Goal: Task Accomplishment & Management: Complete application form

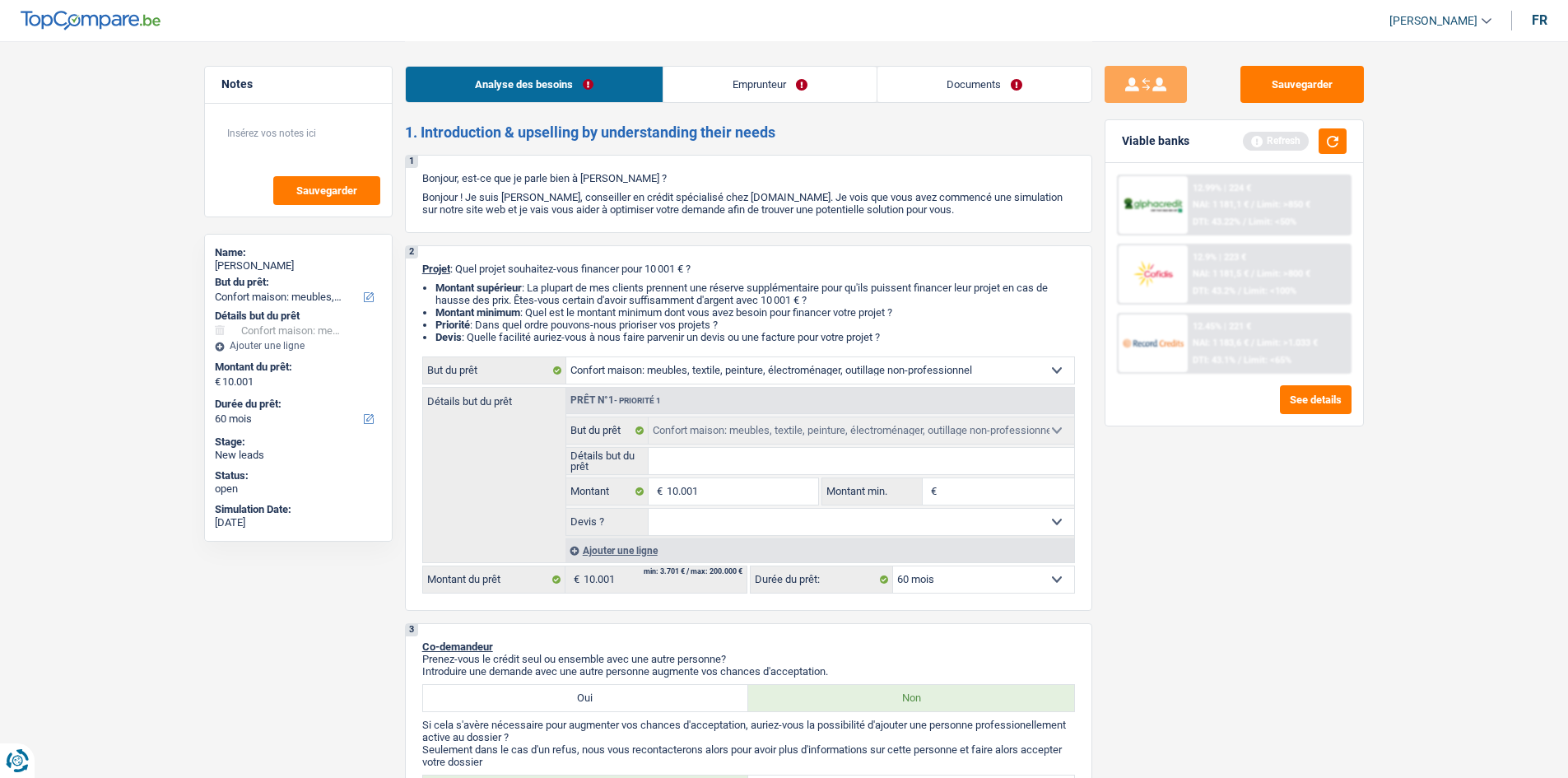
select select "household"
select select "60"
select select "household"
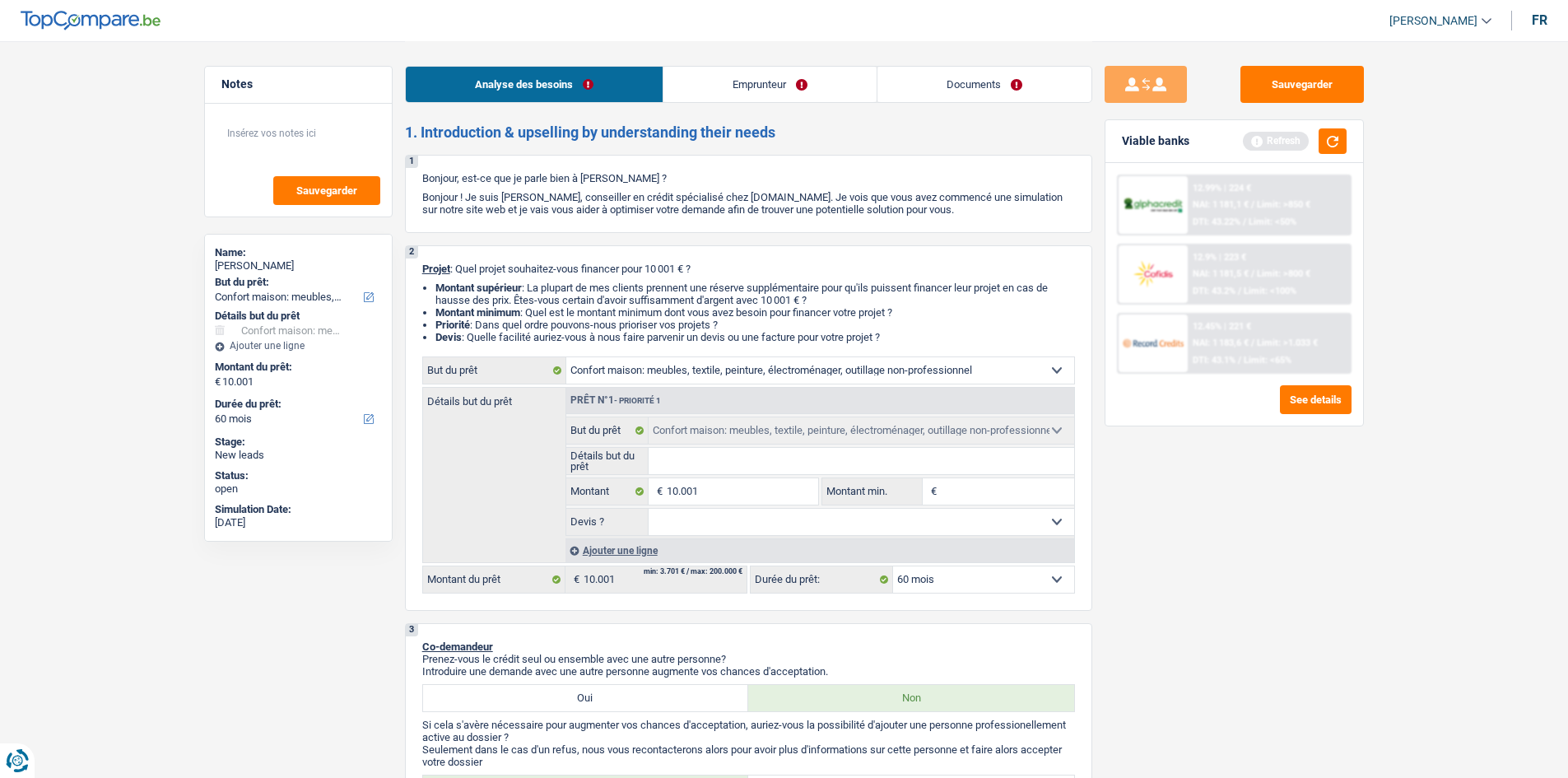
select select "60"
select select "privateEmployee"
select select "netSalary"
select select "mealVouchers"
select select "rents"
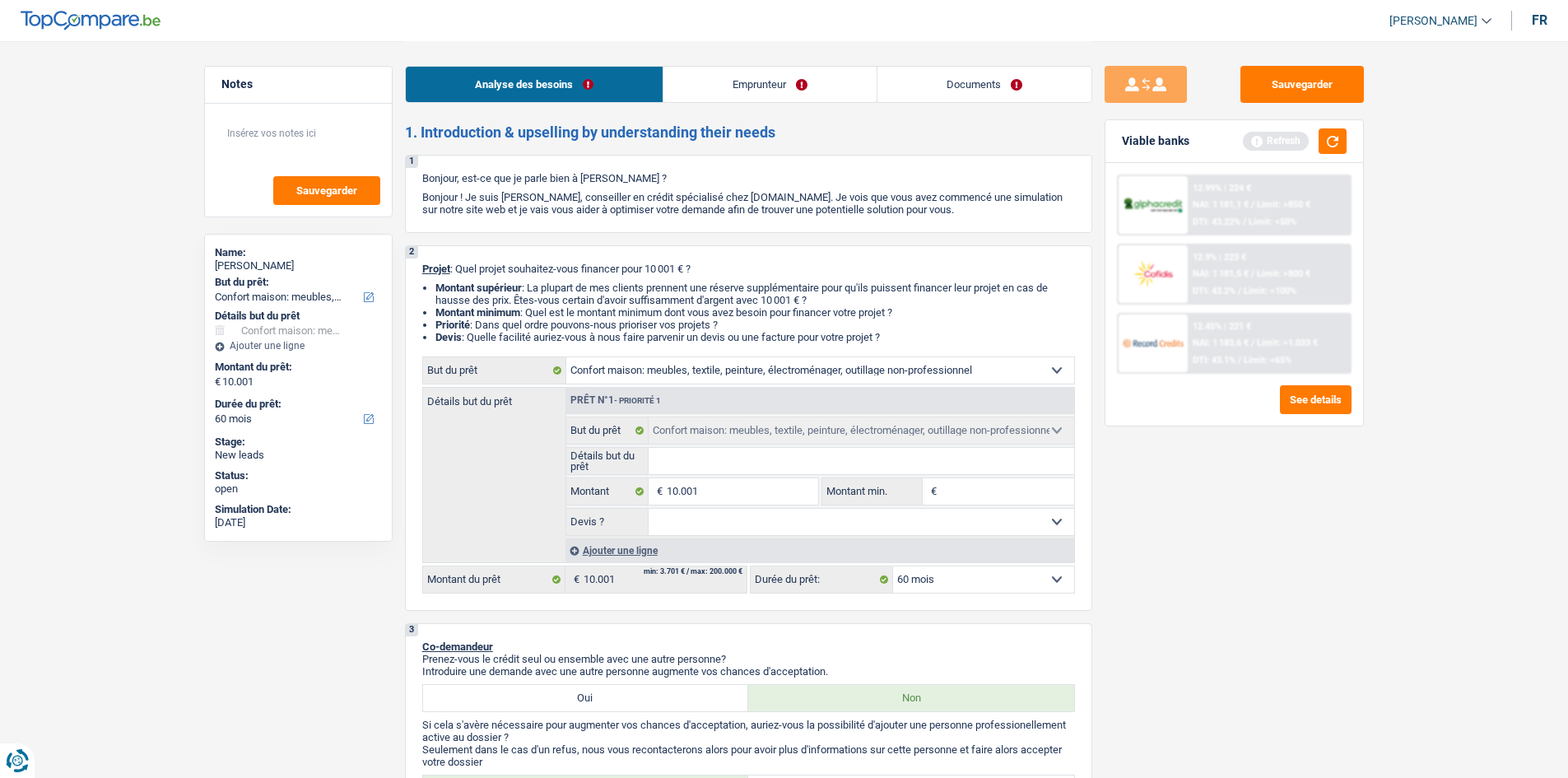
select select "cardOrCredit"
select select "household"
select select "60"
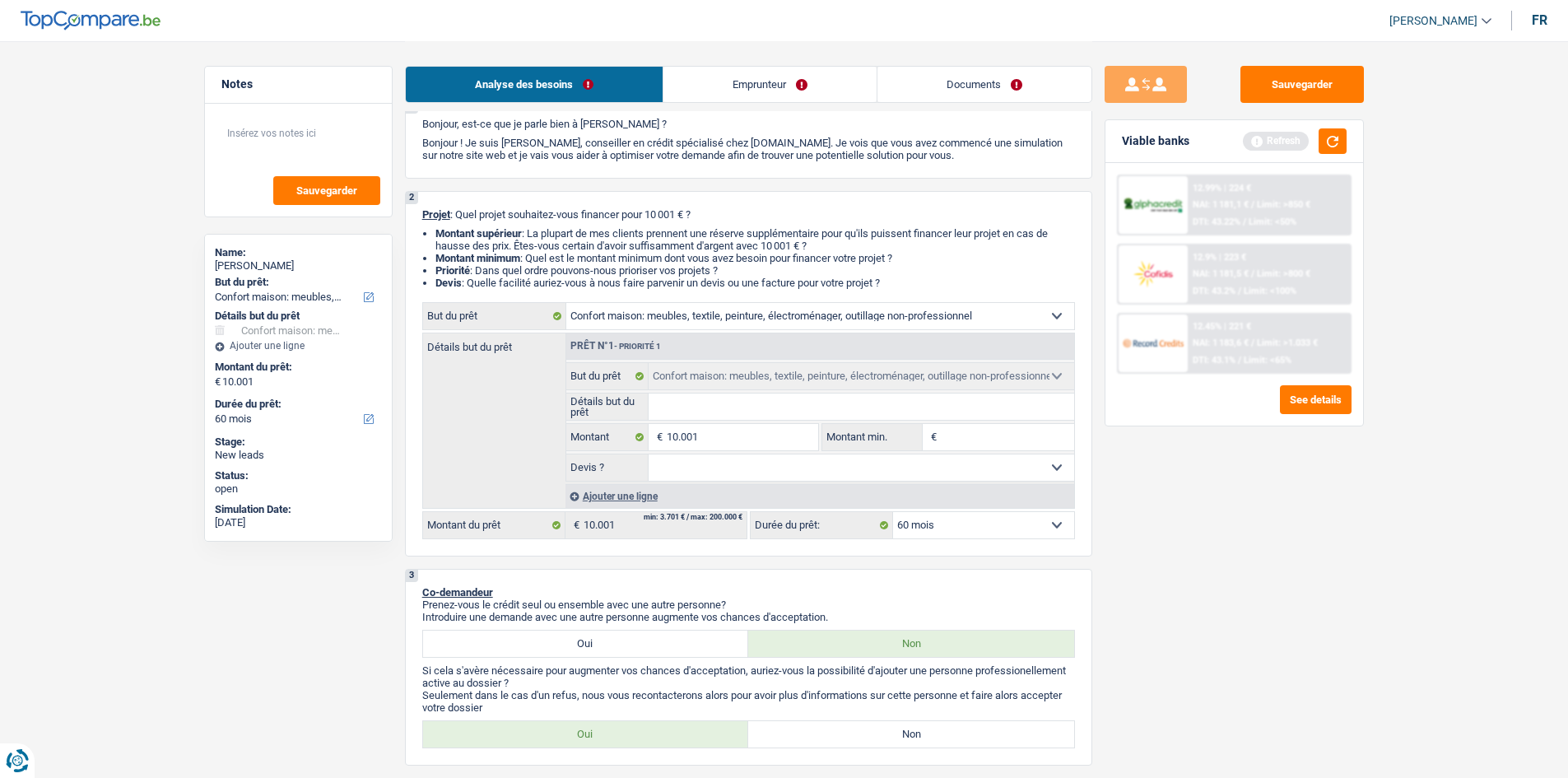
scroll to position [82, 0]
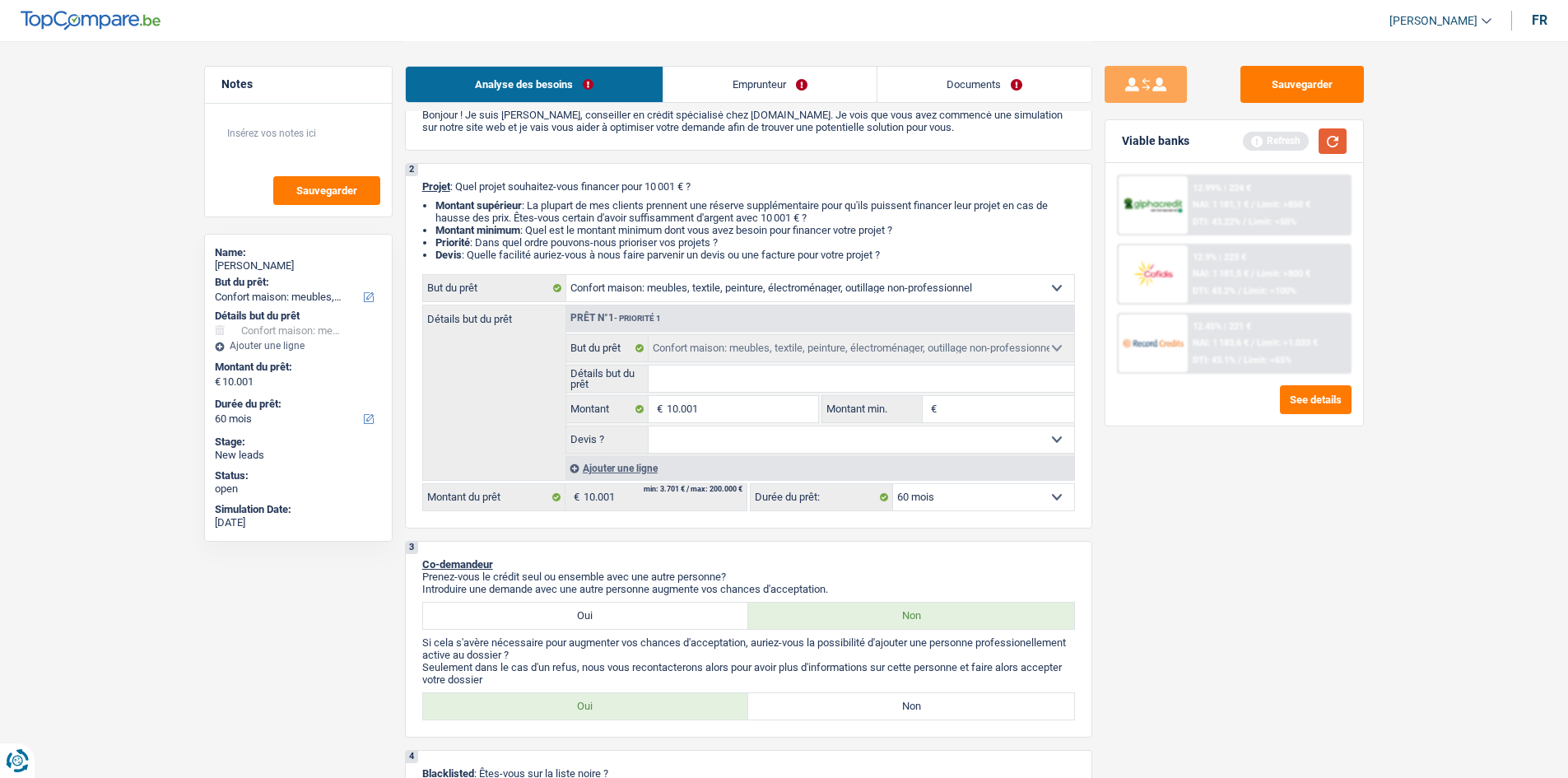
click at [1329, 150] on button "button" at bounding box center [1332, 141] width 28 height 26
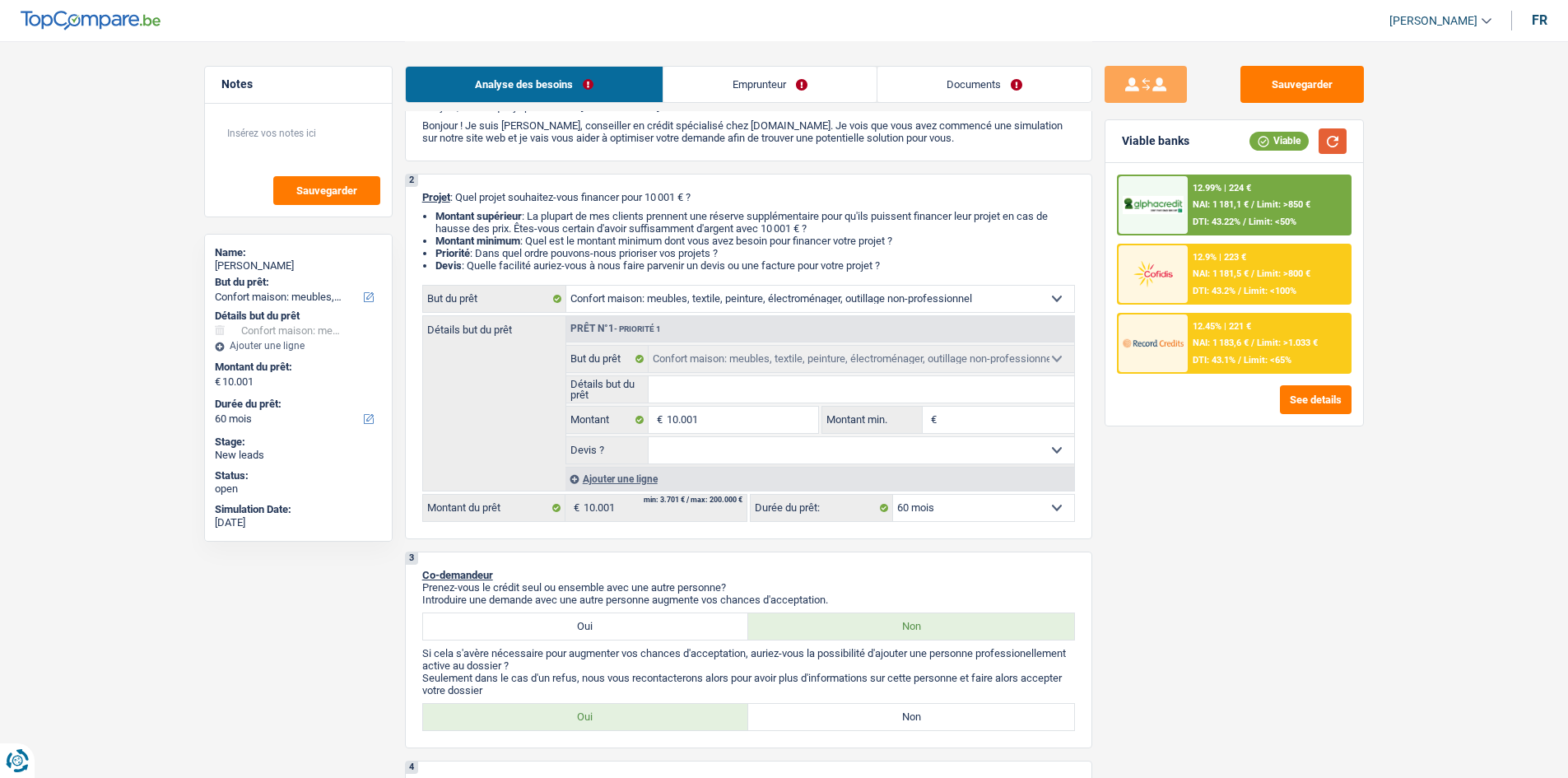
scroll to position [0, 0]
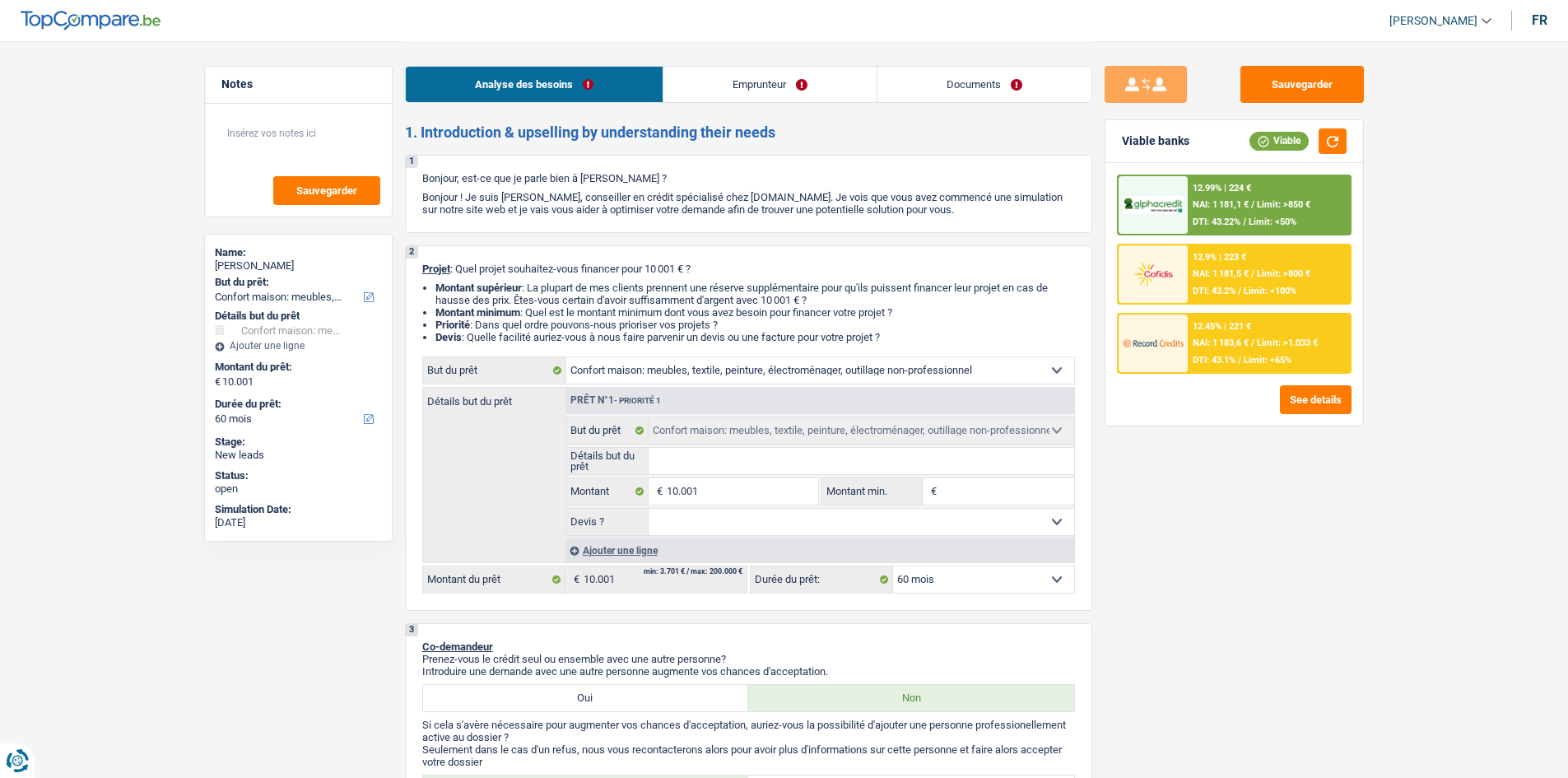
click at [731, 464] on input "Détails but du prêt" at bounding box center [861, 461] width 426 height 27
type input "A"
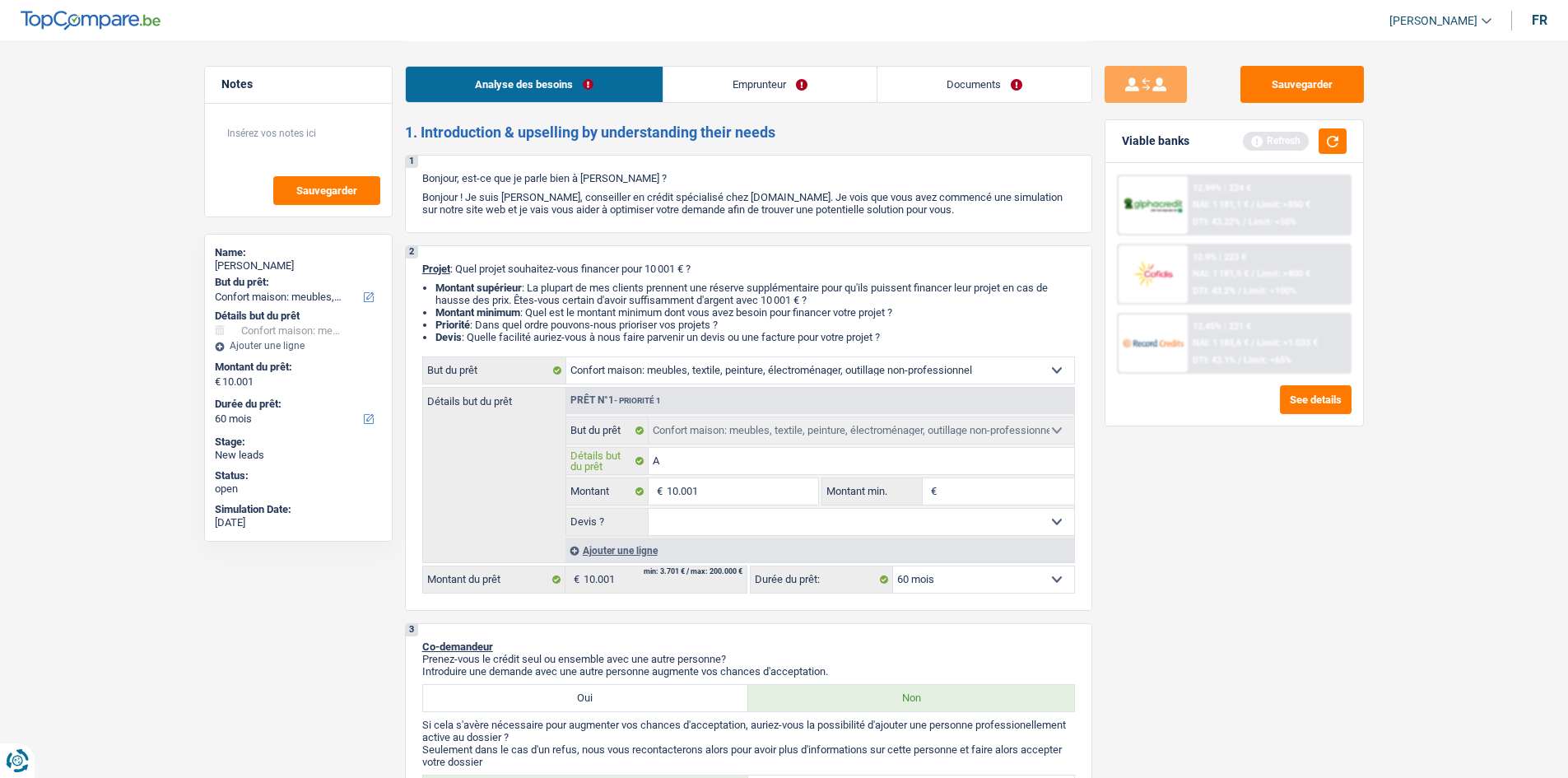
type input "Ac"
type input "Ach"
type input "Ache"
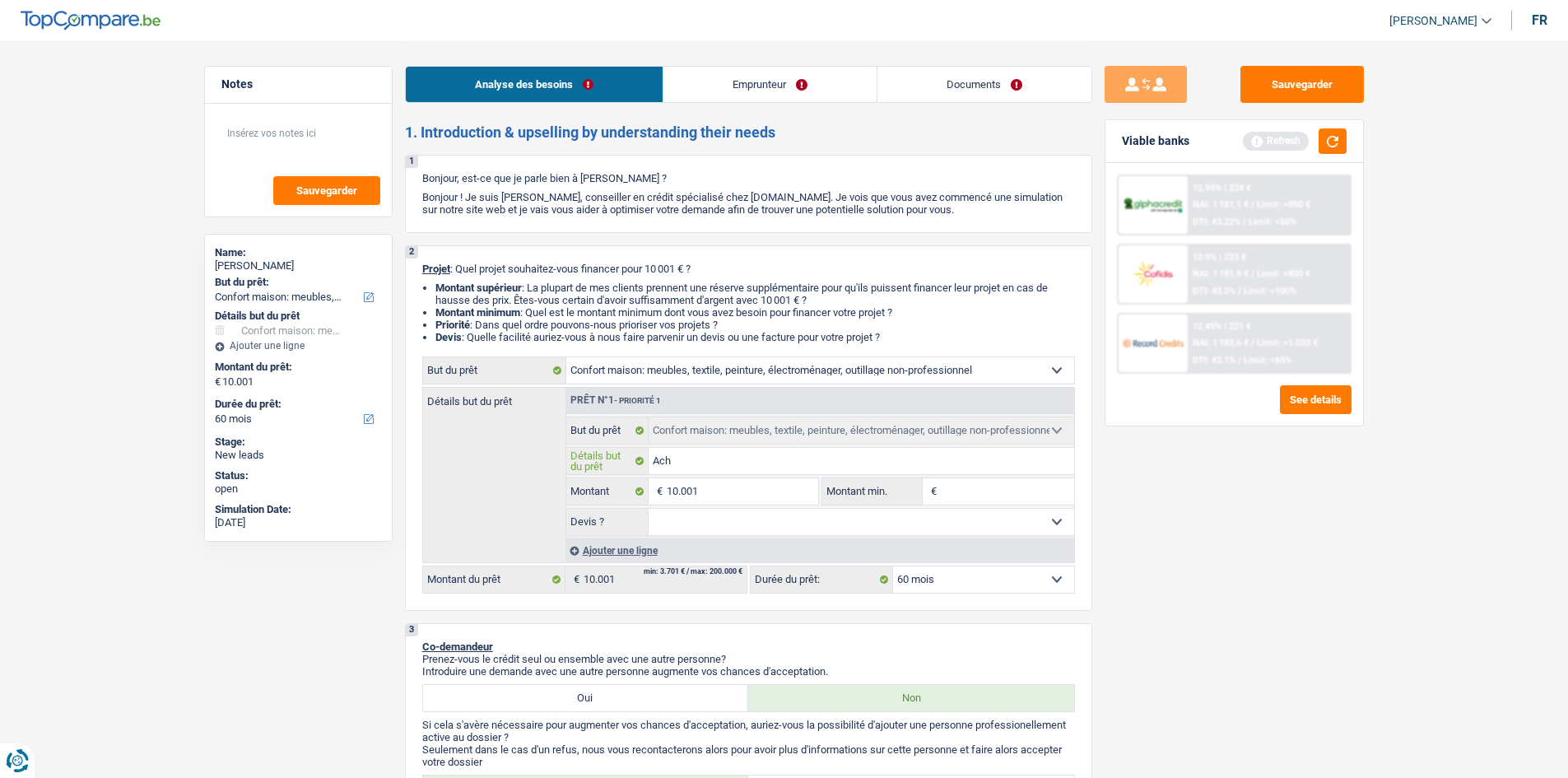
type input "Ache"
type input "Achete"
type input "Acheter"
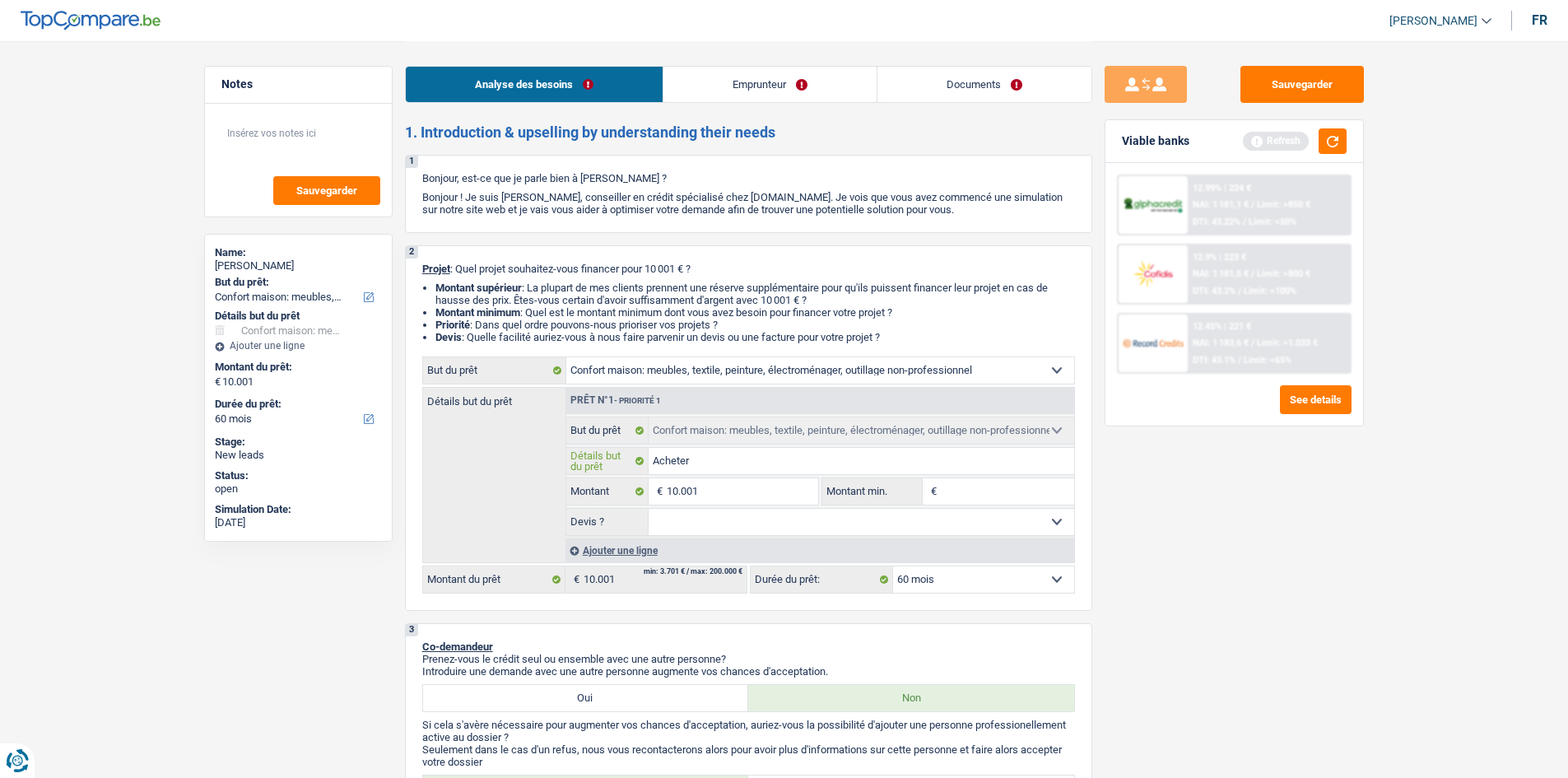
type input "Acheter"
type input "Acheter d"
type input "Acheter de"
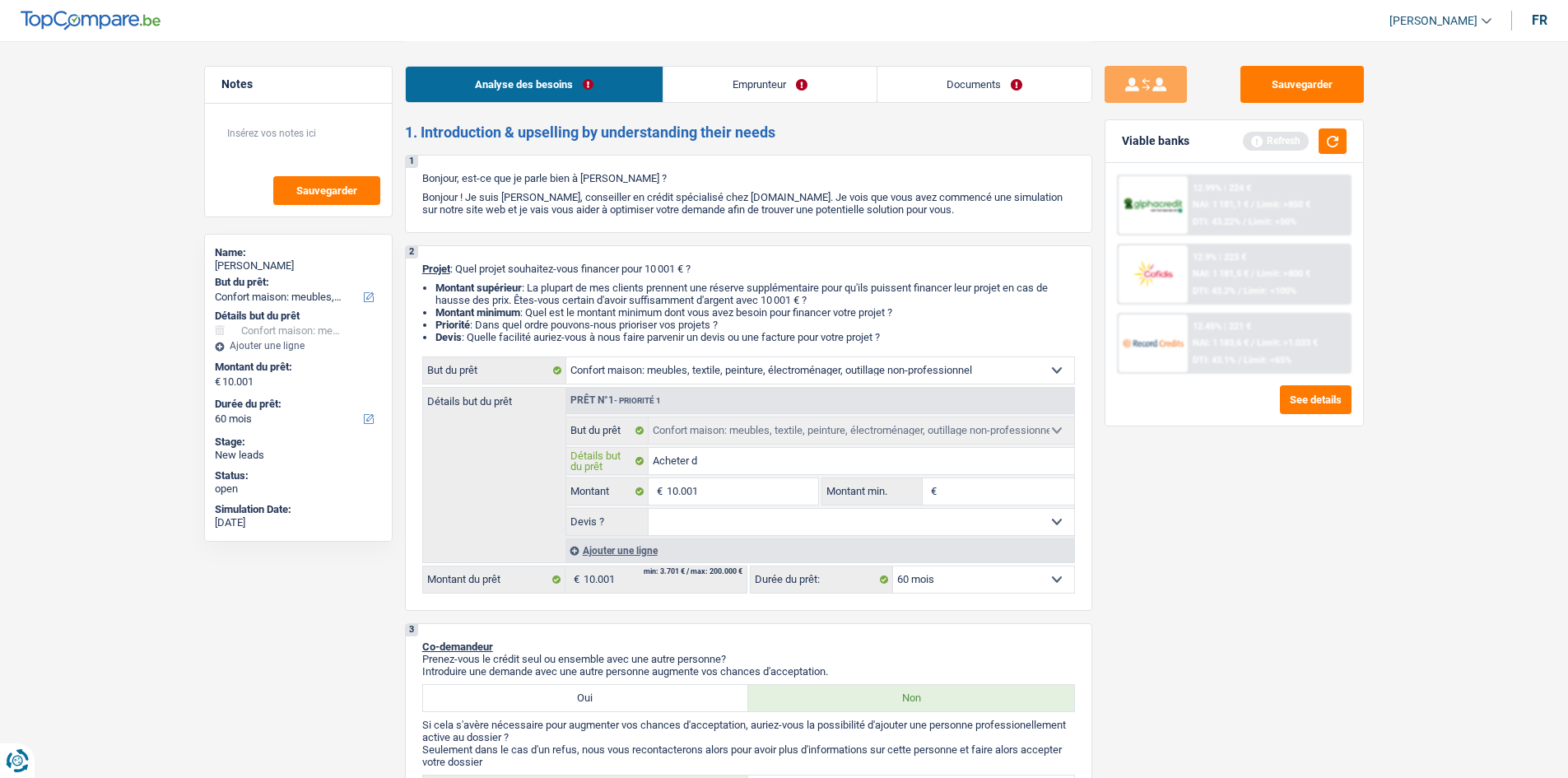
type input "Acheter de"
type input "Acheter des"
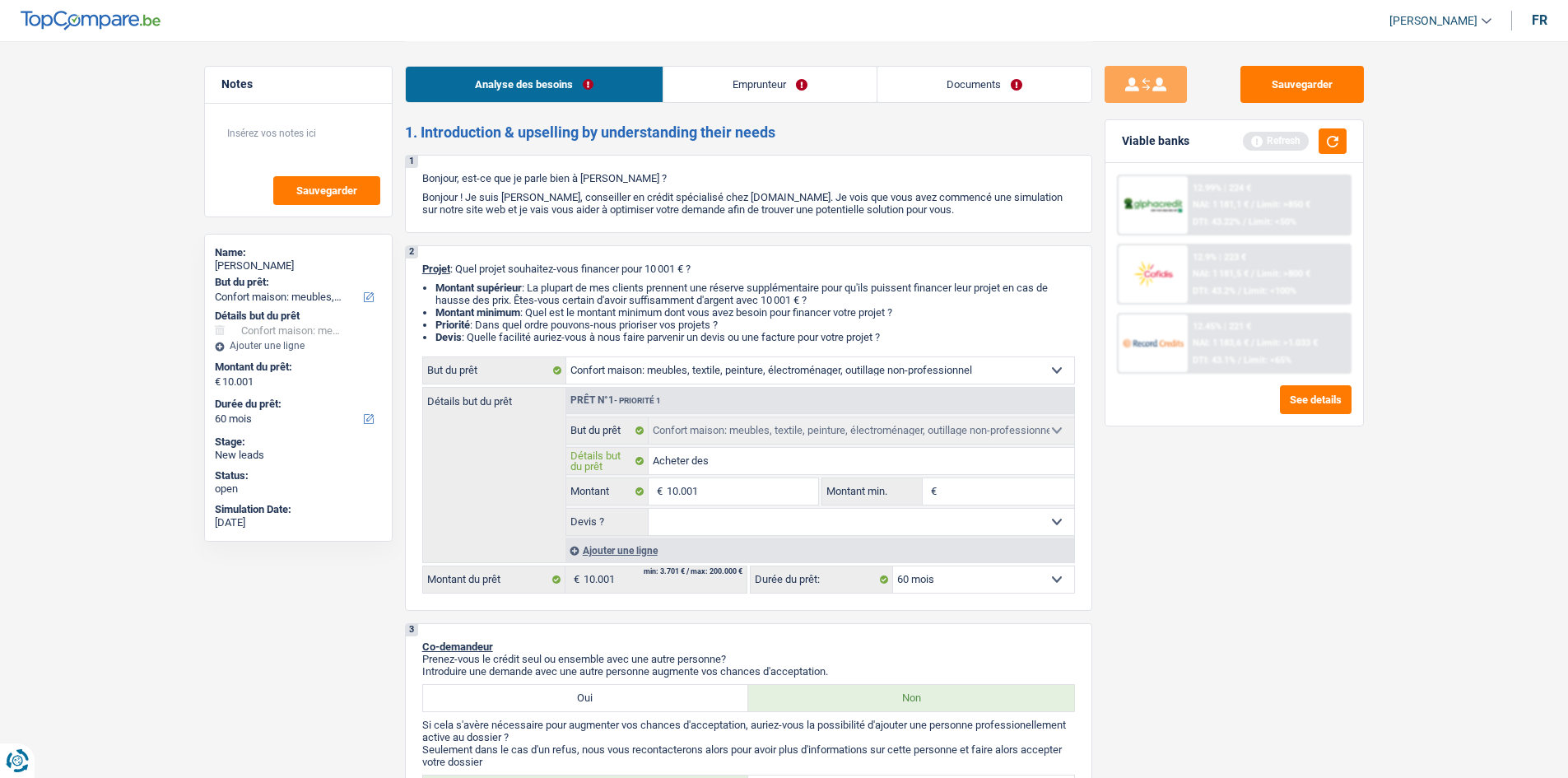
type input "Acheter des m"
type input "Acheter des me"
type input "Acheter des meu"
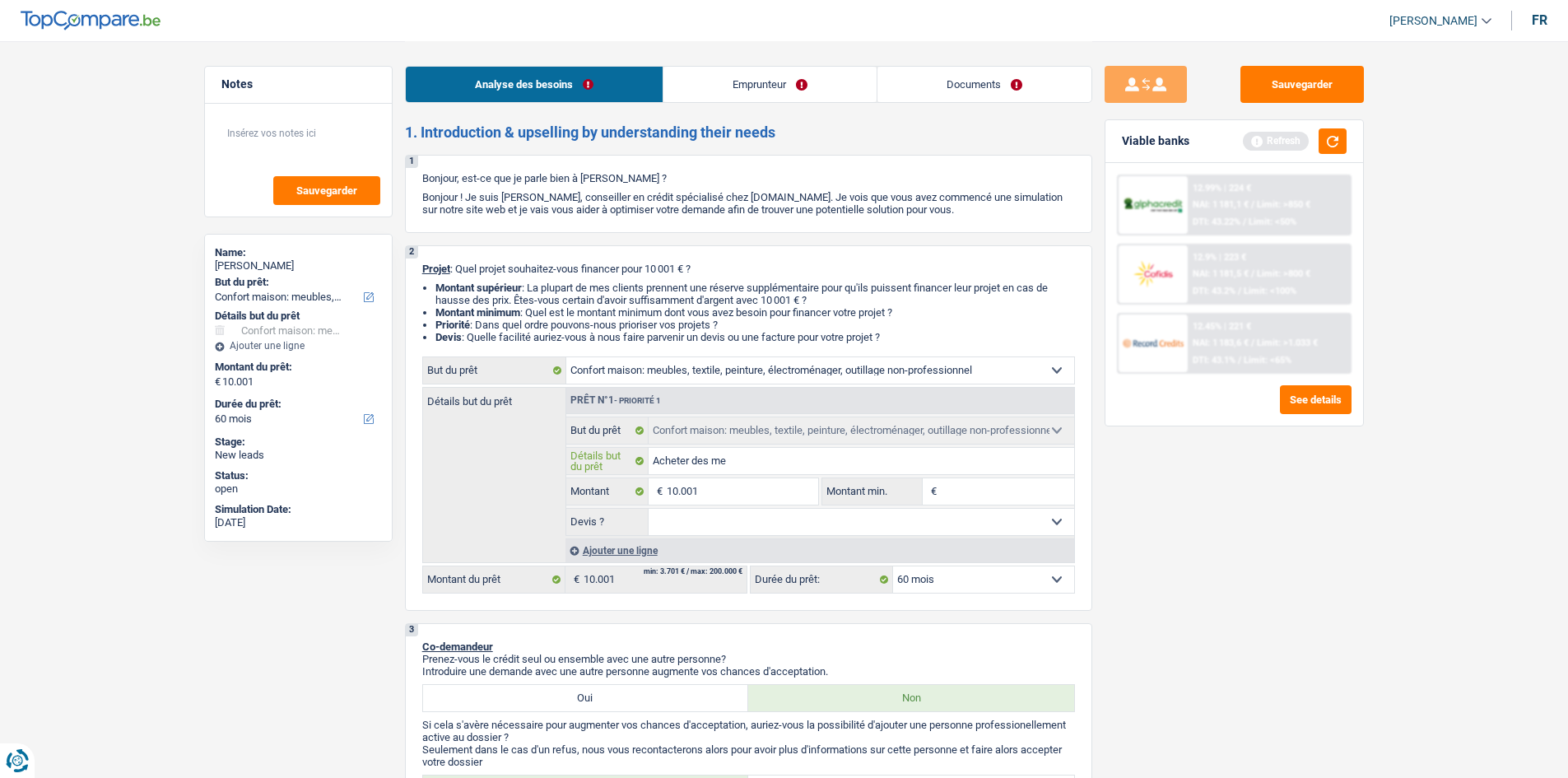
type input "Acheter des meu"
type input "Acheter des meub"
type input "Acheter des meuble"
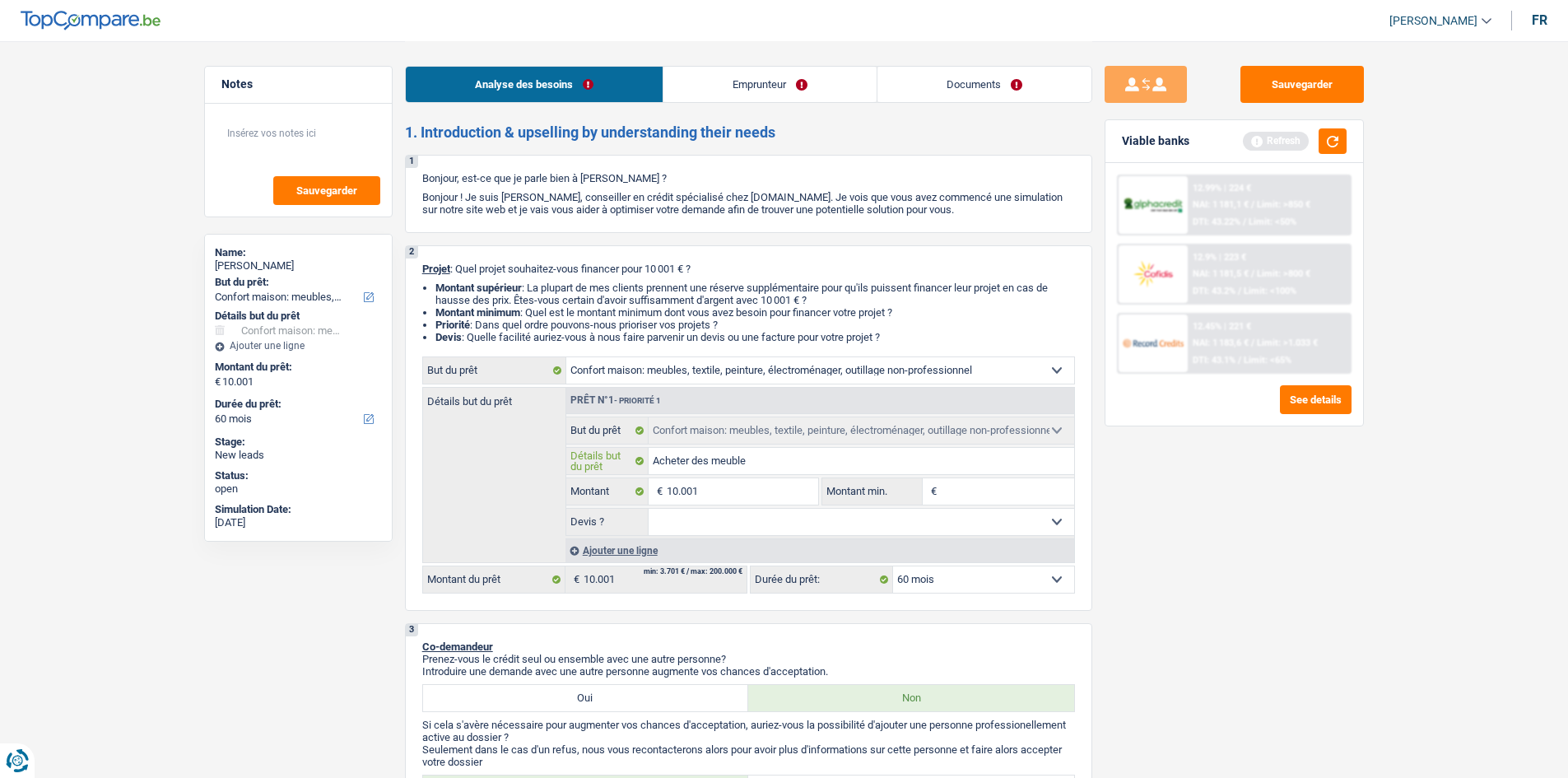
type input "Acheter des meubles"
type input "Acheter des meubles p"
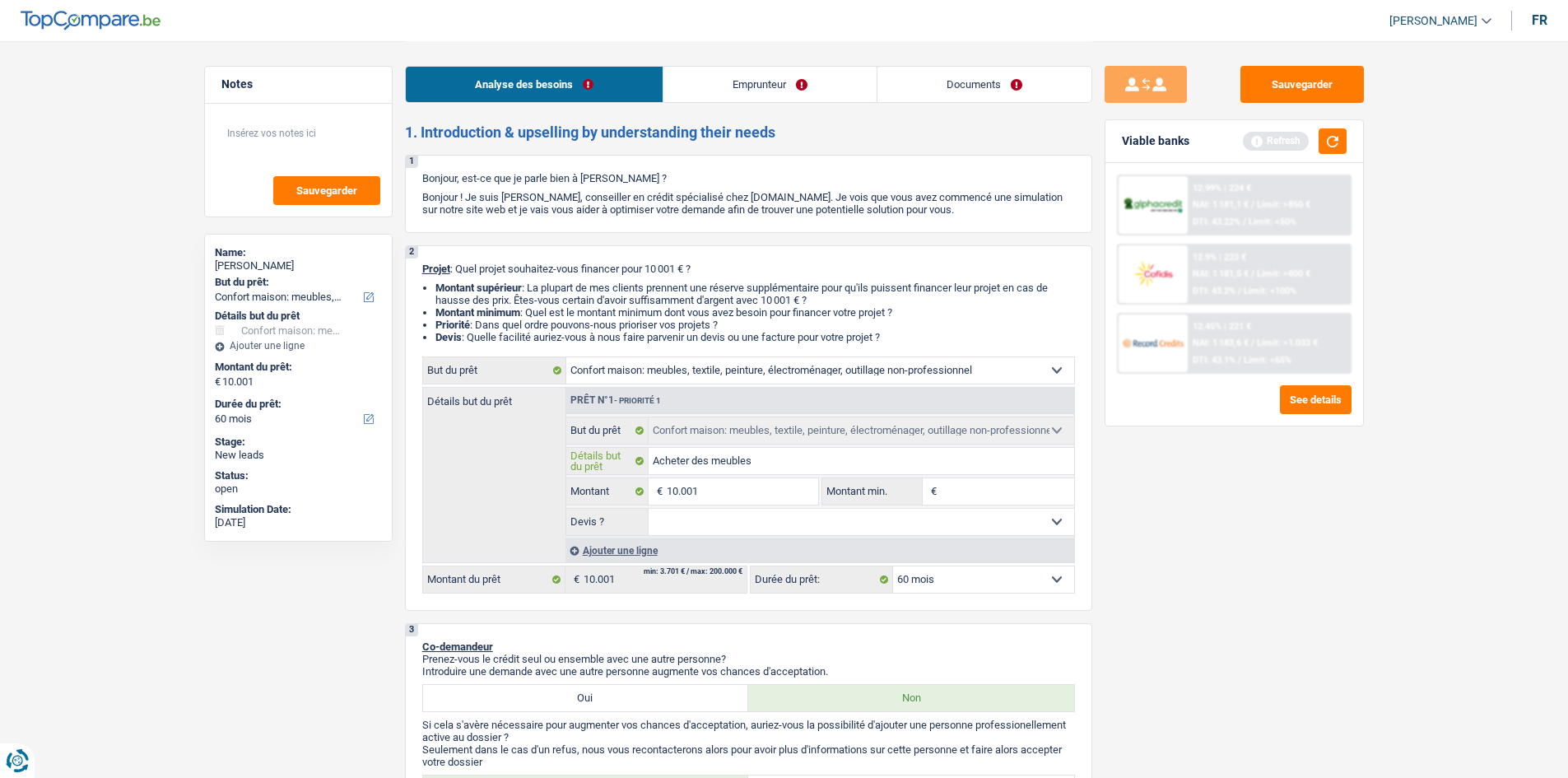
type input "Acheter des meubles p"
type input "Acheter des meubles po"
type input "Acheter des meubles pou"
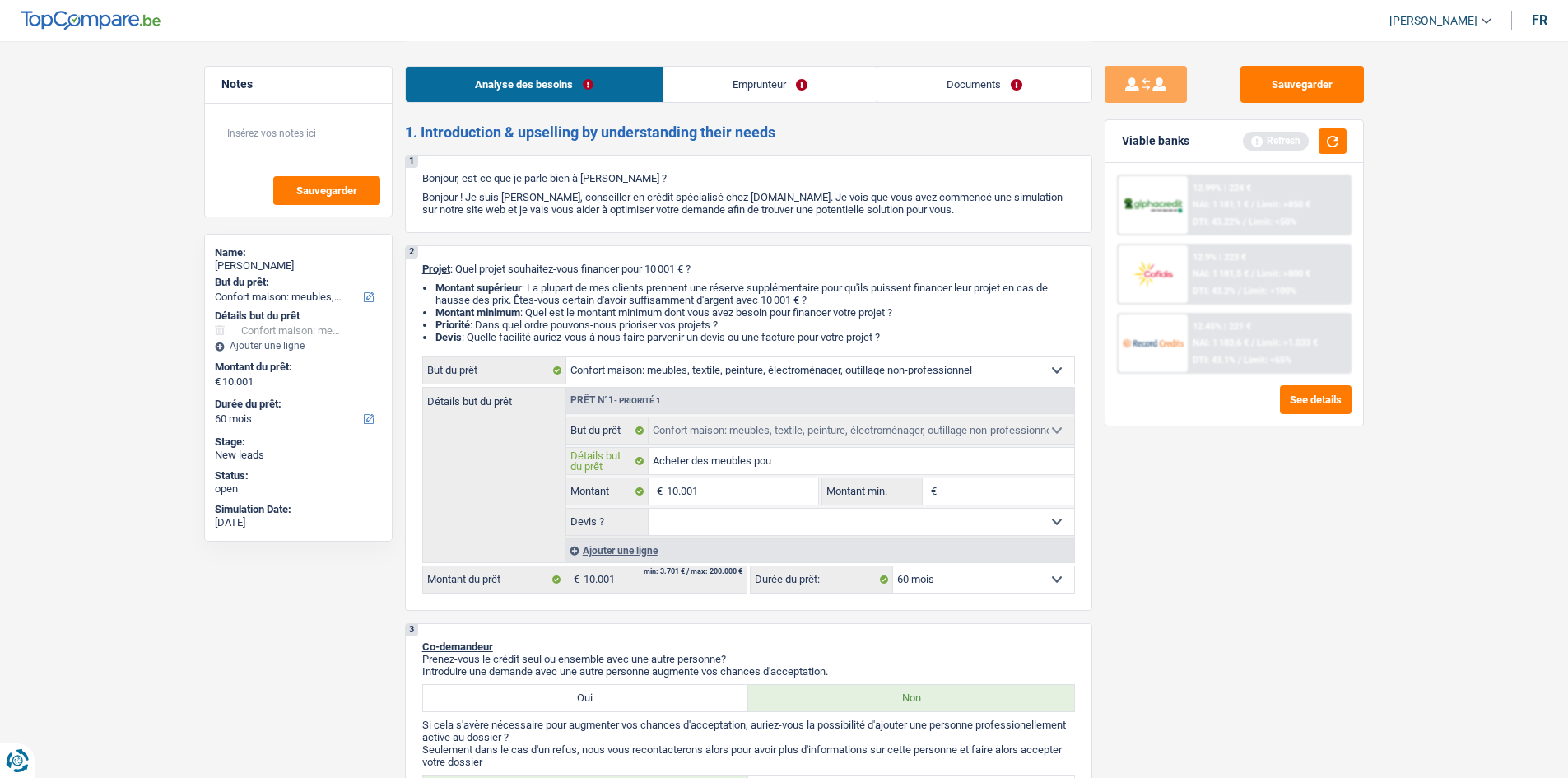
type input "Acheter des meubles pour"
type input "Acheter des meubles pour l"
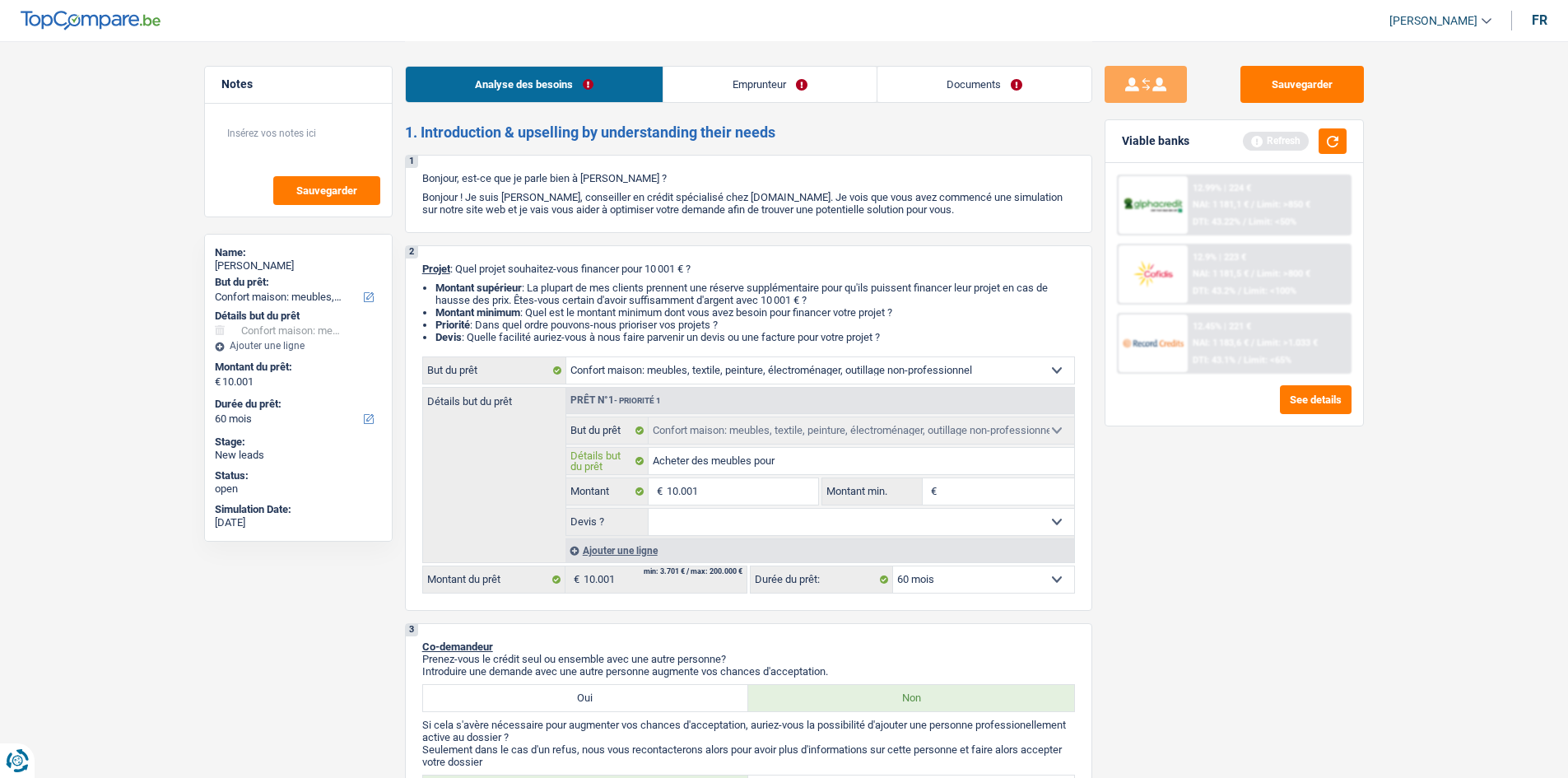
type input "Acheter des meubles pour l"
type input "Acheter des meubles pour la"
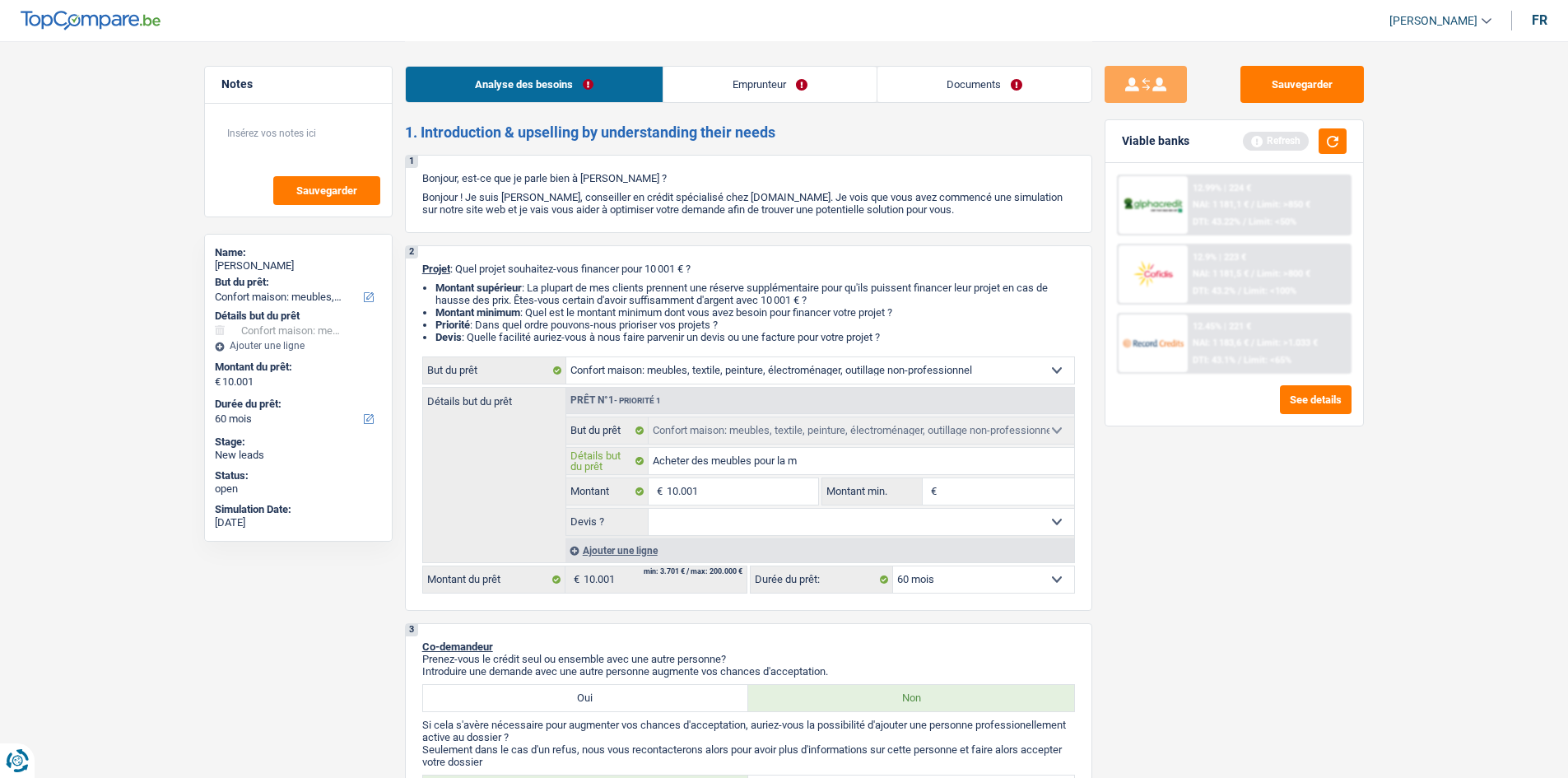
type input "Acheter des meubles pour la ma"
type input "Acheter des meubles pour la mai"
type input "Acheter des meubles pour la mais"
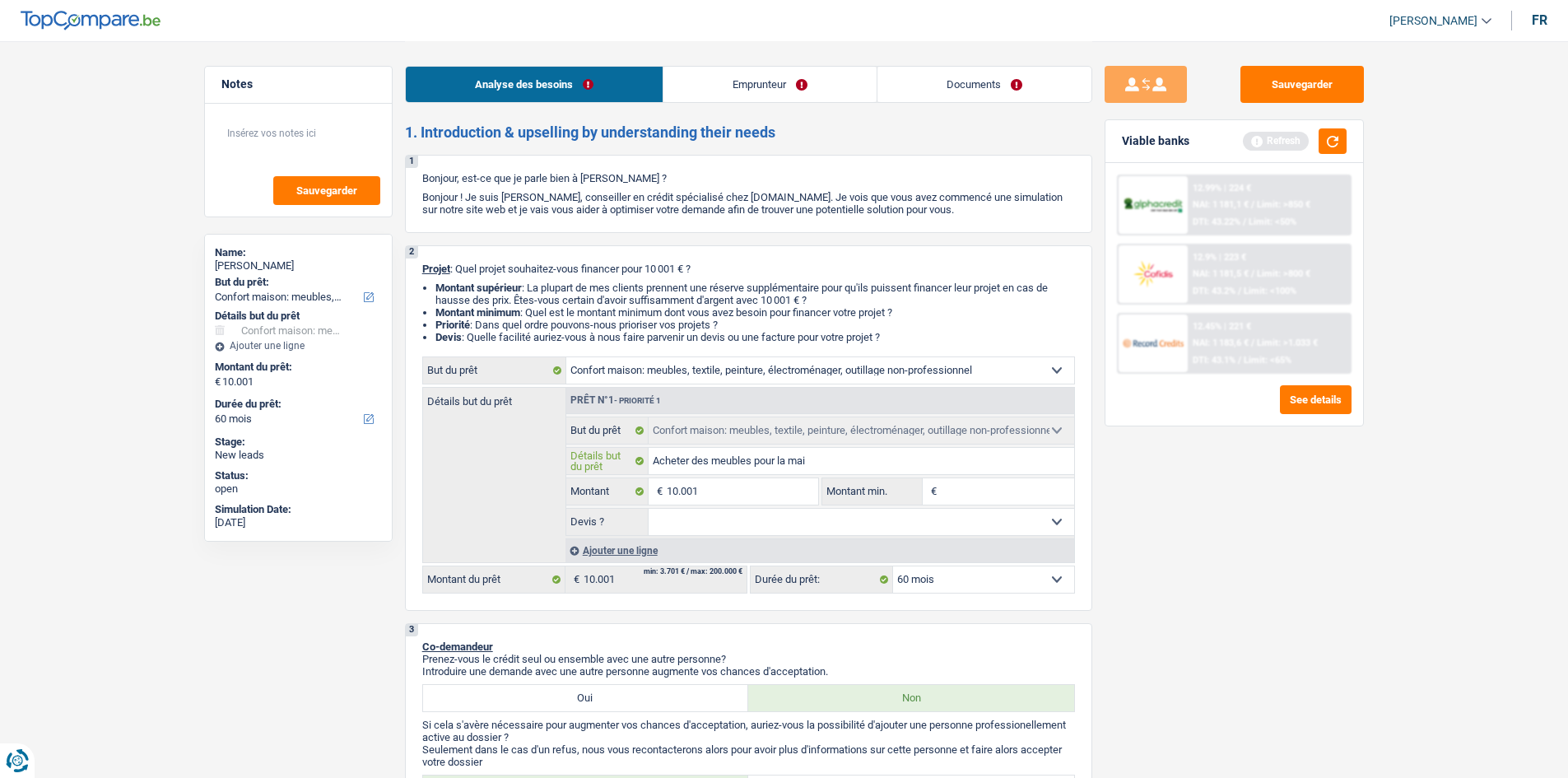
type input "Acheter des meubles pour la mais"
type input "Acheter des meubles pour la maiso"
type input "Acheter des meubles pour la mais"
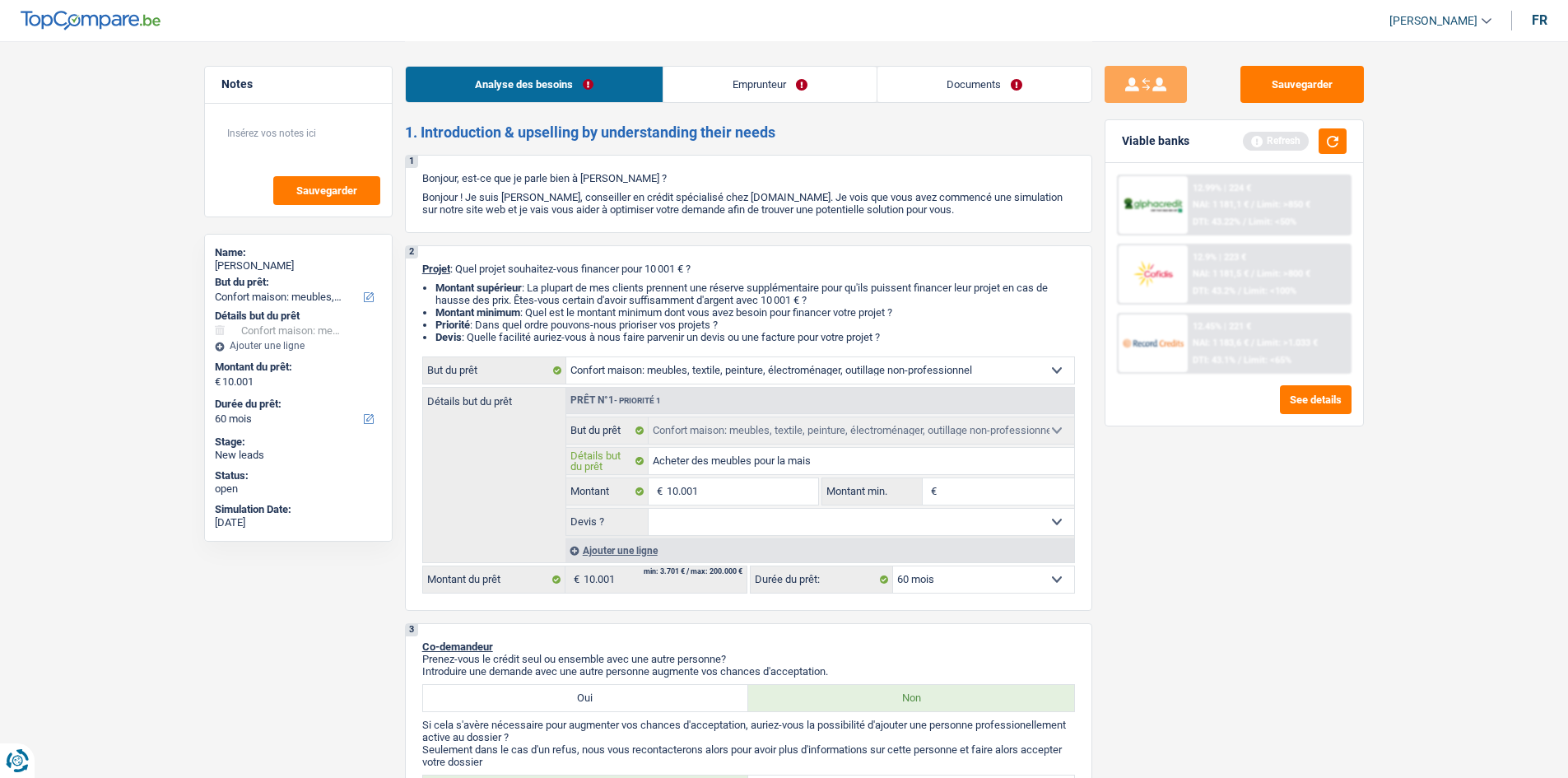
type input "Acheter des meubles pour la mai"
type input "Acheter des meubles pour la ma"
type input "Acheter des meubles pour la m"
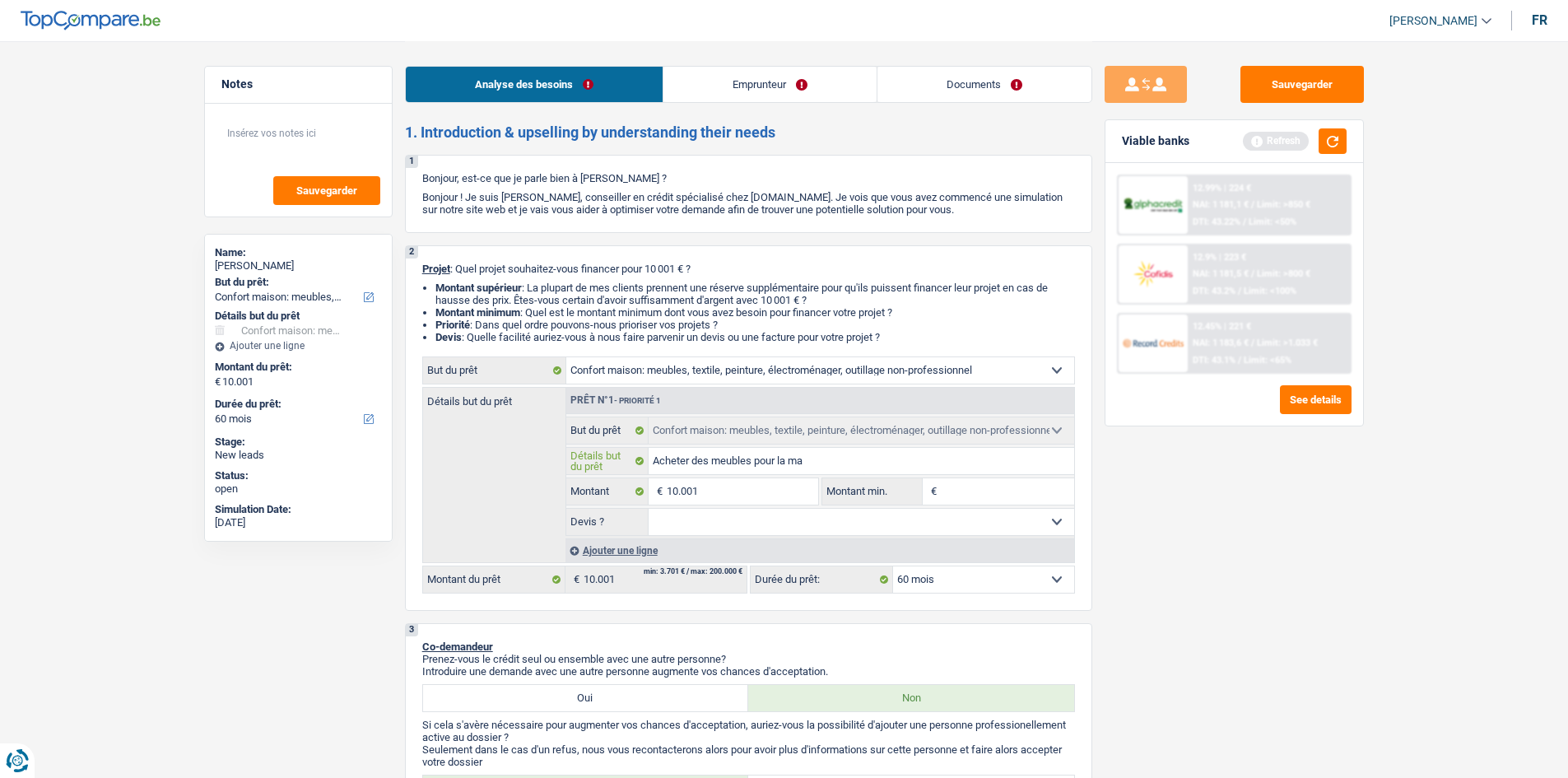
type input "Acheter des meubles pour la m"
type input "Acheter des meubles pour la"
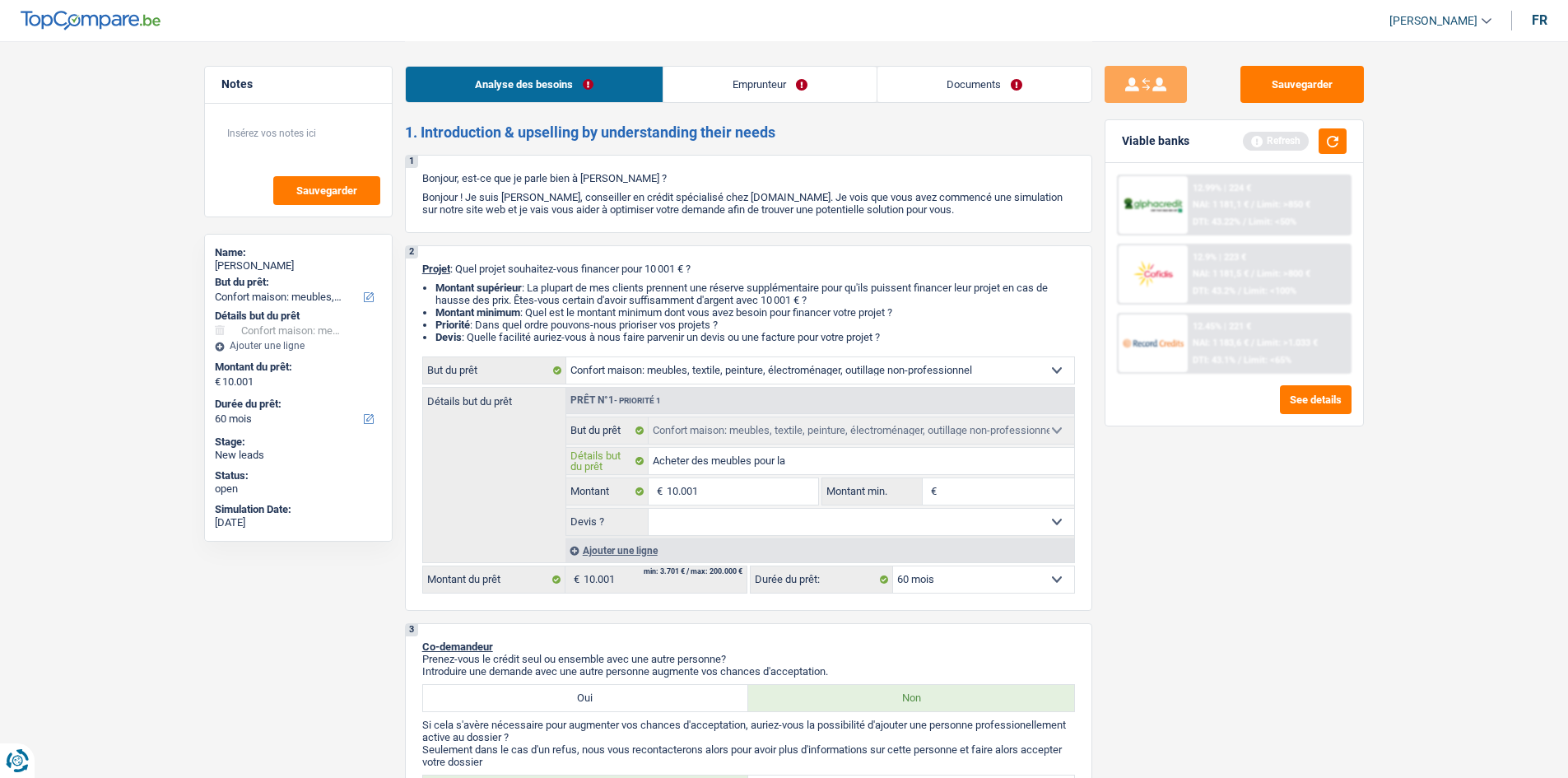
type input "Acheter des meubles pour l"
type input "Acheter des meubles pour"
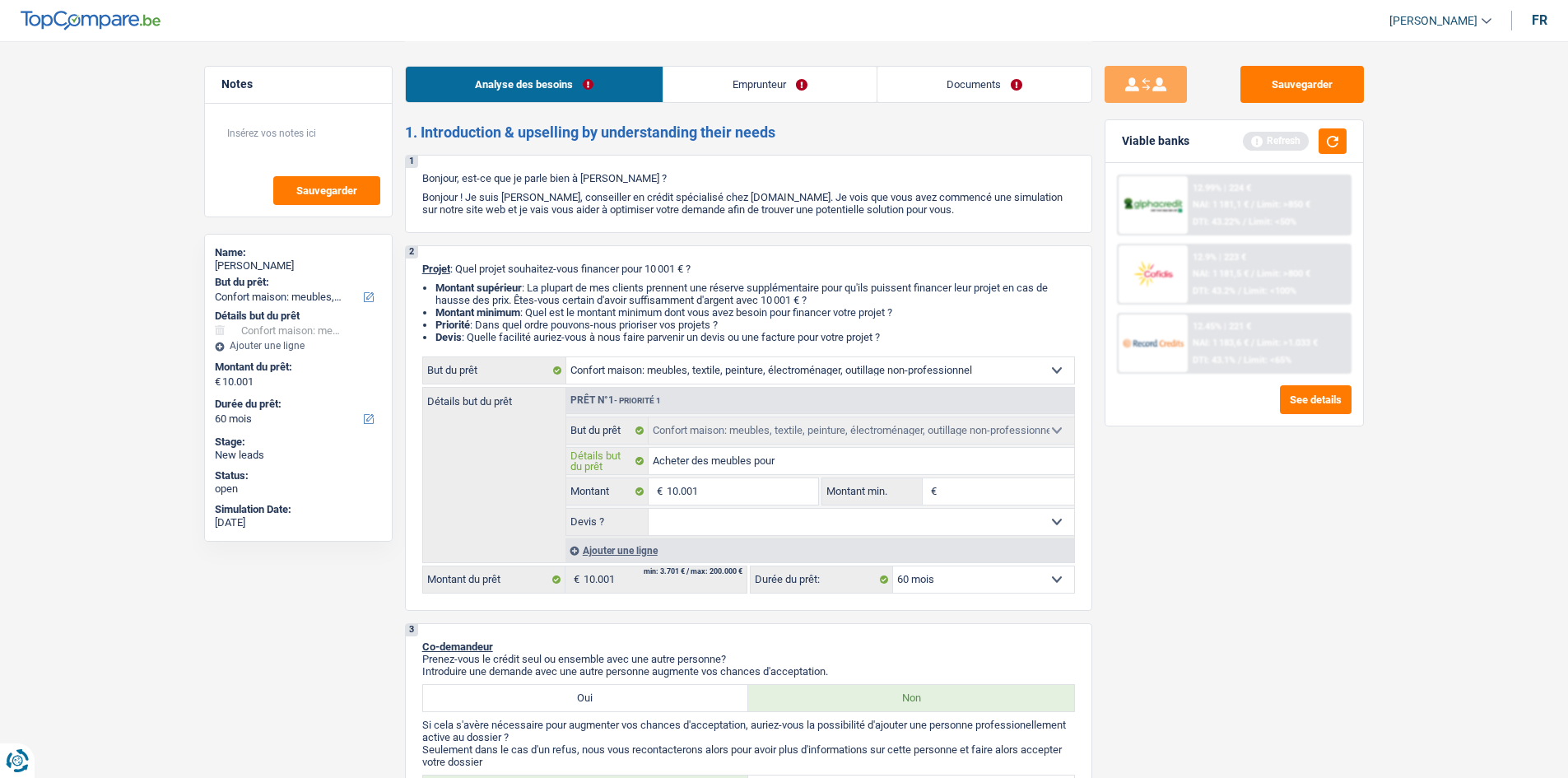
type input "Acheter des meubles pour"
type input "Acheter des meubles pou"
type input "Acheter des meubles po"
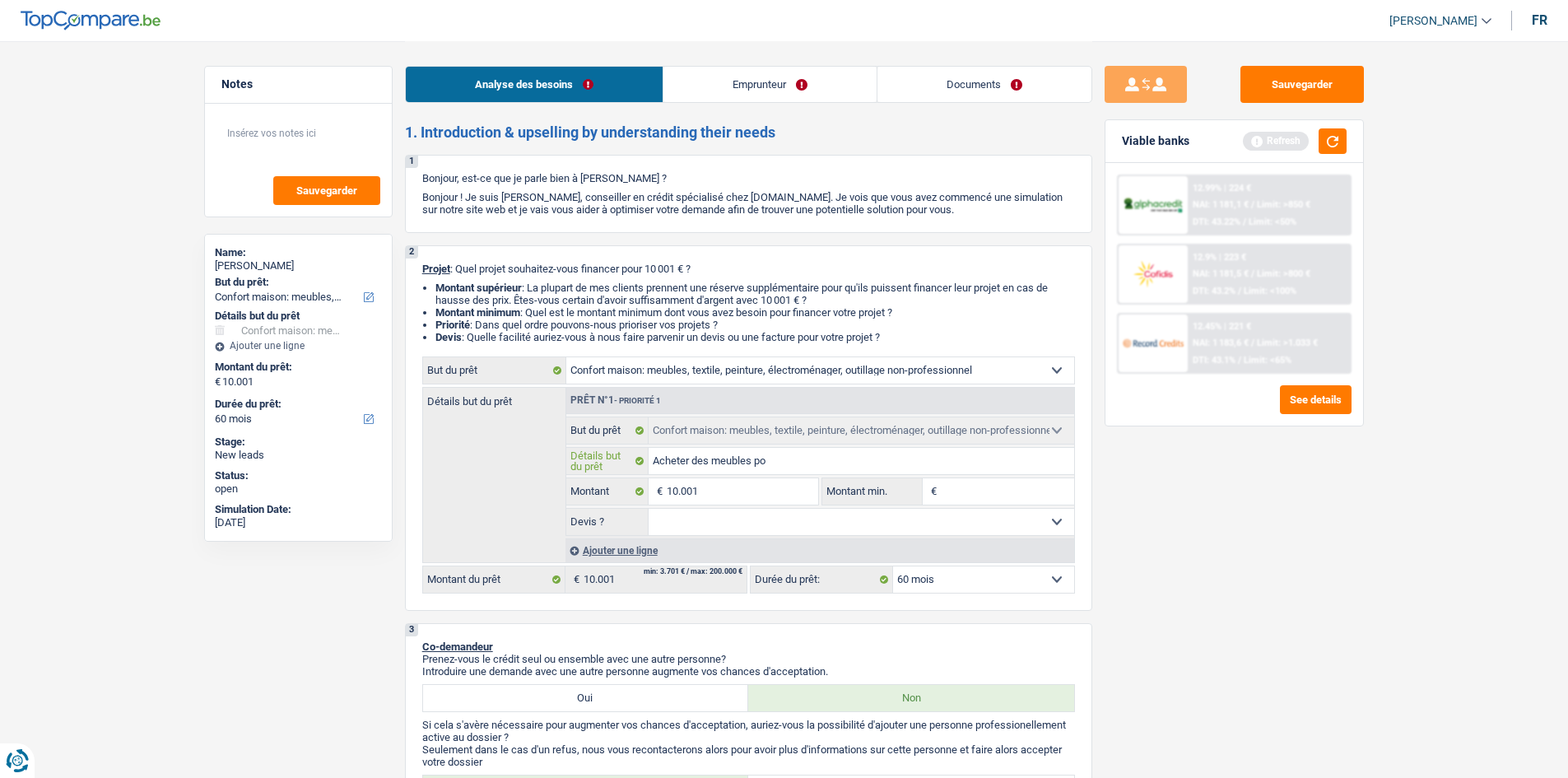
type input "Acheter des meubles p"
type input "Acheter des meubles"
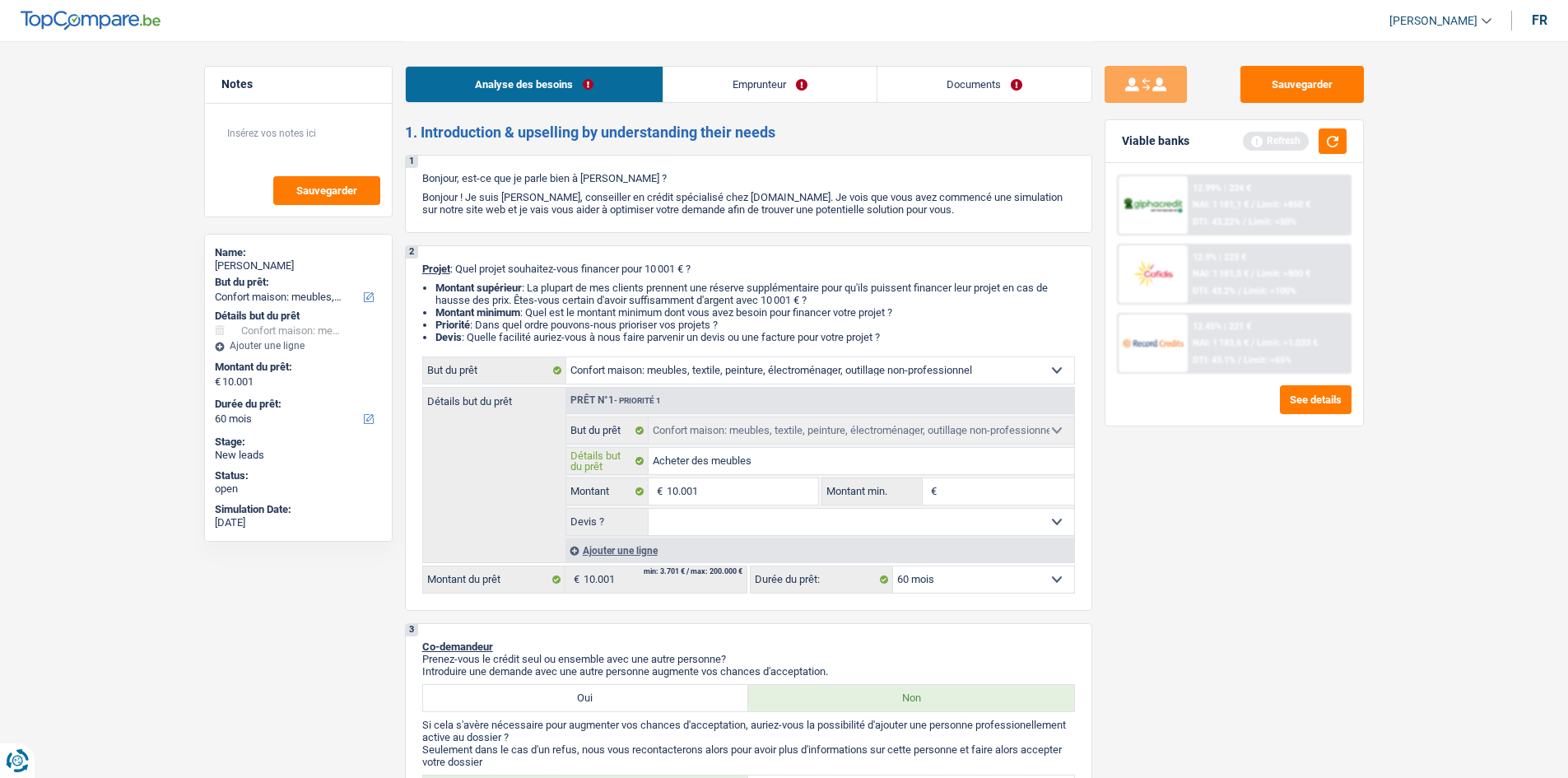
type input "Acheter des meubles"
type input "Acheter des meuble"
type input "Acheter des meubl"
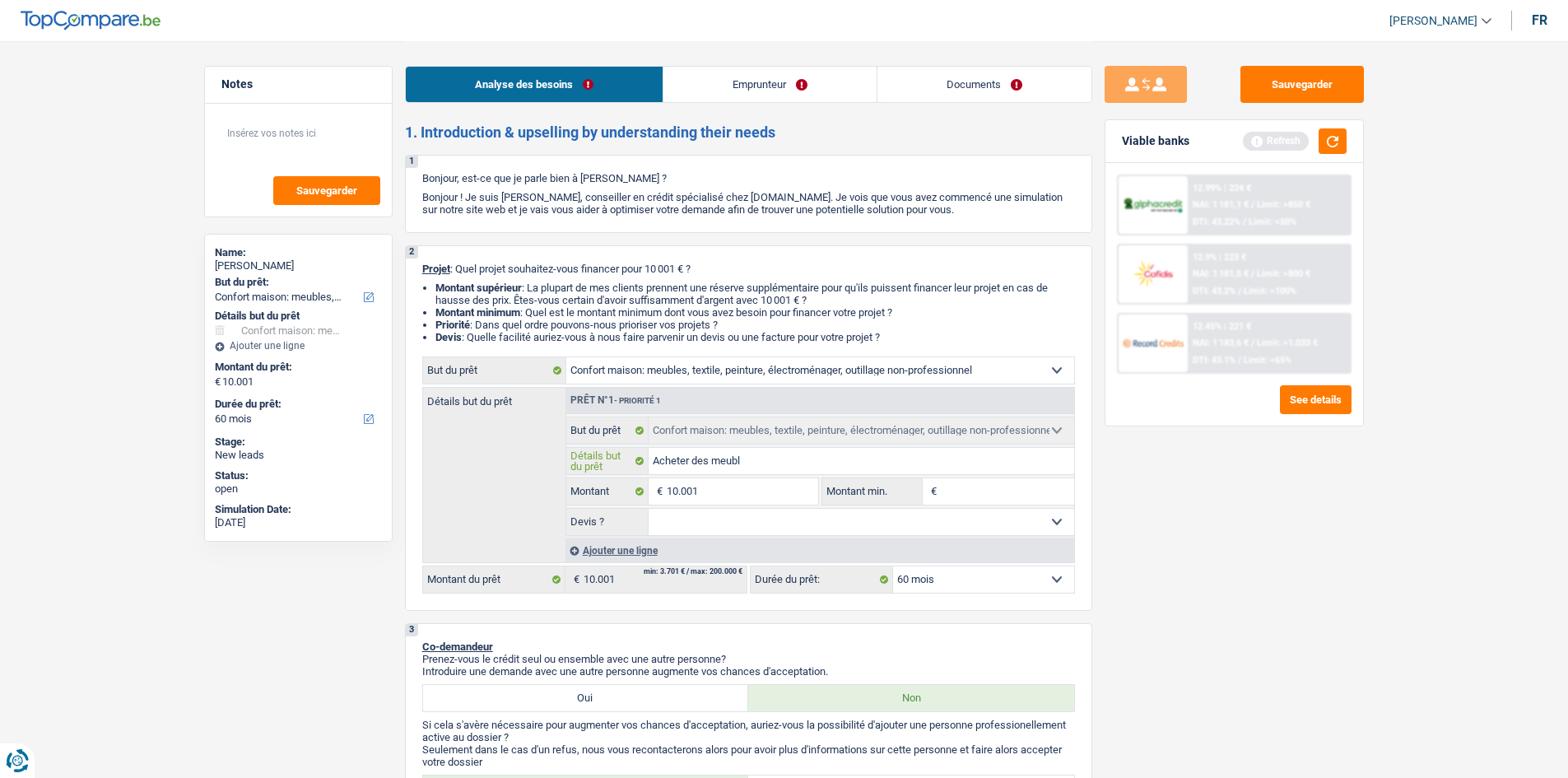
type input "Acheter des meub"
type input "Acheter des meu"
type input "Acheter des me"
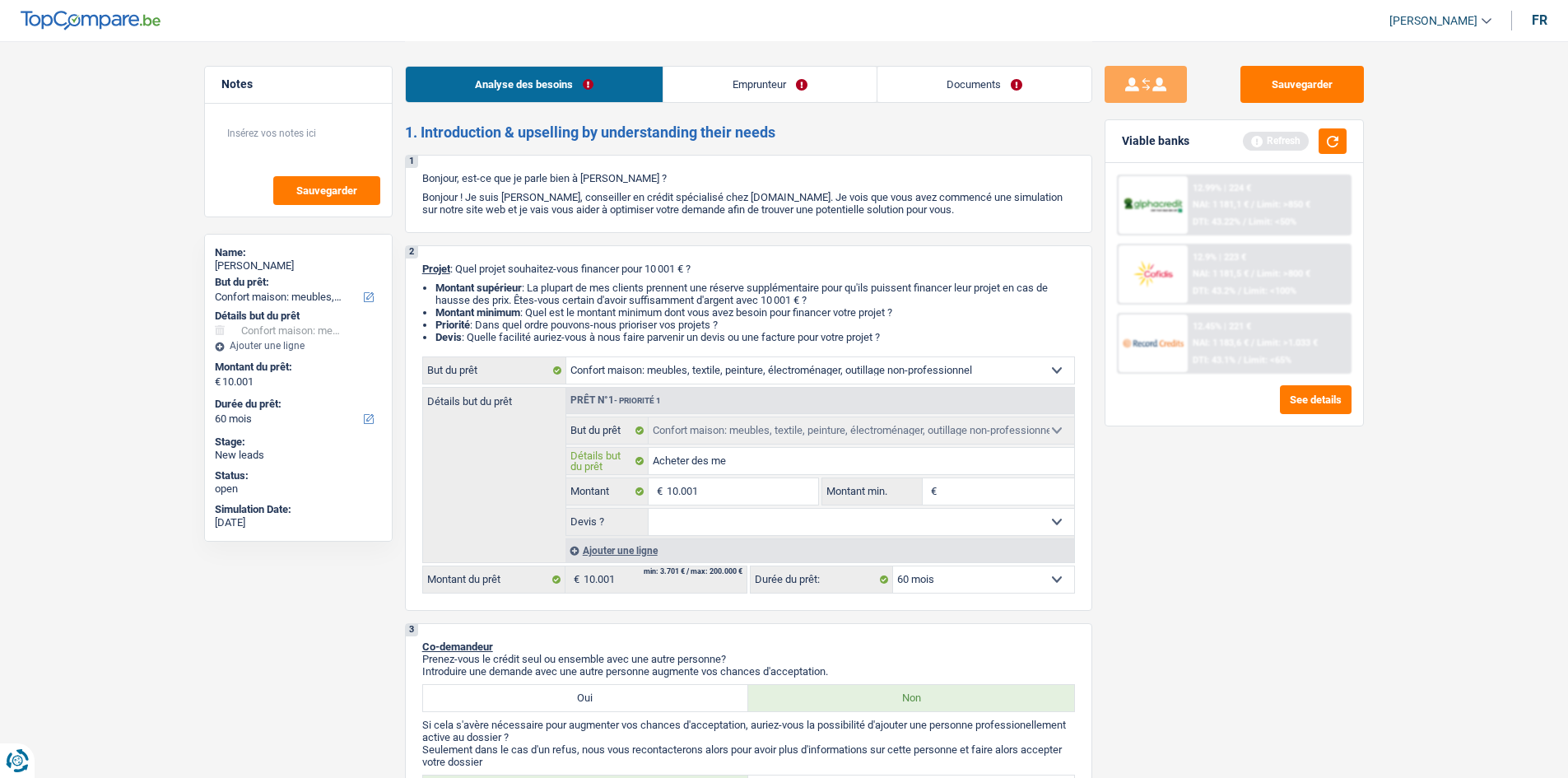
type input "Acheter des me"
type input "Acheter des m"
type input "Acheter des"
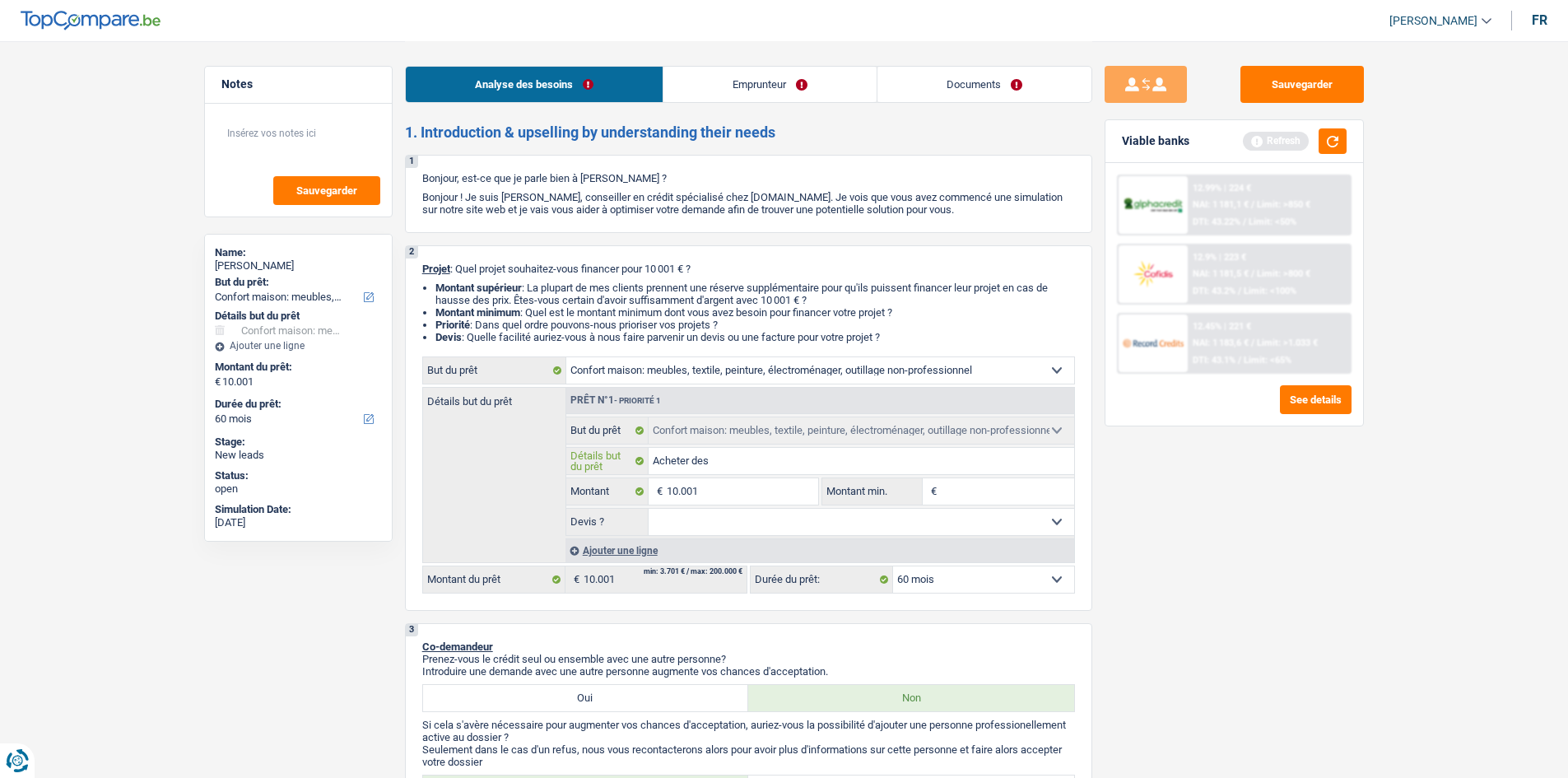
type input "Acheter des"
type input "Acheter de"
type input "Acheter d"
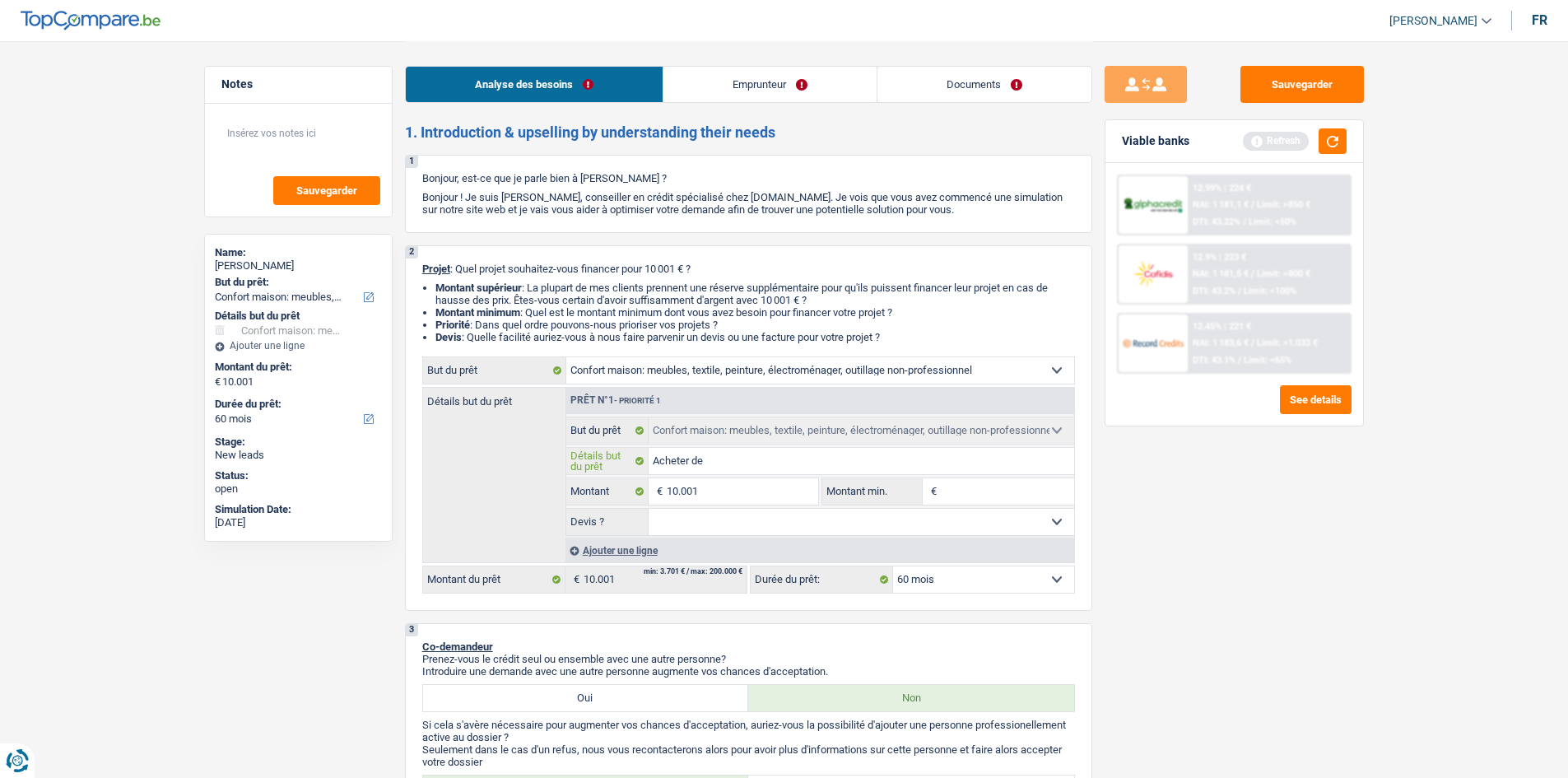
type input "Acheter d"
type input "Acheter"
type input "Acheter s"
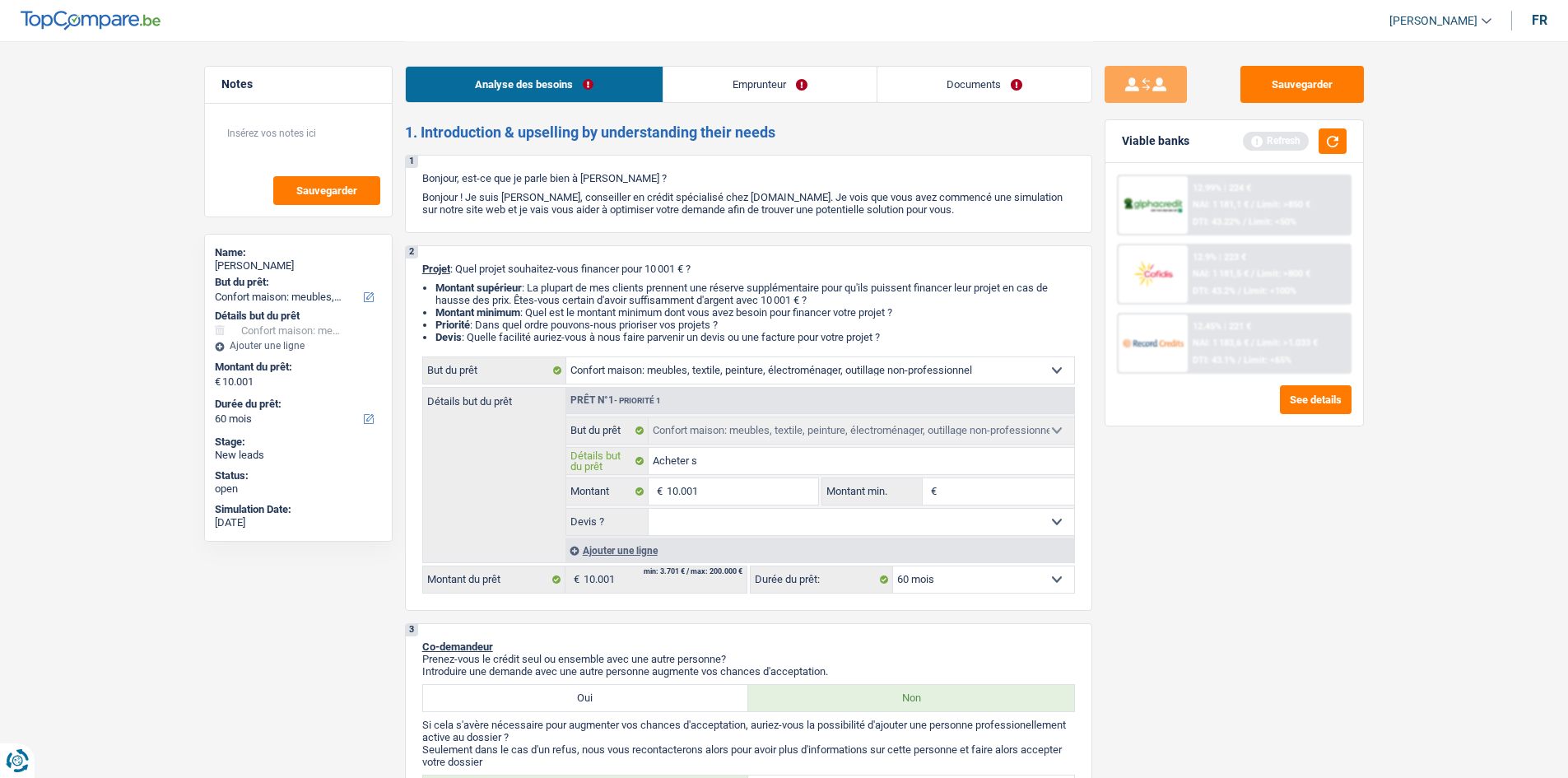
type input "Acheter sa"
type input "Acheter sal"
type input "Acheter salle"
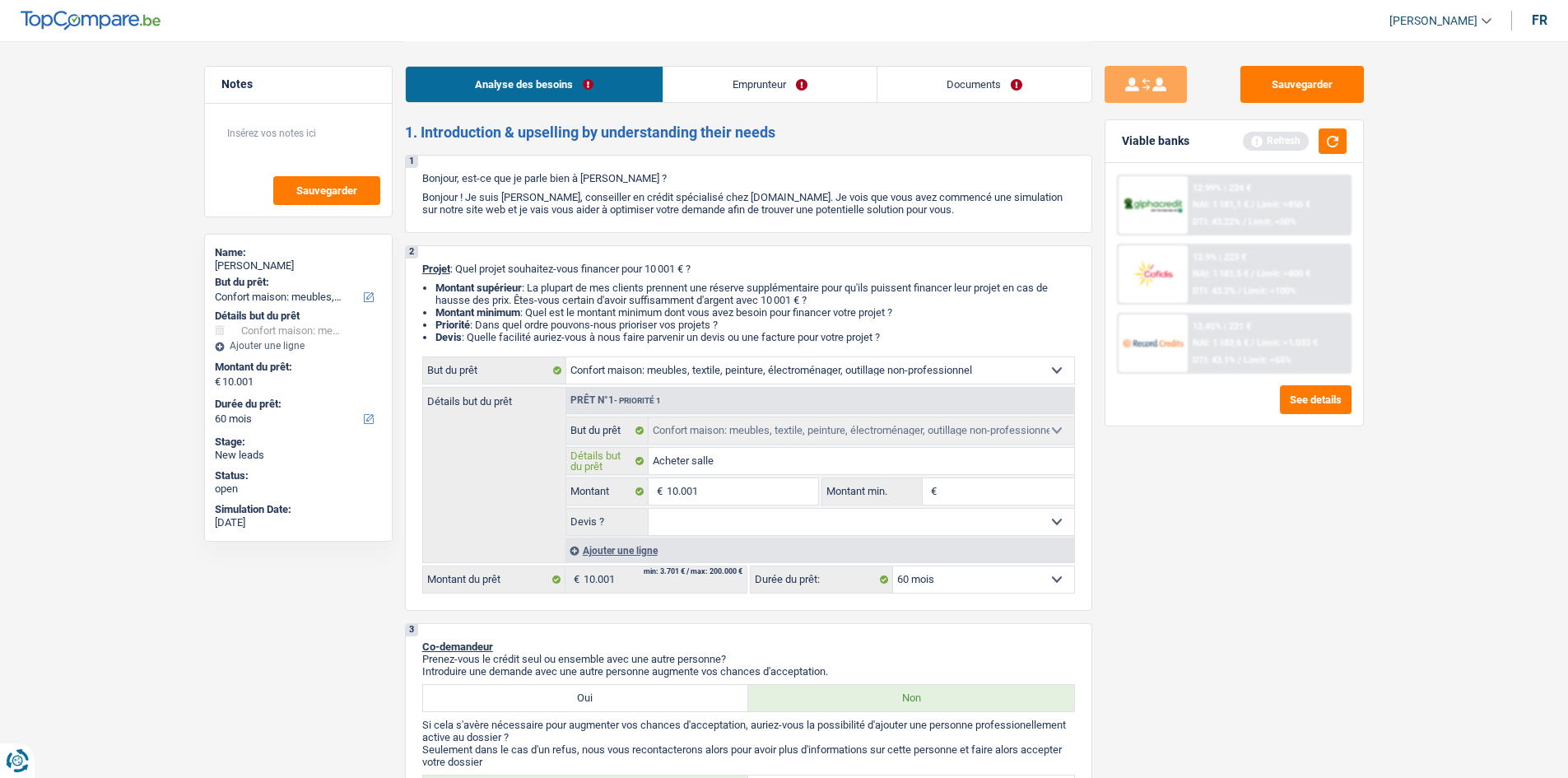
type input "Acheter salle"
type input "Acheter salle à"
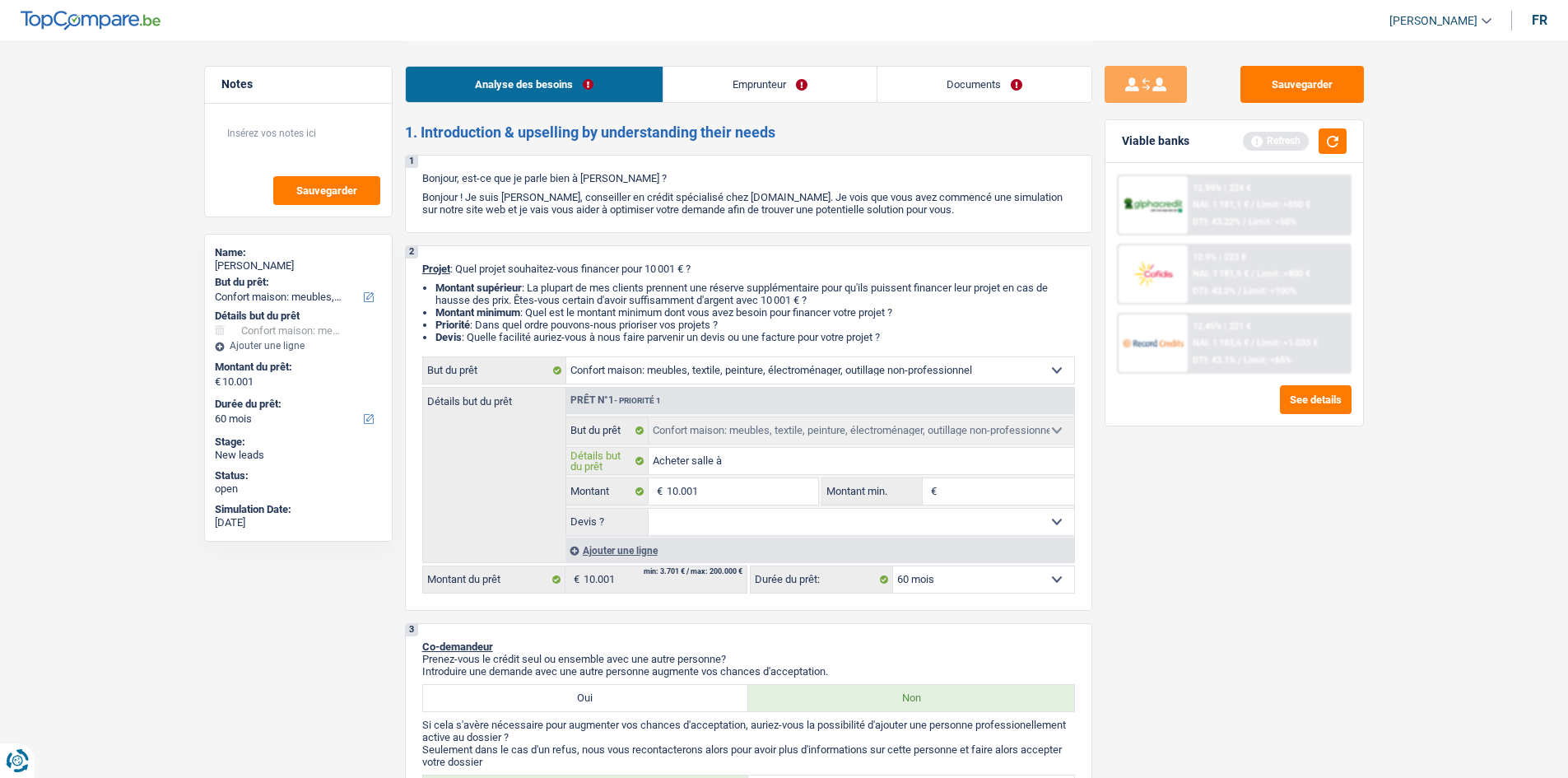
type input "Acheter salle à"
type input "Acheter salle à m"
type input "Acheter salle à ma"
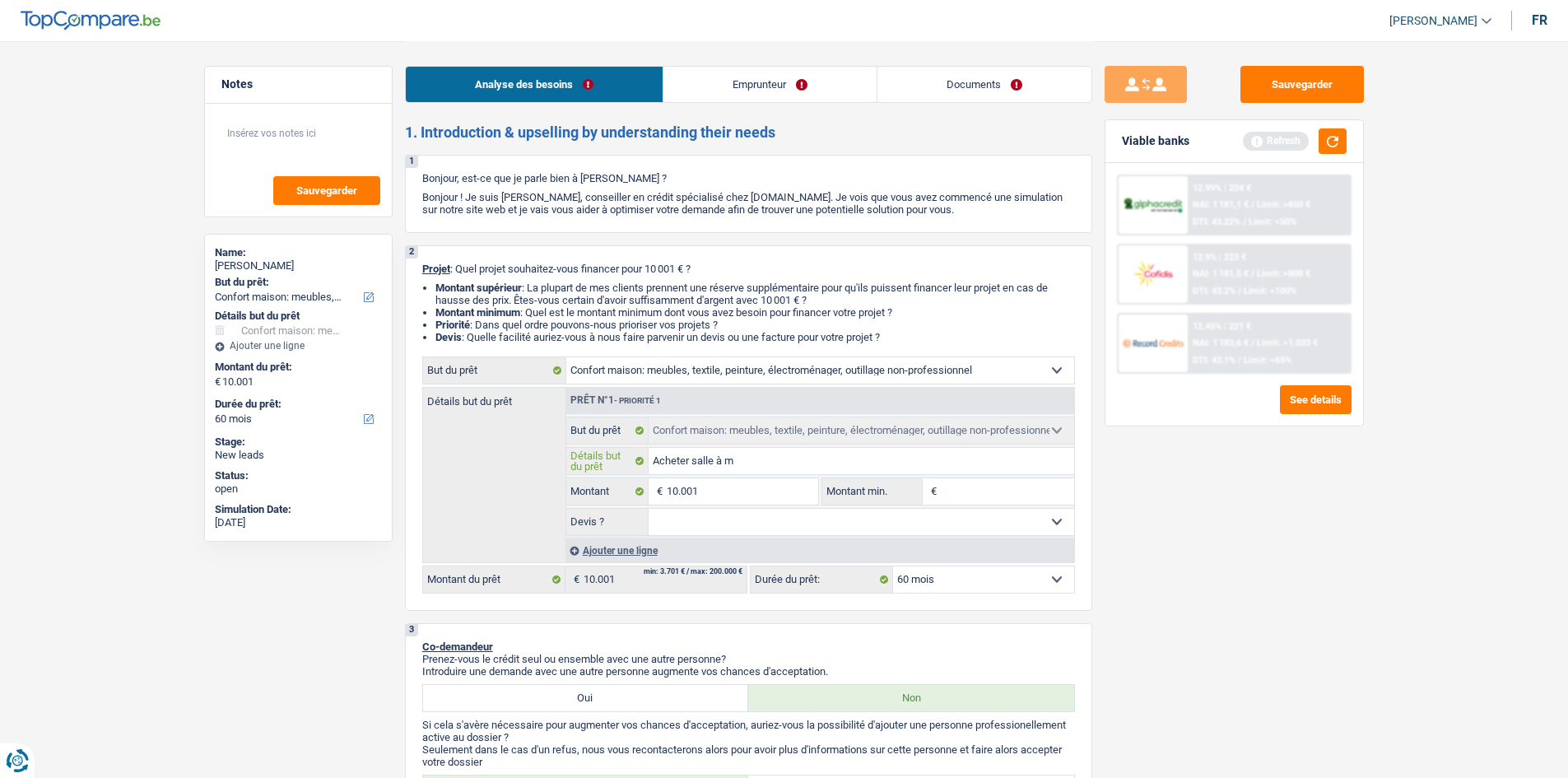
type input "Acheter salle à ma"
type input "Acheter salle à man"
type input "Acheter salle à mange"
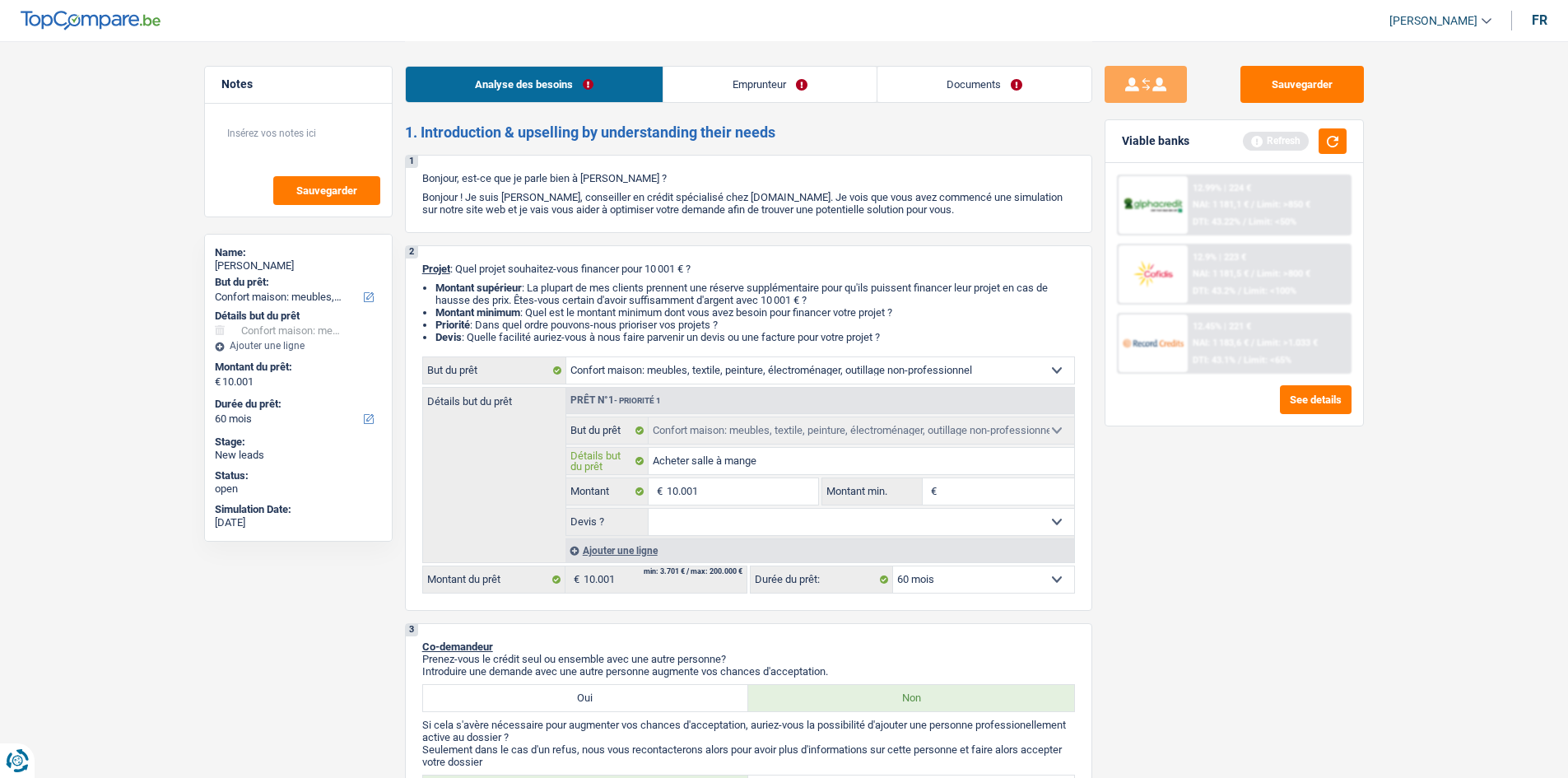
type input "Acheter salle à manger"
type input "Acheter salle à manger e"
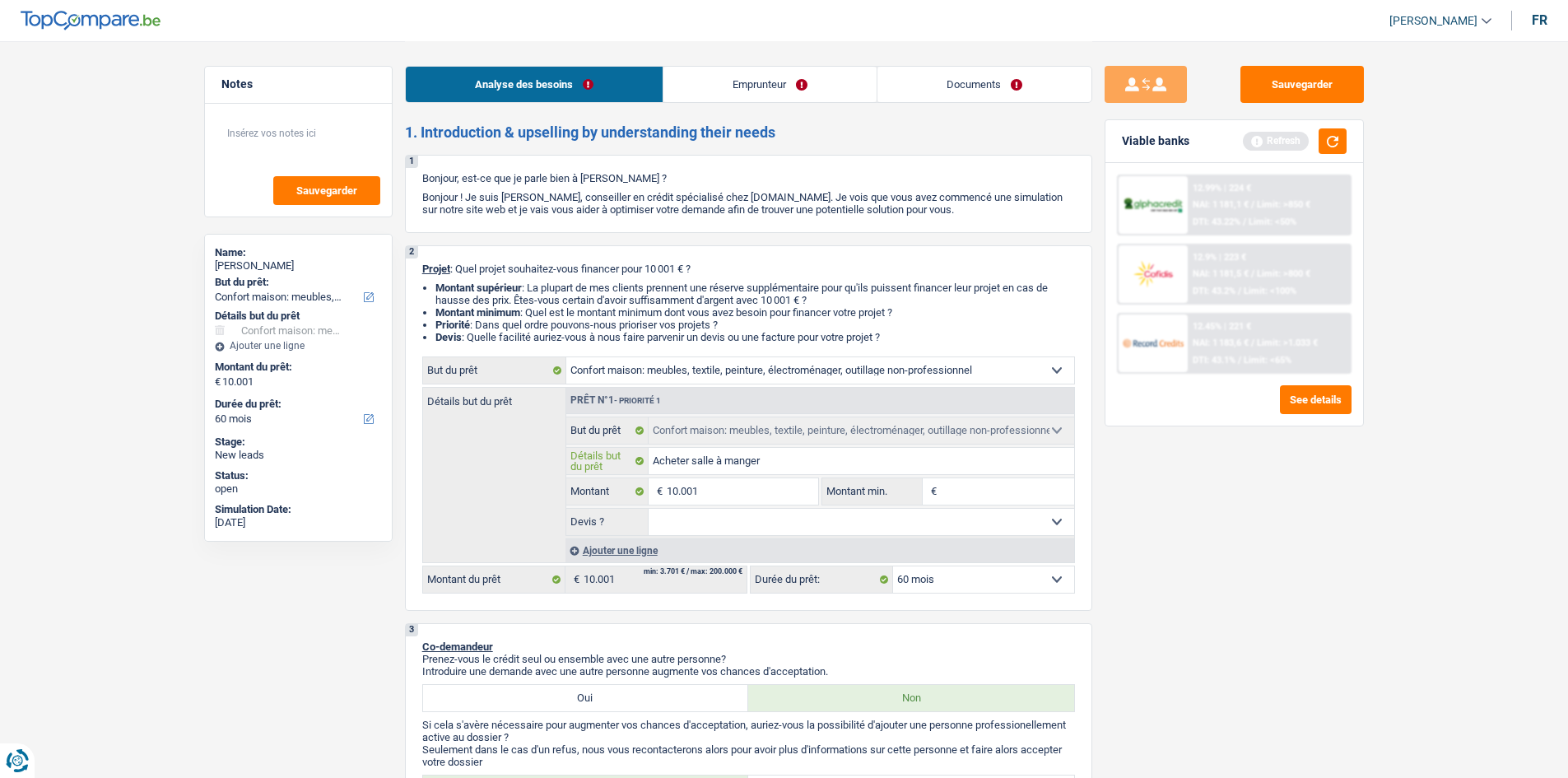
type input "Acheter salle à manger e"
type input "Acheter salle à manger et"
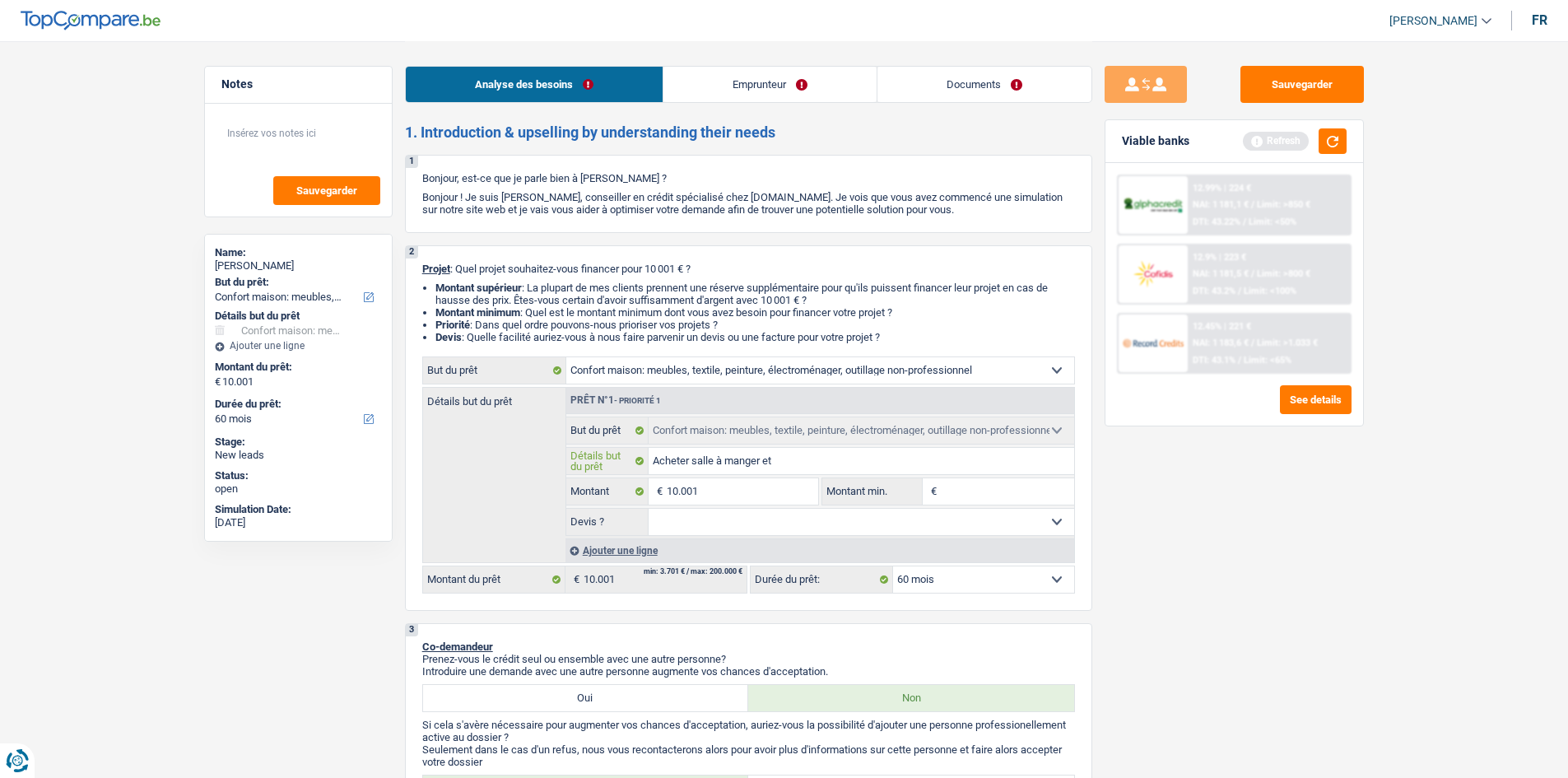
type input "Acheter salle à manger et c"
type input "Acheter salle à manger et ch"
type input "Acheter salle à manger et cha"
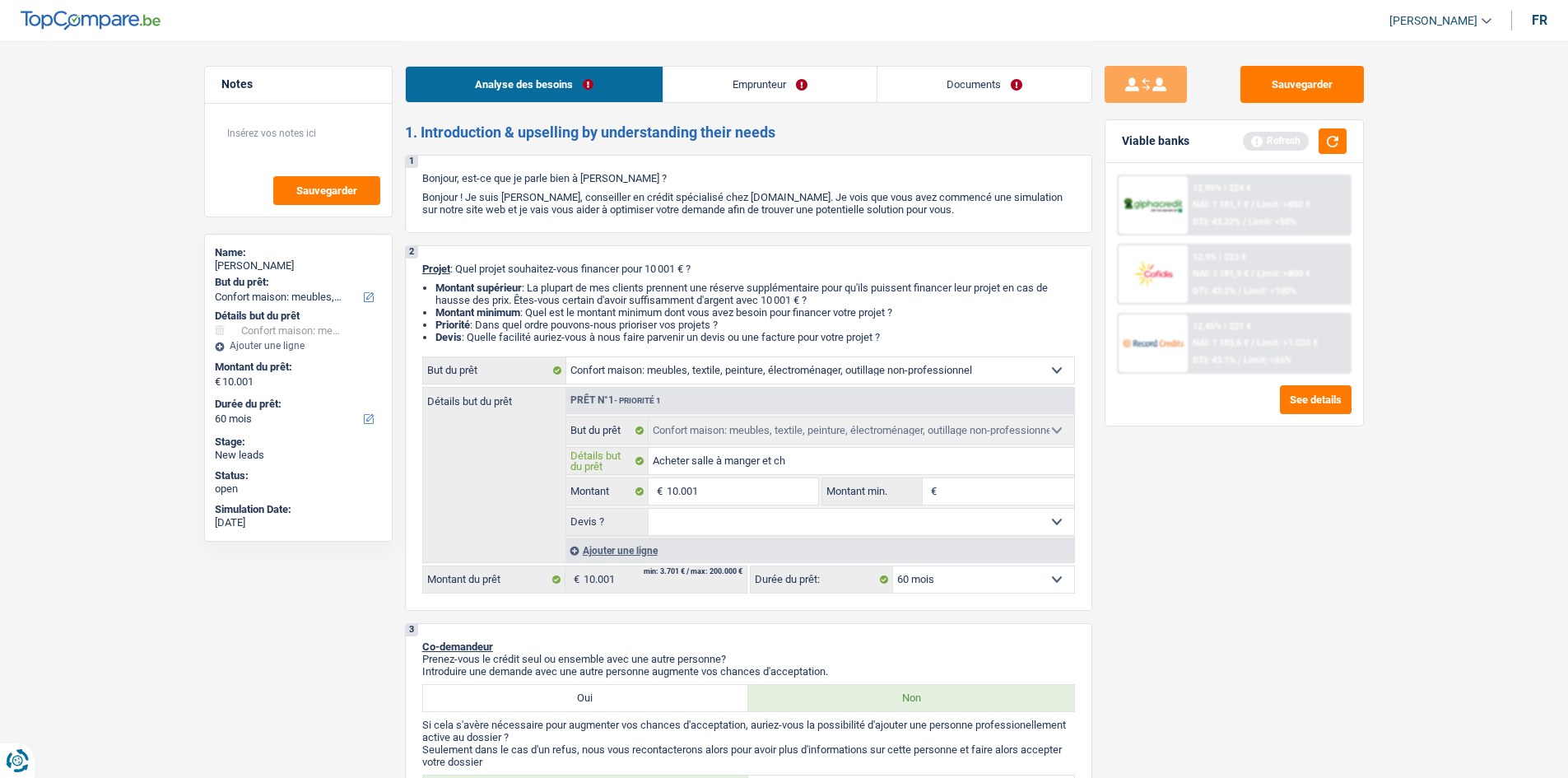
type input "Acheter salle à manger et cha"
type input "Acheter salle à manger et cham"
type input "Acheter salle à manger et chamb"
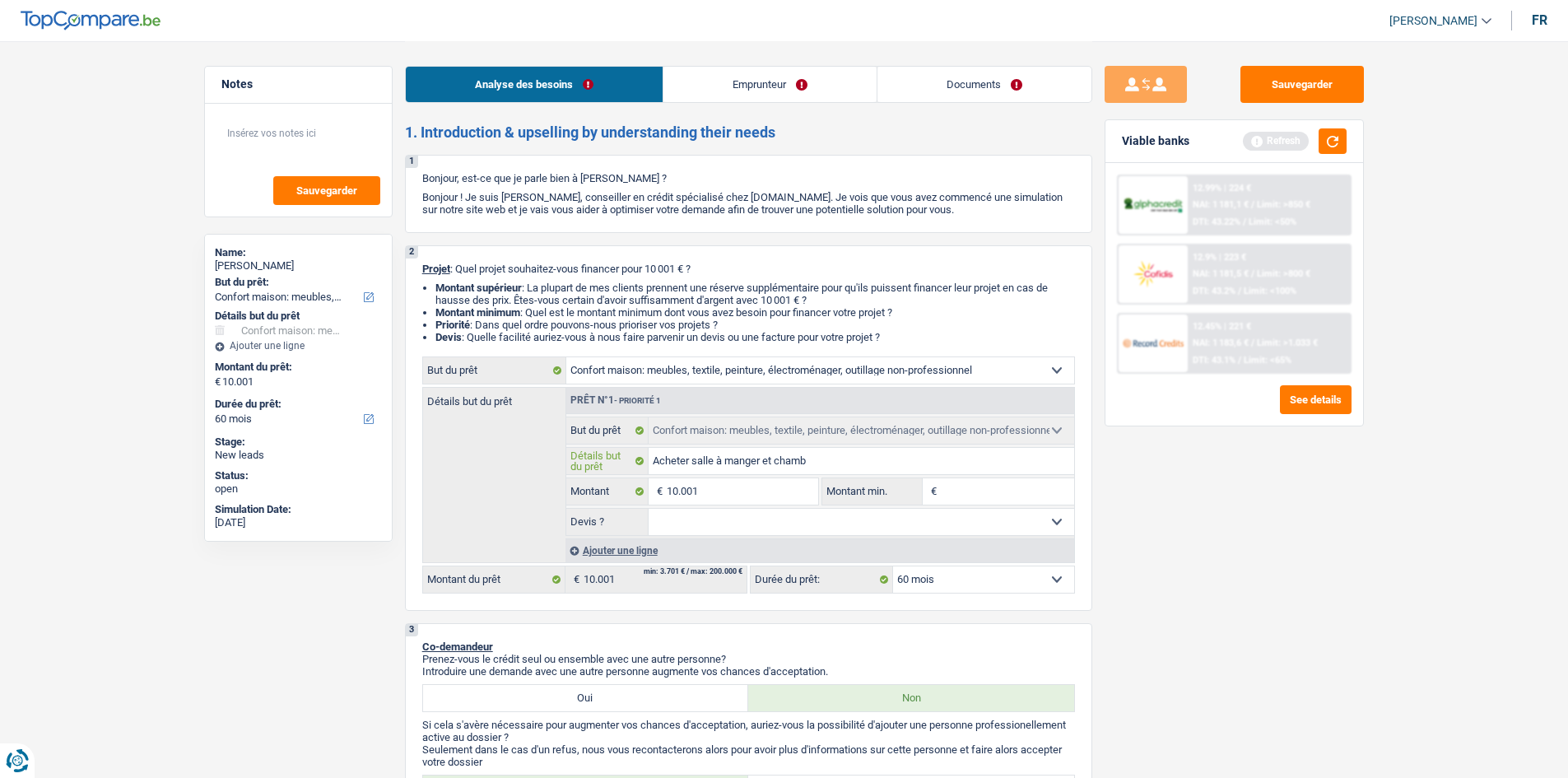
type input "Acheter salle à manger et chambr"
type input "Acheter salle à manger et chambre"
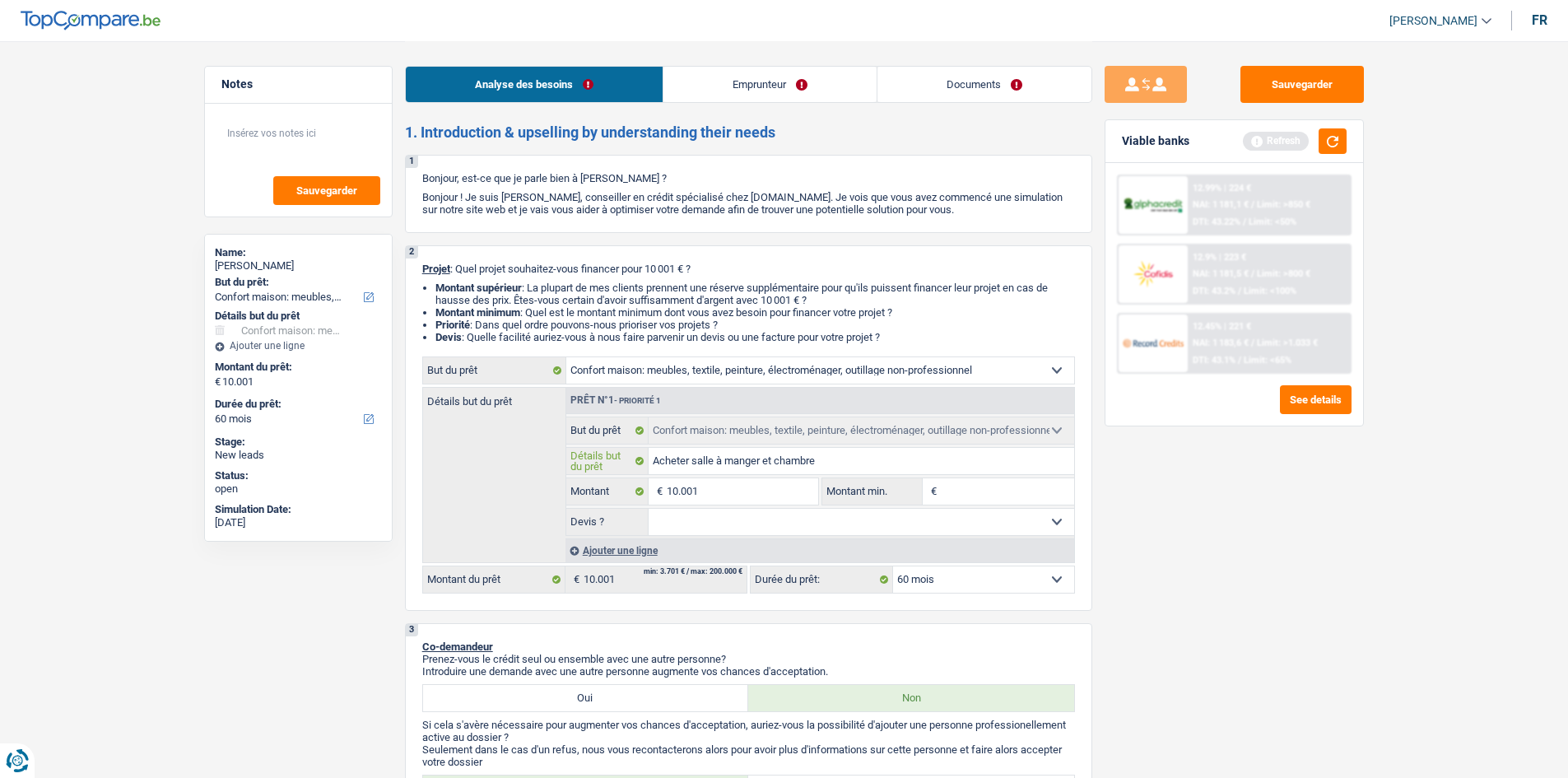
type input "Acheter salle à manger et chambre"
type input "Acheter salle à manger et chambre à"
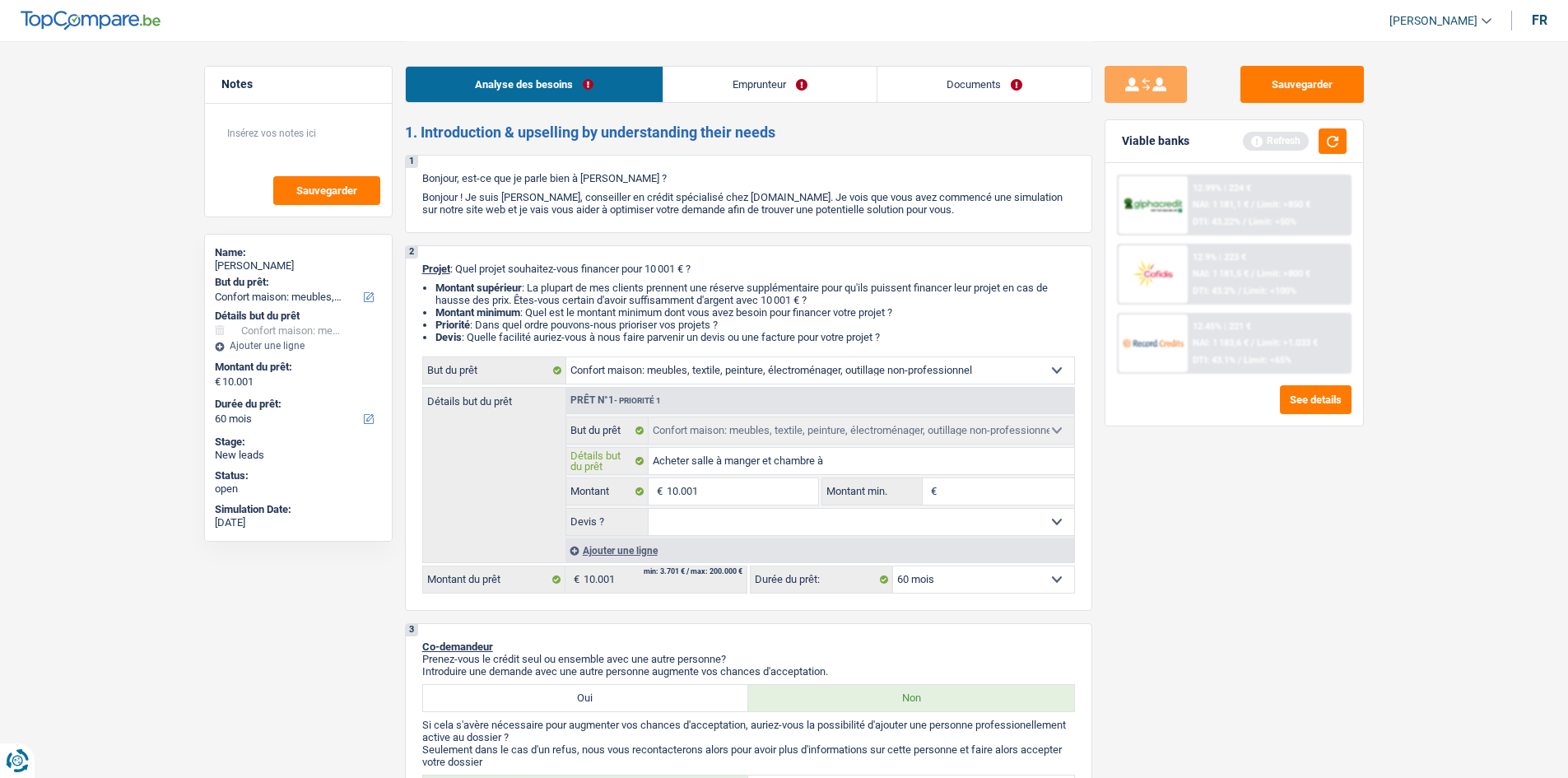
type input "Acheter salle à manger et chambre à c"
type input "Acheter salle à manger et chambre à co"
type input "Acheter salle à manger et chambre à cou"
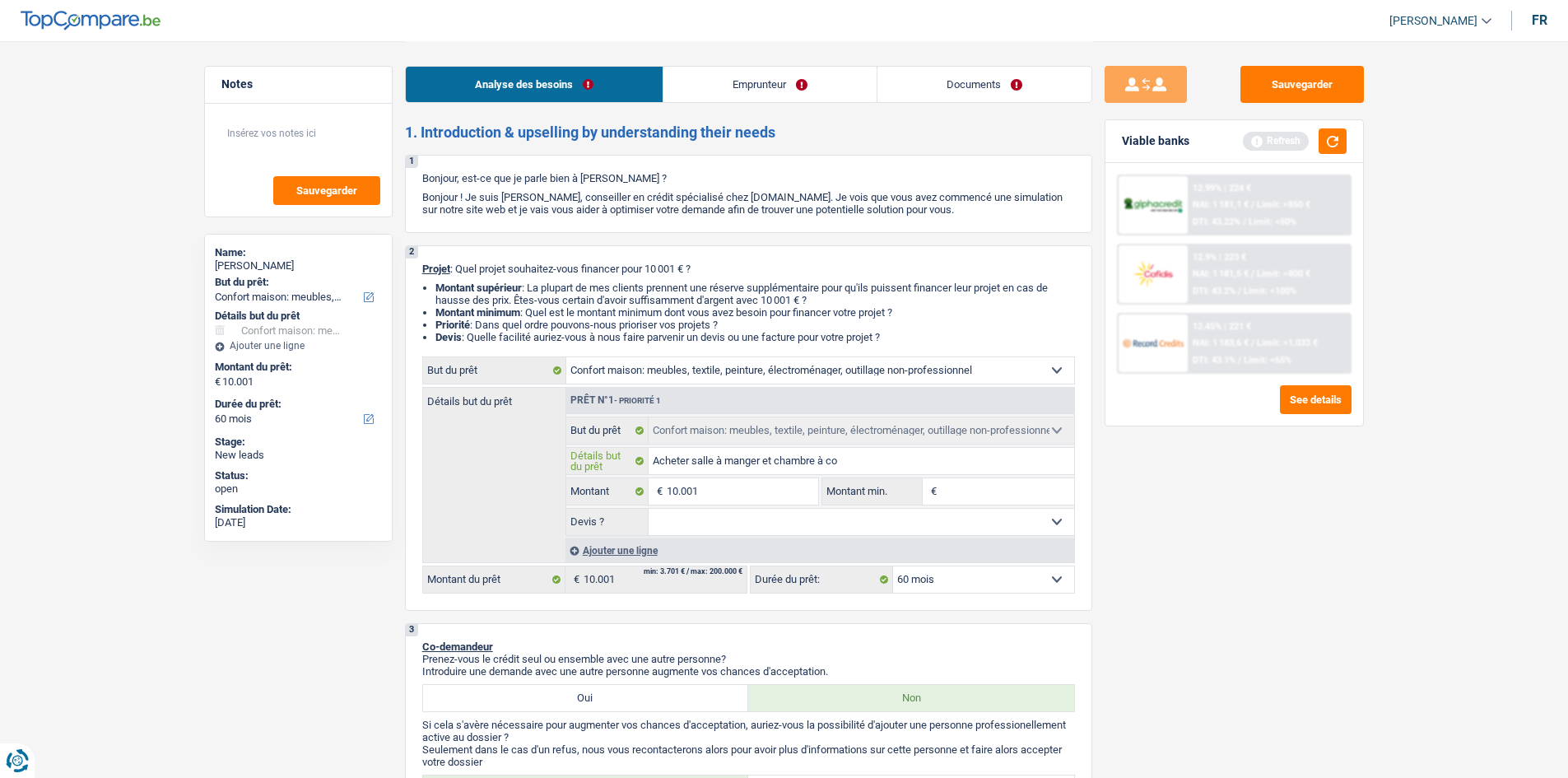
type input "Acheter salle à manger et chambre à cou"
type input "Acheter salle à manger et chambre à couc"
type input "Acheter salle à manger et chambre à couch"
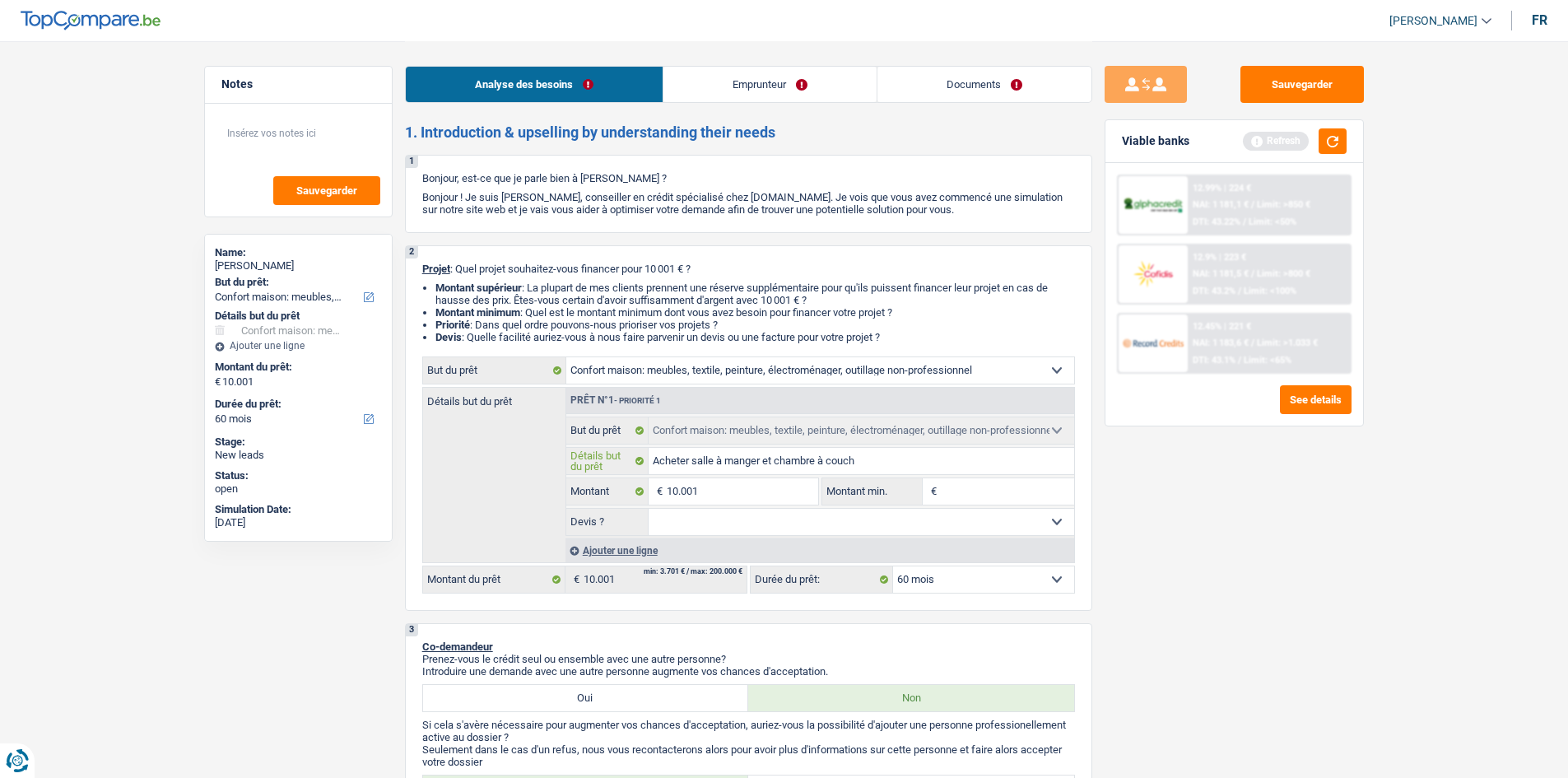
type input "Acheter salle à manger et chambre à couche"
type input "Acheter salle à manger et chambre à coucher"
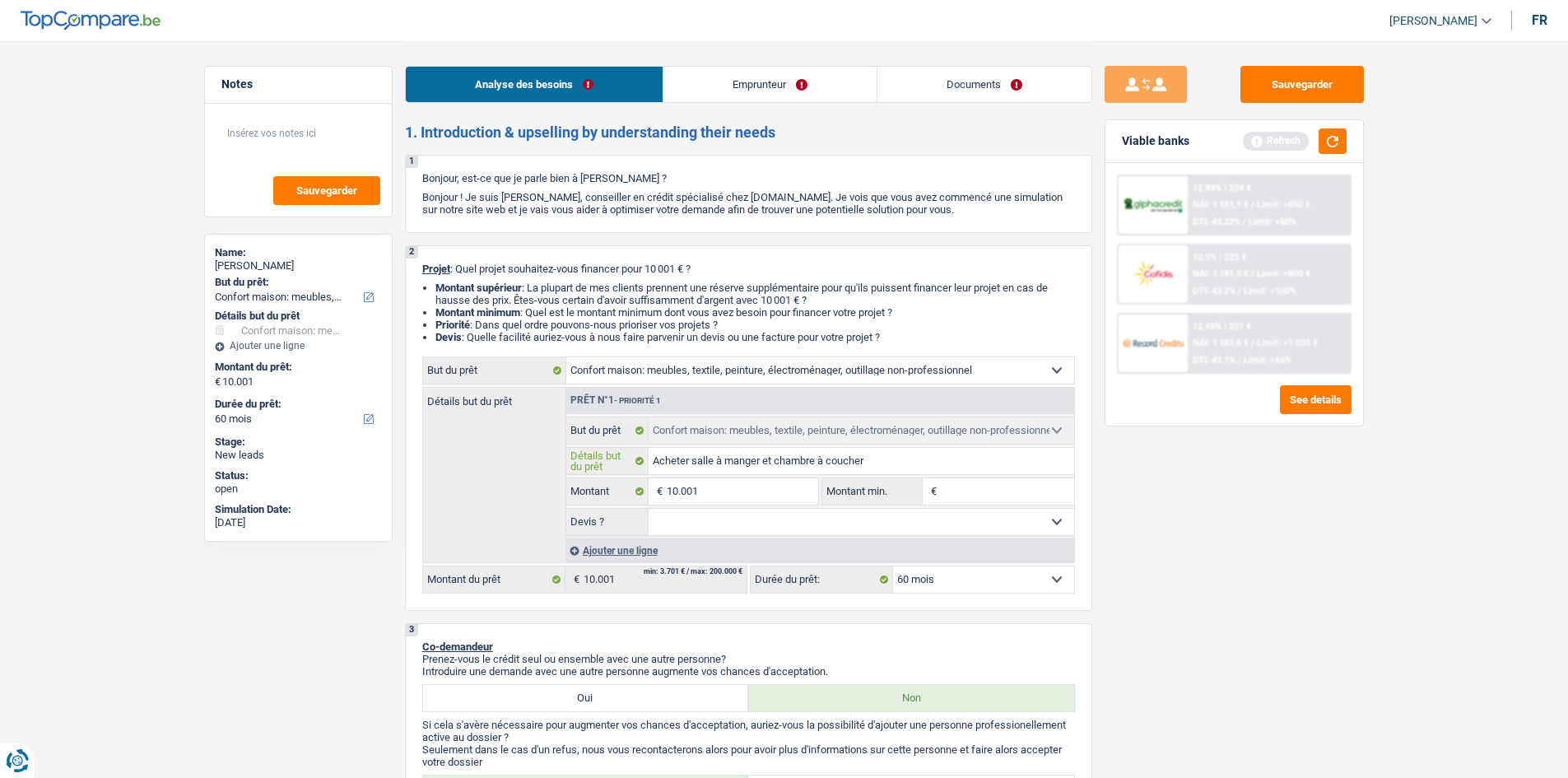
type input "Acheter salle à manger et chambre à coucher"
click at [959, 489] on input "Montant min." at bounding box center [1007, 491] width 133 height 27
type input "7"
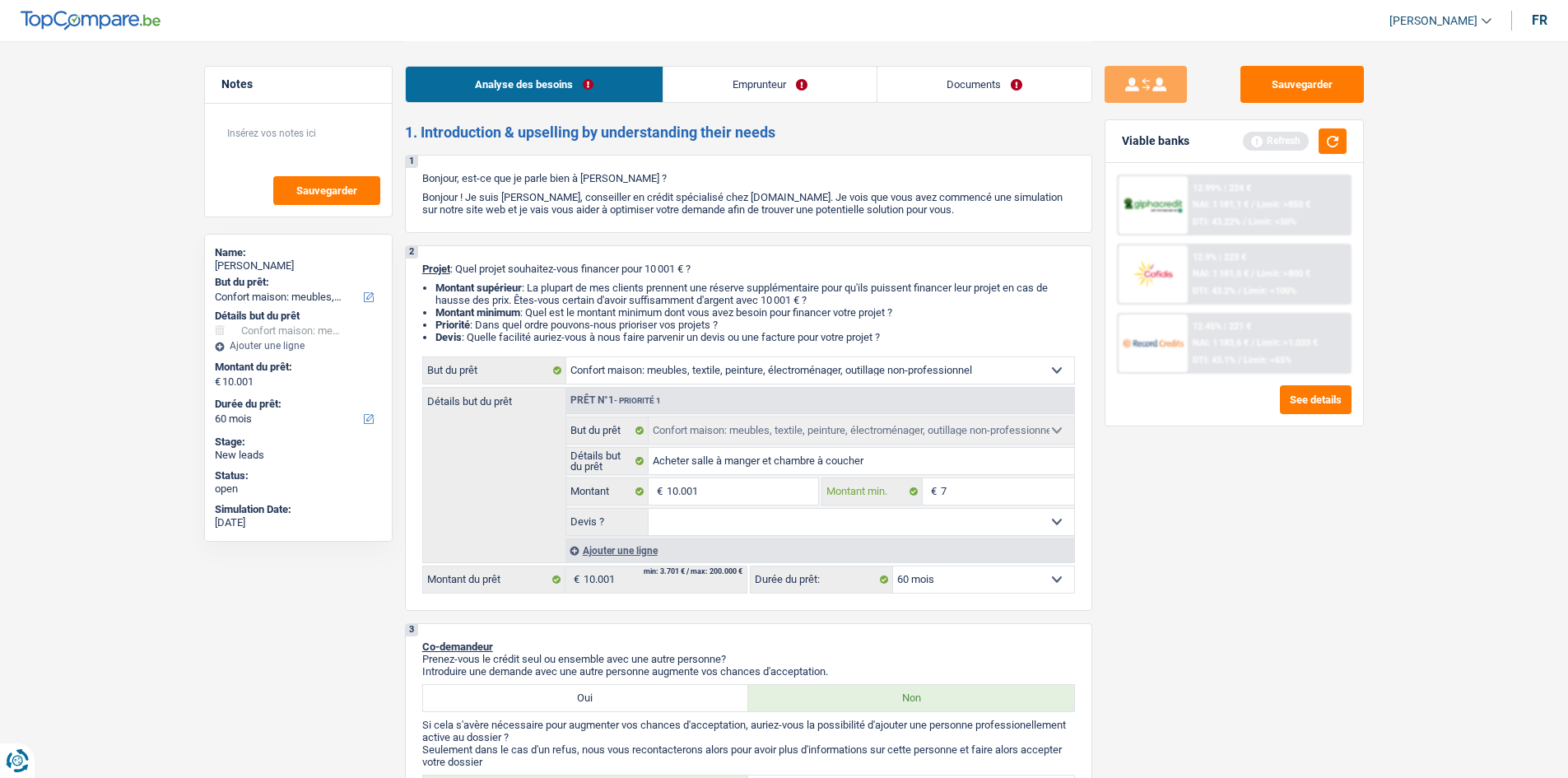
type input "70"
type input "700"
type input "7.000"
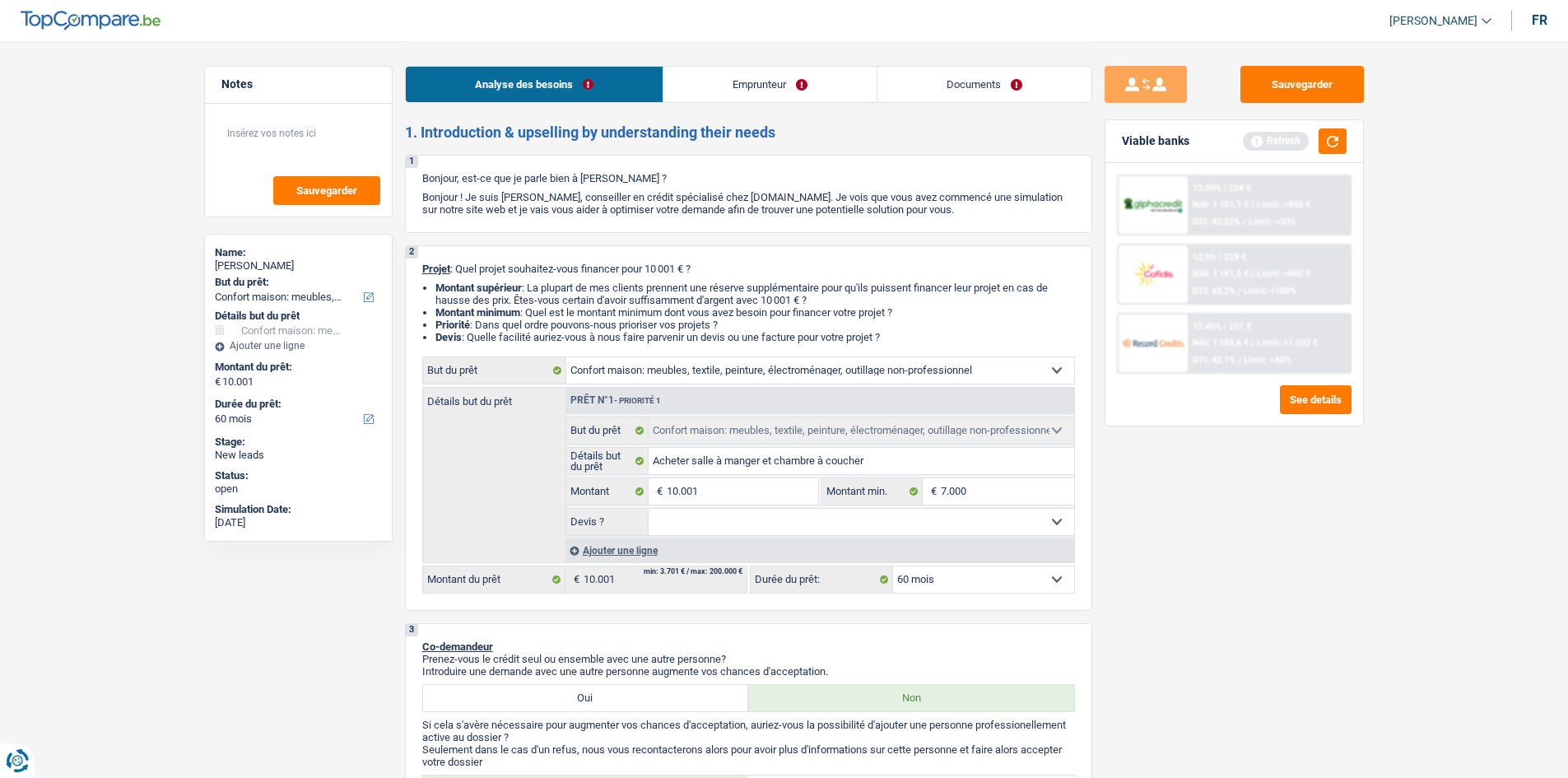
click at [899, 511] on select "Oui Non Non répondu Sélectionner une option" at bounding box center [861, 522] width 426 height 27
click at [648, 509] on select "Oui Non Non répondu Sélectionner une option" at bounding box center [861, 522] width 426 height 27
click at [791, 509] on fieldset "Oui Non Non répondu Sélectionner une option Devis ? Tous les champs sont obliga…" at bounding box center [821, 522] width 508 height 28
click at [785, 521] on select "Oui Non Non répondu Sélectionner une option" at bounding box center [861, 522] width 426 height 27
click at [648, 509] on select "Oui Non Non répondu Sélectionner une option" at bounding box center [861, 522] width 426 height 27
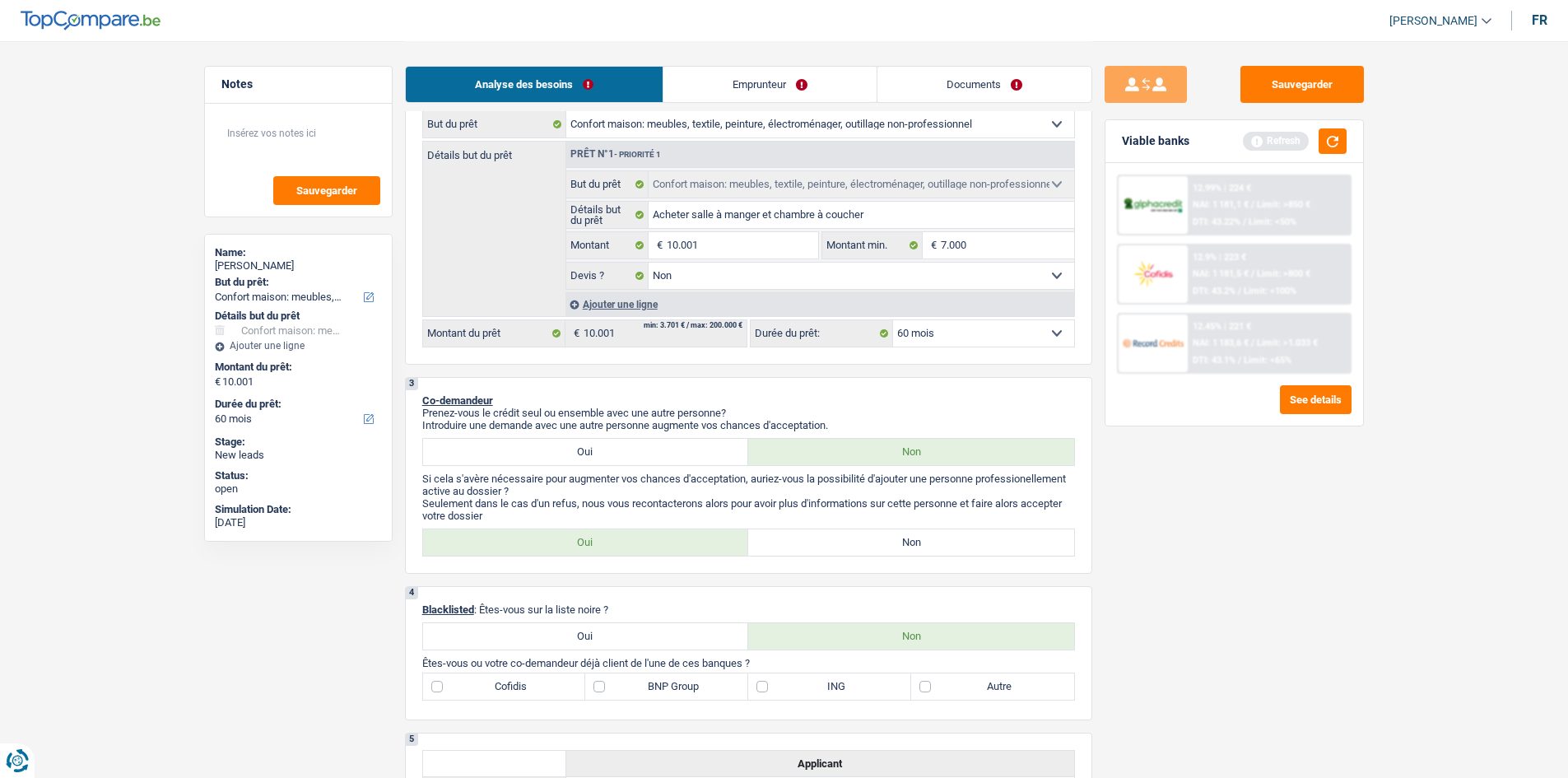
scroll to position [247, 0]
click at [1330, 137] on button "button" at bounding box center [1332, 141] width 28 height 26
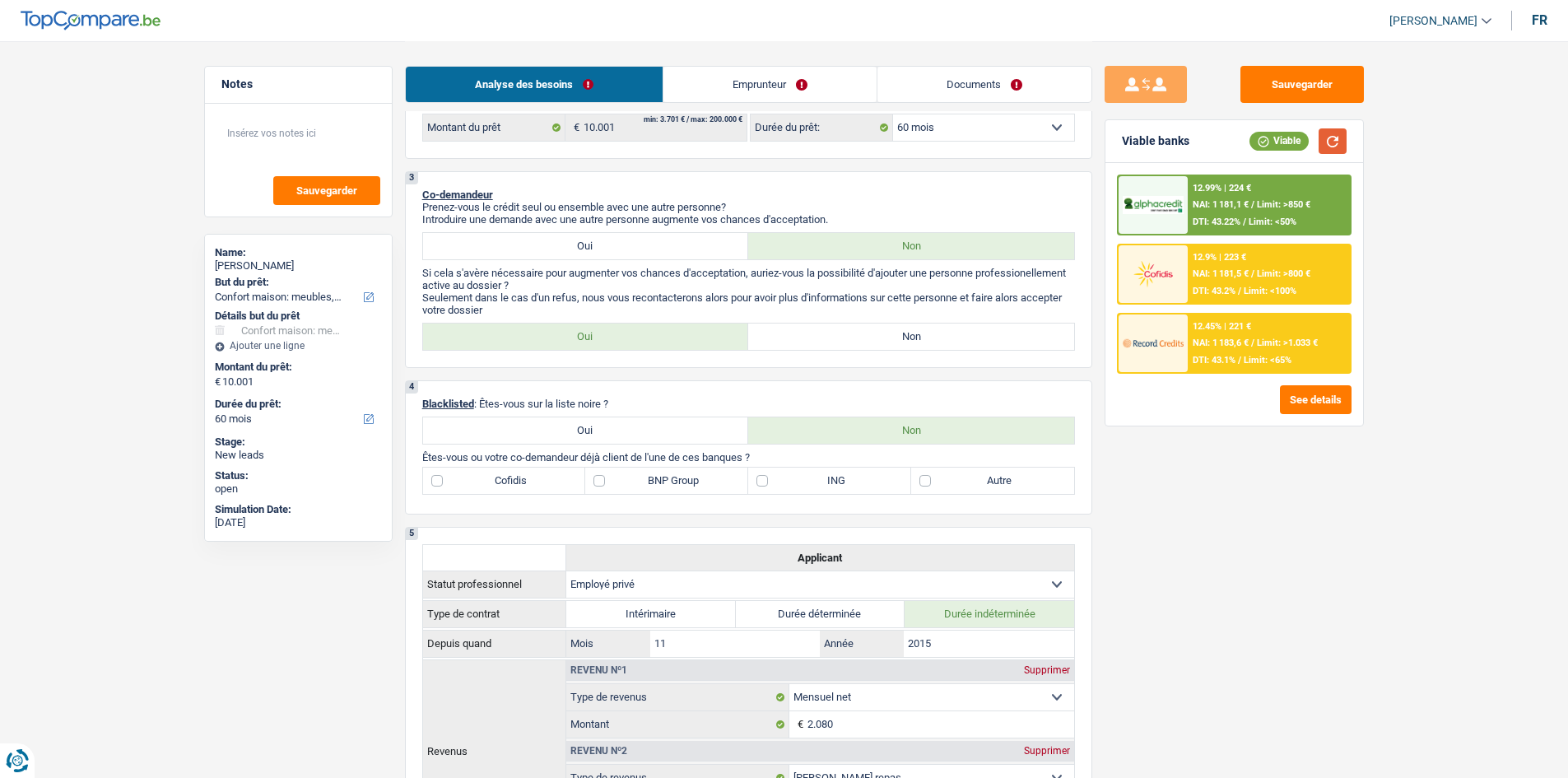
scroll to position [494, 0]
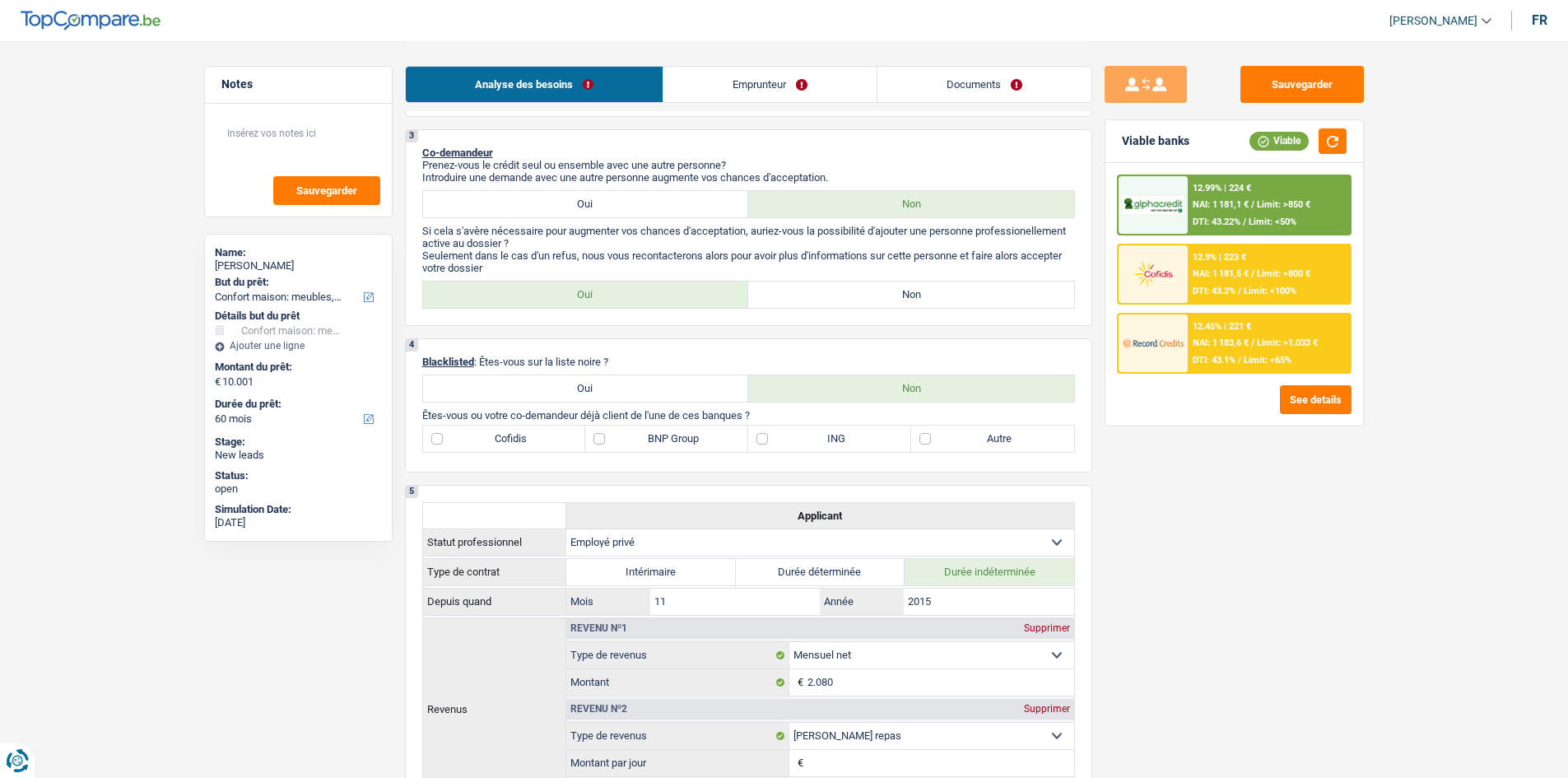
click at [847, 302] on label "Non" at bounding box center [911, 295] width 326 height 27
click at [847, 302] on input "Non" at bounding box center [911, 295] width 326 height 27
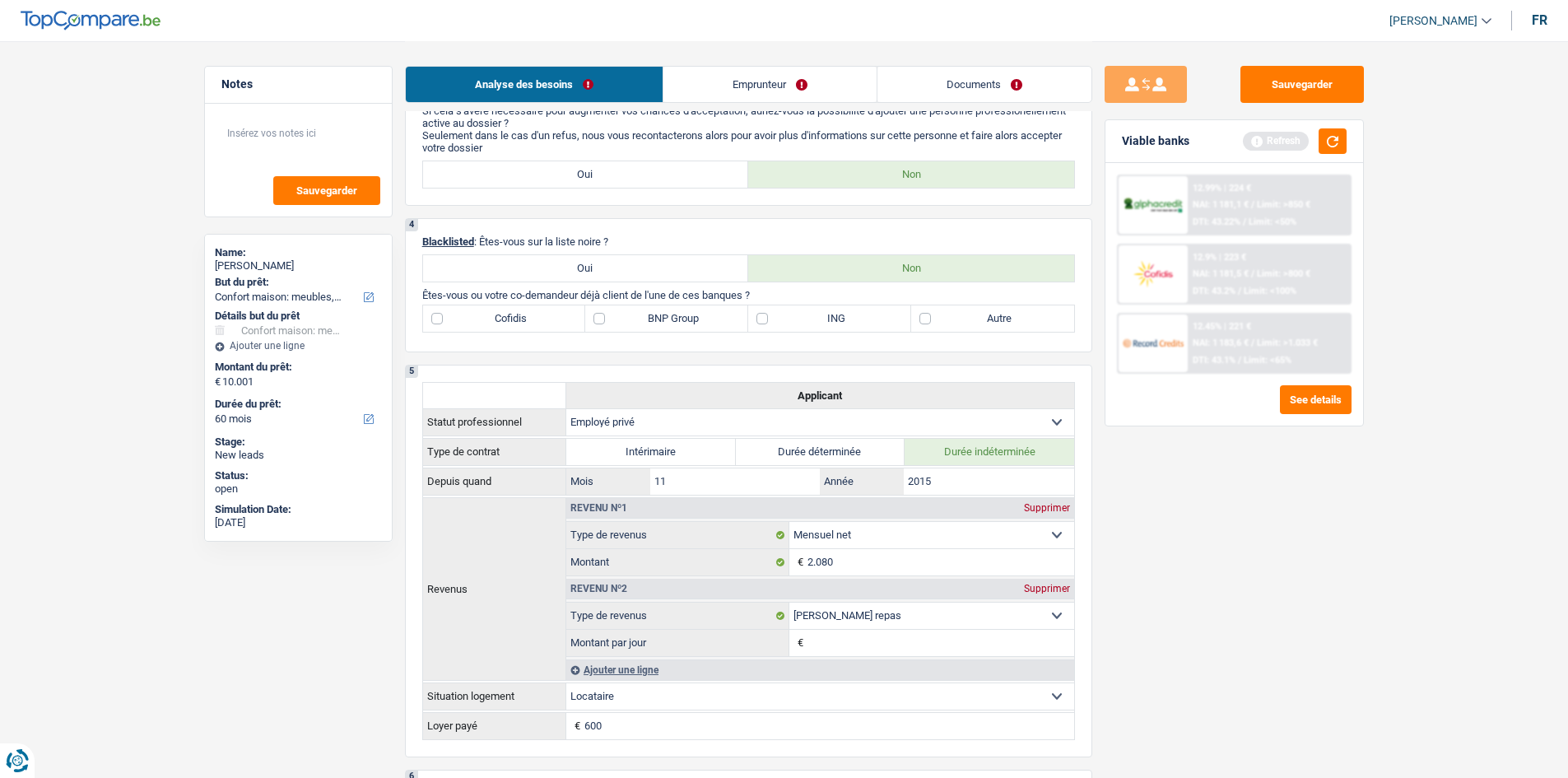
scroll to position [576, 0]
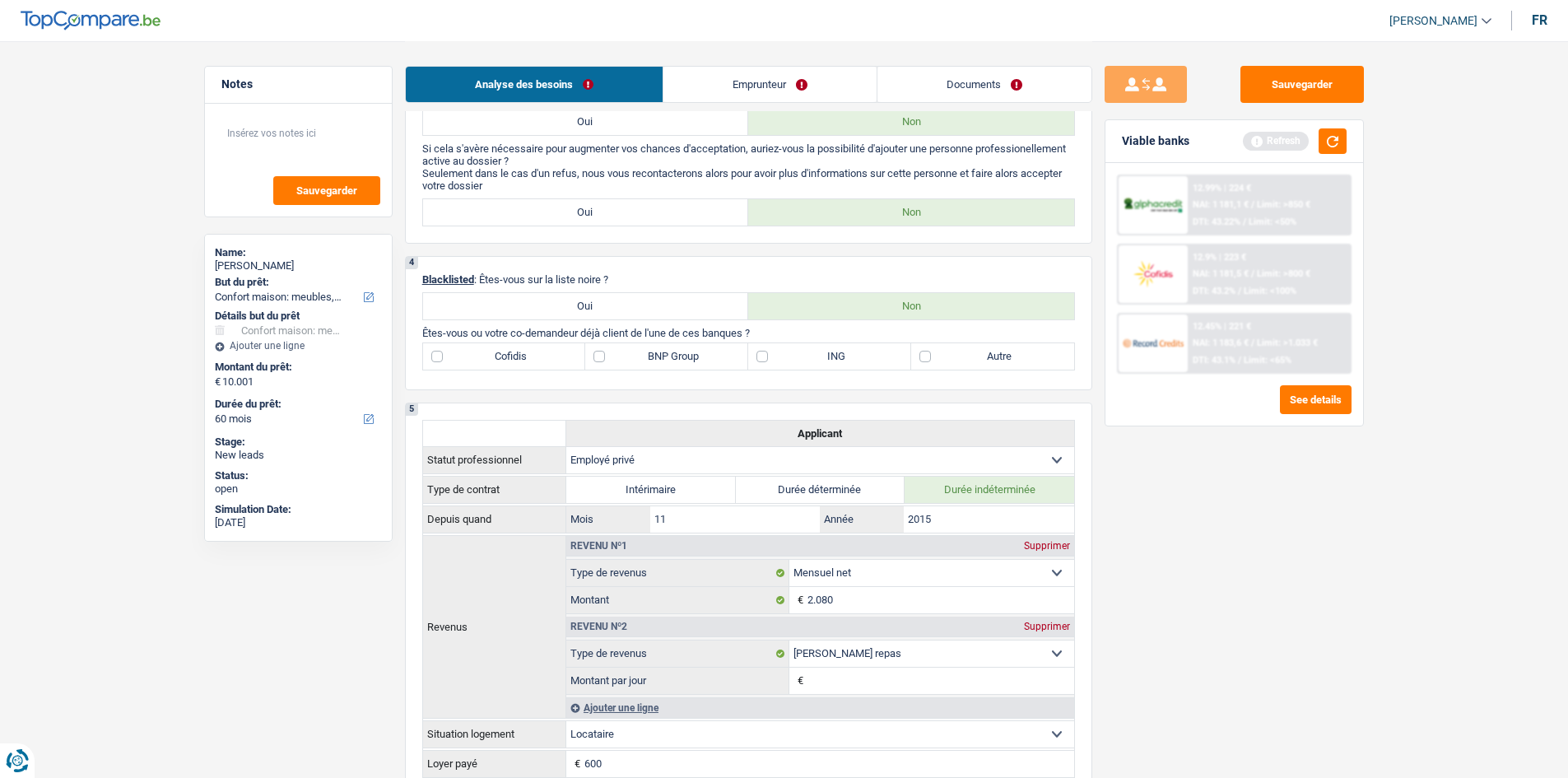
click at [439, 356] on label "Cofidis" at bounding box center [505, 357] width 163 height 27
click at [439, 356] on input "Cofidis" at bounding box center [505, 357] width 163 height 27
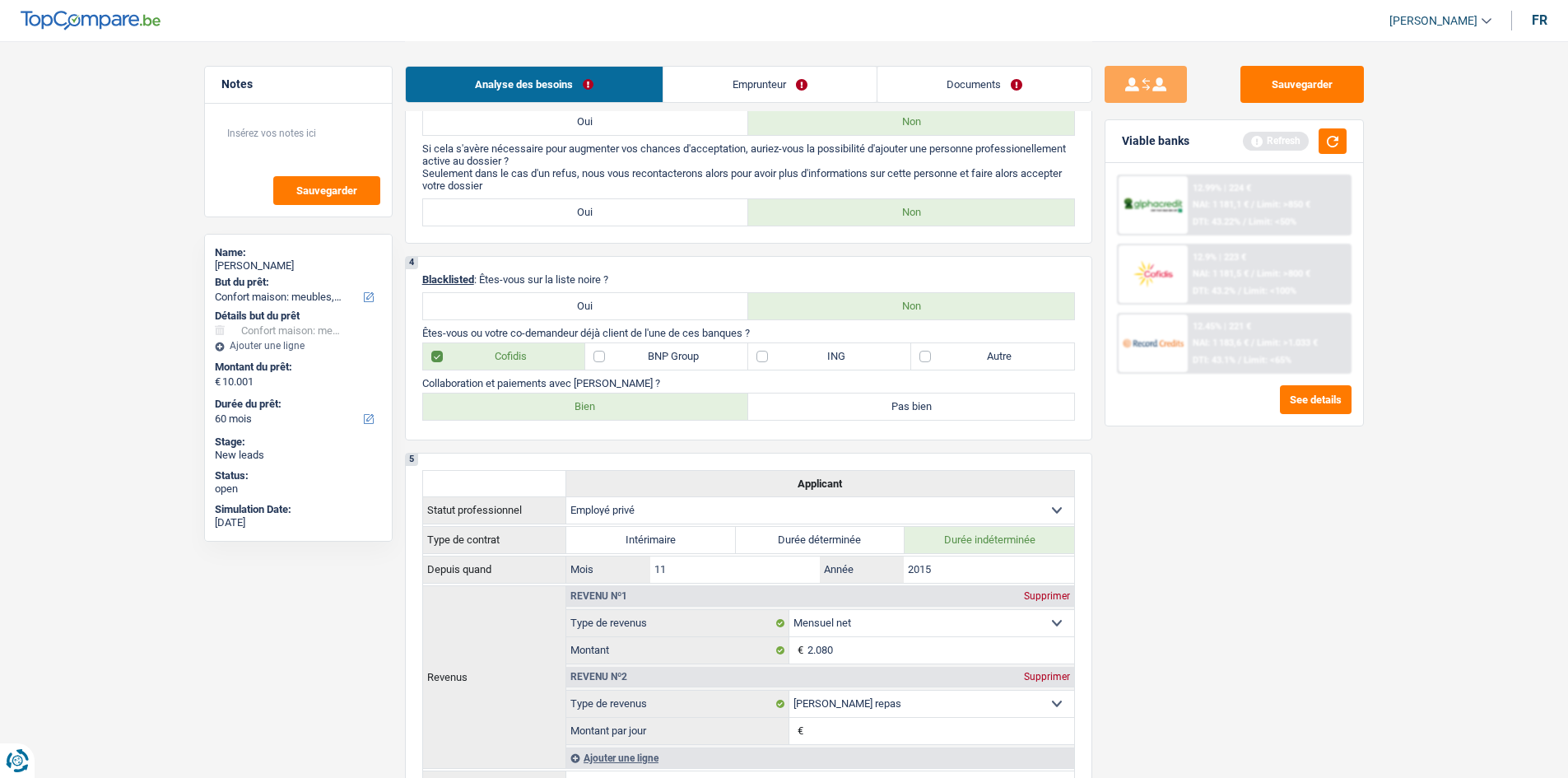
click at [632, 409] on label "Bien" at bounding box center [586, 407] width 326 height 27
click at [632, 409] on input "Bien" at bounding box center [586, 407] width 326 height 27
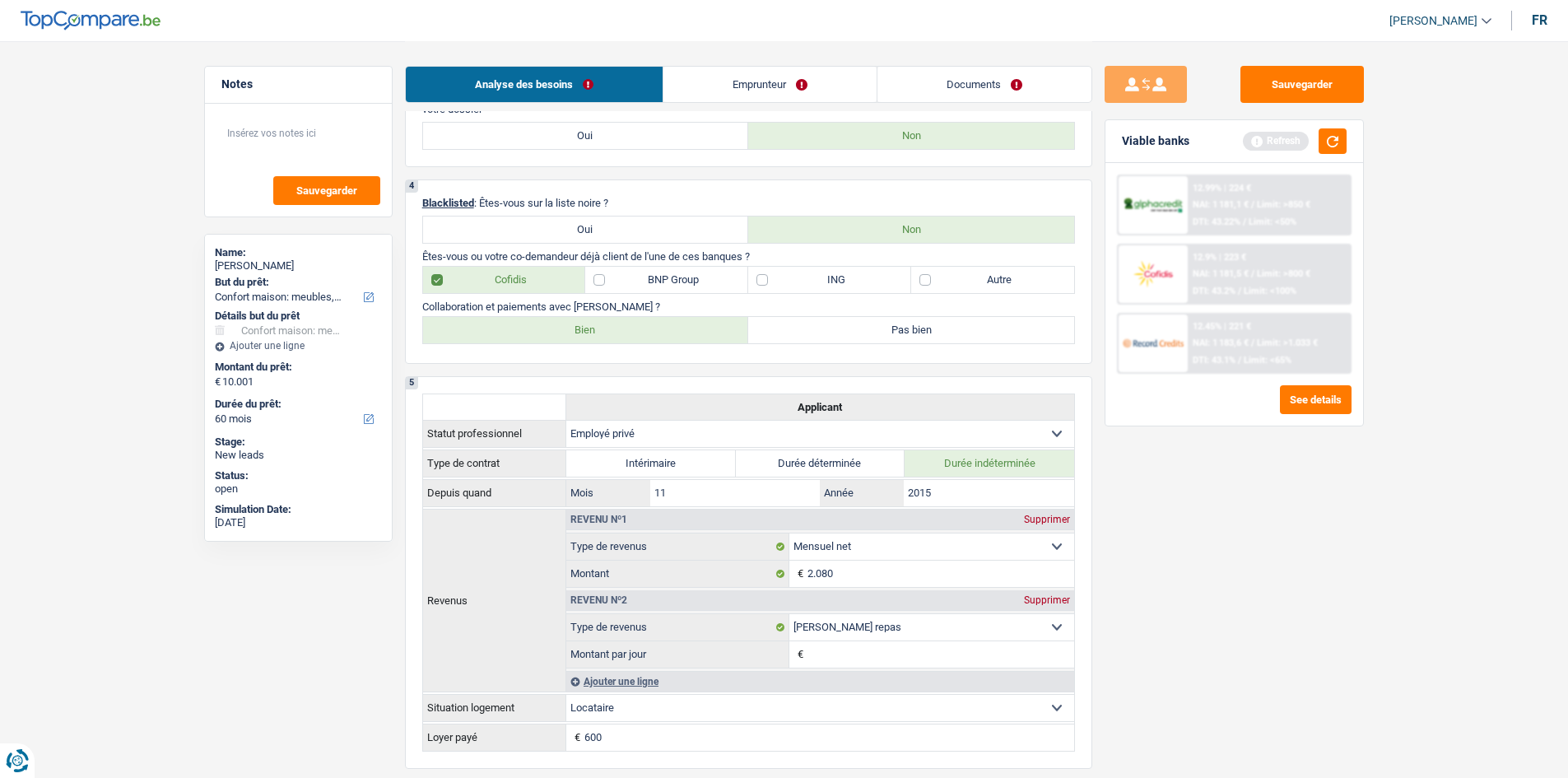
scroll to position [411, 0]
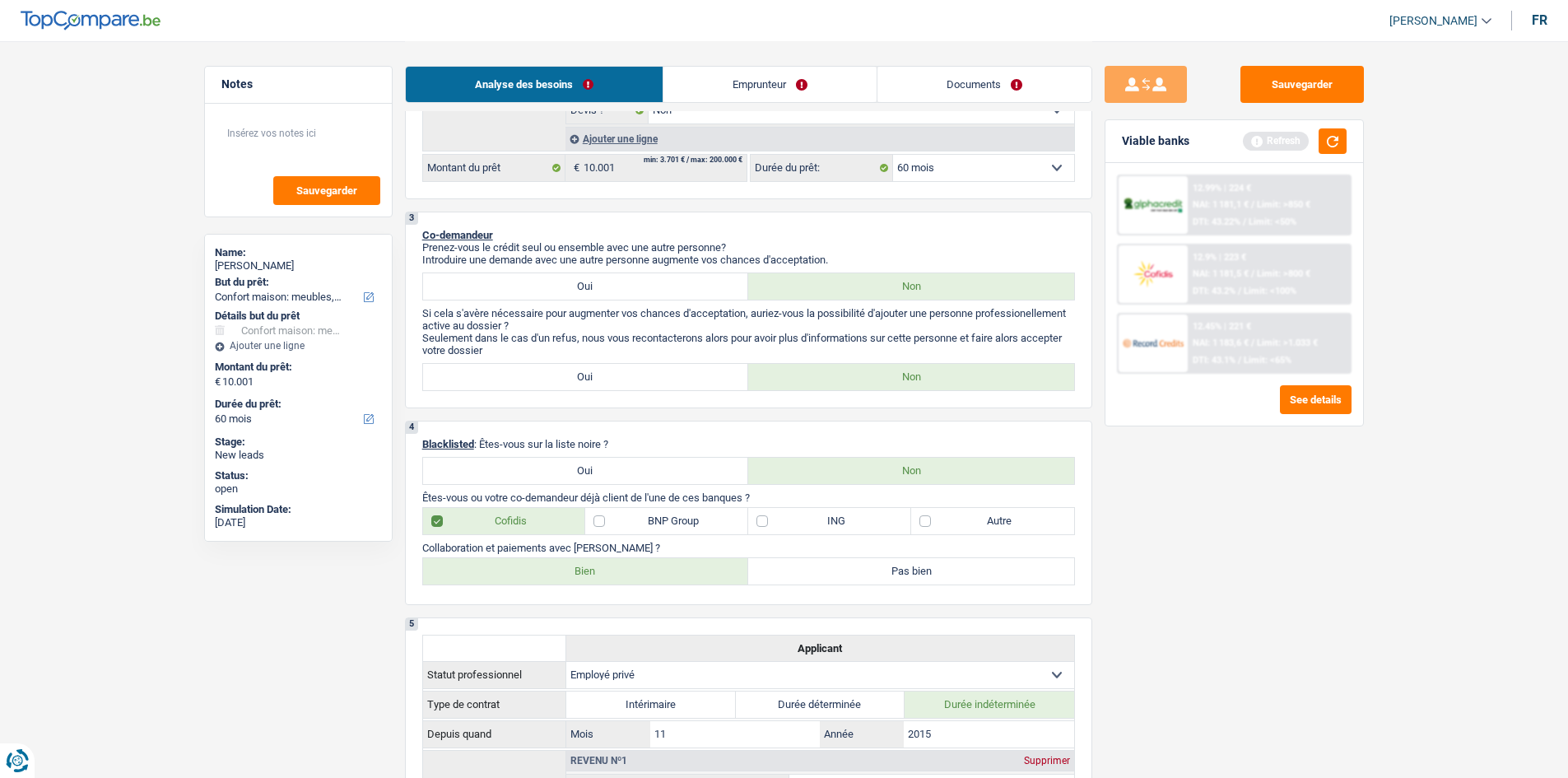
click at [751, 82] on link "Emprunteur" at bounding box center [770, 84] width 213 height 35
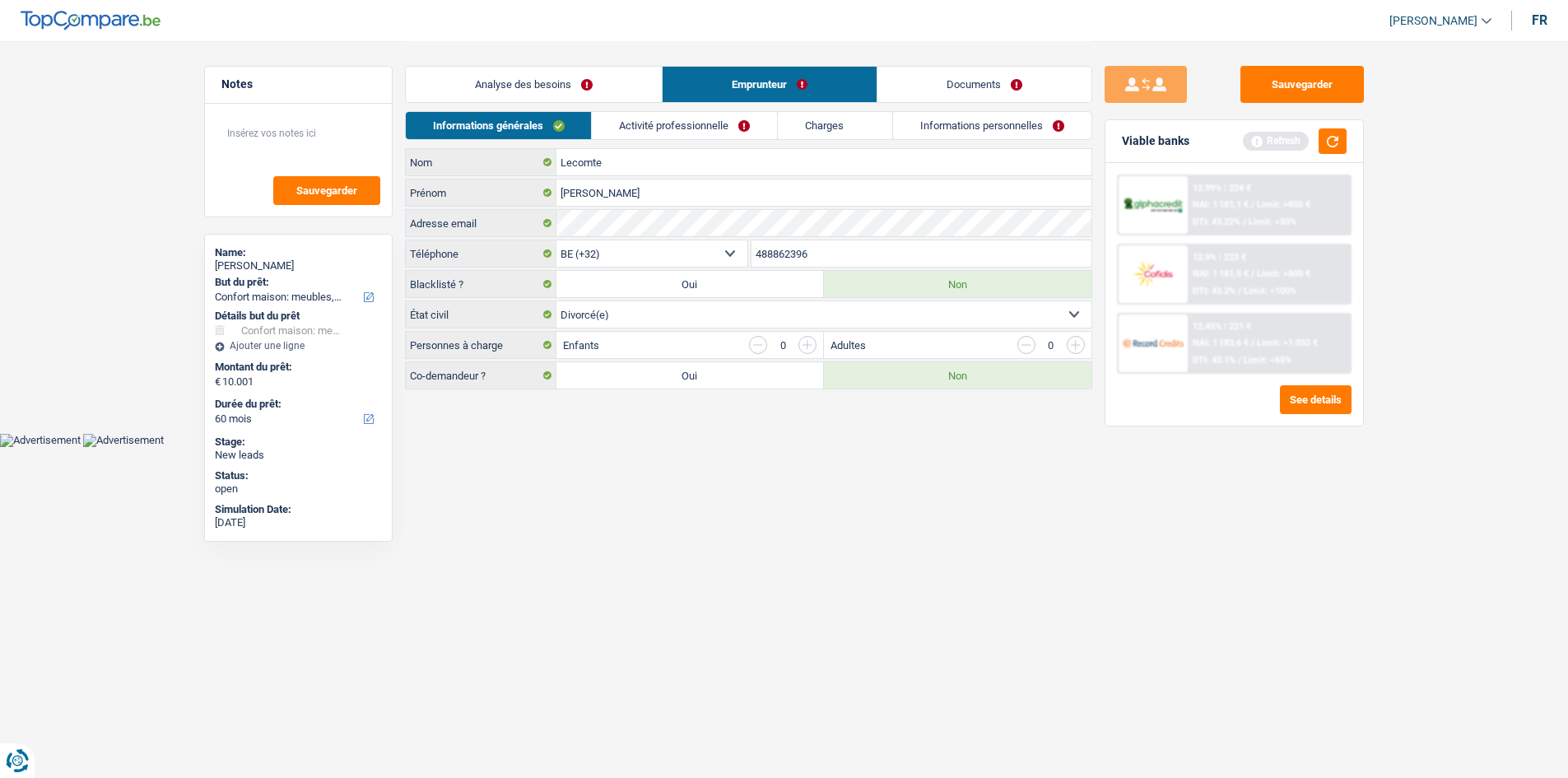
scroll to position [0, 0]
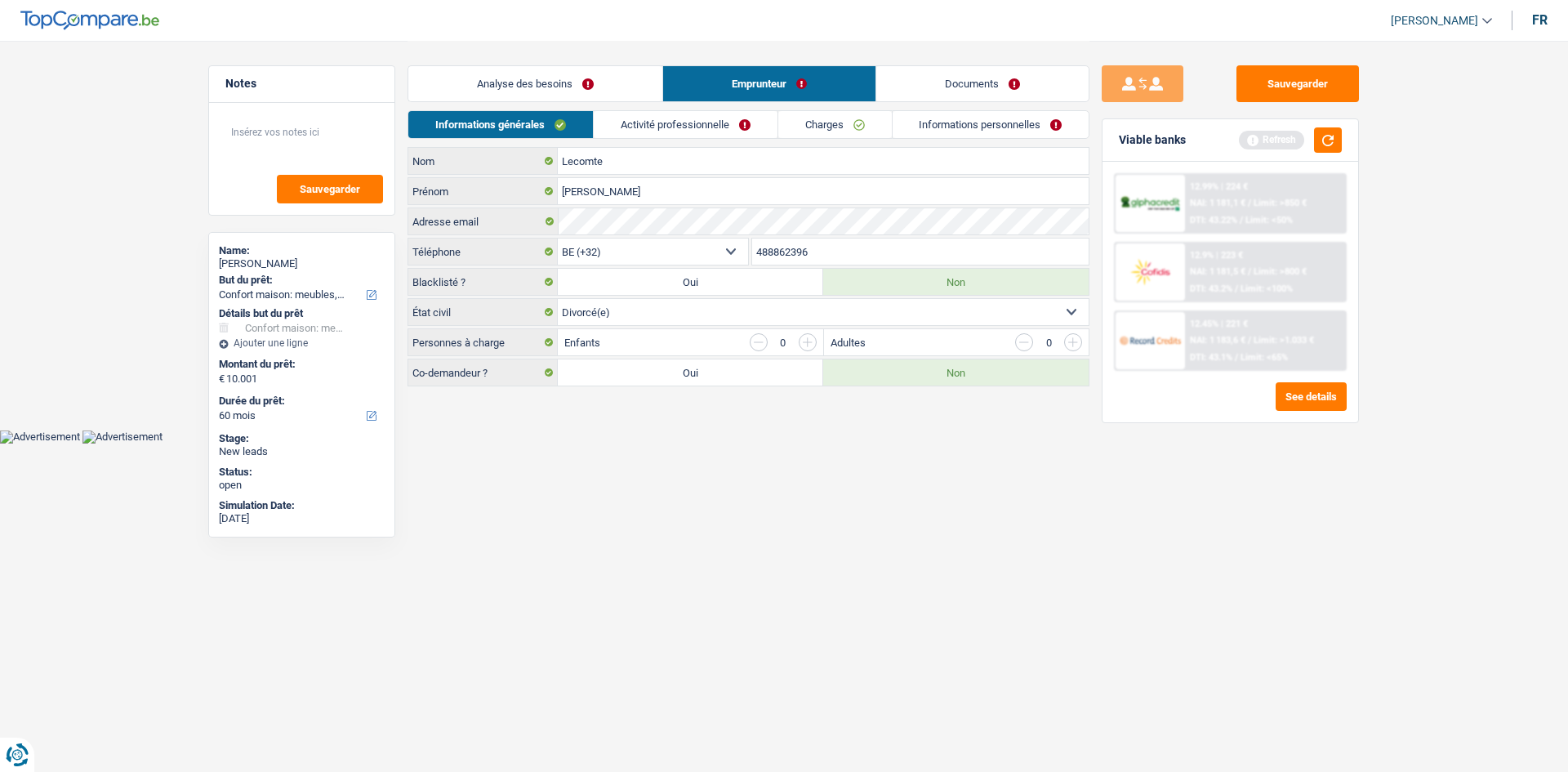
click at [732, 127] on link "Activité professionnelle" at bounding box center [686, 125] width 184 height 27
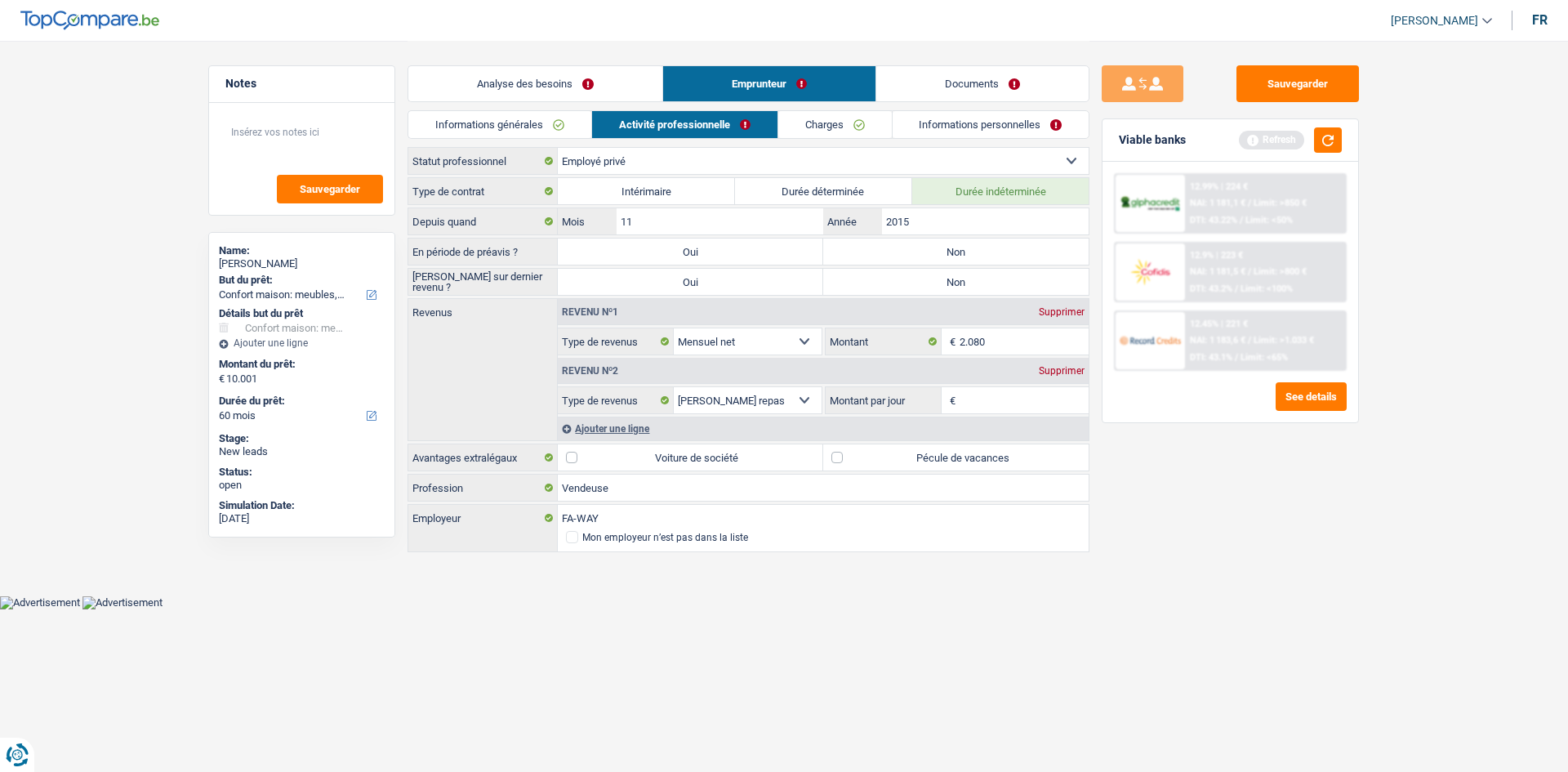
click at [955, 250] on label "Non" at bounding box center [956, 252] width 265 height 26
click at [955, 250] on input "Non" at bounding box center [956, 252] width 265 height 26
click at [951, 287] on label "Non" at bounding box center [956, 283] width 265 height 26
click at [951, 287] on input "Non" at bounding box center [956, 283] width 265 height 26
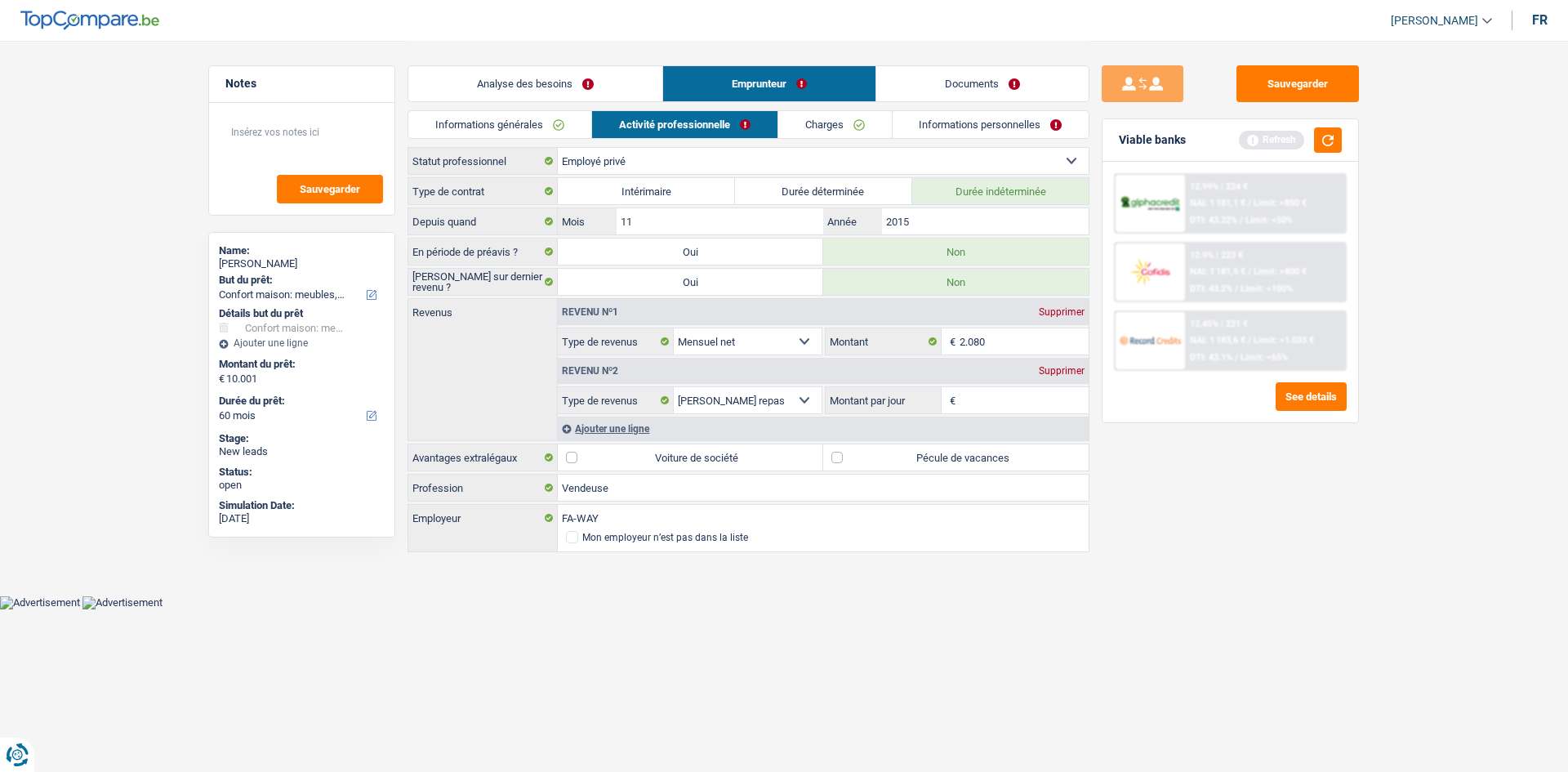
click at [980, 398] on input "Montant par jour" at bounding box center [1025, 401] width 130 height 26
click at [1055, 372] on div "Supprimer" at bounding box center [1062, 370] width 54 height 9
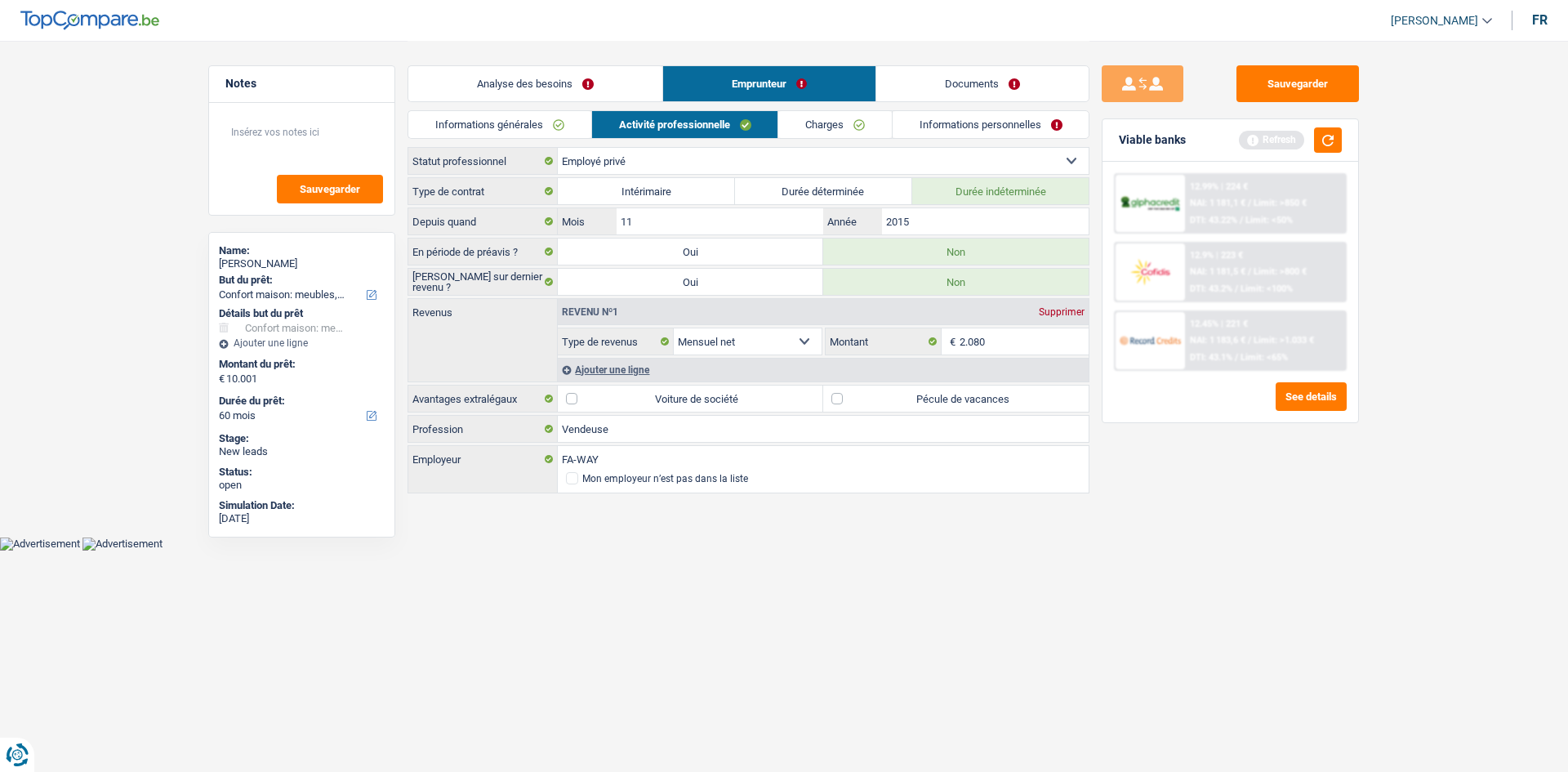
click at [837, 396] on label "Pécule de vacances" at bounding box center [956, 399] width 265 height 26
click at [837, 396] on input "Pécule de vacances" at bounding box center [956, 399] width 265 height 26
click at [822, 114] on link "Charges" at bounding box center [835, 125] width 113 height 27
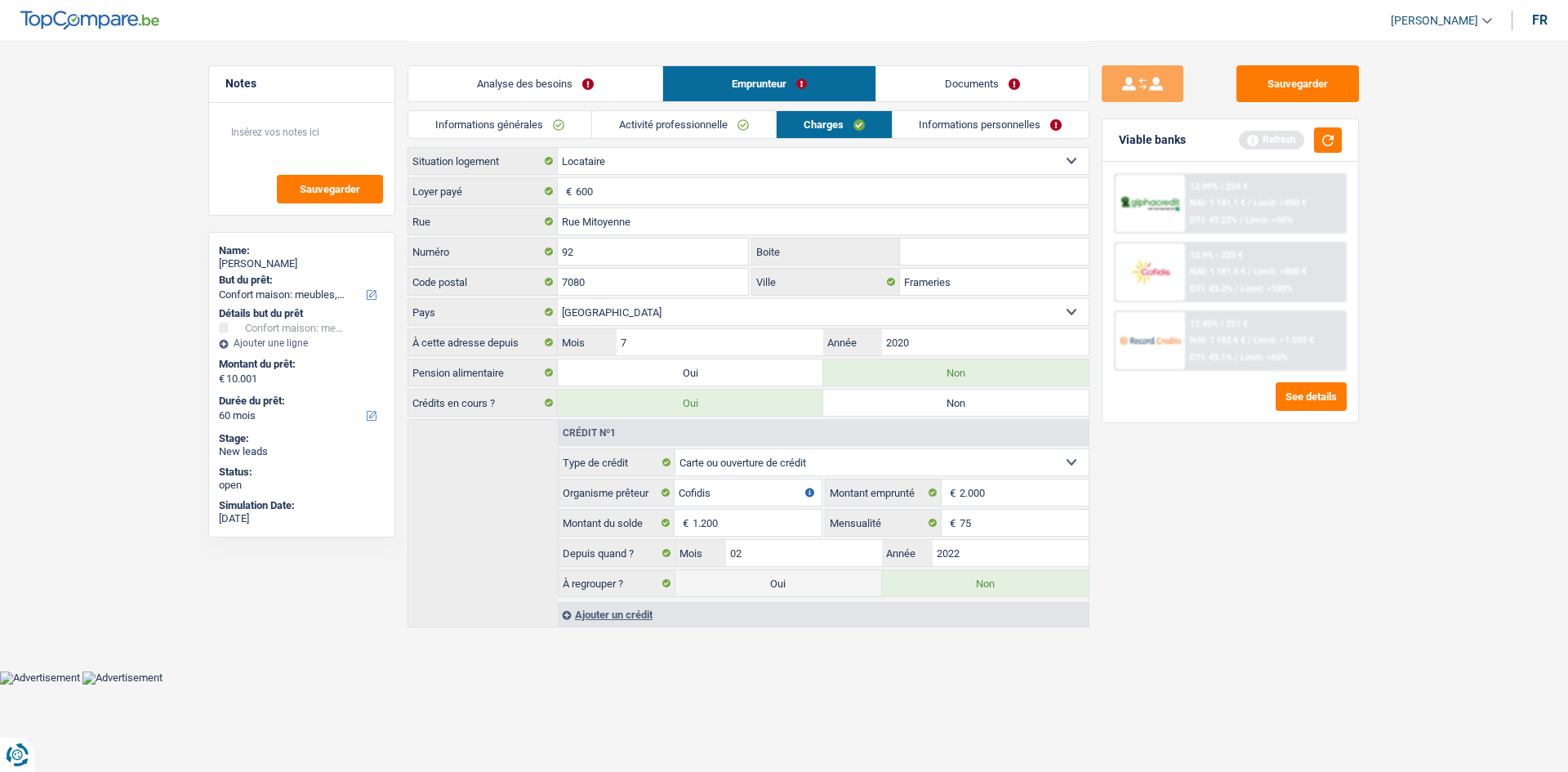
click at [951, 118] on link "Informations personnelles" at bounding box center [991, 125] width 196 height 27
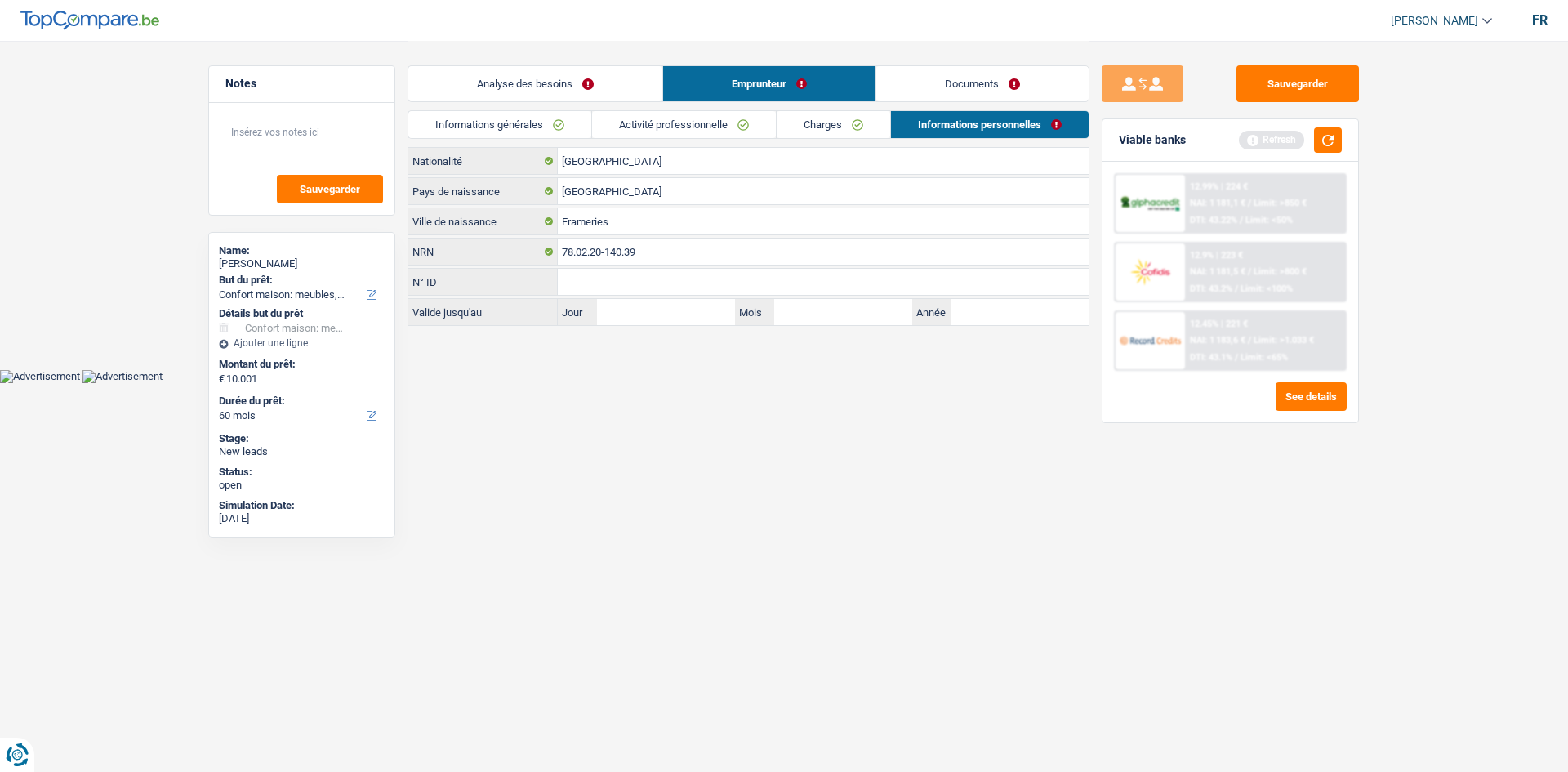
click at [525, 131] on link "Informations générales" at bounding box center [500, 125] width 183 height 27
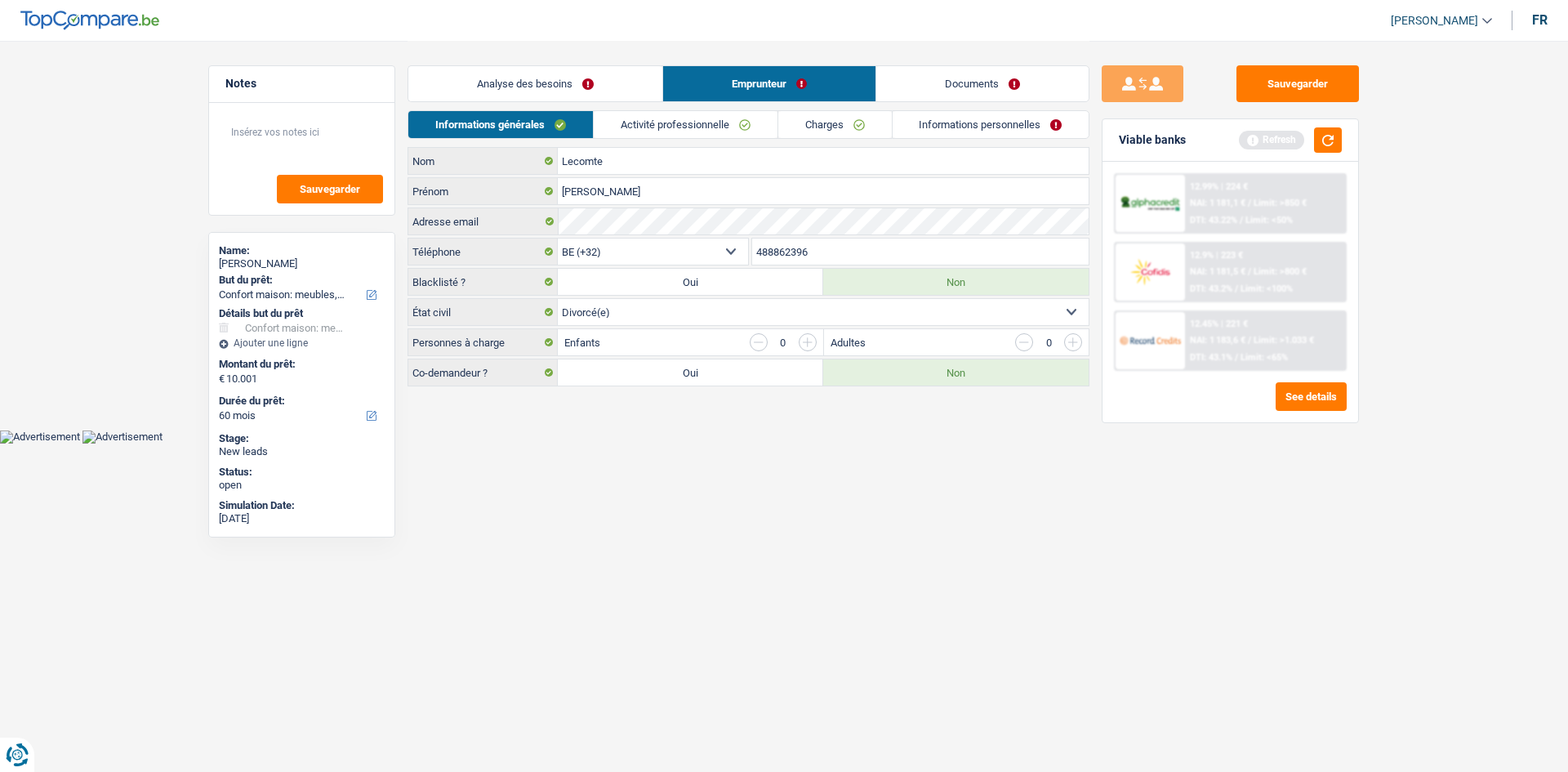
click at [691, 135] on link "Activité professionnelle" at bounding box center [686, 125] width 184 height 27
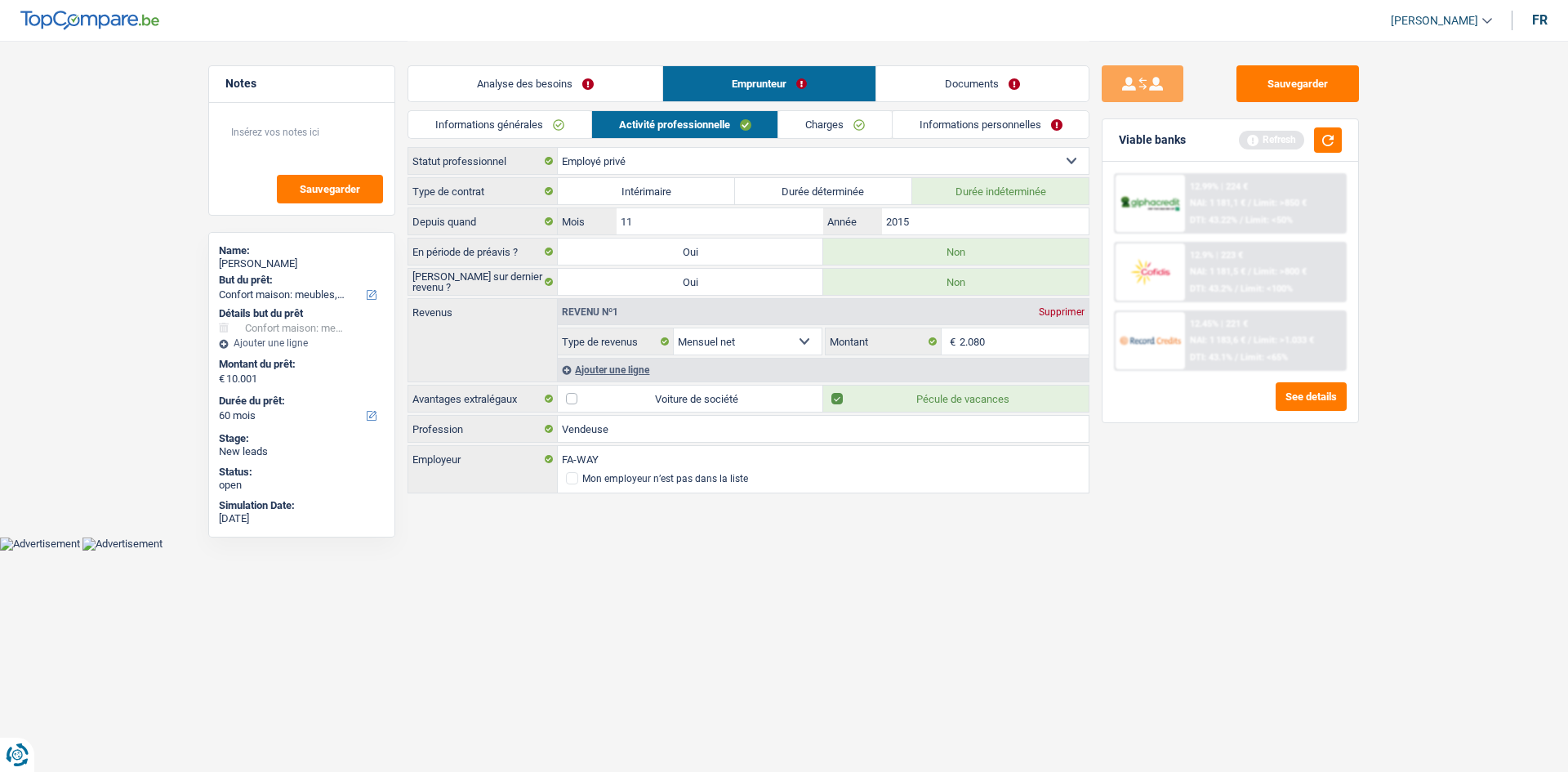
click at [783, 138] on li "Charges" at bounding box center [834, 125] width 114 height 28
click at [577, 84] on link "Analyse des besoins" at bounding box center [535, 83] width 254 height 35
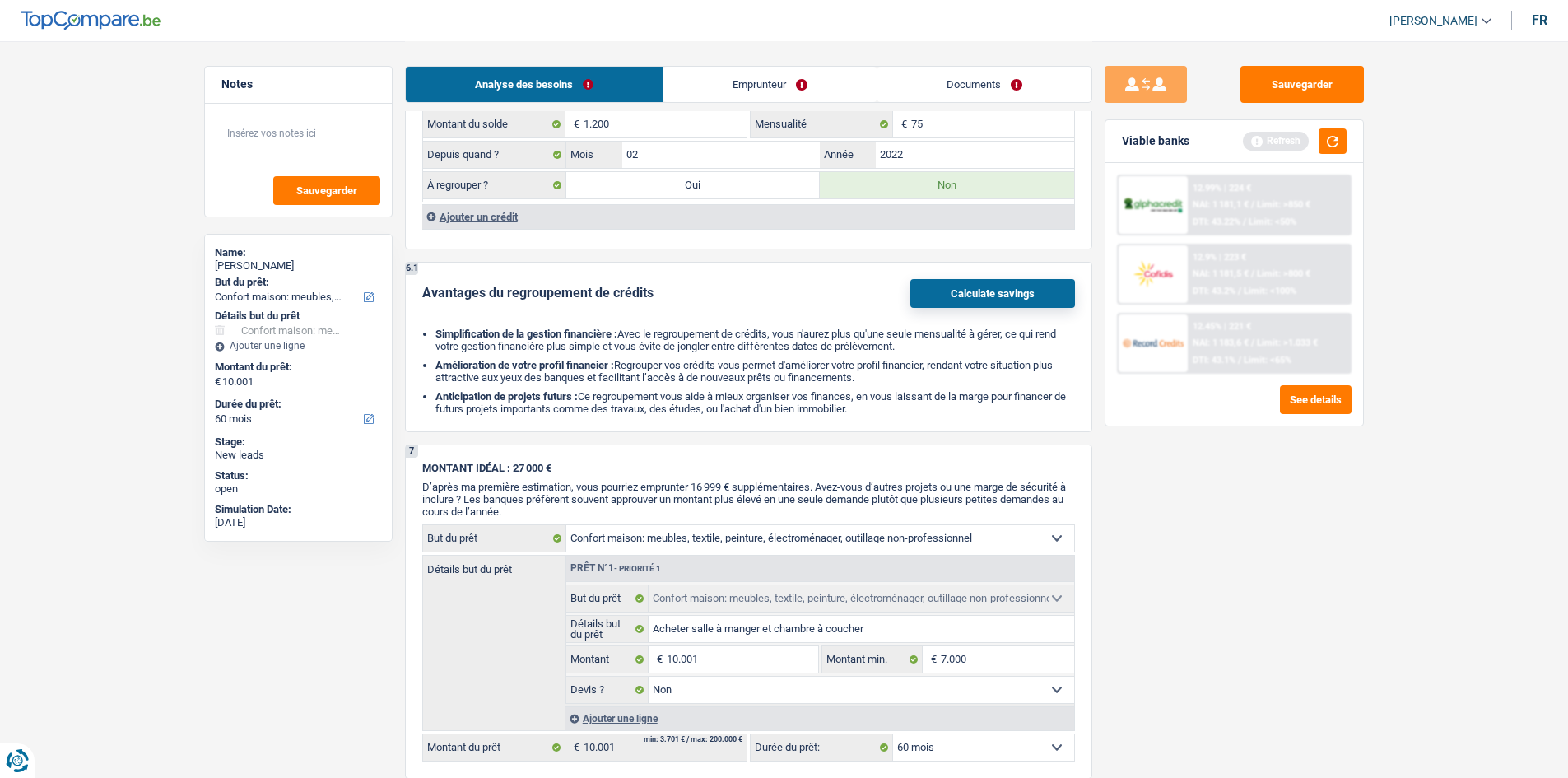
scroll to position [1318, 0]
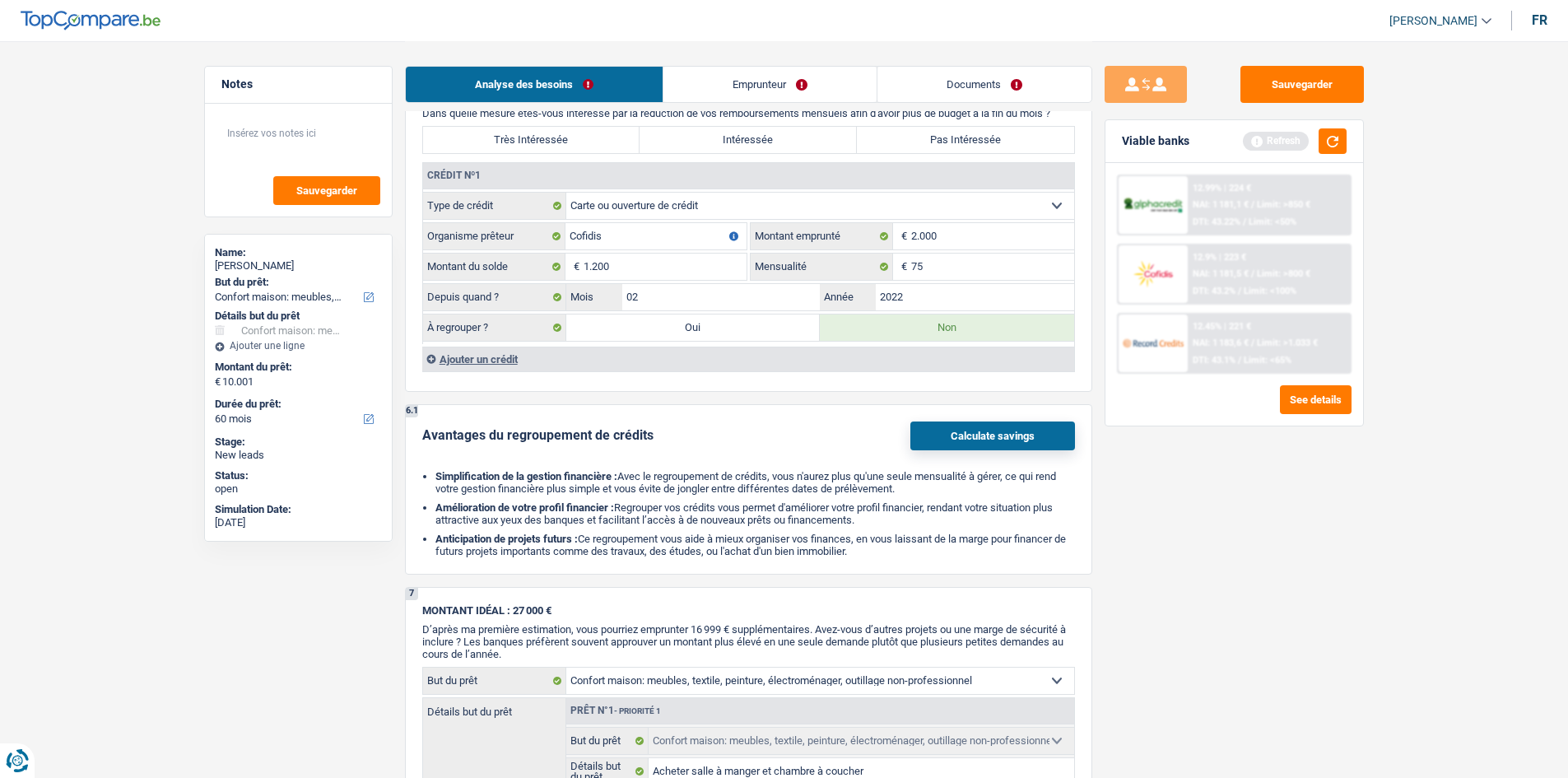
click at [1317, 147] on div "Refresh" at bounding box center [1295, 141] width 104 height 26
click at [1331, 144] on button "button" at bounding box center [1332, 141] width 28 height 26
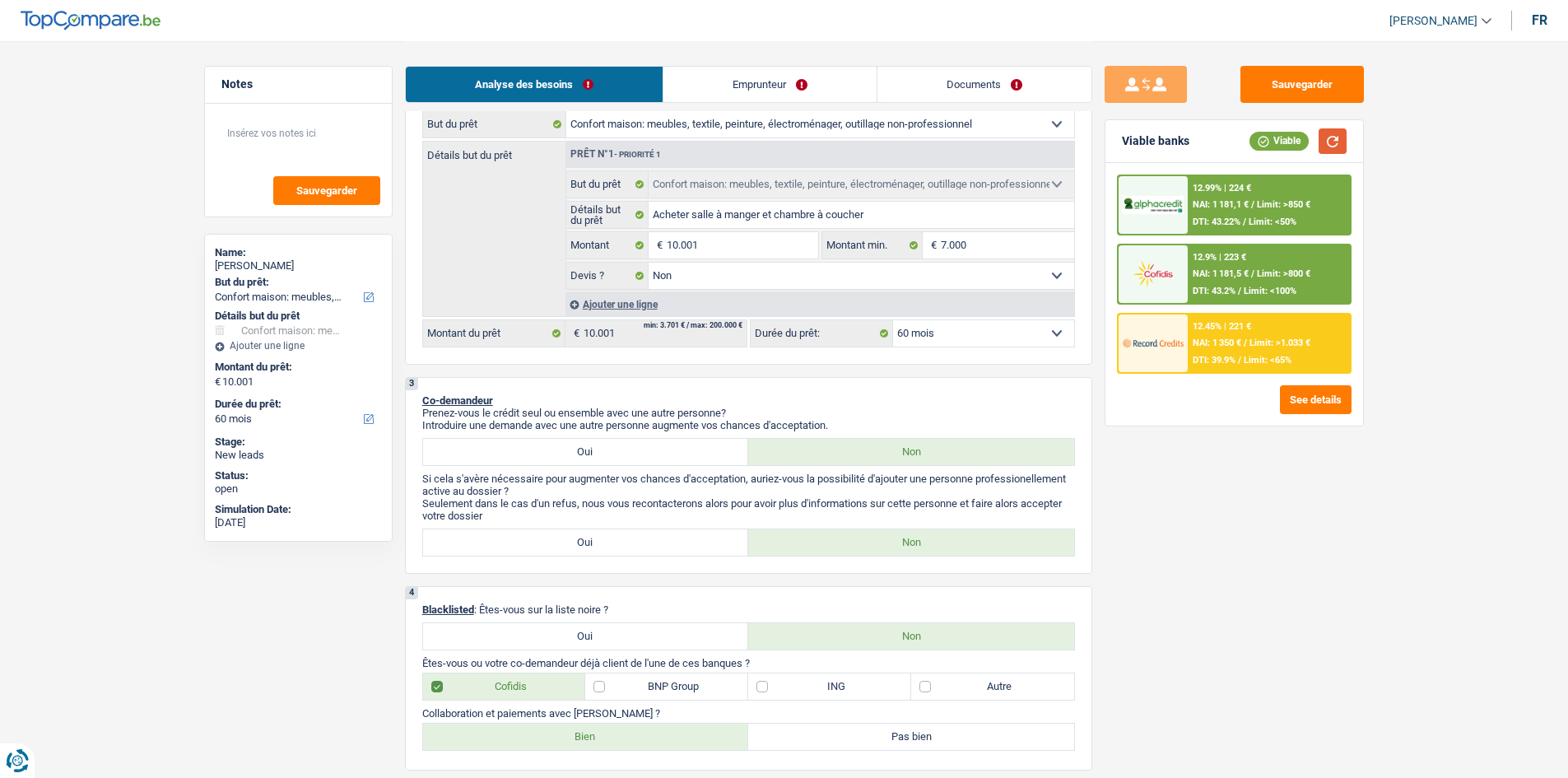
scroll to position [247, 0]
click at [966, 338] on select "12 mois 18 mois 24 mois 30 mois 36 mois 42 mois 48 mois 60 mois Sélectionner un…" at bounding box center [983, 333] width 181 height 27
click at [978, 331] on select "12 mois 18 mois 24 mois 30 mois 36 mois 42 mois 48 mois 60 mois Sélectionner un…" at bounding box center [983, 333] width 181 height 27
click at [1283, 347] on span "Limit: >1.033 €" at bounding box center [1280, 343] width 61 height 10
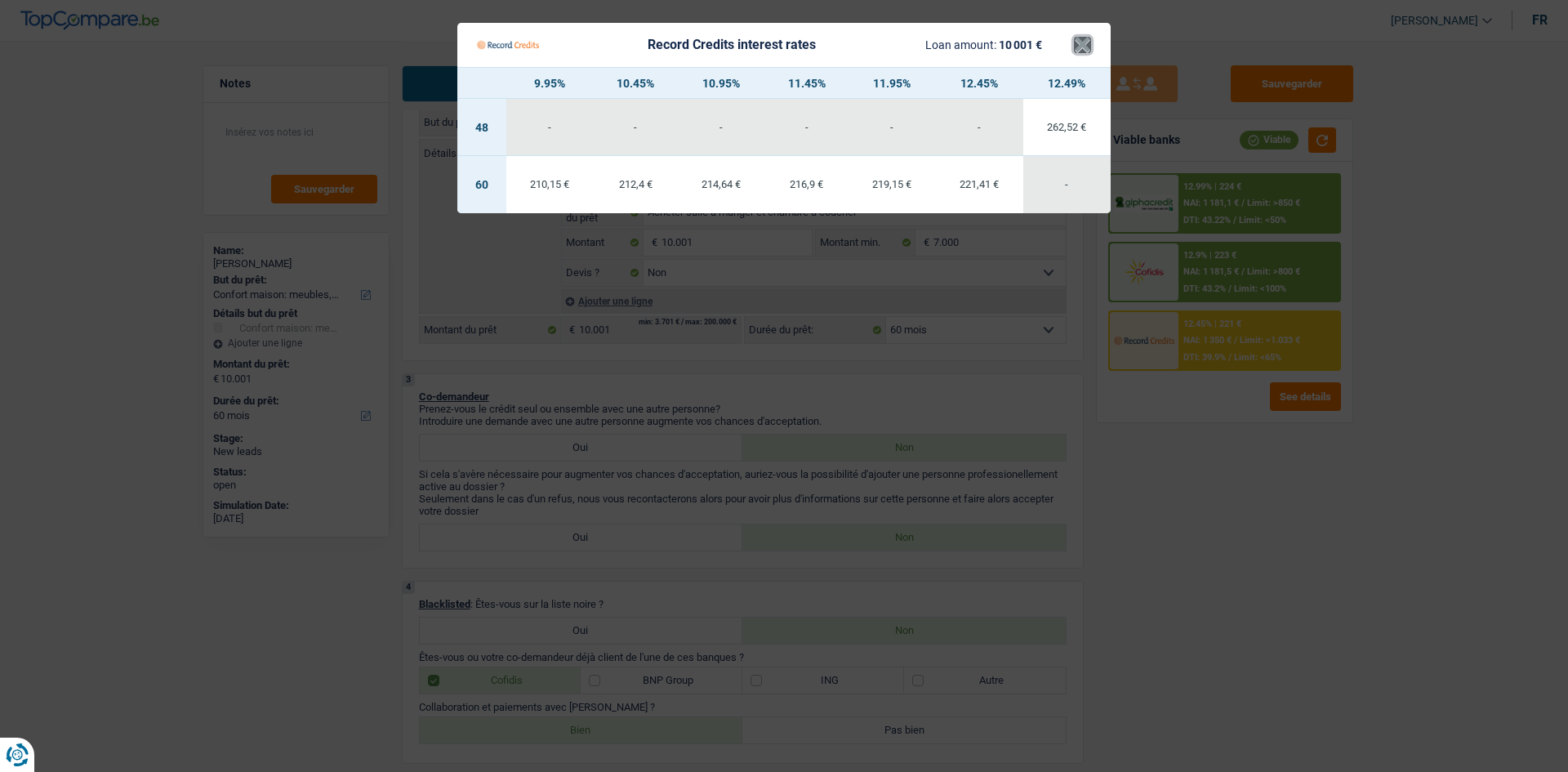
click at [1081, 45] on button "×" at bounding box center [1082, 44] width 17 height 16
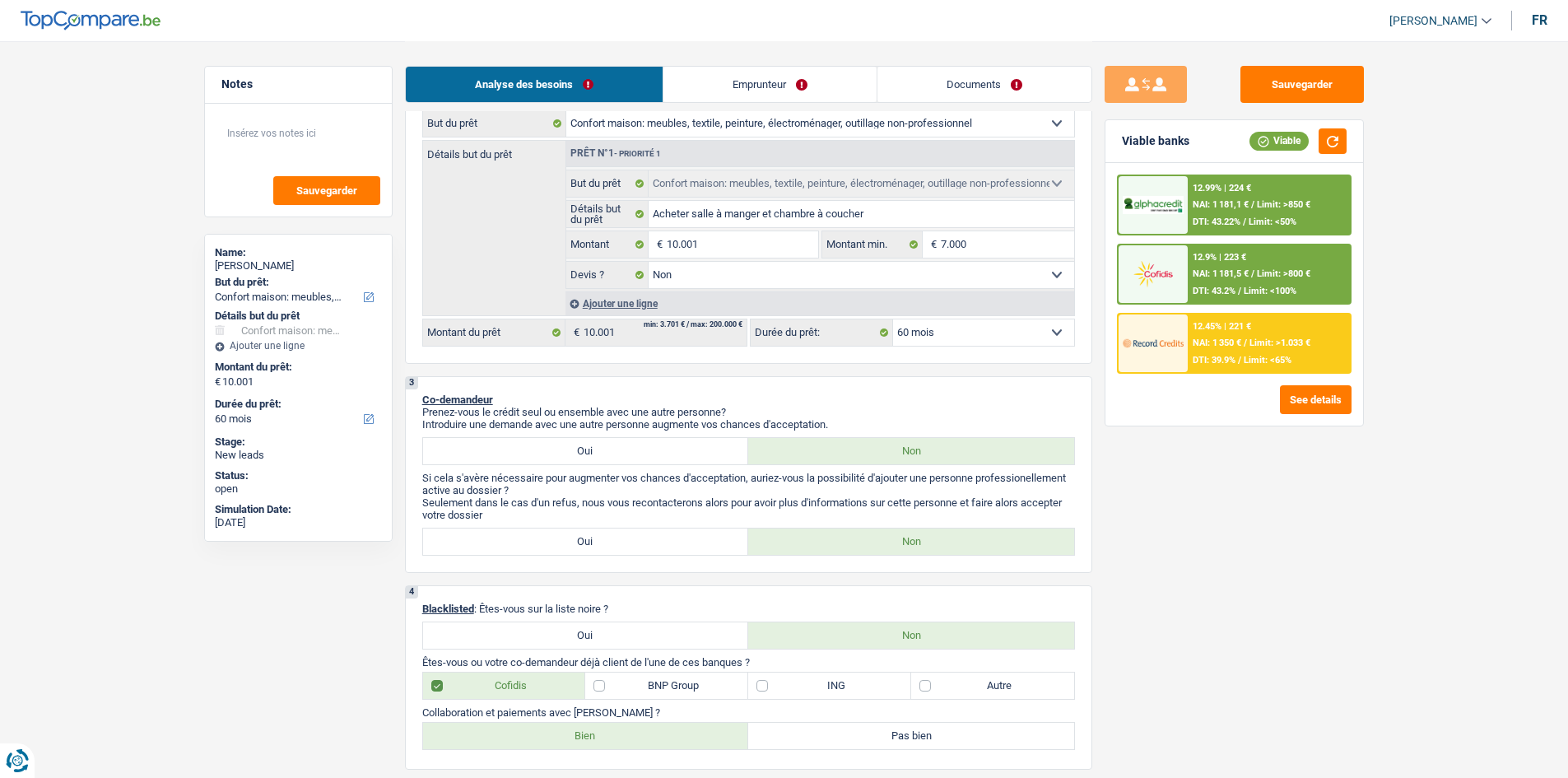
click at [1279, 187] on div "12.99% | 224 € NAI: 1 181,1 € / Limit: >850 € DTI: 43.22% / Limit: <50%" at bounding box center [1269, 205] width 162 height 58
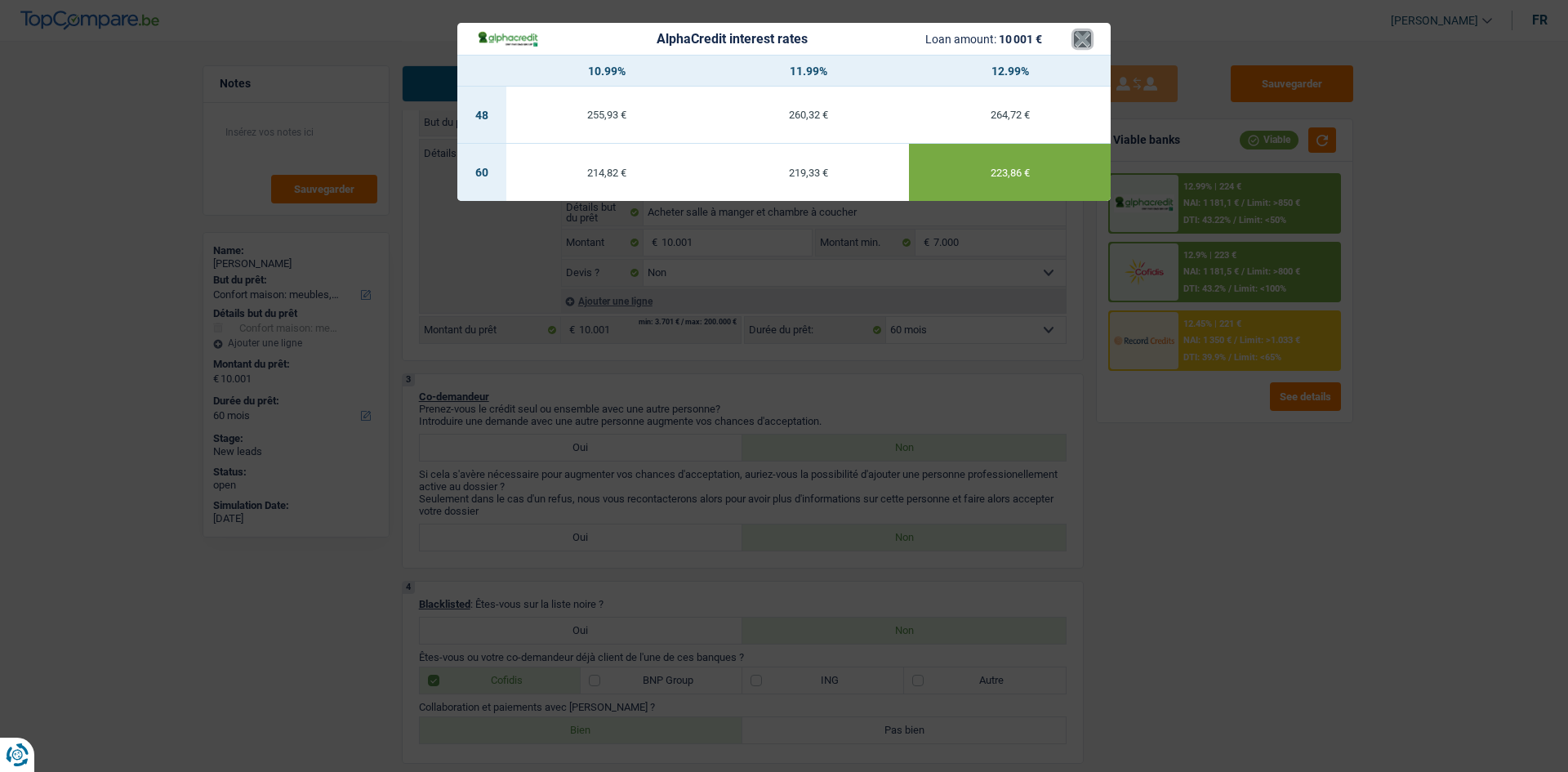
click at [1078, 42] on button "×" at bounding box center [1082, 39] width 17 height 16
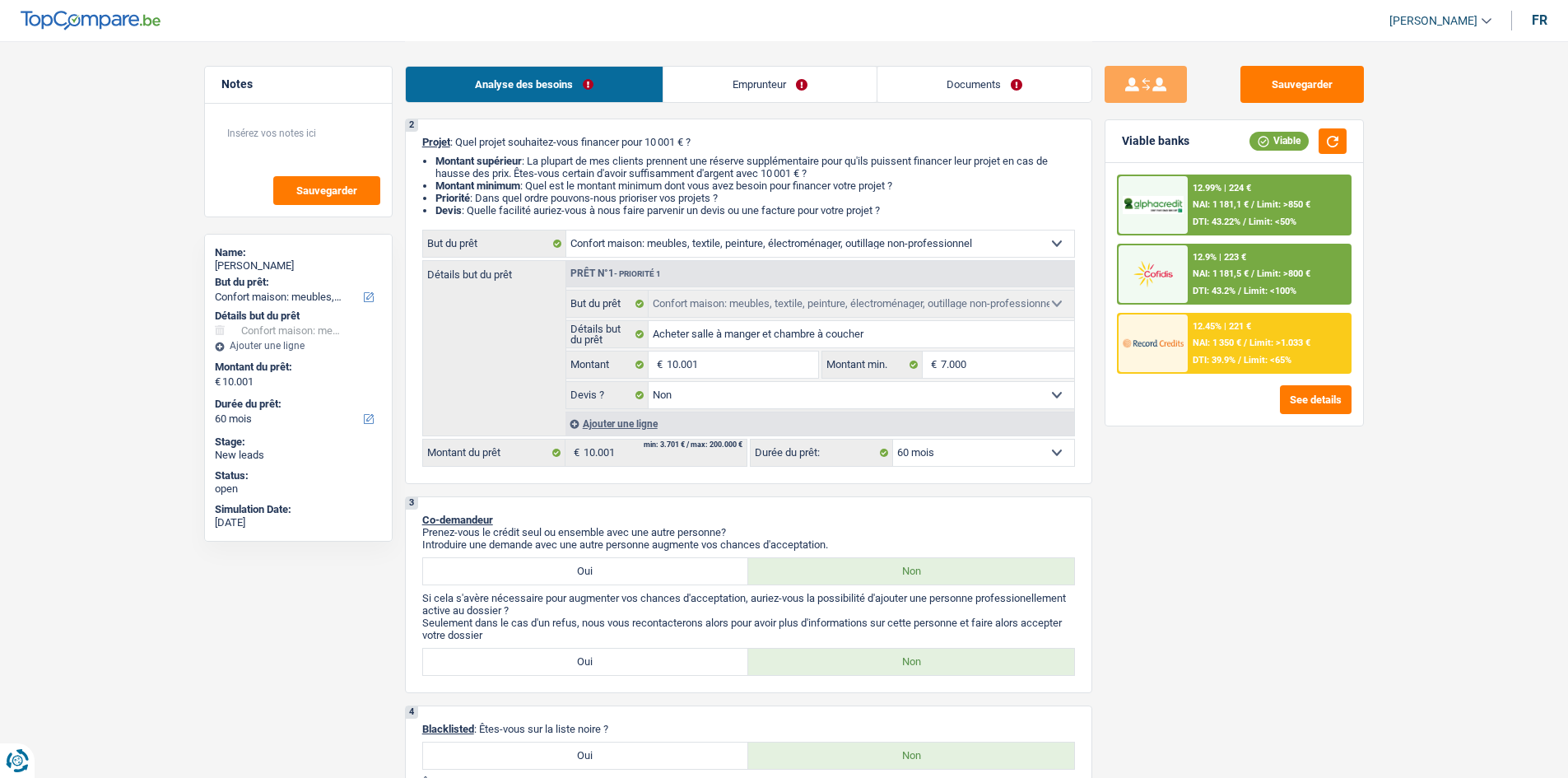
scroll to position [0, 0]
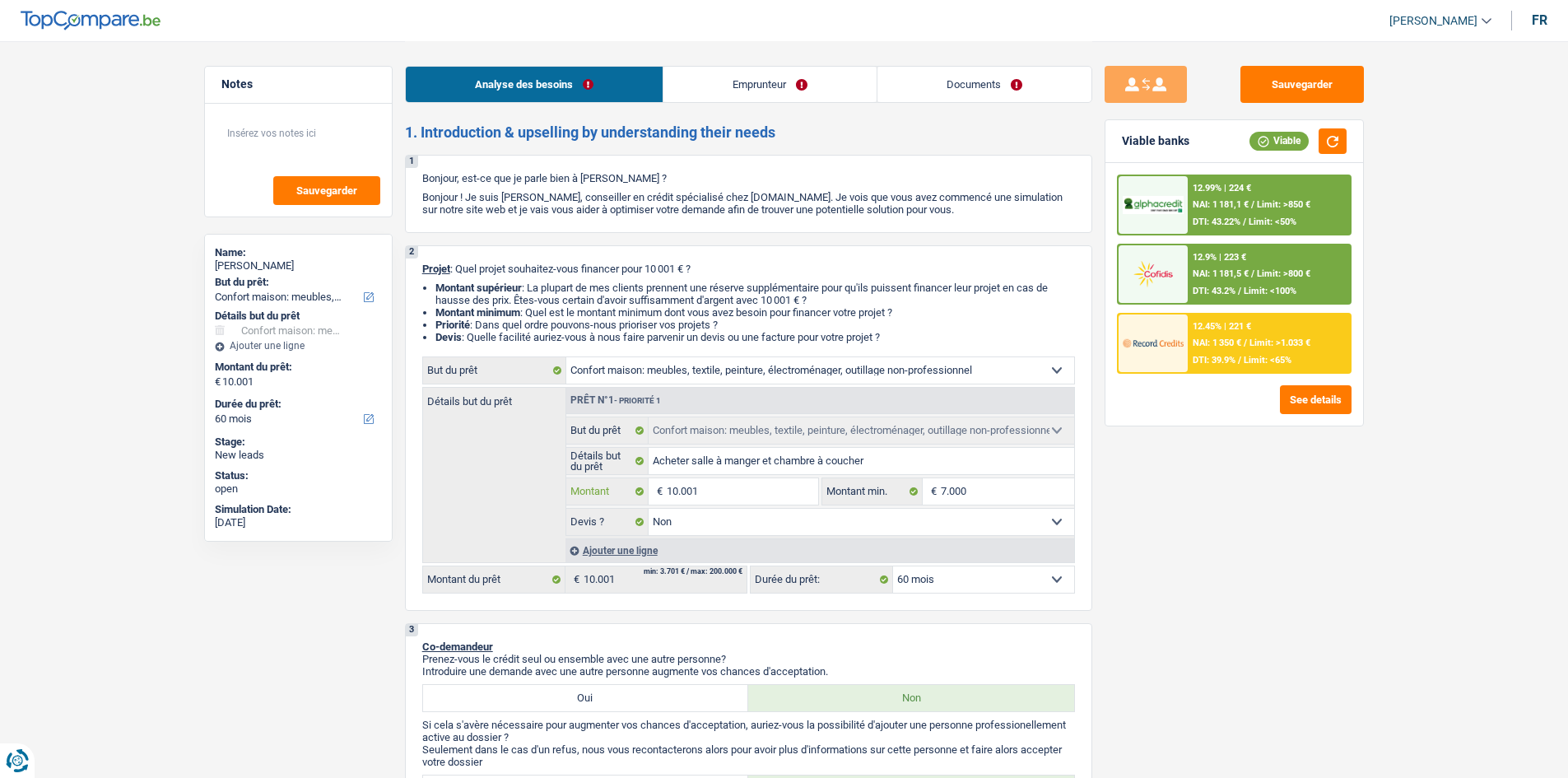
click at [717, 490] on input "10.001" at bounding box center [742, 491] width 150 height 27
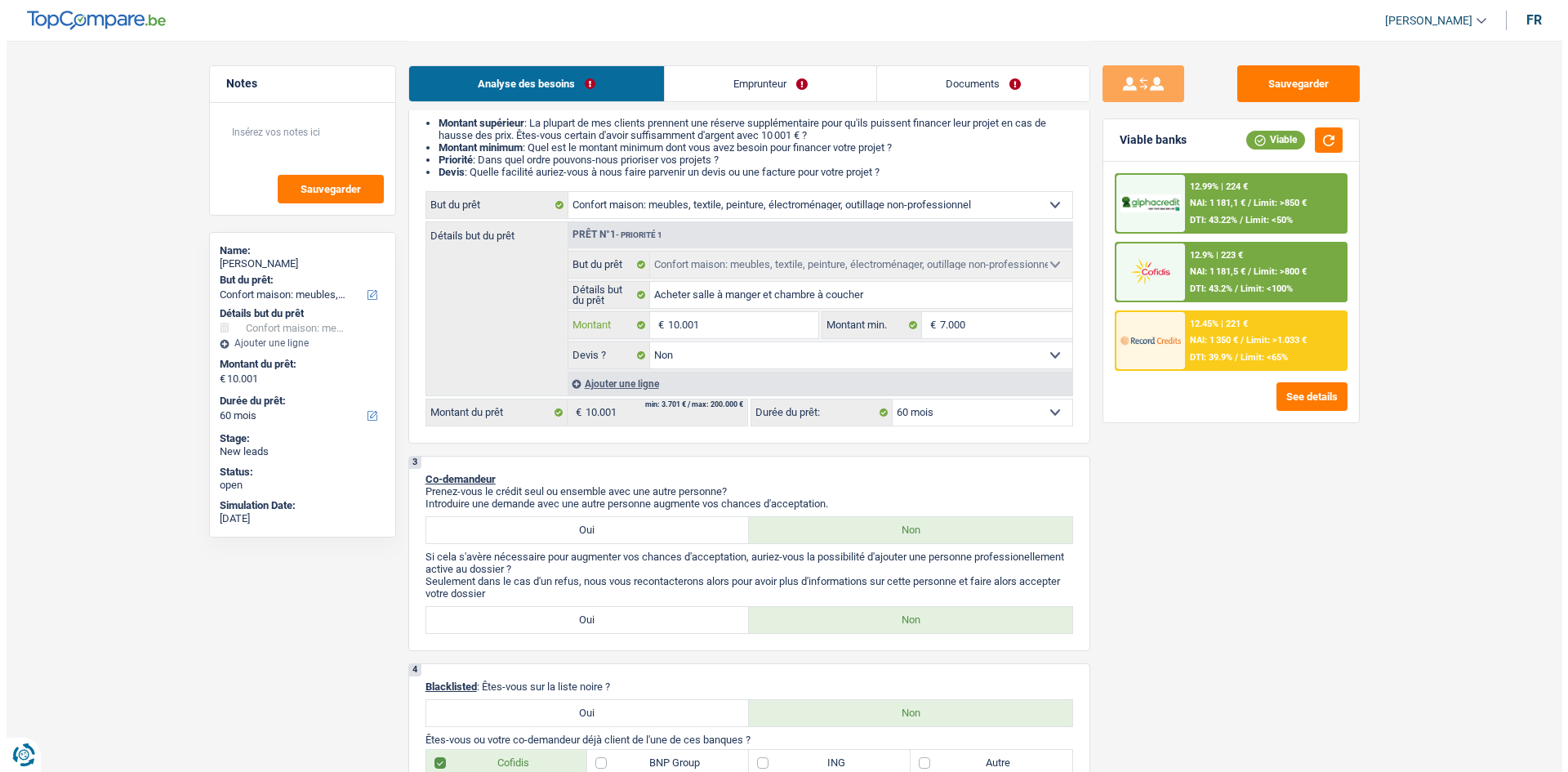
scroll to position [163, 0]
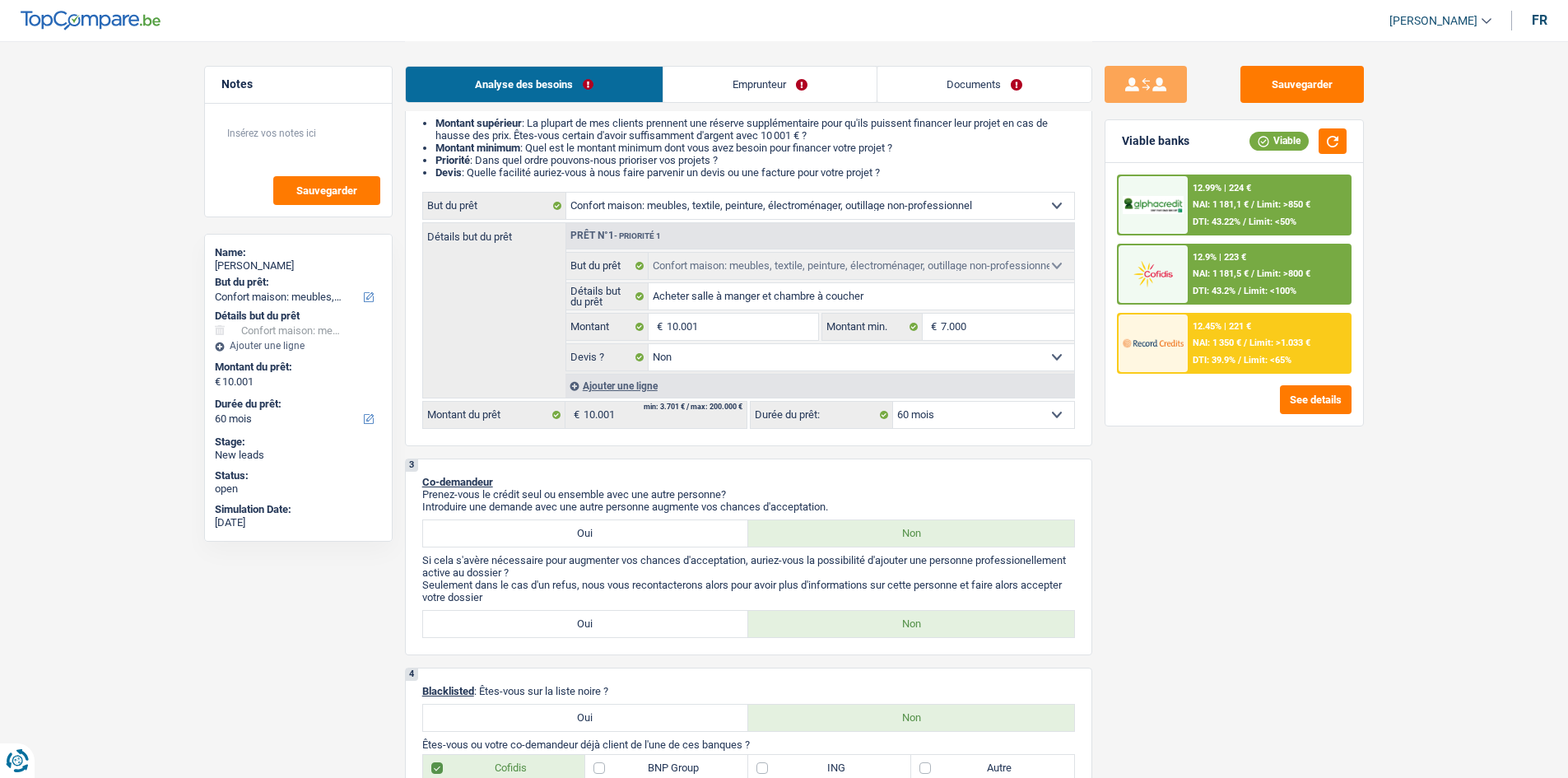
click at [971, 414] on select "12 mois 18 mois 24 mois 30 mois 36 mois 42 mois 48 mois 60 mois Sélectionner un…" at bounding box center [983, 415] width 181 height 27
click at [1176, 570] on div "Sauvegarder Viable banks Viable 12.99% | 224 € NAI: 1 181,1 € / Limit: >850 € D…" at bounding box center [1235, 409] width 284 height 686
click at [943, 417] on select "12 mois 18 mois 24 mois 30 mois 36 mois 42 mois 48 mois 60 mois Sélectionner un…" at bounding box center [983, 415] width 181 height 27
click at [1323, 399] on button "See details" at bounding box center [1316, 400] width 71 height 29
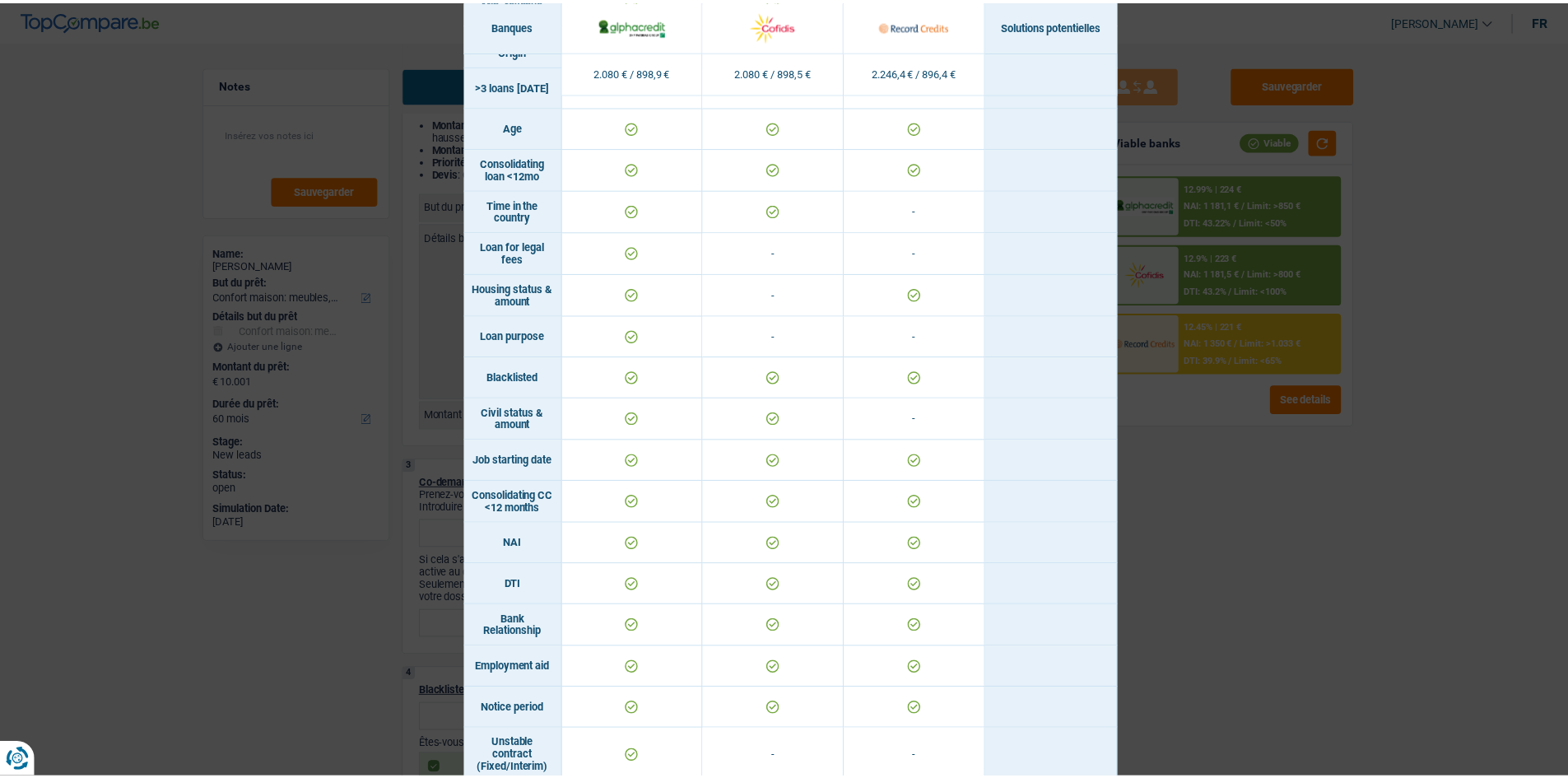
scroll to position [0, 0]
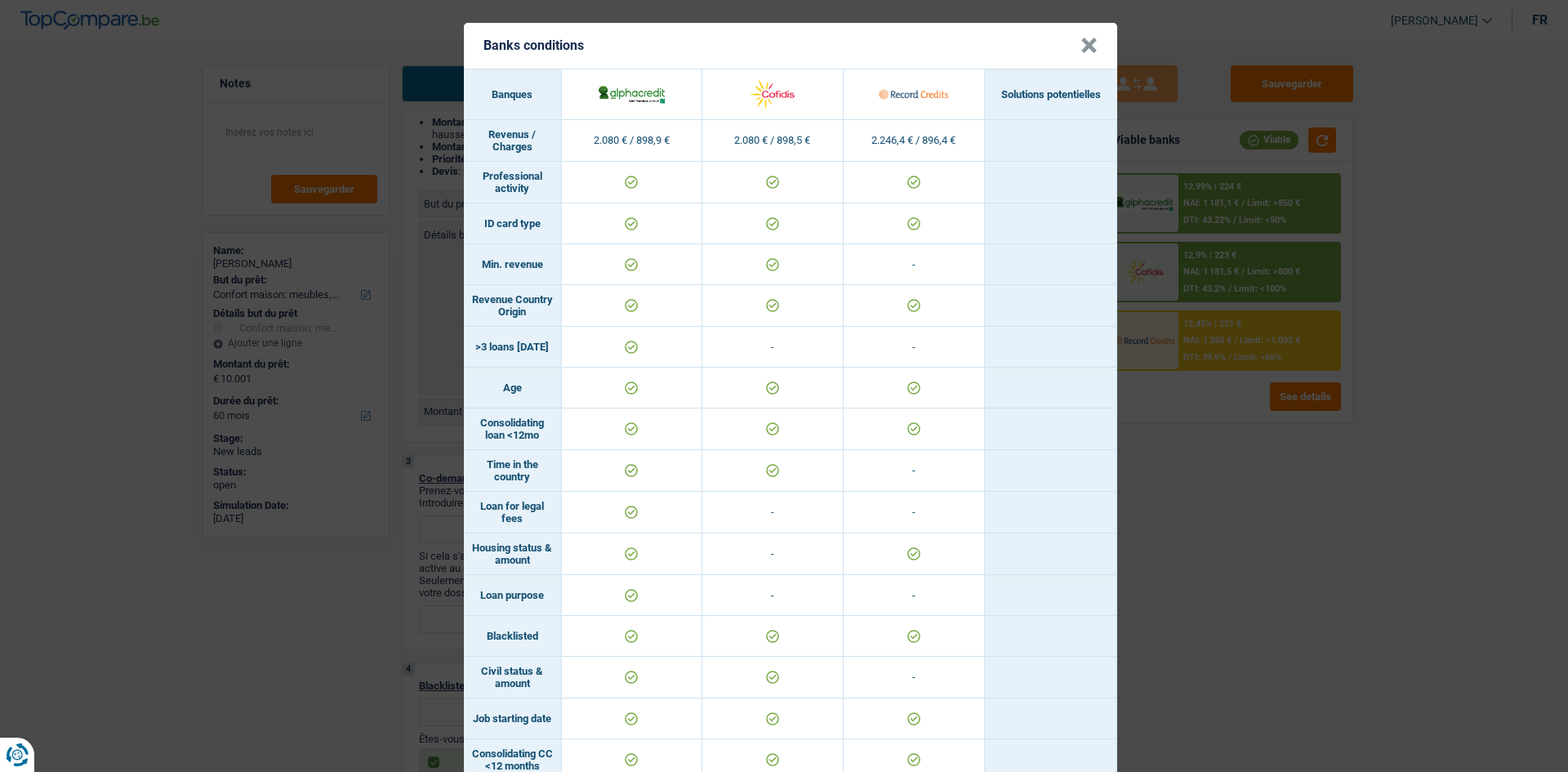
click at [1223, 525] on div "Banks conditions × Banques Solutions potentielles Revenus / Charges 2.080 € / 8…" at bounding box center [784, 386] width 1568 height 772
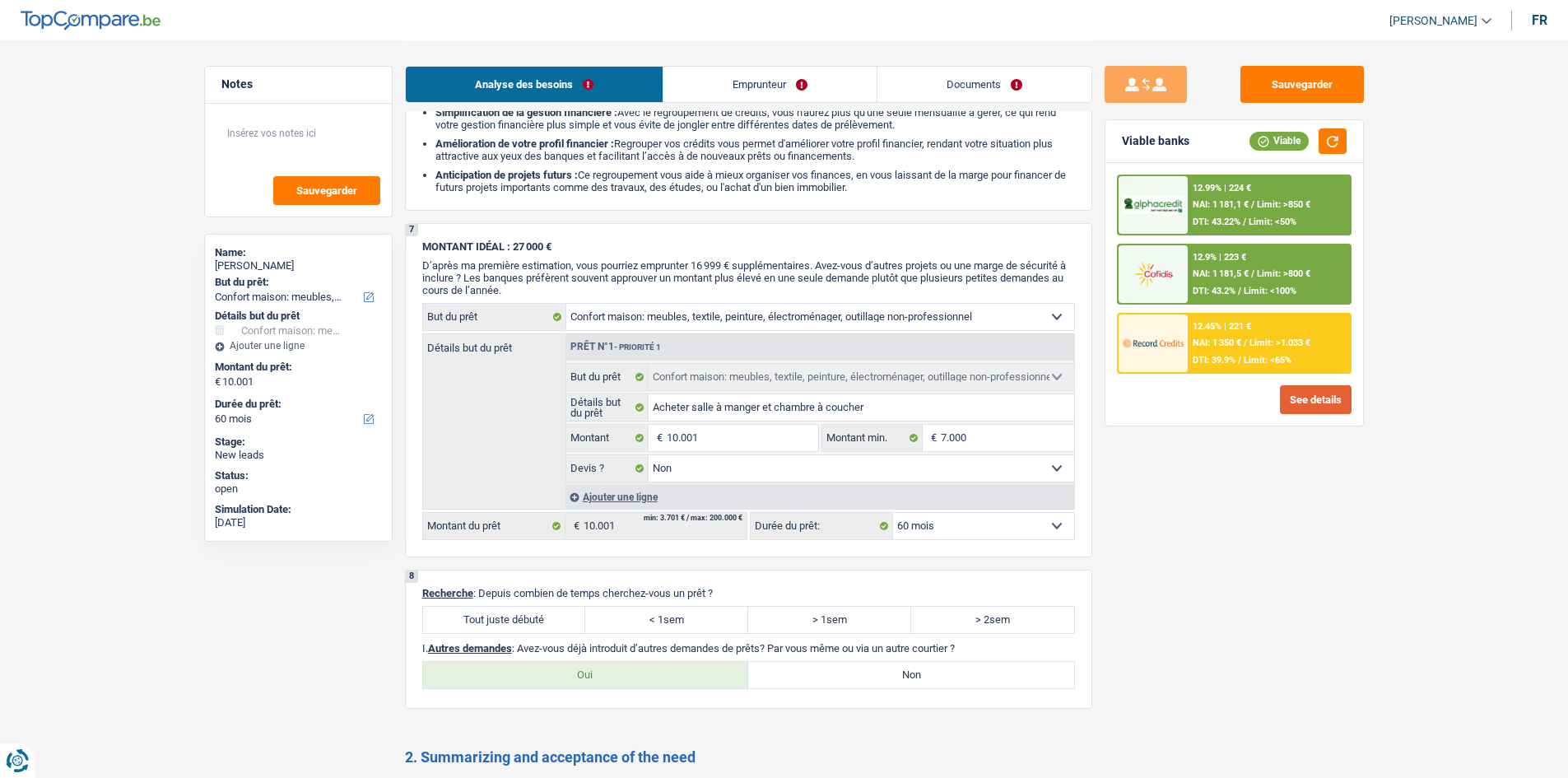
scroll to position [1678, 0]
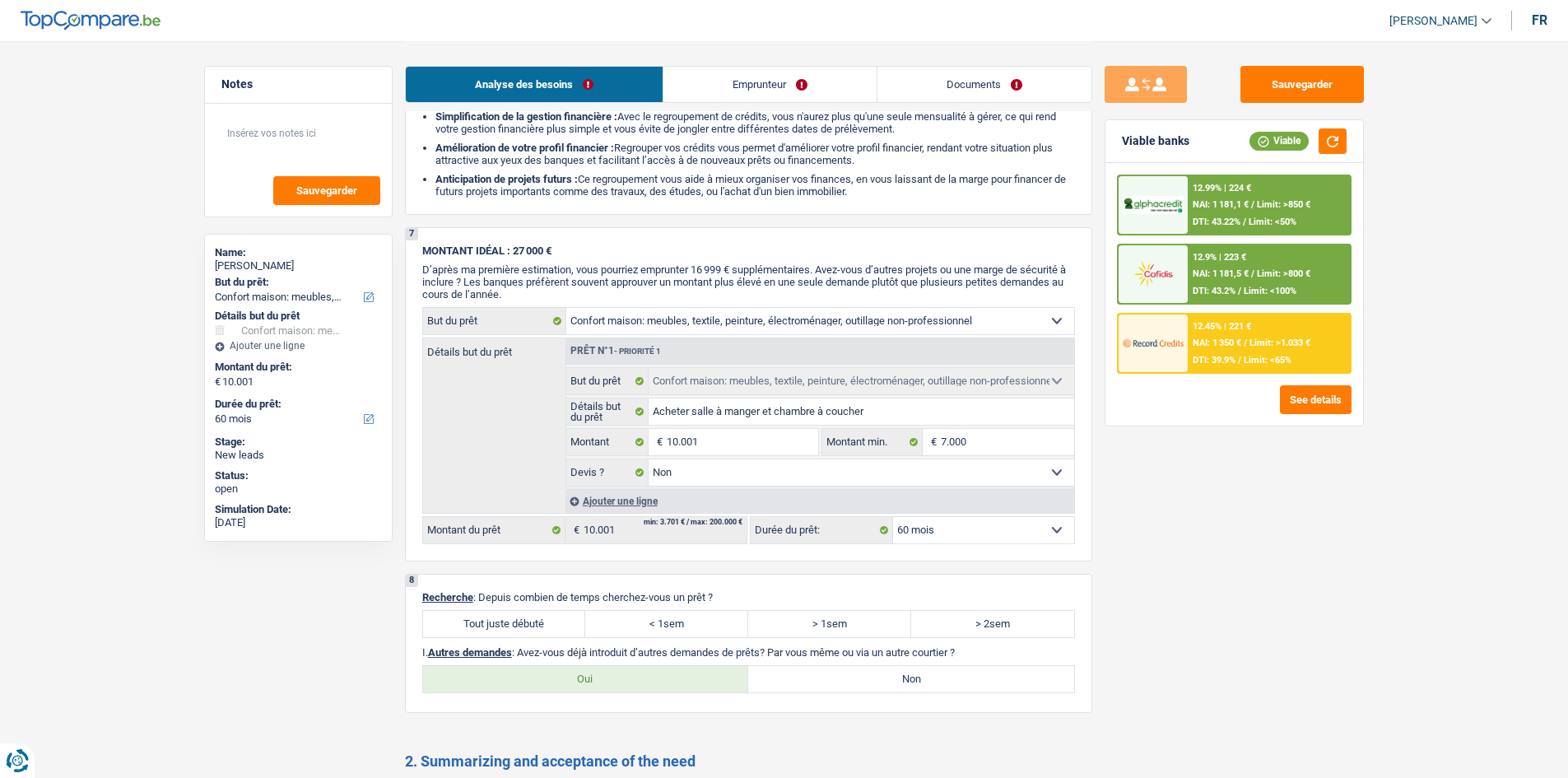
click at [1236, 349] on span "NAI: 1 350 €" at bounding box center [1217, 343] width 49 height 10
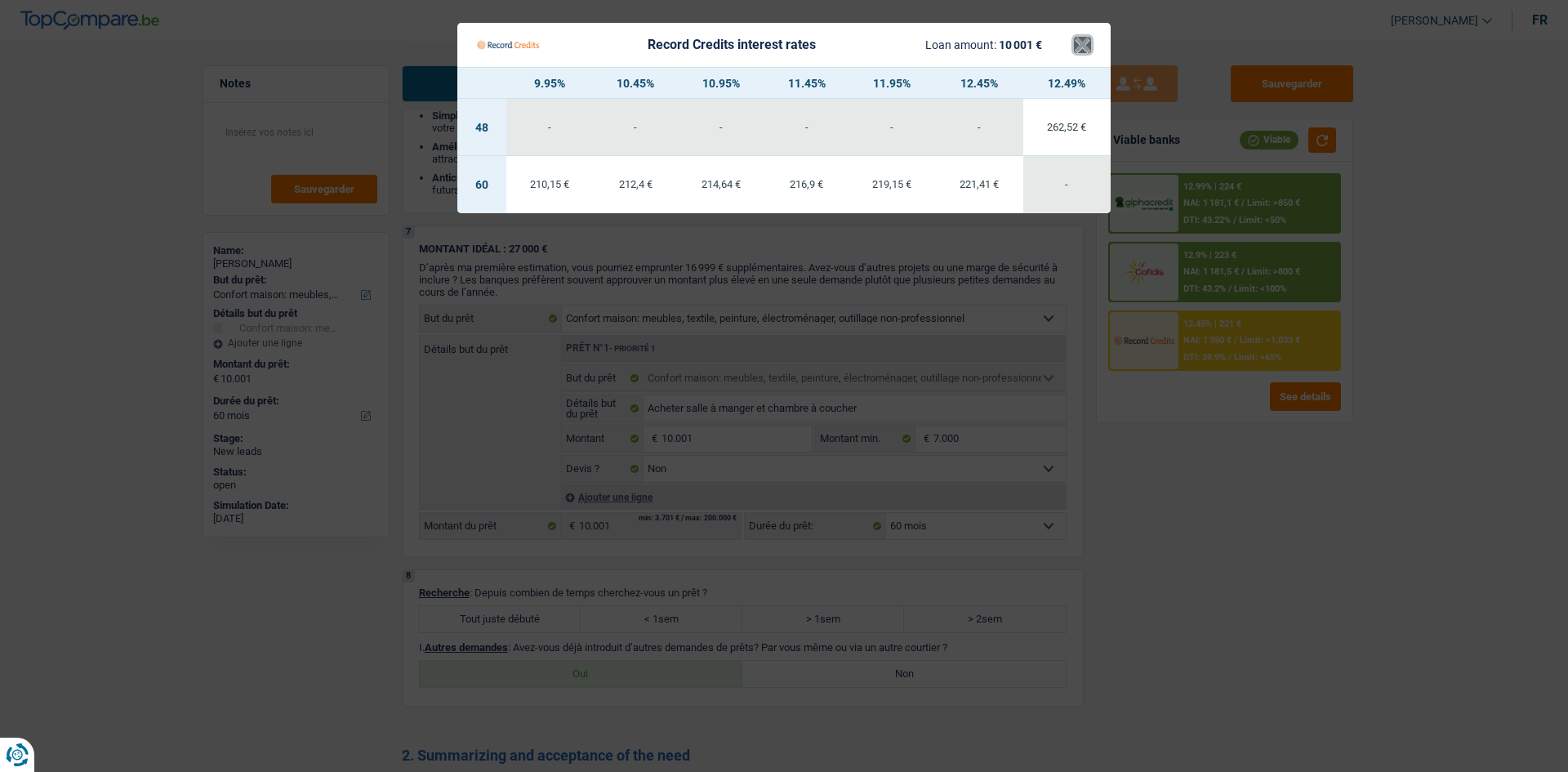
click at [1090, 41] on button "×" at bounding box center [1082, 44] width 17 height 16
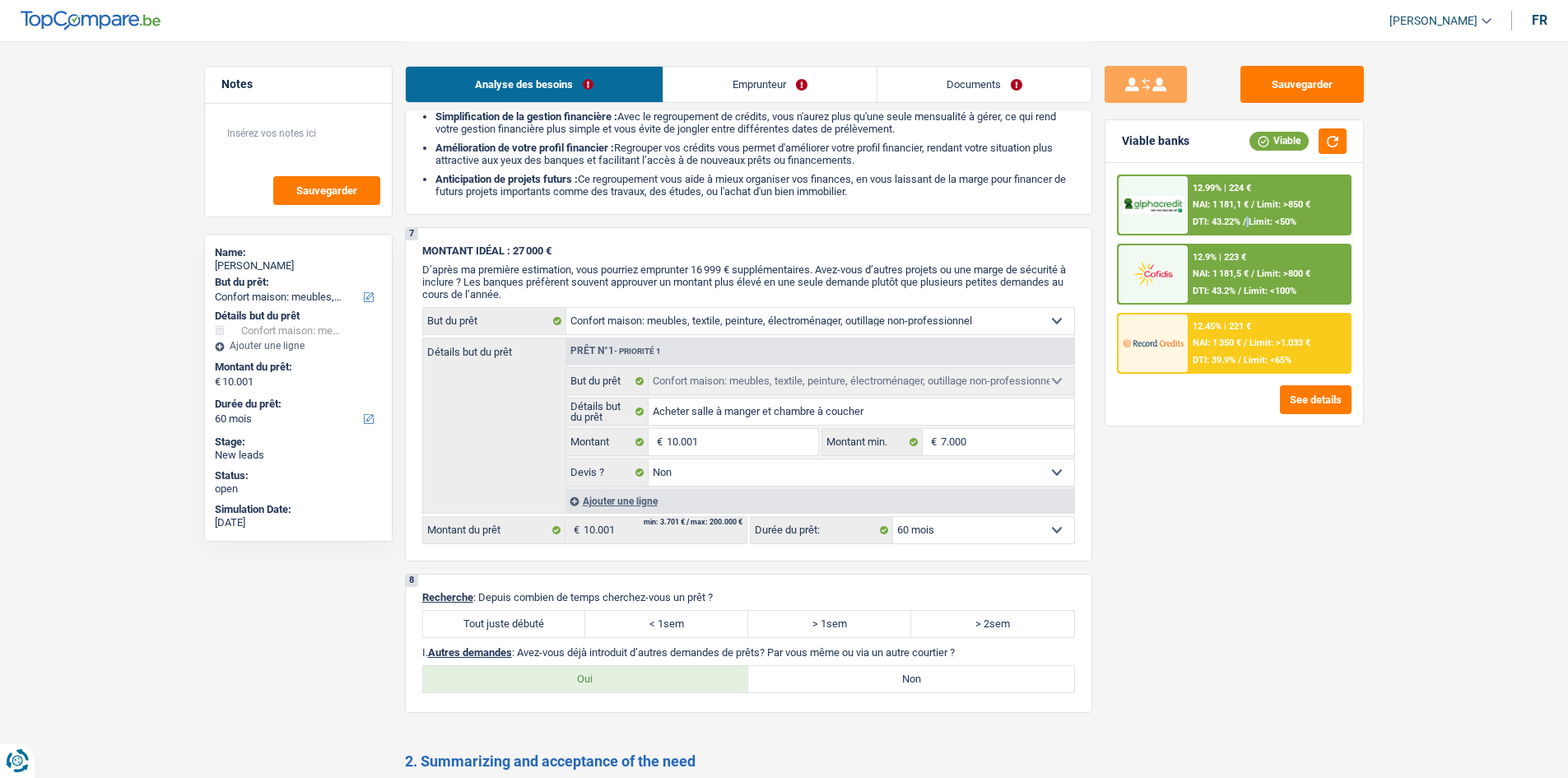
click at [1248, 221] on div "DTI: 43.22% / Limit: <50%" at bounding box center [1244, 221] width 104 height 10
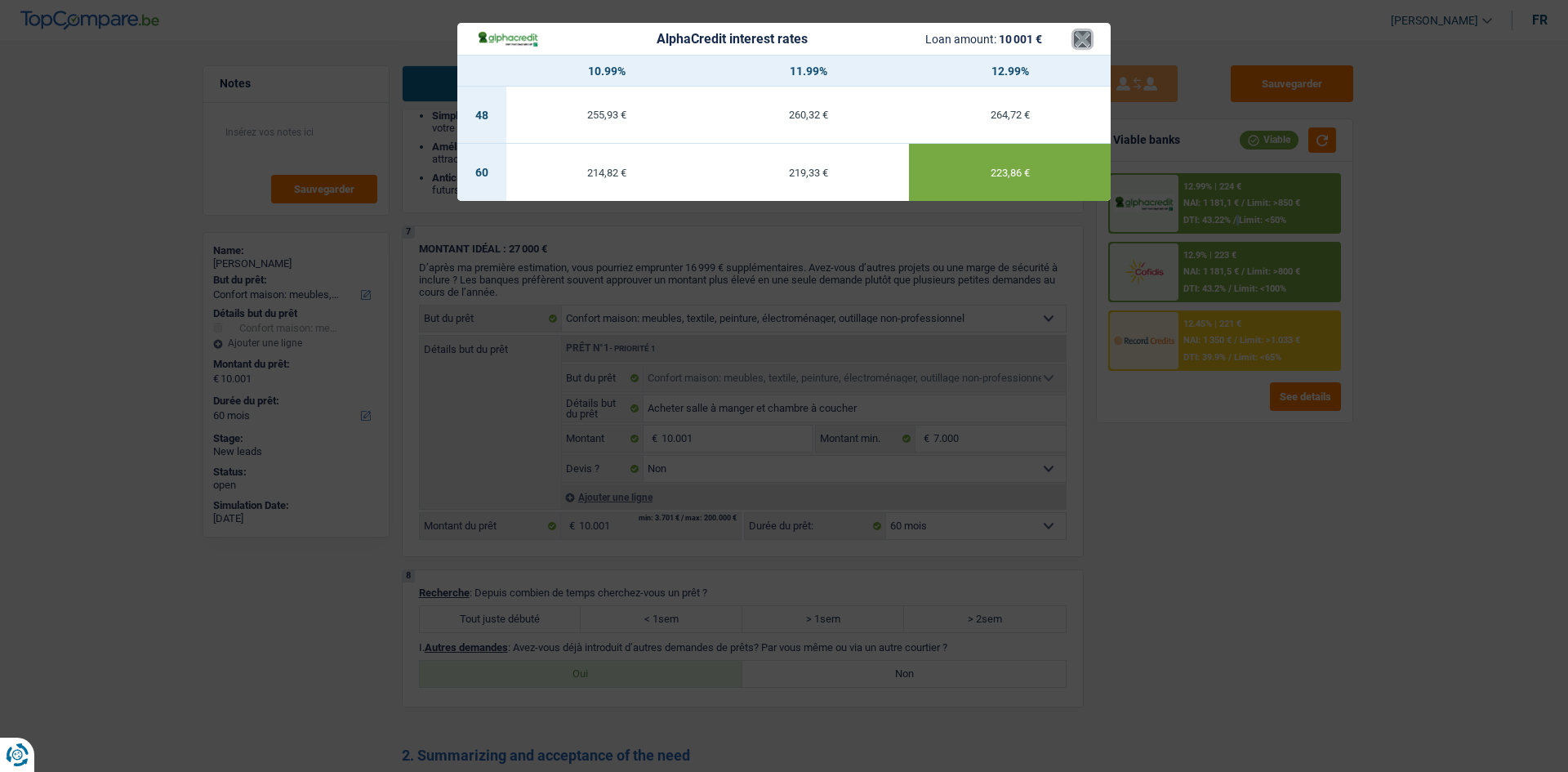
click at [1088, 41] on button "×" at bounding box center [1082, 39] width 17 height 16
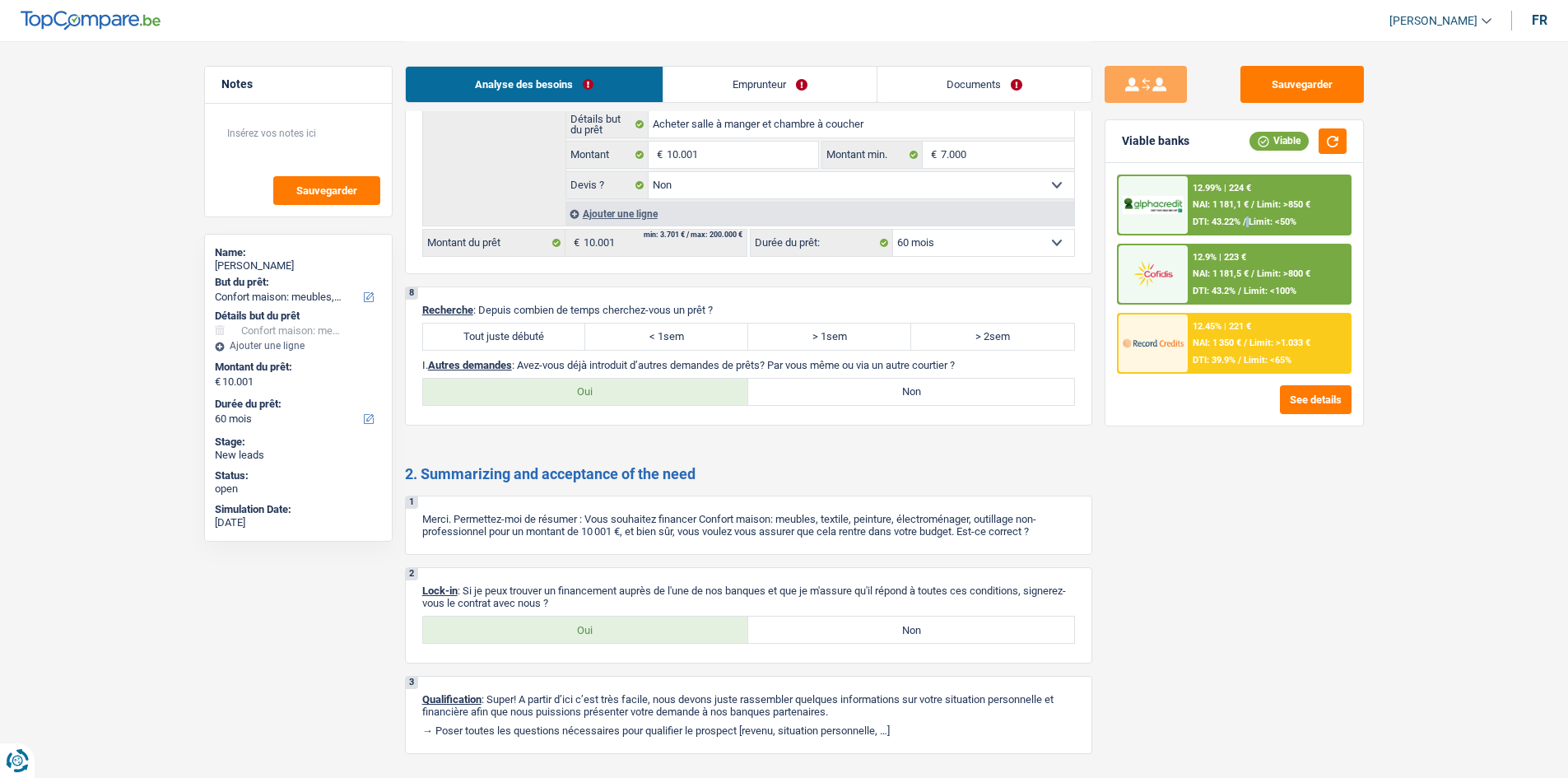
scroll to position [2007, 0]
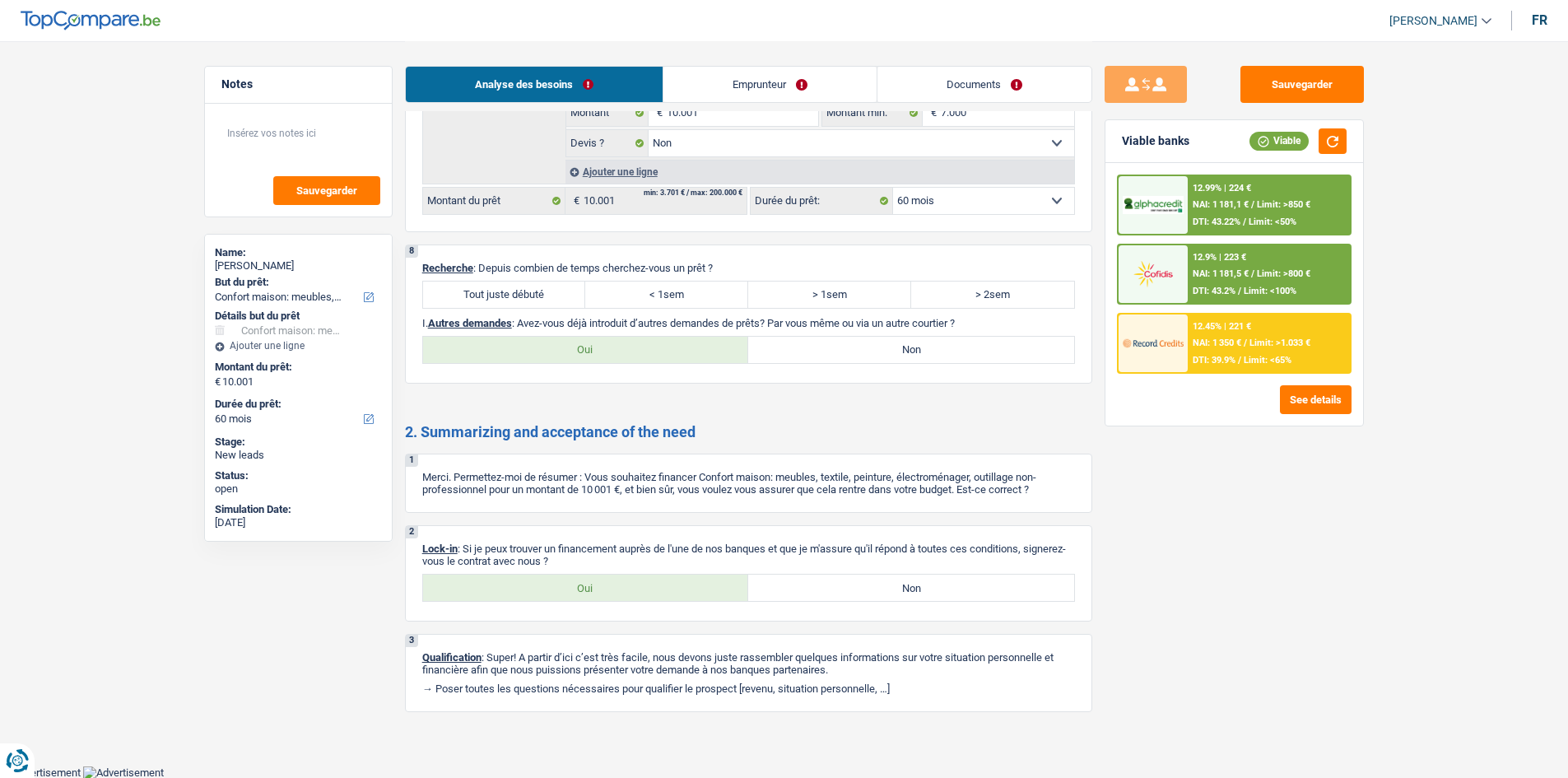
click at [548, 295] on label "Tout juste débuté" at bounding box center [505, 295] width 163 height 27
click at [548, 295] on input "Tout juste débuté" at bounding box center [505, 295] width 163 height 27
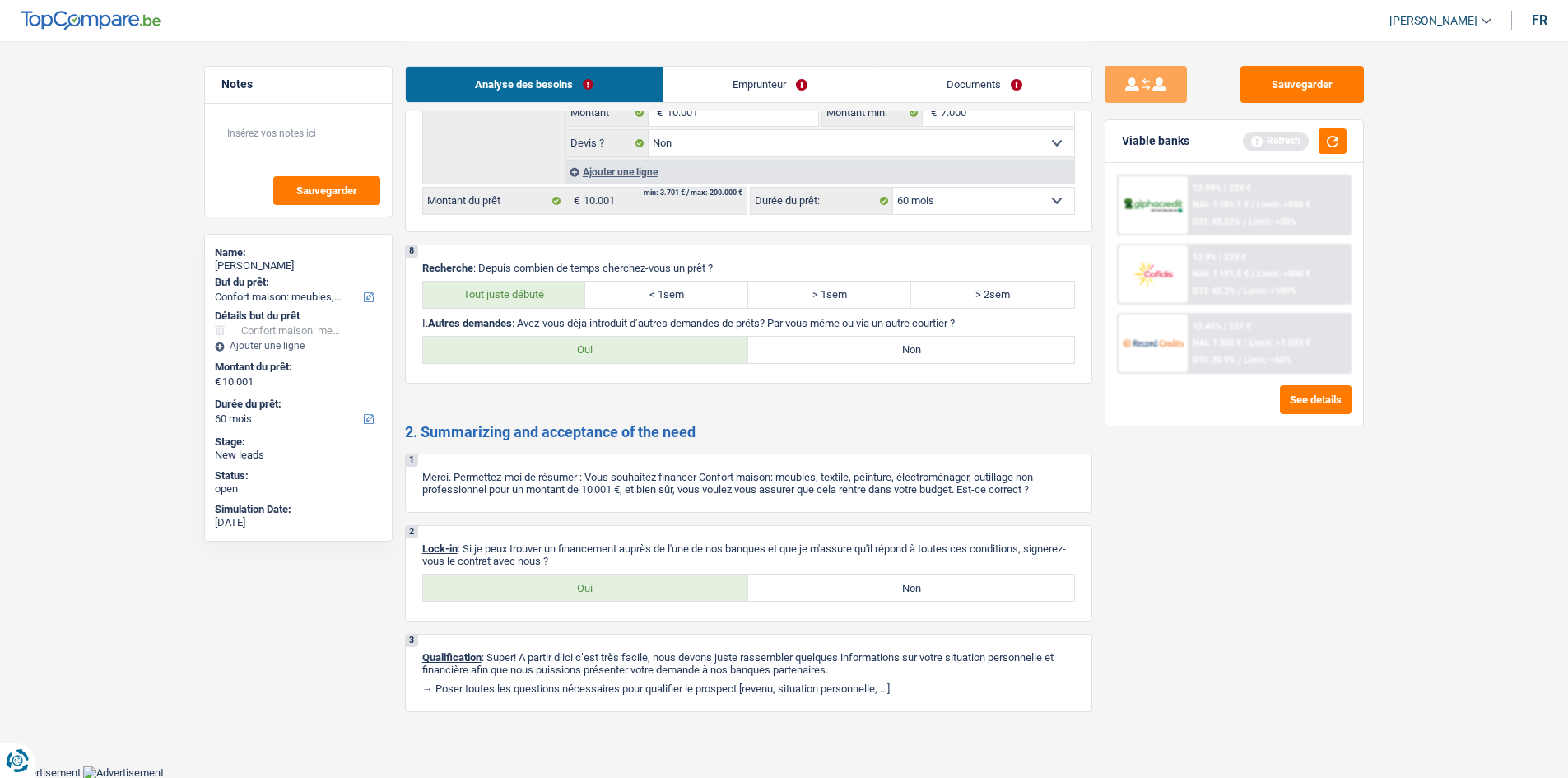
click at [824, 343] on label "Non" at bounding box center [911, 350] width 326 height 27
click at [824, 343] on input "Non" at bounding box center [911, 350] width 326 height 27
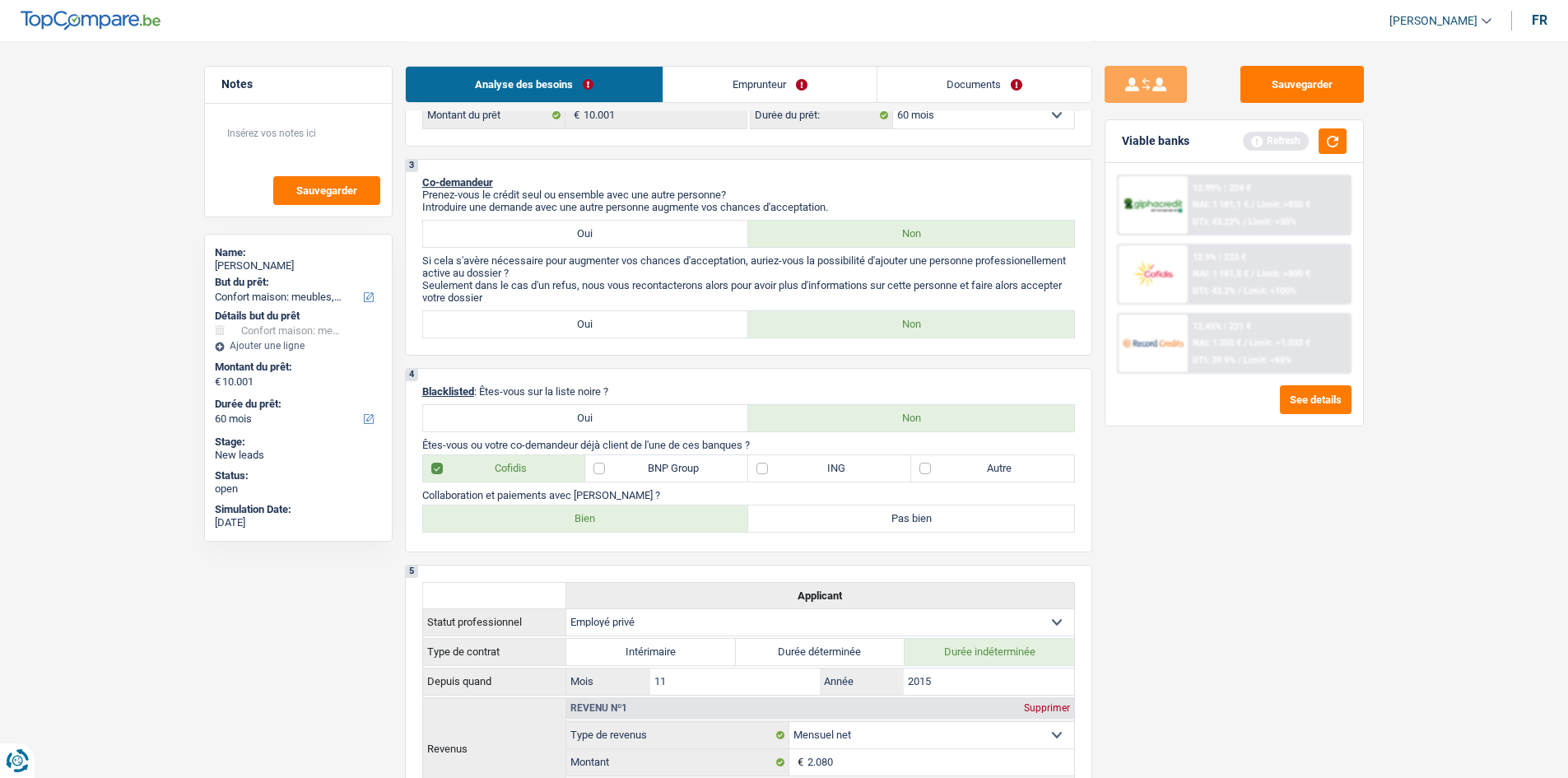
scroll to position [360, 0]
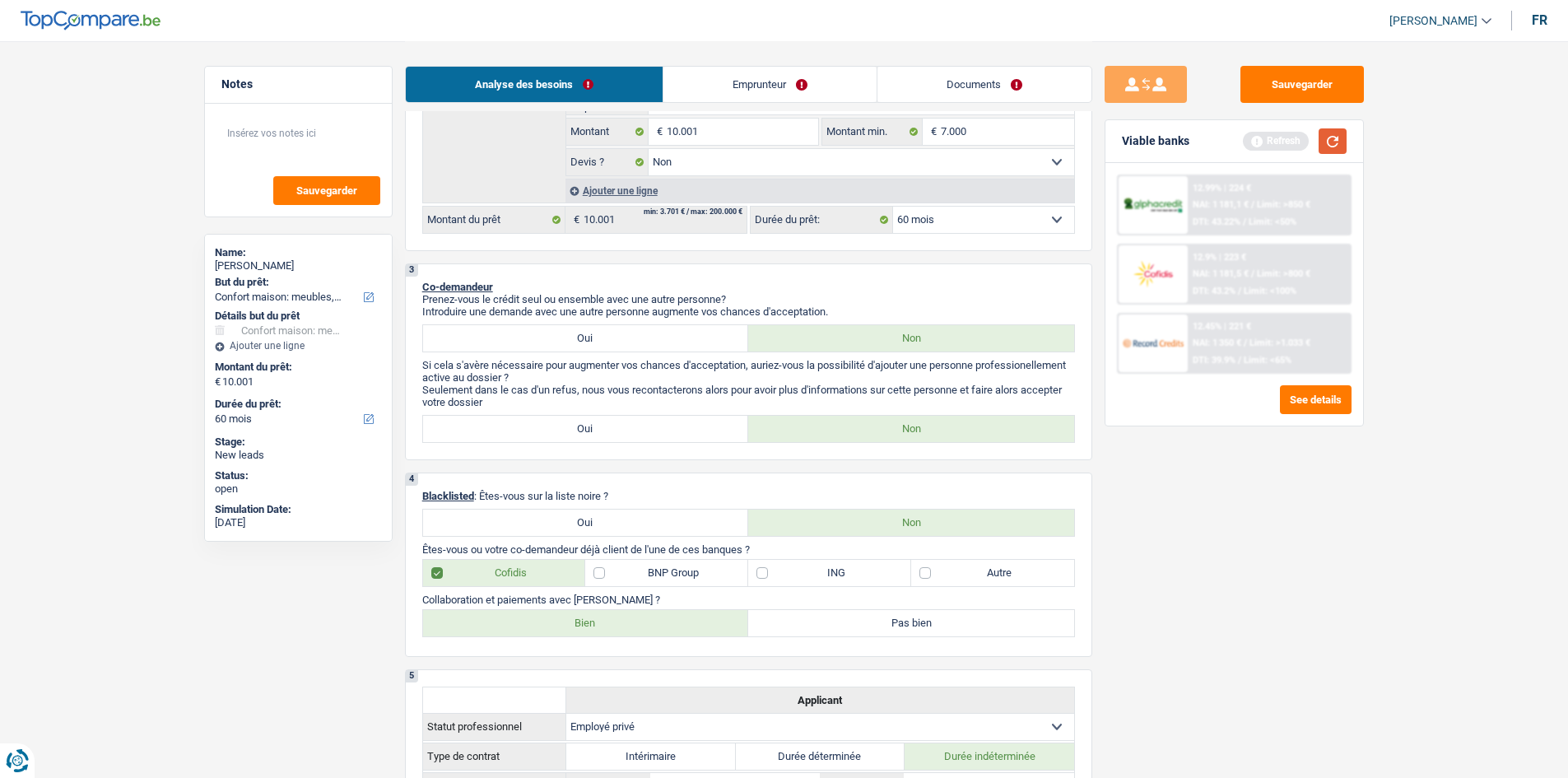
click at [1335, 143] on button "button" at bounding box center [1332, 141] width 28 height 26
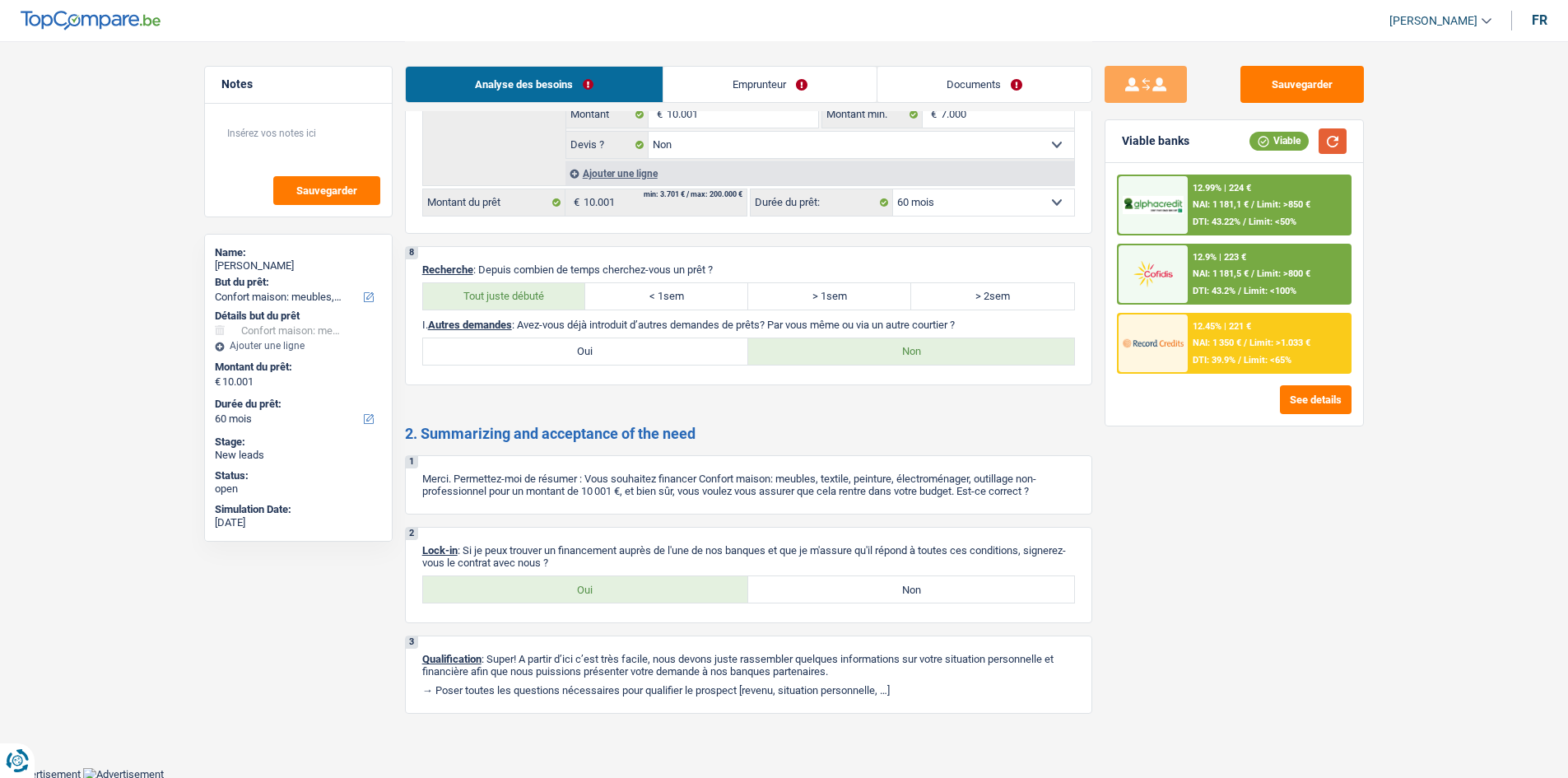
scroll to position [2007, 0]
drag, startPoint x: 569, startPoint y: 584, endPoint x: 340, endPoint y: 478, distance: 252.3
click at [570, 584] on label "Oui" at bounding box center [586, 588] width 326 height 27
click at [570, 584] on input "Oui" at bounding box center [586, 588] width 326 height 27
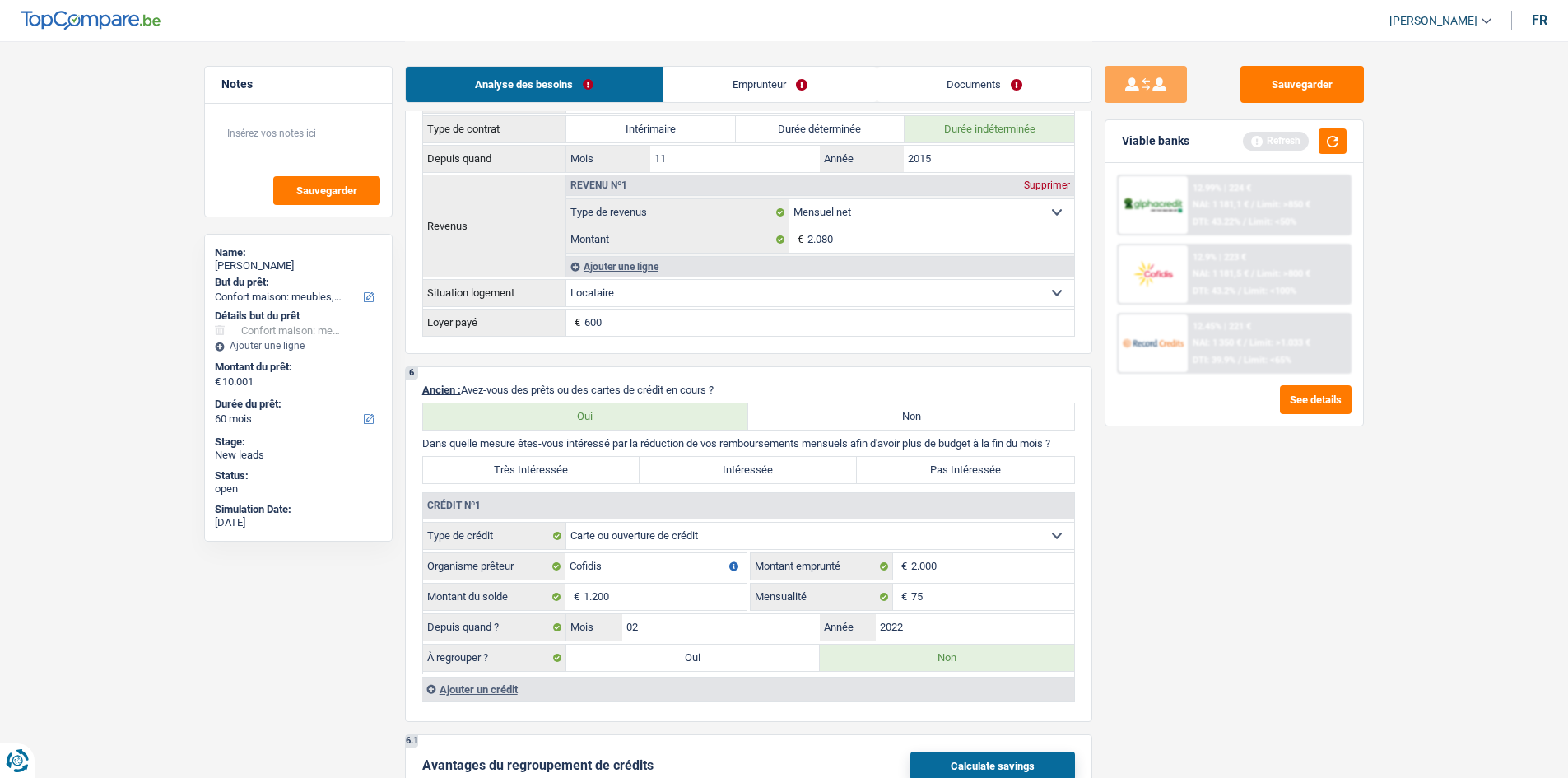
scroll to position [689, 0]
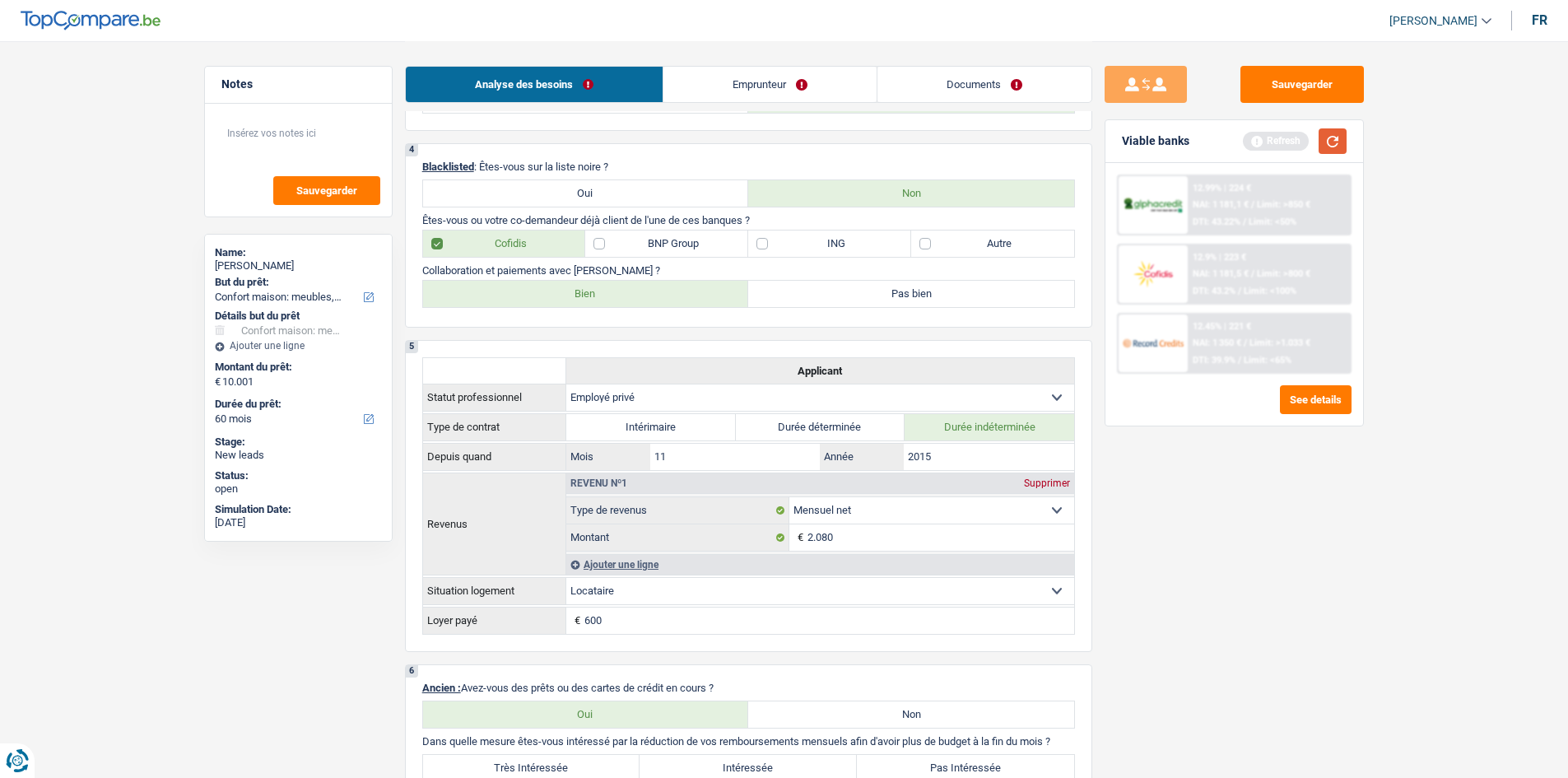
click at [1342, 143] on button "button" at bounding box center [1332, 141] width 28 height 26
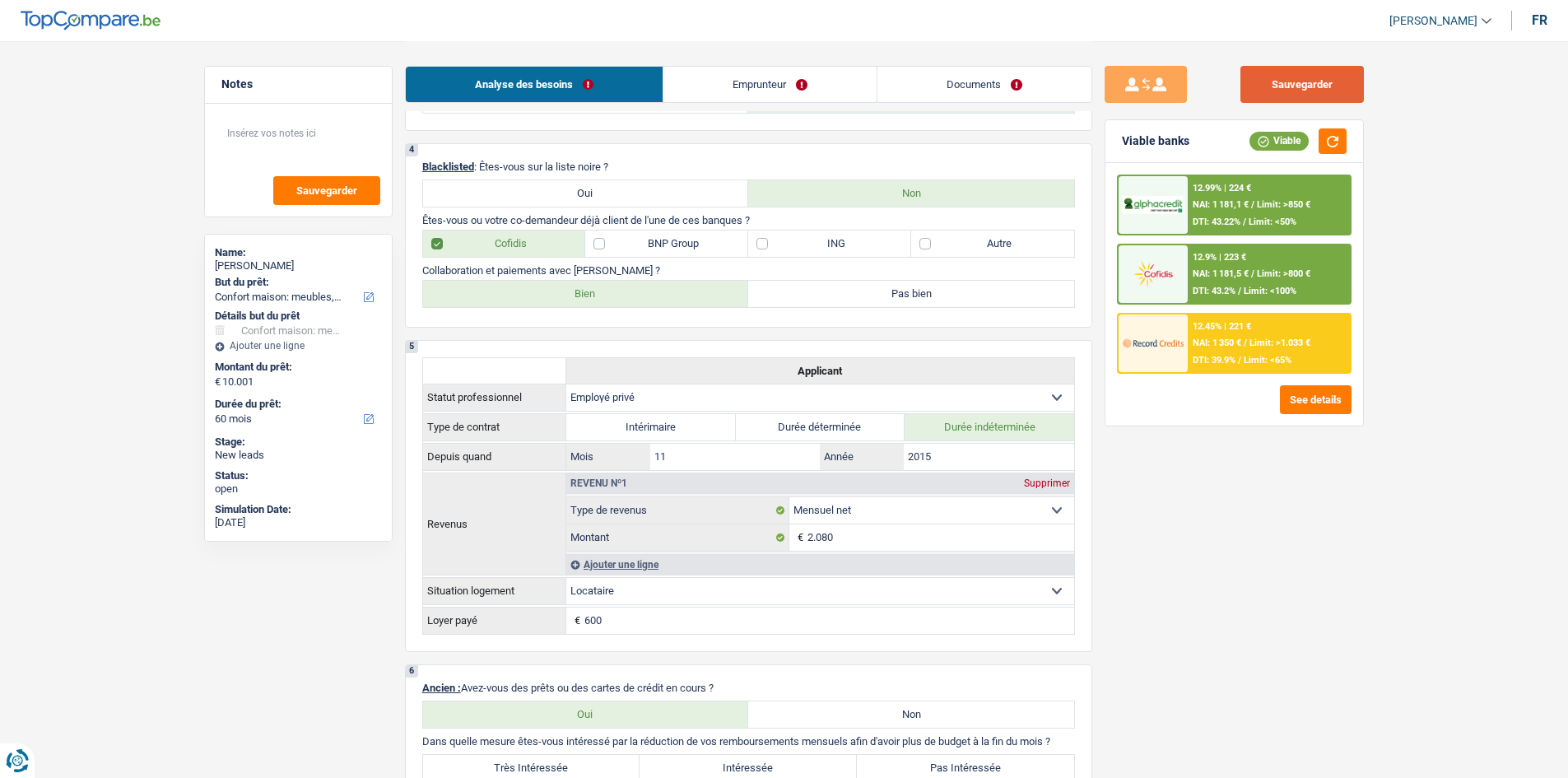
click at [1297, 82] on button "Sauvegarder" at bounding box center [1302, 84] width 124 height 37
click at [1326, 89] on button "Sauvegarder" at bounding box center [1302, 84] width 124 height 37
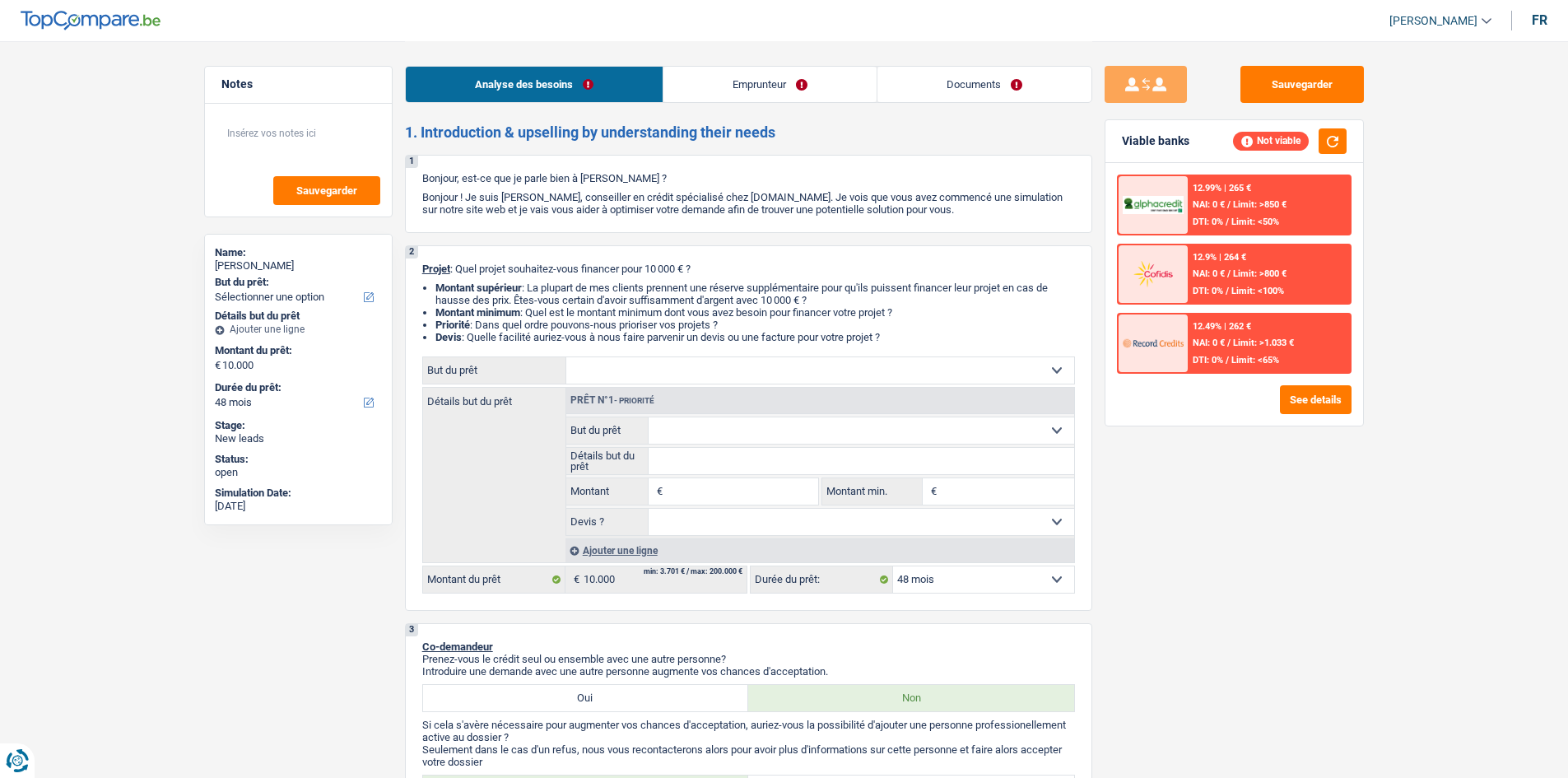
select select "48"
select select "publicEmployee"
select select "netSalary"
select select "mealVouchers"
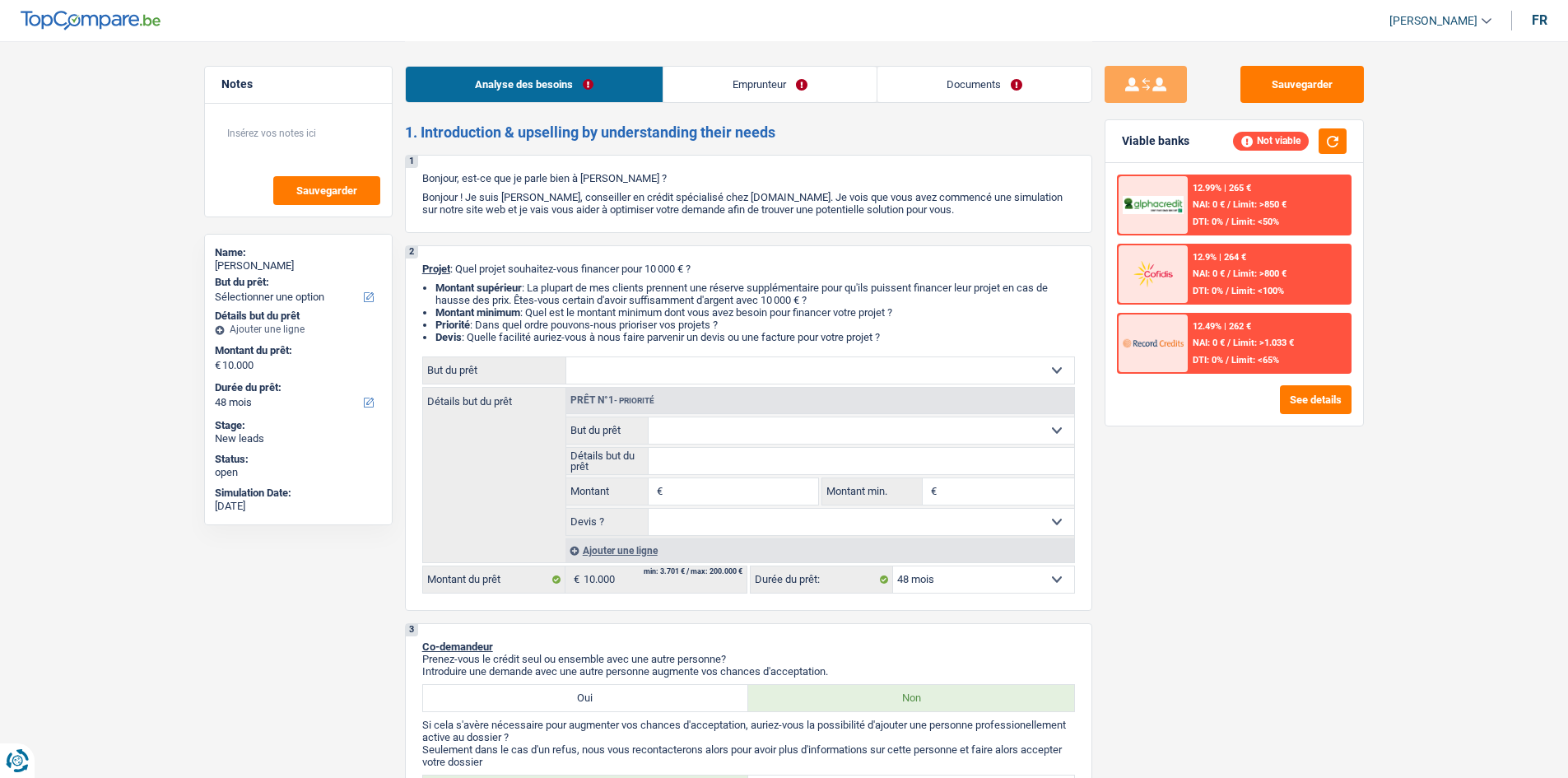
select select "48"
click at [773, 92] on link "Emprunteur" at bounding box center [770, 84] width 213 height 35
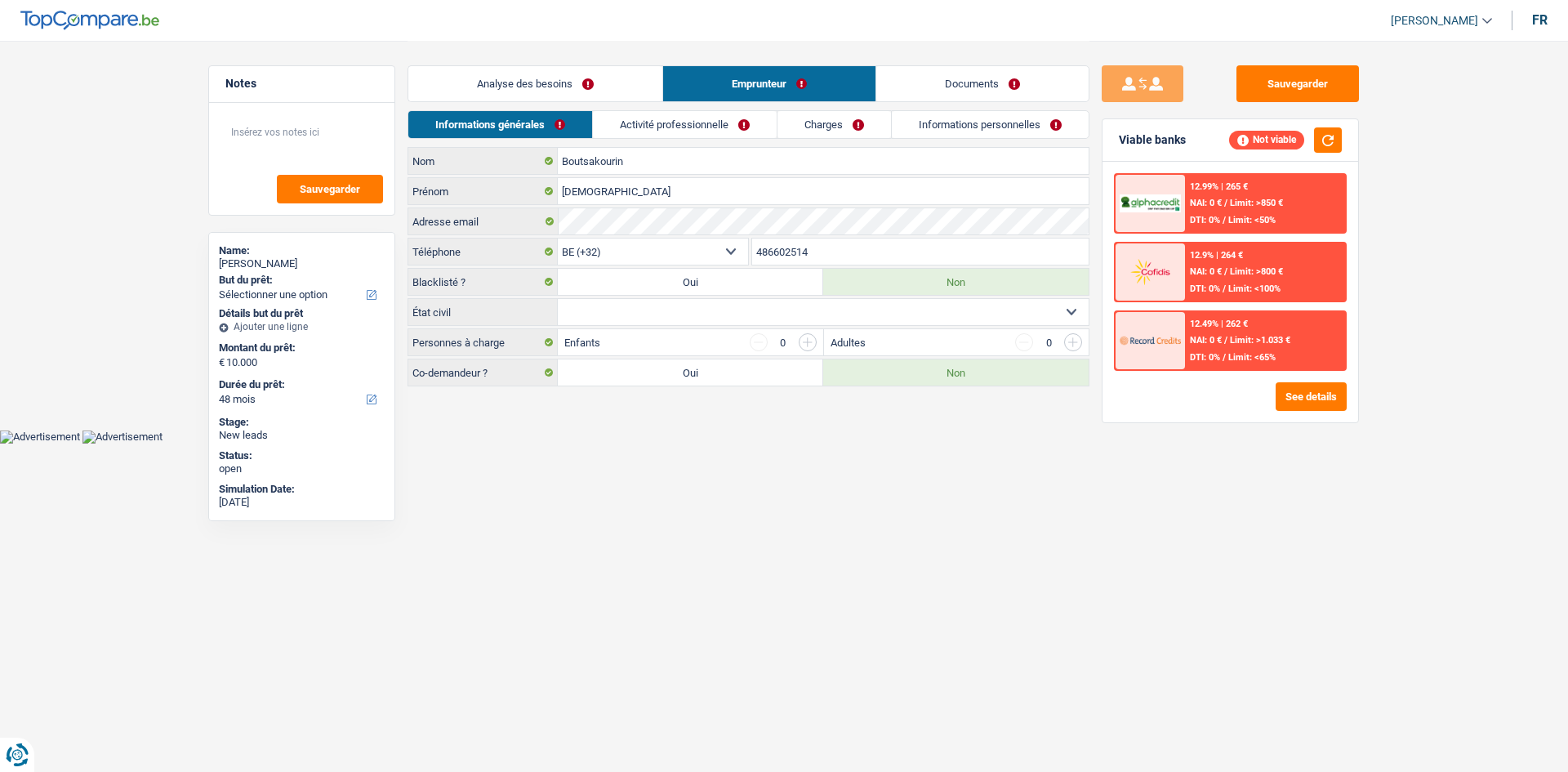
click at [661, 131] on link "Activité professionnelle" at bounding box center [685, 125] width 184 height 27
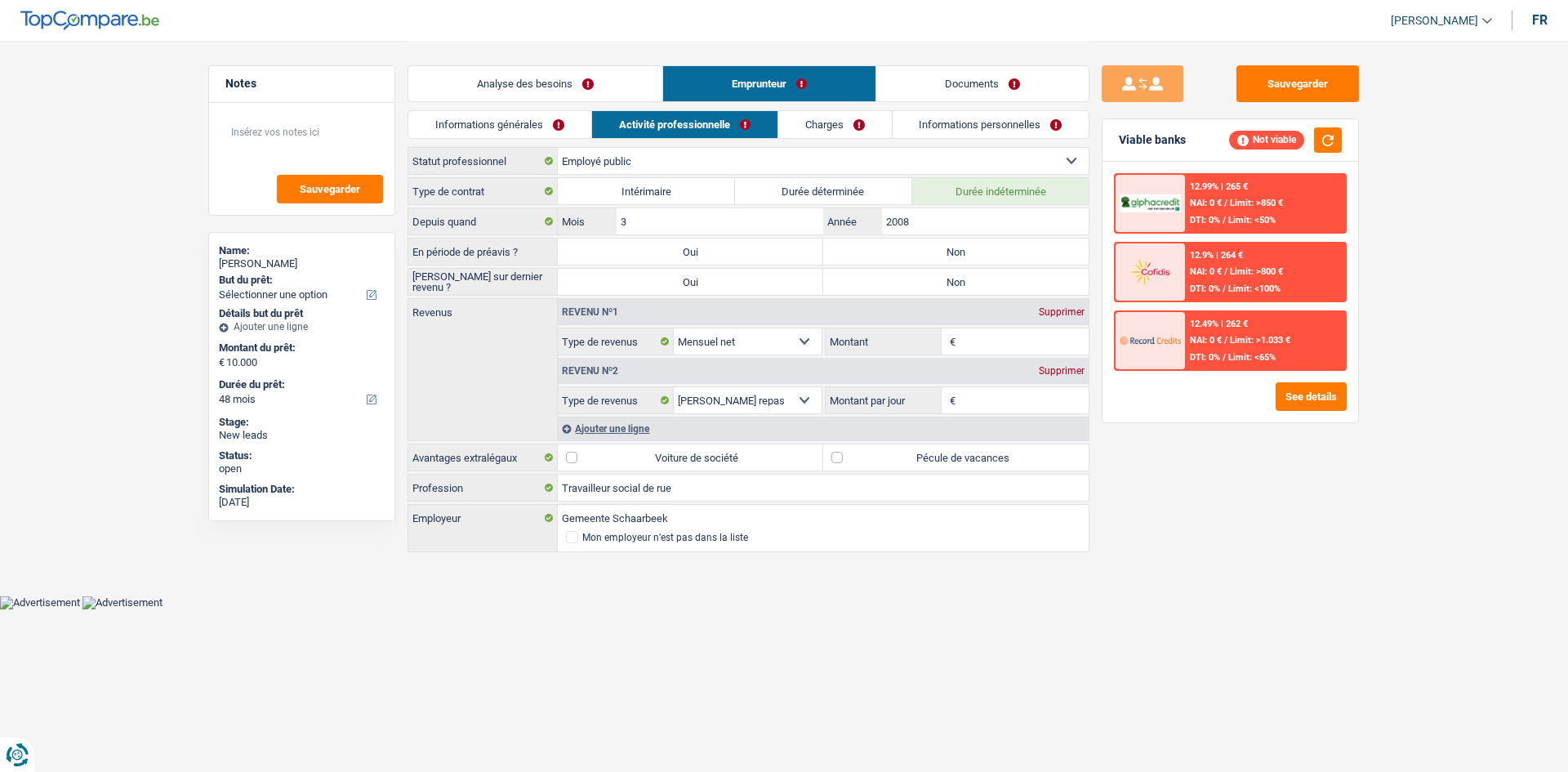
click at [822, 130] on link "Charges" at bounding box center [835, 125] width 113 height 27
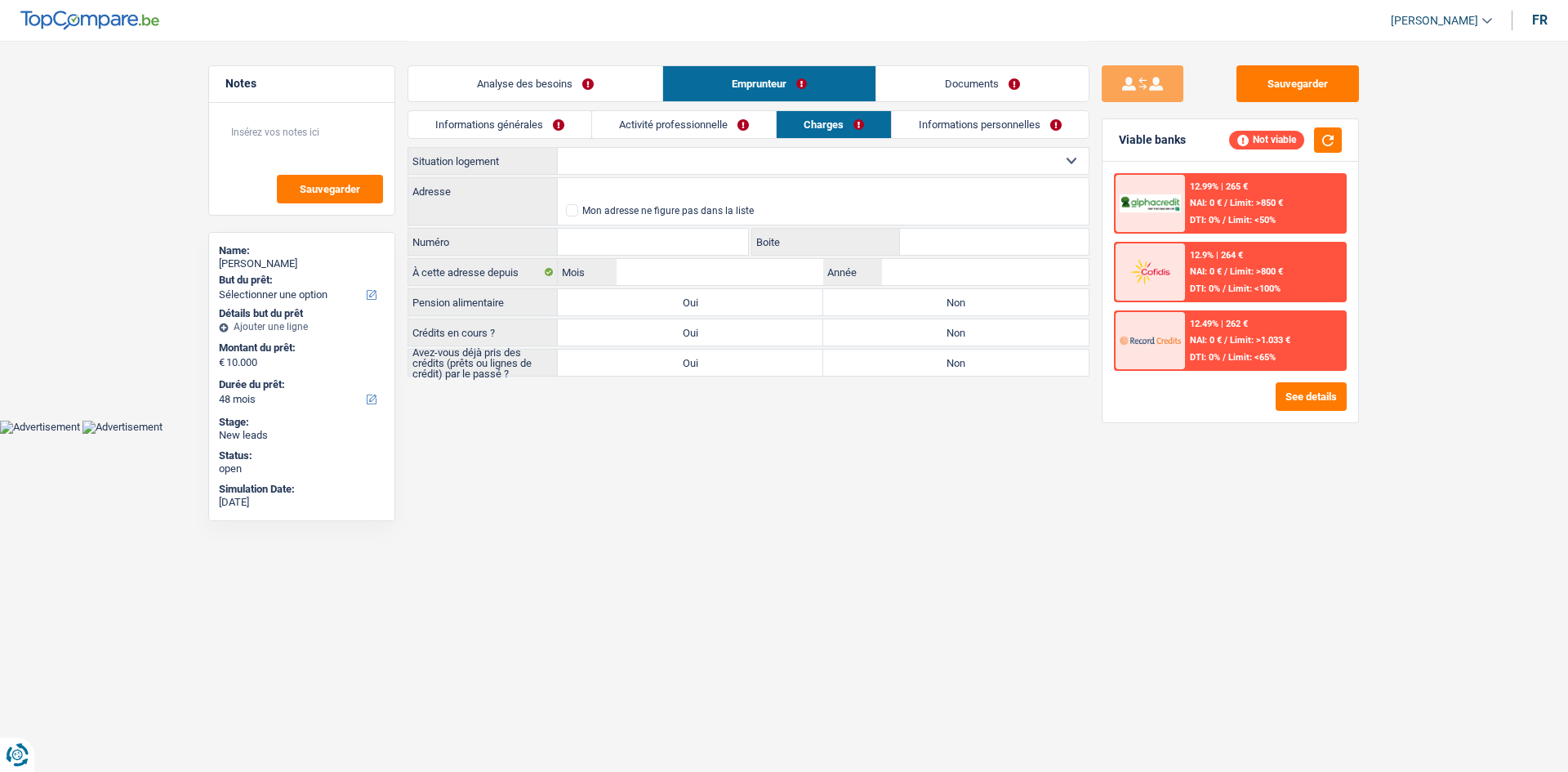
click at [925, 127] on link "Informations personnelles" at bounding box center [990, 125] width 196 height 27
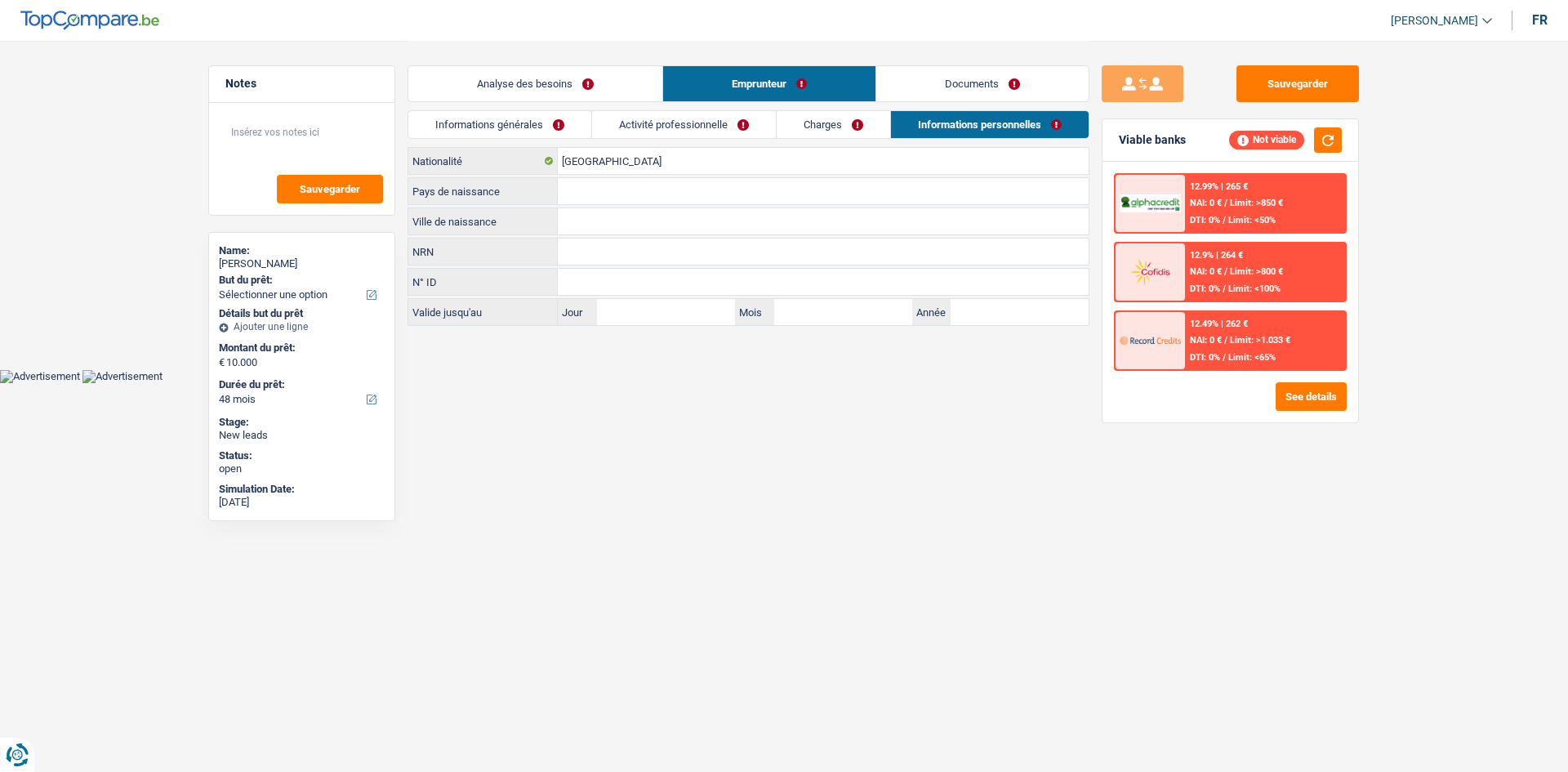
click at [539, 116] on link "Informations générales" at bounding box center [500, 125] width 183 height 27
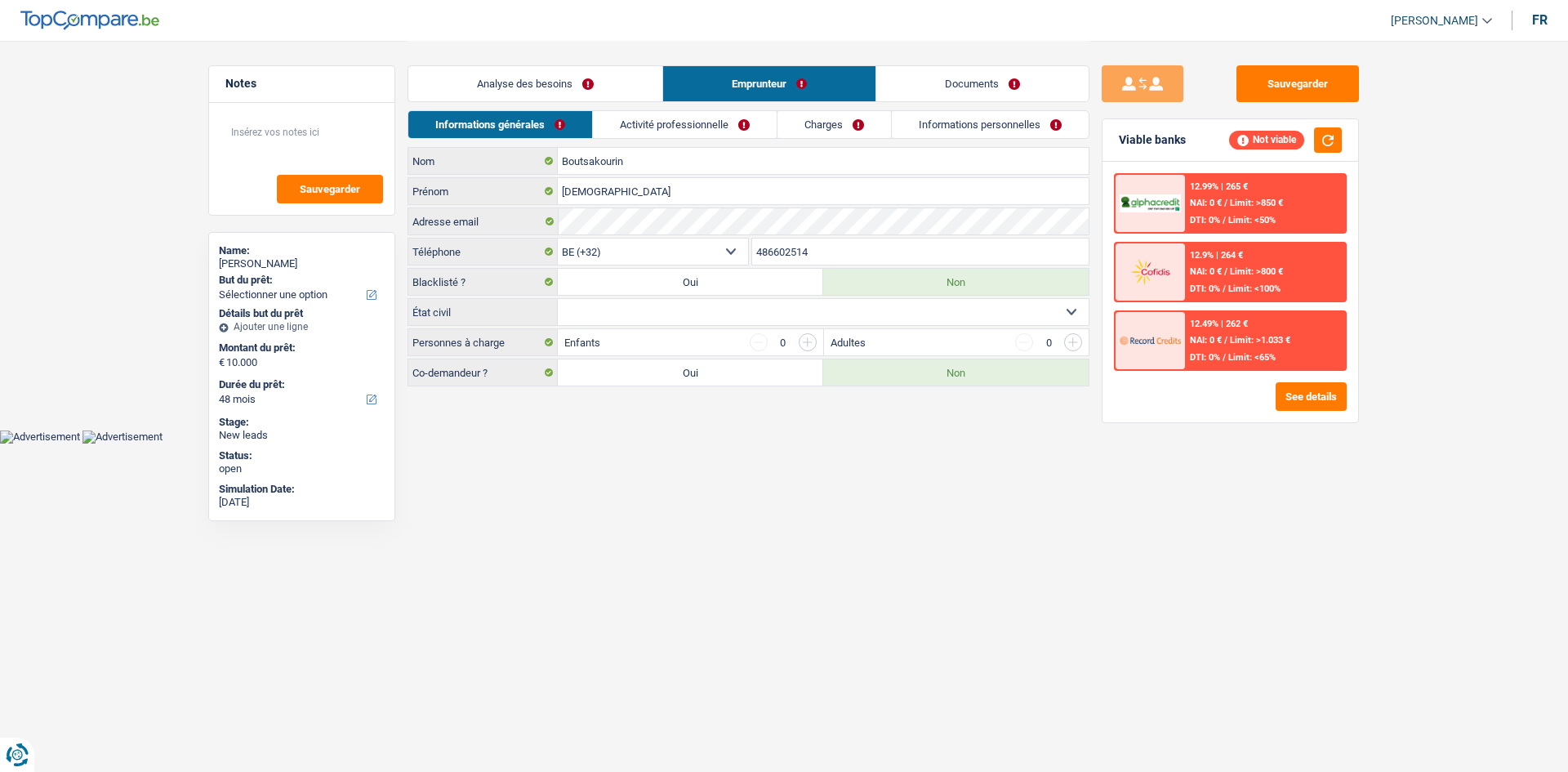
click at [553, 76] on link "Analyse des besoins" at bounding box center [535, 83] width 254 height 35
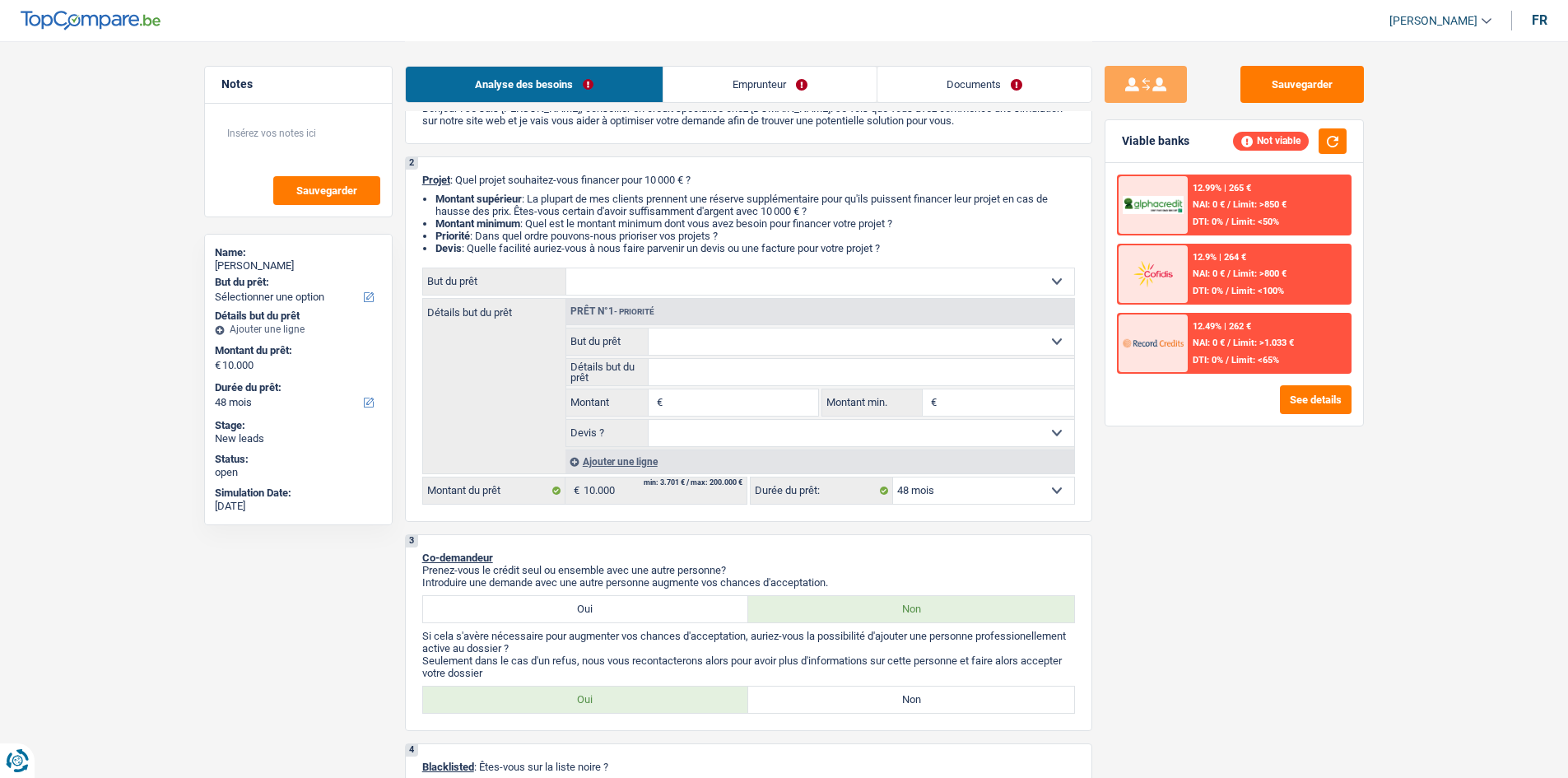
scroll to position [82, 0]
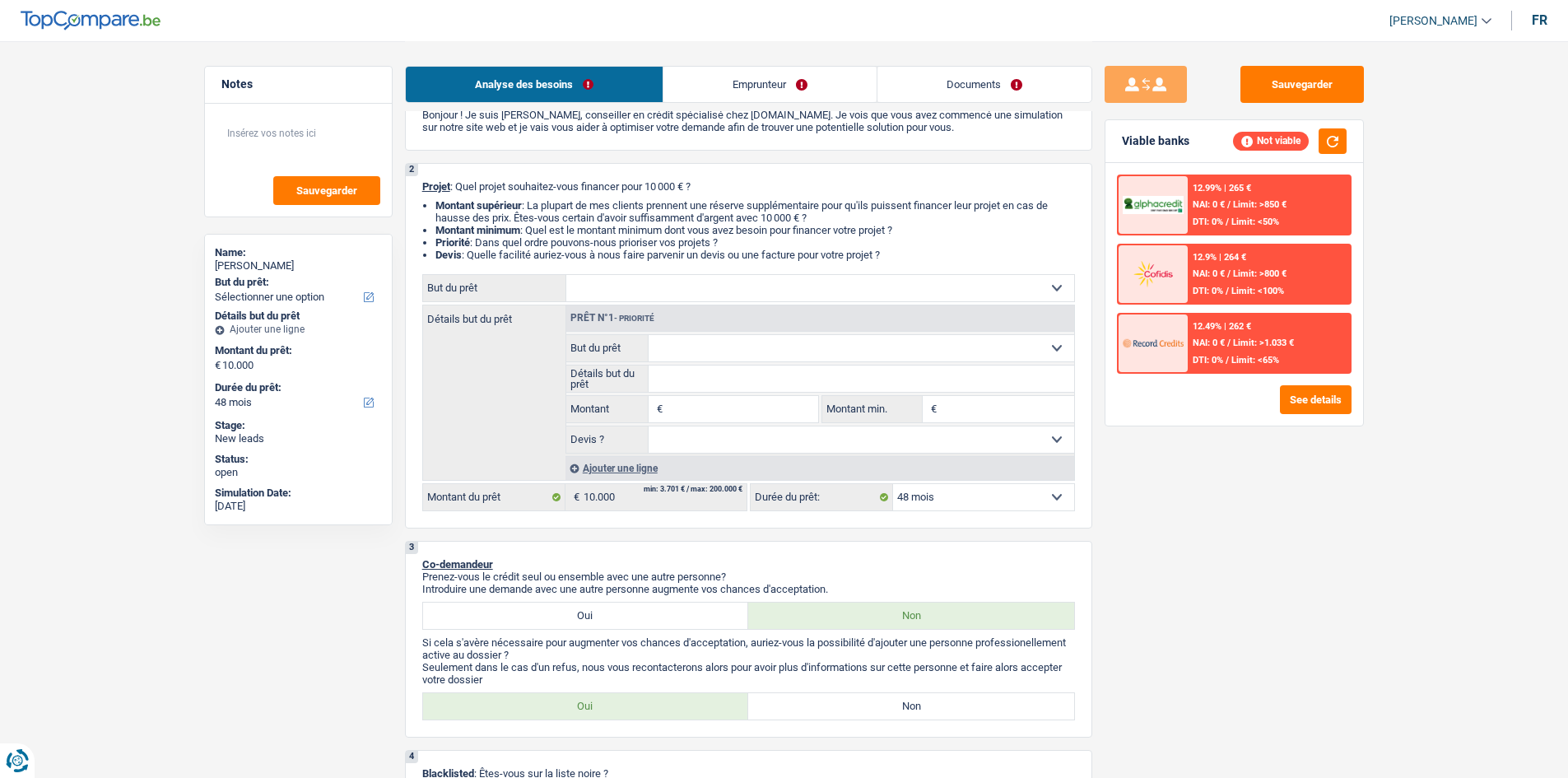
click at [707, 293] on select "Confort maison: meubles, textile, peinture, électroménager, outillage non-profe…" at bounding box center [821, 289] width 508 height 27
click at [1142, 531] on div "Sauvegarder Viable banks Not viable 12.99% | 265 € NAI: 0 € / Limit: >850 € DTI…" at bounding box center [1235, 409] width 284 height 686
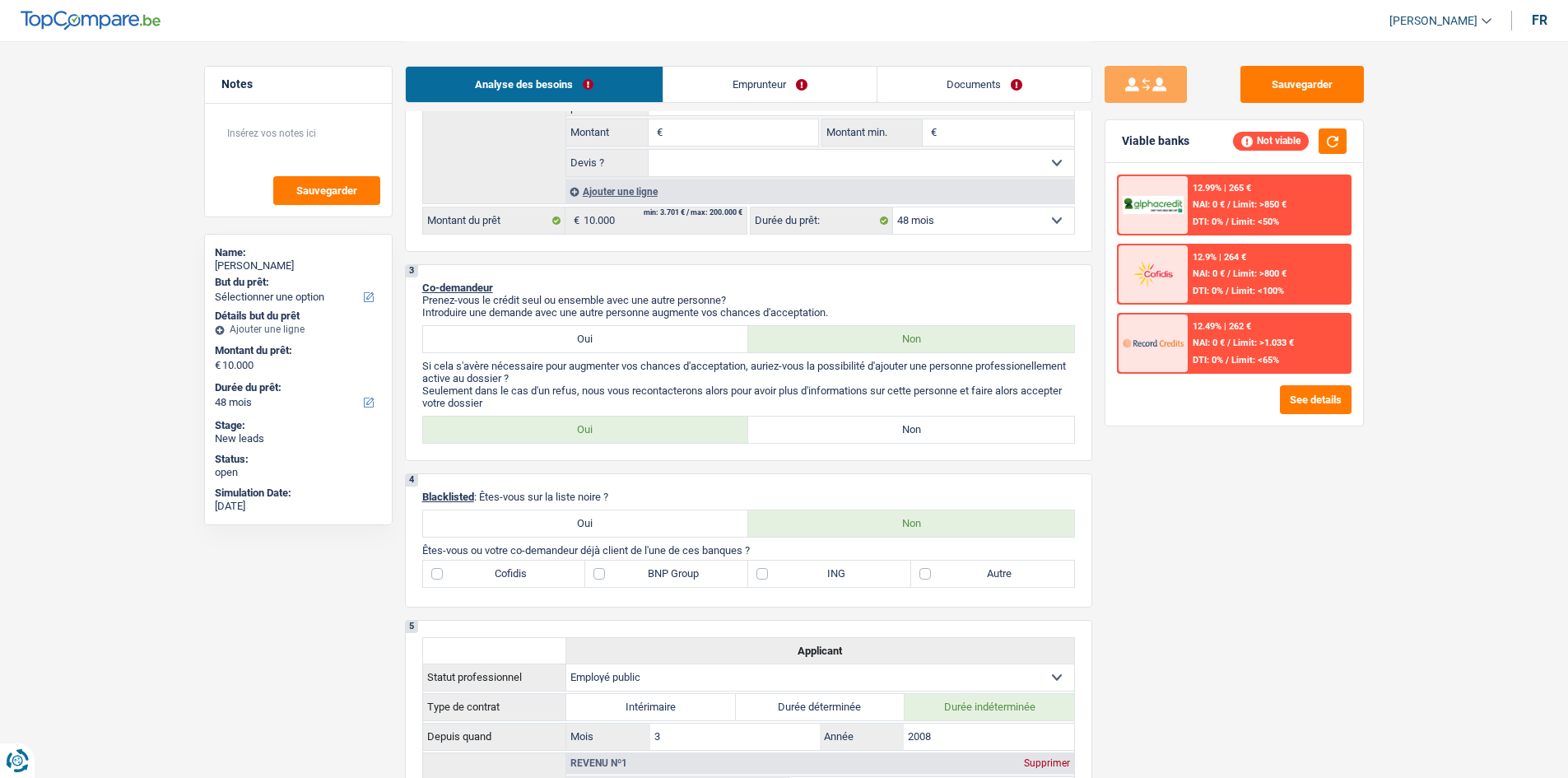
scroll to position [411, 0]
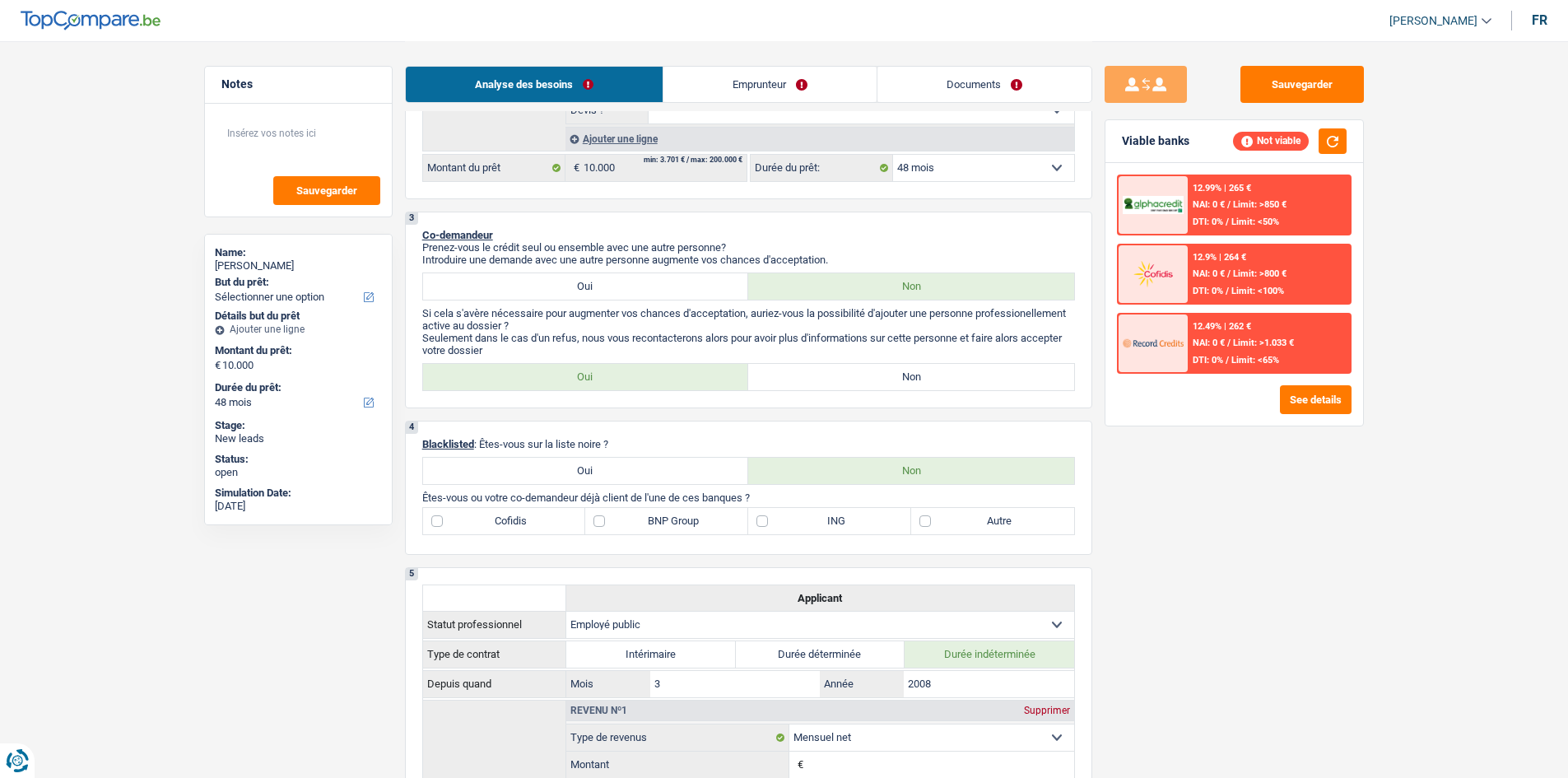
click at [831, 373] on label "Non" at bounding box center [911, 377] width 326 height 27
click at [831, 373] on input "Non" at bounding box center [911, 377] width 326 height 27
radio input "true"
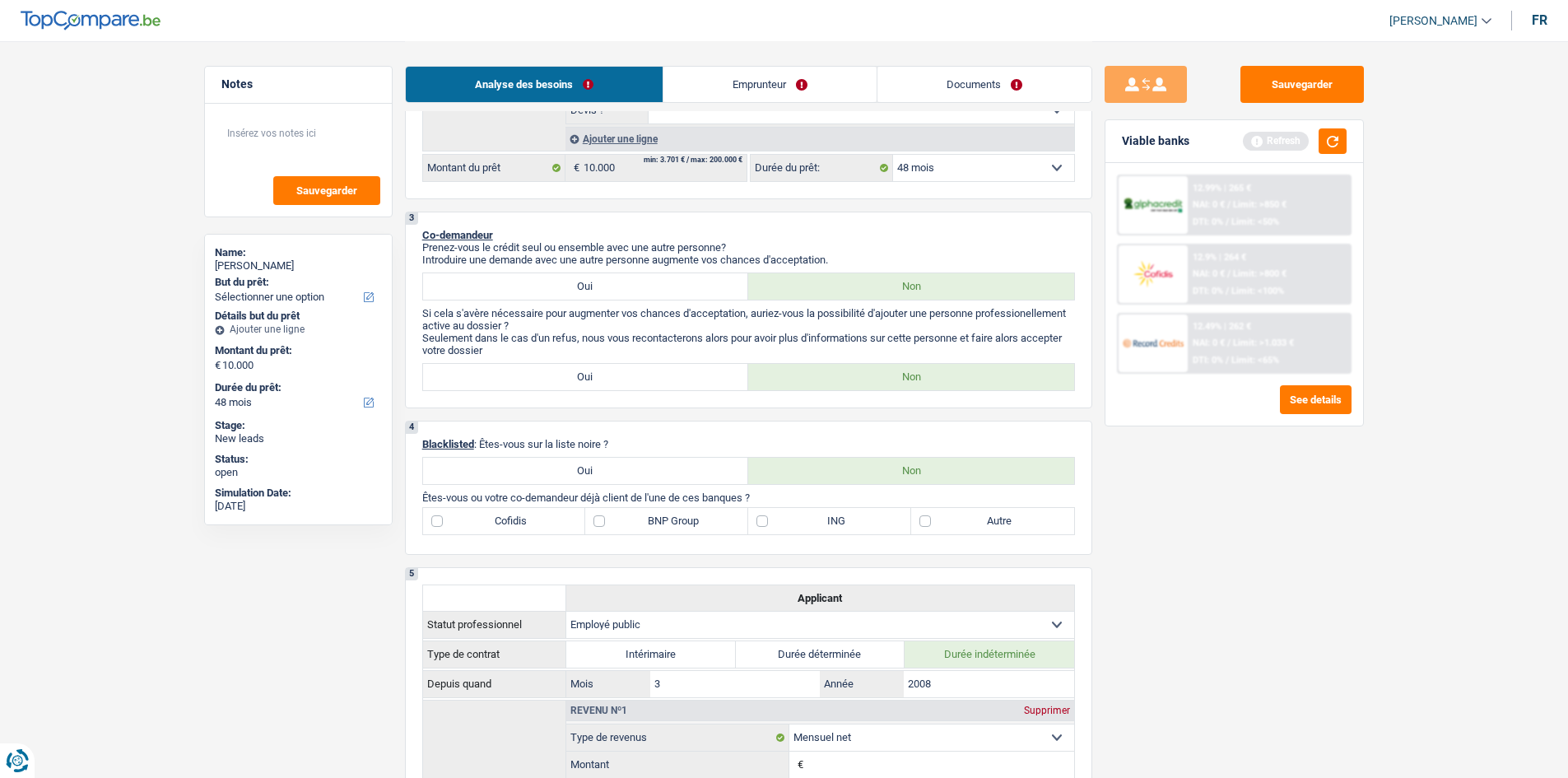
click at [605, 519] on label "BNP Group" at bounding box center [666, 522] width 163 height 27
click at [605, 519] on input "BNP Group" at bounding box center [666, 522] width 163 height 27
checkbox input "true"
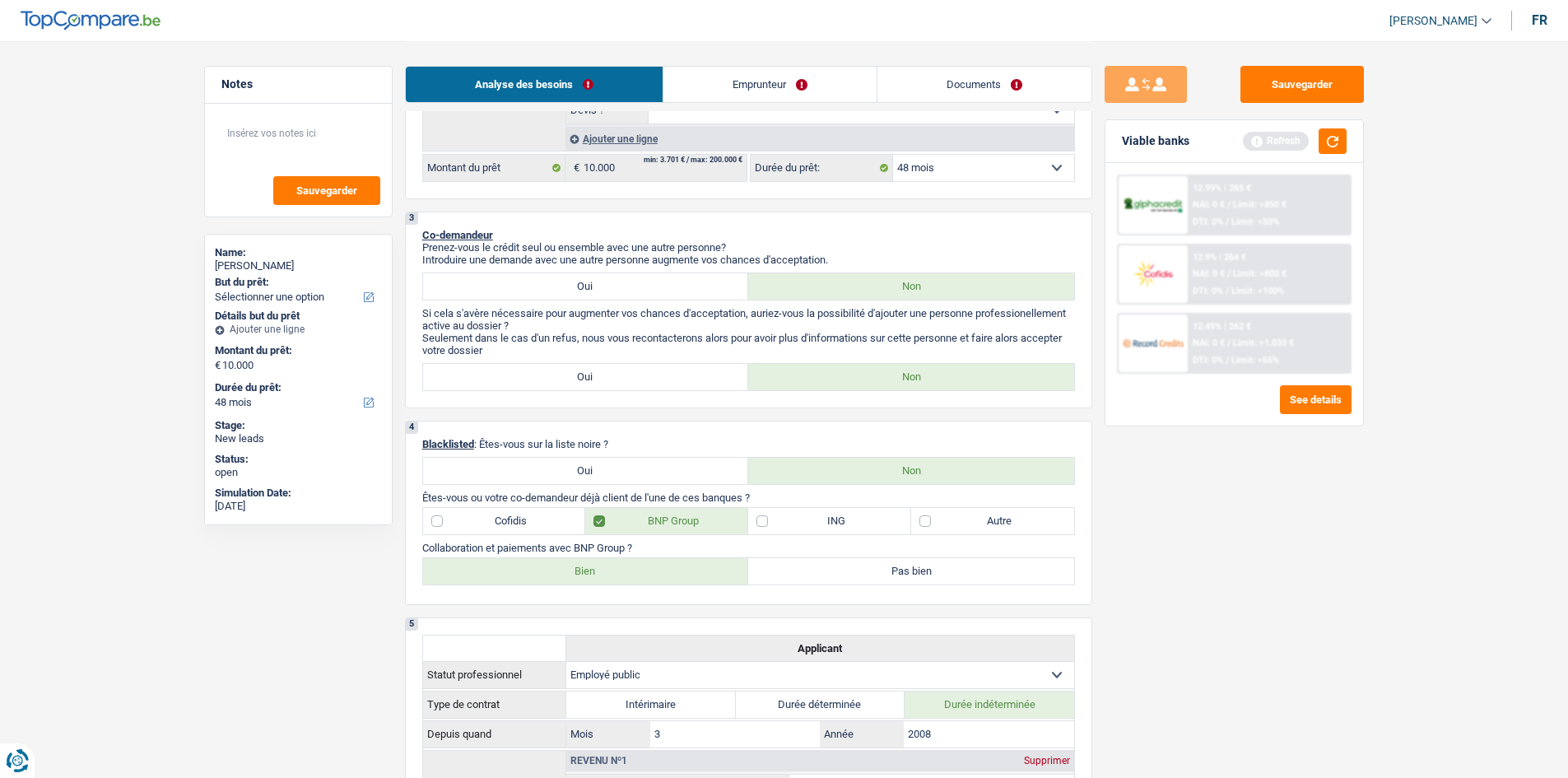
click at [606, 578] on label "Bien" at bounding box center [586, 571] width 326 height 27
click at [606, 578] on input "Bien" at bounding box center [586, 571] width 326 height 27
radio input "true"
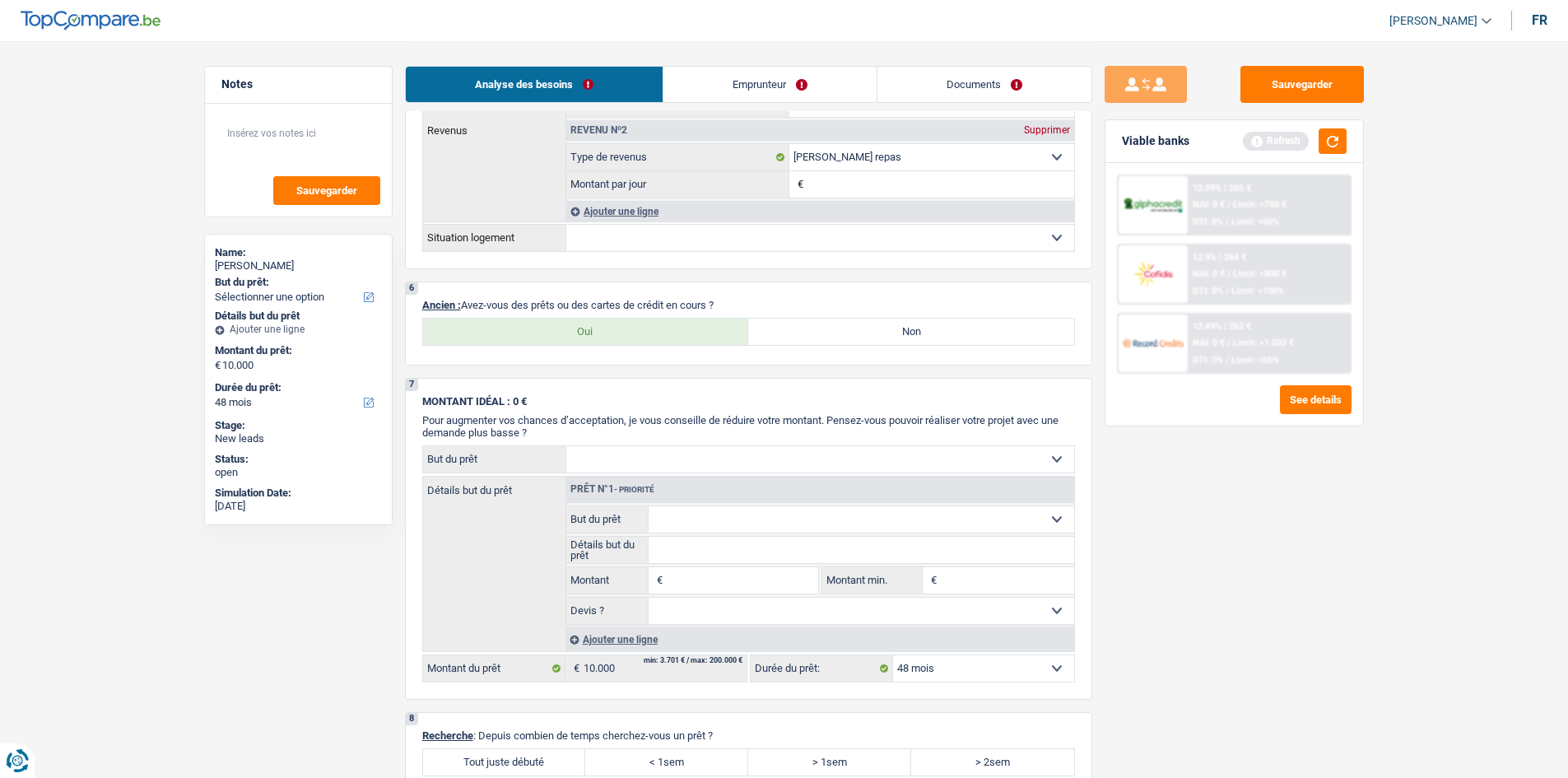
scroll to position [1153, 0]
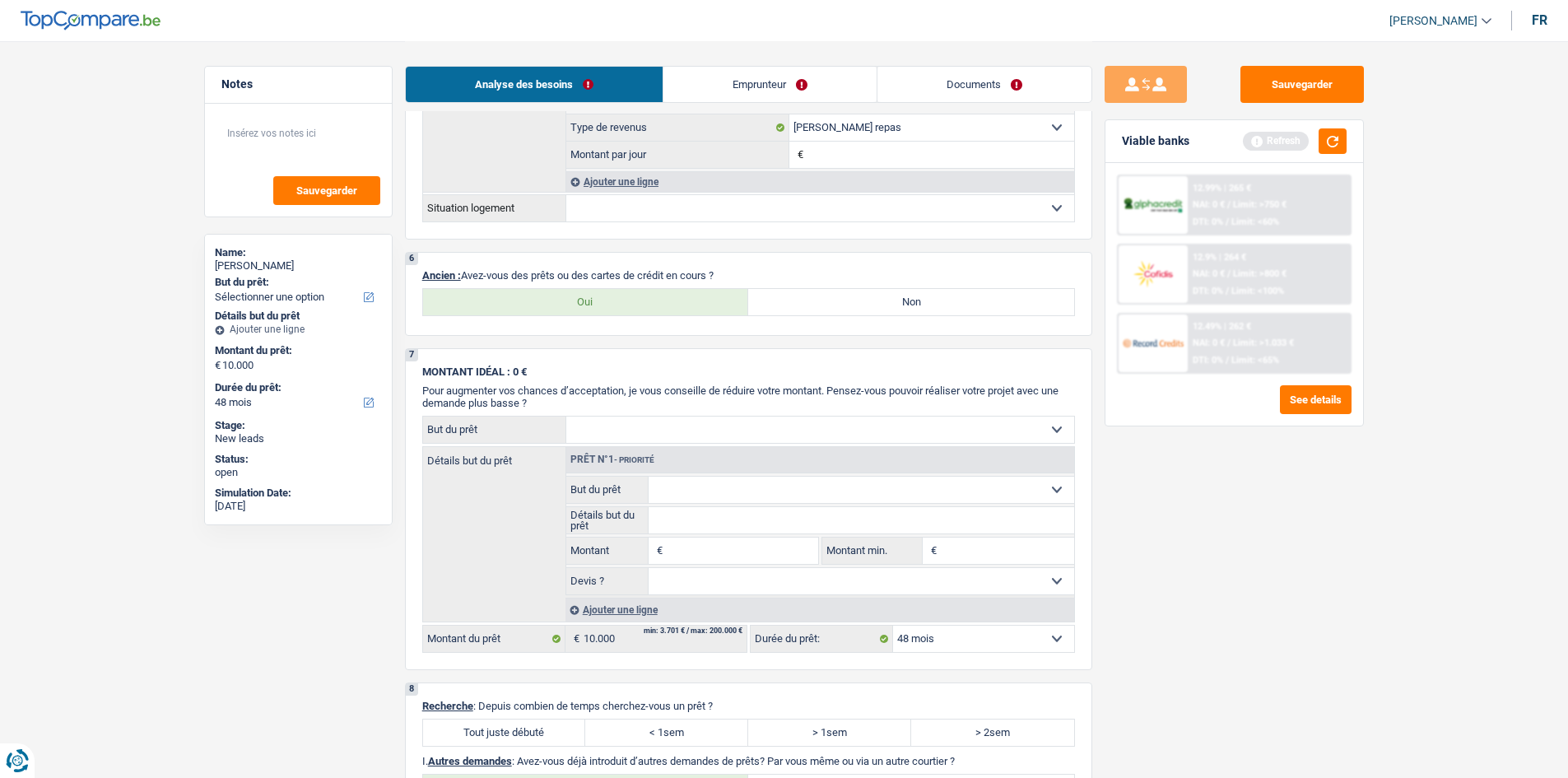
click at [632, 299] on label "Oui" at bounding box center [586, 303] width 326 height 27
click at [632, 299] on input "Oui" at bounding box center [586, 303] width 326 height 27
radio input "true"
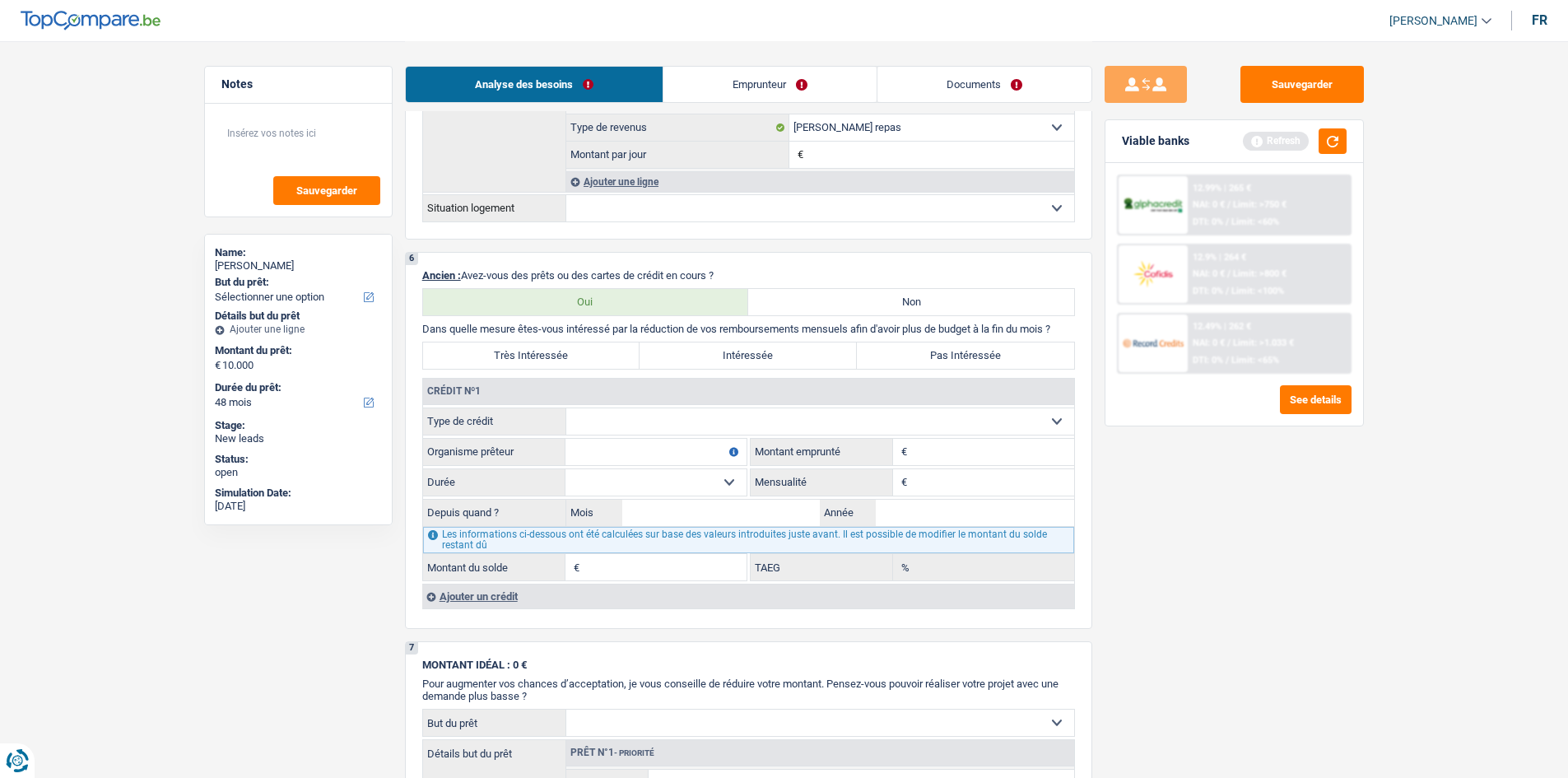
click at [856, 411] on select "Carte ou ouverture de crédit Prêt hypothécaire Vente à tempérament Prêt à tempé…" at bounding box center [821, 422] width 508 height 27
select select "mortgage"
click at [566, 409] on select "Carte ou ouverture de crédit Prêt hypothécaire Vente à tempérament Prêt à tempé…" at bounding box center [821, 422] width 508 height 27
type input "0"
click at [677, 456] on input "Organisme prêteur" at bounding box center [656, 452] width 181 height 27
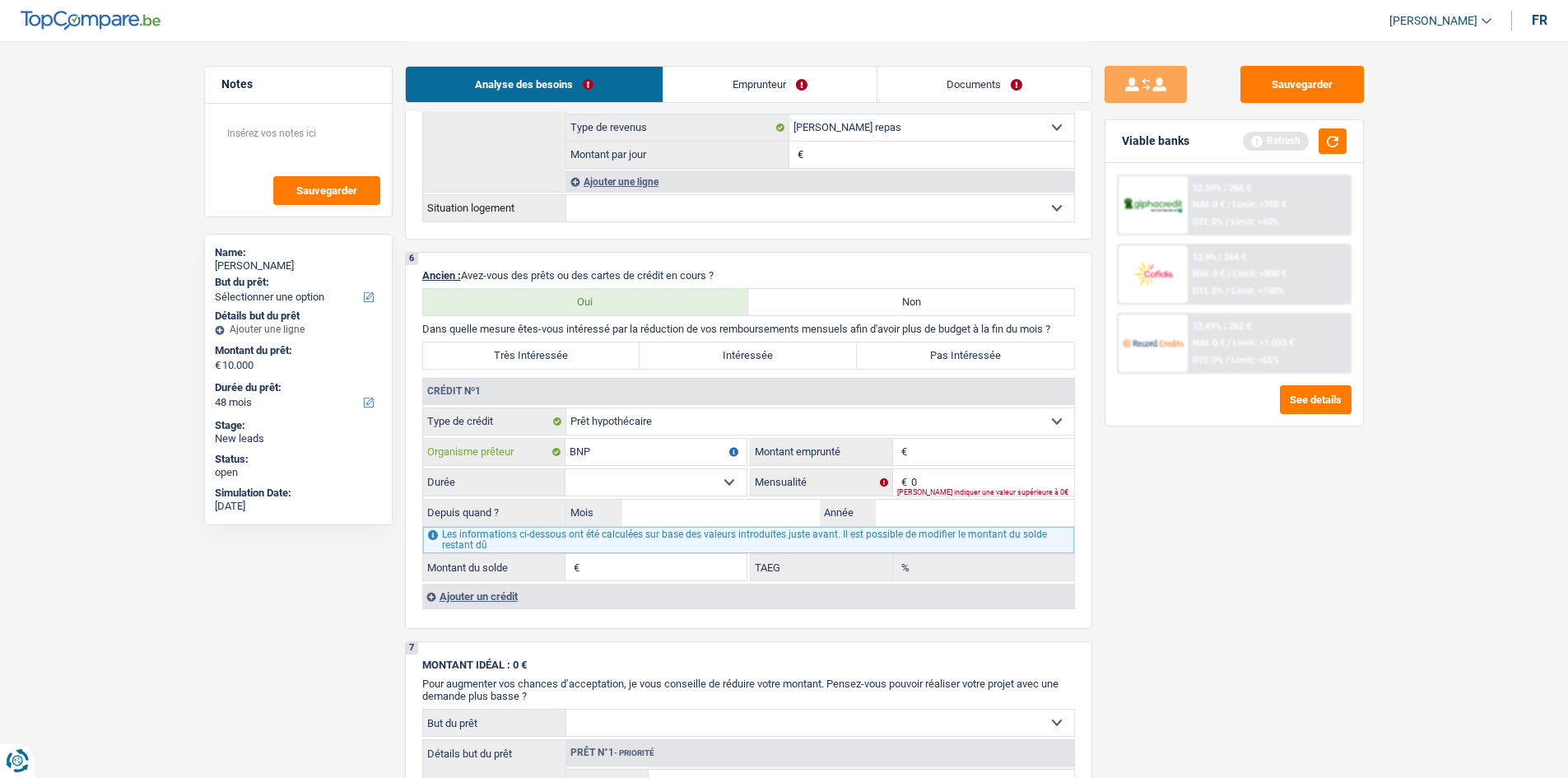
type input "BNP"
click at [965, 444] on input "Montant" at bounding box center [992, 452] width 163 height 27
type input "285.000"
click at [730, 484] on select "120 mois 132 mois 144 mois 180 mois 240 mois 300 mois 360 mois 420 mois Sélecti…" at bounding box center [656, 483] width 181 height 27
select select "300"
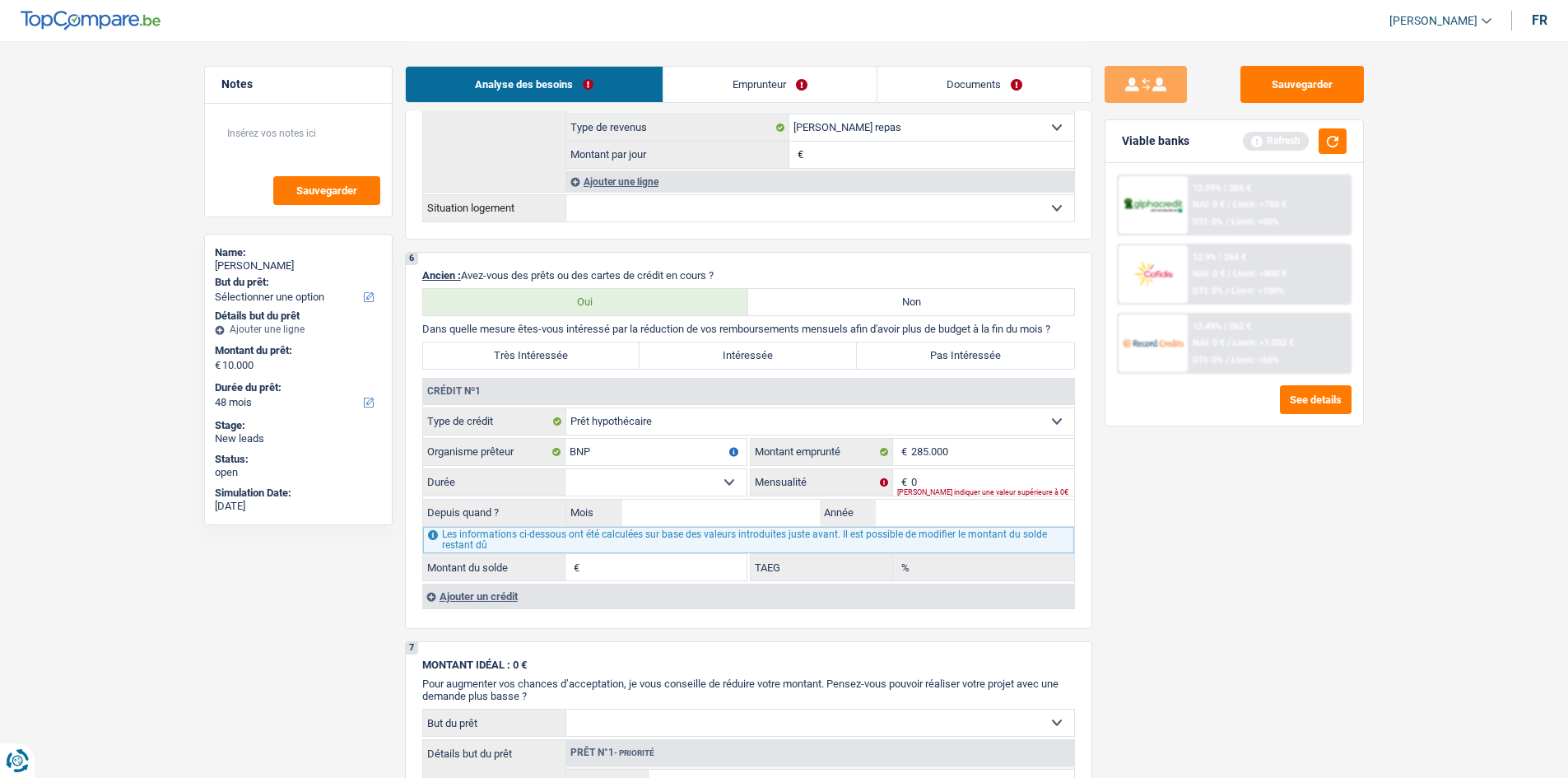
click at [566, 469] on select "120 mois 132 mois 144 mois 180 mois 240 mois 300 mois 360 mois 420 mois Sélecti…" at bounding box center [656, 483] width 181 height 27
click at [927, 480] on input "0" at bounding box center [992, 483] width 163 height 27
type input "1.190"
click at [728, 510] on input "Mois" at bounding box center [722, 513] width 198 height 27
type input "05"
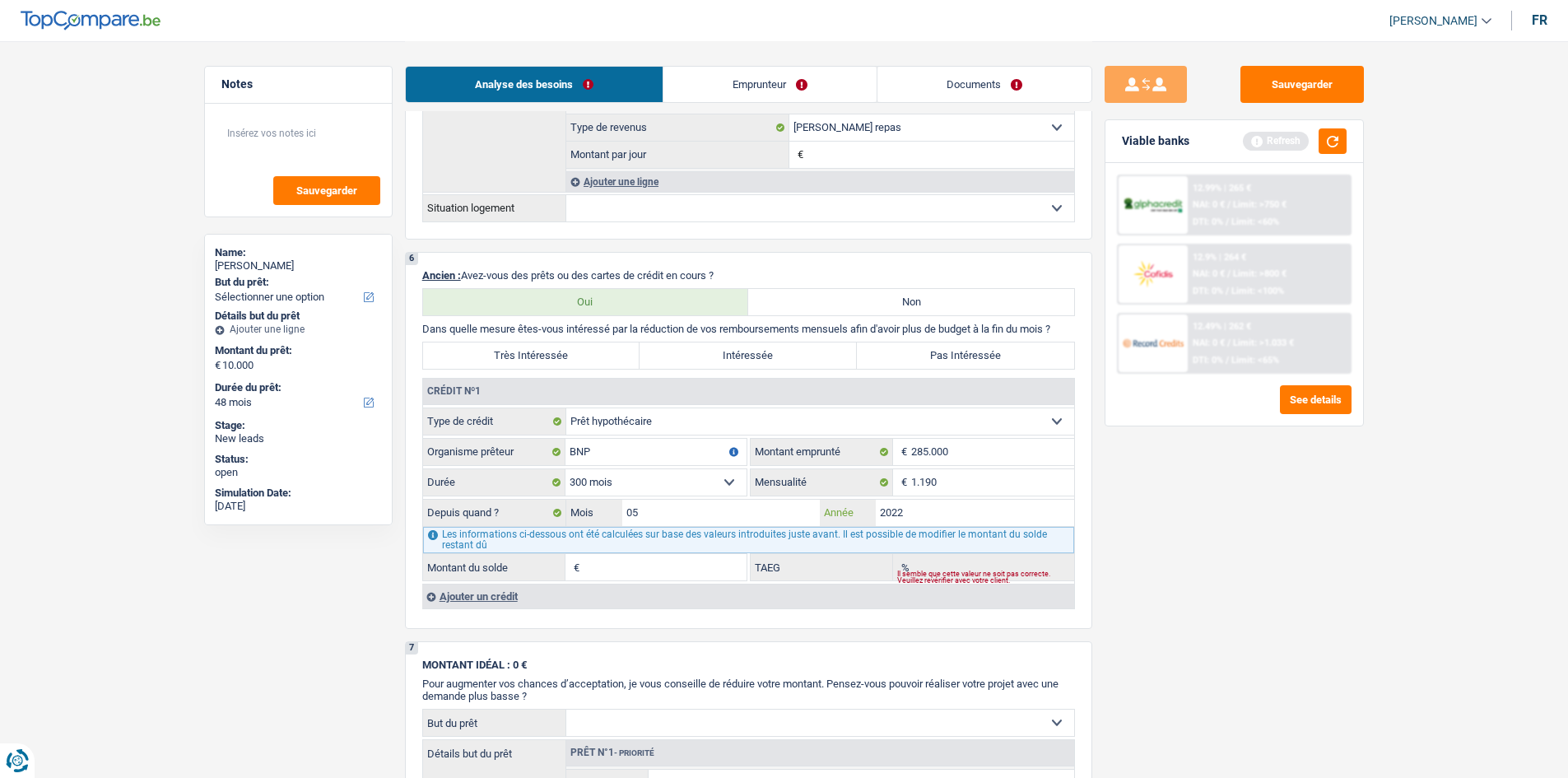
type input "2022"
type input "254.239"
type input "1,89"
click at [486, 592] on div "Ajouter un crédit" at bounding box center [748, 596] width 652 height 25
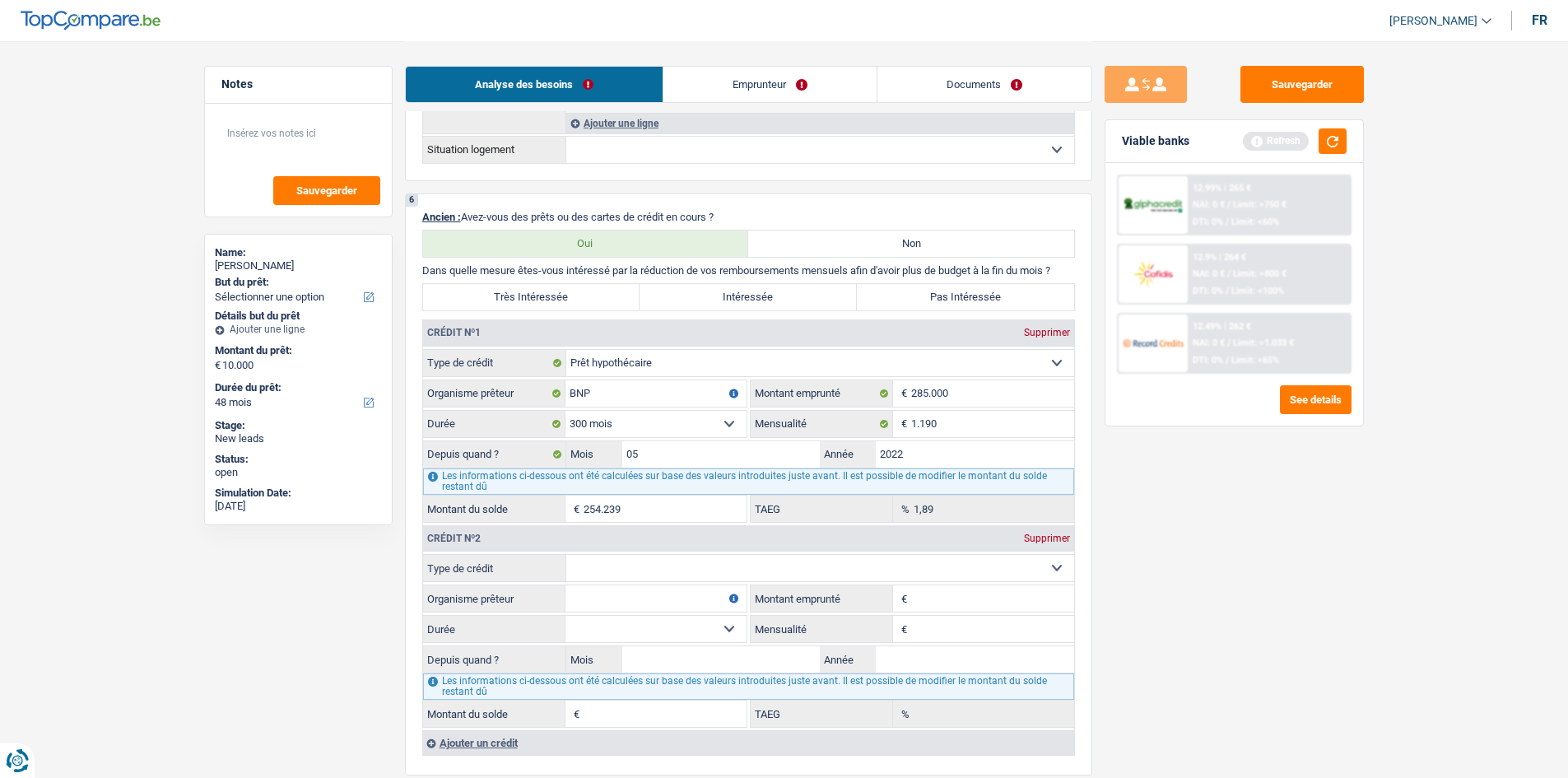
scroll to position [1235, 0]
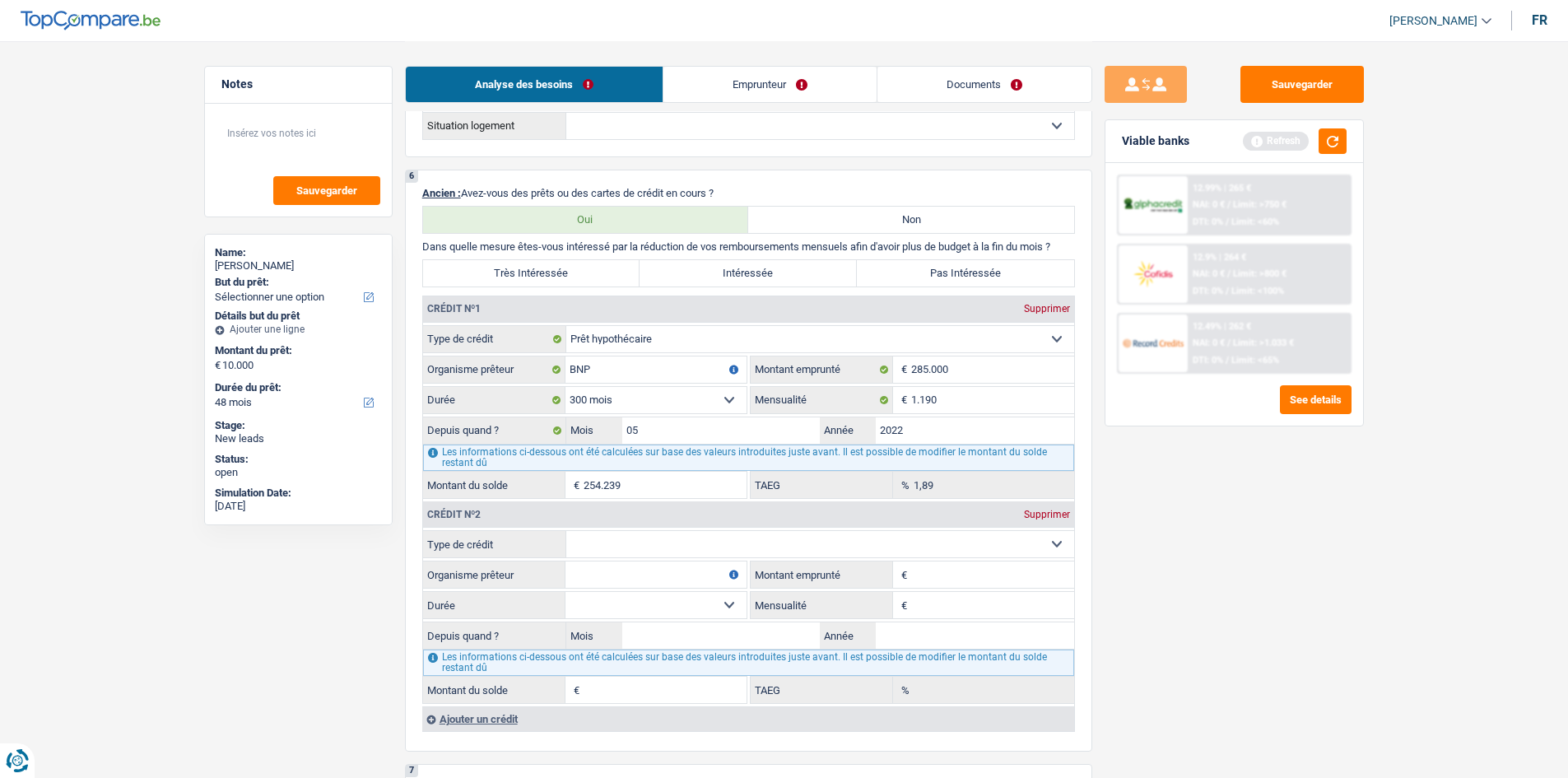
click at [902, 536] on select "Carte ou ouverture de crédit Prêt hypothécaire Vente à tempérament Prêt à tempé…" at bounding box center [821, 545] width 508 height 27
select select "cardOrCredit"
type input "0"
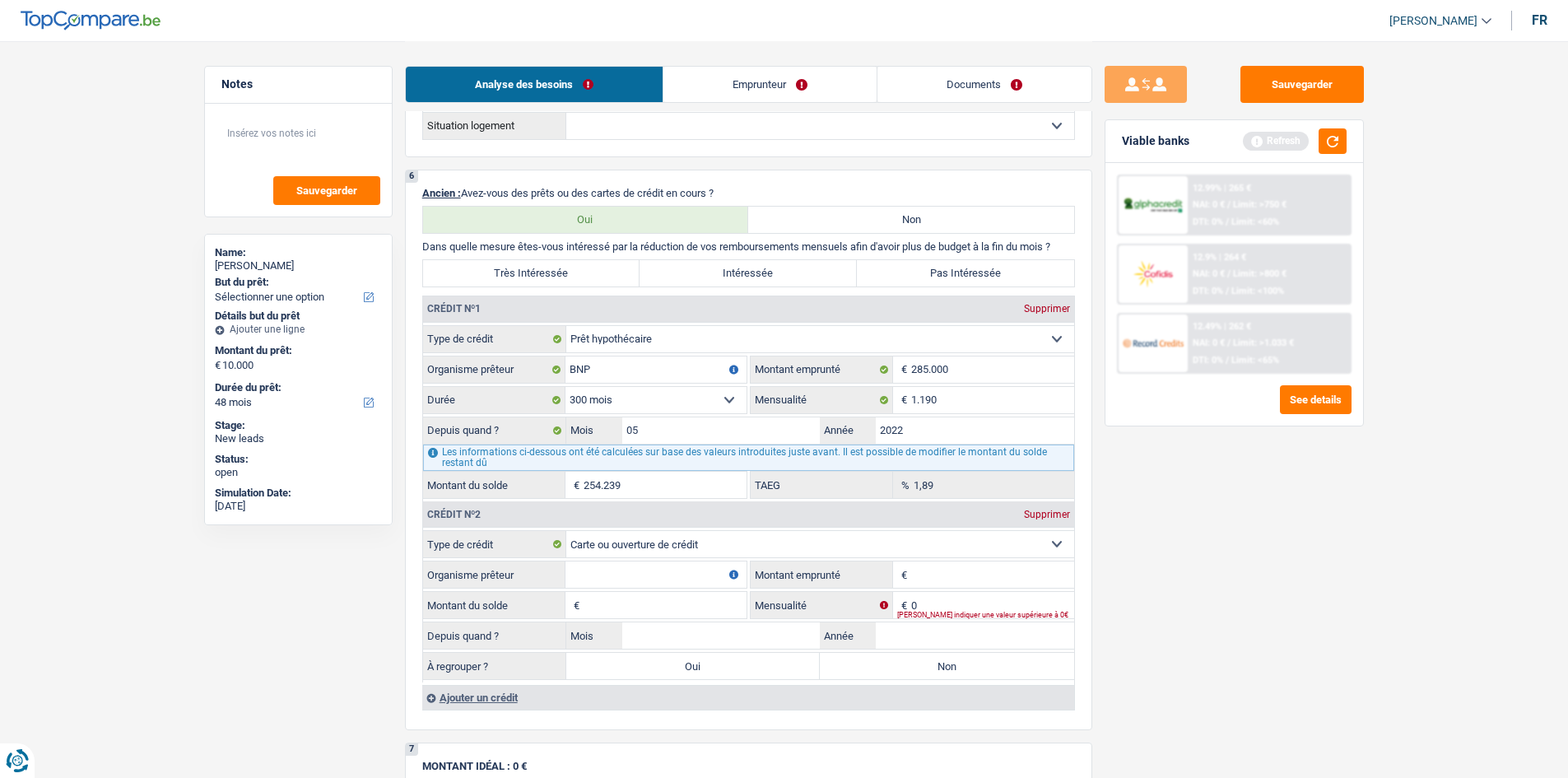
click at [689, 576] on input "Organisme prêteur" at bounding box center [656, 575] width 181 height 27
type input "Buyway"
click at [975, 569] on input "Montant emprunté" at bounding box center [992, 575] width 163 height 27
type input "2.500"
click at [925, 597] on input "0" at bounding box center [992, 606] width 163 height 27
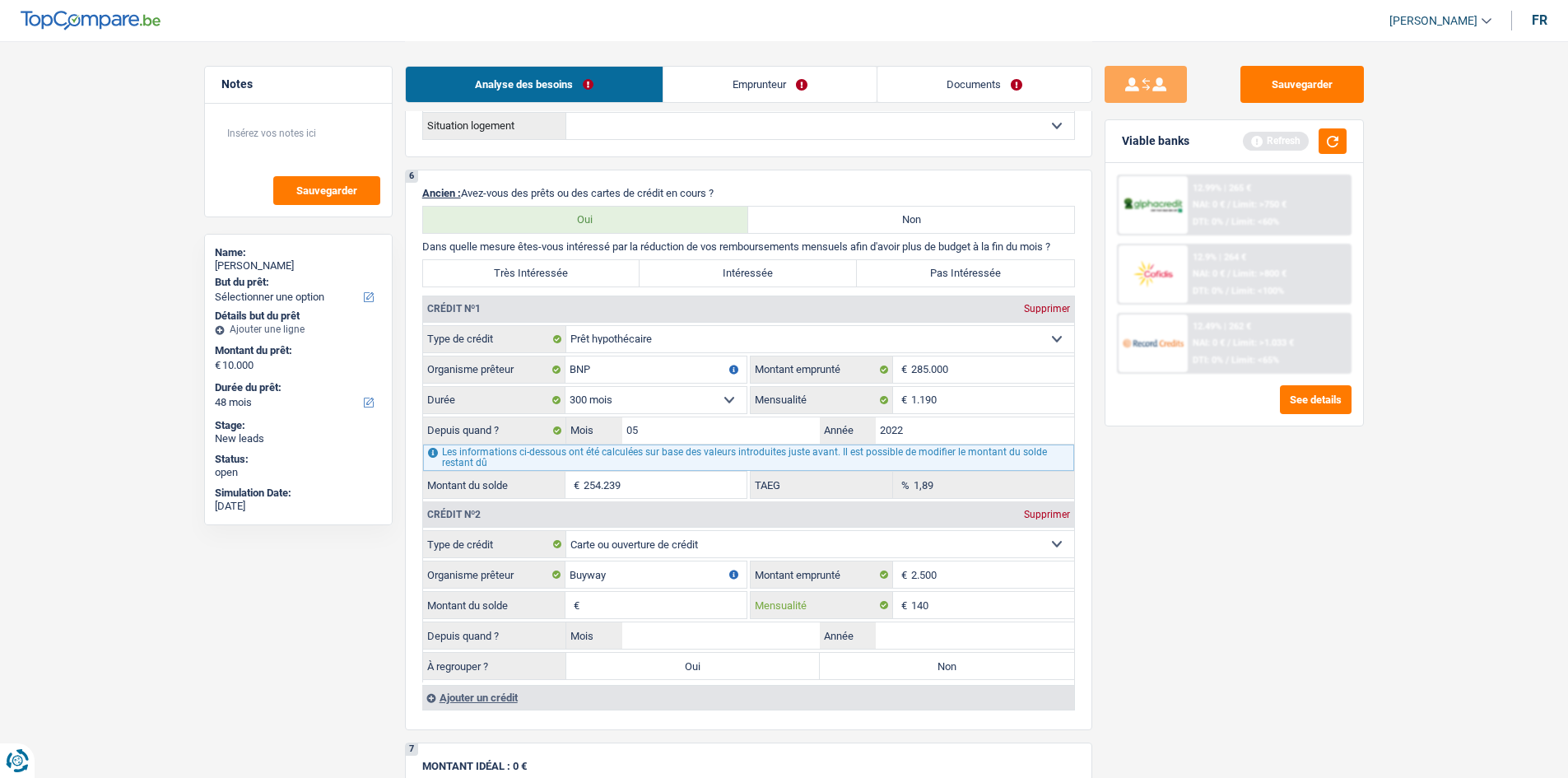
type input "140"
click at [677, 611] on input "Montant du solde" at bounding box center [665, 606] width 163 height 27
type input "2.500"
click at [697, 637] on input "Mois" at bounding box center [722, 636] width 198 height 27
type input "05"
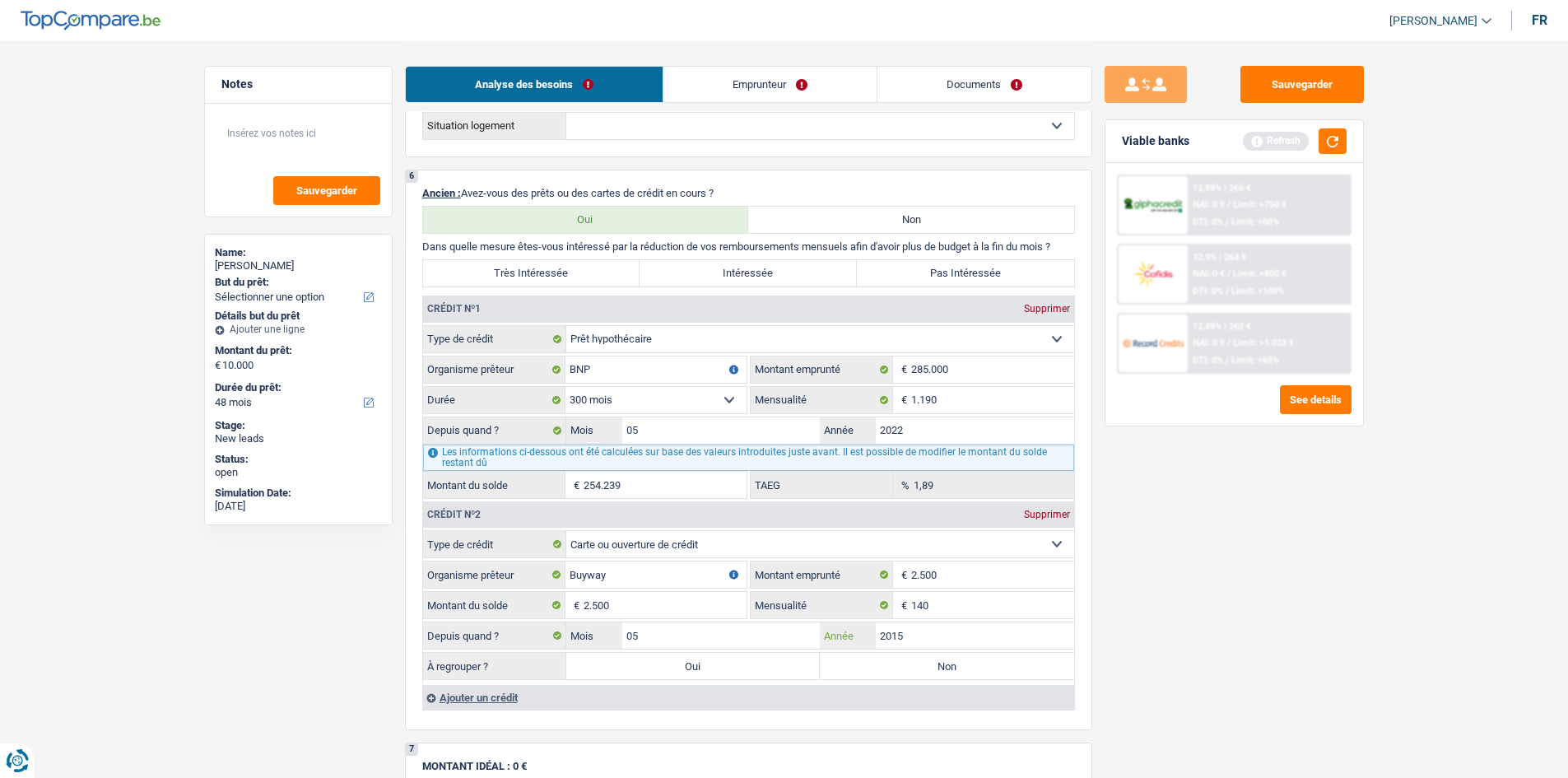
type input "2015"
click at [714, 668] on label "Oui" at bounding box center [693, 667] width 254 height 27
click at [714, 668] on input "Oui" at bounding box center [693, 667] width 254 height 27
radio input "true"
type input "2.500"
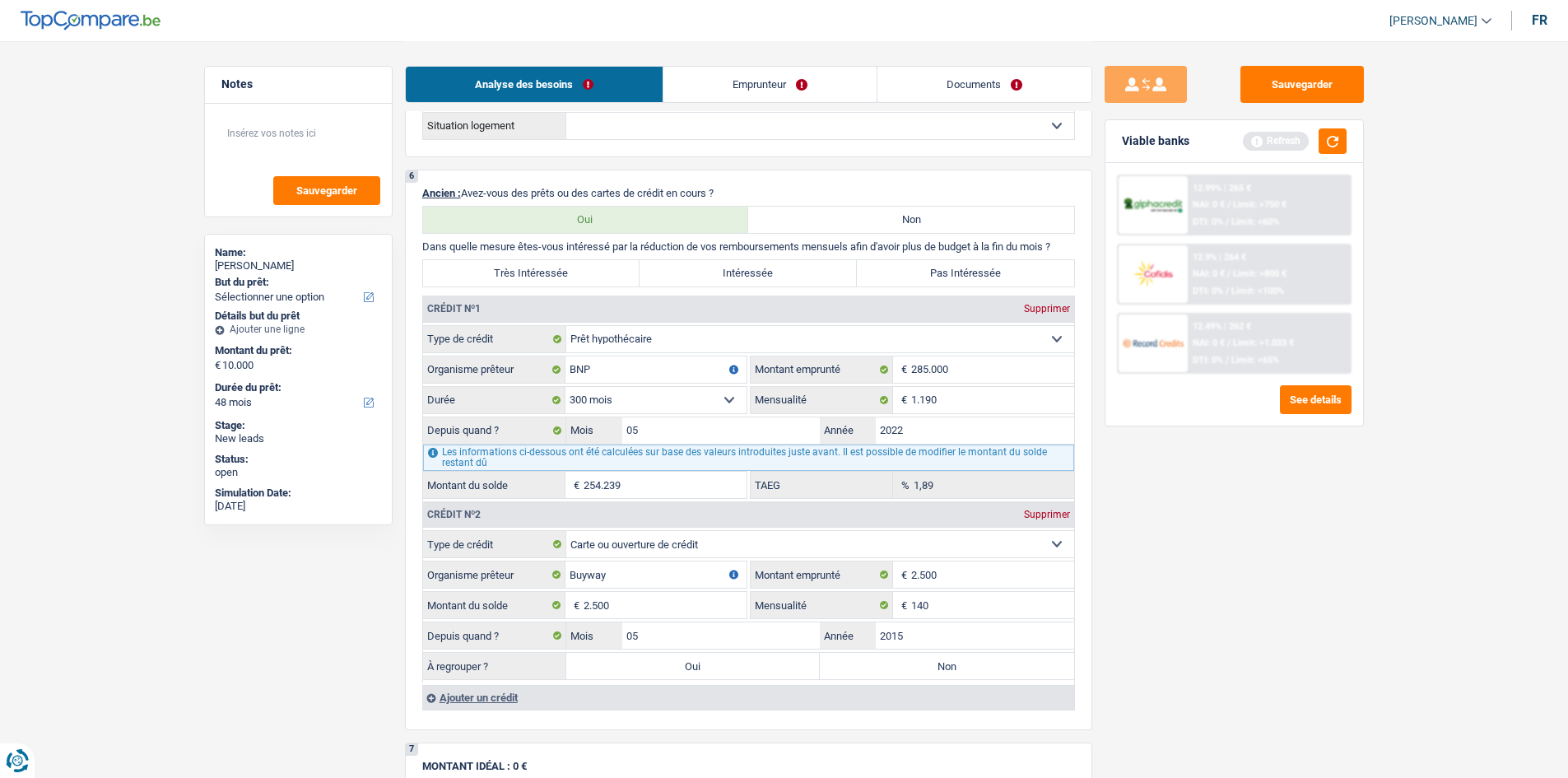
select select "24"
type input "2.500"
select select "24"
type input "2.500"
select select "24"
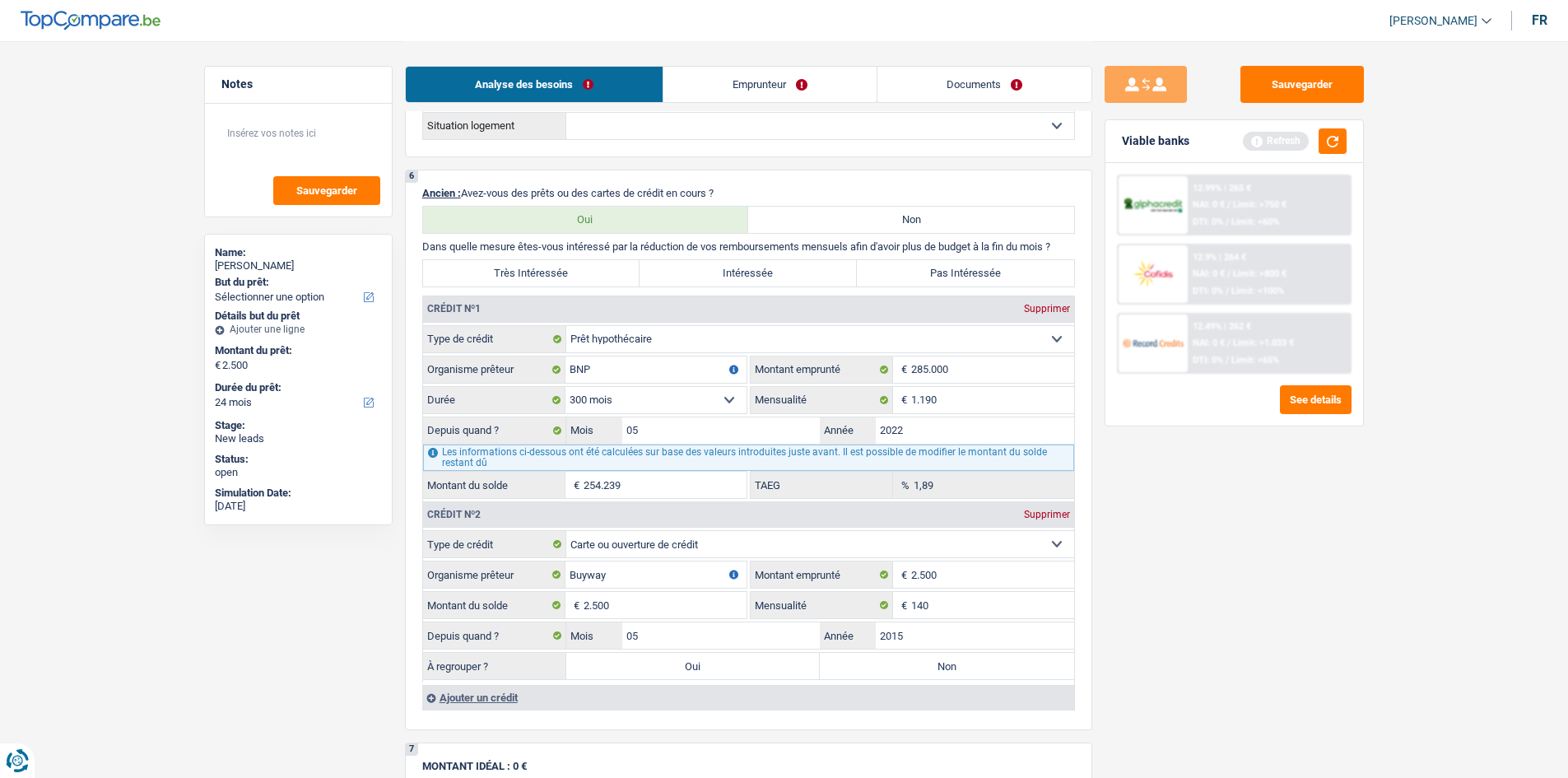
select select "refinancing"
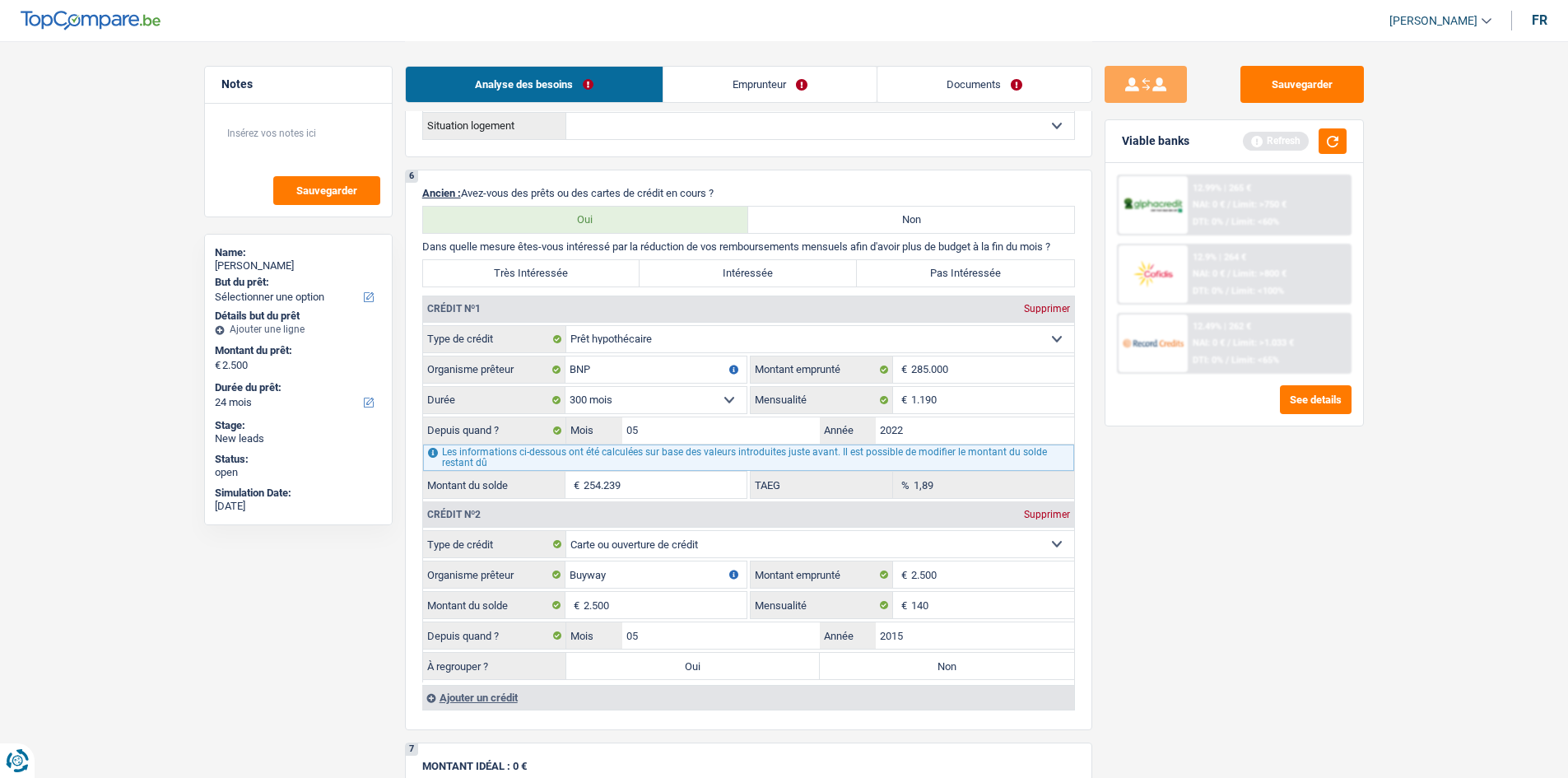
select select "refinancing"
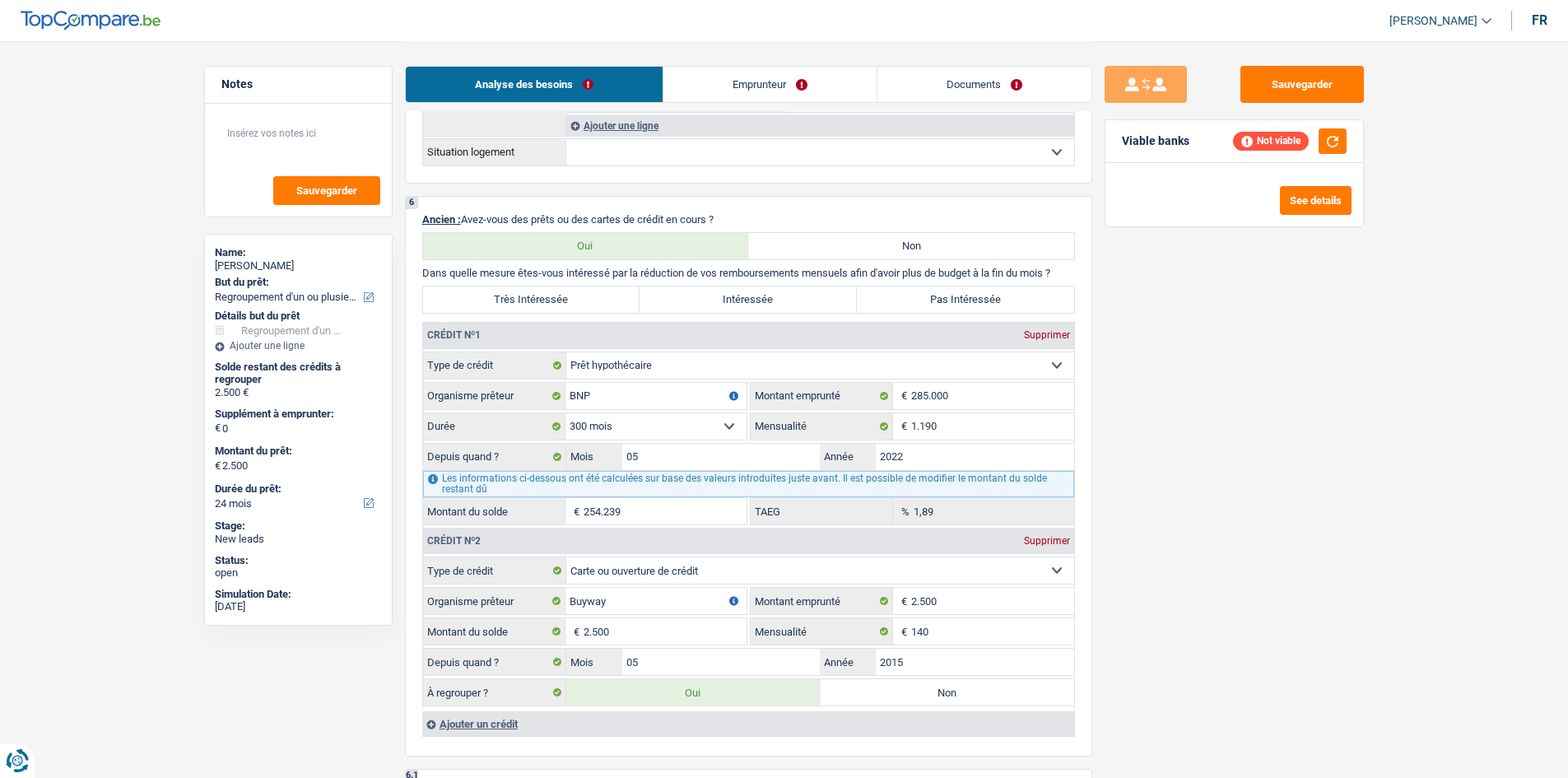
click at [493, 726] on div "Ajouter un crédit" at bounding box center [748, 724] width 652 height 25
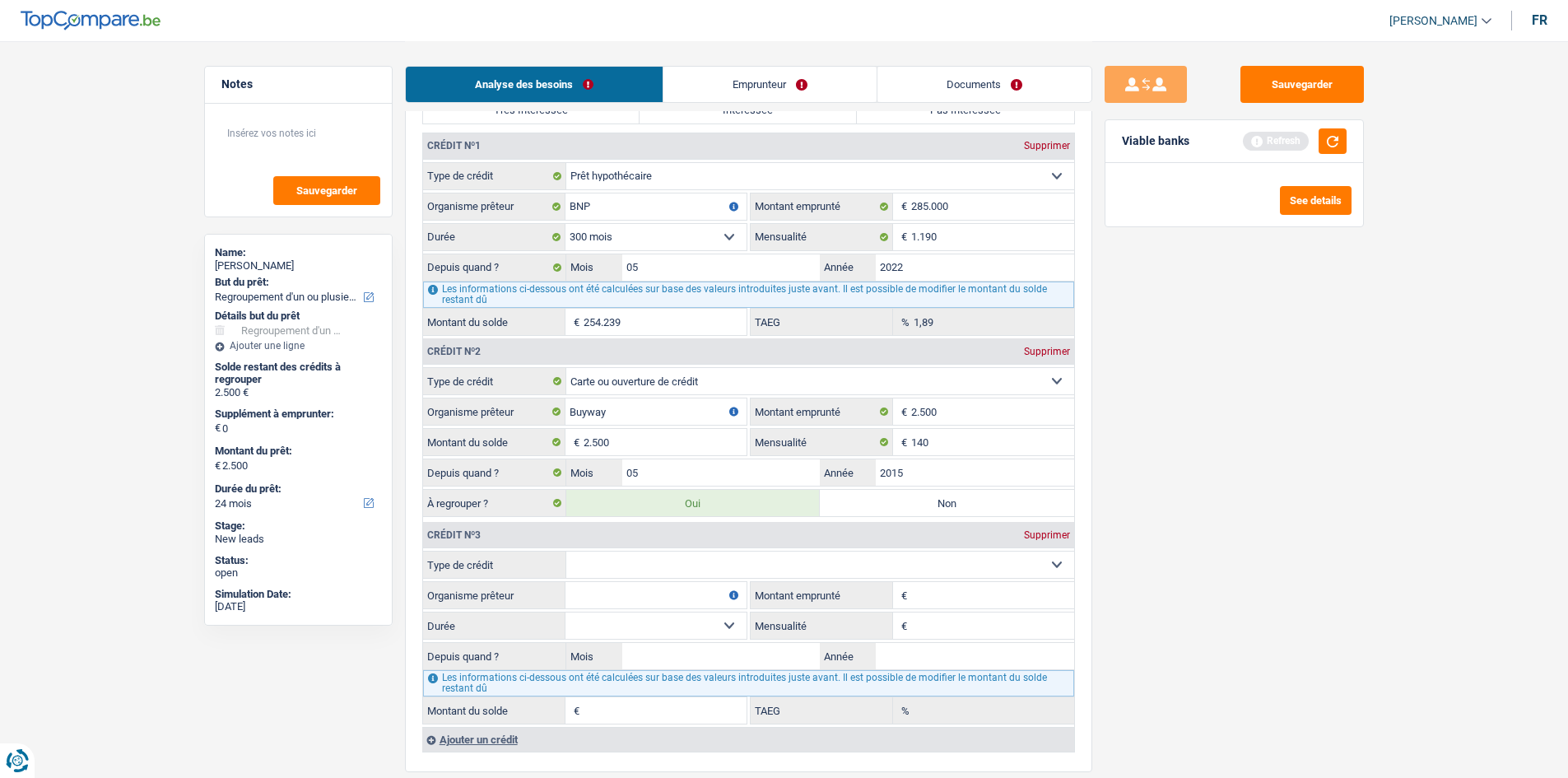
scroll to position [1483, 0]
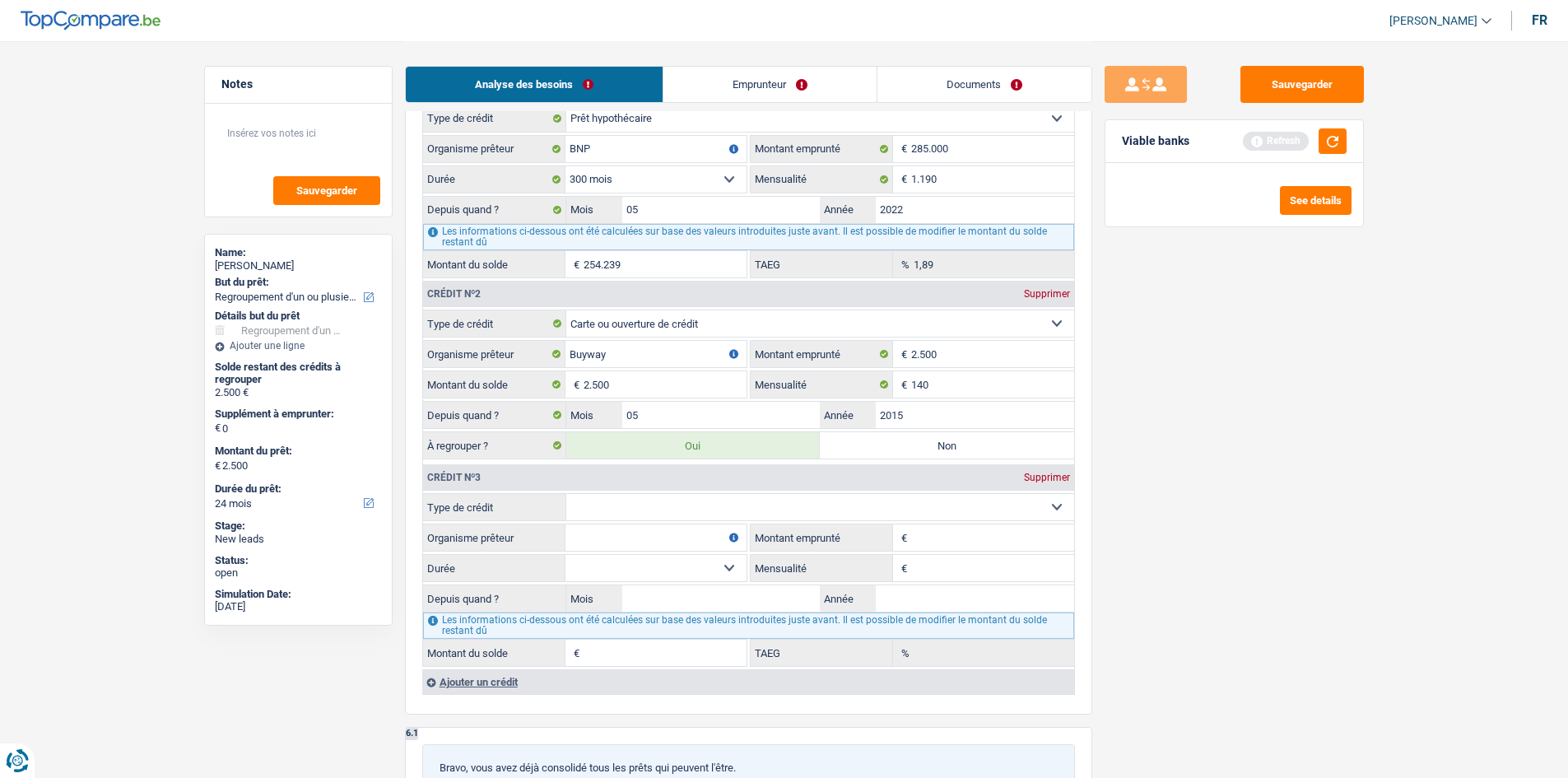
click at [685, 505] on select "Carte ou ouverture de crédit Prêt hypothécaire Vente à tempérament Prêt à tempé…" at bounding box center [821, 508] width 508 height 27
select select "personalLoan"
type input "0"
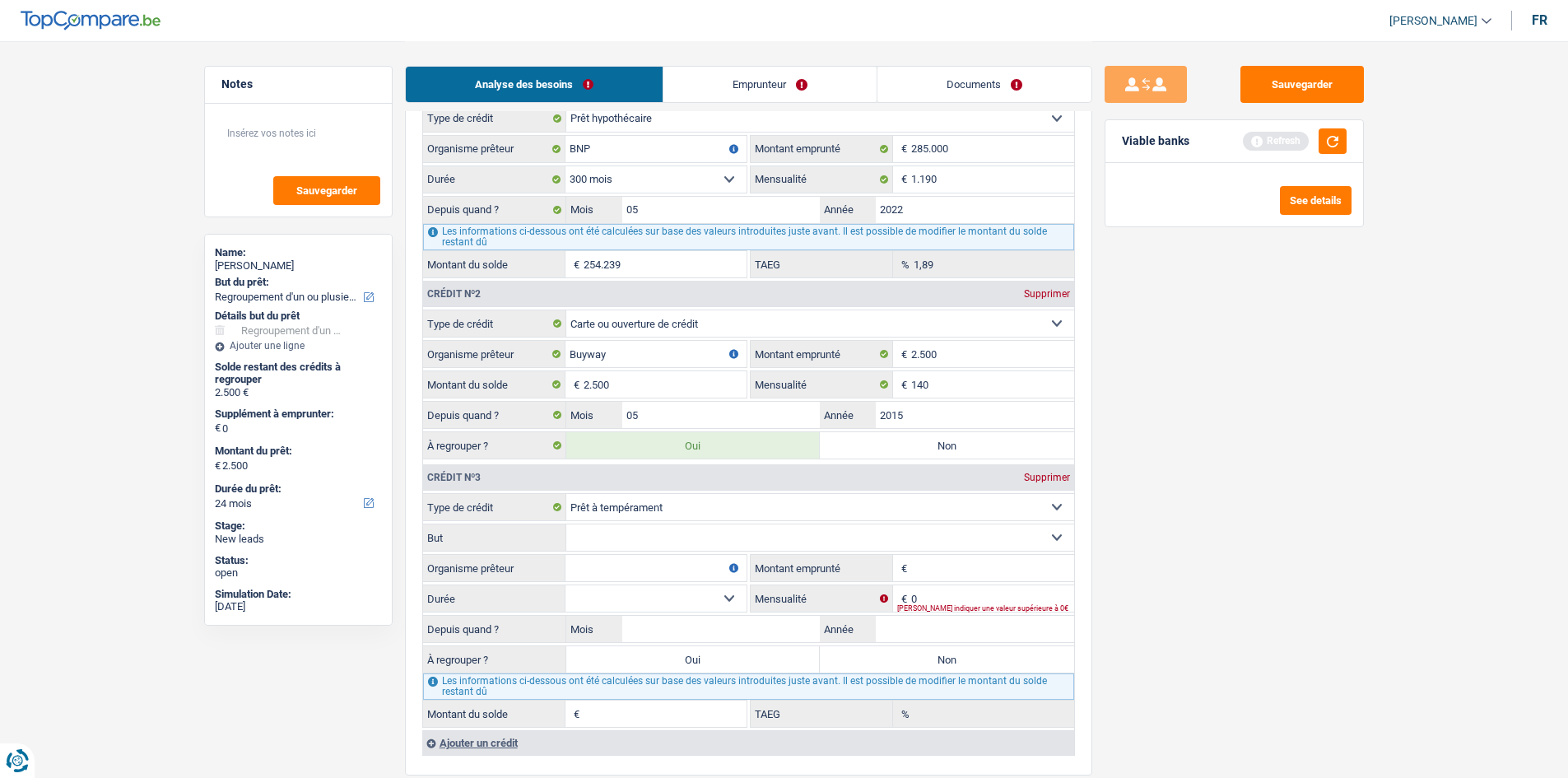
click at [669, 536] on select "Confort maison: meubles, textile, peinture, électroménager, outillage non-profe…" at bounding box center [821, 538] width 508 height 27
click at [664, 566] on input "Organisme prêteur" at bounding box center [656, 569] width 181 height 27
click at [663, 542] on select "Confort maison: meubles, textile, peinture, électroménager, outillage non-profe…" at bounding box center [821, 538] width 508 height 27
select select "homeFurnishingOrRelocation"
click at [566, 525] on select "Confort maison: meubles, textile, peinture, électroménager, outillage non-profe…" at bounding box center [821, 538] width 508 height 27
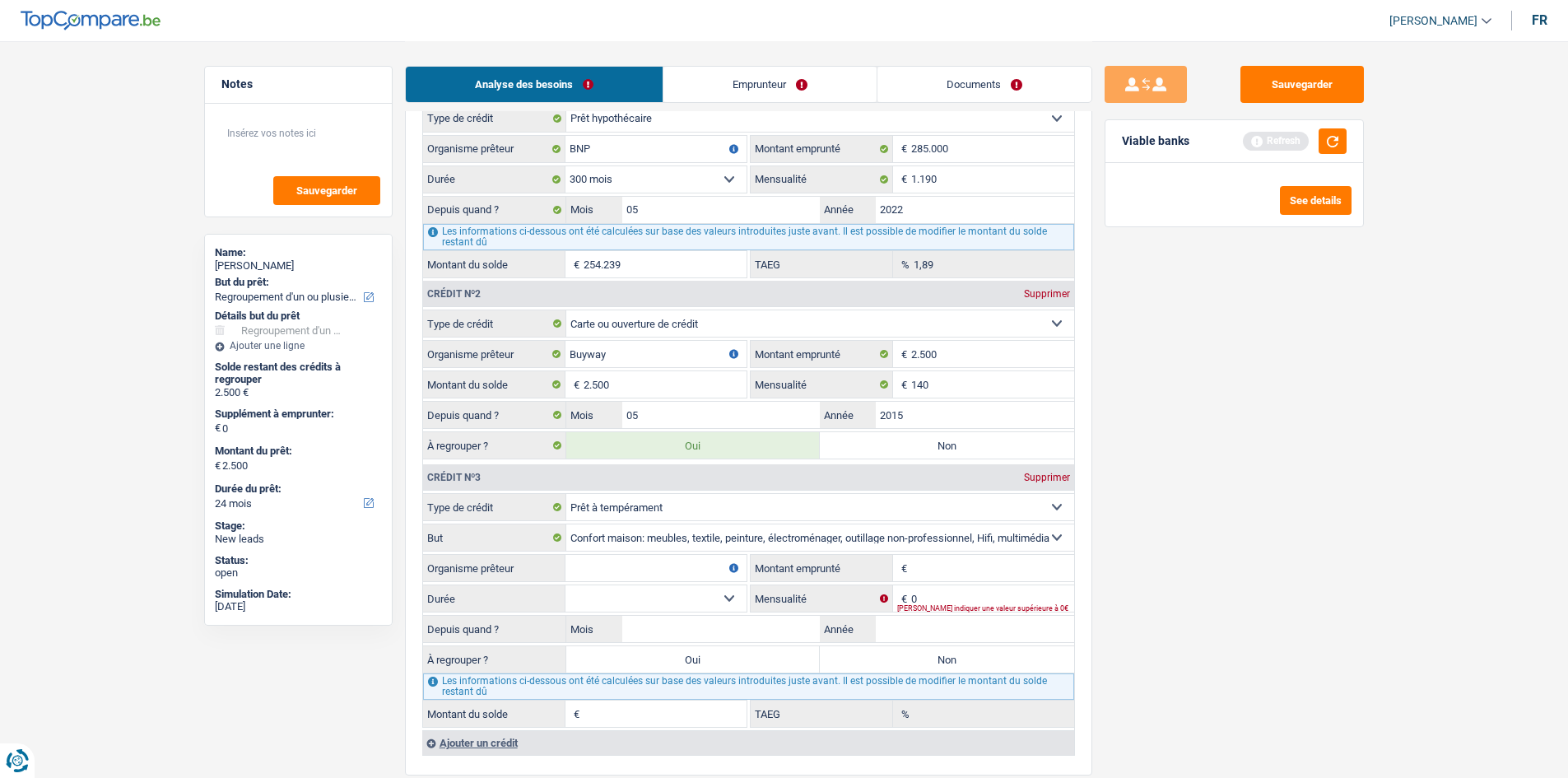
click at [660, 572] on input "Organisme prêteur" at bounding box center [656, 569] width 181 height 27
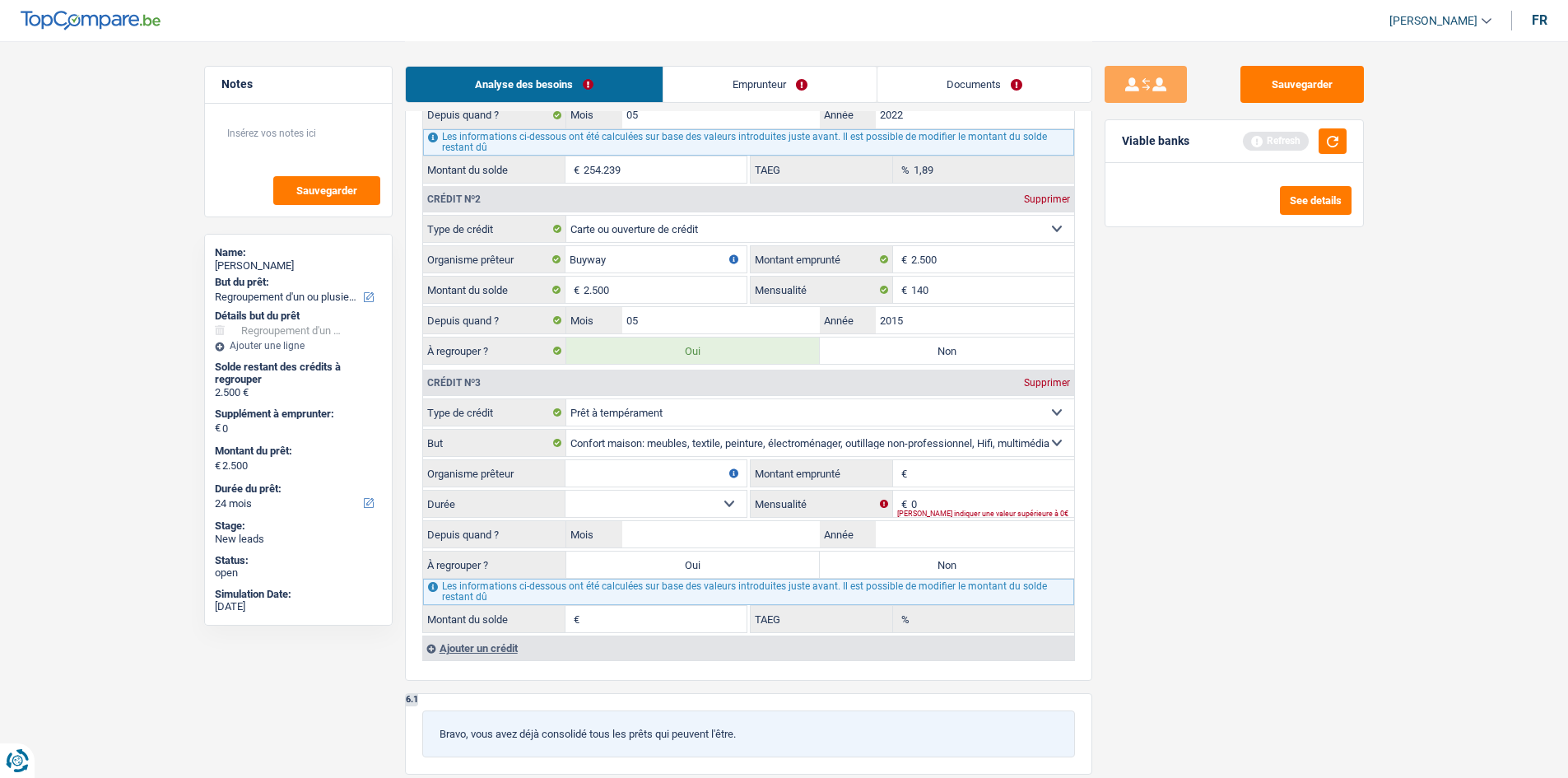
scroll to position [1575, 0]
click at [679, 472] on input "Organisme prêteur" at bounding box center [656, 475] width 181 height 27
type input "DHB"
click at [972, 467] on input "Montant emprunté" at bounding box center [992, 475] width 163 height 27
type input "10.001"
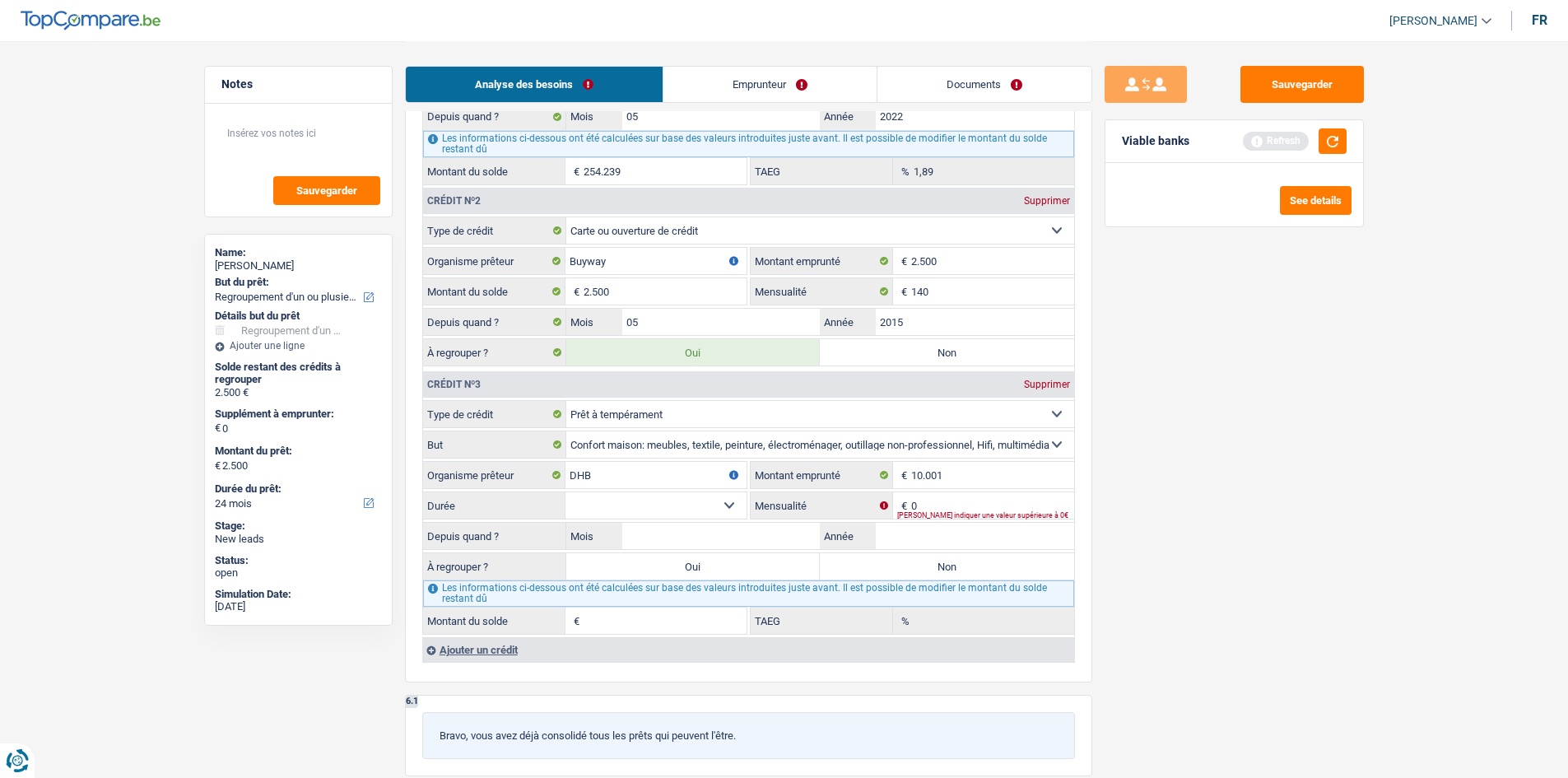
click at [734, 496] on select "12 mois 18 mois 24 mois 30 mois 36 mois 42 mois 48 mois 60 mois Sélectionner un…" at bounding box center [656, 506] width 181 height 27
select select "60"
click at [566, 492] on select "12 mois 18 mois 24 mois 30 mois 36 mois 42 mois 48 mois 60 mois Sélectionner un…" at bounding box center [656, 506] width 181 height 27
click at [709, 537] on input "Mois" at bounding box center [722, 536] width 198 height 27
type input "06"
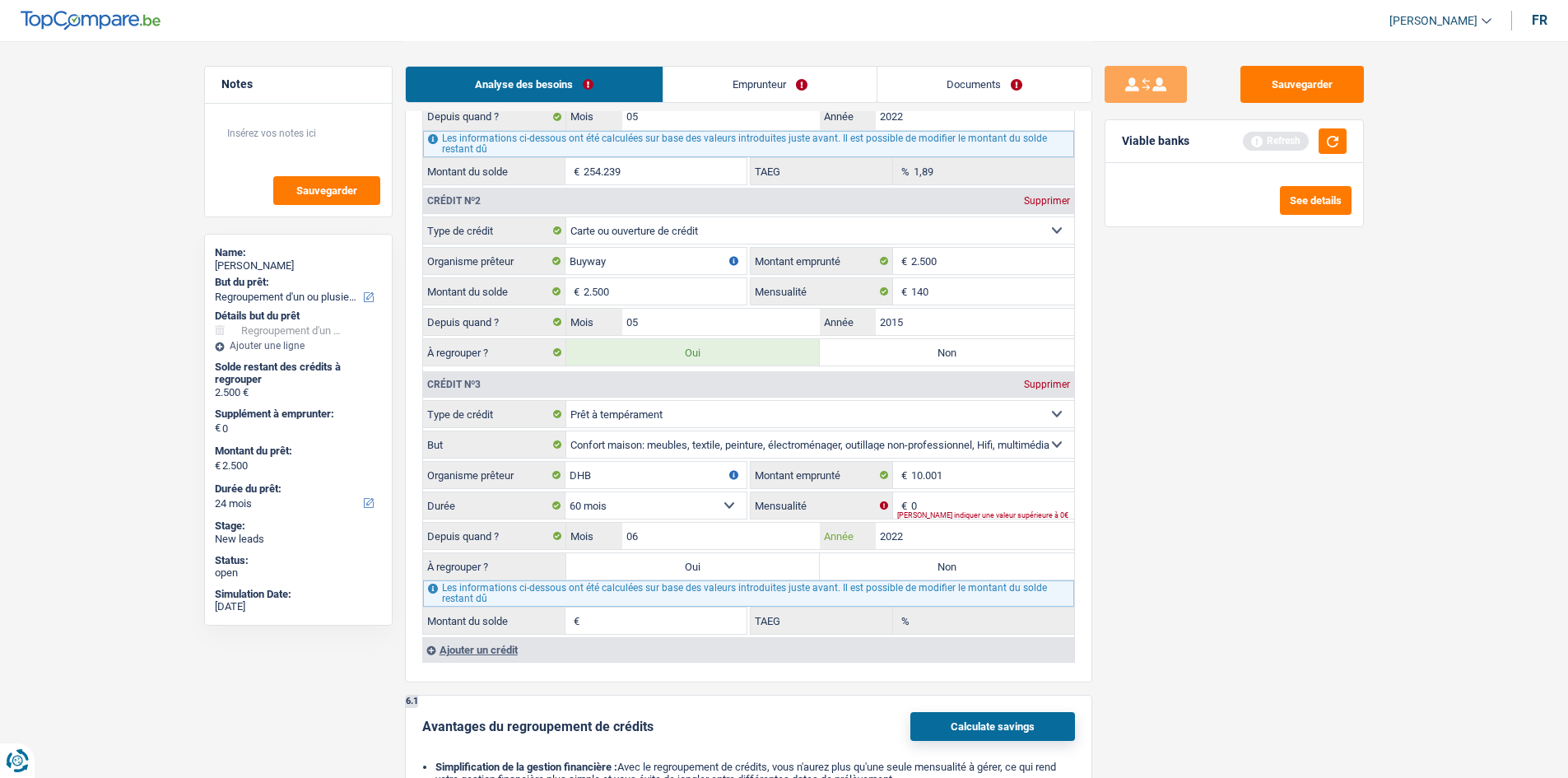
type input "2022"
type input "1"
type input "0,00"
click at [947, 503] on input "0" at bounding box center [992, 506] width 163 height 27
type input "300"
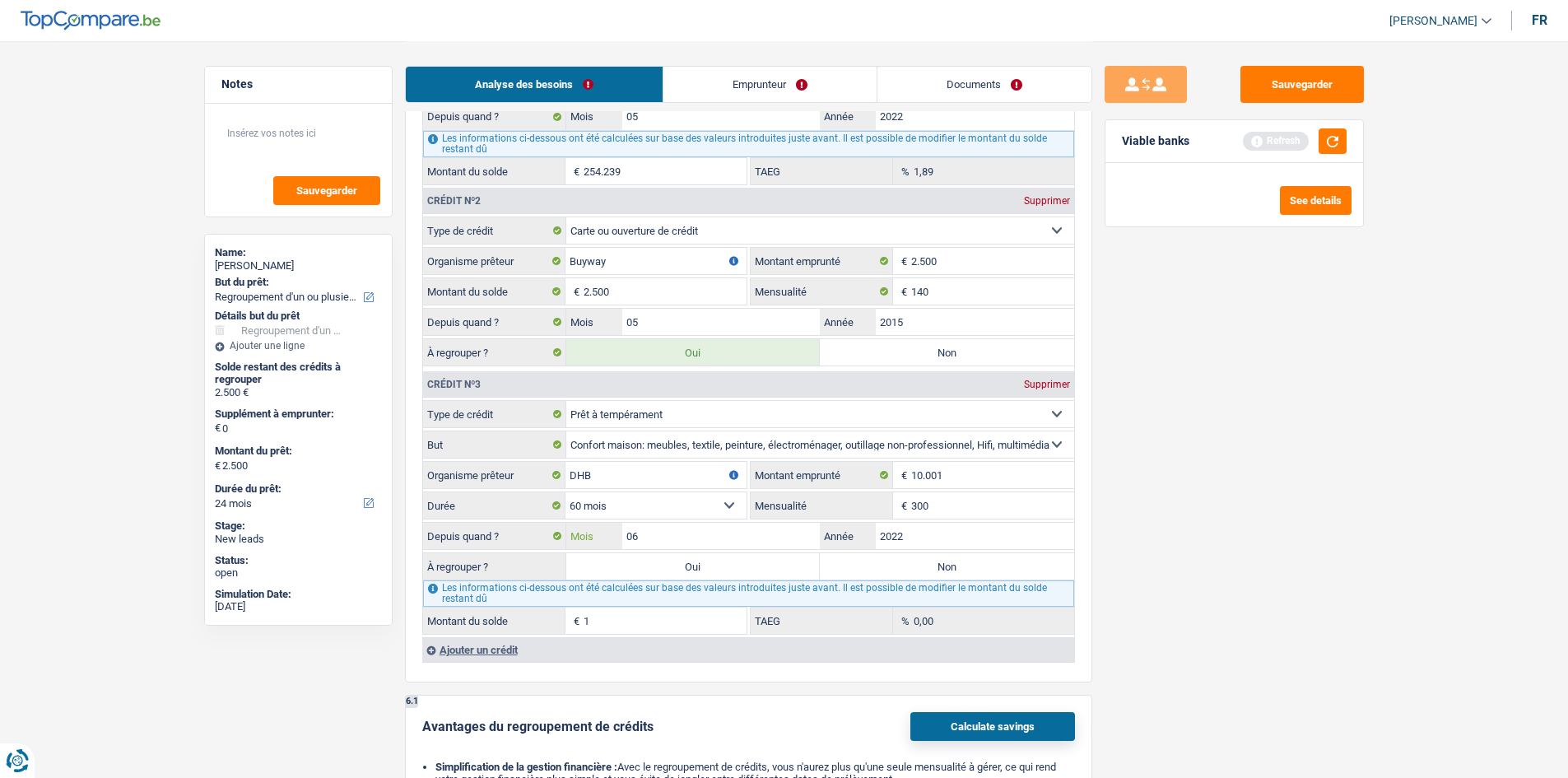
type input "5.015"
type input "29,45"
click at [712, 571] on label "Oui" at bounding box center [693, 567] width 254 height 27
click at [712, 571] on input "Oui" at bounding box center [693, 567] width 254 height 27
radio input "true"
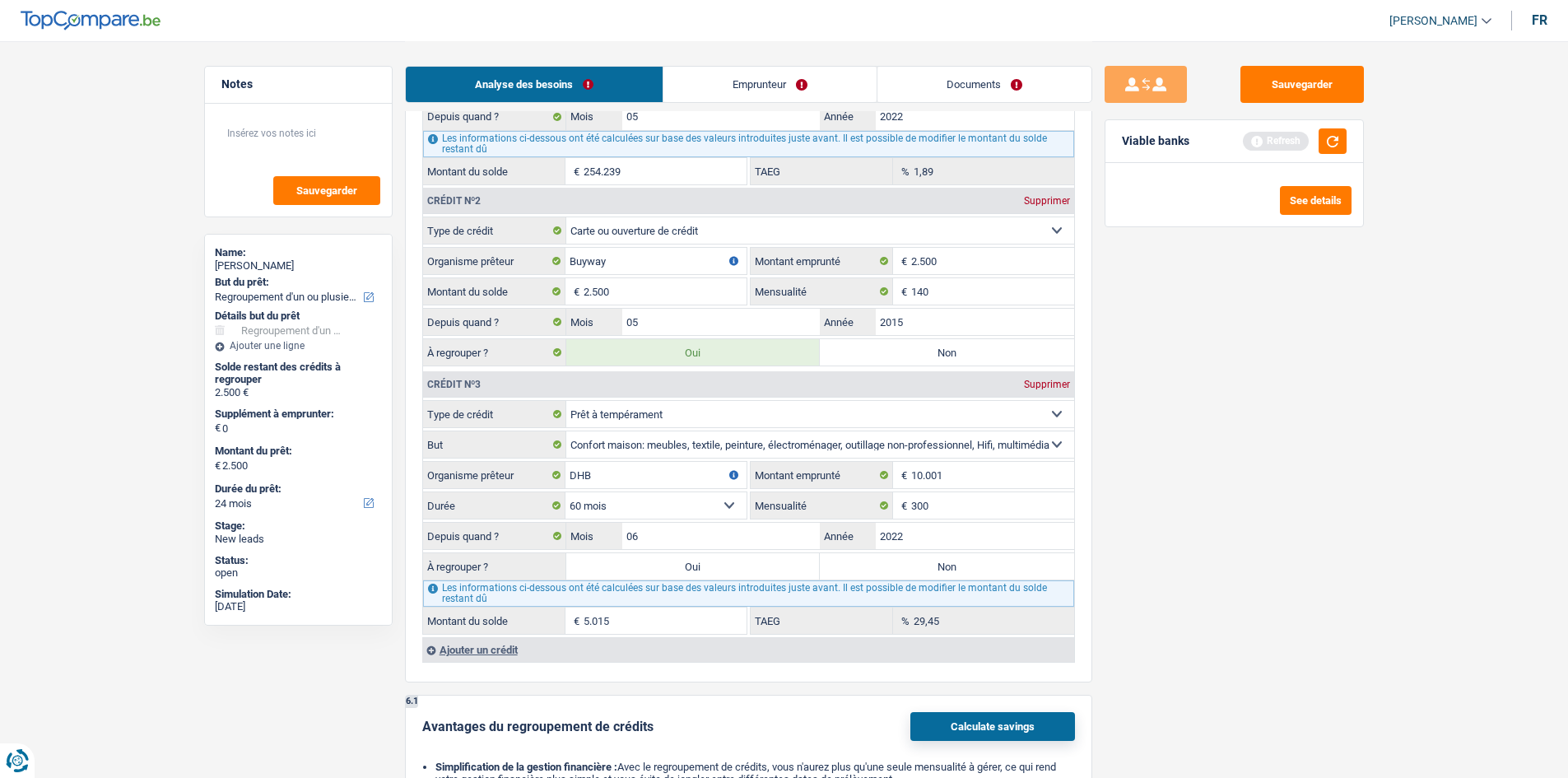
type input "7.515"
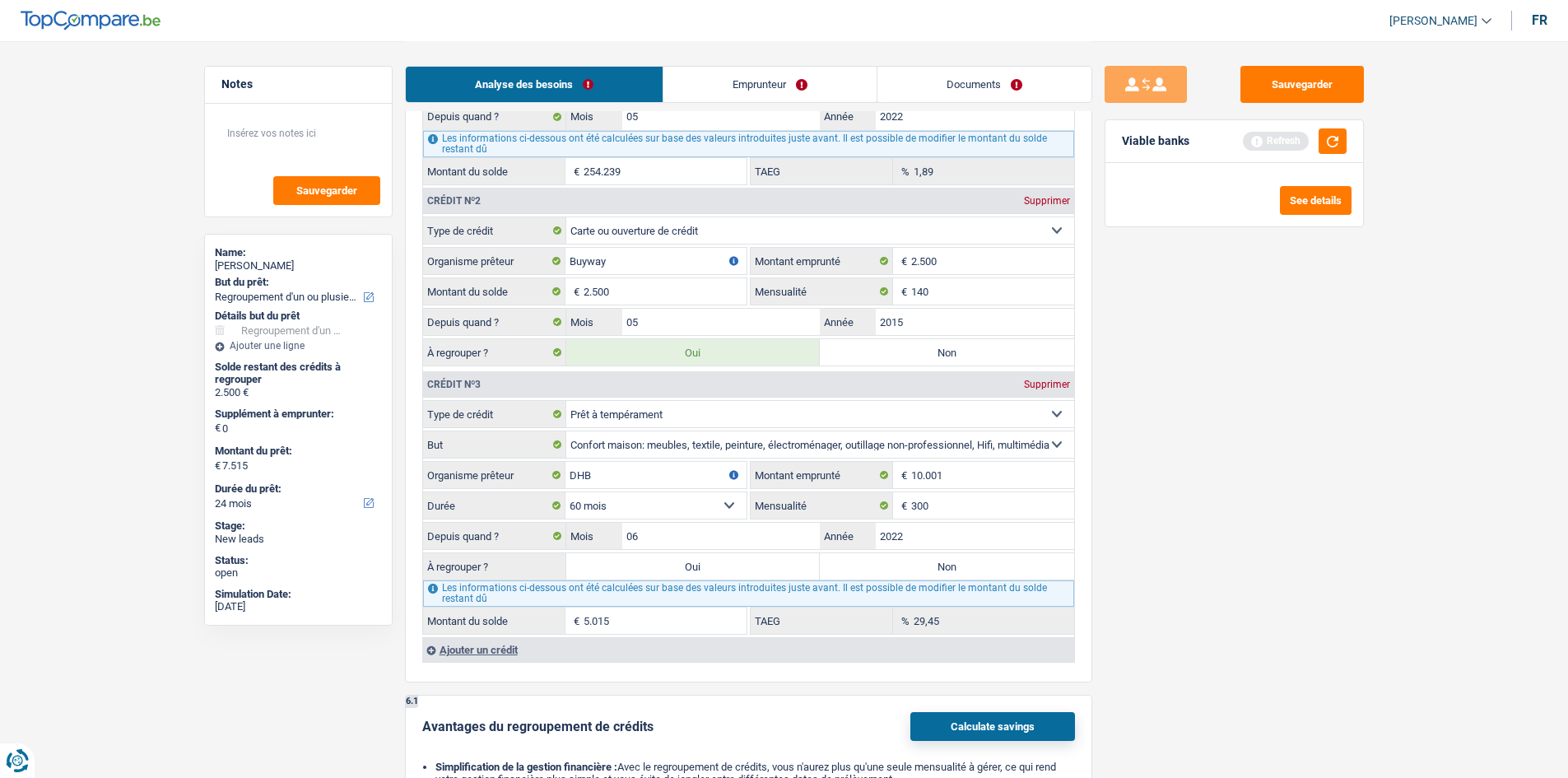
select select "48"
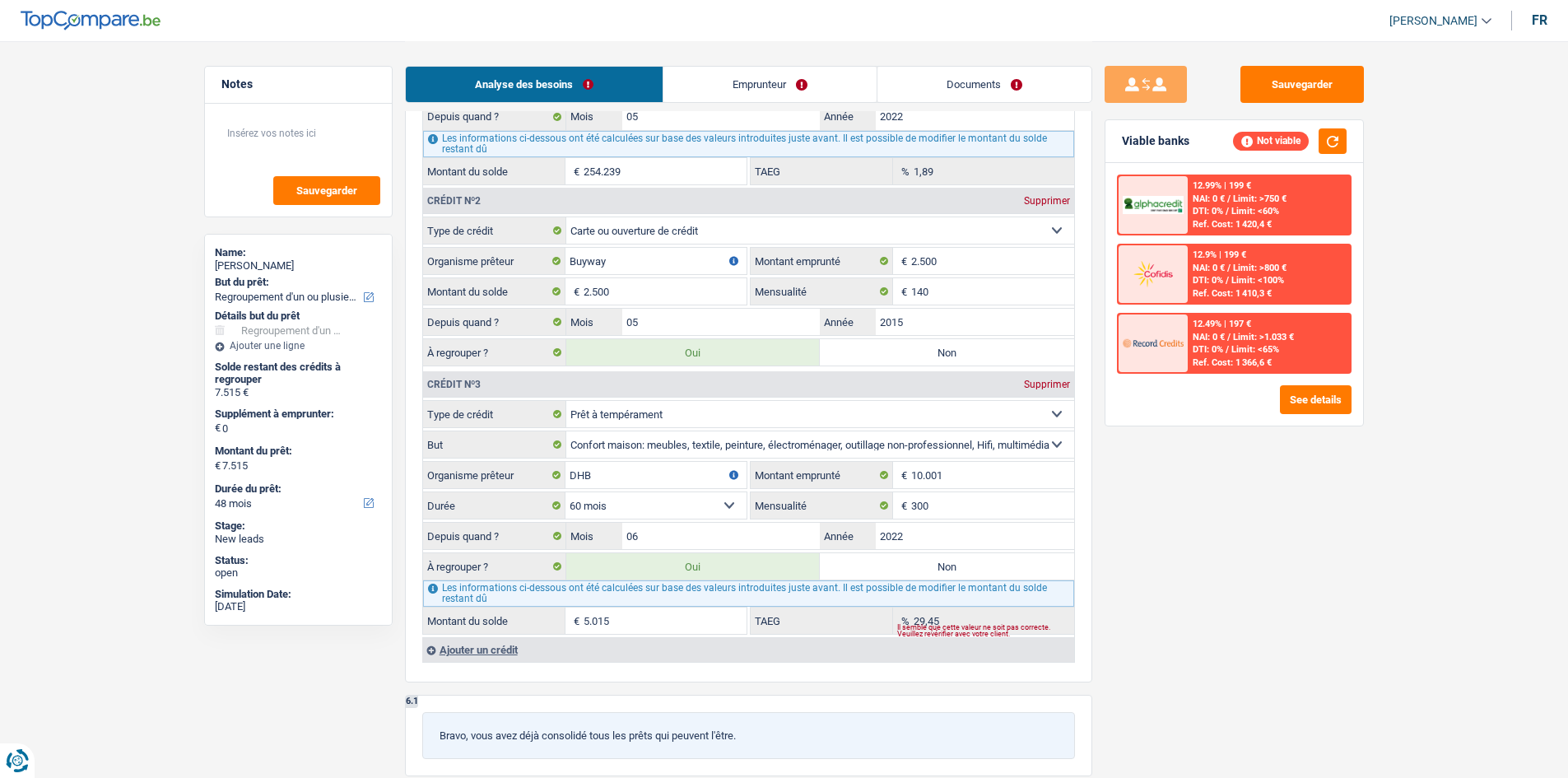
click at [712, 571] on label "Oui" at bounding box center [693, 567] width 254 height 27
click at [712, 571] on input "Oui" at bounding box center [693, 567] width 254 height 27
click at [919, 564] on label "Non" at bounding box center [946, 567] width 254 height 27
click at [919, 564] on input "Non" at bounding box center [946, 567] width 254 height 27
radio input "true"
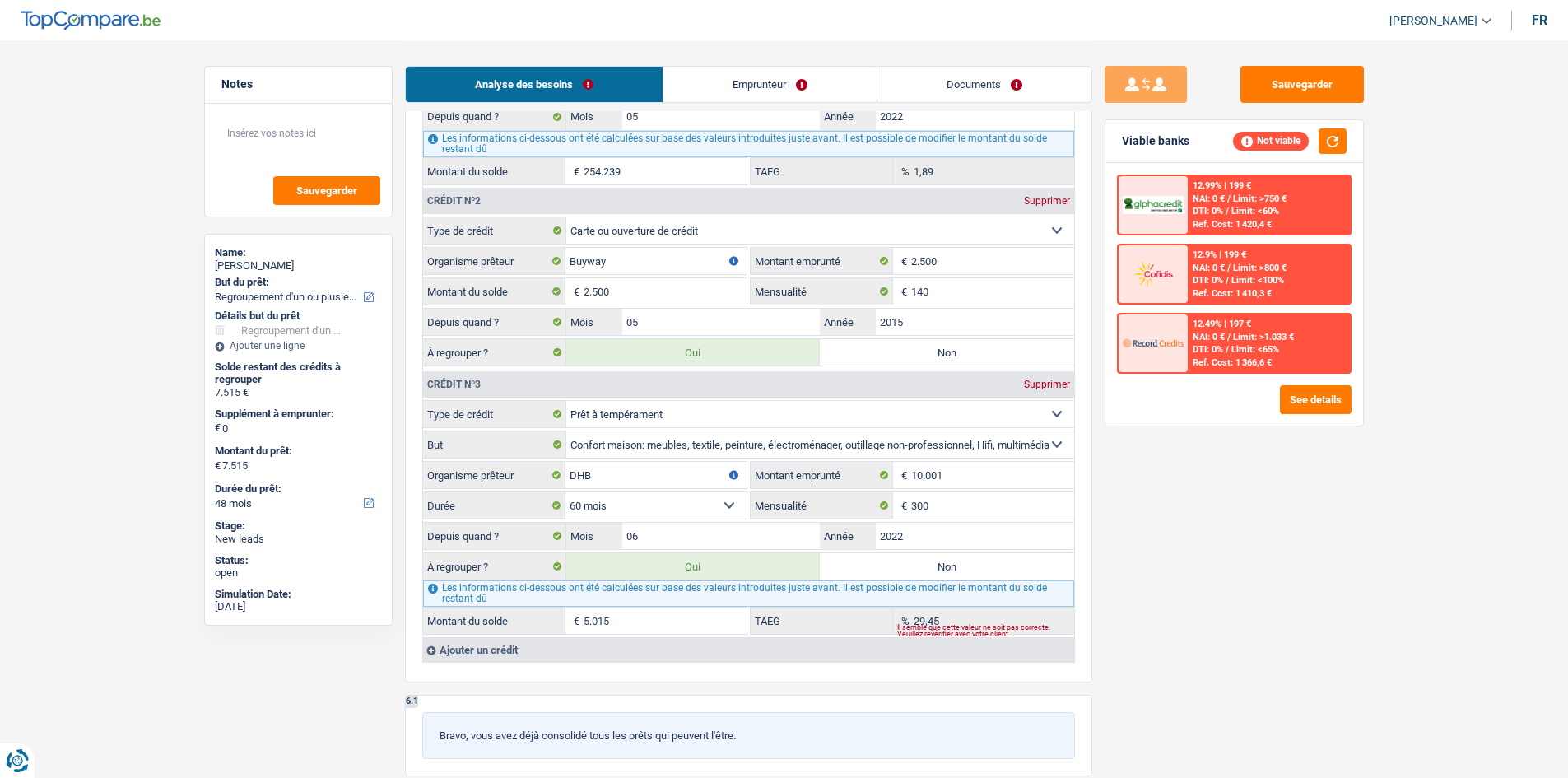
select select "24"
type input "2.500"
select select "24"
type input "2.500"
select select "24"
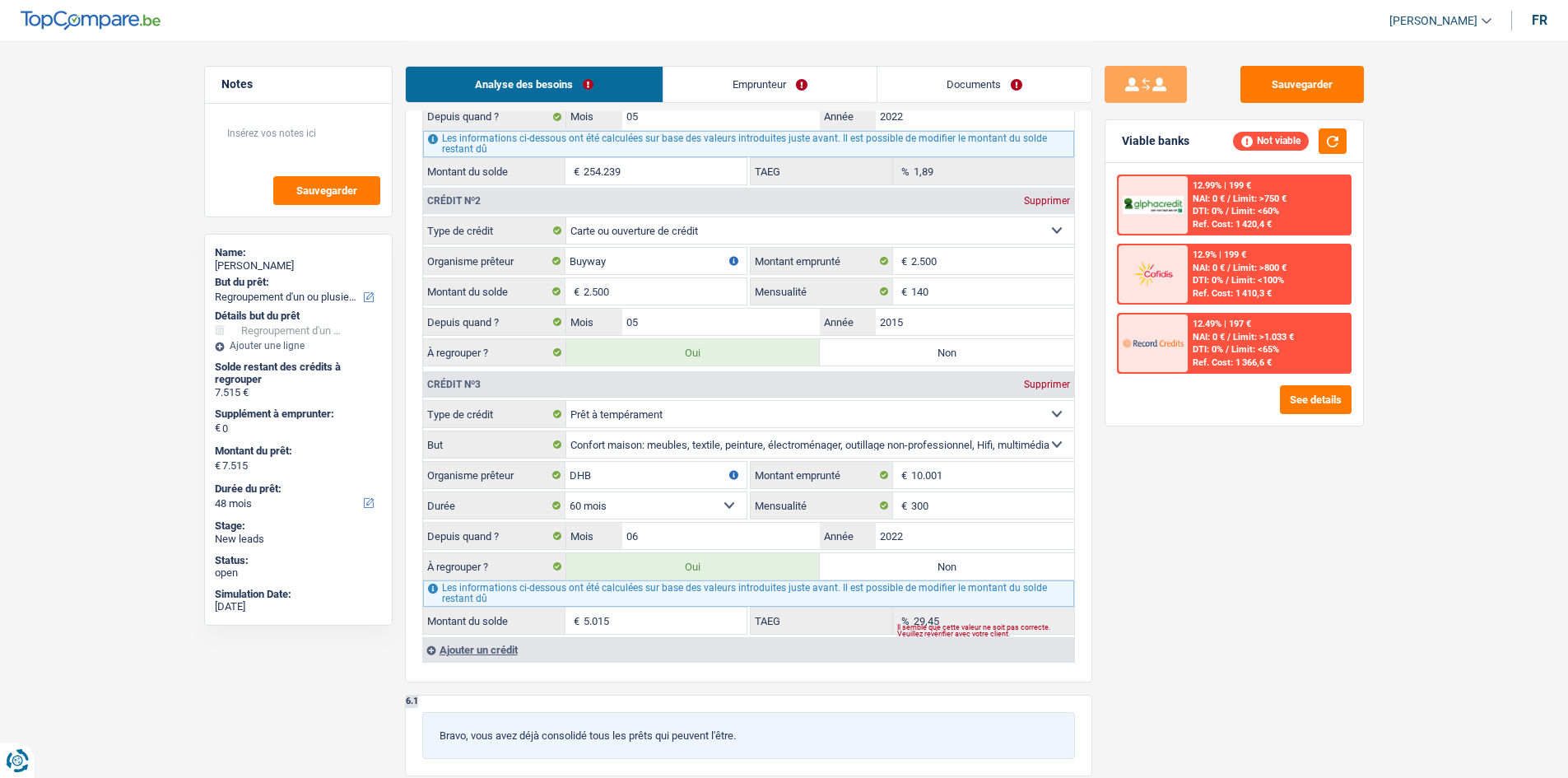
type input "2.500"
radio input "false"
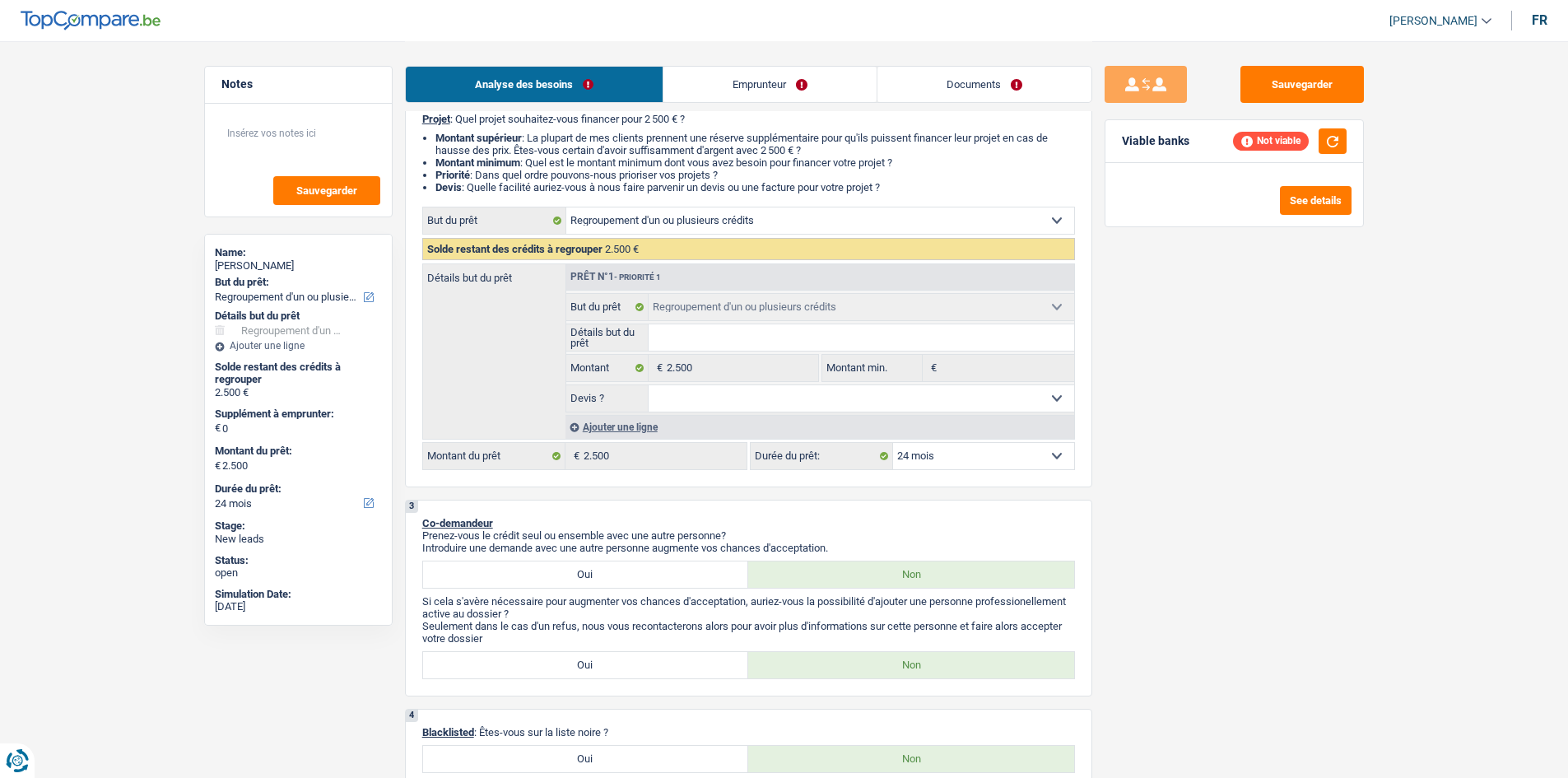
scroll to position [0, 0]
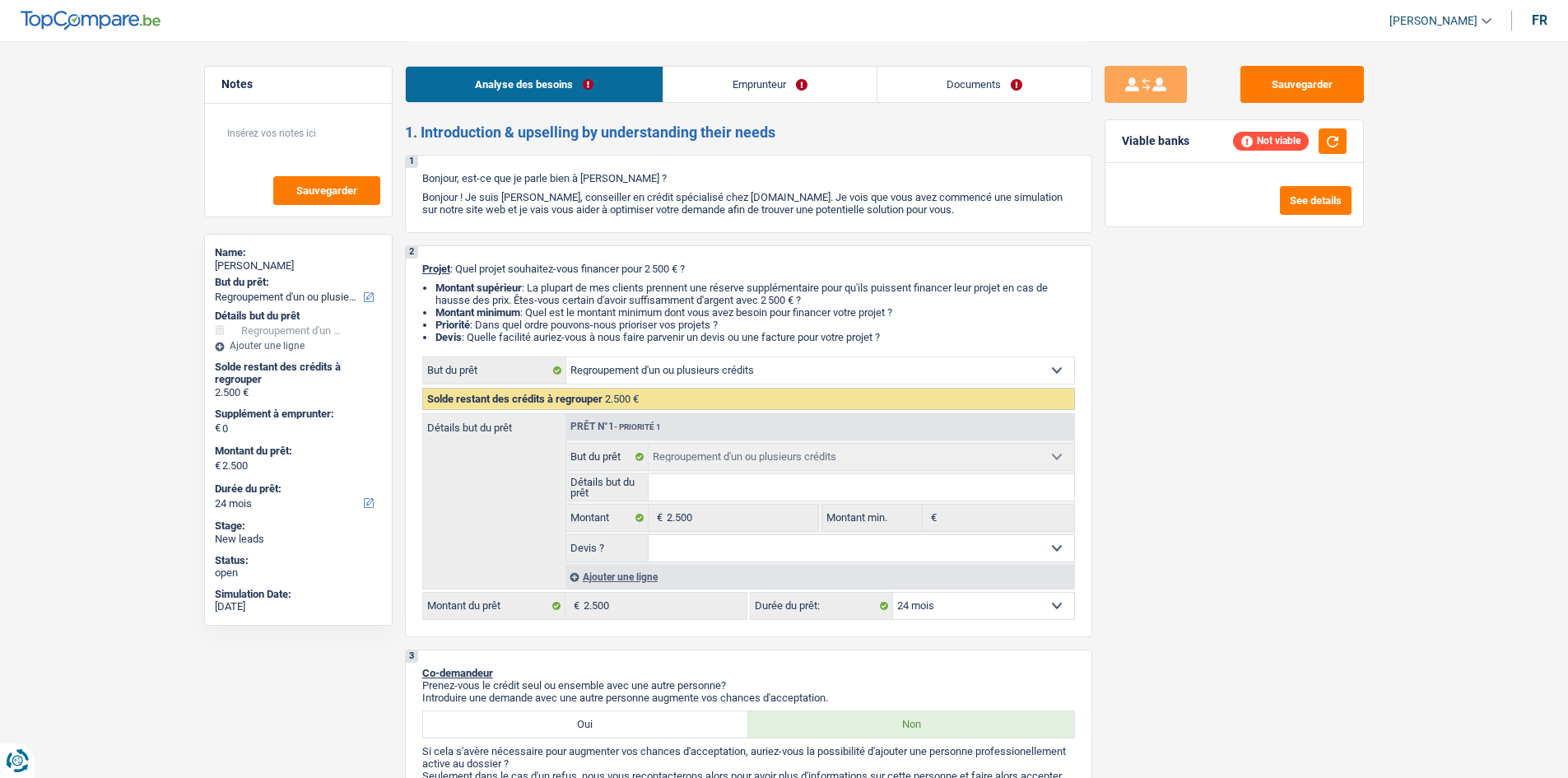
click at [732, 75] on link "Emprunteur" at bounding box center [770, 84] width 213 height 35
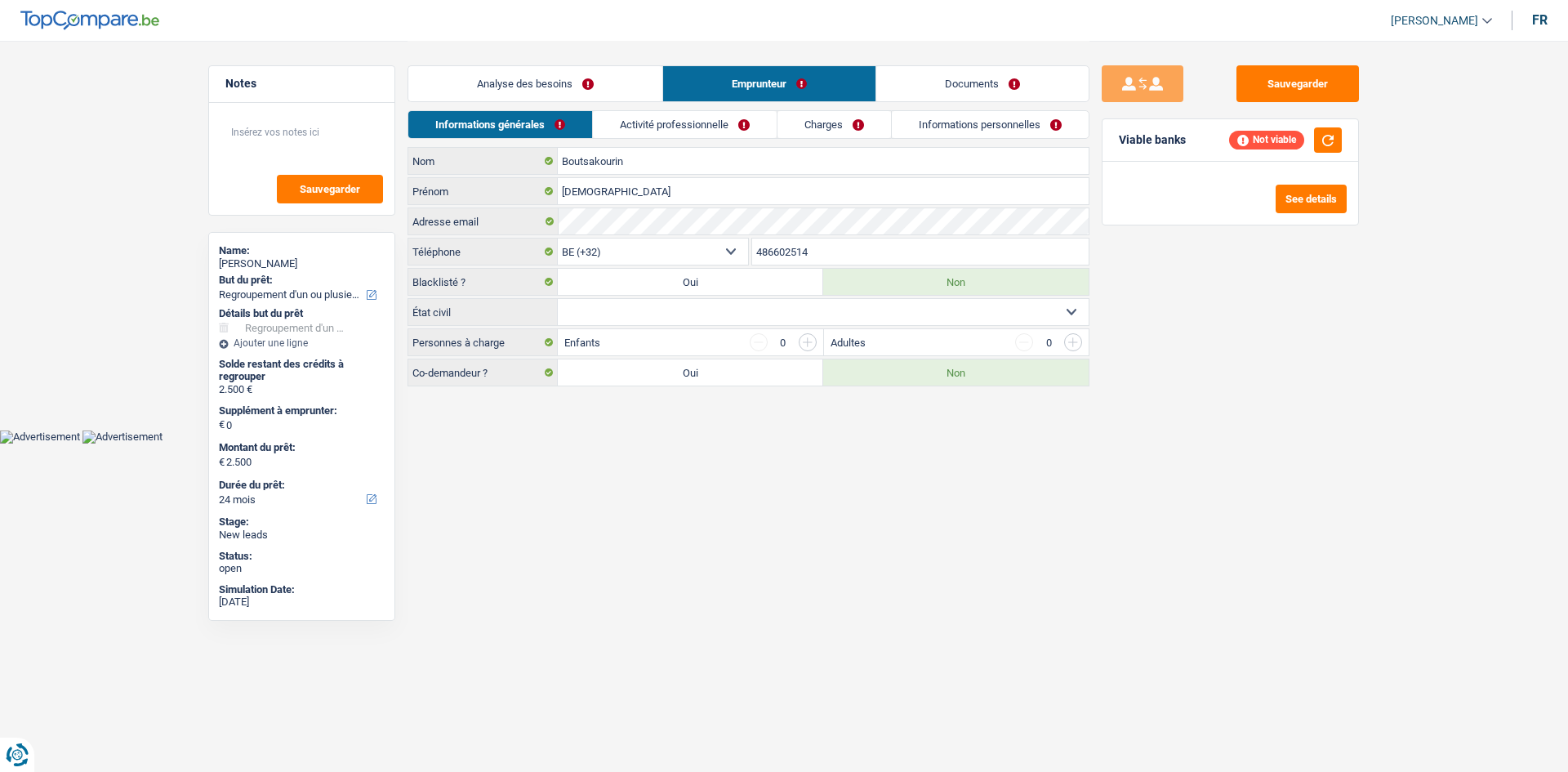
click at [615, 87] on link "Analyse des besoins" at bounding box center [535, 83] width 254 height 35
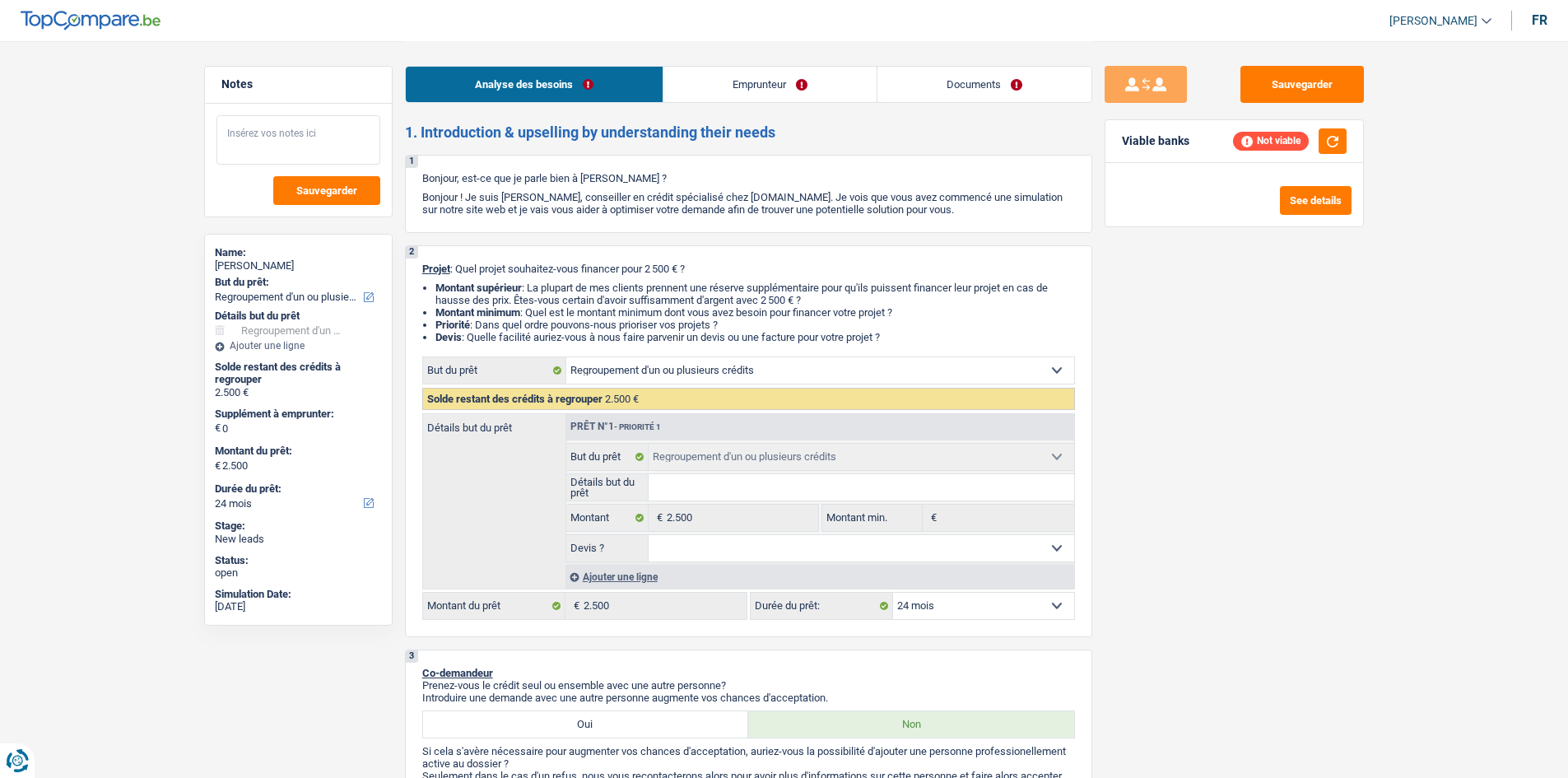
click at [347, 137] on textarea at bounding box center [298, 140] width 164 height 50
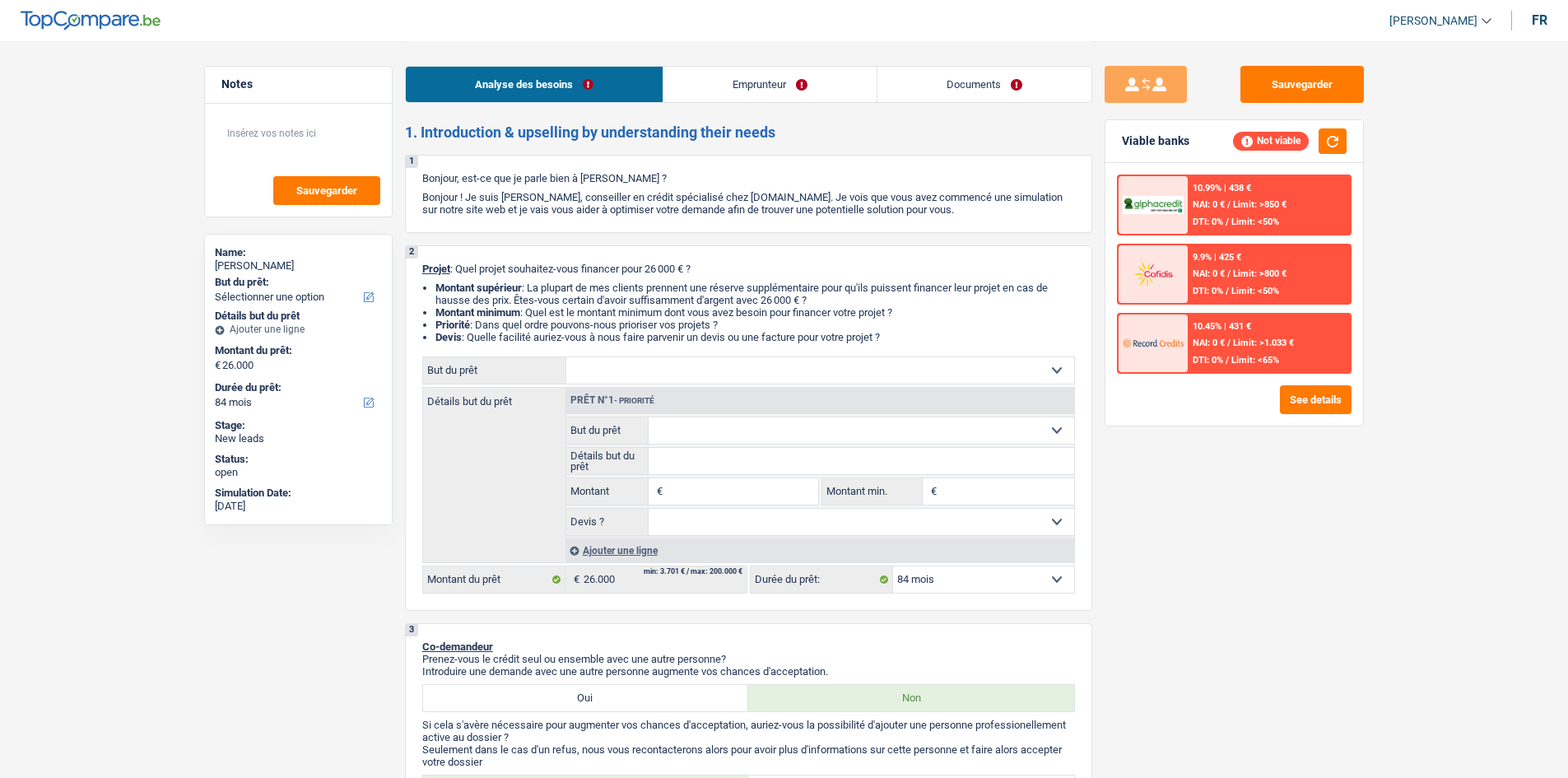
select select "84"
select select "worker"
select select "netSalary"
select select "84"
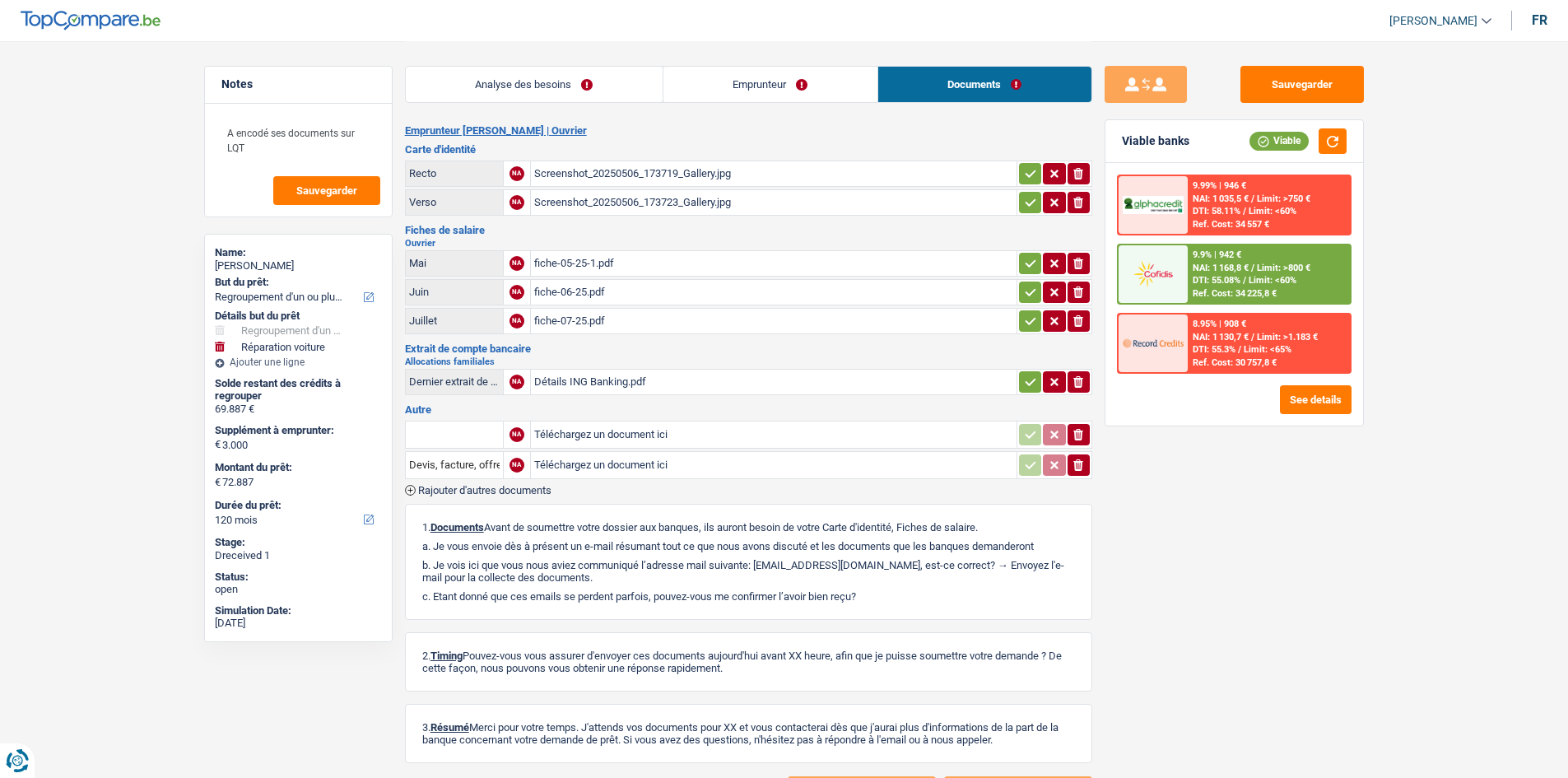
select select "refinancing"
select select "carRepair"
select select "120"
click at [655, 176] on div "Screenshot_20250506_173719_Gallery.jpg" at bounding box center [773, 173] width 479 height 25
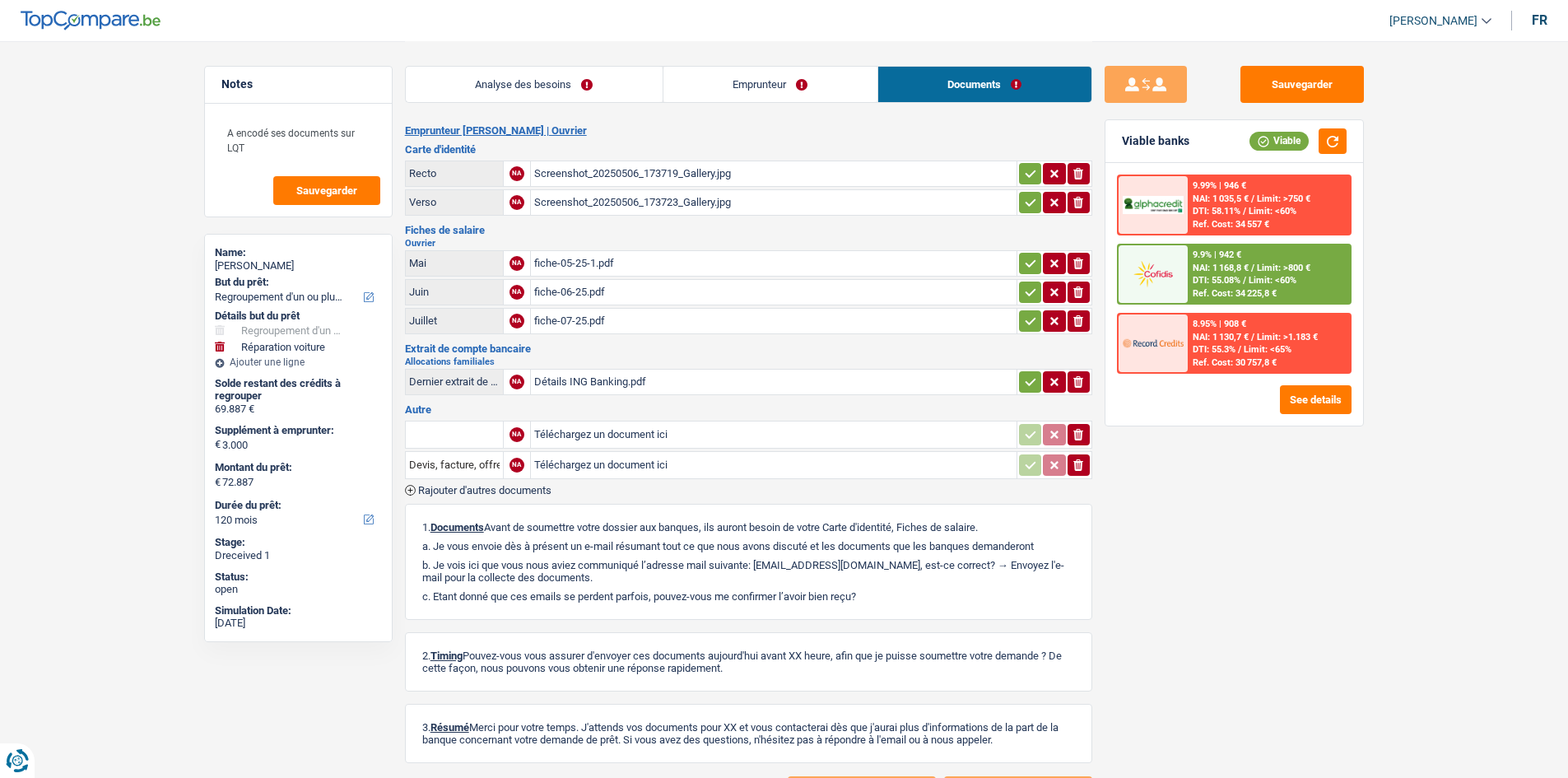
click at [605, 206] on div "Screenshot_20250506_173723_Gallery.jpg" at bounding box center [773, 203] width 479 height 25
click at [570, 258] on div "fiche-05-25-1.pdf" at bounding box center [773, 264] width 479 height 25
click at [570, 293] on div "fiche-06-25.pdf" at bounding box center [773, 292] width 479 height 25
click at [561, 324] on div "fiche-07-25.pdf" at bounding box center [773, 321] width 479 height 25
click at [569, 382] on div "Détails ING Banking.pdf" at bounding box center [773, 382] width 479 height 25
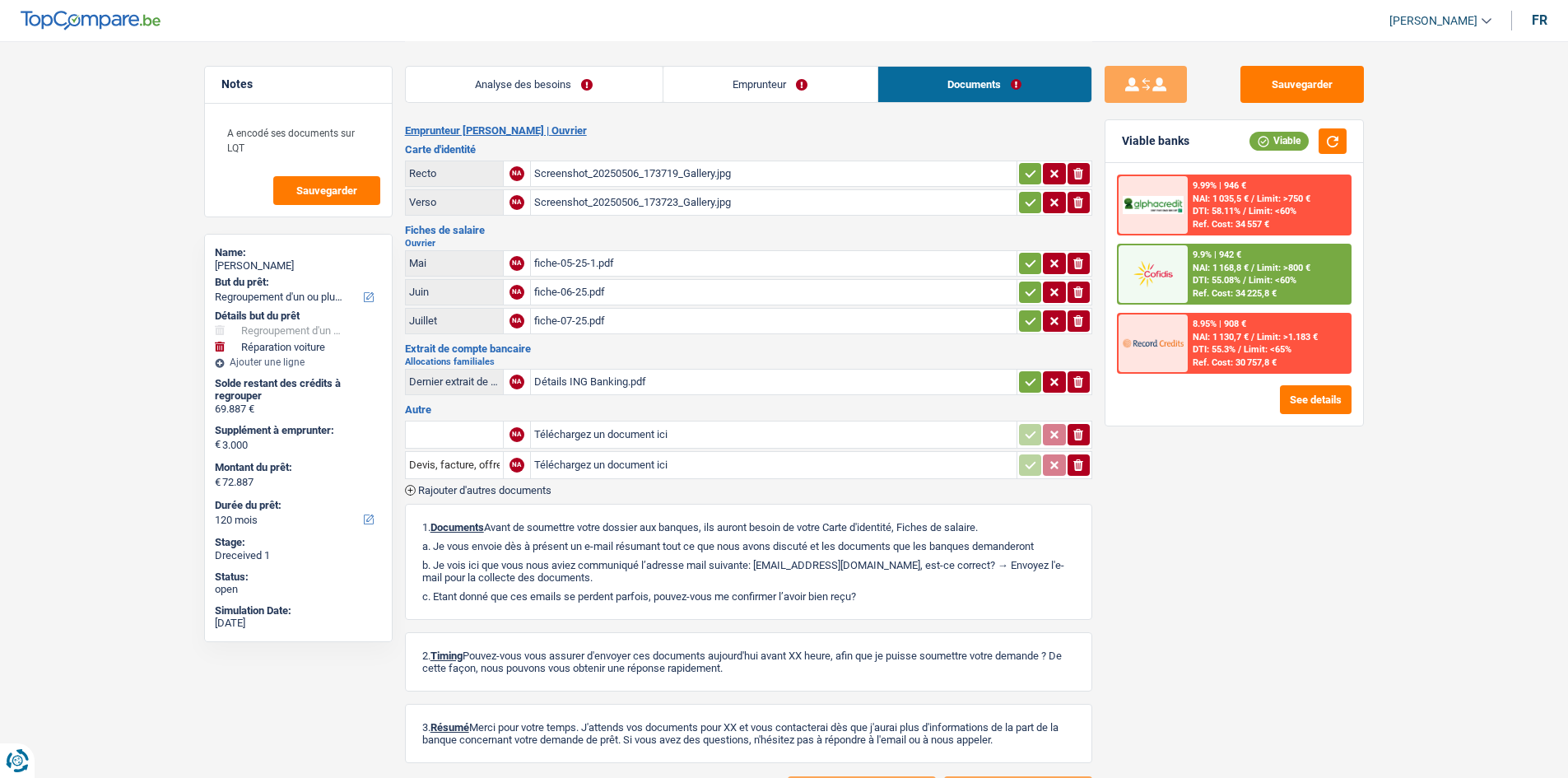
click at [558, 82] on link "Analyse des besoins" at bounding box center [534, 84] width 257 height 35
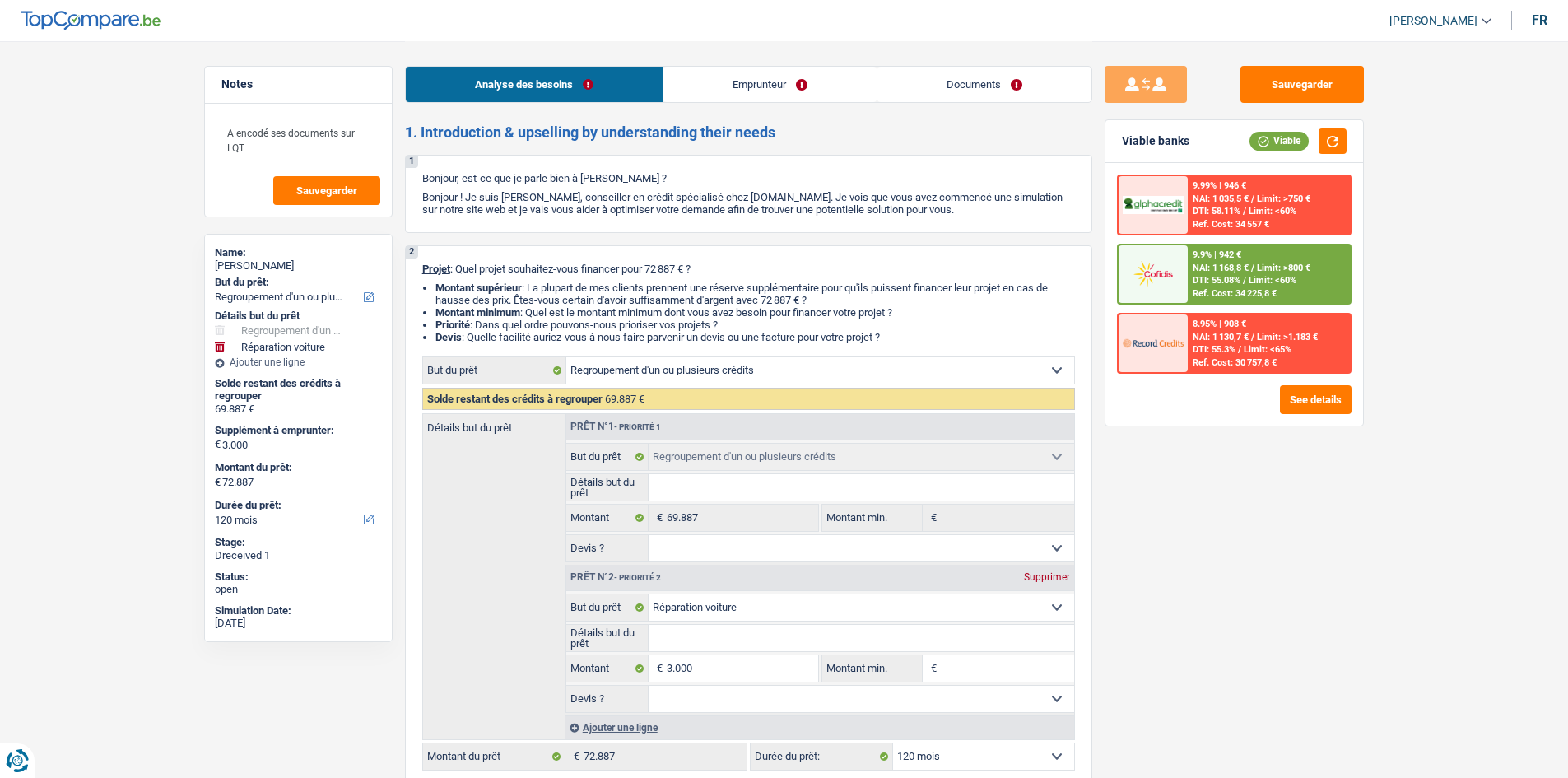
click at [961, 70] on link "Documents" at bounding box center [984, 84] width 214 height 35
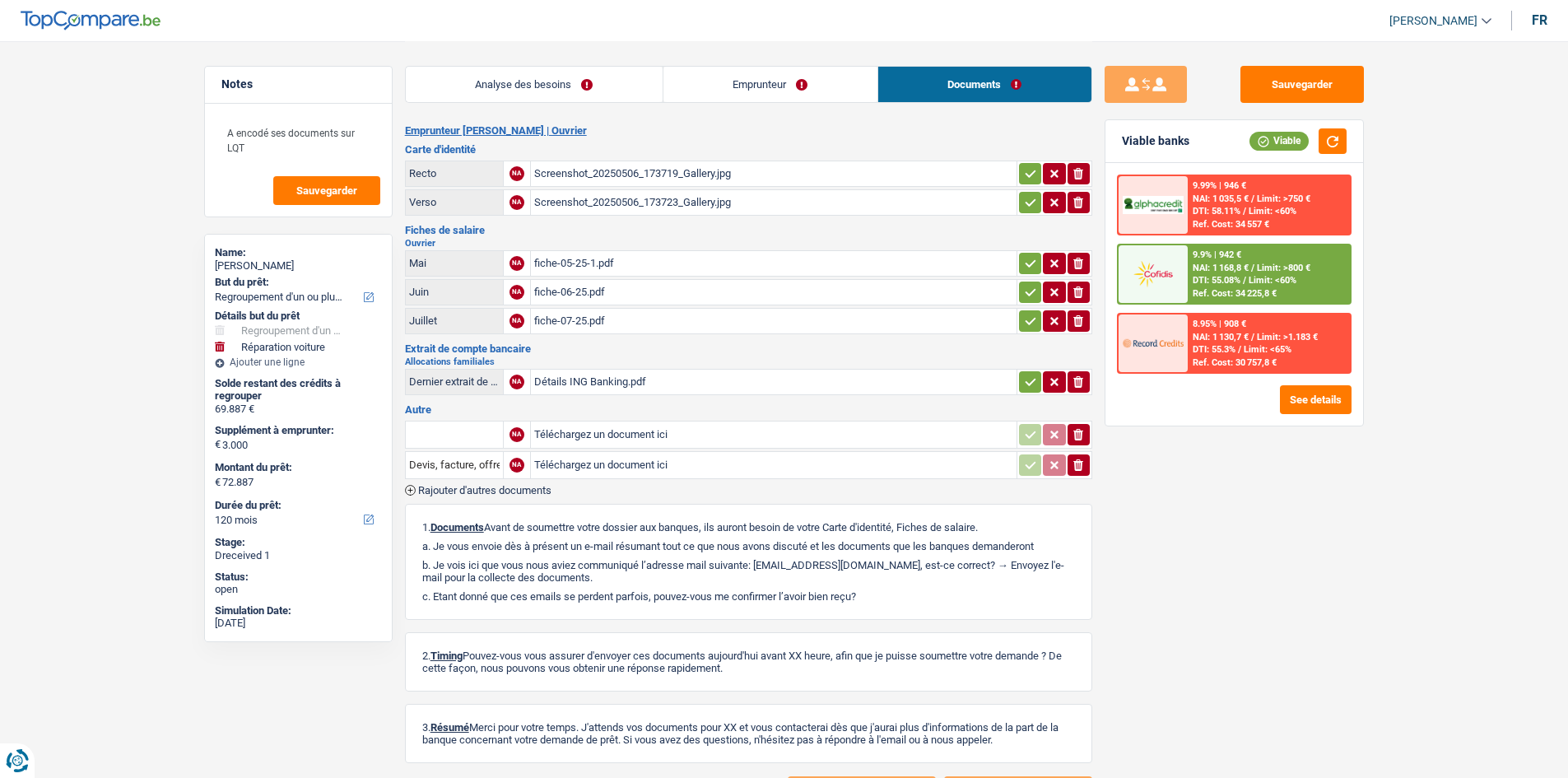
click at [674, 165] on div "Screenshot_20250506_173719_Gallery.jpg" at bounding box center [773, 173] width 479 height 25
click at [574, 100] on link "Analyse des besoins" at bounding box center [534, 84] width 257 height 35
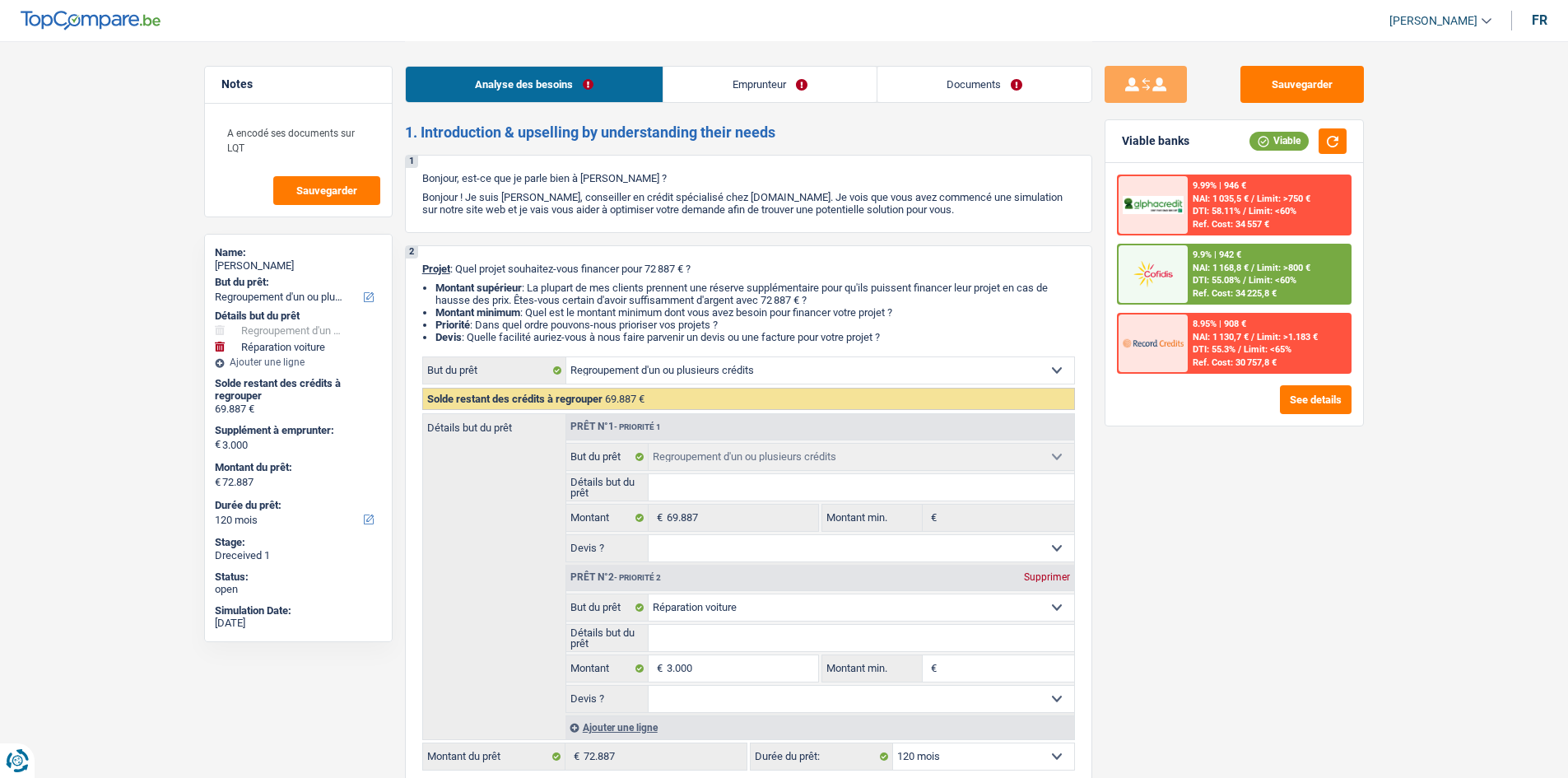
click at [678, 96] on link "Emprunteur" at bounding box center [770, 84] width 213 height 35
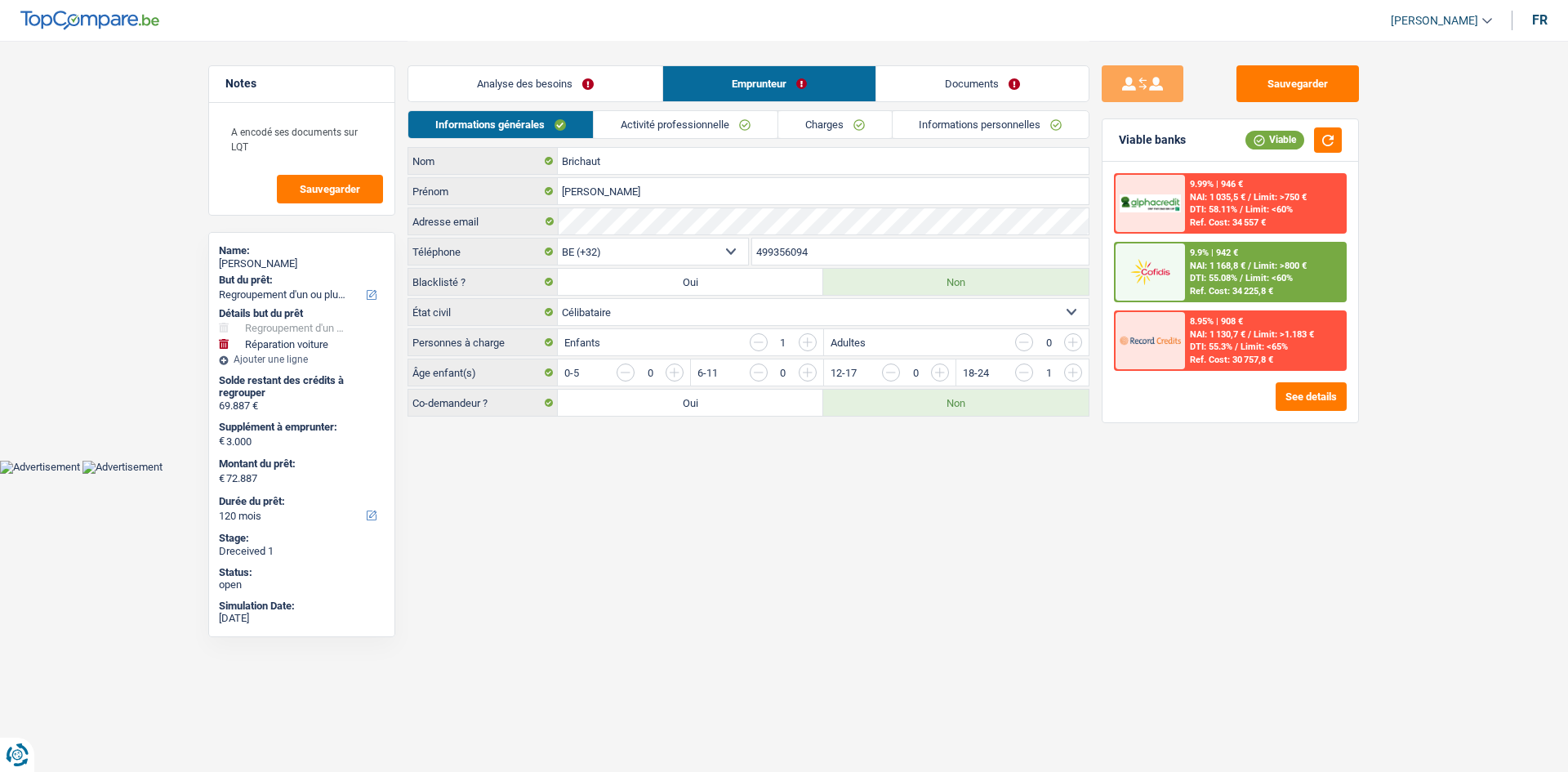
click at [937, 94] on link "Documents" at bounding box center [982, 83] width 213 height 35
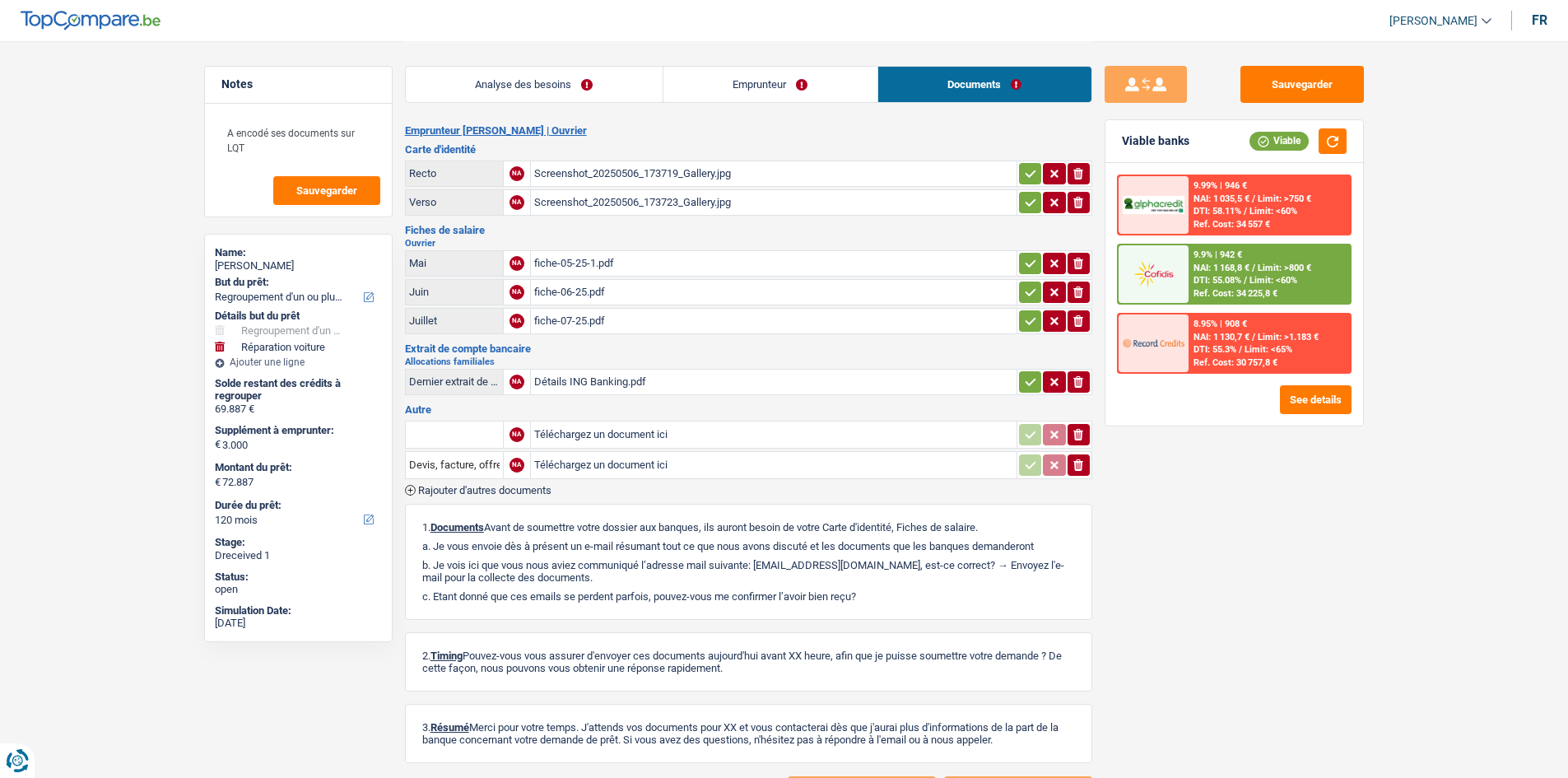
click at [691, 168] on div "Screenshot_20250506_173719_Gallery.jpg" at bounding box center [773, 173] width 479 height 25
click at [625, 195] on div "Screenshot_20250506_173723_Gallery.jpg" at bounding box center [773, 203] width 479 height 25
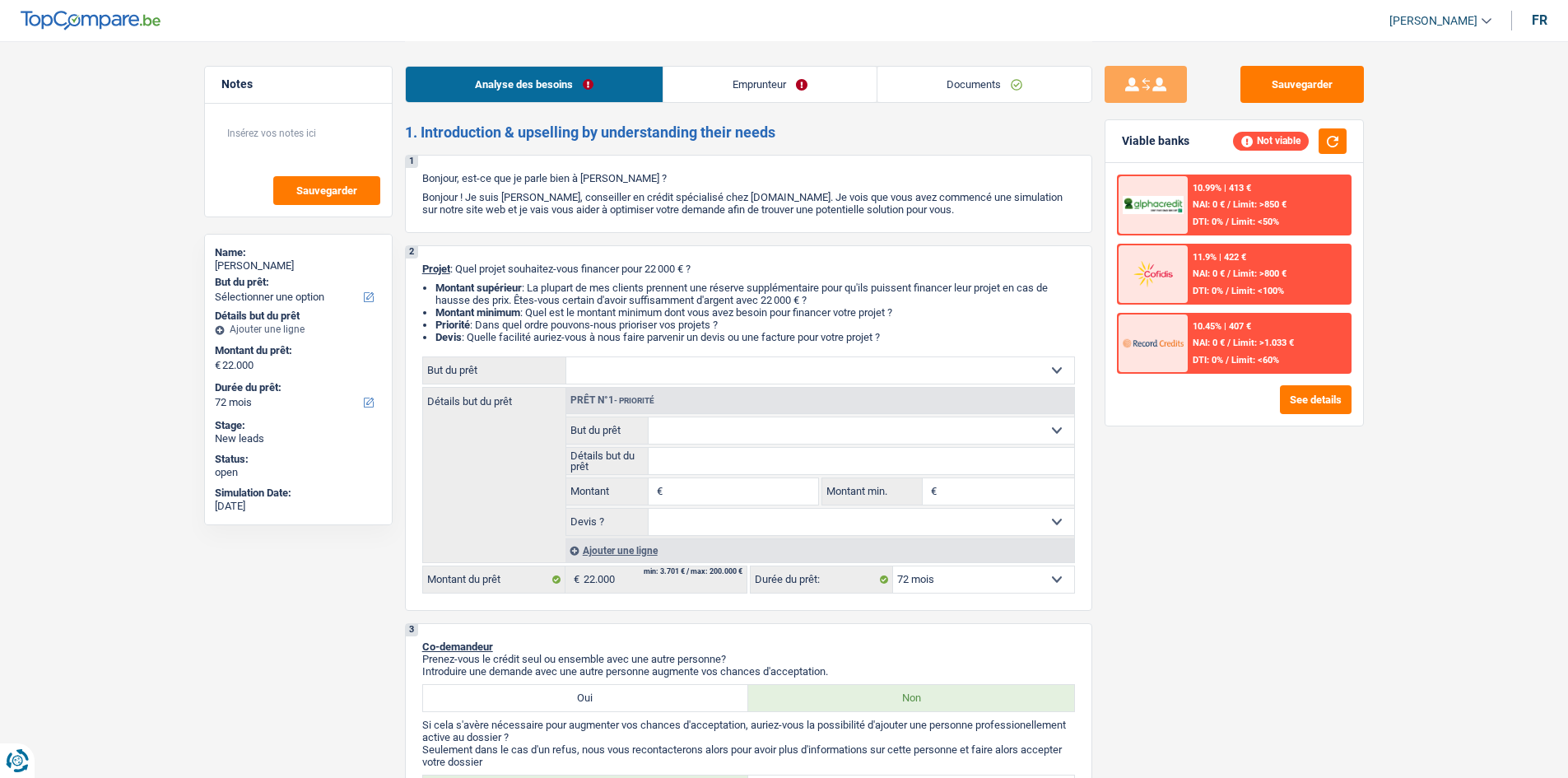
select select "72"
click at [764, 94] on link "Emprunteur" at bounding box center [770, 84] width 213 height 35
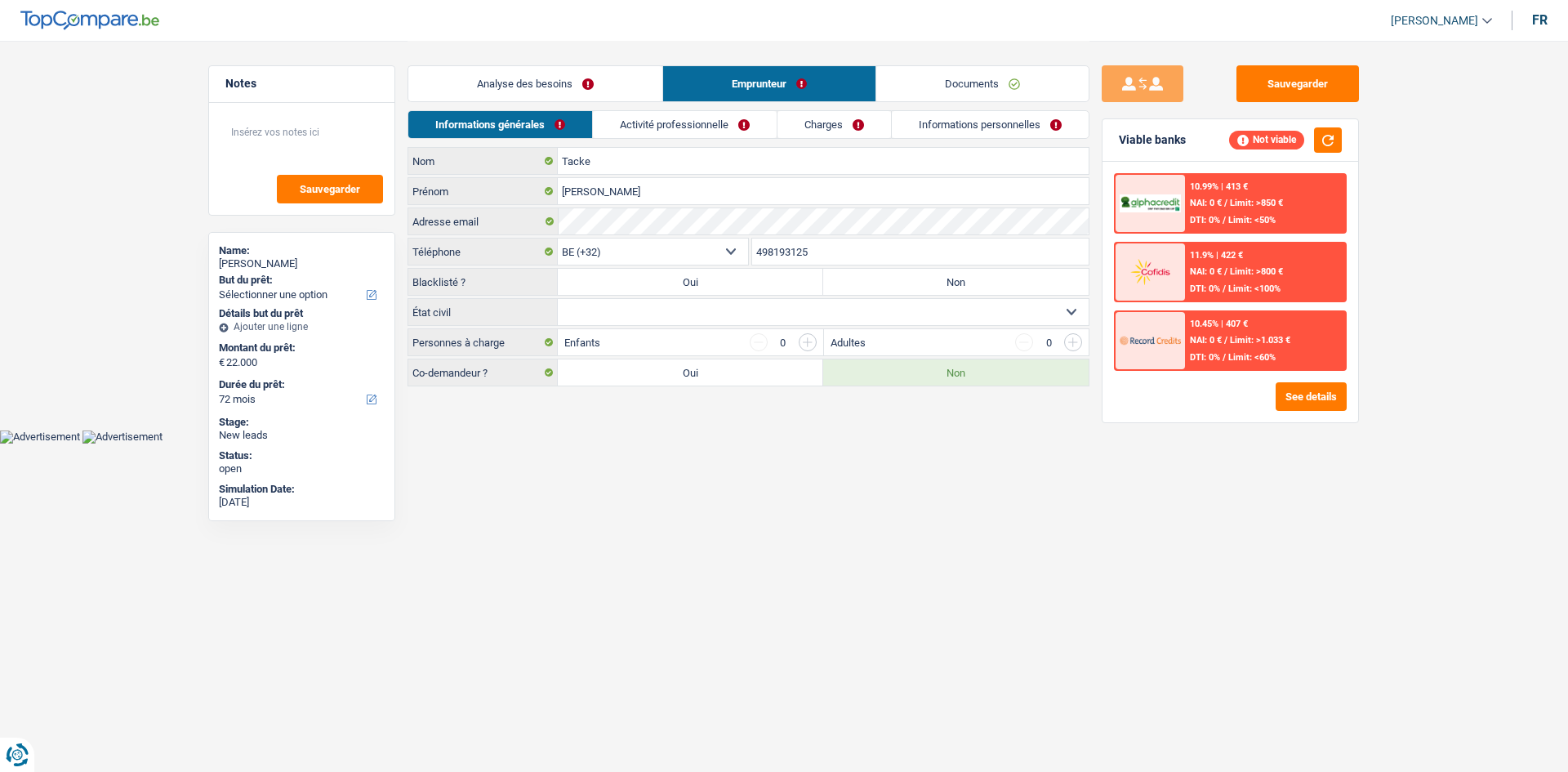
click at [958, 83] on link "Documents" at bounding box center [982, 83] width 213 height 35
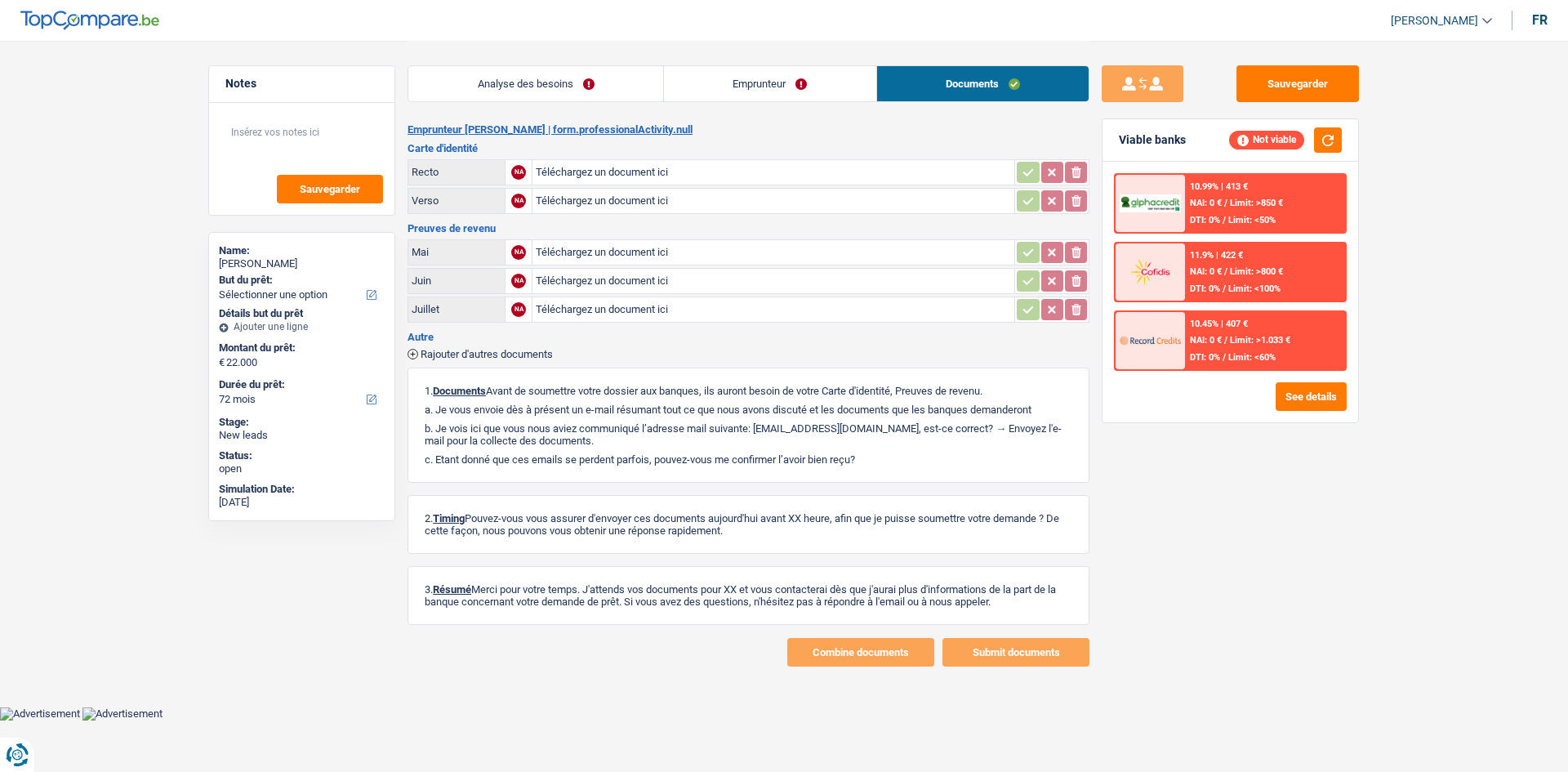
click at [583, 79] on link "Analyse des besoins" at bounding box center [536, 83] width 255 height 35
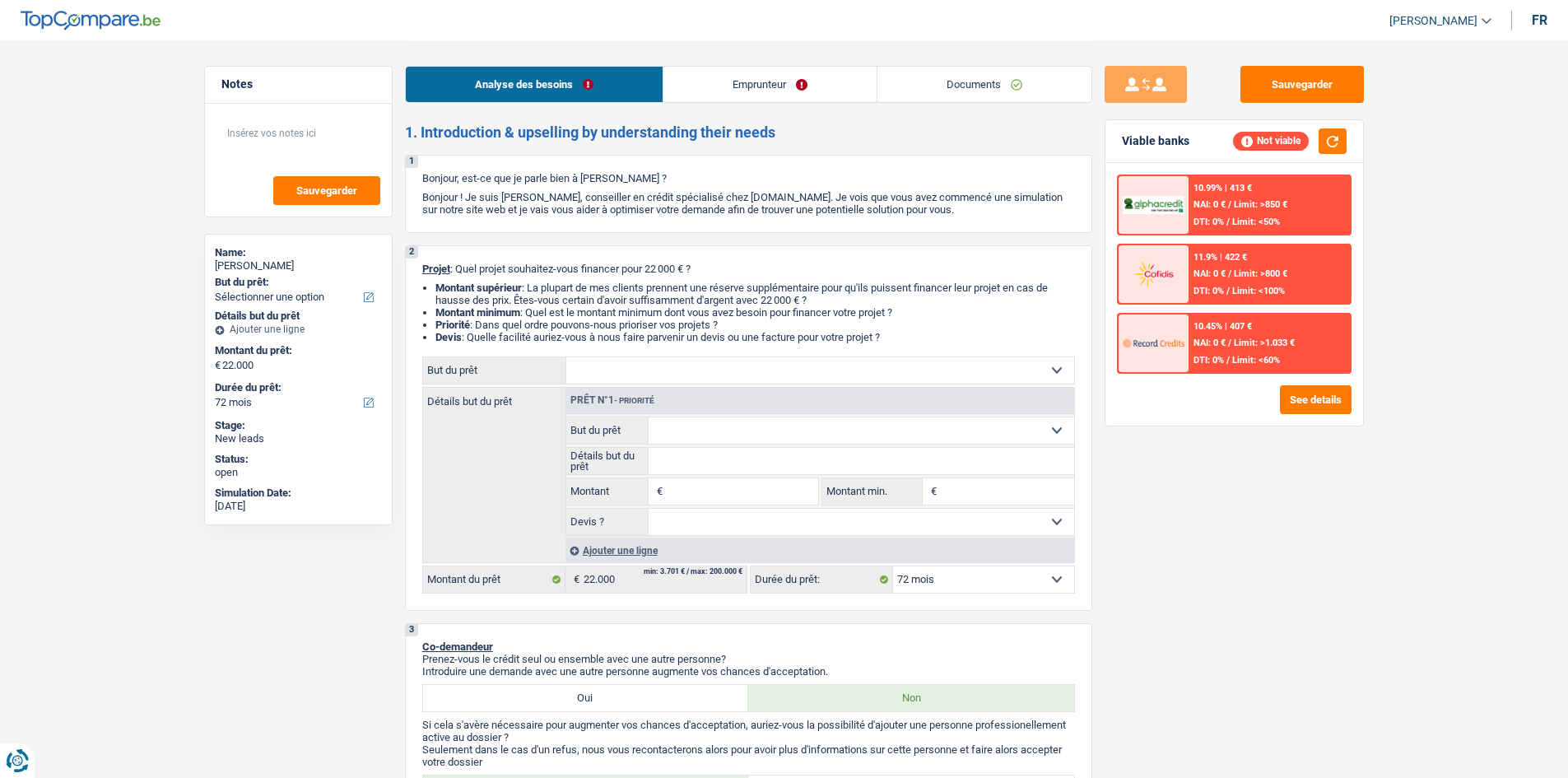
click at [752, 93] on link "Emprunteur" at bounding box center [770, 84] width 213 height 35
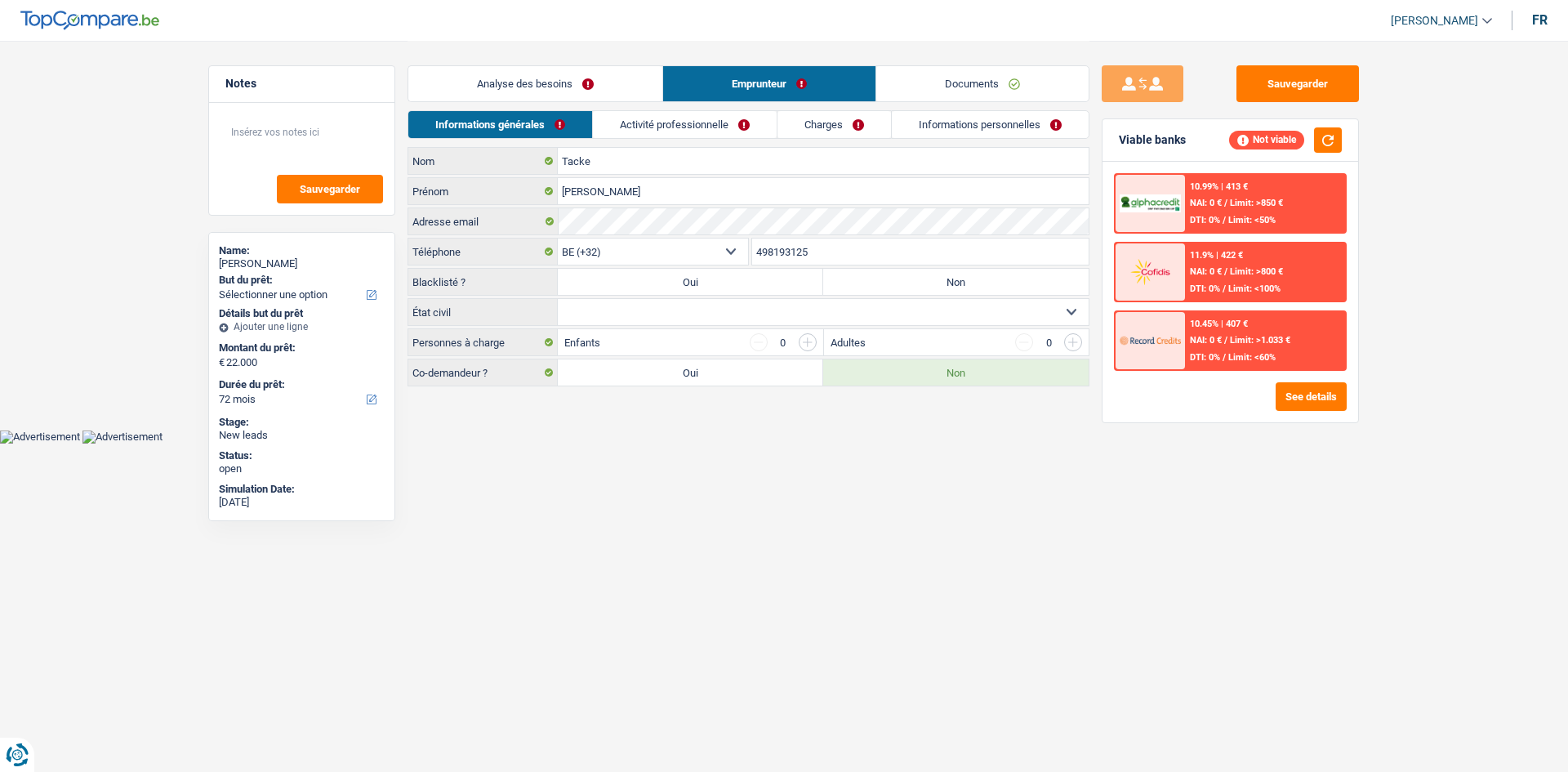
click at [853, 115] on link "Charges" at bounding box center [834, 125] width 113 height 27
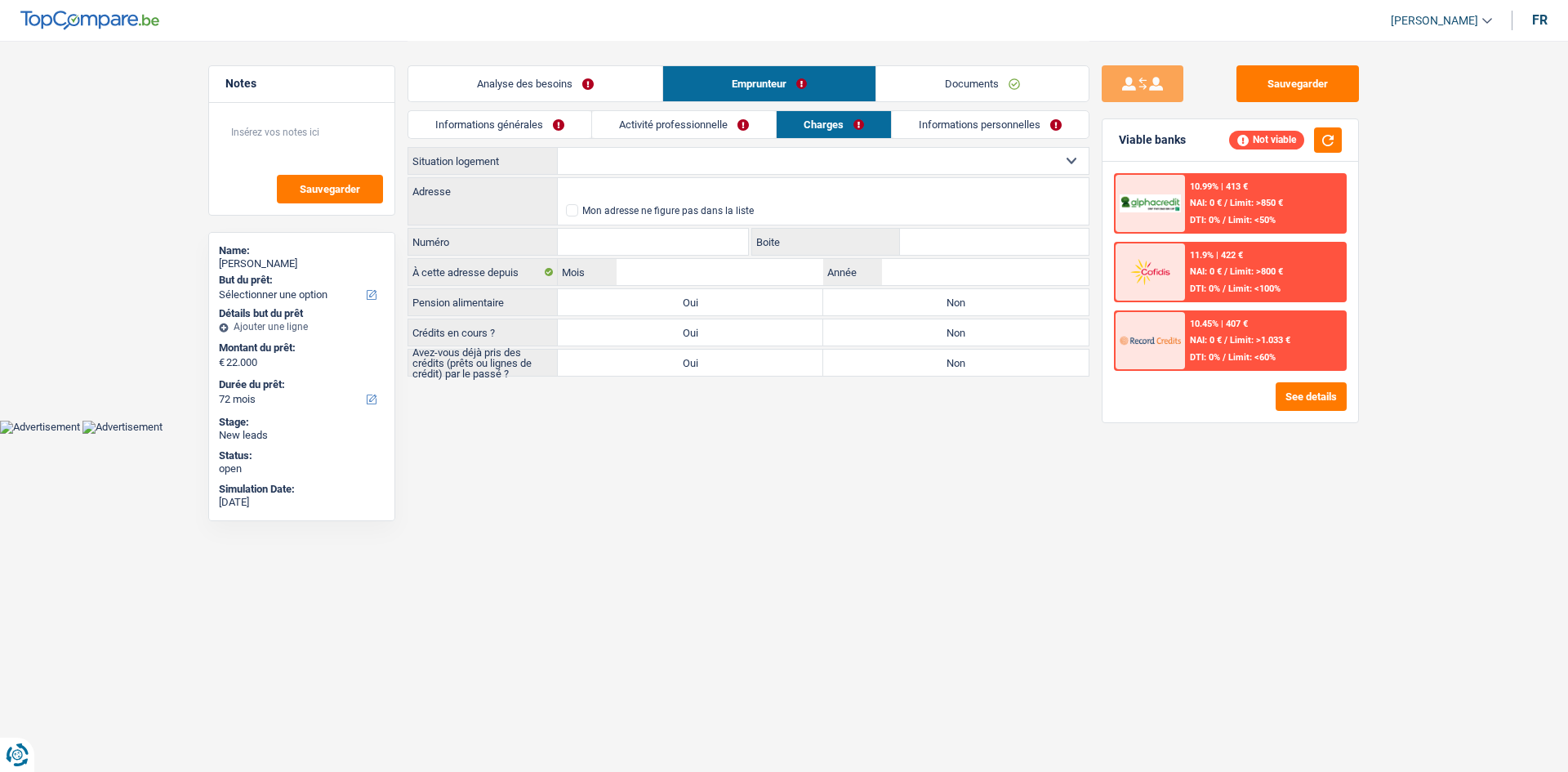
click at [722, 119] on link "Activité professionnelle" at bounding box center [684, 125] width 184 height 27
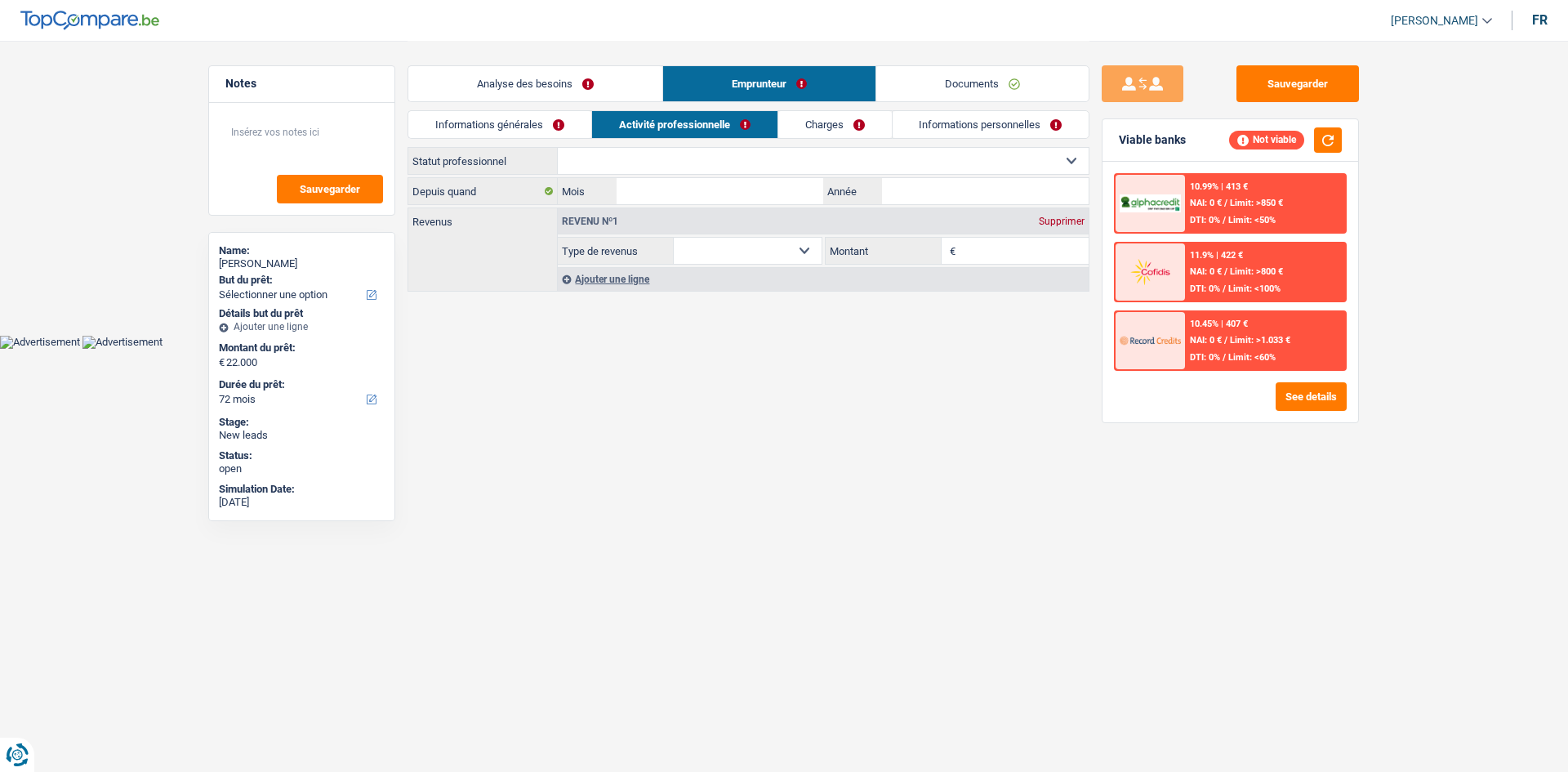
click at [910, 120] on link "Informations personnelles" at bounding box center [991, 125] width 196 height 27
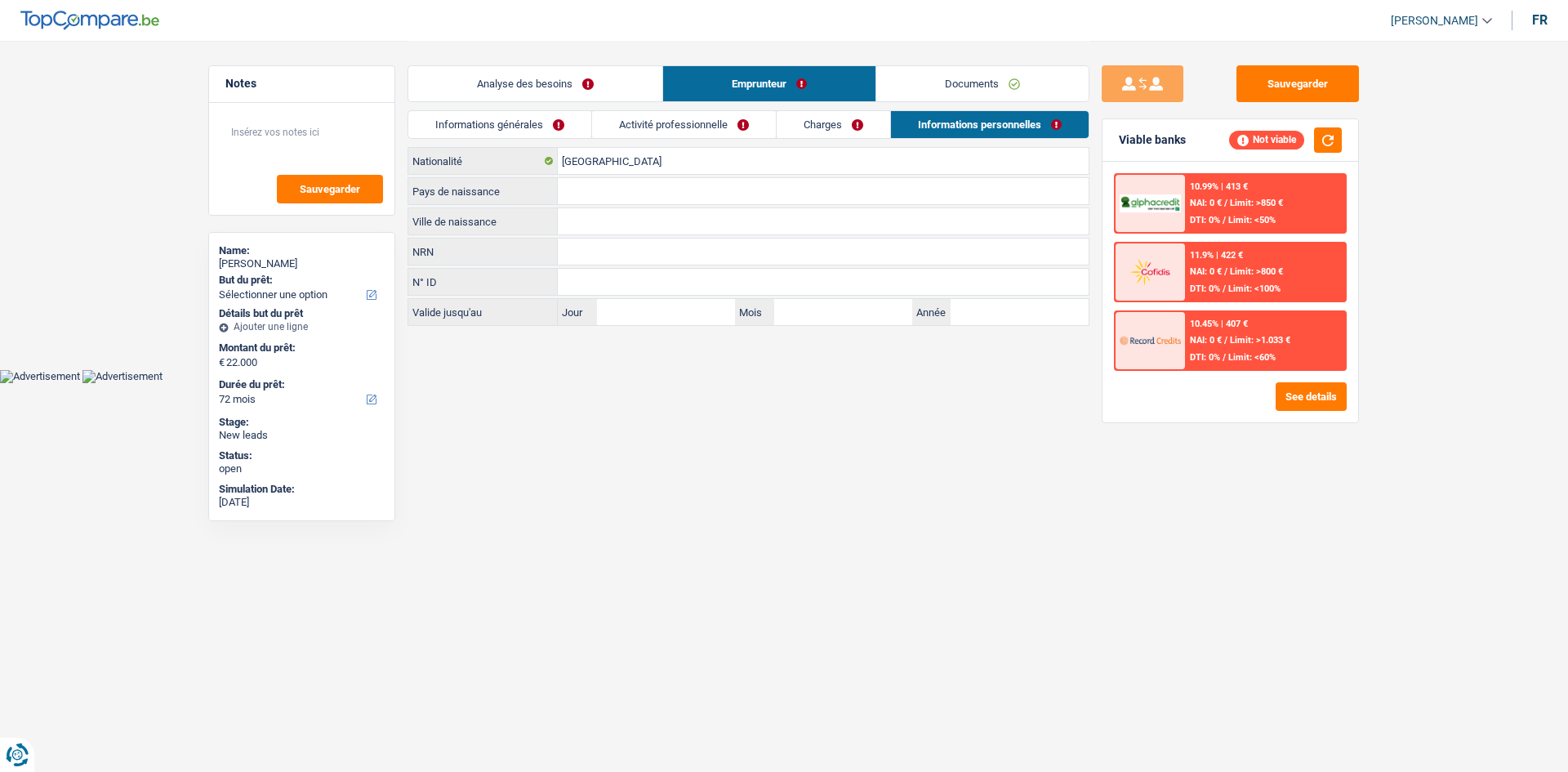
click at [536, 128] on link "Informations générales" at bounding box center [500, 125] width 183 height 27
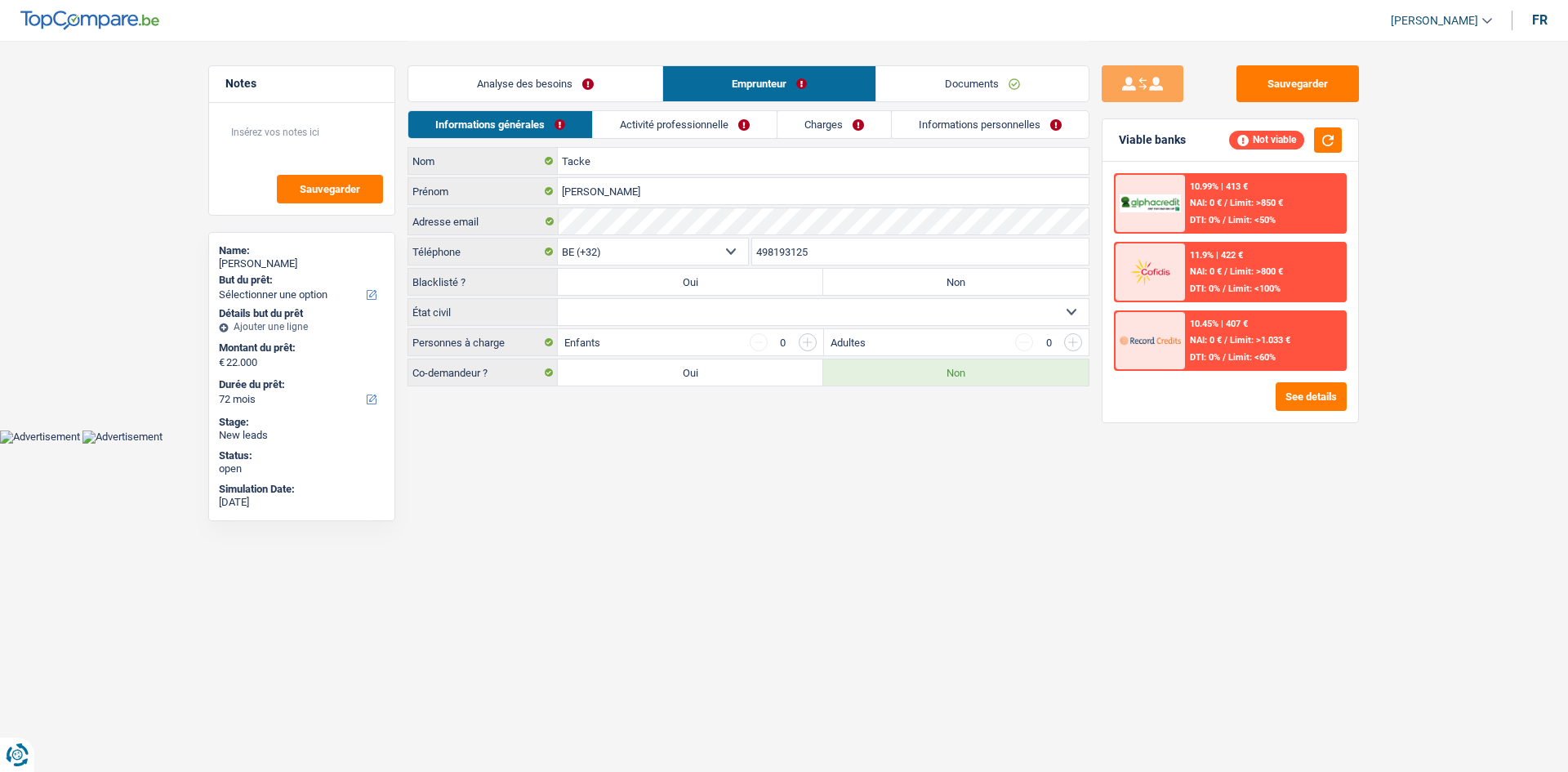
click at [597, 83] on link "Analyse des besoins" at bounding box center [535, 83] width 254 height 35
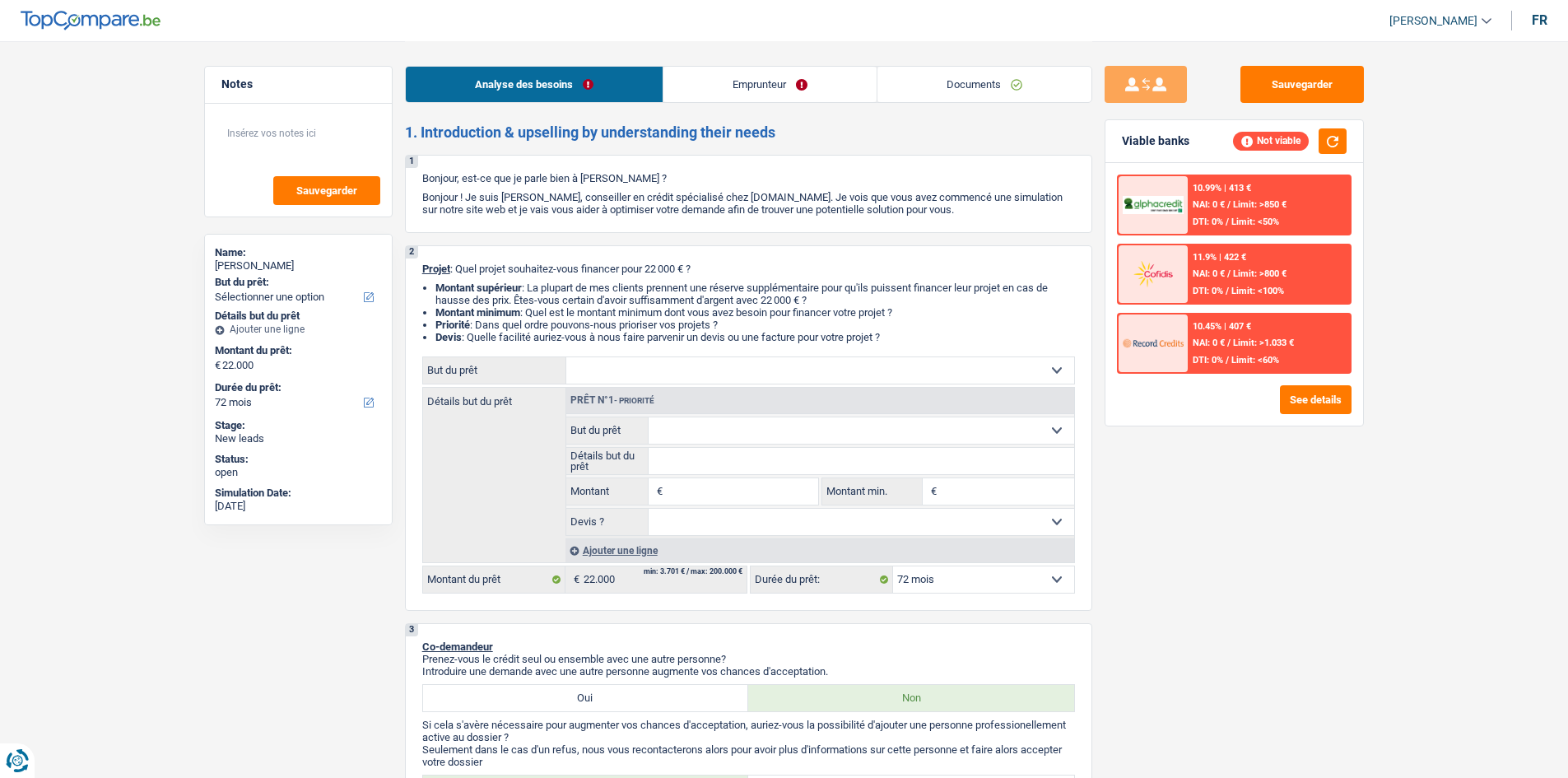
click at [673, 375] on select "Confort maison: meubles, textile, peinture, électroménager, outillage non-profe…" at bounding box center [821, 370] width 508 height 27
click at [686, 357] on select "Confort maison: meubles, textile, peinture, électroménager, outillage non-profe…" at bounding box center [821, 370] width 508 height 27
click at [556, 411] on div "Détails but du prêt Prêt n°1 - Priorité Confort maison: meubles, textile, peint…" at bounding box center [749, 474] width 653 height 176
click at [760, 90] on link "Emprunteur" at bounding box center [770, 84] width 213 height 35
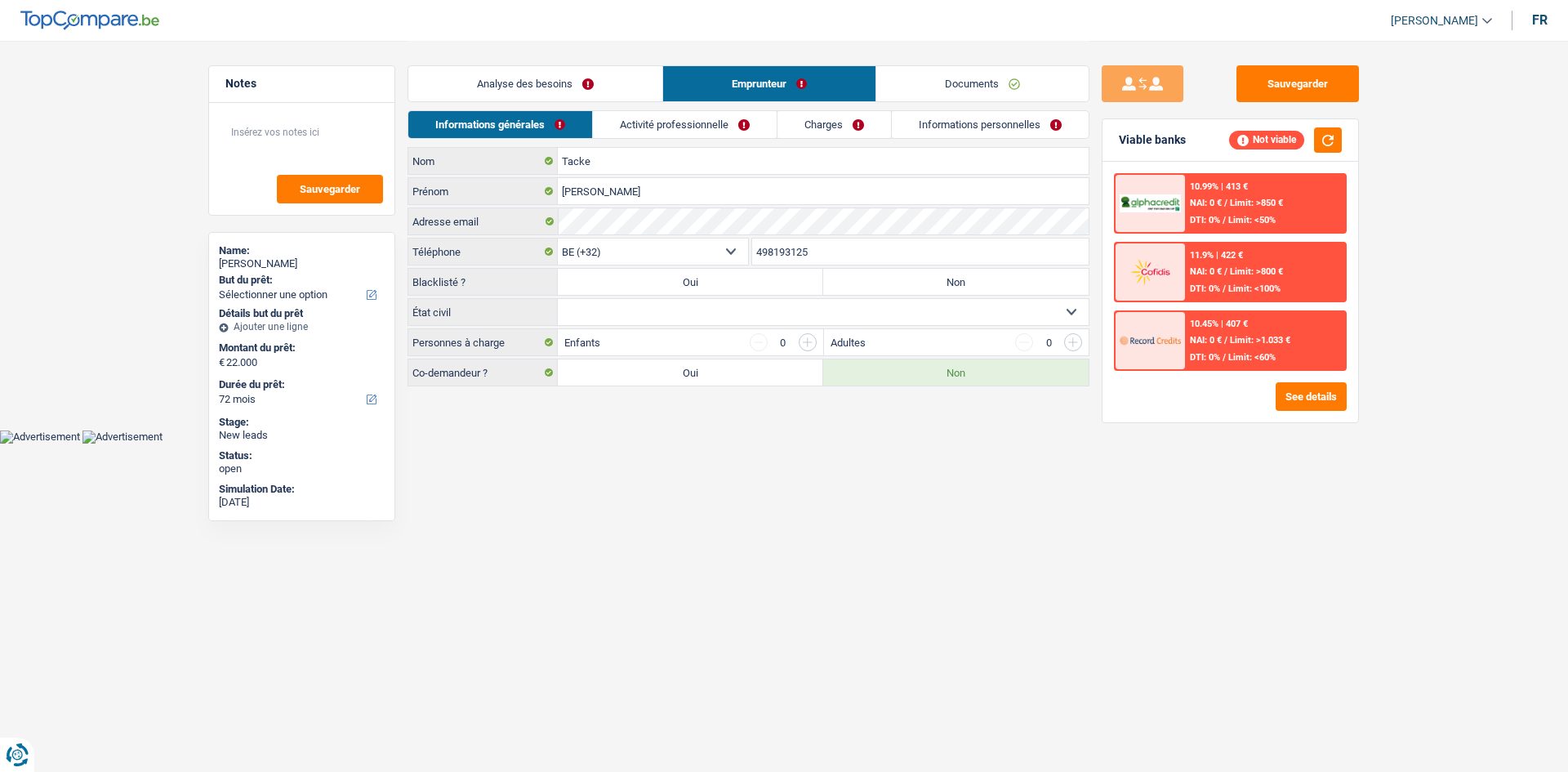
click at [851, 119] on link "Charges" at bounding box center [834, 125] width 113 height 27
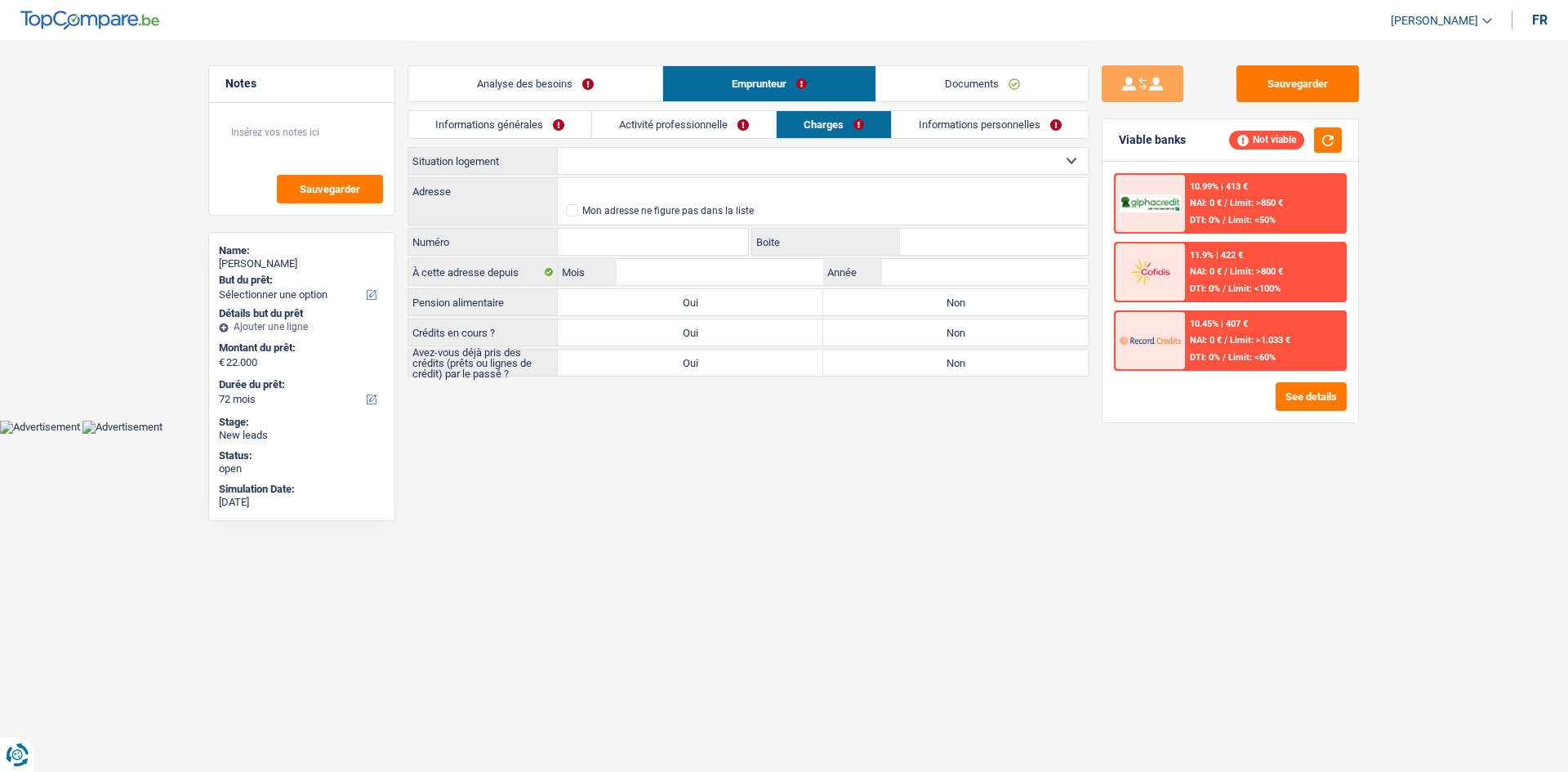
click at [755, 138] on li "Activité professionnelle" at bounding box center [683, 125] width 184 height 28
click at [940, 125] on link "Informations personnelles" at bounding box center [990, 125] width 196 height 27
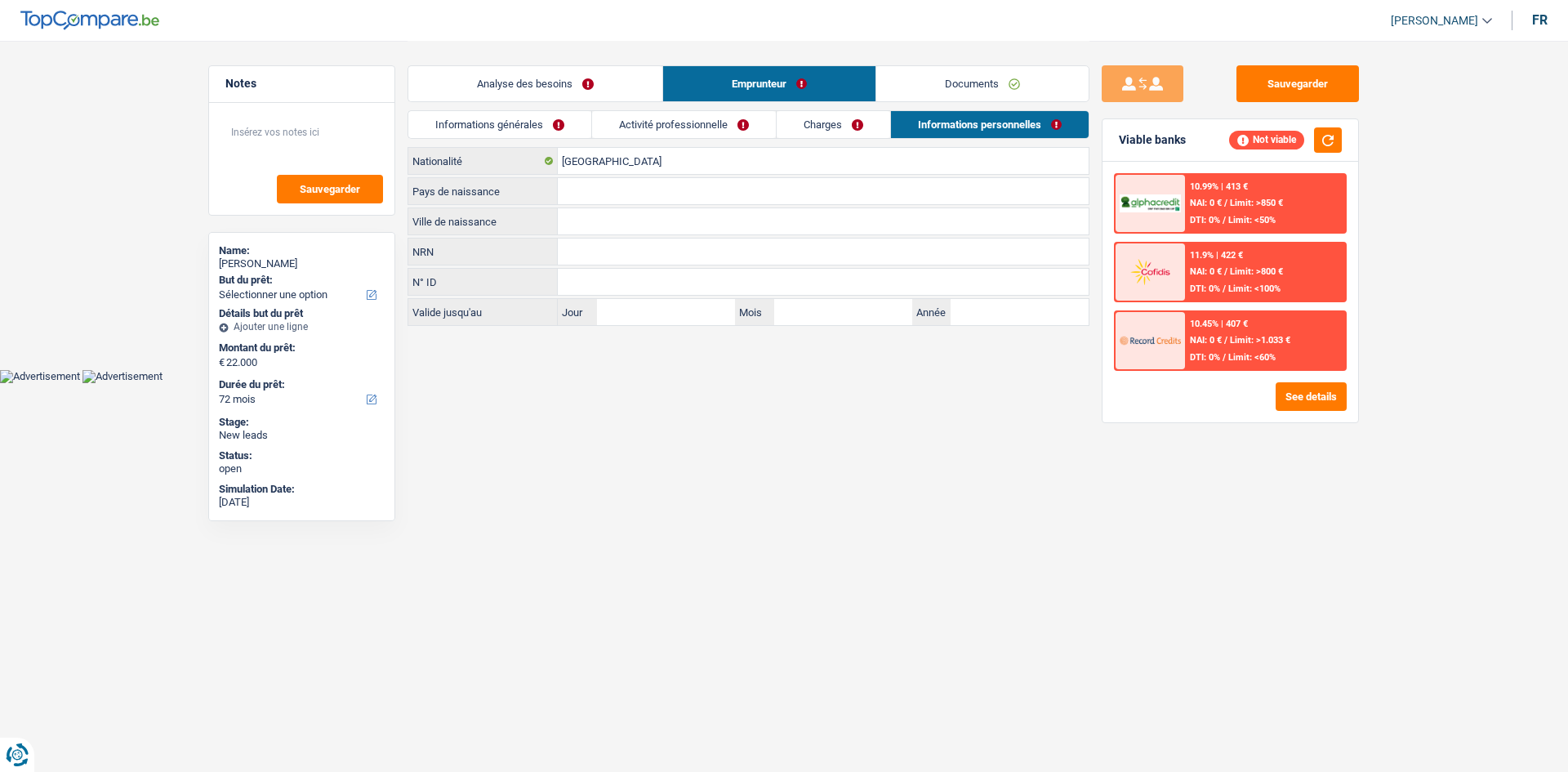
click at [650, 111] on li "Activité professionnelle" at bounding box center [683, 125] width 184 height 28
click at [649, 127] on link "Activité professionnelle" at bounding box center [684, 125] width 184 height 27
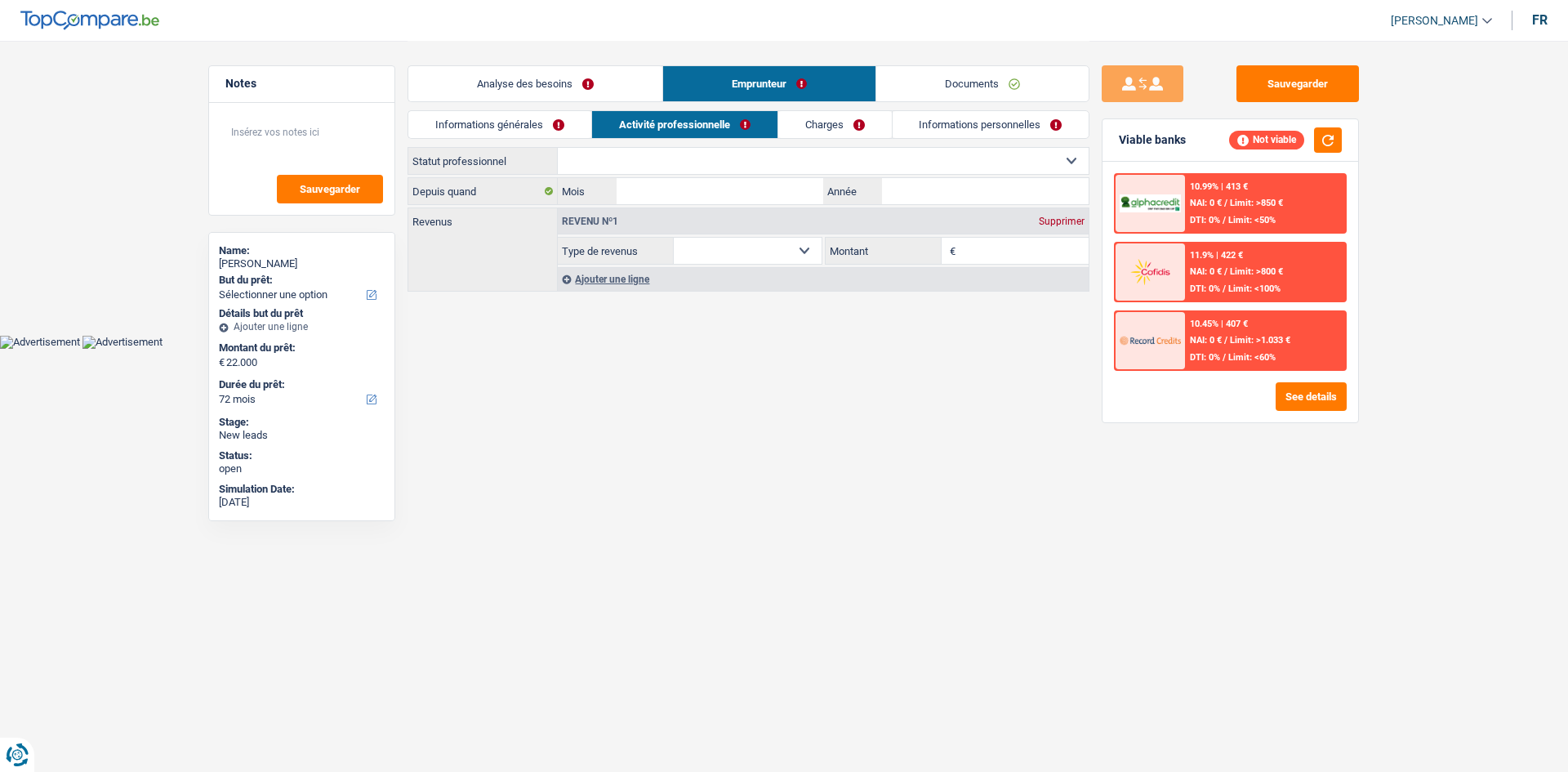
click at [544, 121] on link "Informations générales" at bounding box center [500, 125] width 183 height 27
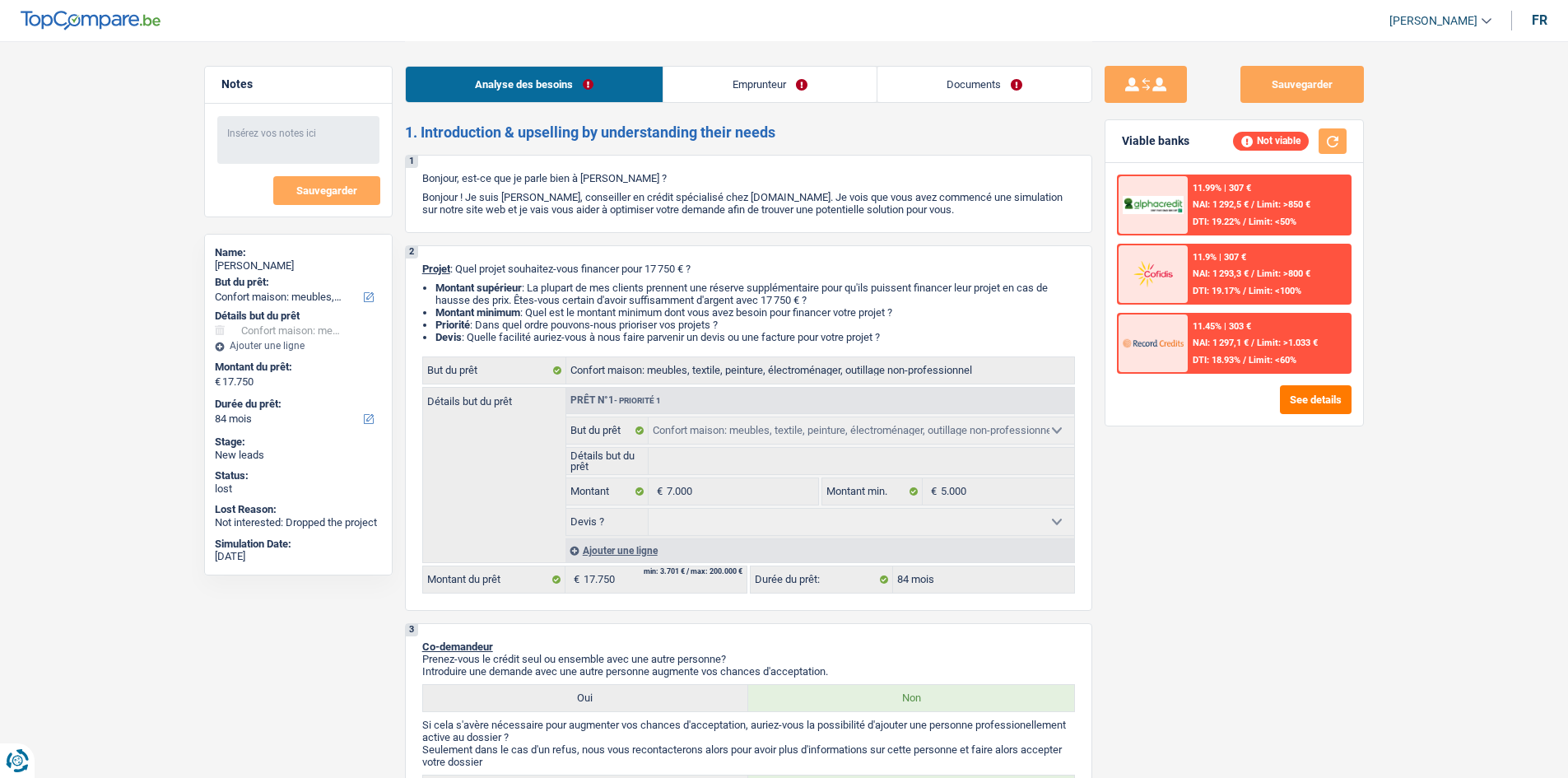
select select "household"
select select "84"
select select "household"
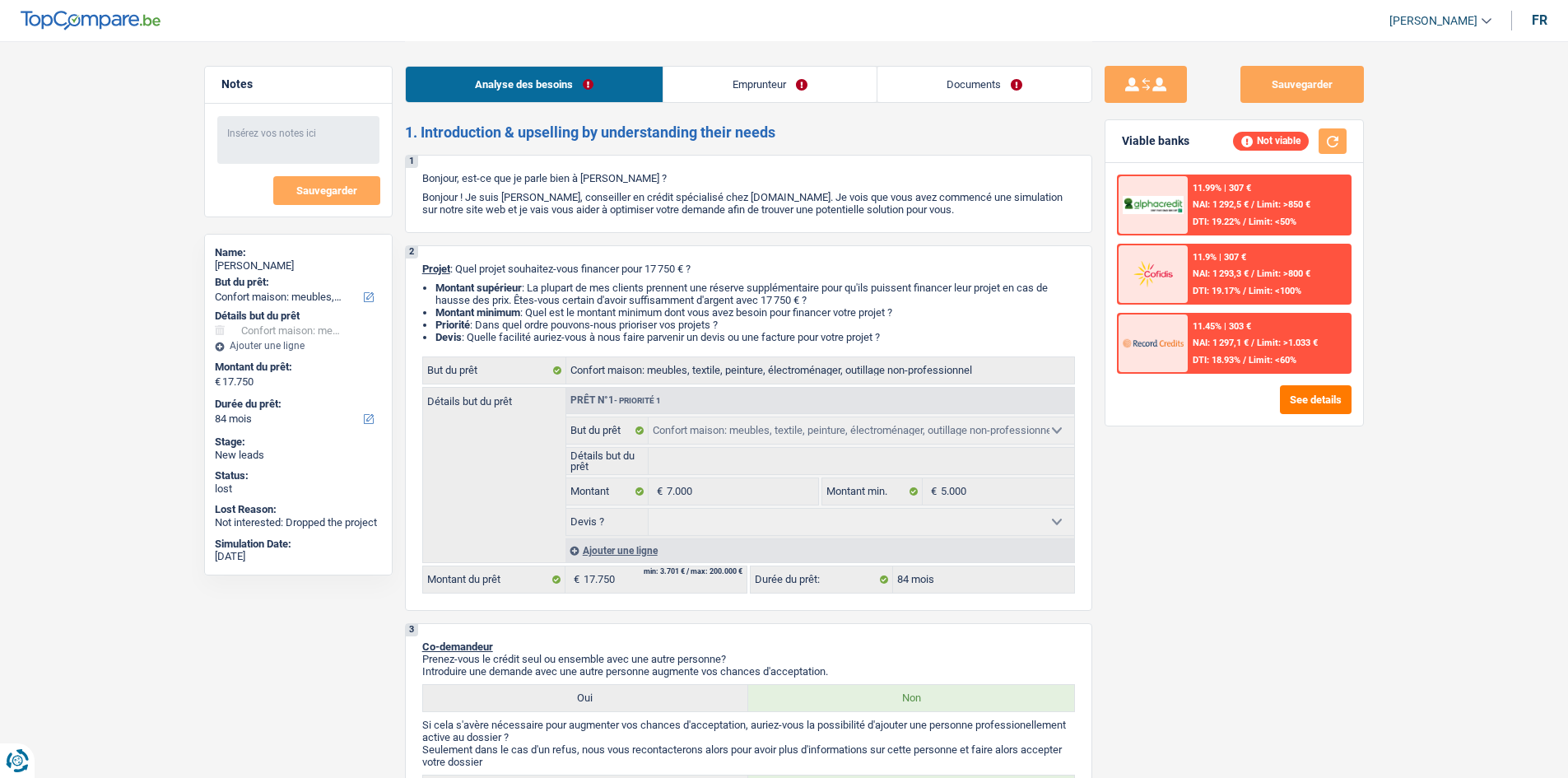
select select "84"
select select "invalid"
select select "disabilityPension"
select select "rents"
select select "household"
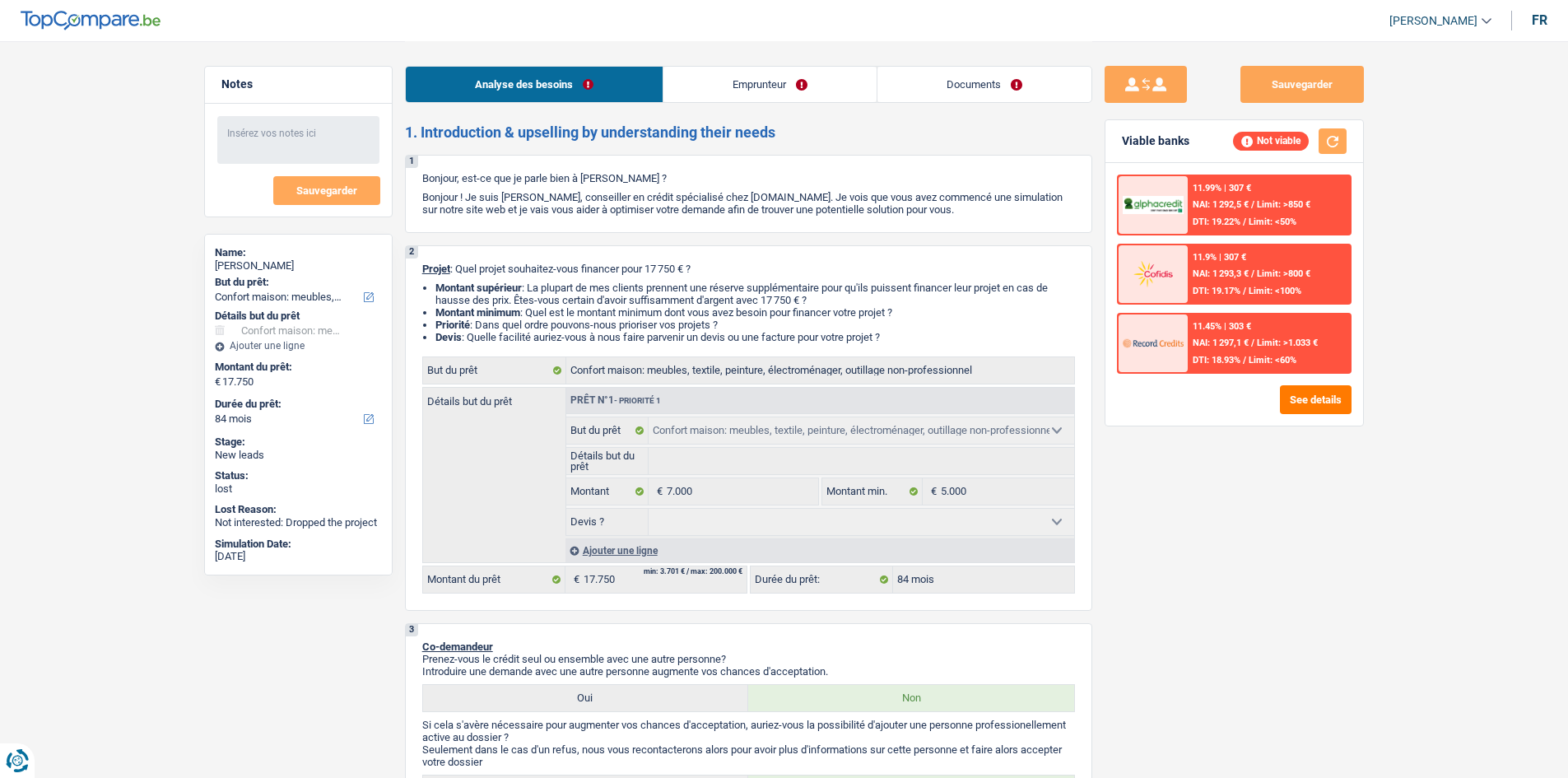
select select "household"
select select "84"
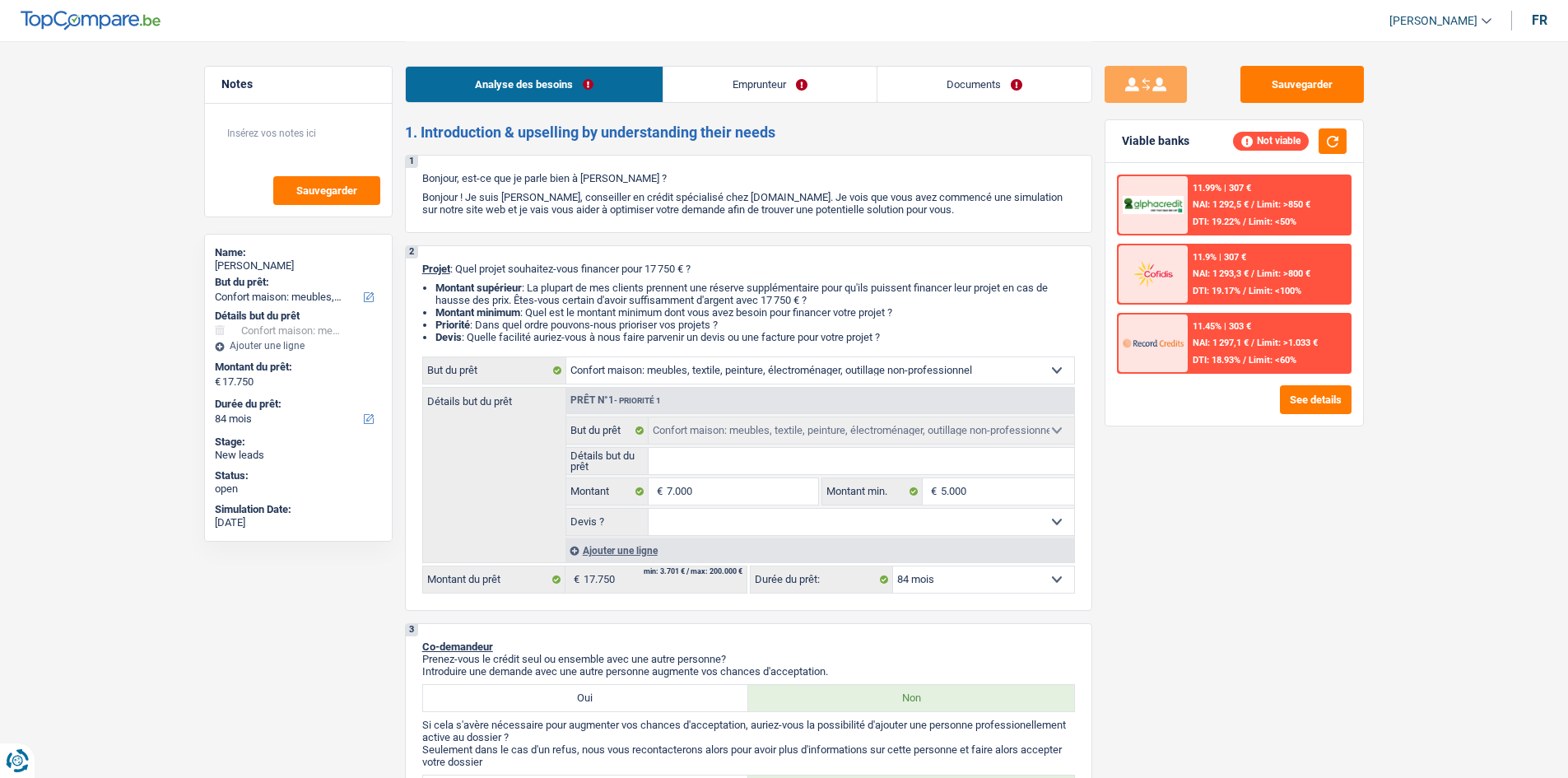
select select "household"
select select "84"
select select "household"
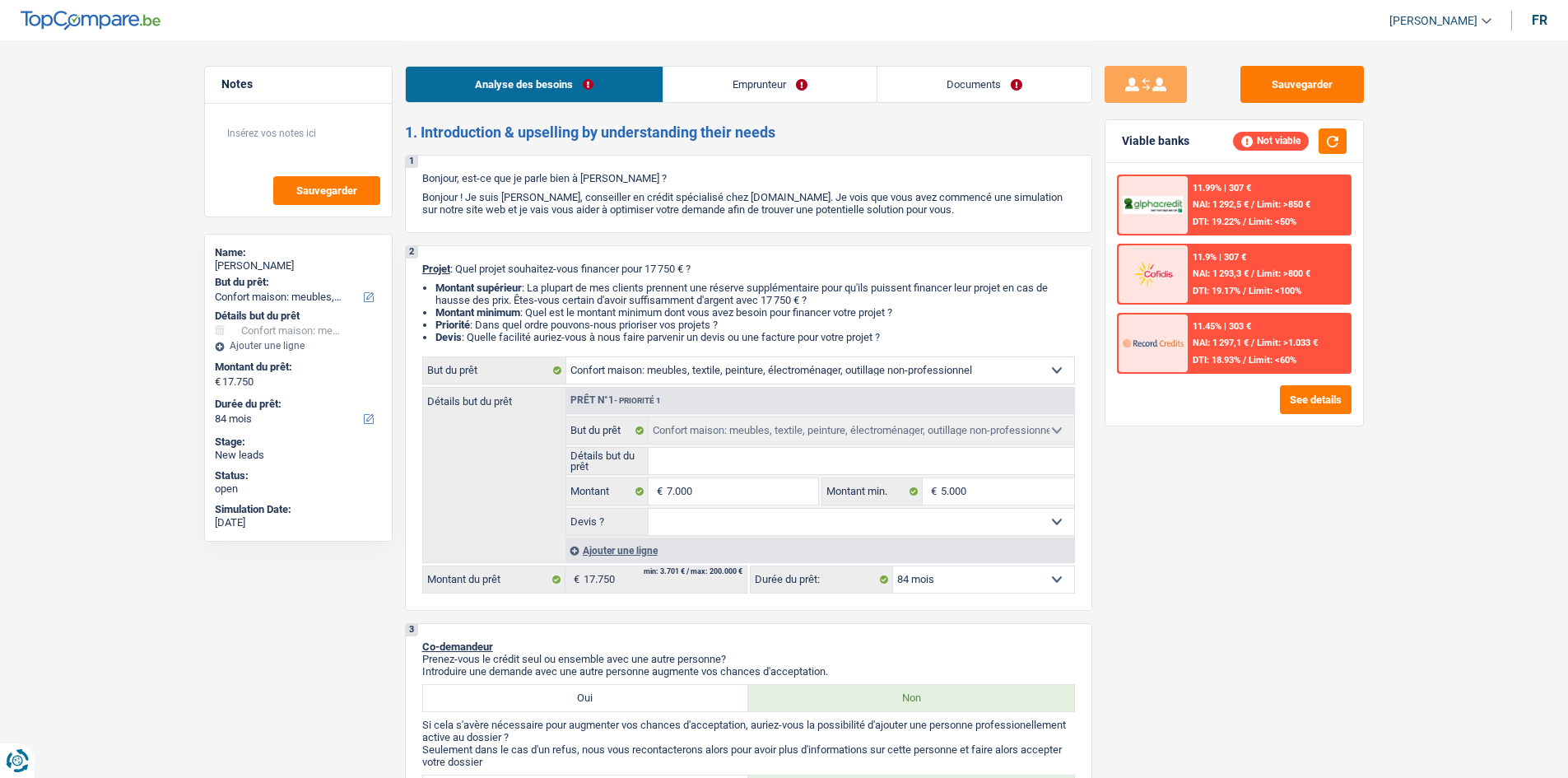
select select "84"
select select "invalid"
select select "disabilityPension"
select select "rents"
select select "household"
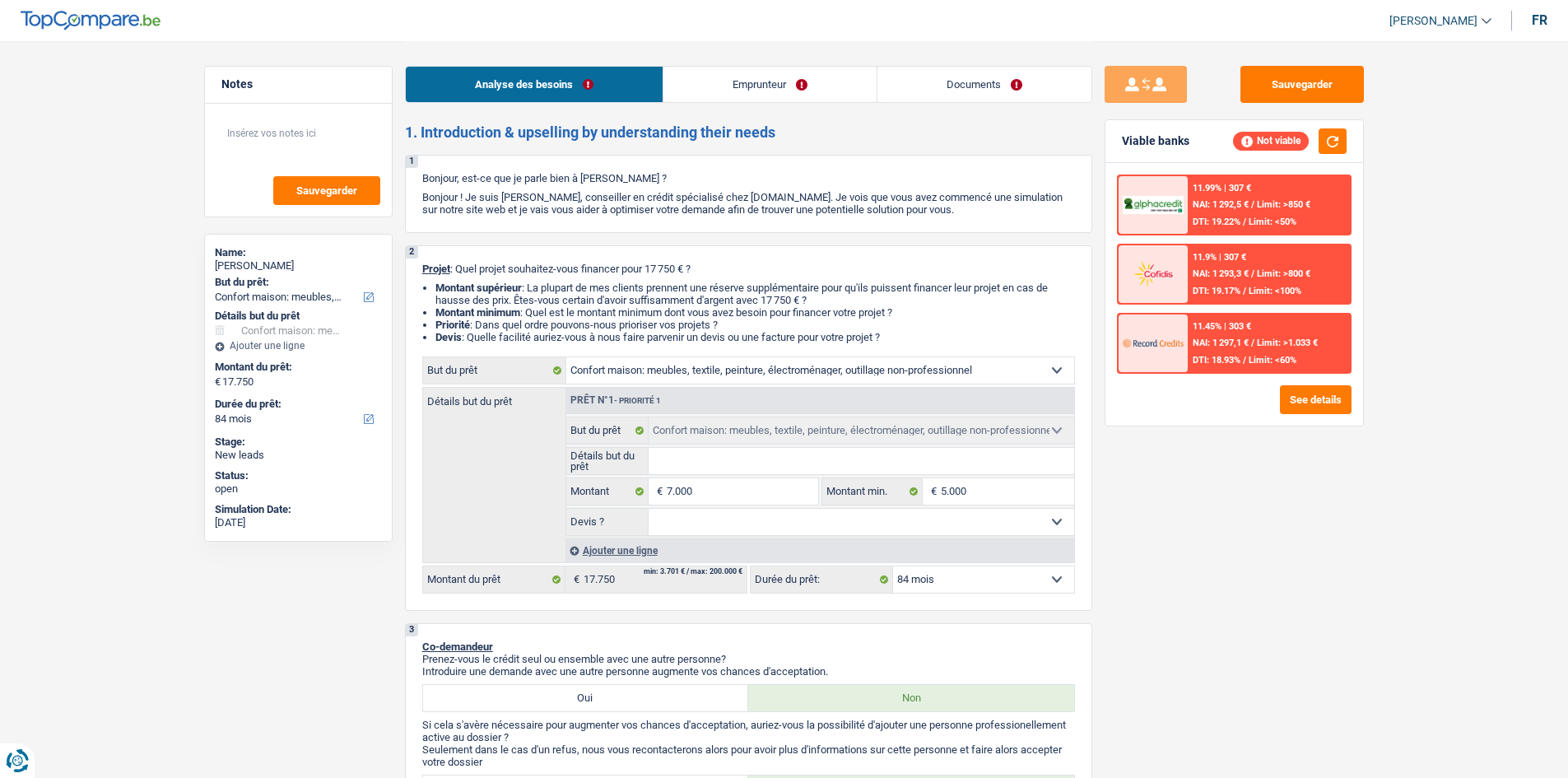
select select "household"
select select "84"
click at [1327, 142] on button "button" at bounding box center [1332, 141] width 28 height 26
click at [713, 453] on input "Détails but du prêt" at bounding box center [861, 461] width 426 height 27
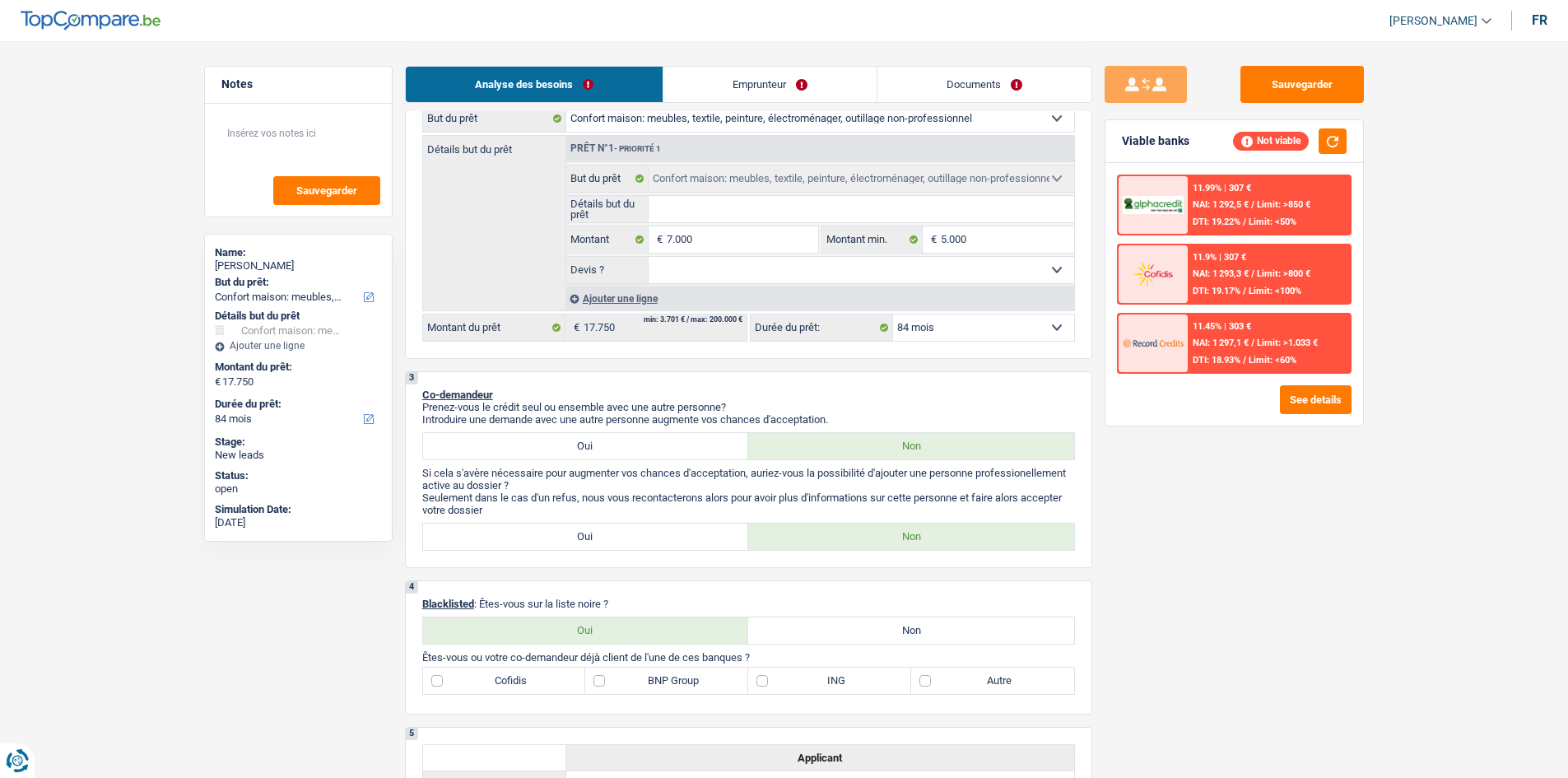
scroll to position [329, 0]
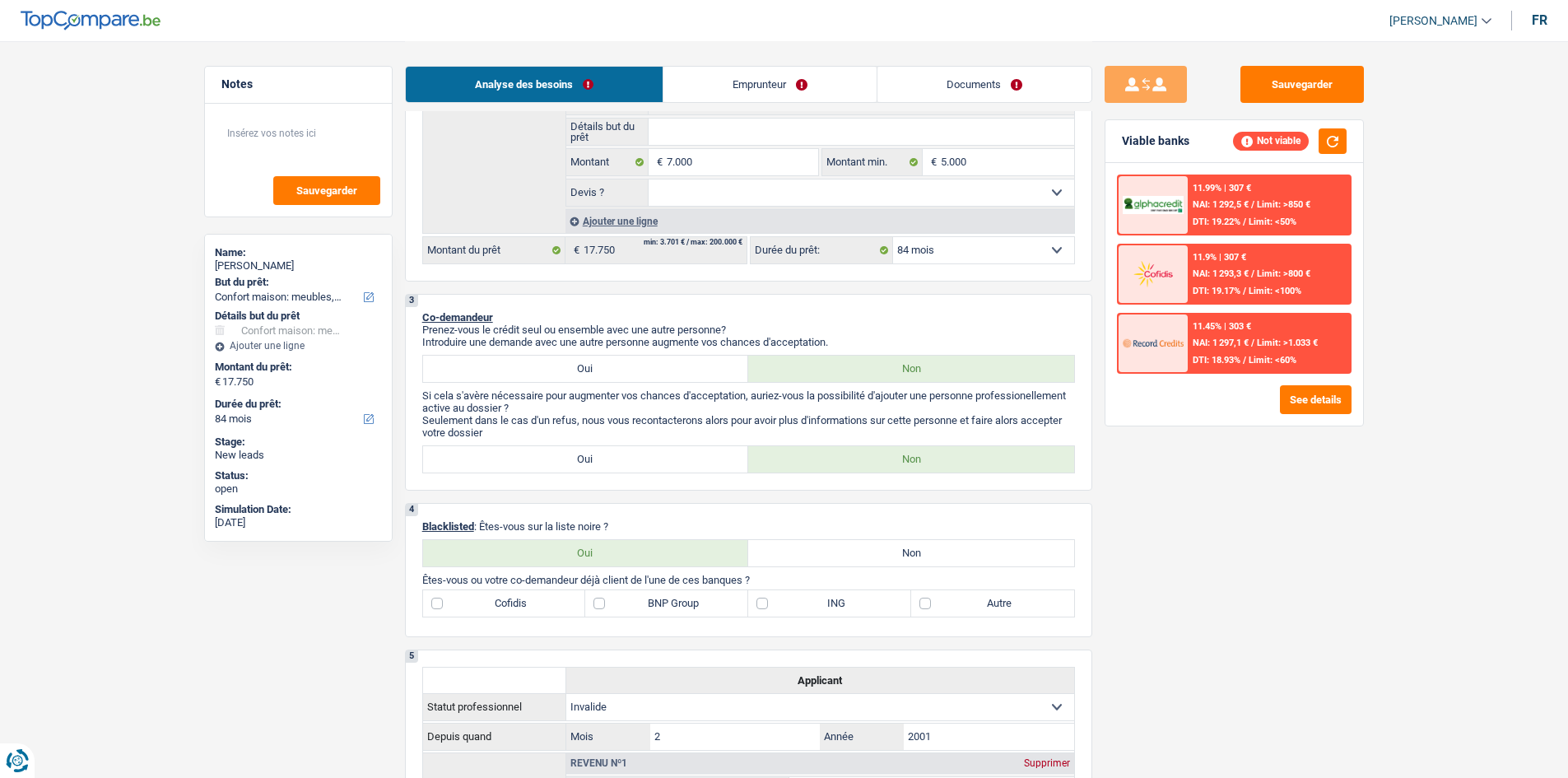
click at [794, 79] on link "Emprunteur" at bounding box center [770, 84] width 213 height 35
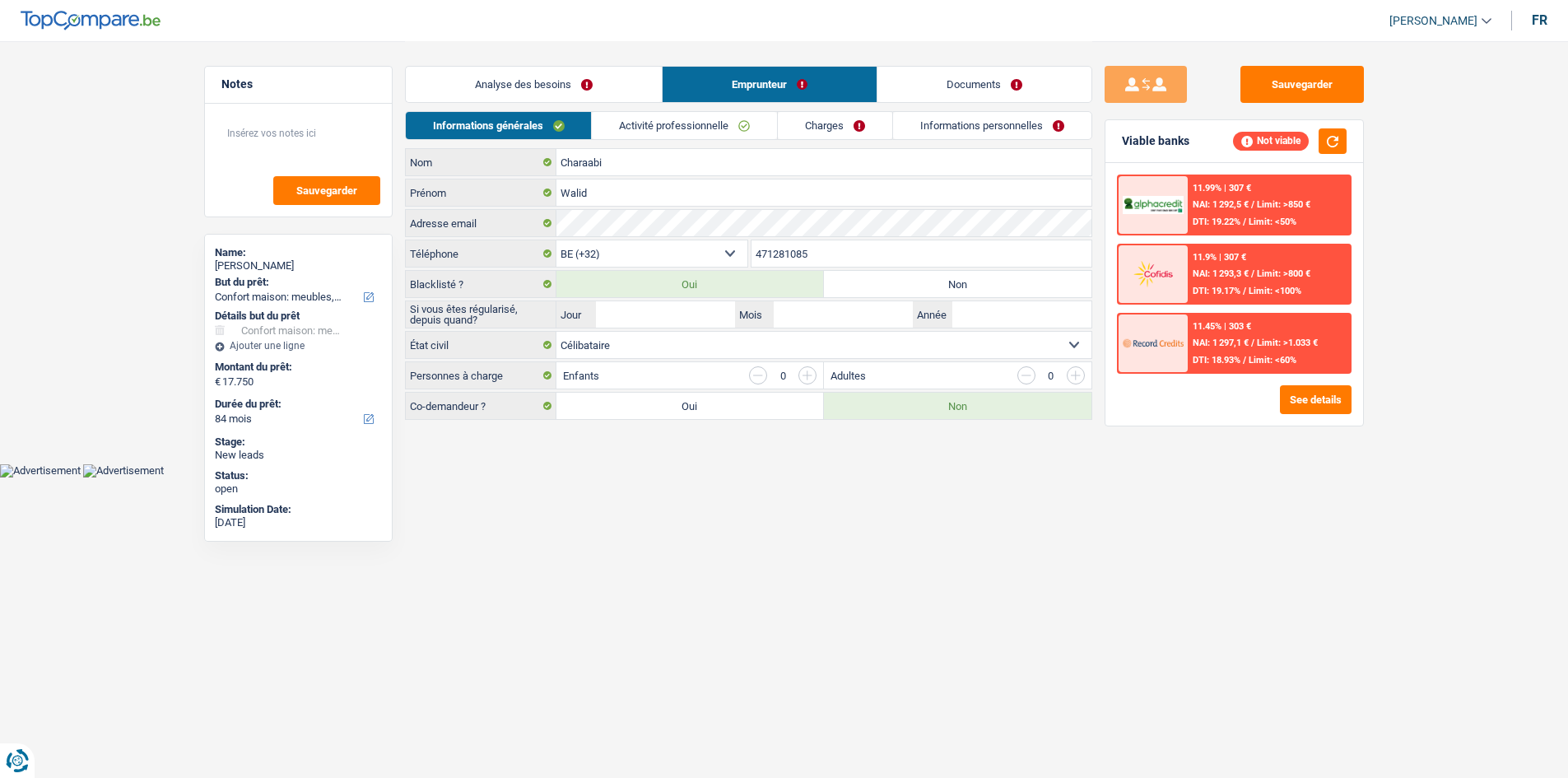
scroll to position [0, 0]
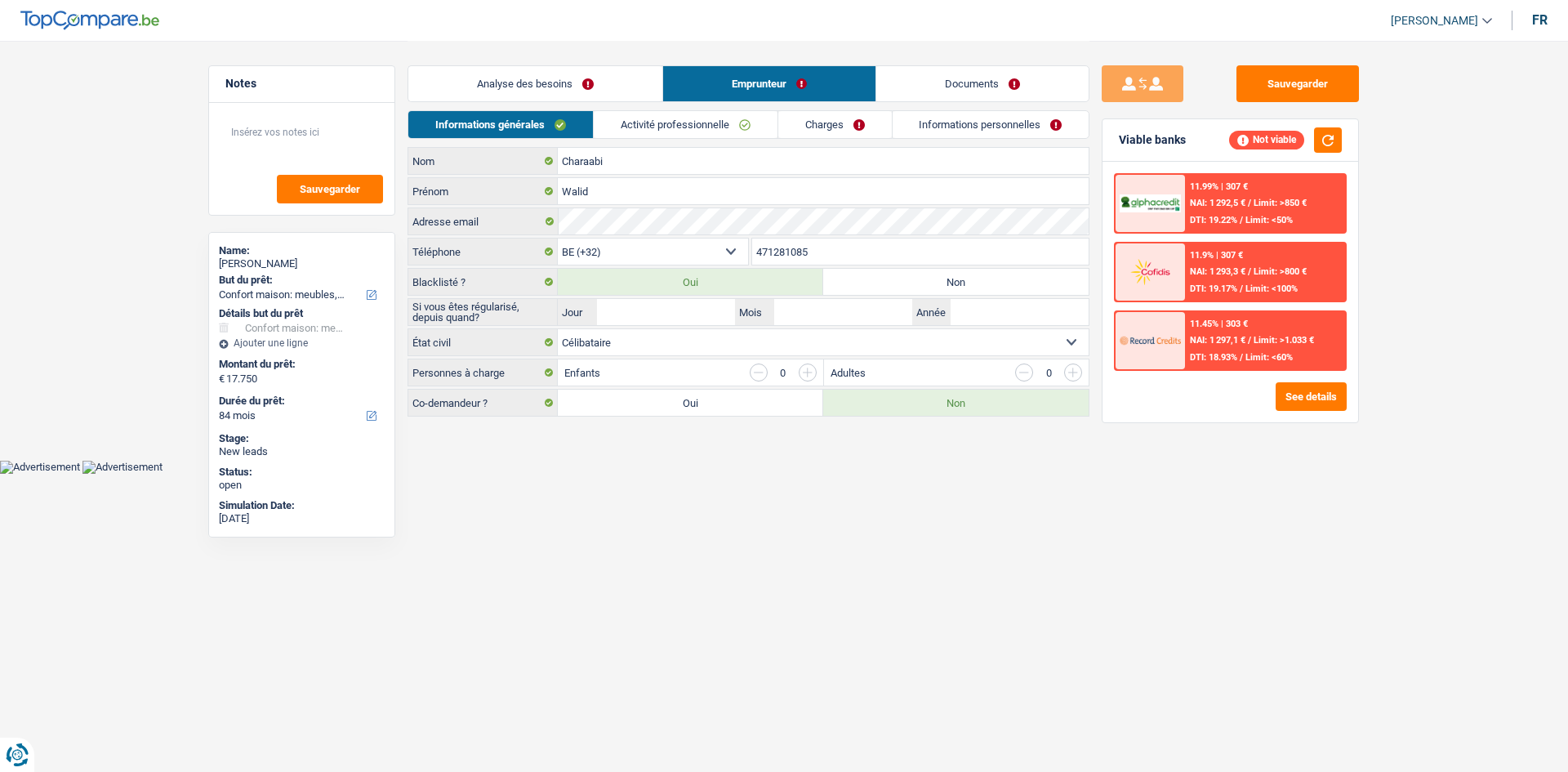
click at [952, 91] on link "Documents" at bounding box center [982, 83] width 213 height 35
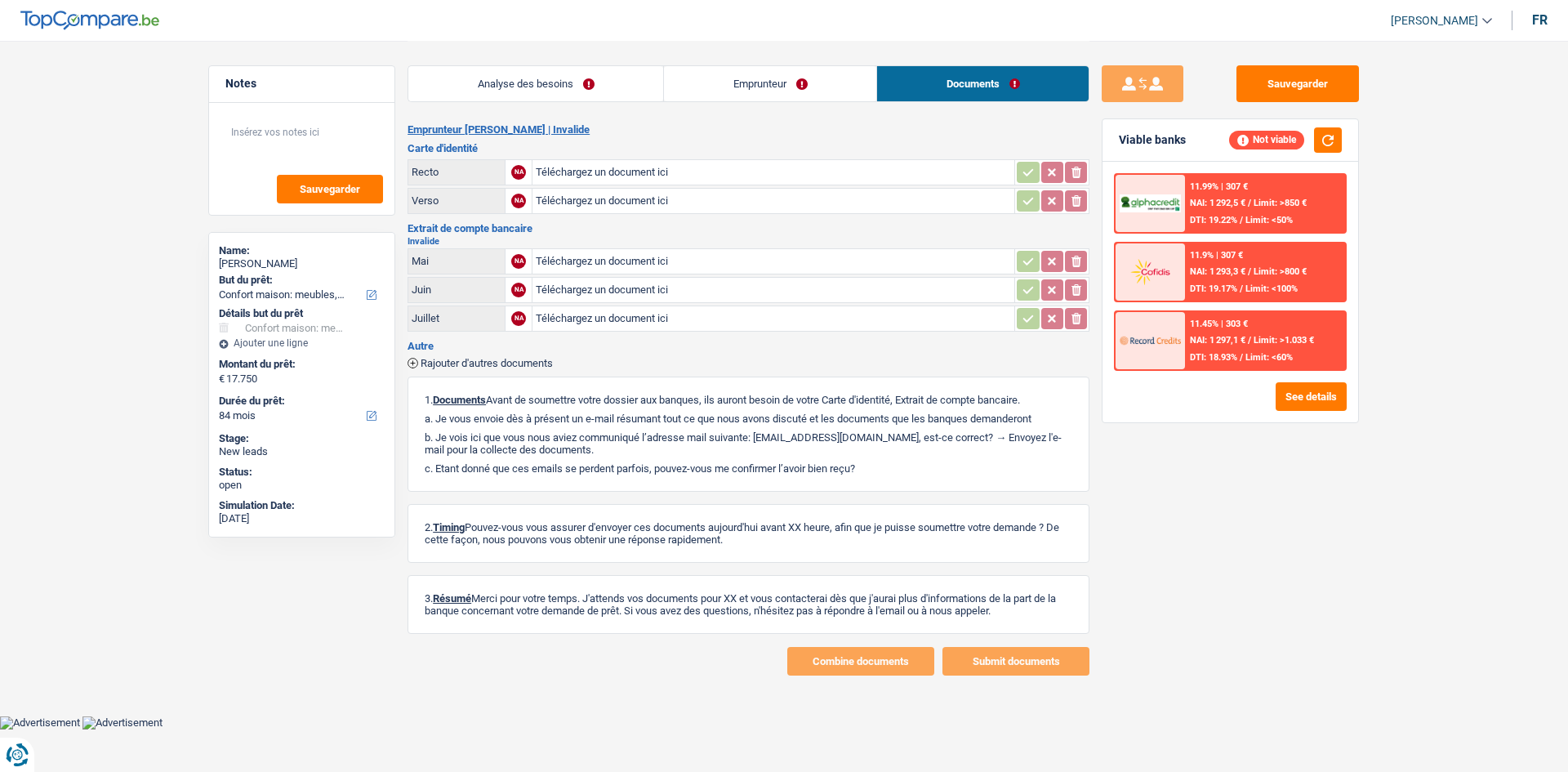
click at [589, 94] on link "Analyse des besoins" at bounding box center [536, 83] width 255 height 35
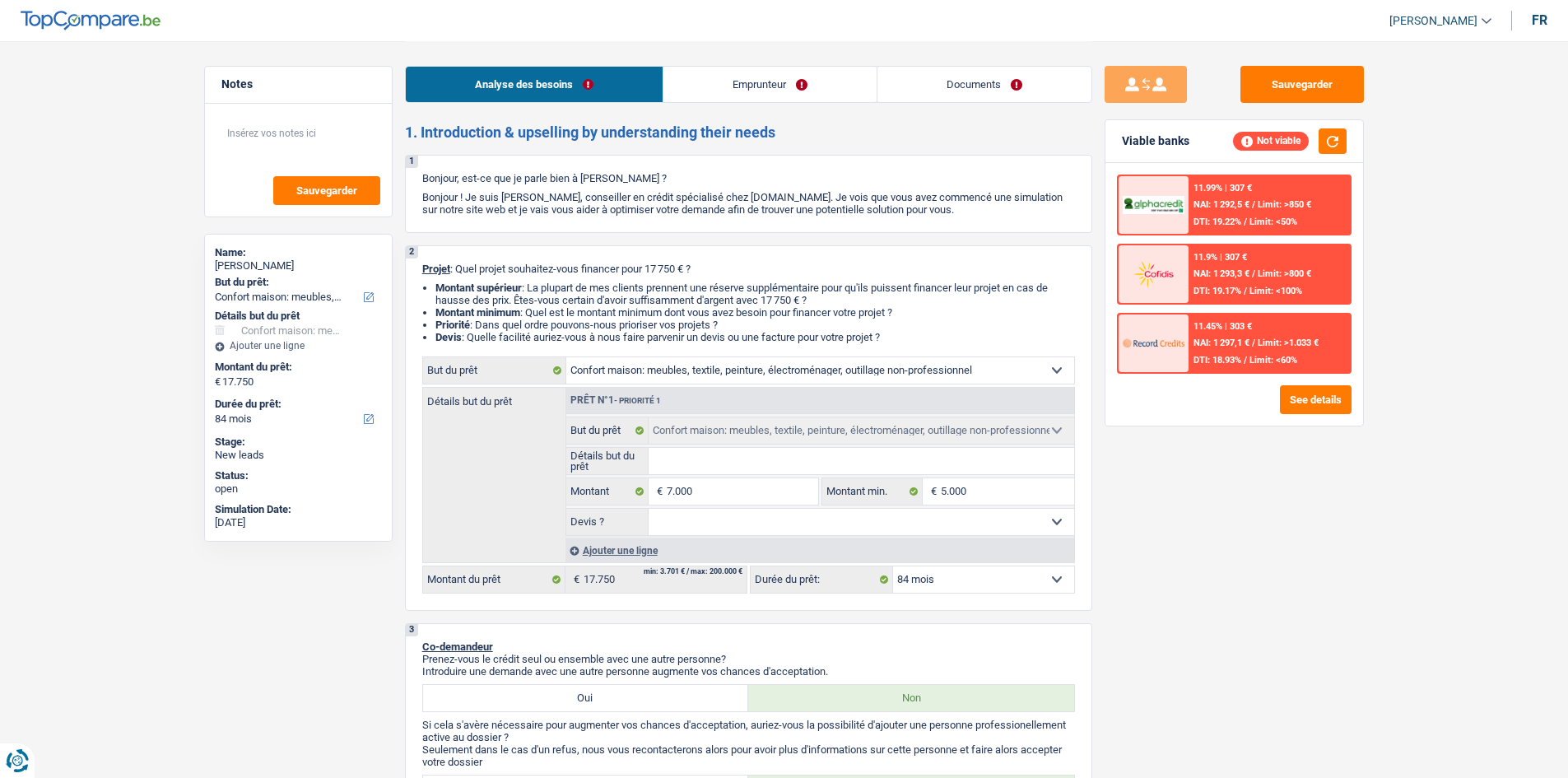
click at [809, 95] on link "Emprunteur" at bounding box center [770, 84] width 213 height 35
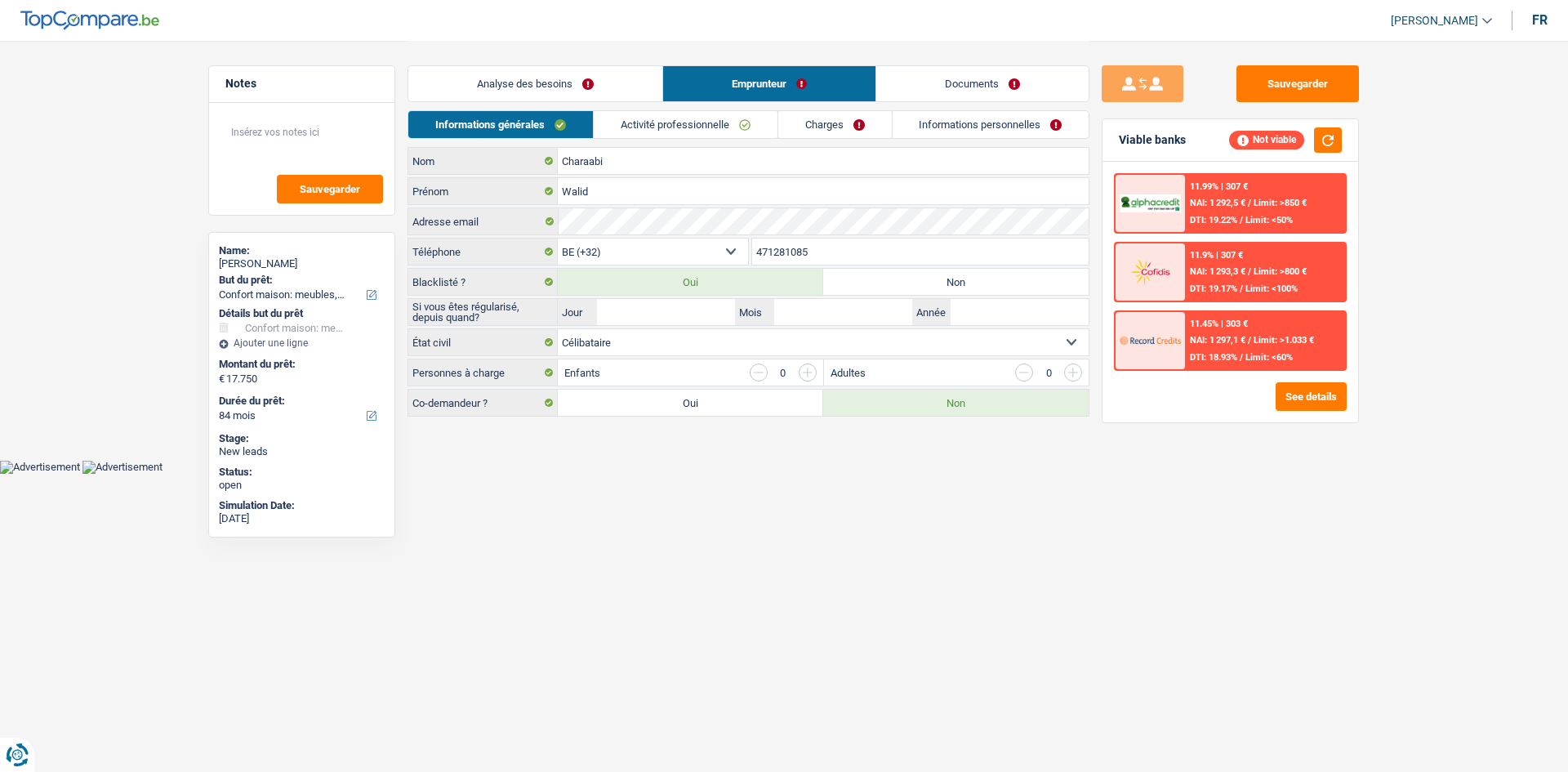
click at [937, 129] on link "Informations personnelles" at bounding box center [991, 125] width 196 height 27
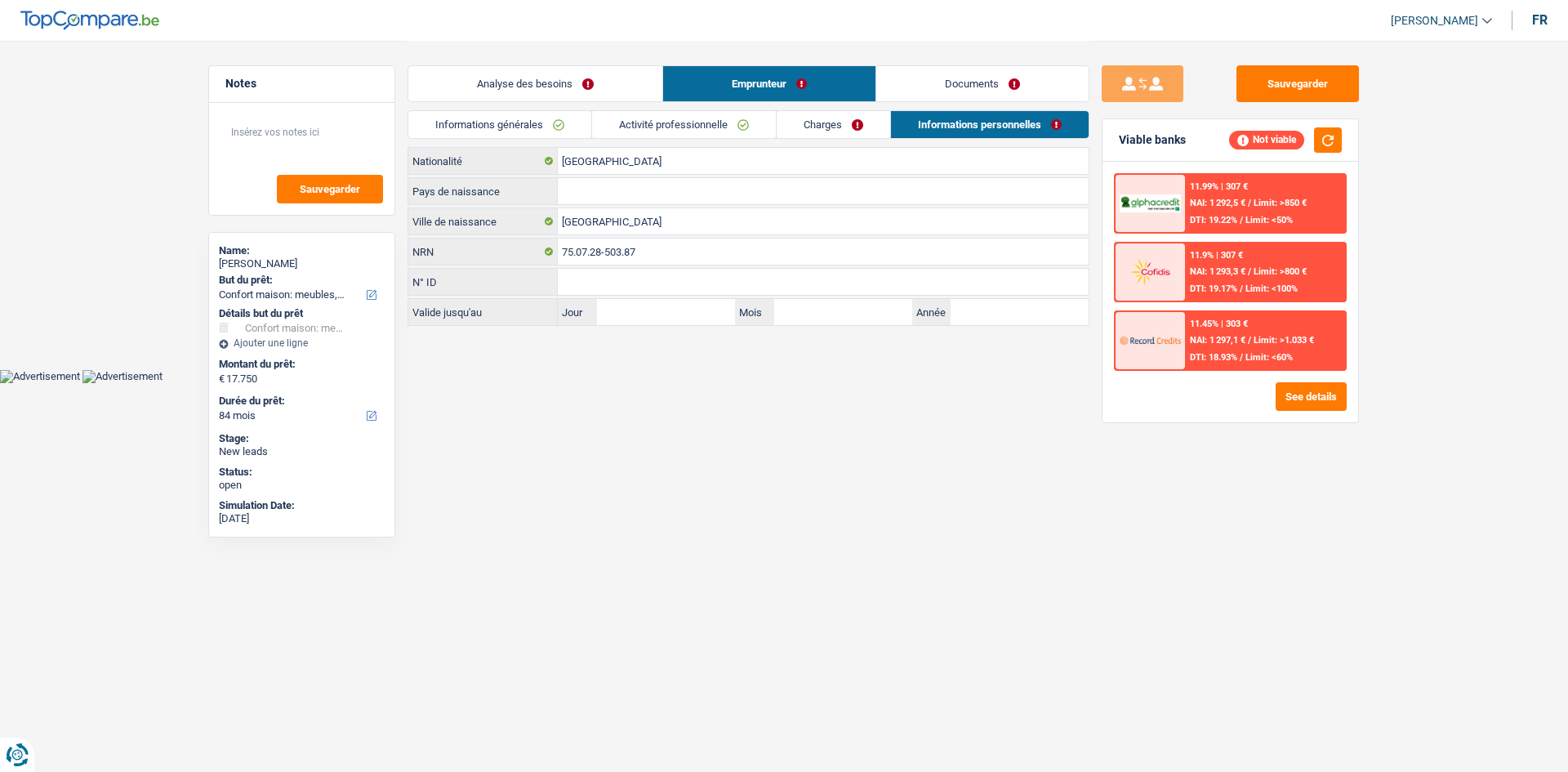
click at [570, 89] on link "Analyse des besoins" at bounding box center [535, 83] width 254 height 35
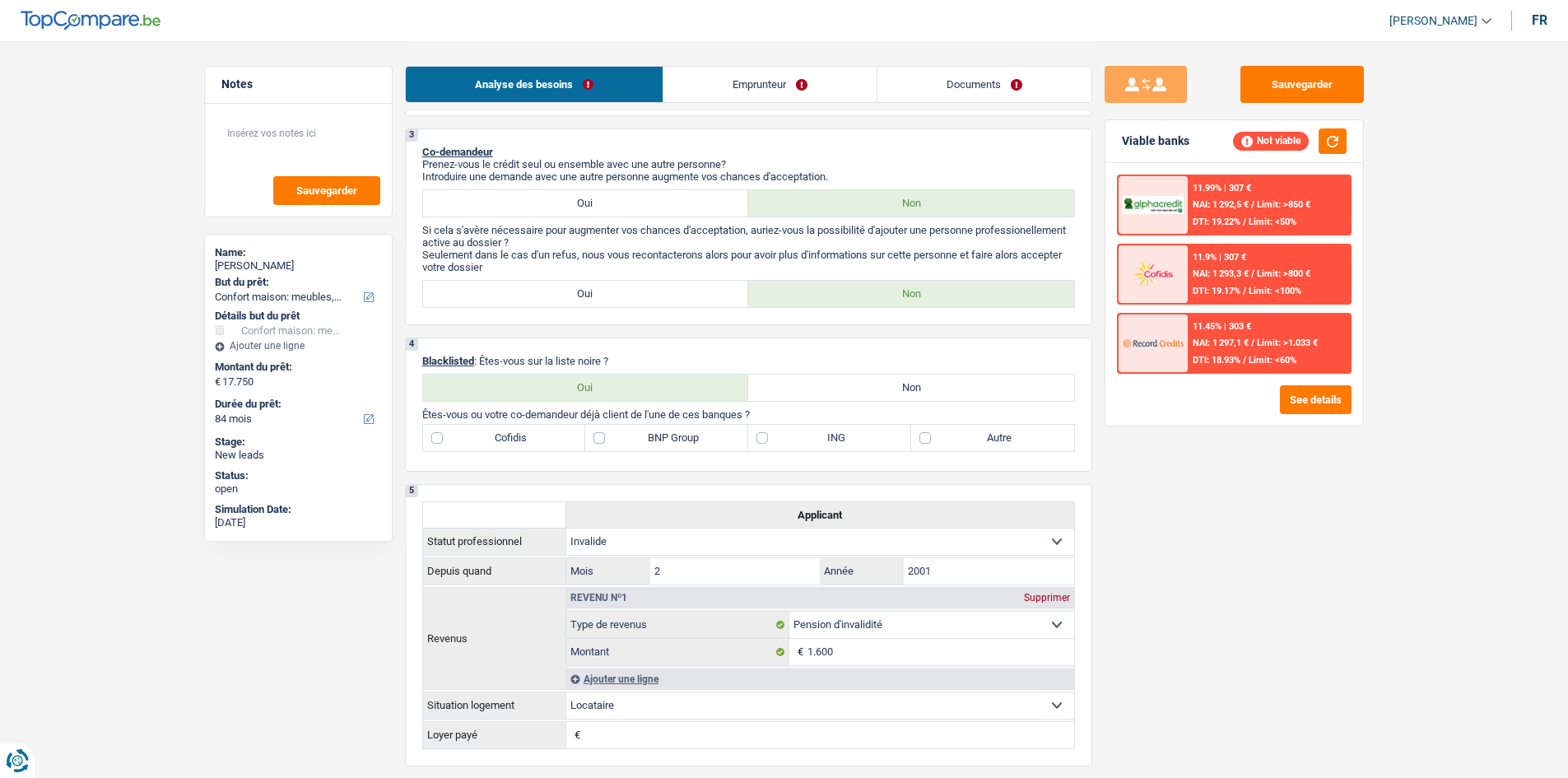
scroll to position [494, 0]
click at [925, 439] on label "Autre" at bounding box center [992, 439] width 163 height 27
click at [925, 439] on input "Autre" at bounding box center [992, 439] width 163 height 27
checkbox input "true"
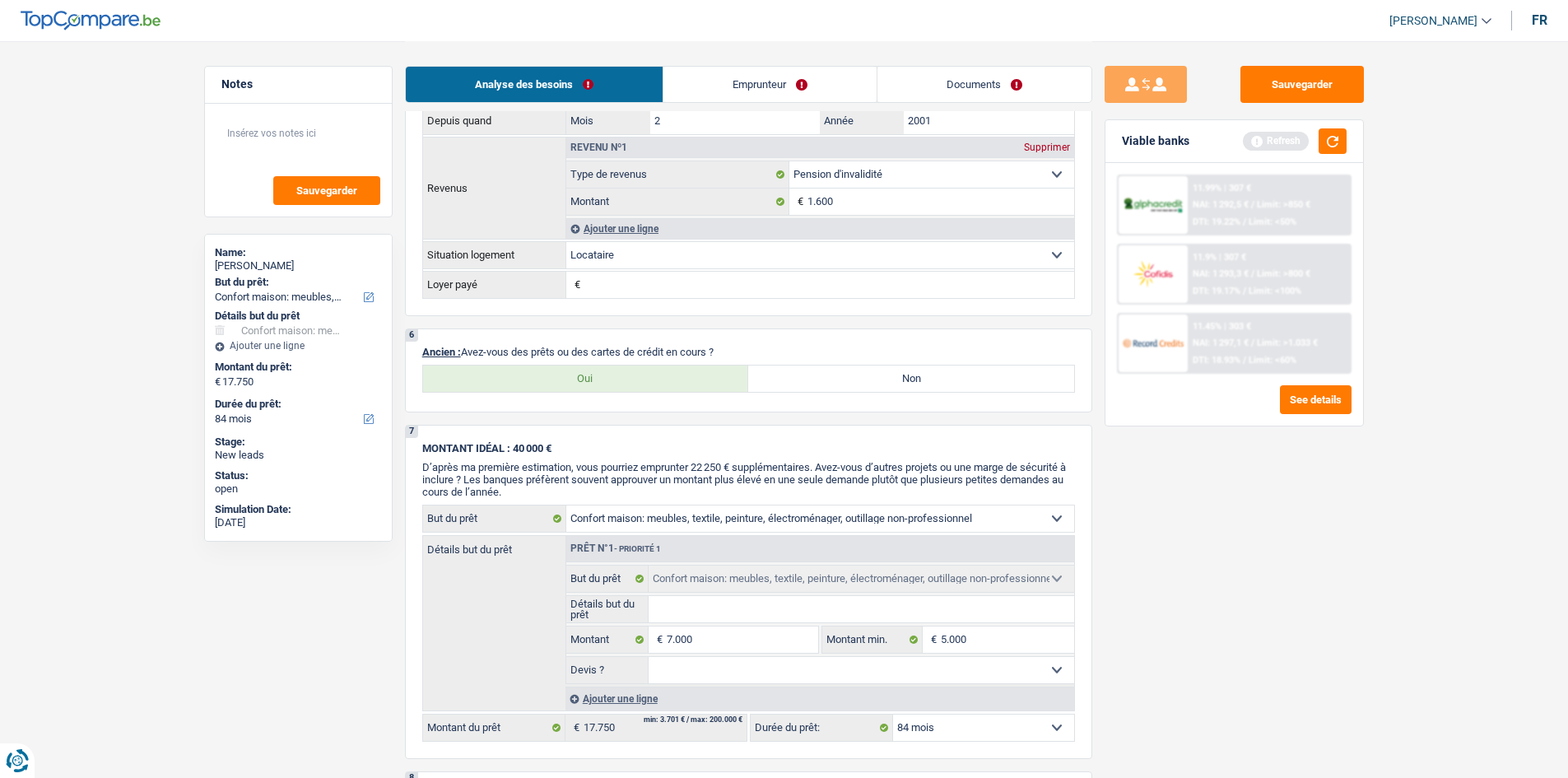
scroll to position [988, 0]
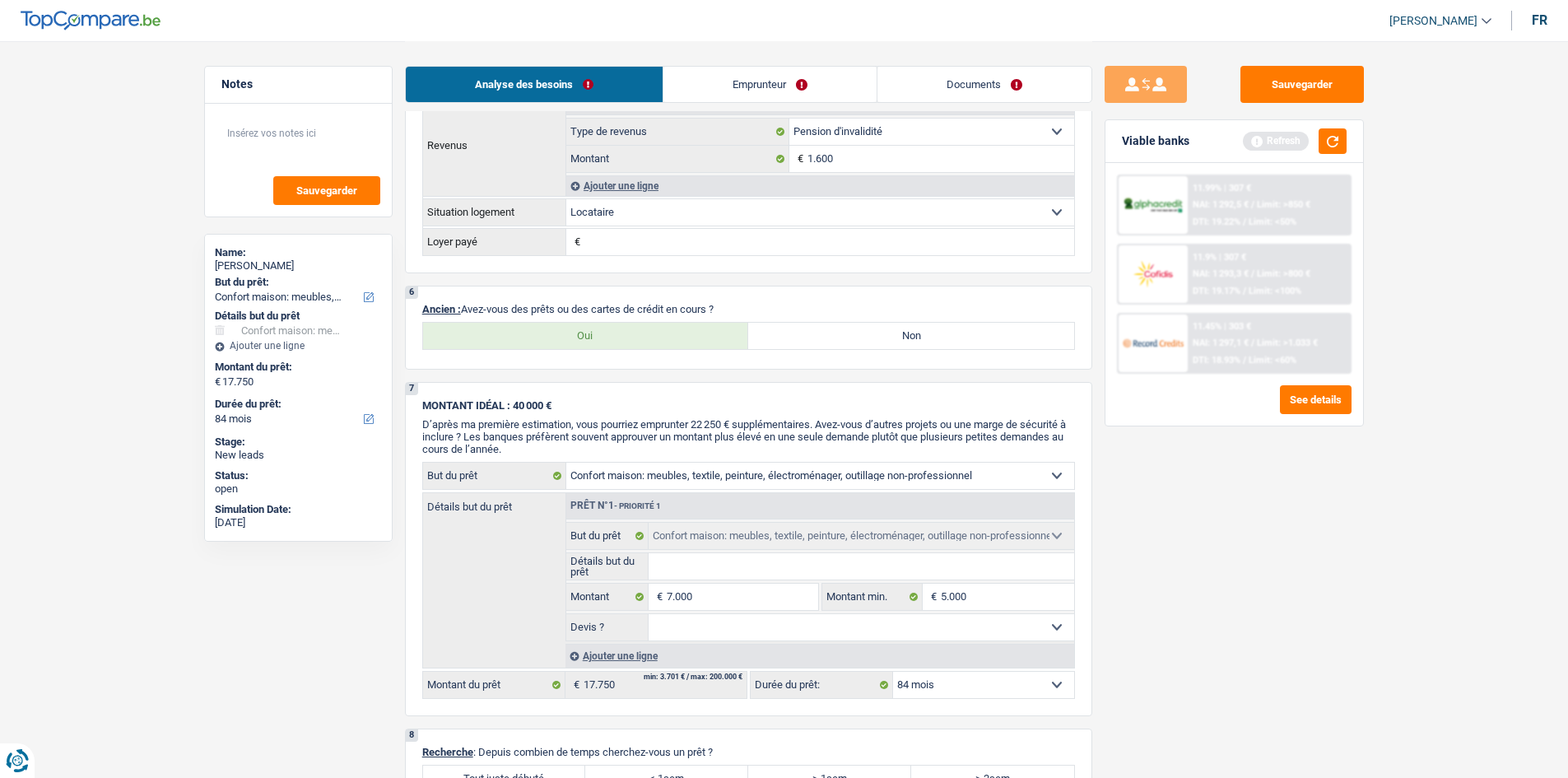
click at [608, 335] on label "Oui" at bounding box center [586, 336] width 326 height 27
click at [608, 335] on input "Oui" at bounding box center [586, 336] width 326 height 27
radio input "true"
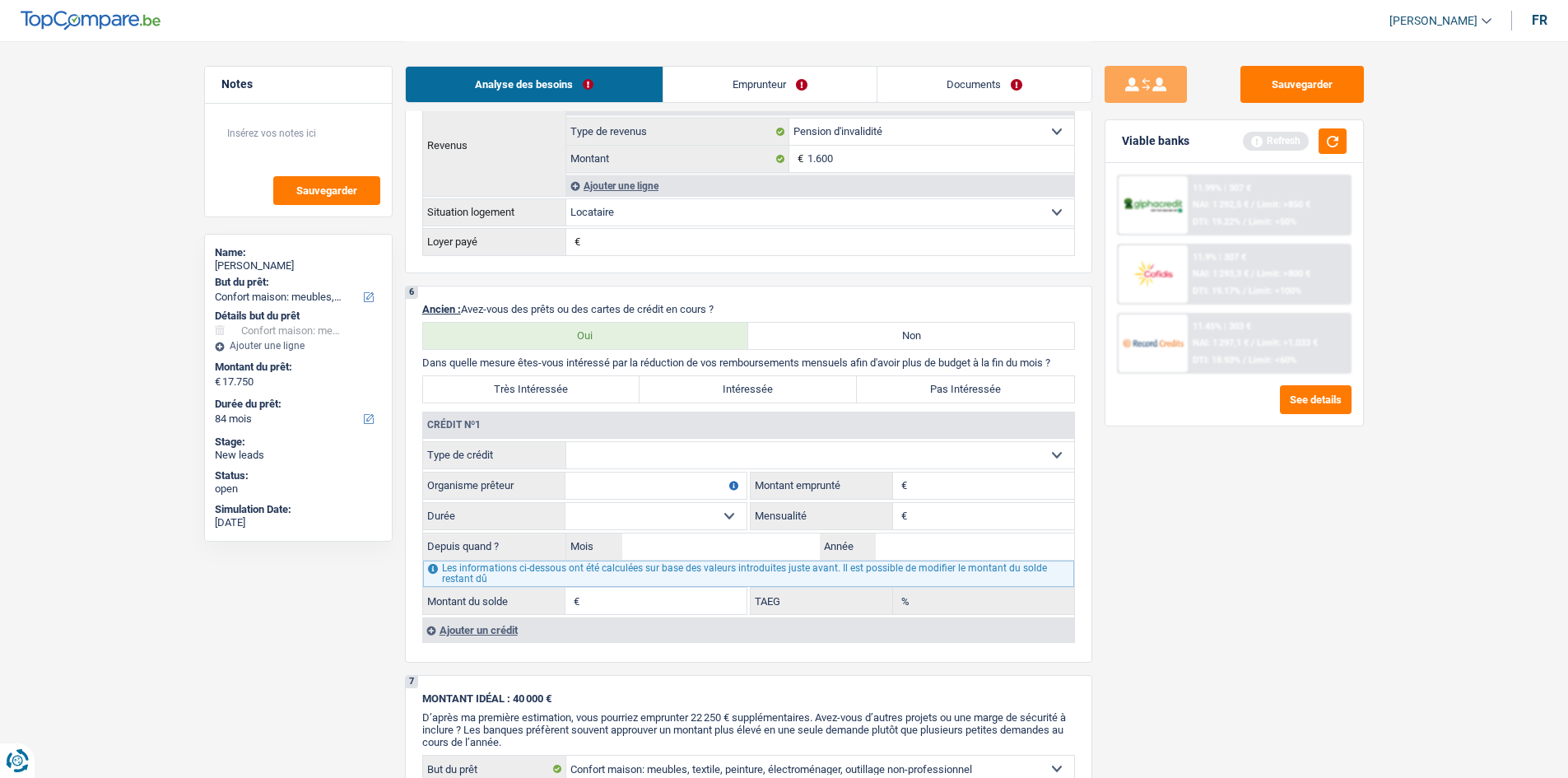
click at [861, 344] on label "Non" at bounding box center [911, 336] width 326 height 27
click at [861, 344] on input "Non" at bounding box center [911, 336] width 326 height 27
radio input "true"
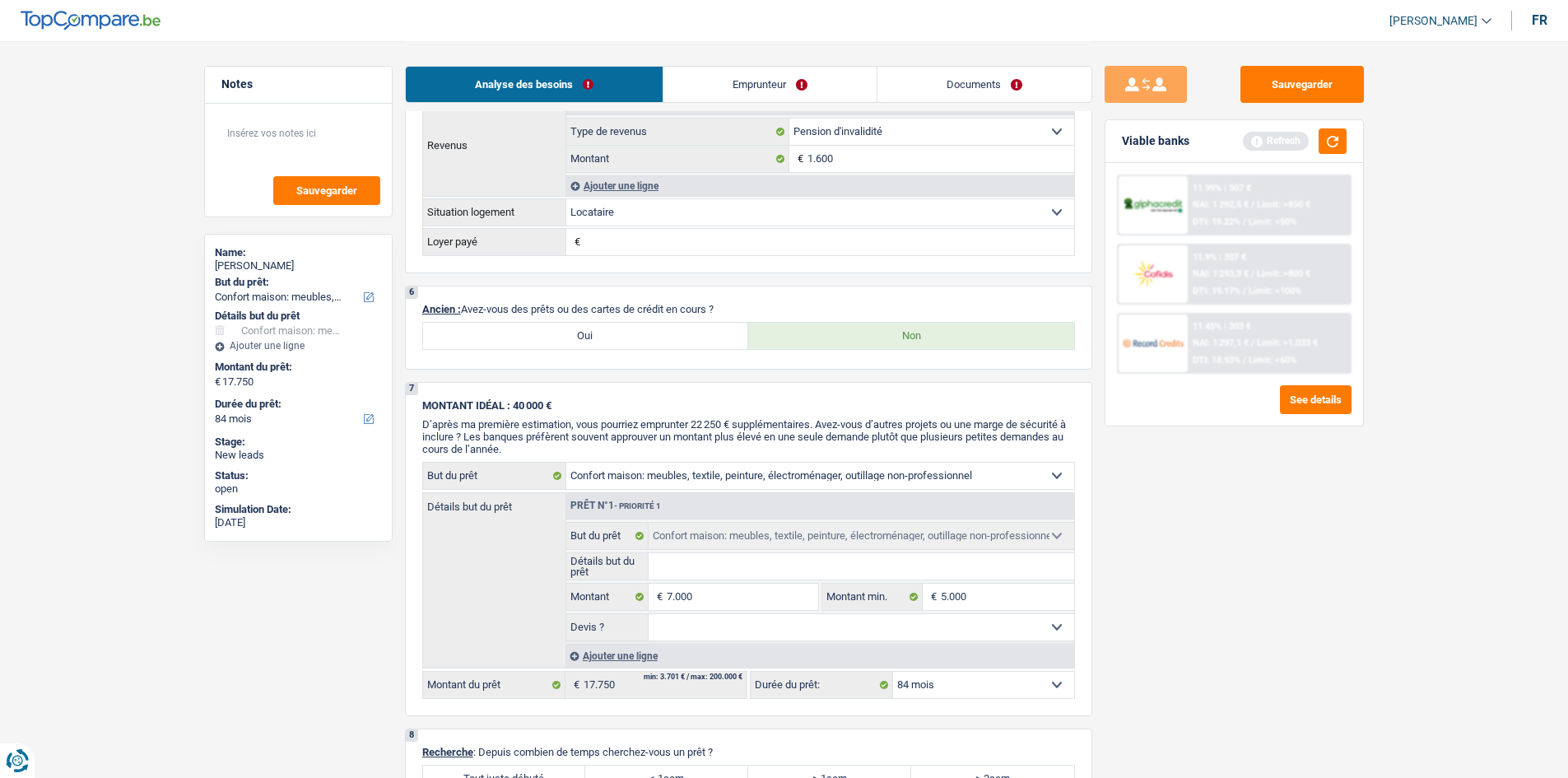
click at [743, 80] on link "Emprunteur" at bounding box center [770, 84] width 213 height 35
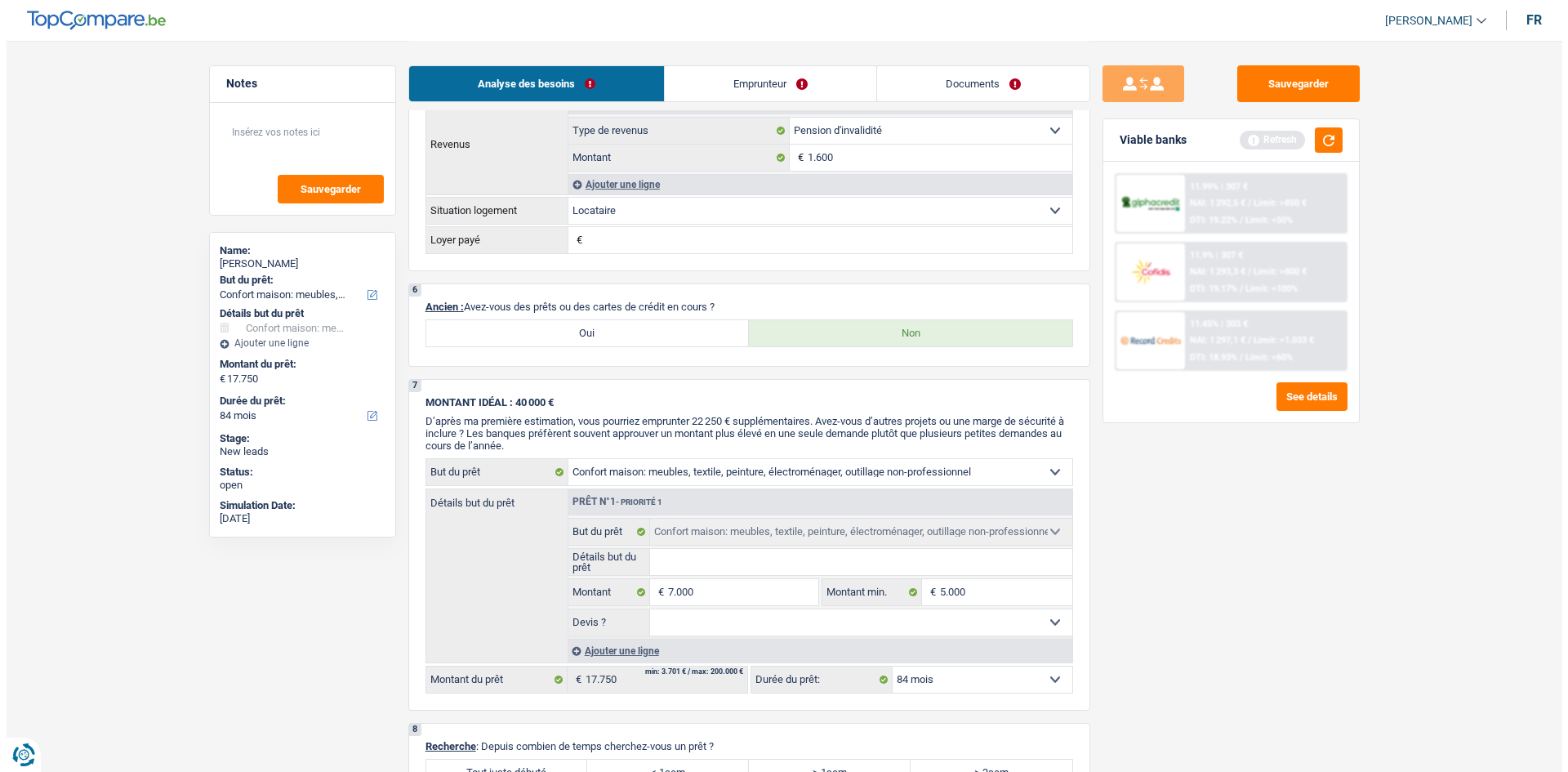
scroll to position [0, 0]
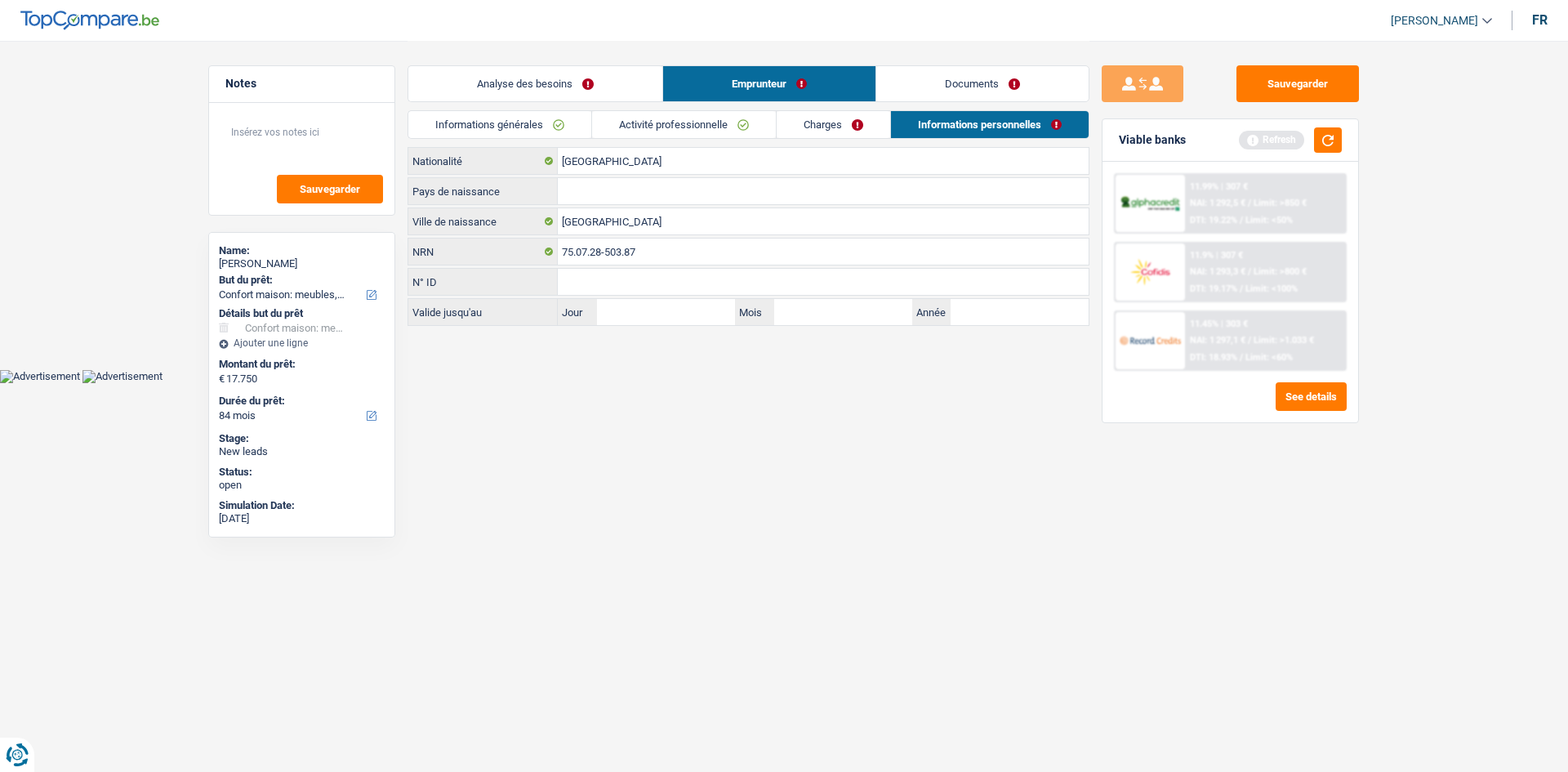
click at [570, 127] on link "Informations générales" at bounding box center [500, 125] width 183 height 27
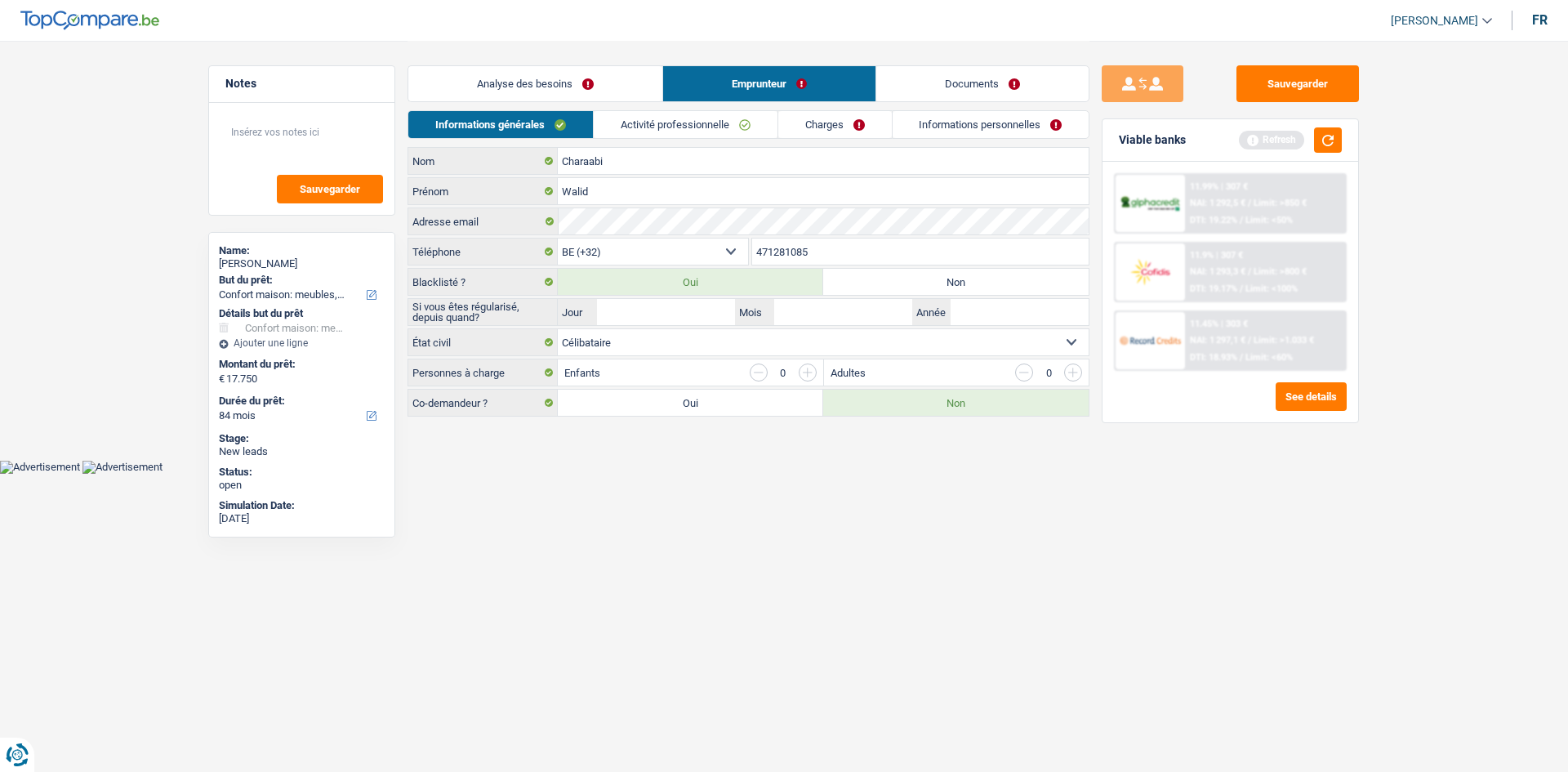
click at [879, 273] on label "Non" at bounding box center [956, 283] width 265 height 26
click at [879, 273] on input "Non" at bounding box center [956, 283] width 265 height 26
radio input "true"
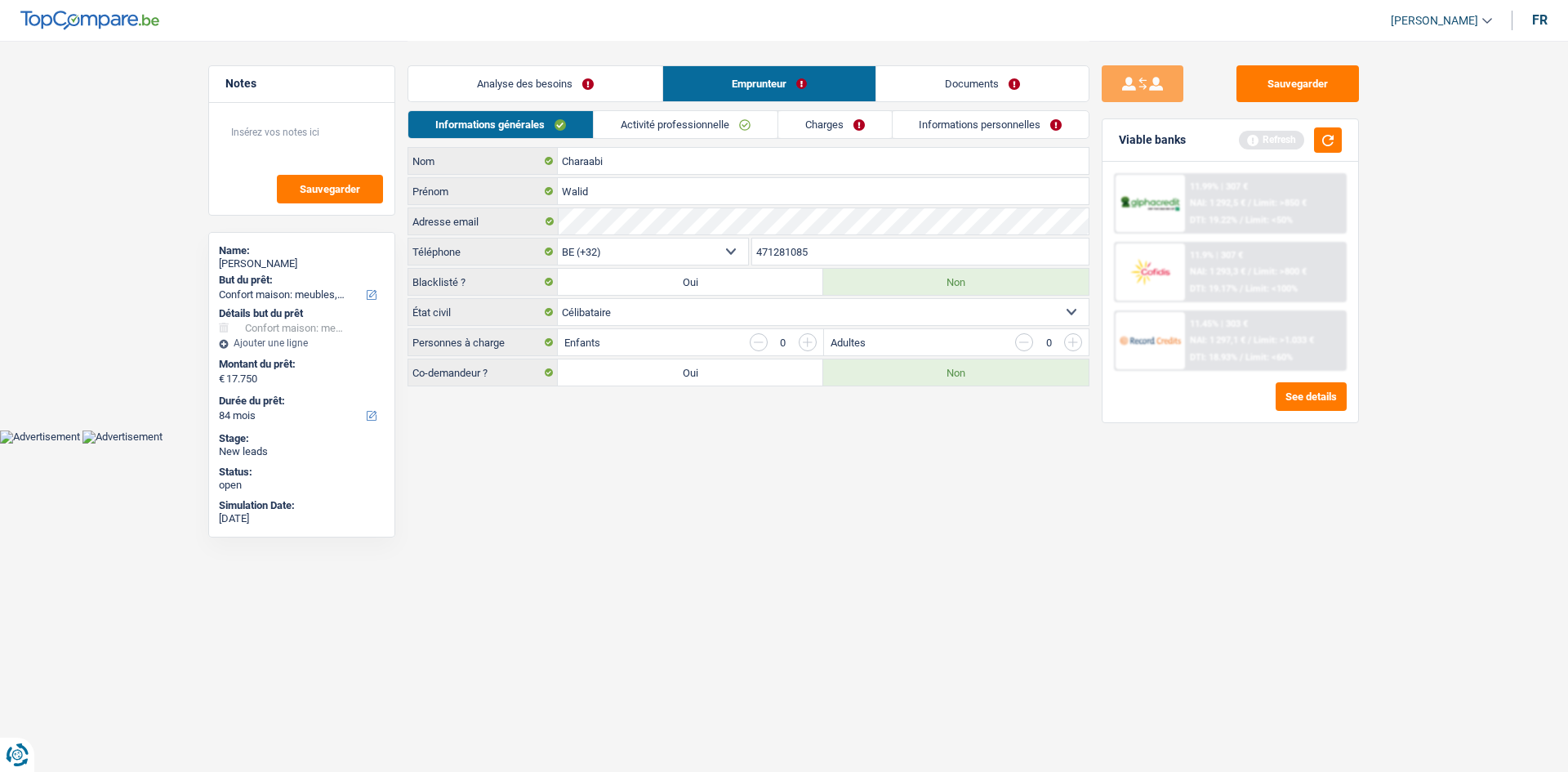
click at [690, 124] on link "Activité professionnelle" at bounding box center [686, 125] width 184 height 27
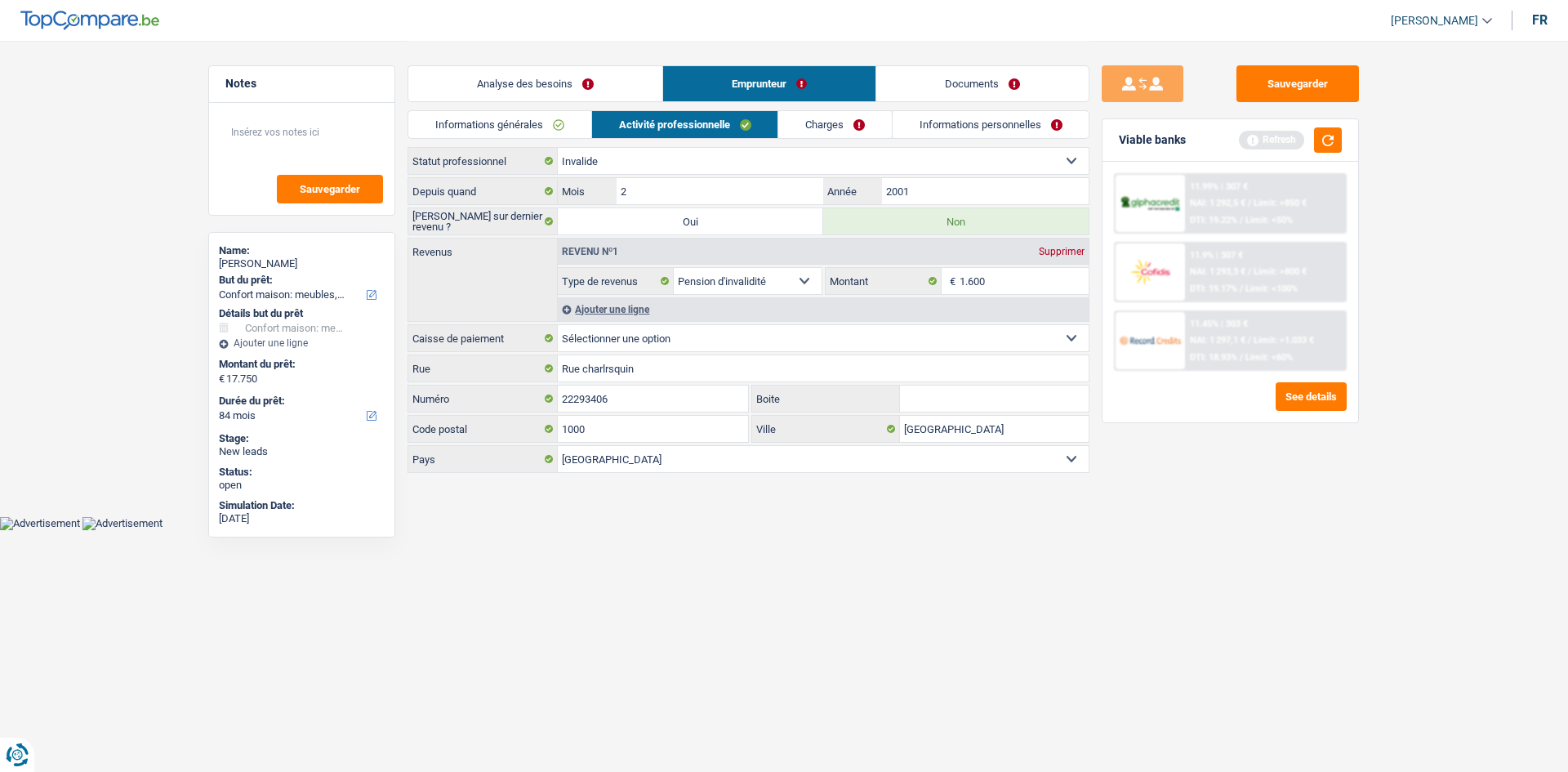
click at [1020, 337] on select "Mutualité Chrétienne Mutualité Socialiste (Solidaris) SPF Sécurité Sociale Unio…" at bounding box center [824, 338] width 531 height 26
click at [1001, 337] on select "Mutualité Chrétienne Mutualité Socialiste (Solidaris) SPF Sécurité Sociale Unio…" at bounding box center [824, 338] width 531 height 26
click at [1010, 289] on input "1.600" at bounding box center [1025, 282] width 130 height 26
type input "1.700"
click at [964, 342] on select "Mutualité Chrétienne Mutualité Socialiste (Solidaris) SPF Sécurité Sociale Unio…" at bounding box center [824, 338] width 531 height 26
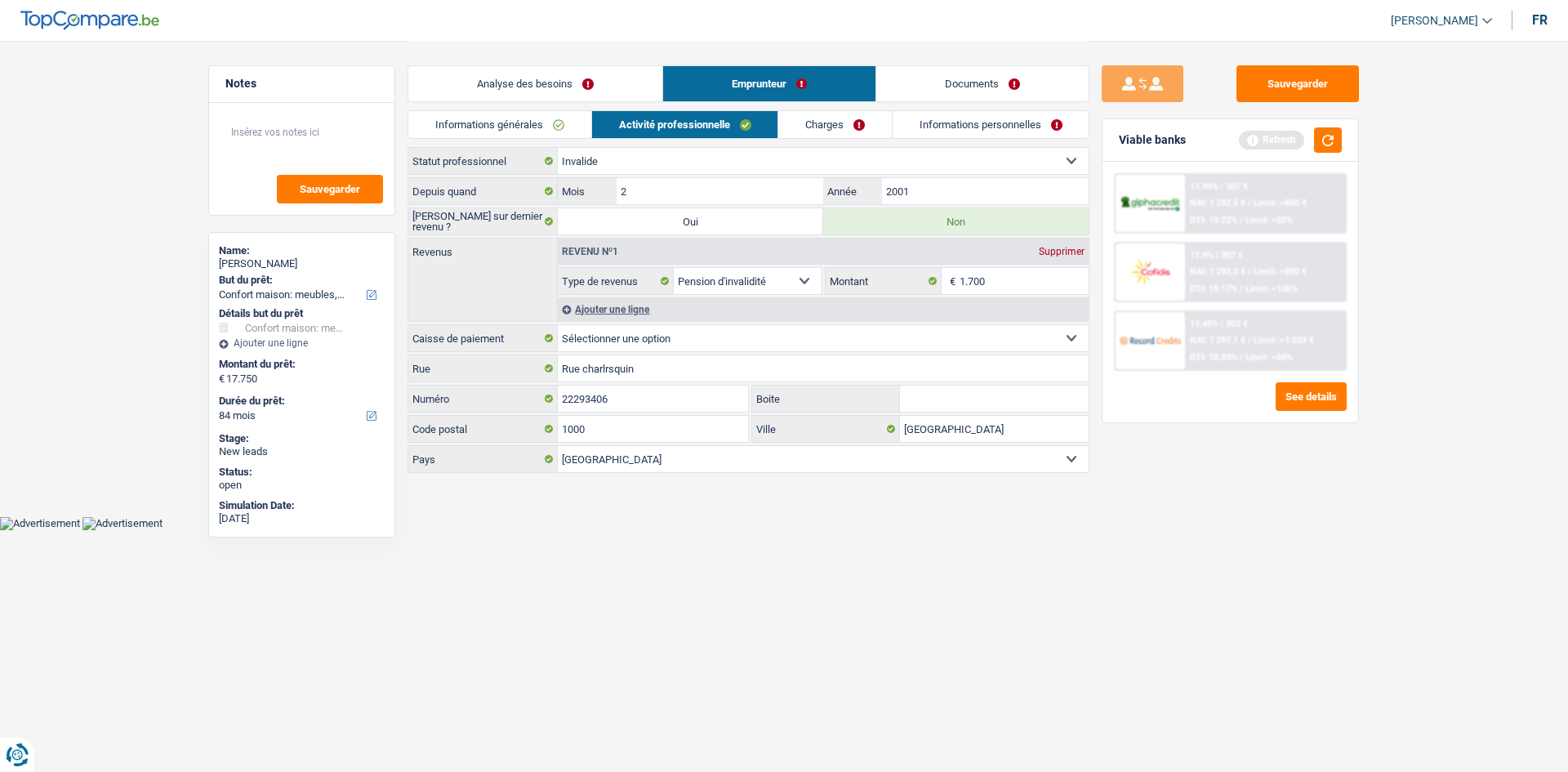
click at [1150, 534] on div "Sauvegarder Viable banks Refresh 11.99% | 307 € NAI: 1 292,5 € / Limit: >850 € …" at bounding box center [1231, 405] width 281 height 680
click at [834, 118] on link "Charges" at bounding box center [835, 125] width 113 height 27
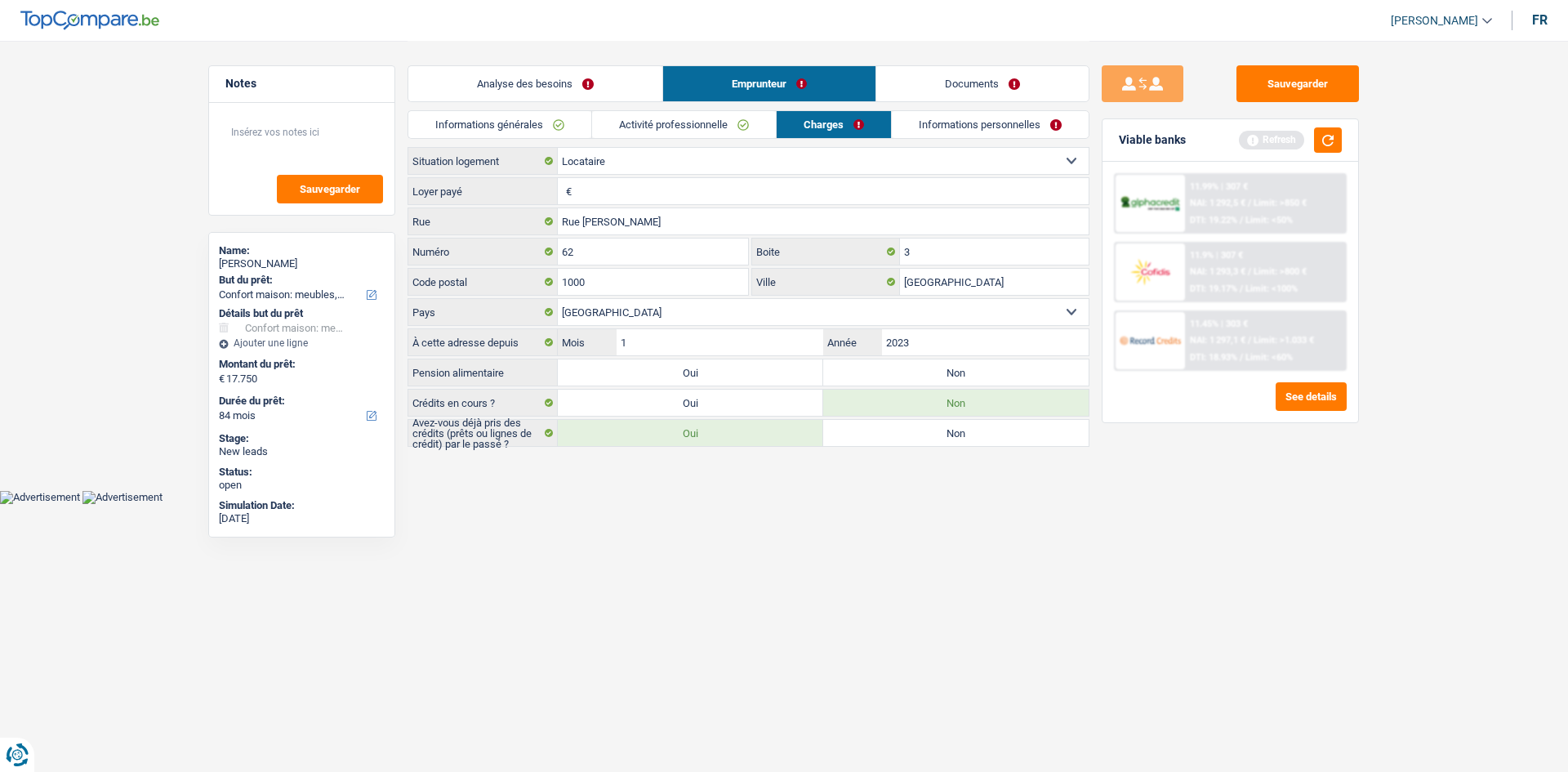
click at [653, 189] on input "Loyer payé" at bounding box center [832, 192] width 513 height 26
type input "520"
click at [963, 341] on input "2023" at bounding box center [985, 343] width 207 height 26
type input "2022"
click at [681, 505] on html "Vous avez le contrôle de vos données Nous utilisons des cookies, tout comme nos…" at bounding box center [784, 252] width 1568 height 505
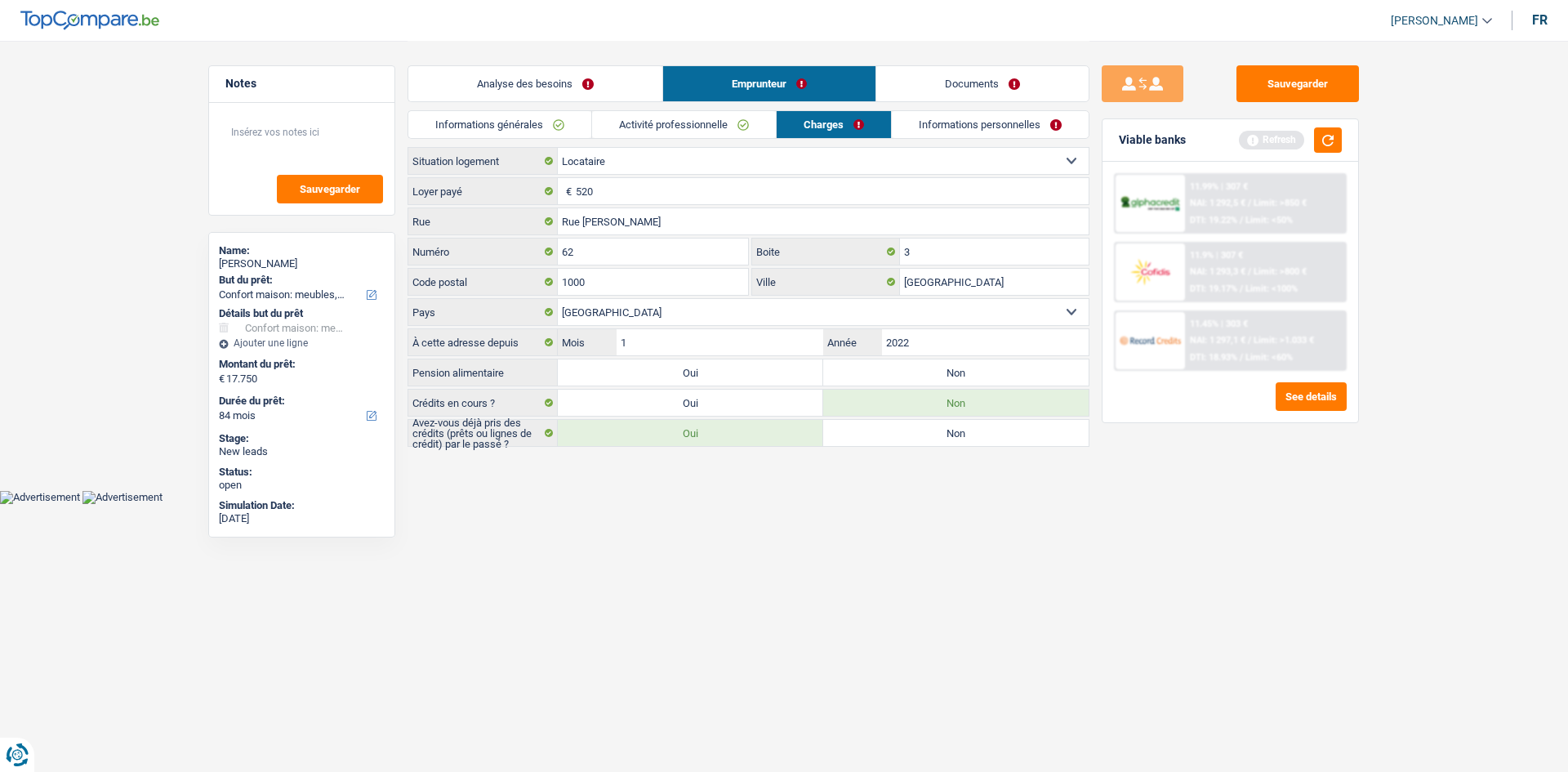
click at [855, 377] on label "Non" at bounding box center [956, 373] width 265 height 26
click at [855, 377] on input "Non" at bounding box center [956, 373] width 265 height 26
radio input "true"
click at [857, 429] on label "Non" at bounding box center [956, 434] width 265 height 26
click at [857, 429] on input "Non" at bounding box center [956, 434] width 265 height 26
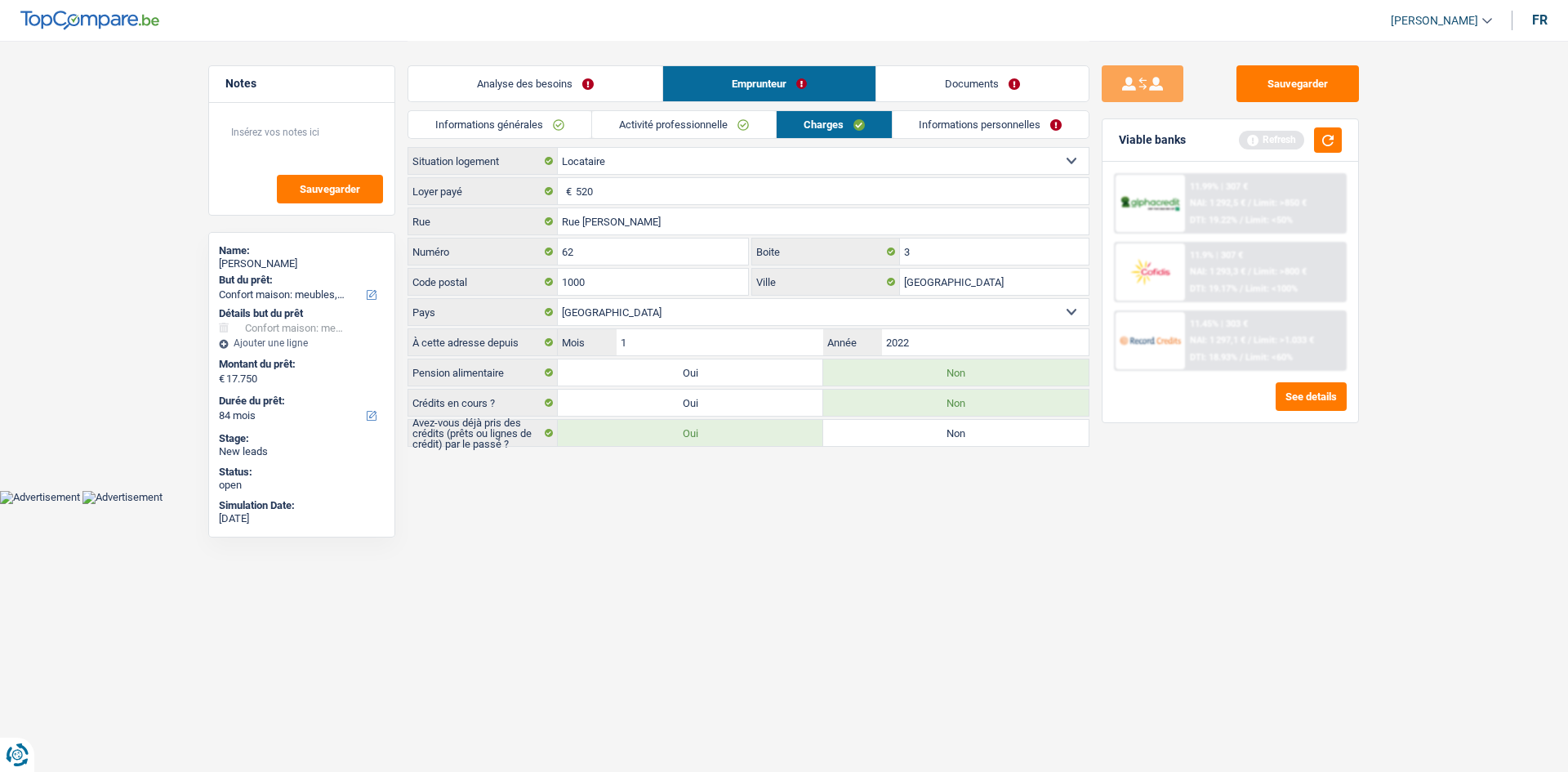
radio input "true"
click at [661, 439] on label "Oui" at bounding box center [690, 434] width 265 height 26
click at [661, 439] on input "Oui" at bounding box center [690, 434] width 265 height 26
radio input "true"
click at [1001, 129] on link "Informations personnelles" at bounding box center [991, 125] width 196 height 27
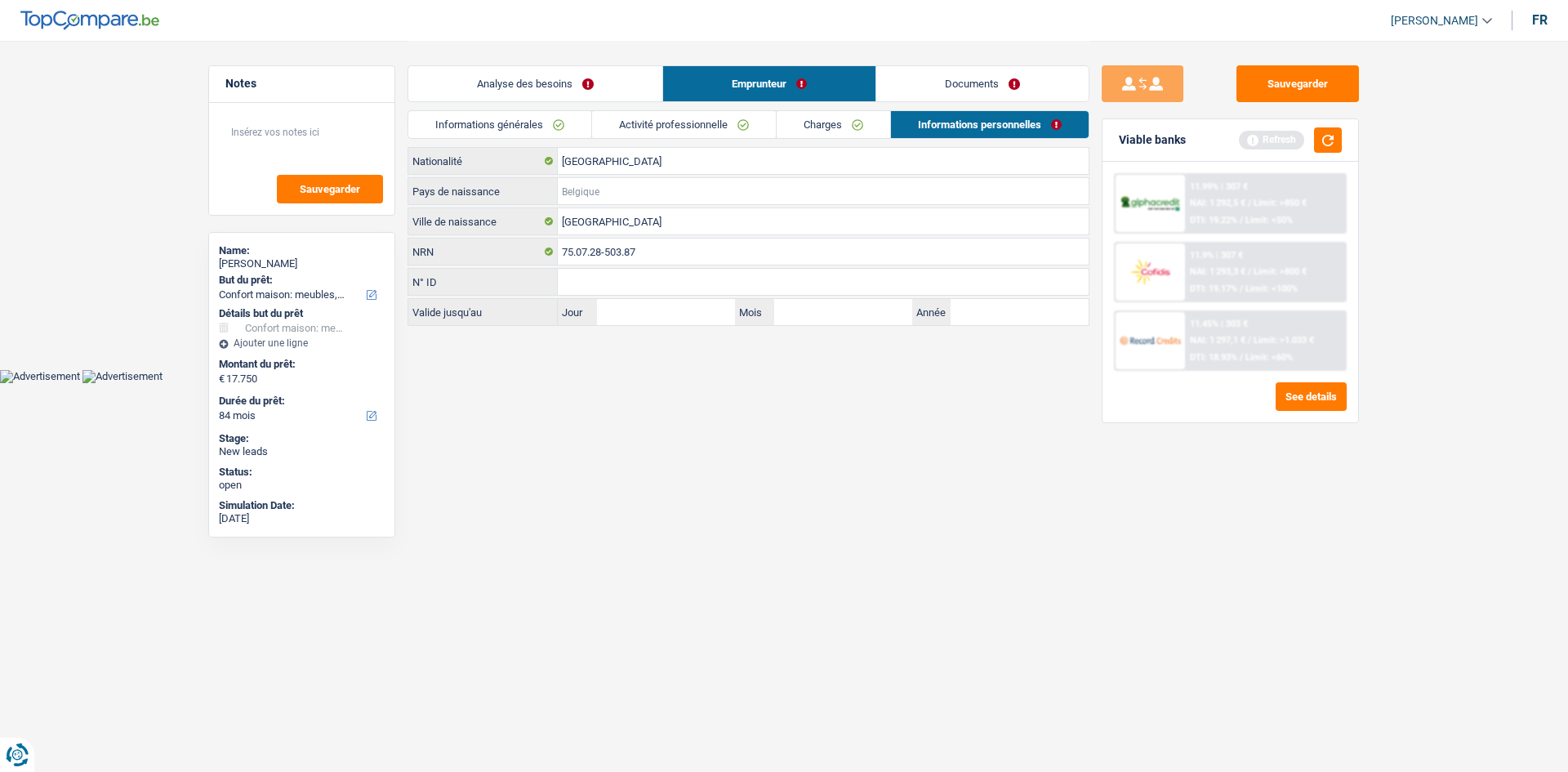
click at [606, 188] on input "Pays de naissance" at bounding box center [824, 192] width 531 height 26
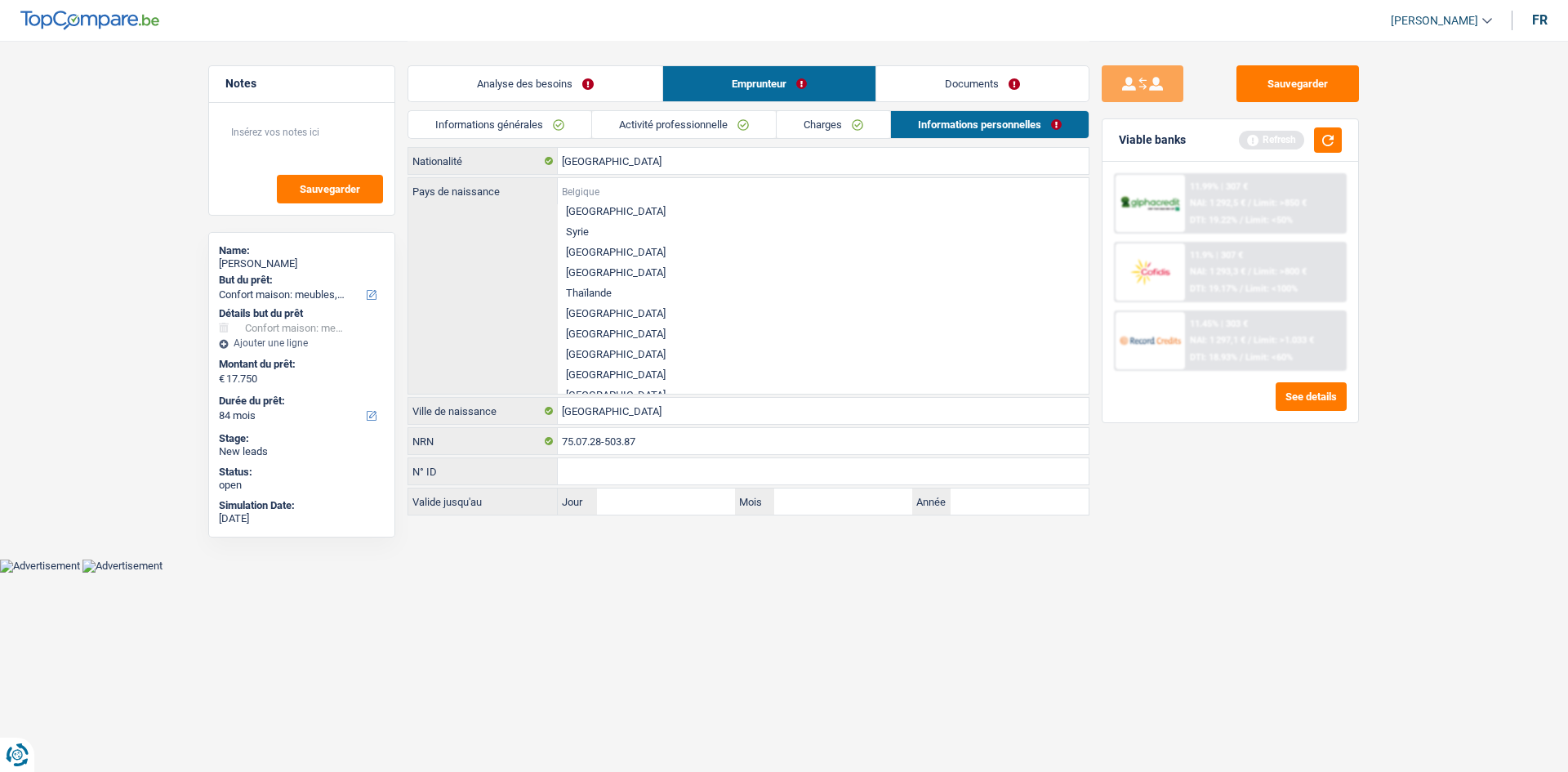
scroll to position [3595, 0]
click at [605, 292] on li "Tunisie" at bounding box center [824, 293] width 531 height 21
type input "Tunisie"
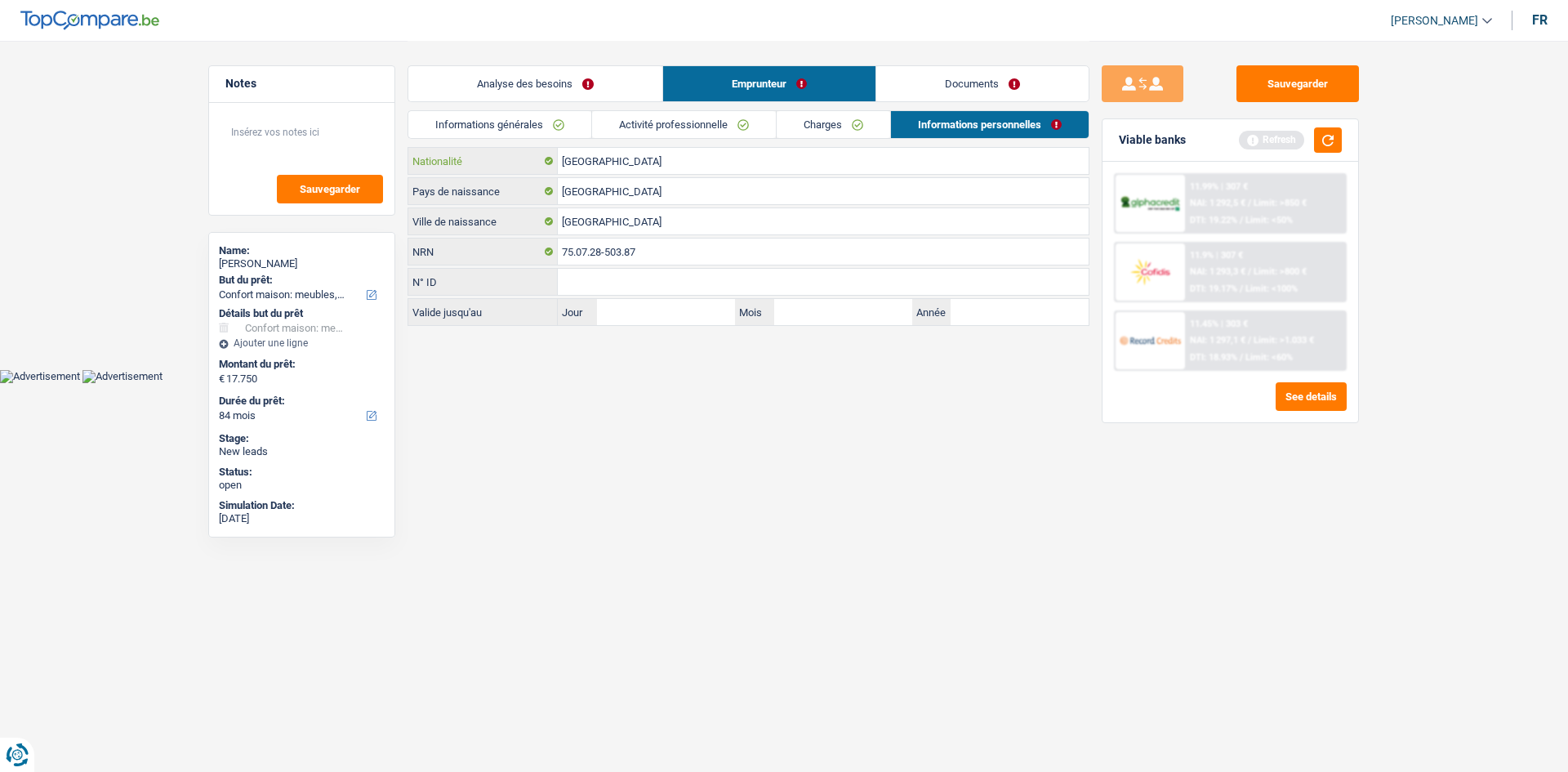
click at [639, 163] on input "[GEOGRAPHIC_DATA]" at bounding box center [824, 162] width 531 height 26
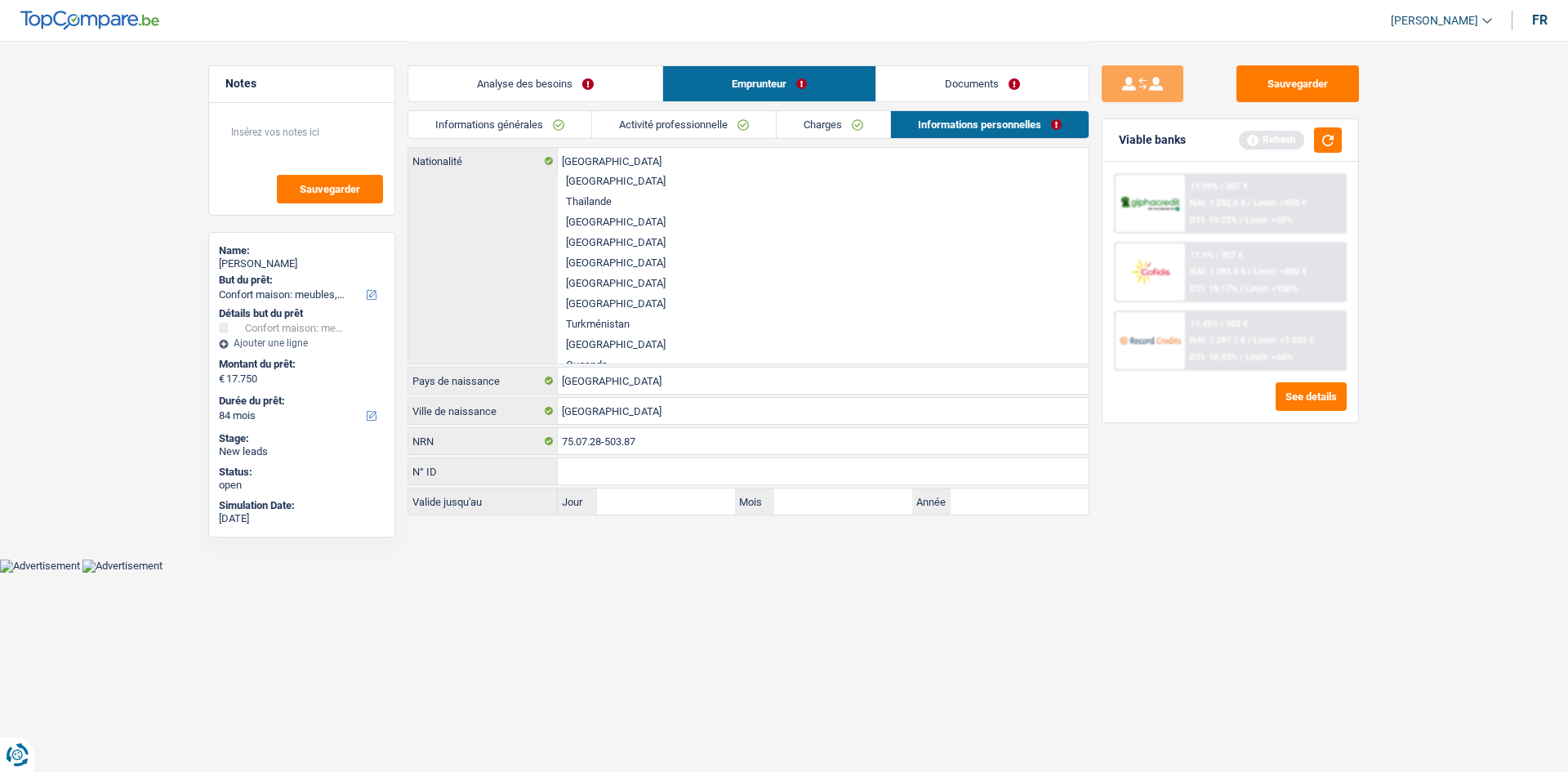
click at [592, 278] on li "Tunisie" at bounding box center [824, 283] width 531 height 21
type input "Tunisie"
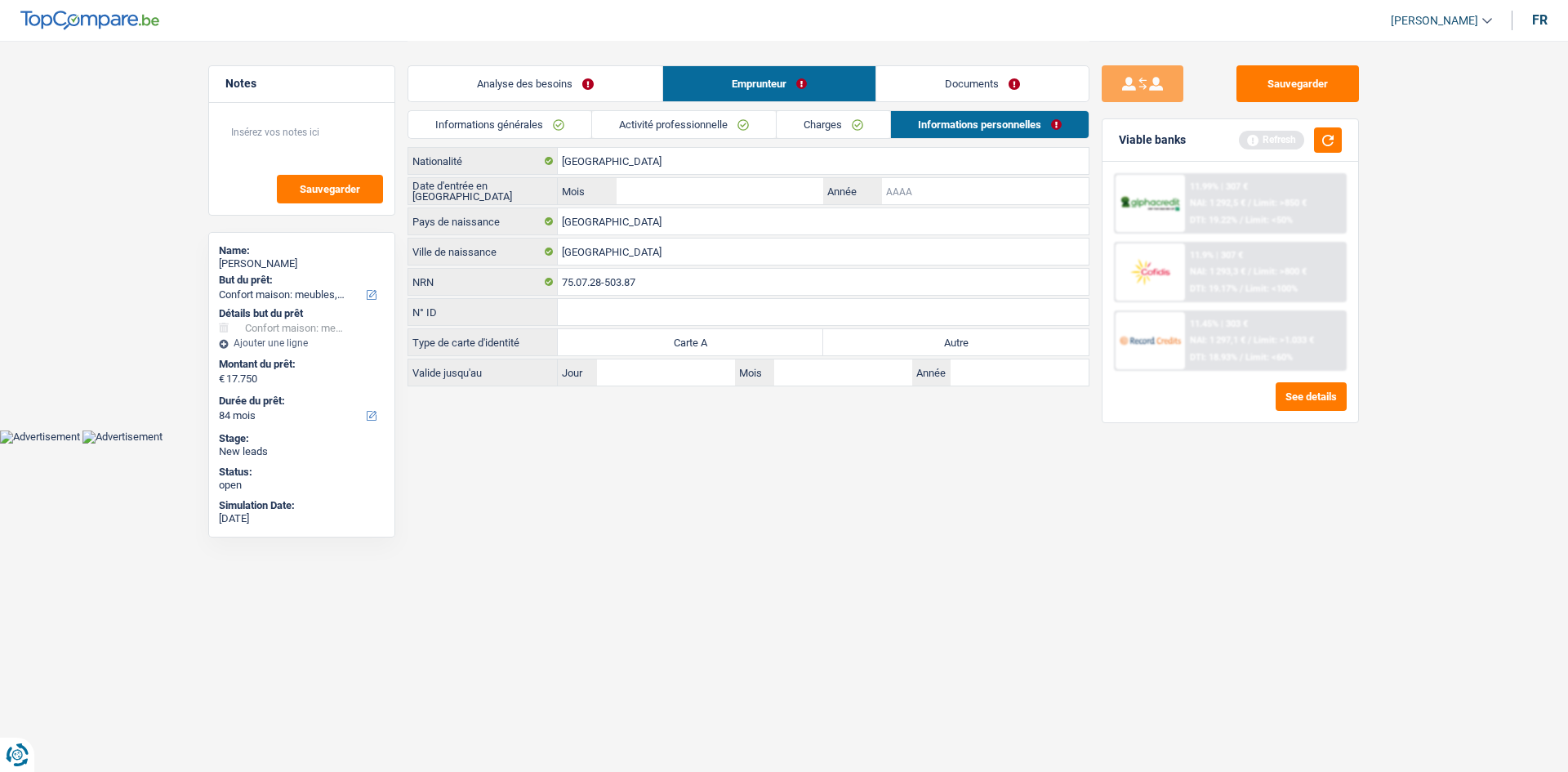
click at [922, 189] on input "Année" at bounding box center [985, 192] width 207 height 26
click at [756, 191] on input "Mois" at bounding box center [720, 192] width 207 height 26
click at [929, 192] on input "Année" at bounding box center [985, 192] width 207 height 26
type input "2001"
click at [750, 198] on input "Mois" at bounding box center [720, 192] width 207 height 26
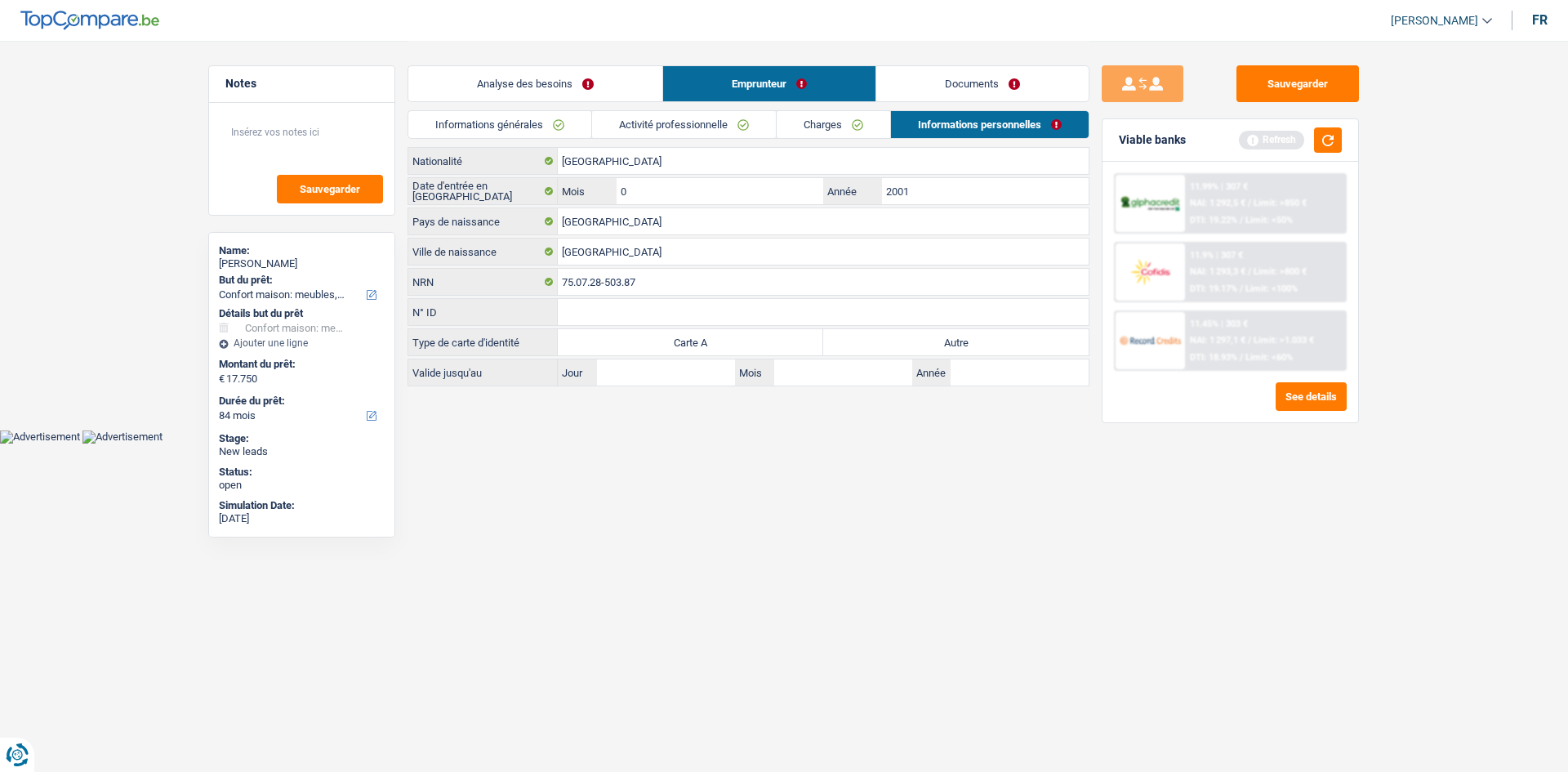
type input "03"
click at [887, 336] on label "Autre" at bounding box center [956, 343] width 265 height 26
click at [887, 336] on input "Autre" at bounding box center [956, 343] width 265 height 26
radio input "true"
click at [717, 184] on input "03" at bounding box center [720, 192] width 207 height 26
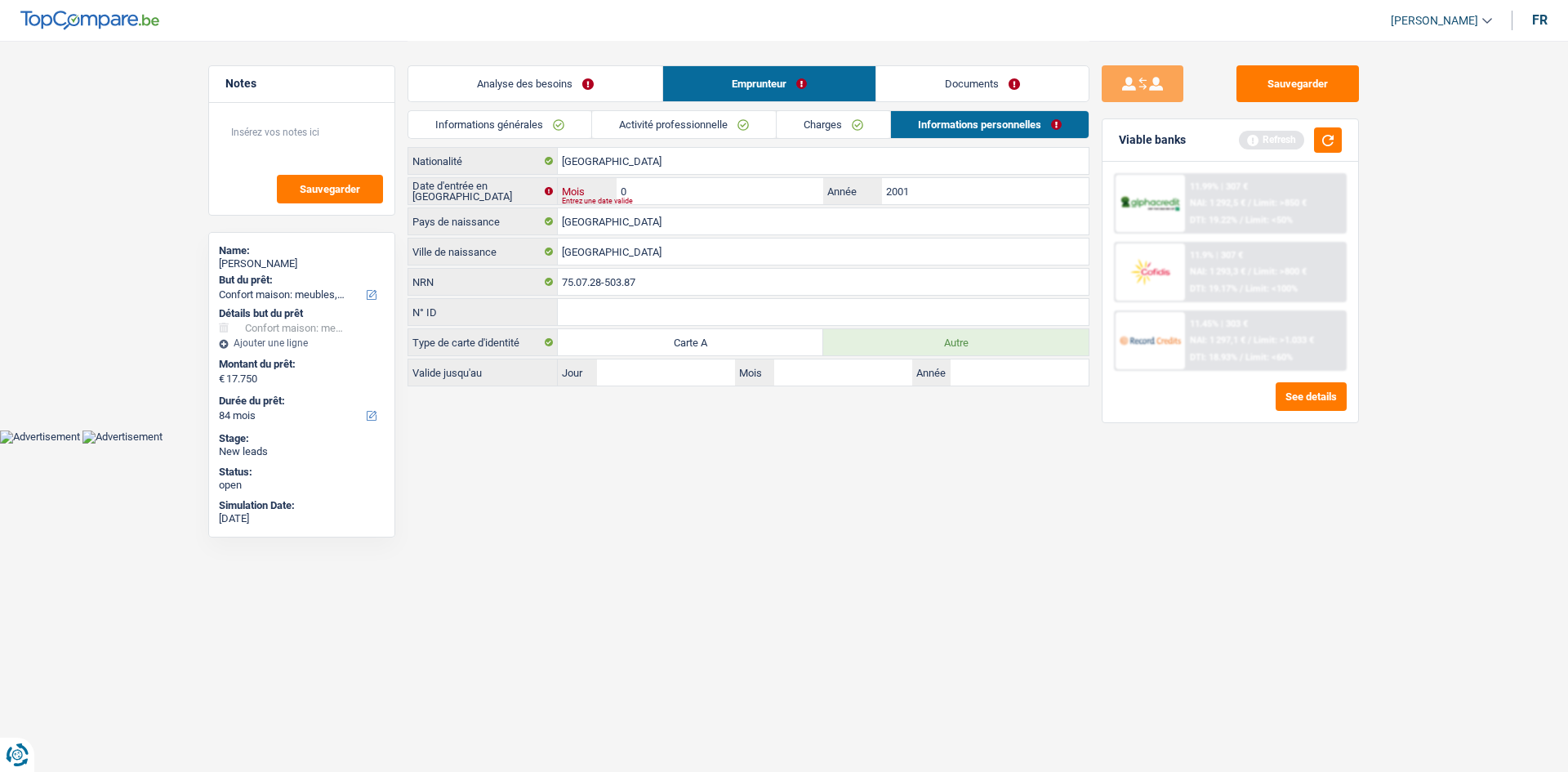
type input "06"
click at [566, 91] on link "Analyse des besoins" at bounding box center [535, 83] width 254 height 35
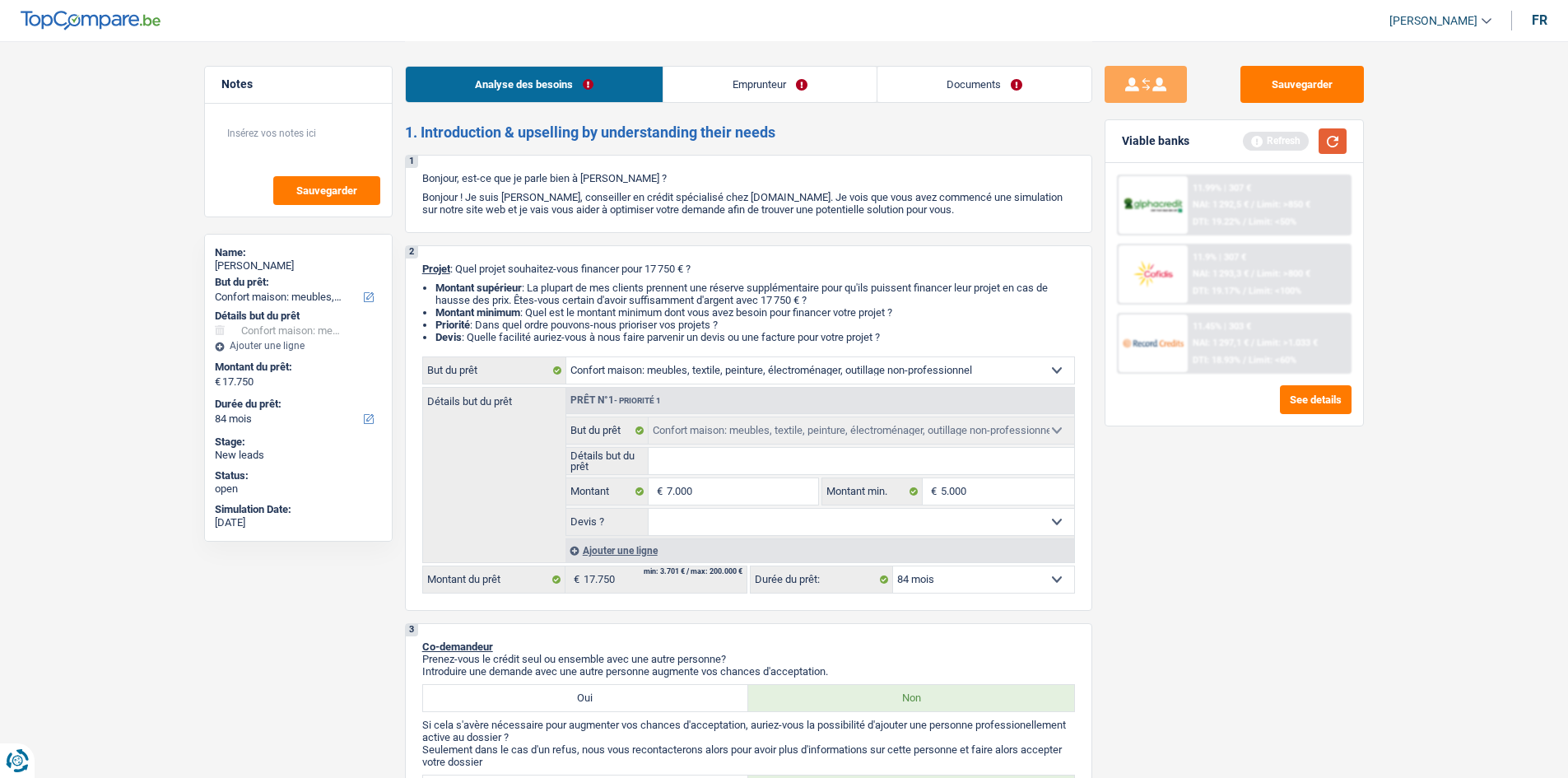
click at [1331, 143] on button "button" at bounding box center [1332, 141] width 28 height 26
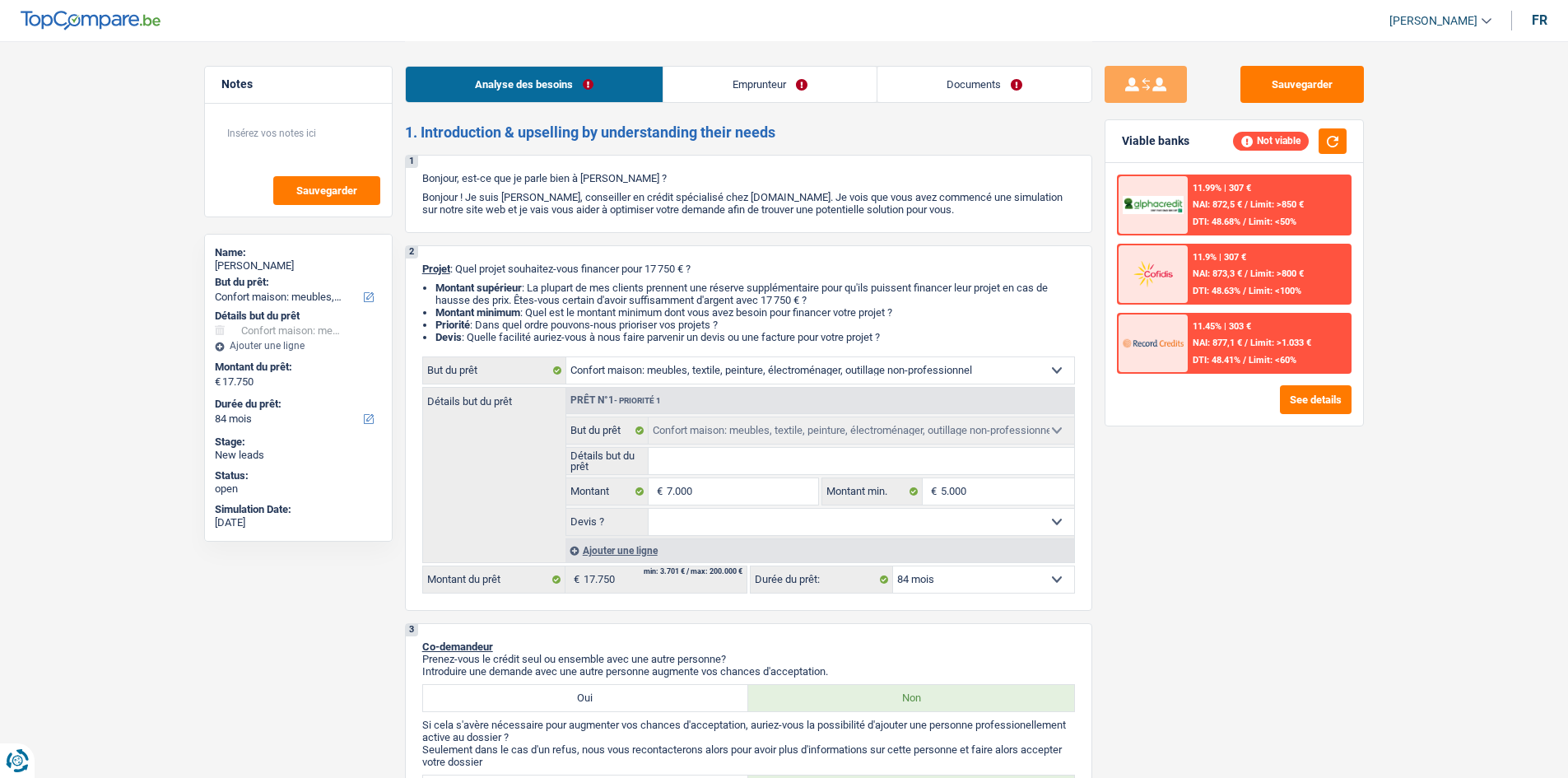
click at [967, 575] on select "12 mois 18 mois 24 mois 30 mois 36 mois 42 mois 48 mois 60 mois 72 mois 84 mois…" at bounding box center [983, 580] width 181 height 27
select select "60"
click at [893, 567] on select "12 mois 18 mois 24 mois 30 mois 36 mois 42 mois 48 mois 60 mois 72 mois 84 mois…" at bounding box center [983, 580] width 181 height 27
select select "60"
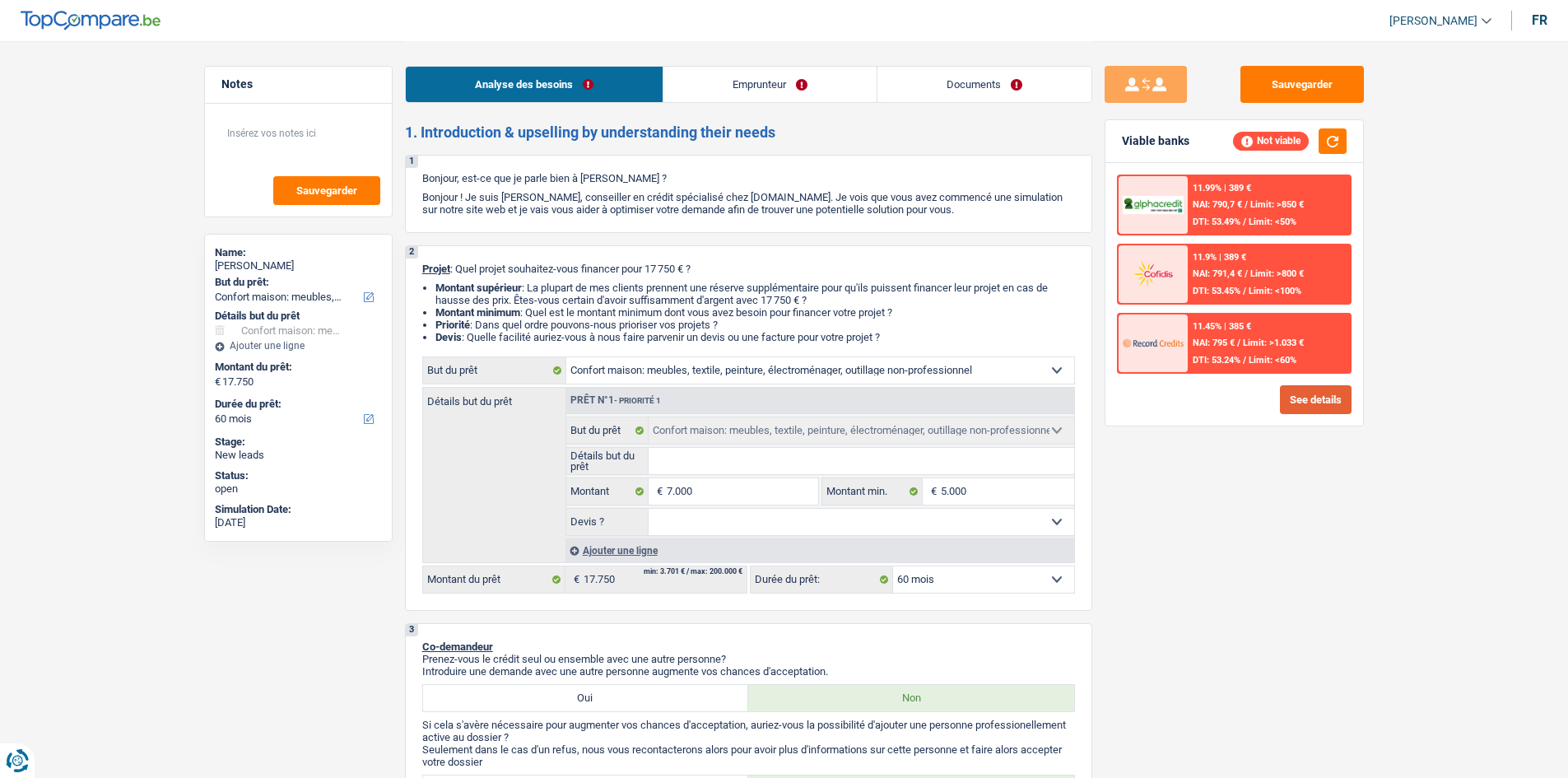
click at [1306, 400] on button "See details" at bounding box center [1316, 400] width 71 height 29
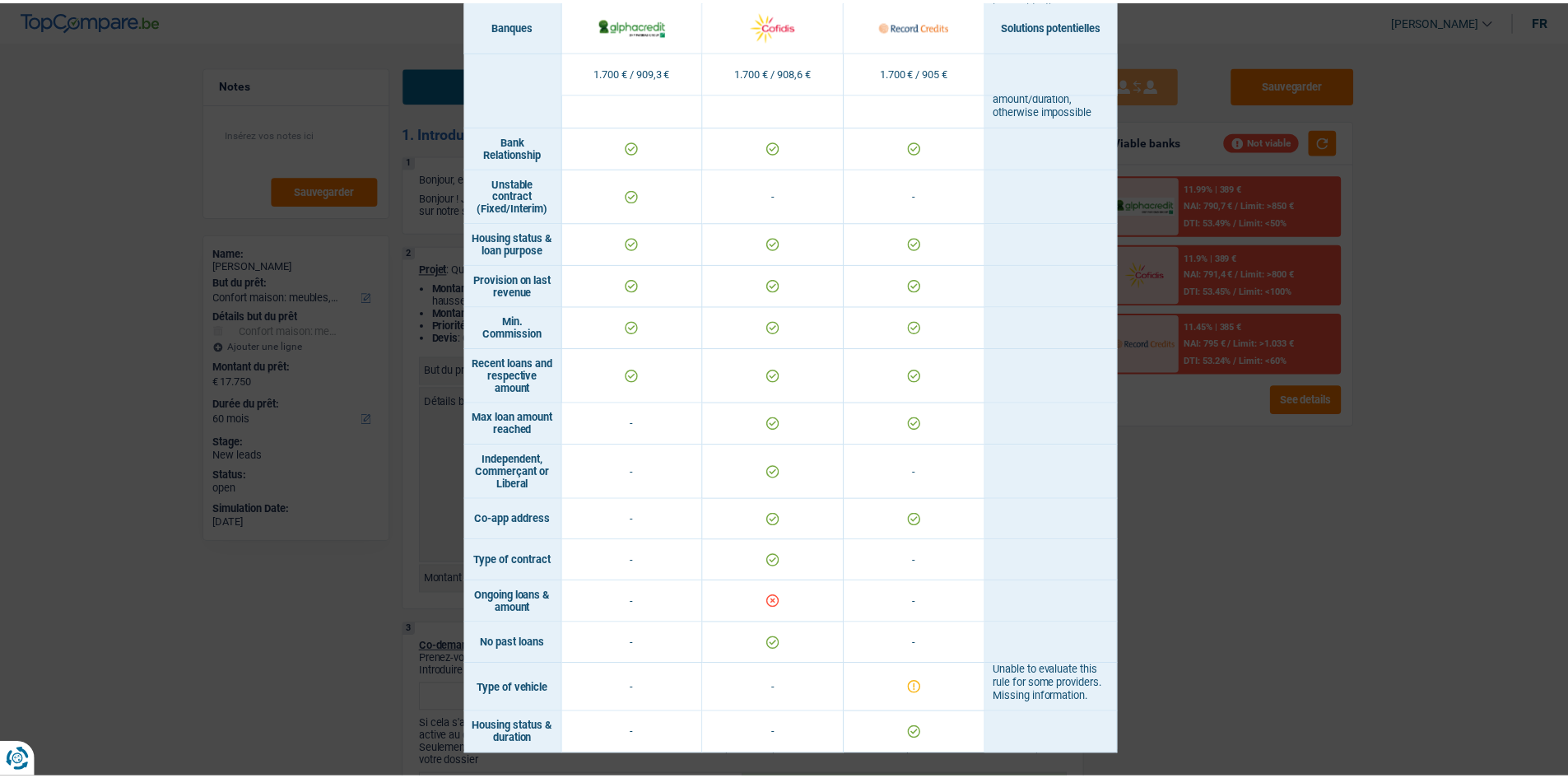
scroll to position [1175, 0]
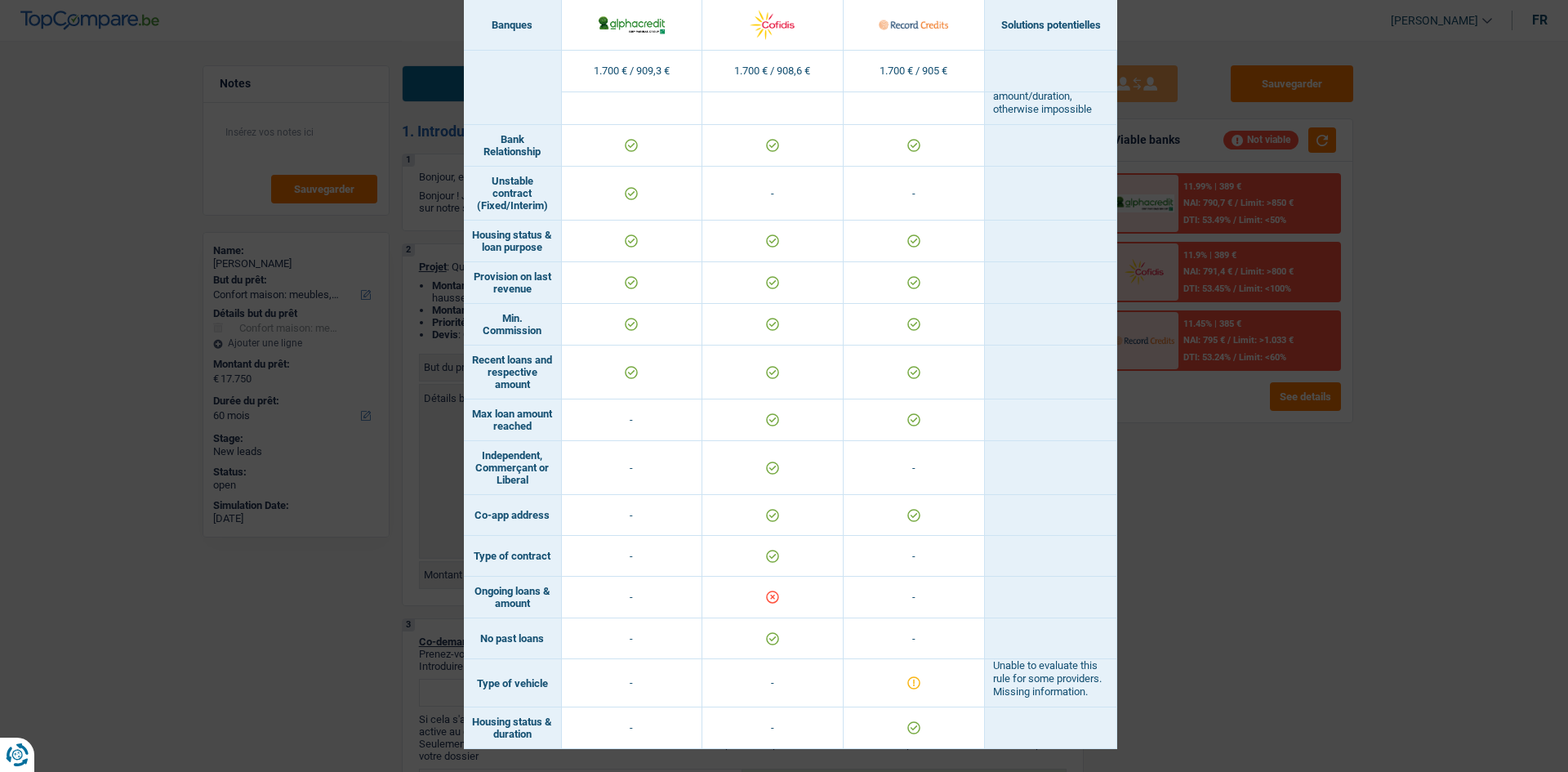
click at [1201, 536] on div "Banks conditions × Banques Solutions potentielles Revenus / Charges 1.700 € / 9…" at bounding box center [784, 386] width 1568 height 772
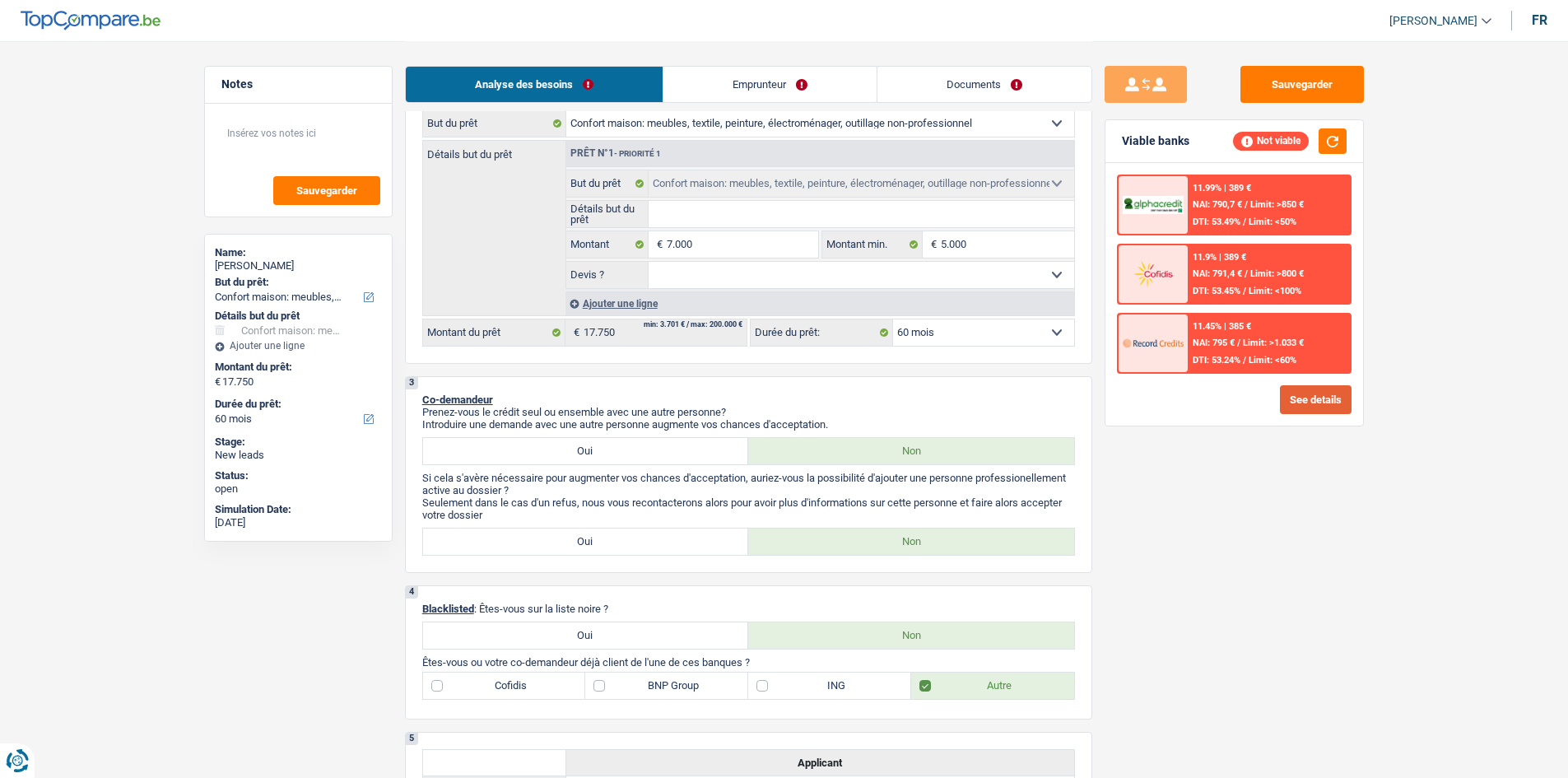
scroll to position [0, 0]
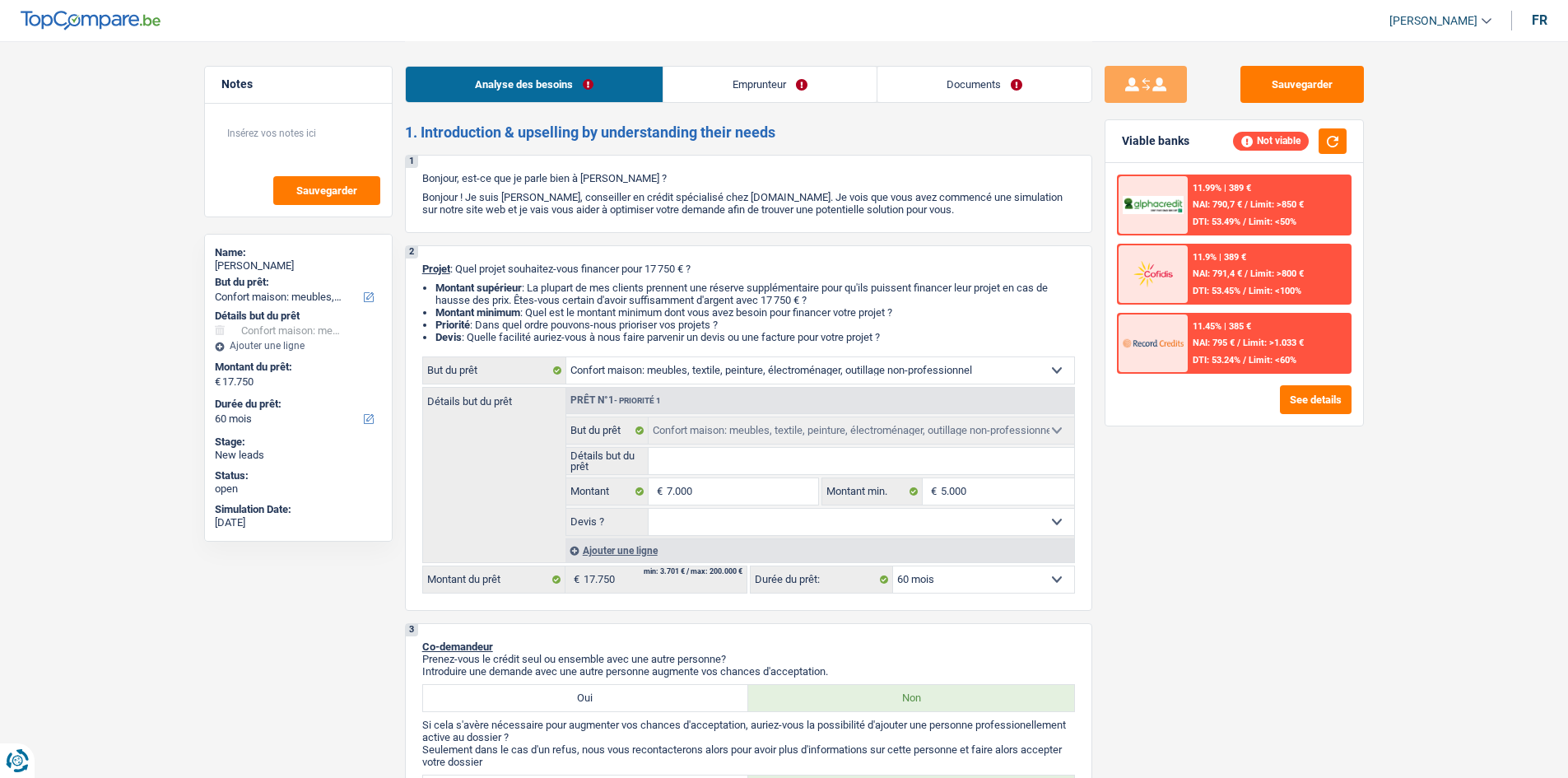
click at [734, 94] on link "Emprunteur" at bounding box center [770, 84] width 213 height 35
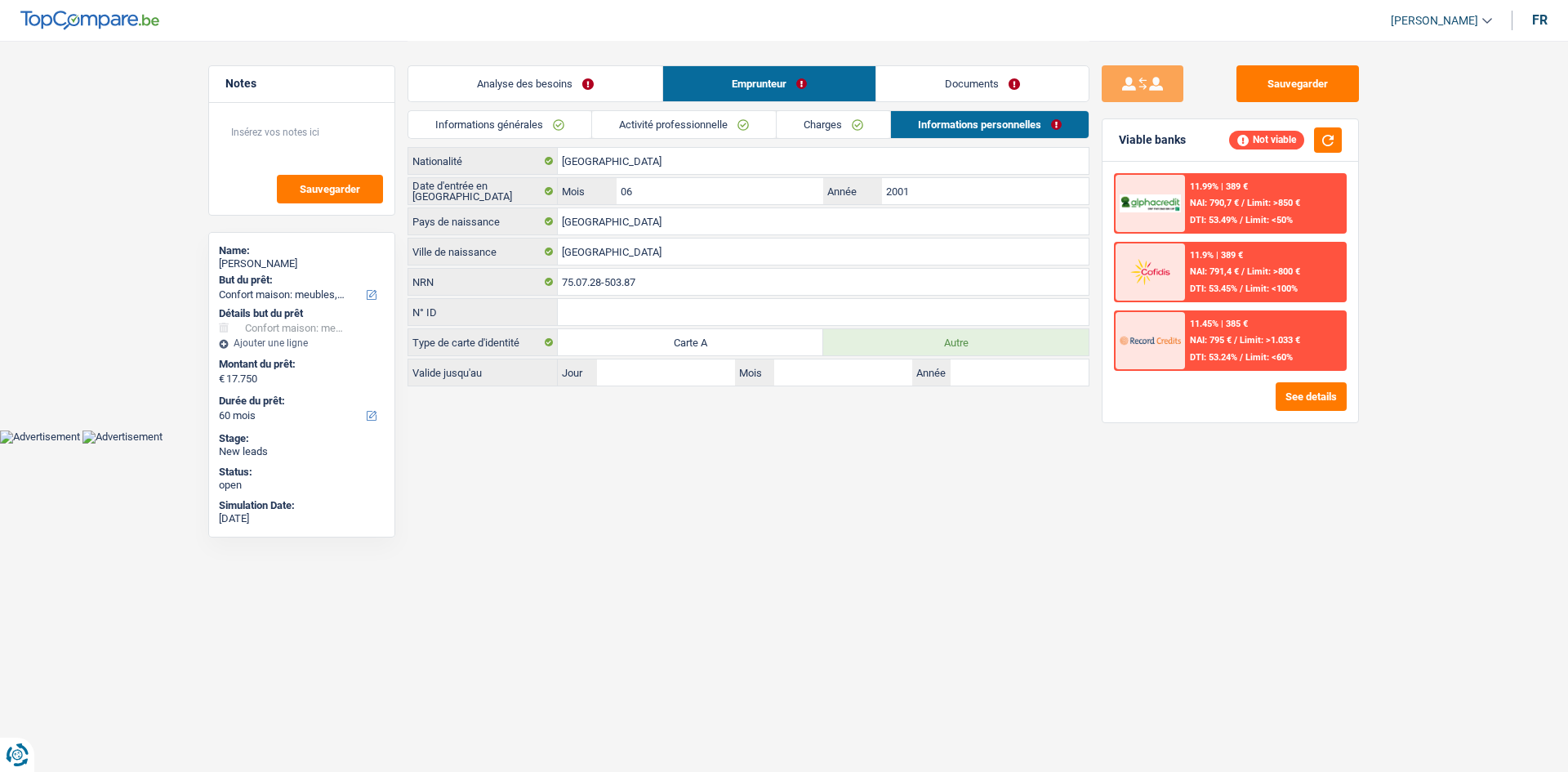
click at [934, 88] on link "Documents" at bounding box center [982, 83] width 213 height 35
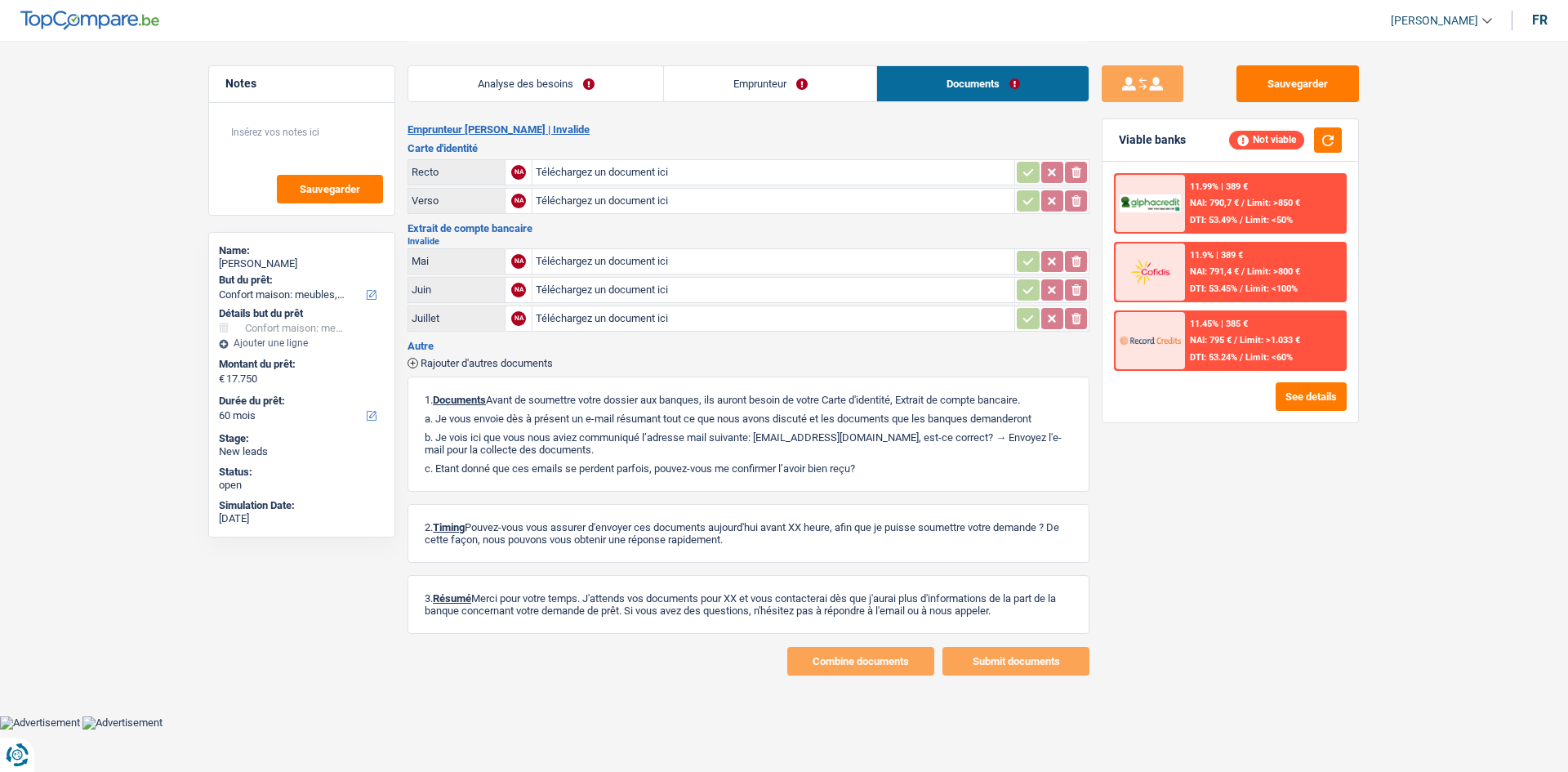
click at [512, 93] on link "Analyse des besoins" at bounding box center [536, 83] width 255 height 35
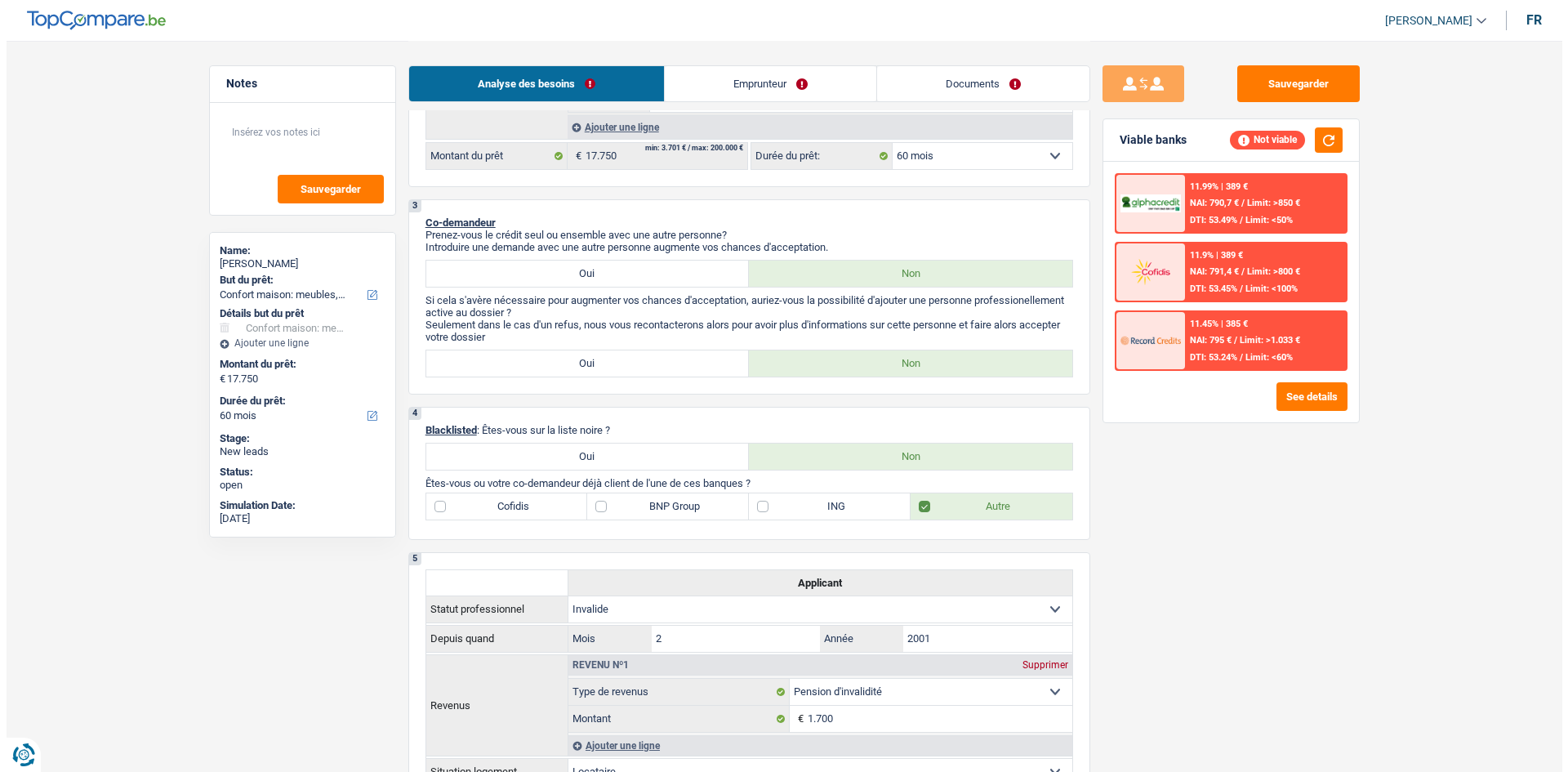
scroll to position [408, 0]
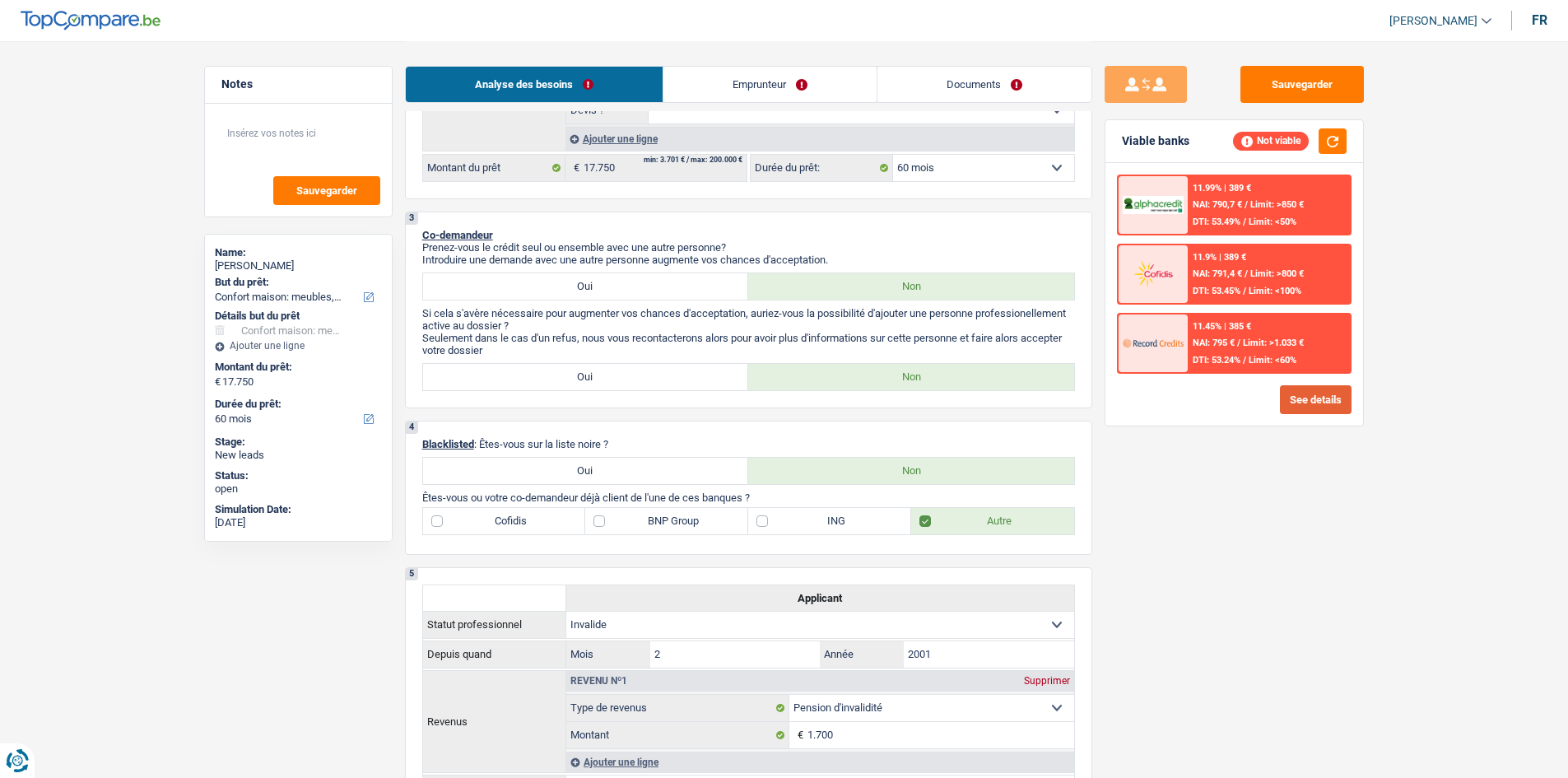
click at [1314, 399] on button "See details" at bounding box center [1316, 400] width 71 height 29
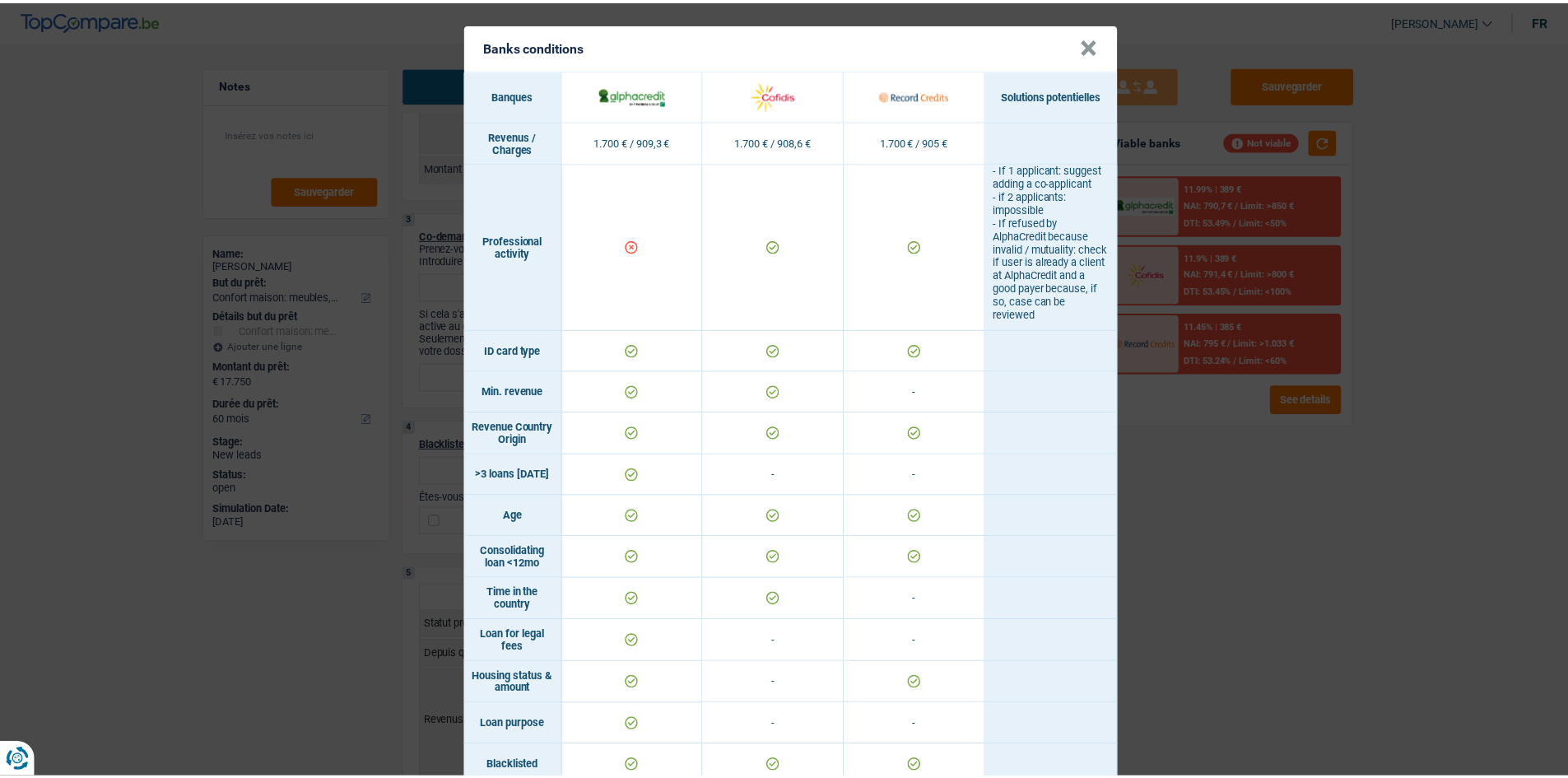
scroll to position [0, 0]
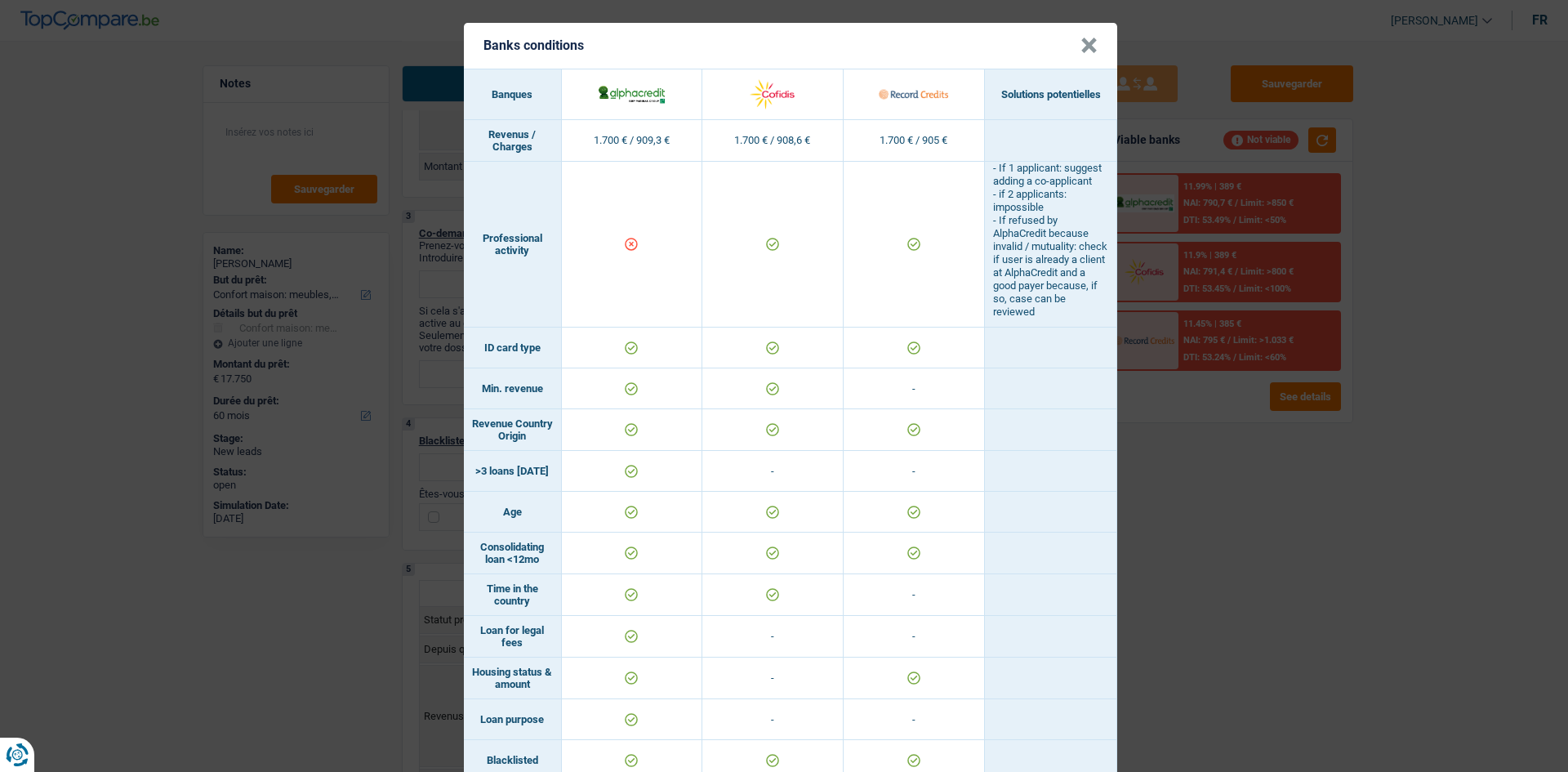
click at [1089, 47] on button "×" at bounding box center [1089, 45] width 17 height 16
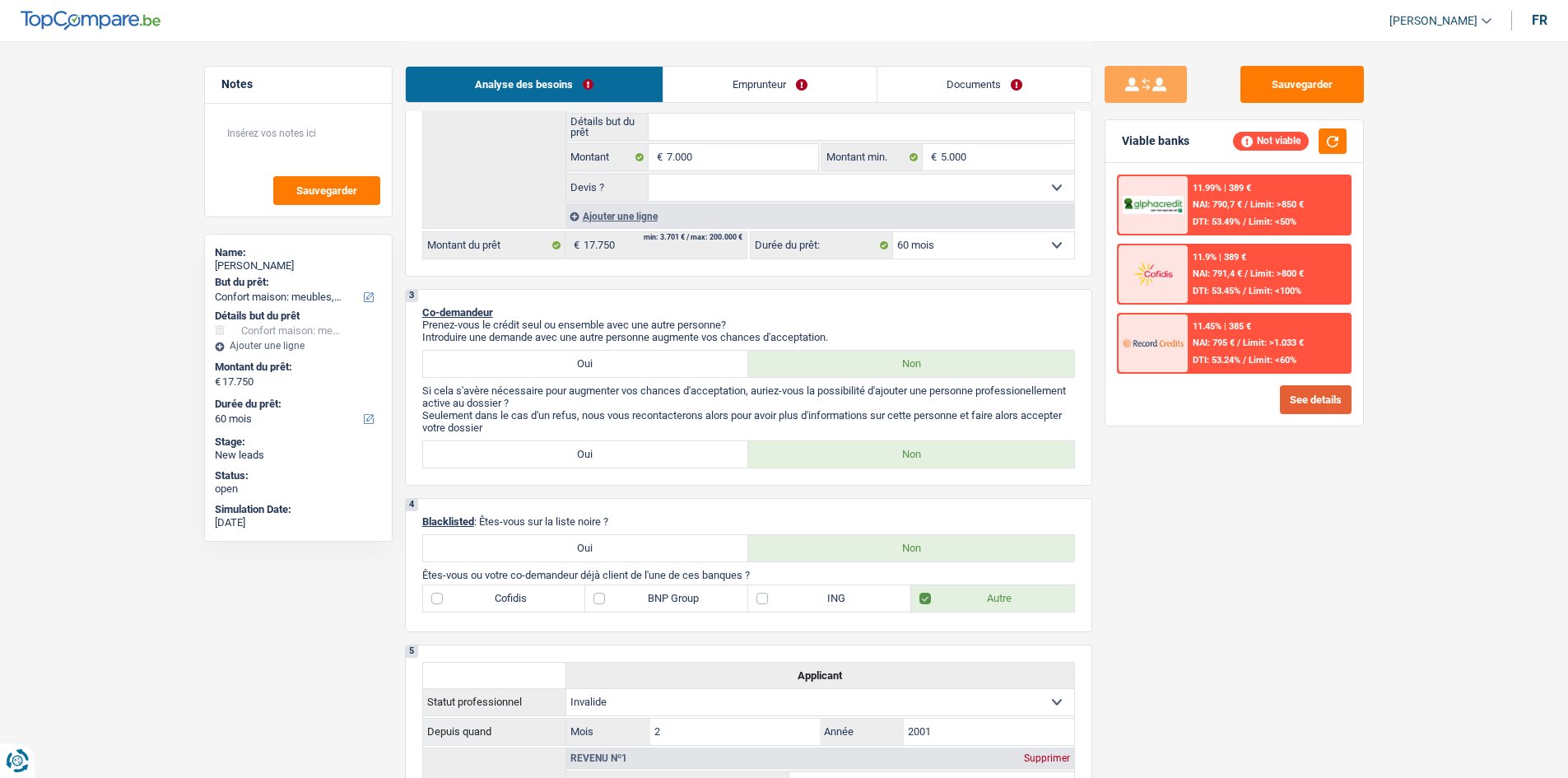
scroll to position [320, 0]
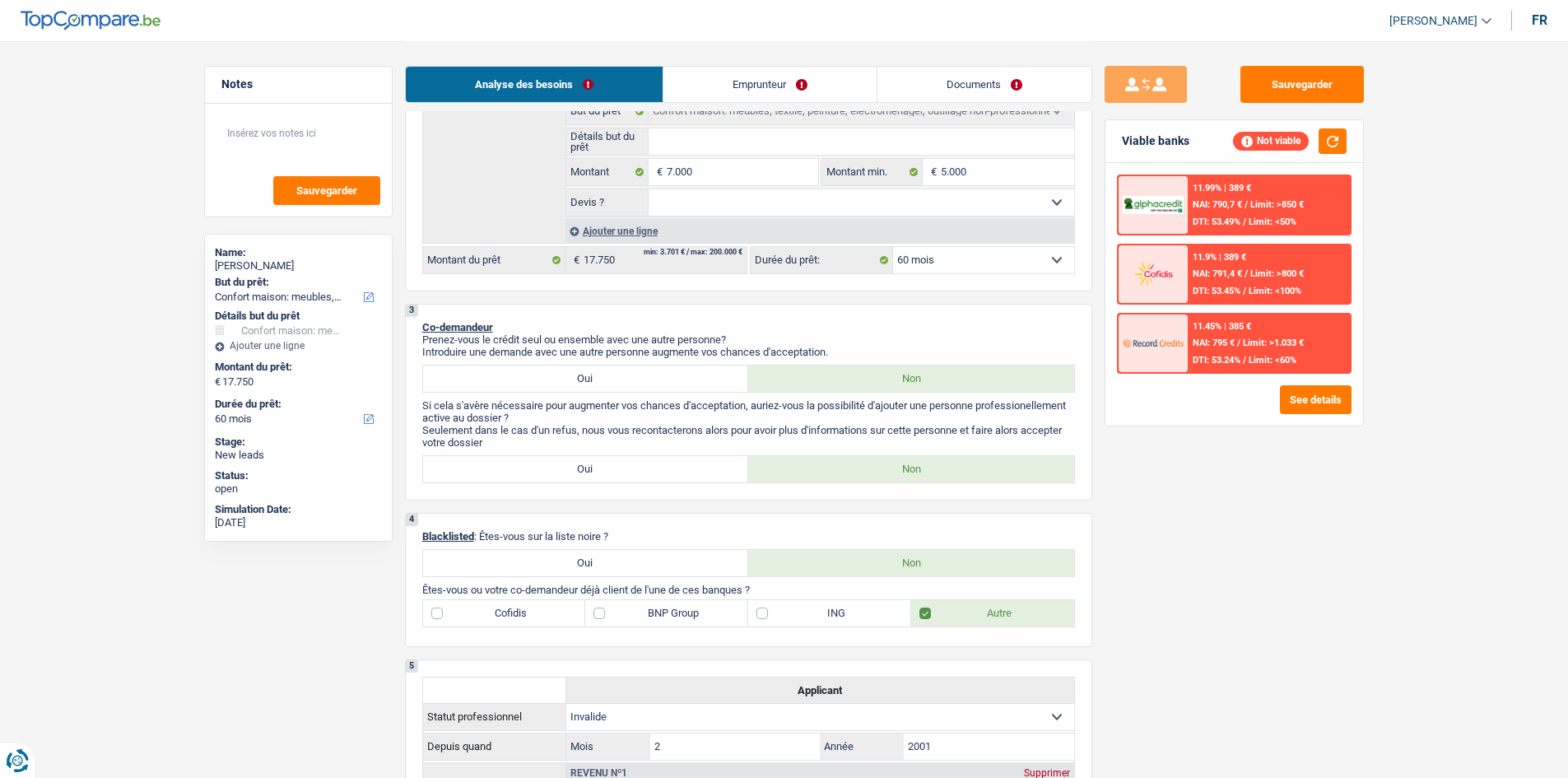
click at [583, 564] on label "Oui" at bounding box center [586, 564] width 326 height 27
click at [583, 564] on input "Oui" at bounding box center [586, 564] width 326 height 27
radio input "true"
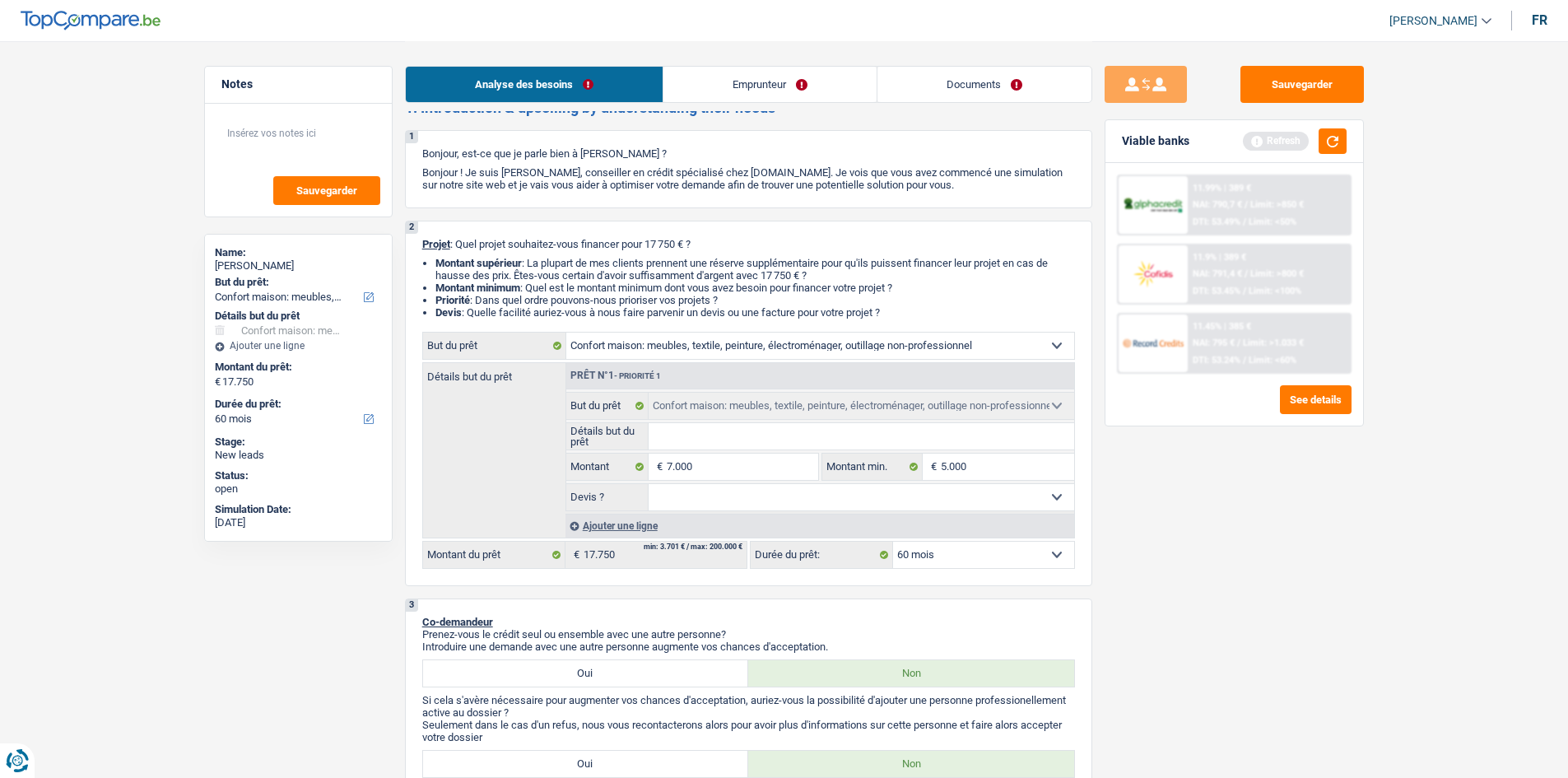
scroll to position [0, 0]
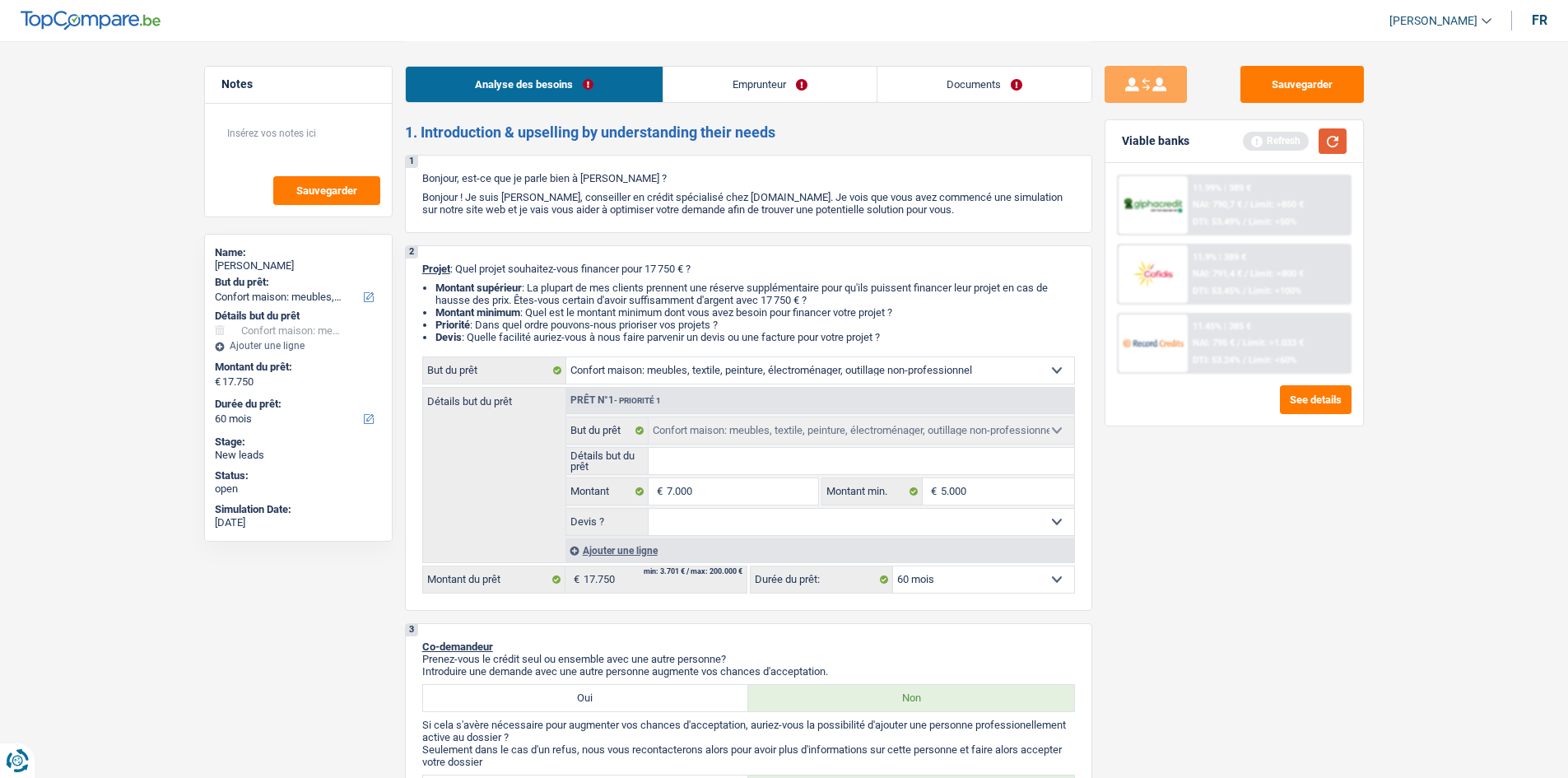
click at [1335, 145] on button "button" at bounding box center [1332, 141] width 28 height 26
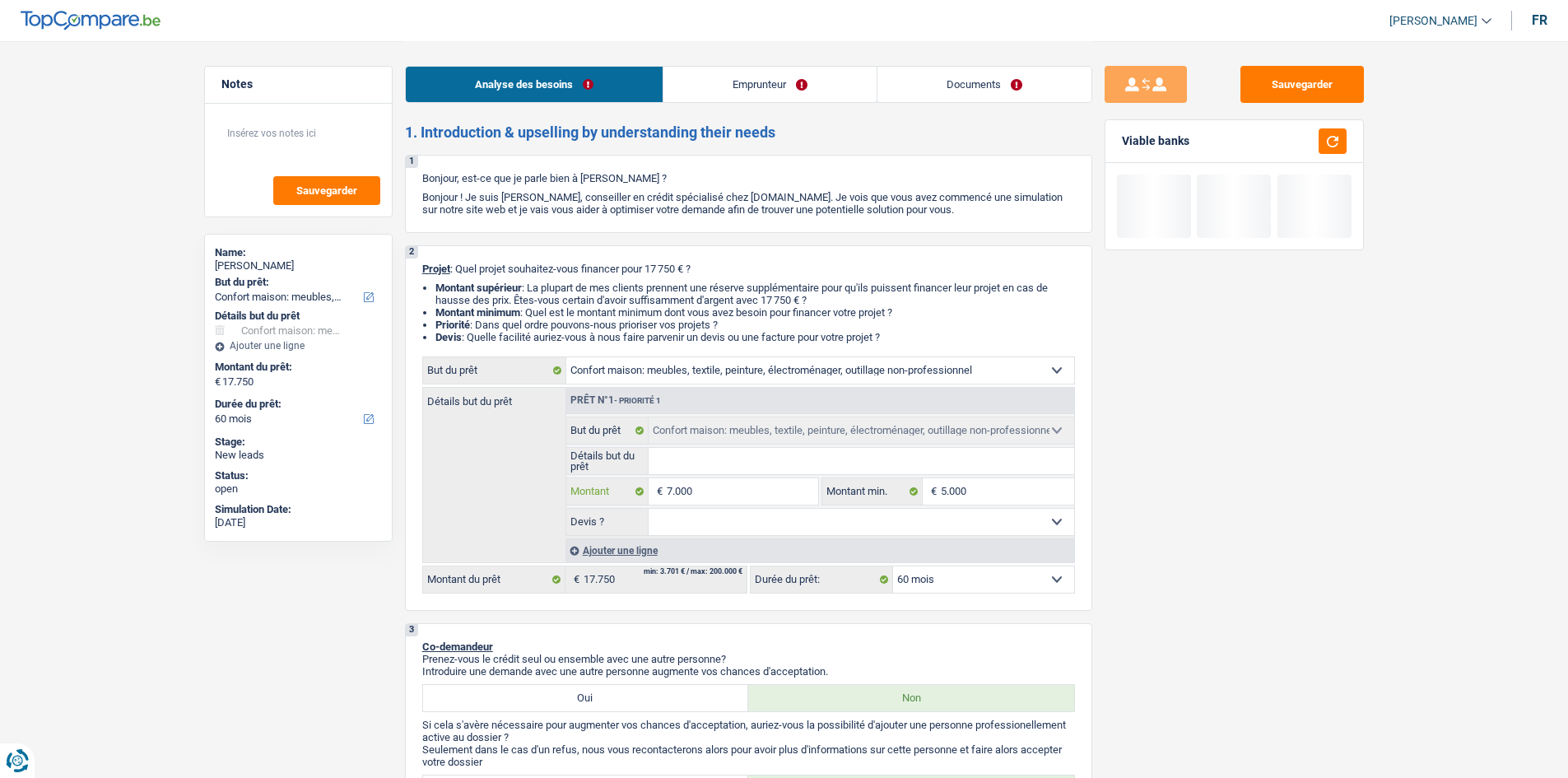
click at [734, 490] on input "7.000" at bounding box center [742, 491] width 150 height 27
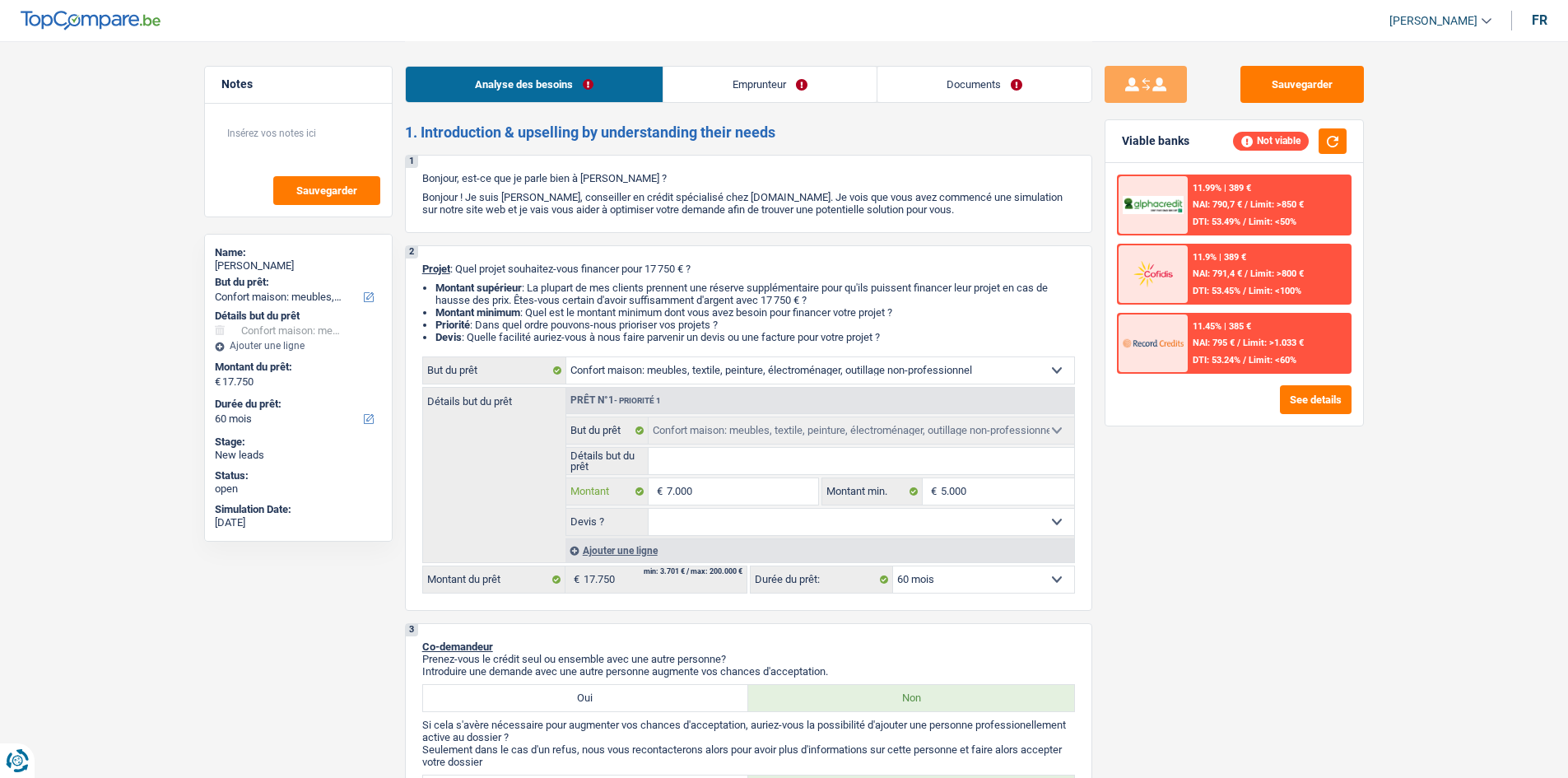
type input "700"
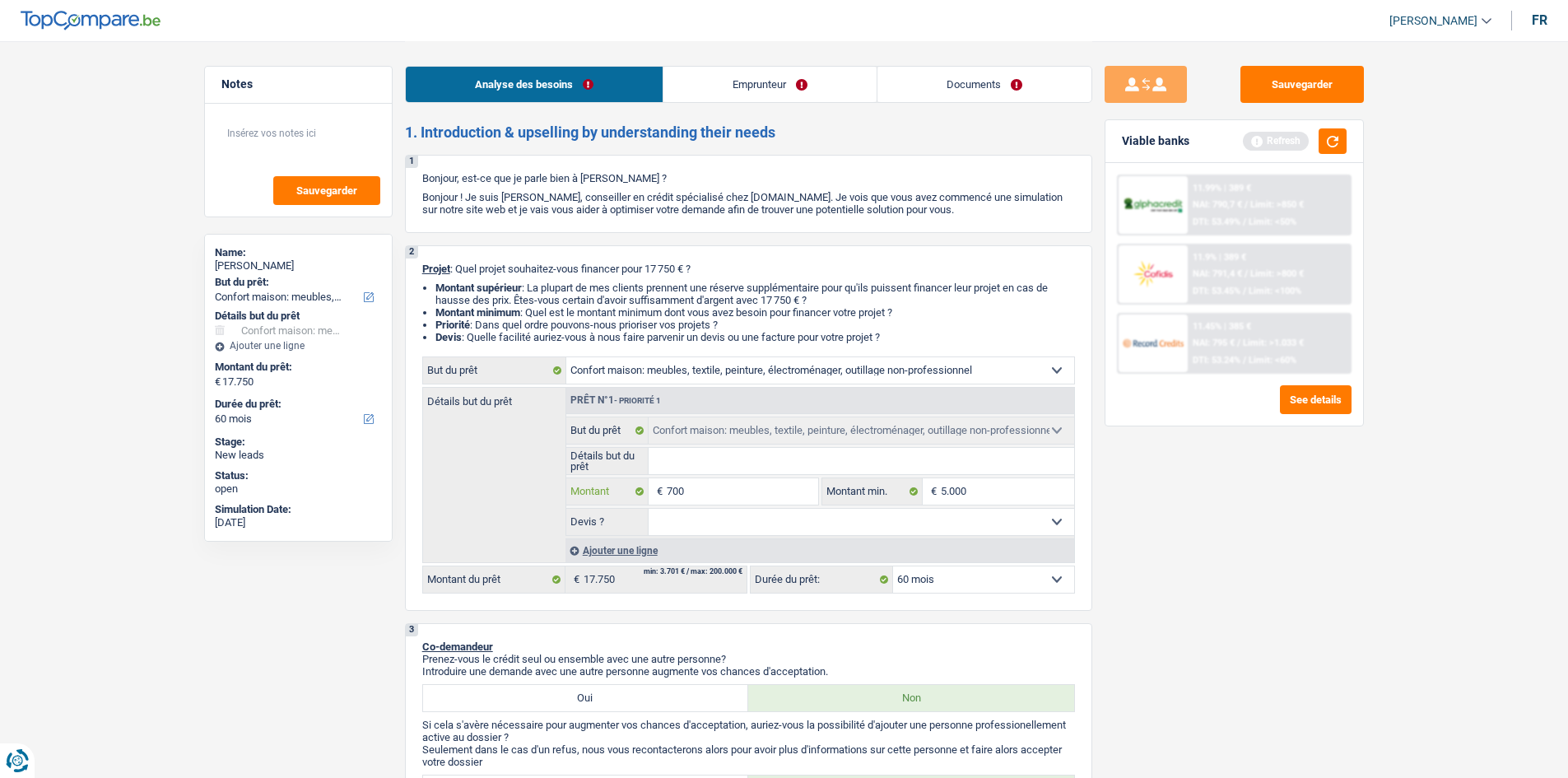
type input "70"
type input "7"
type input "5"
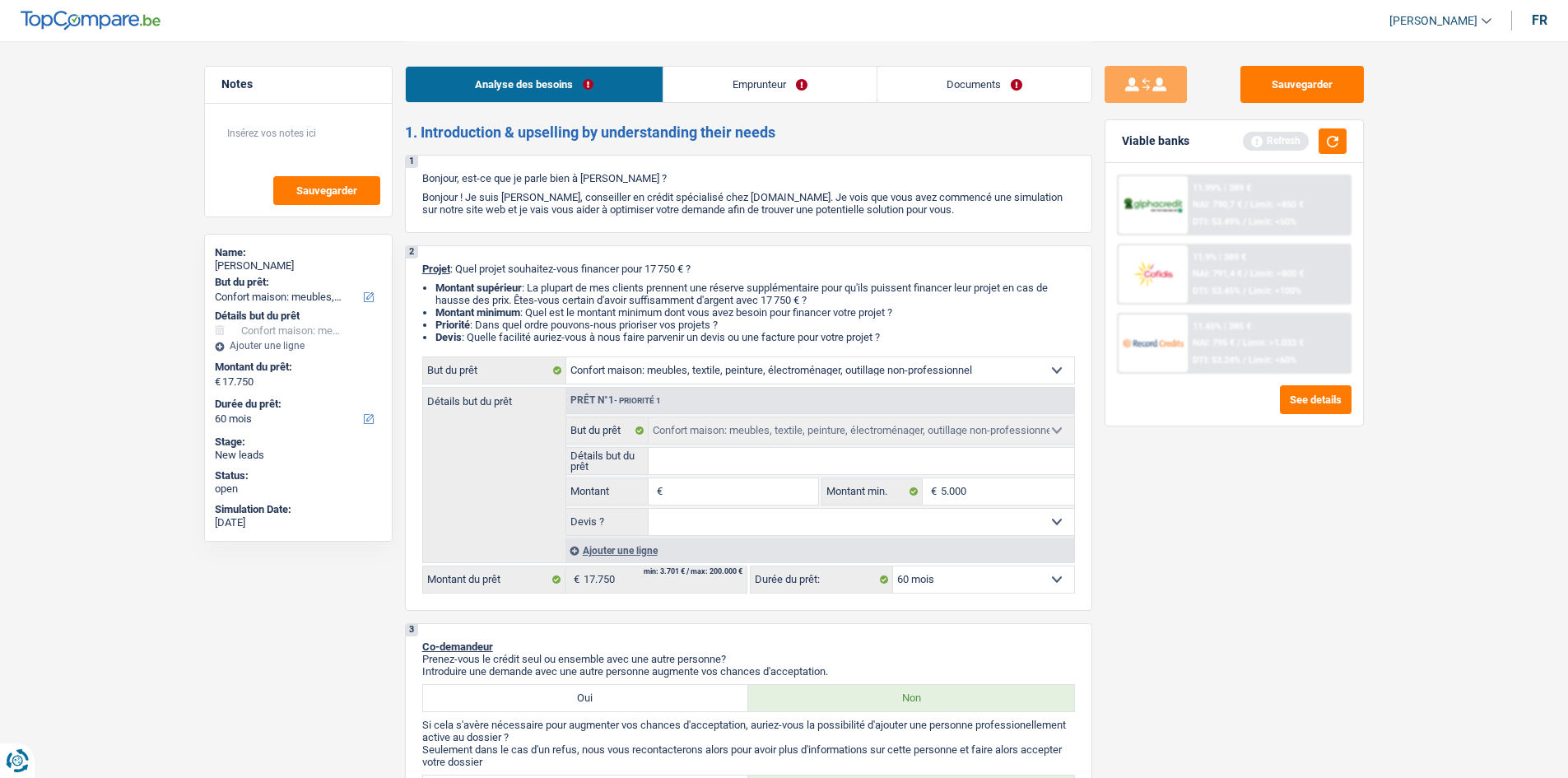
type input "5"
type input "50"
type input "500"
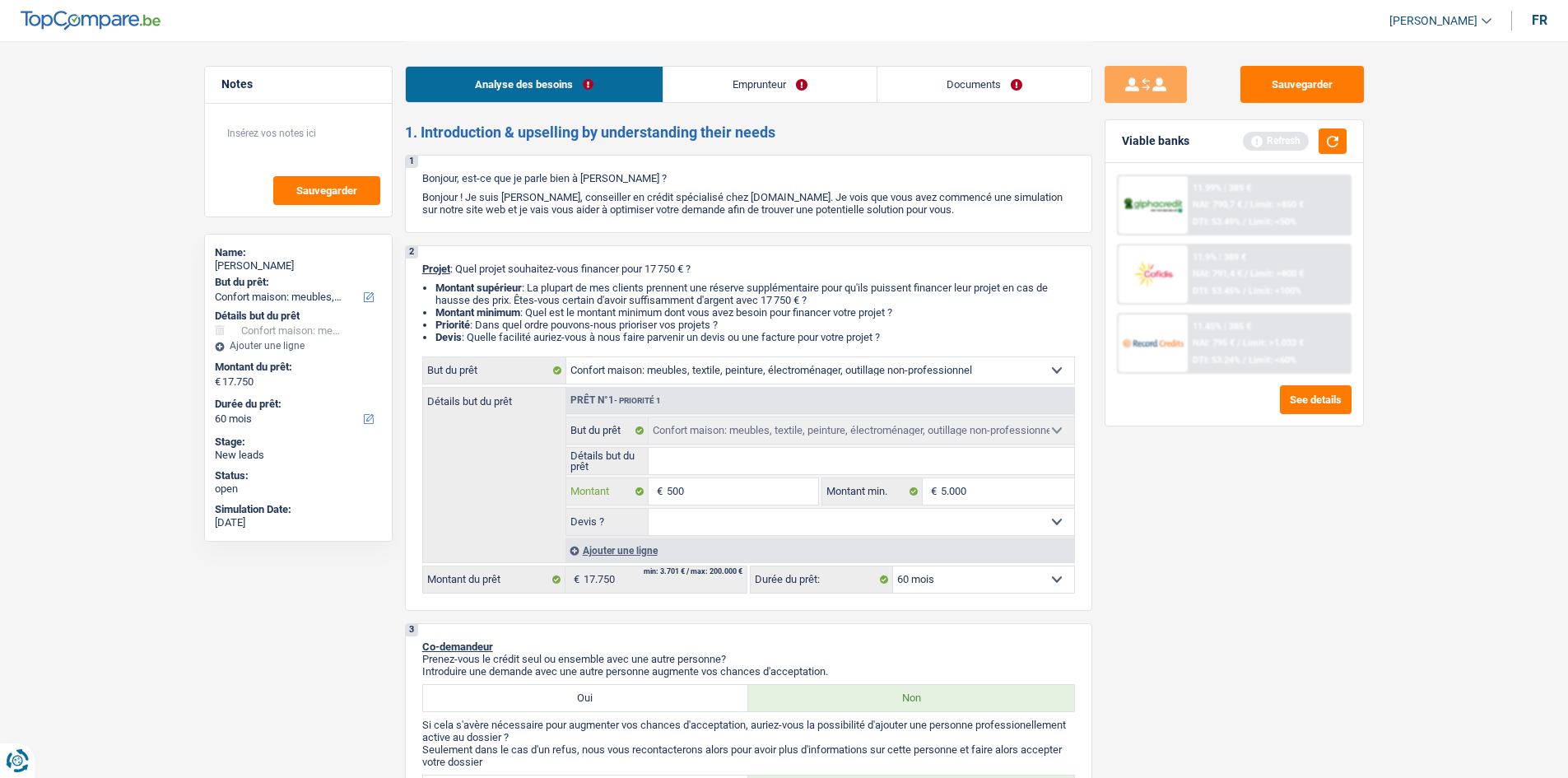
type input "5.000"
select select "36"
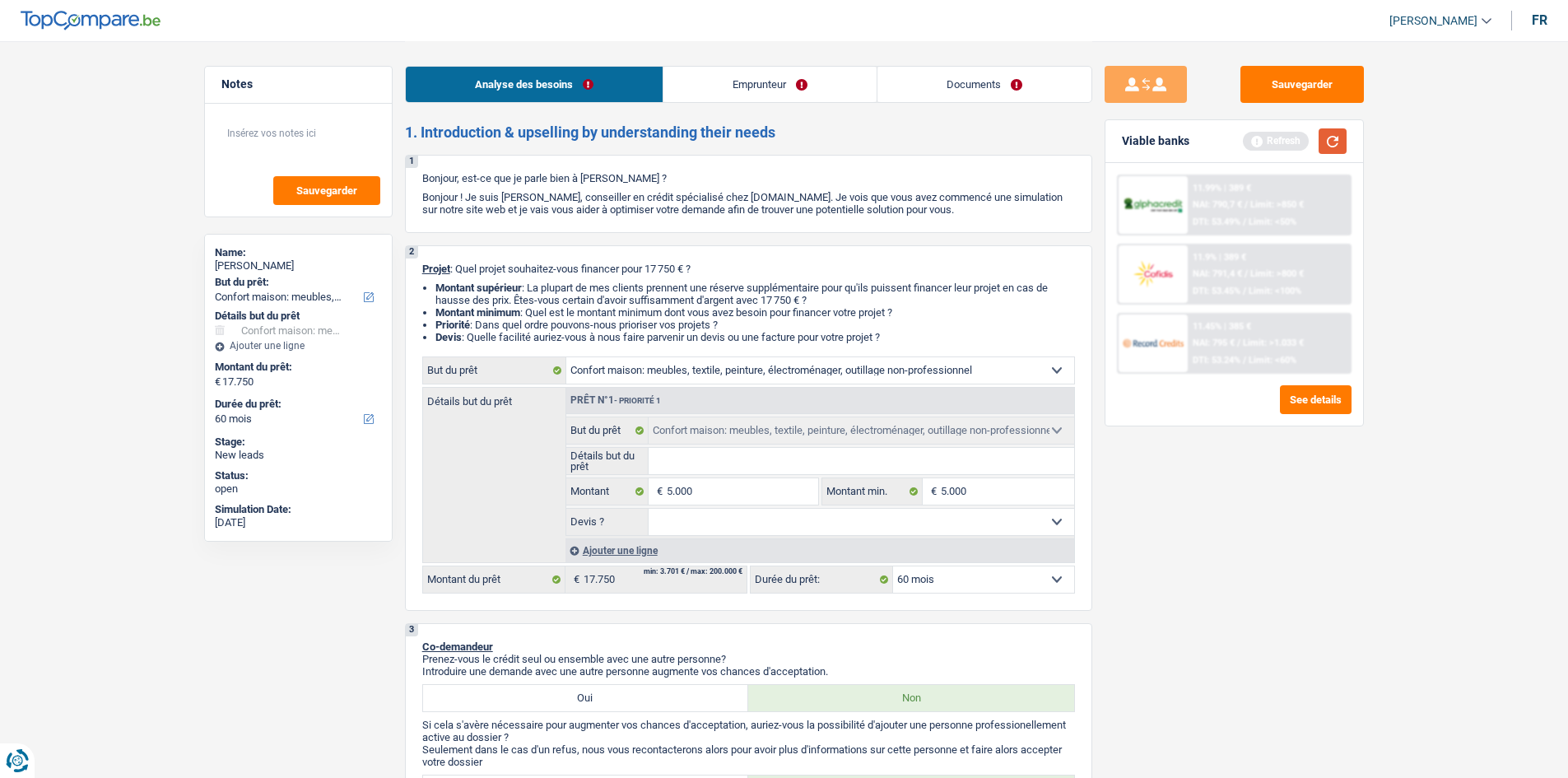
type input "5.000"
select select "36"
type input "5.000"
select select "36"
click at [1331, 141] on button "button" at bounding box center [1332, 141] width 28 height 26
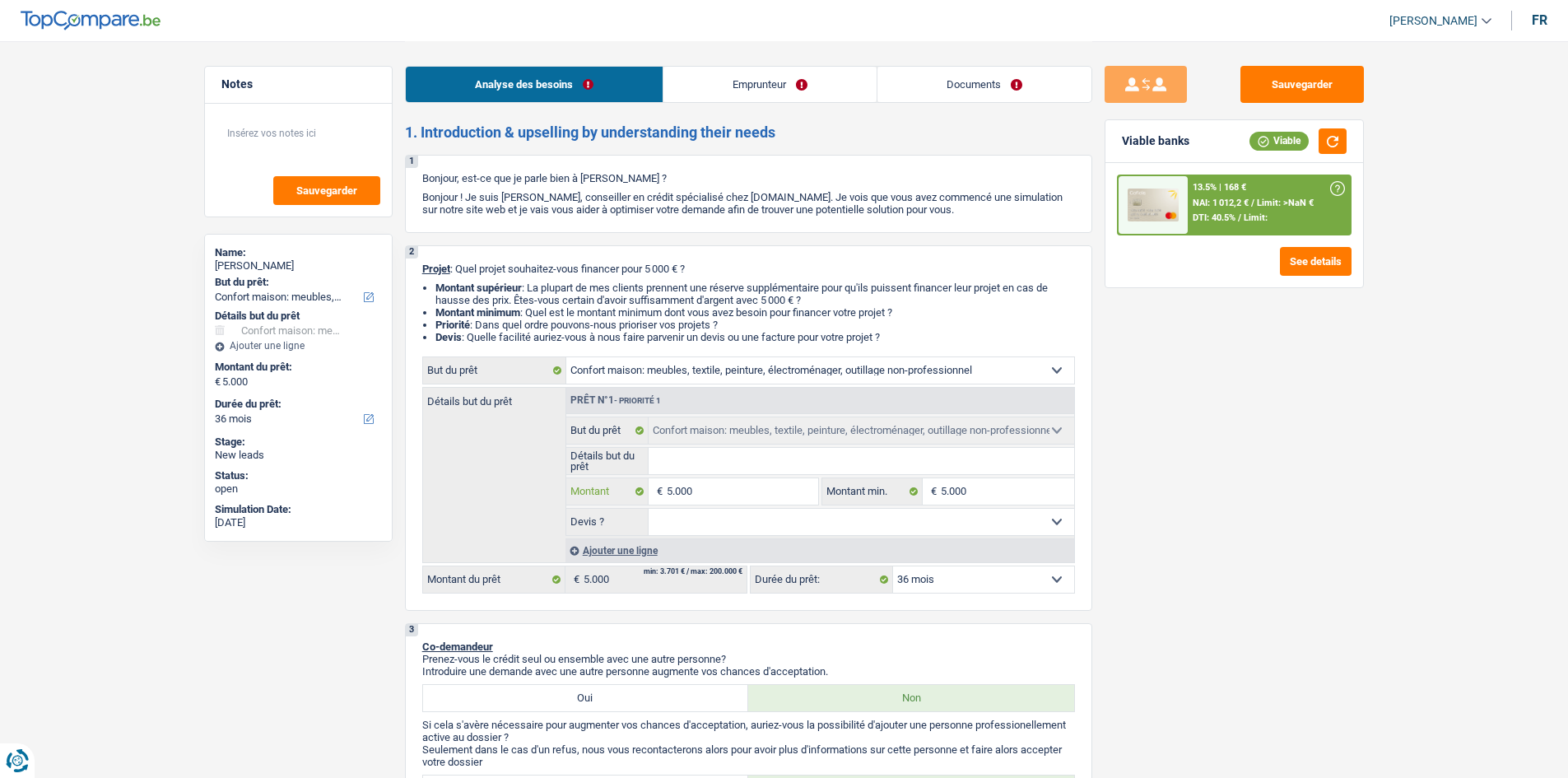
click at [734, 480] on input "5.000" at bounding box center [742, 491] width 150 height 27
type input "500"
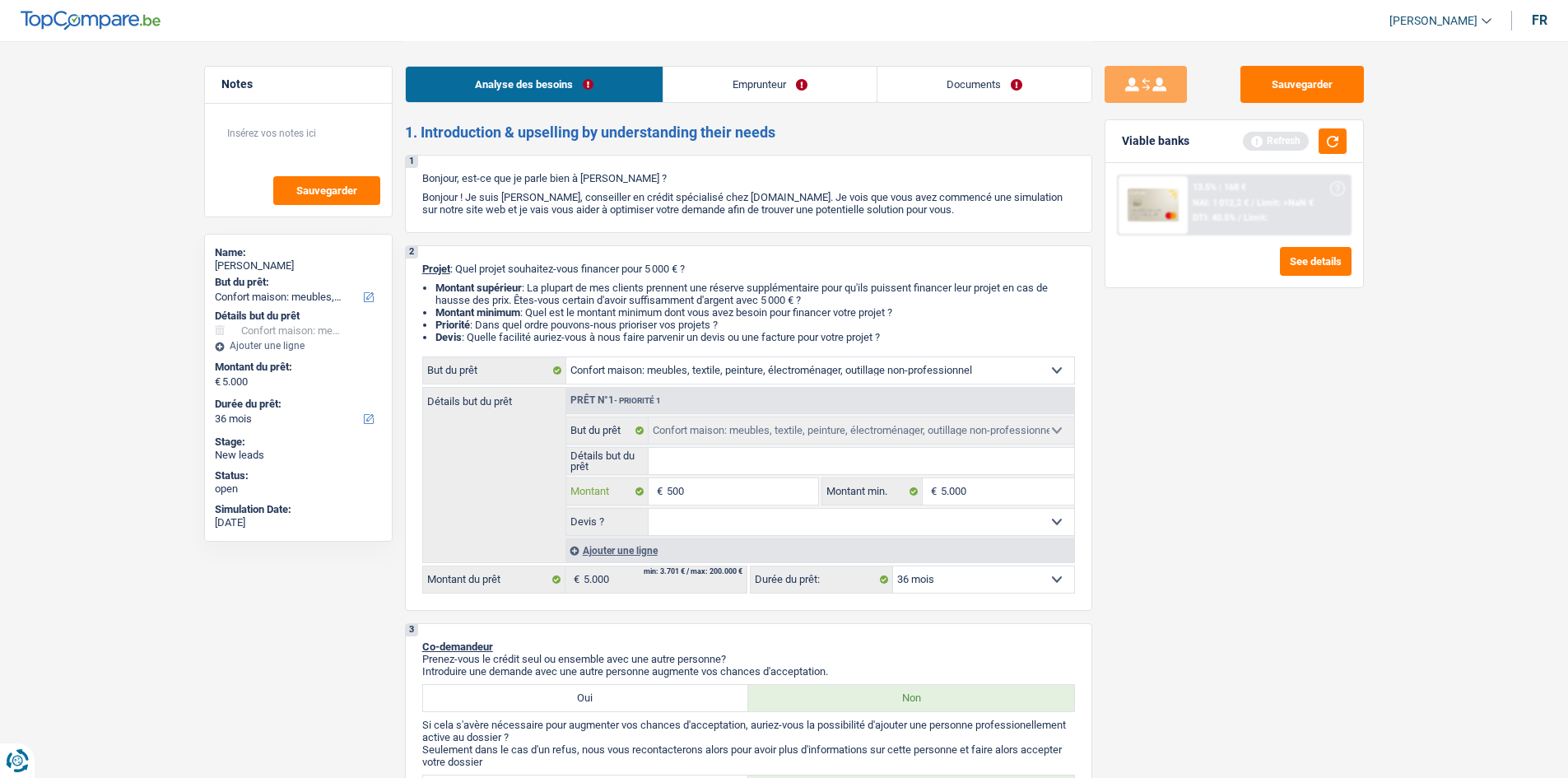
type input "5.001"
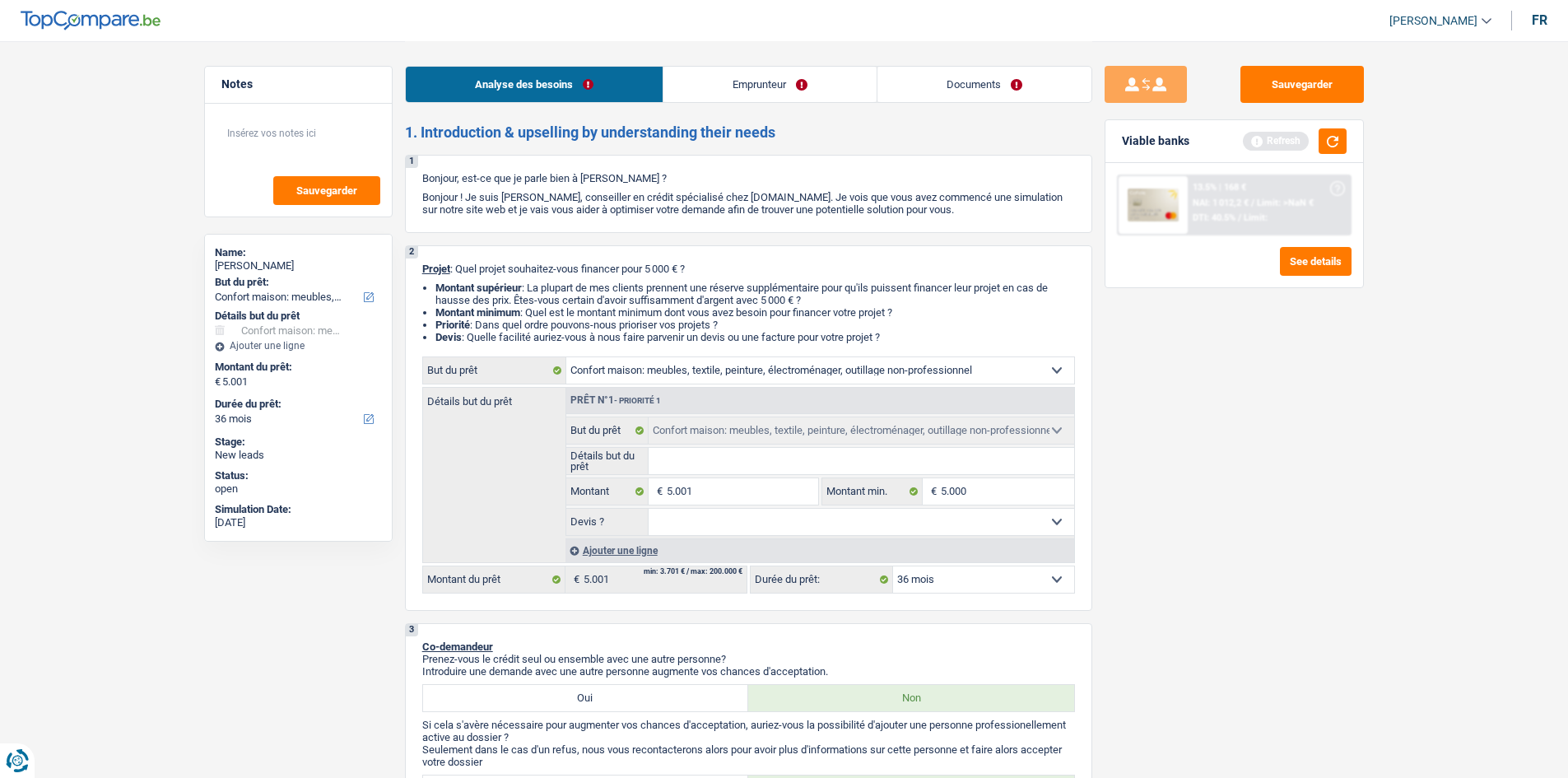
type input "5.001"
click at [1323, 157] on div "Viable banks Refresh" at bounding box center [1234, 141] width 258 height 43
click at [1328, 150] on button "button" at bounding box center [1332, 141] width 28 height 26
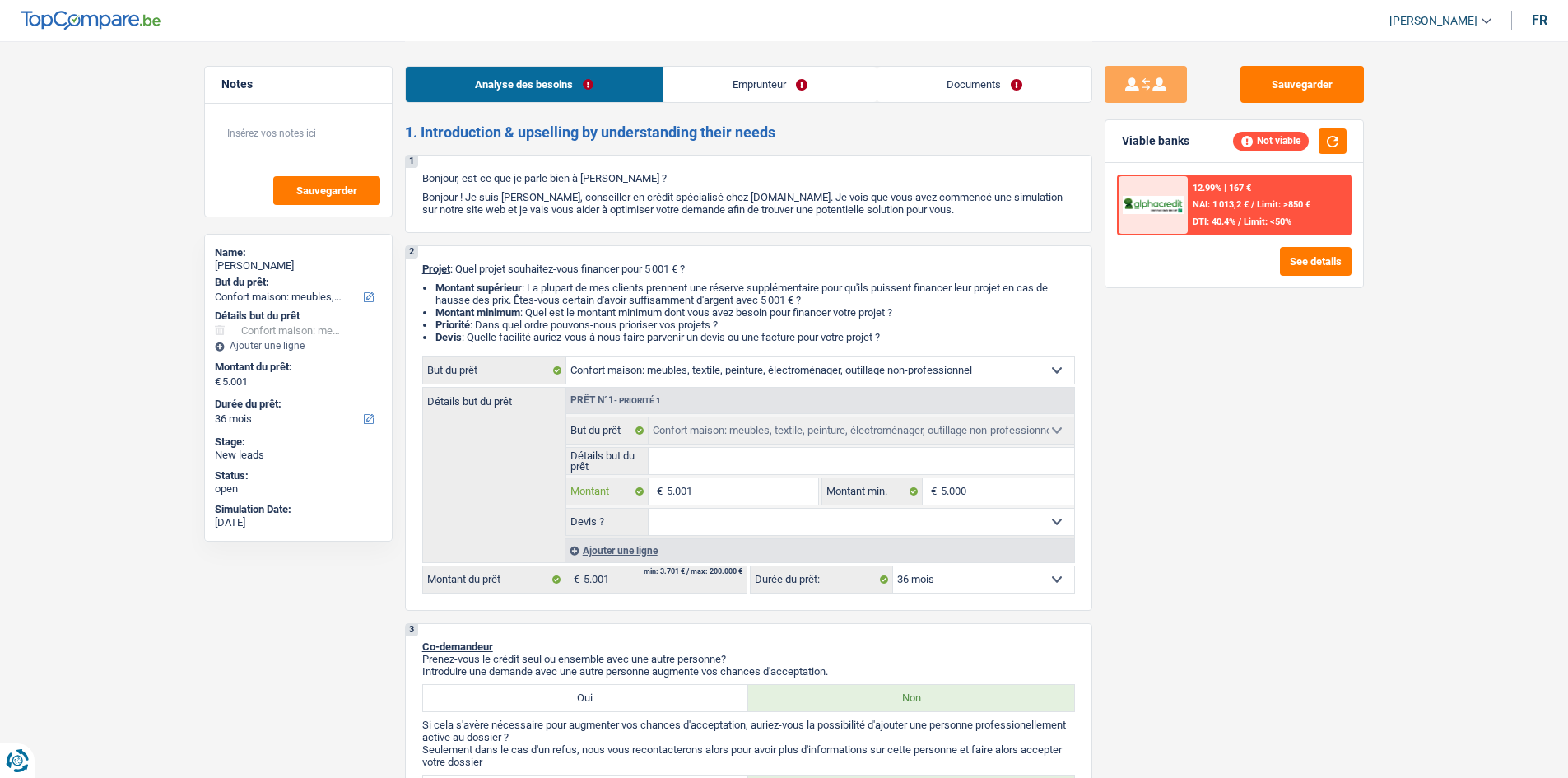
click at [745, 493] on input "5.001" at bounding box center [742, 491] width 150 height 27
type input "500"
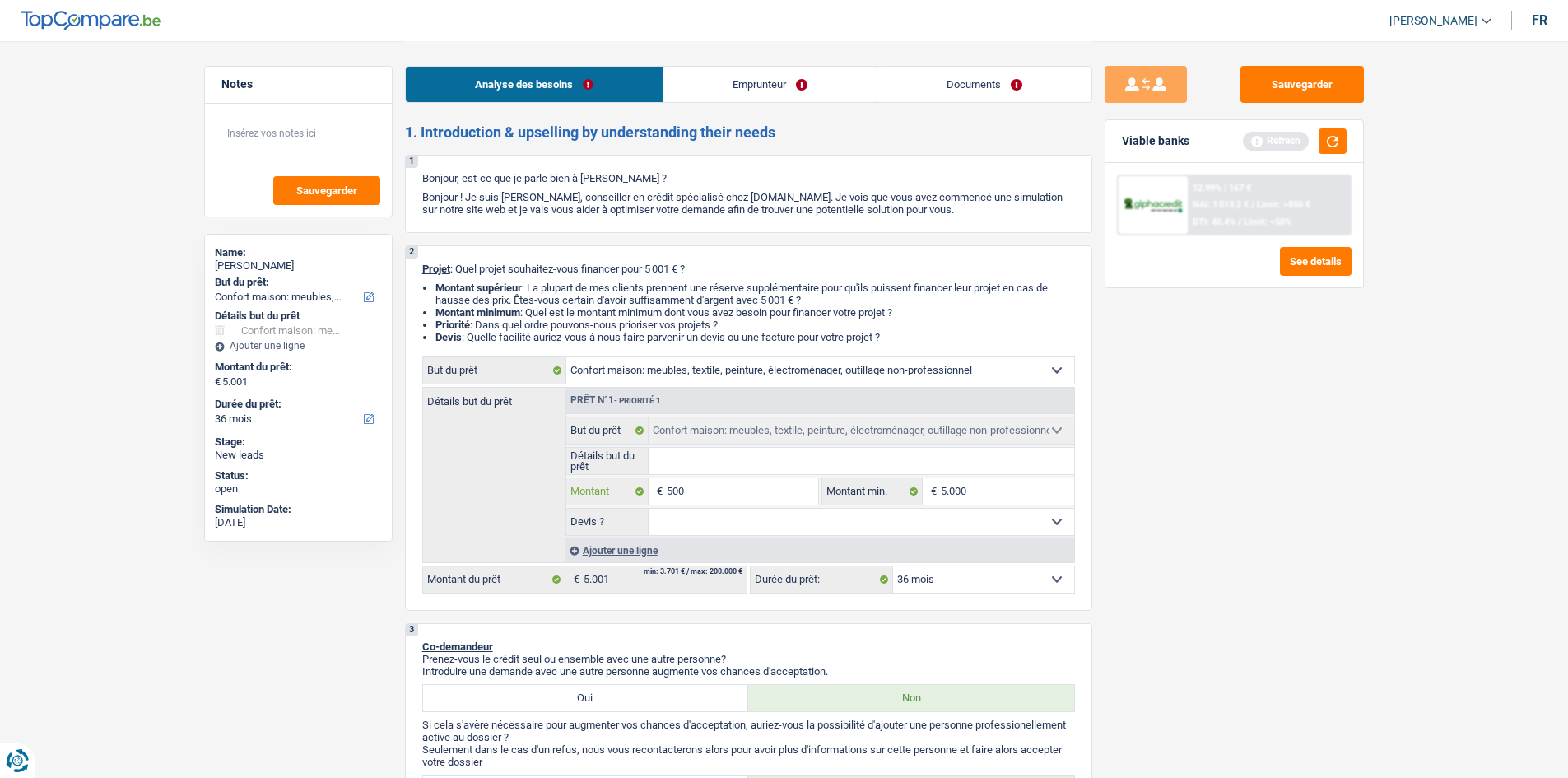
type input "500"
type input "5.000"
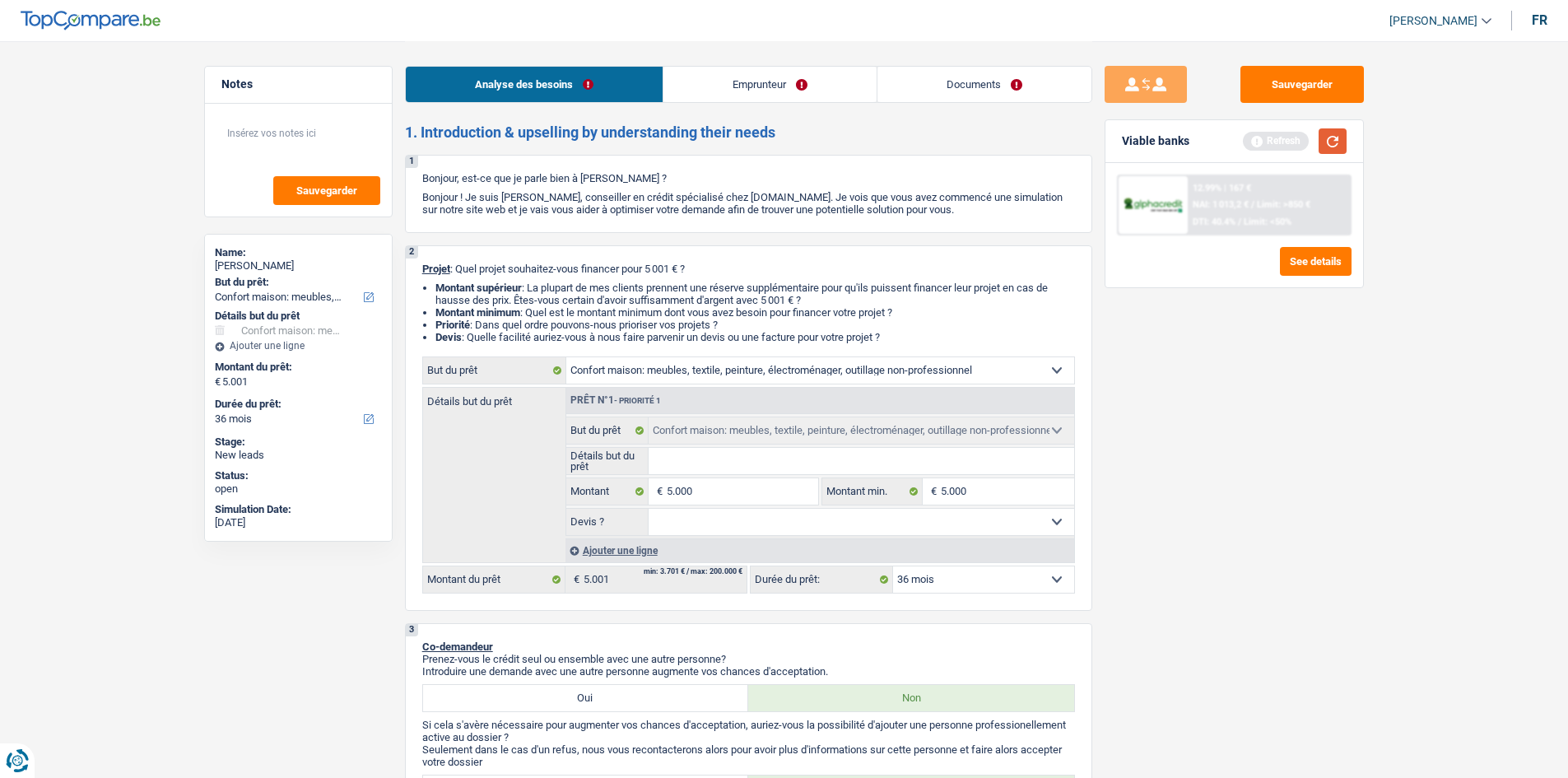
type input "5.000"
click at [1339, 148] on button "button" at bounding box center [1332, 141] width 28 height 26
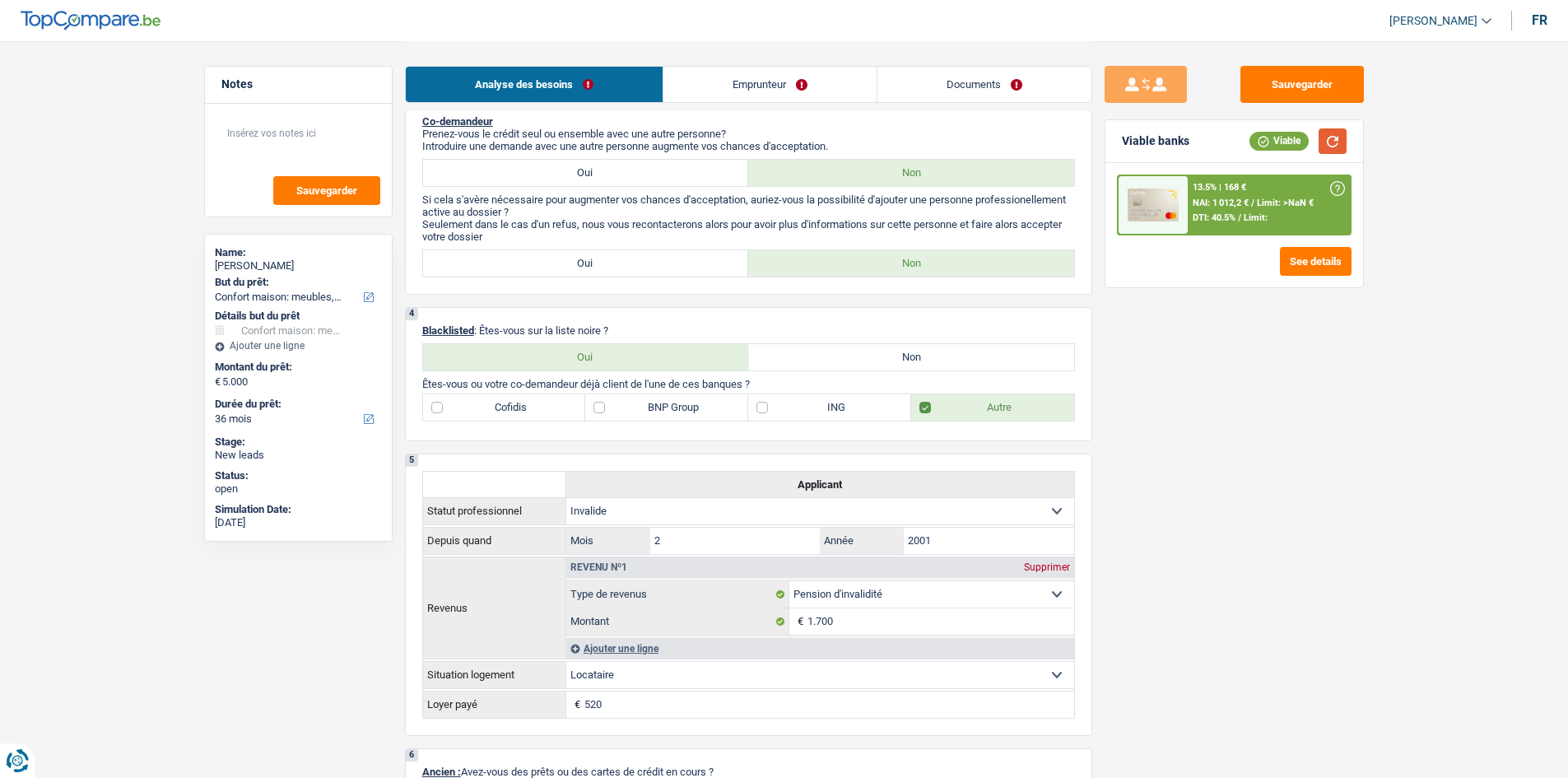
scroll to position [576, 0]
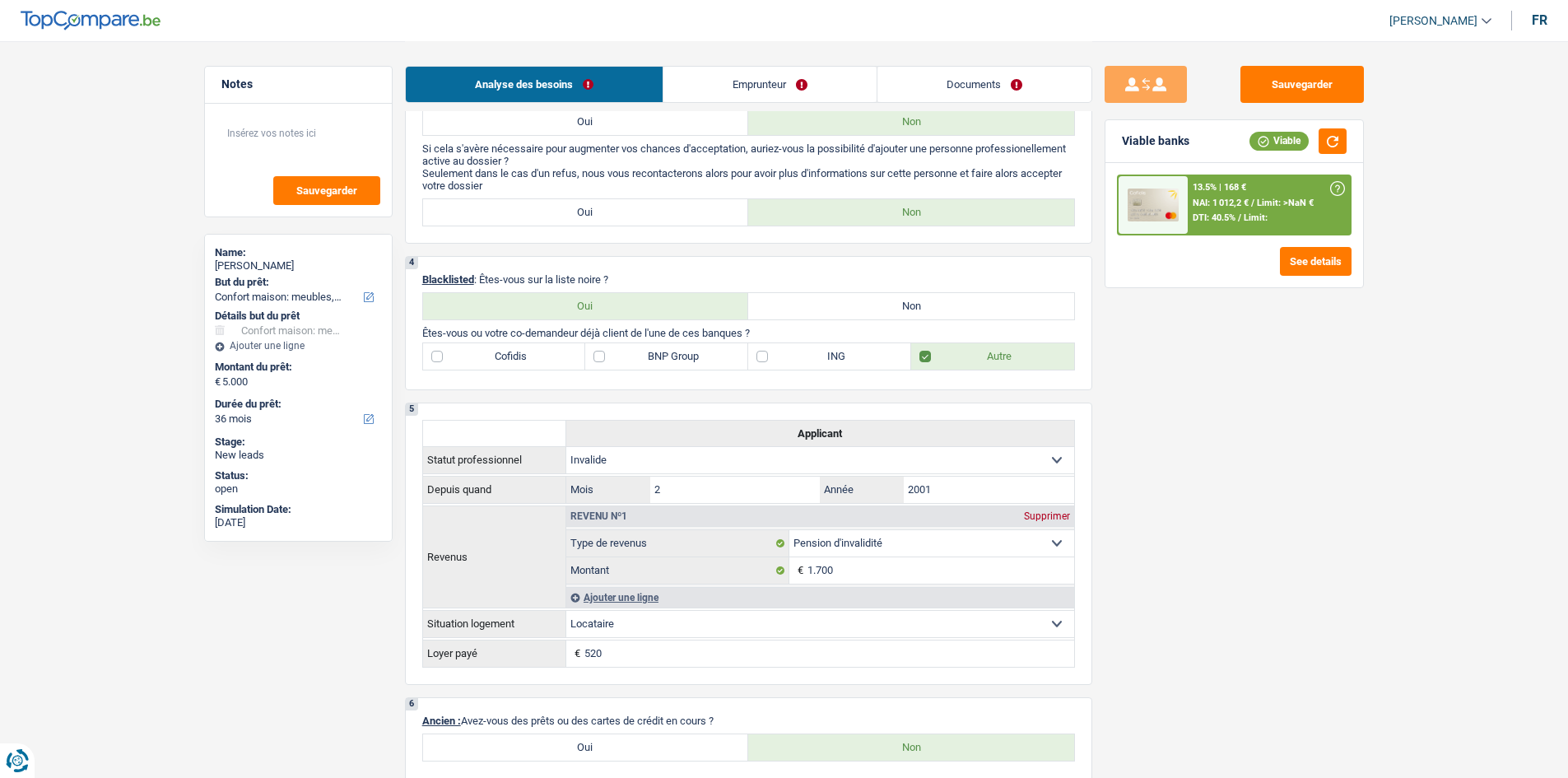
click at [1224, 210] on div "13.5% | 168 € NAI: 1 012,2 € / Limit: >NaN € DTI: 40.5% / Limit:" at bounding box center [1269, 205] width 162 height 58
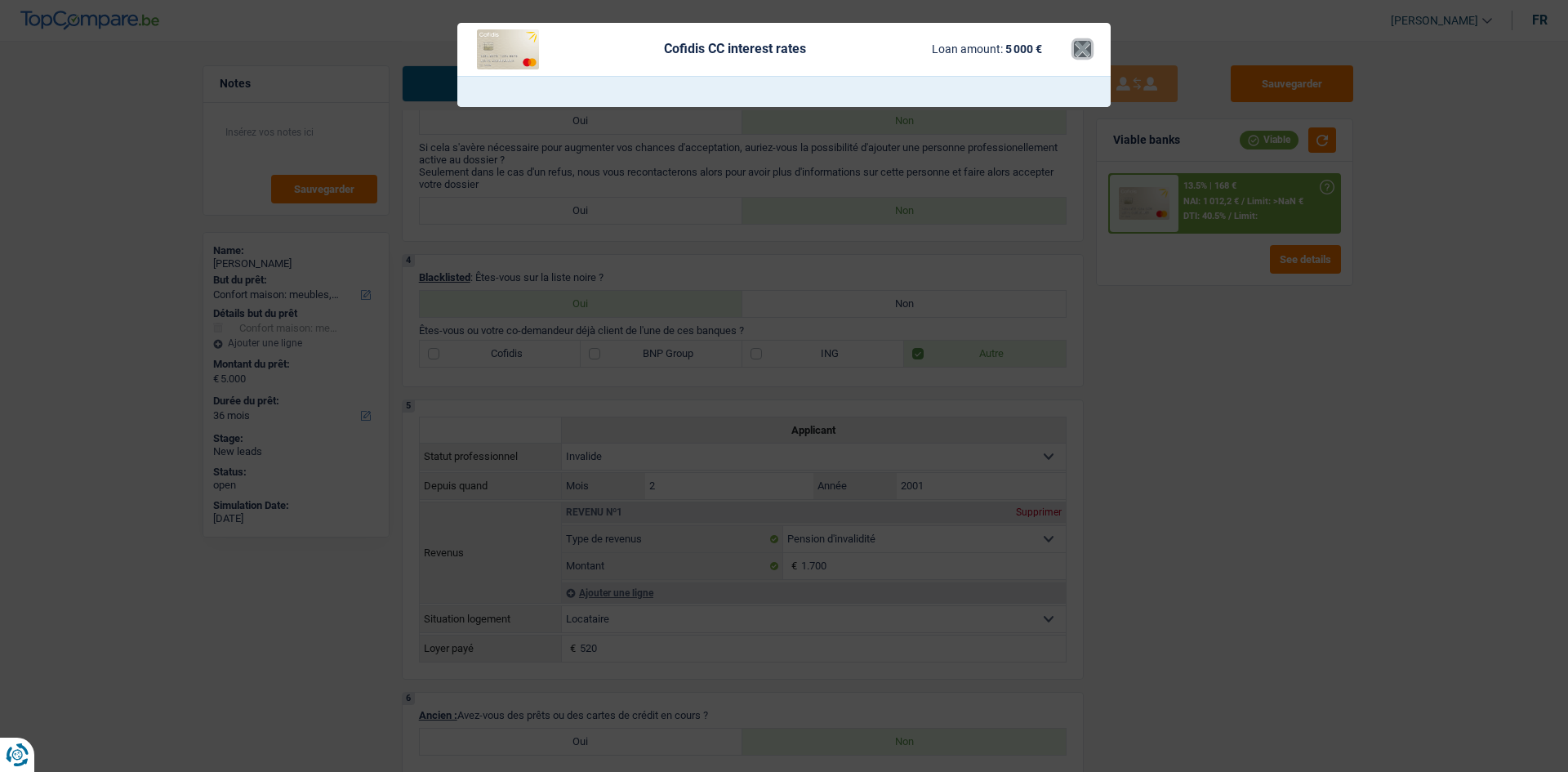
click at [1081, 51] on button "×" at bounding box center [1082, 48] width 17 height 16
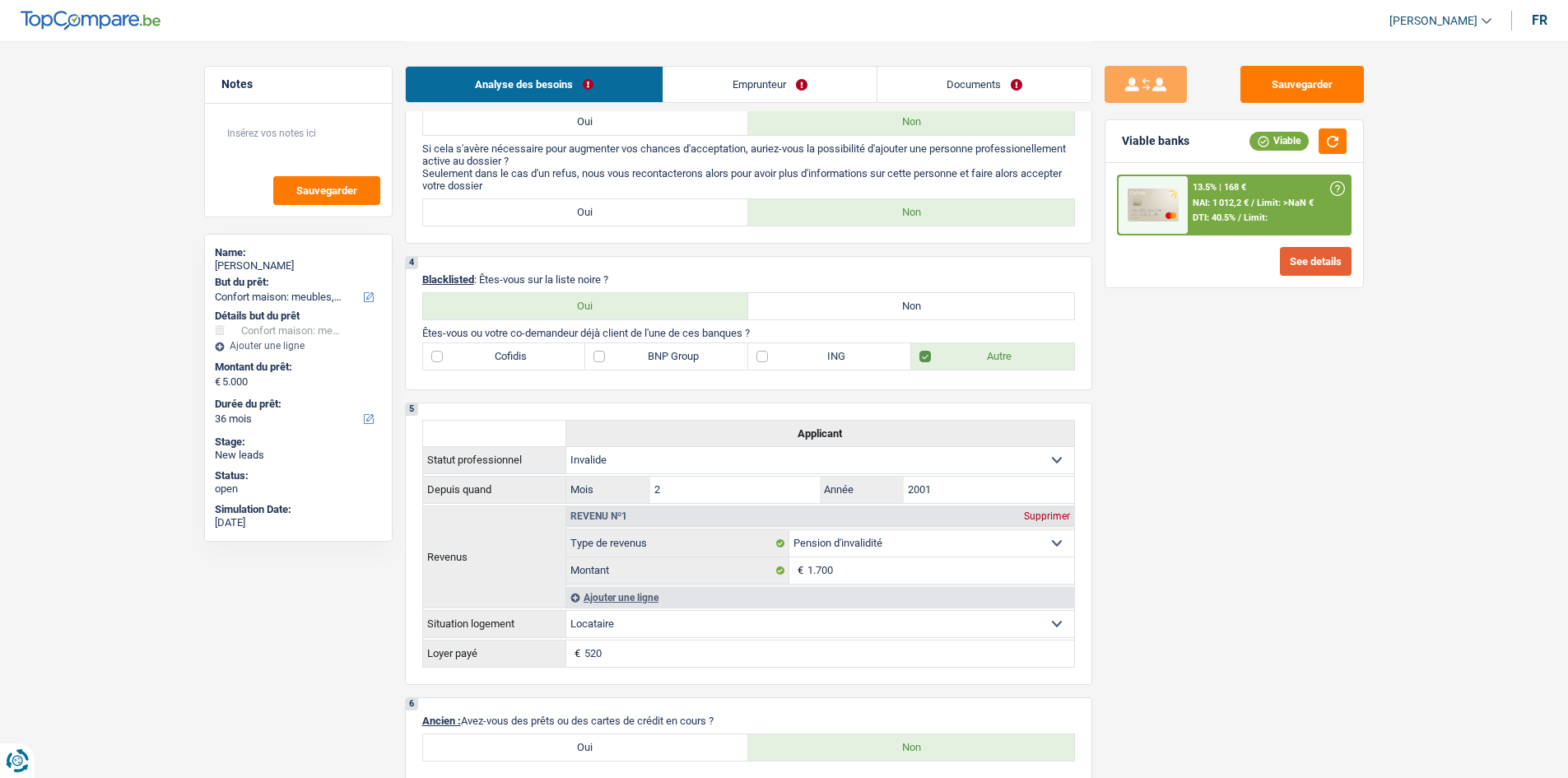
click at [1294, 265] on button "See details" at bounding box center [1316, 261] width 71 height 29
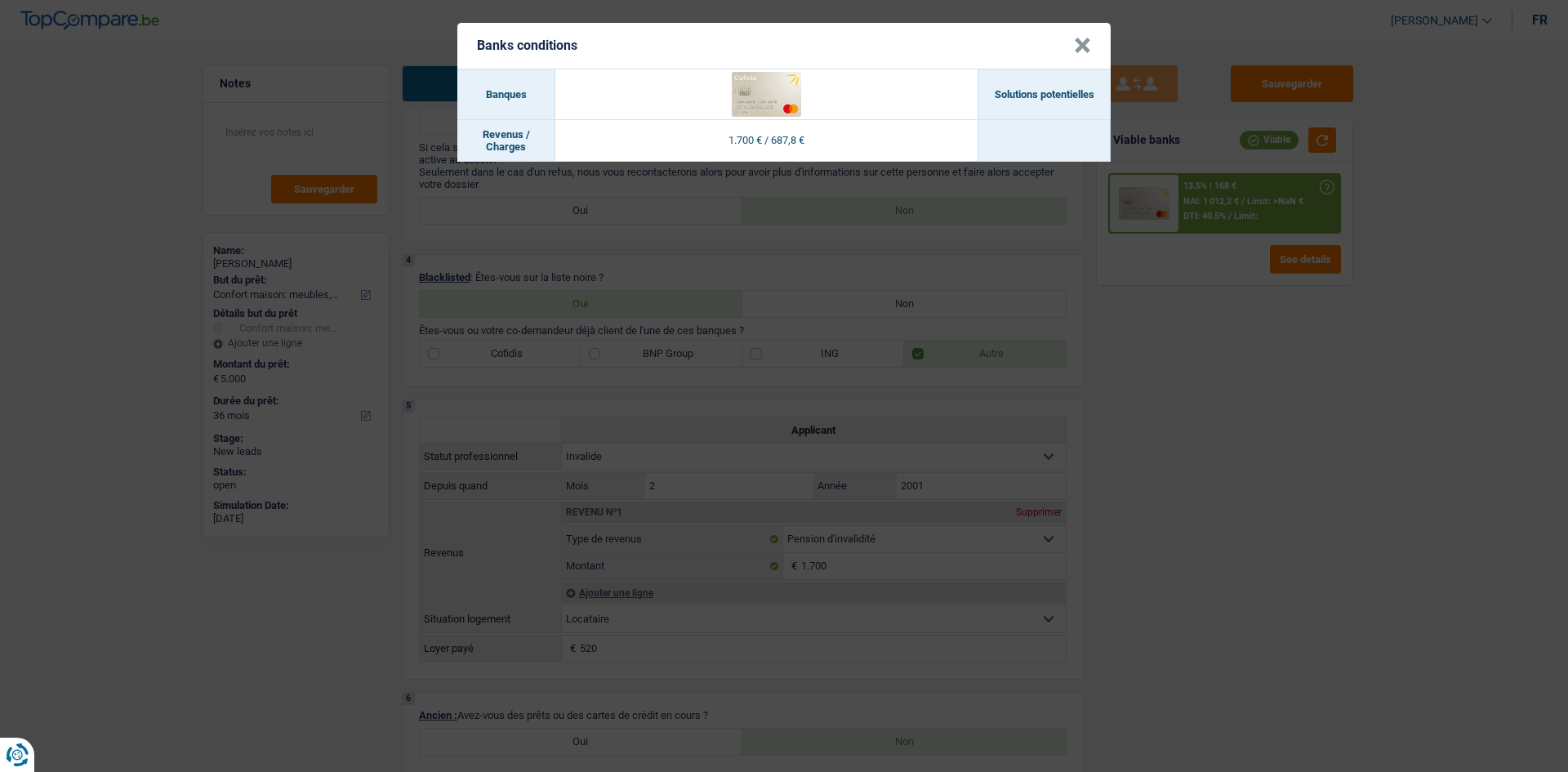
click at [1086, 43] on button "×" at bounding box center [1082, 45] width 17 height 16
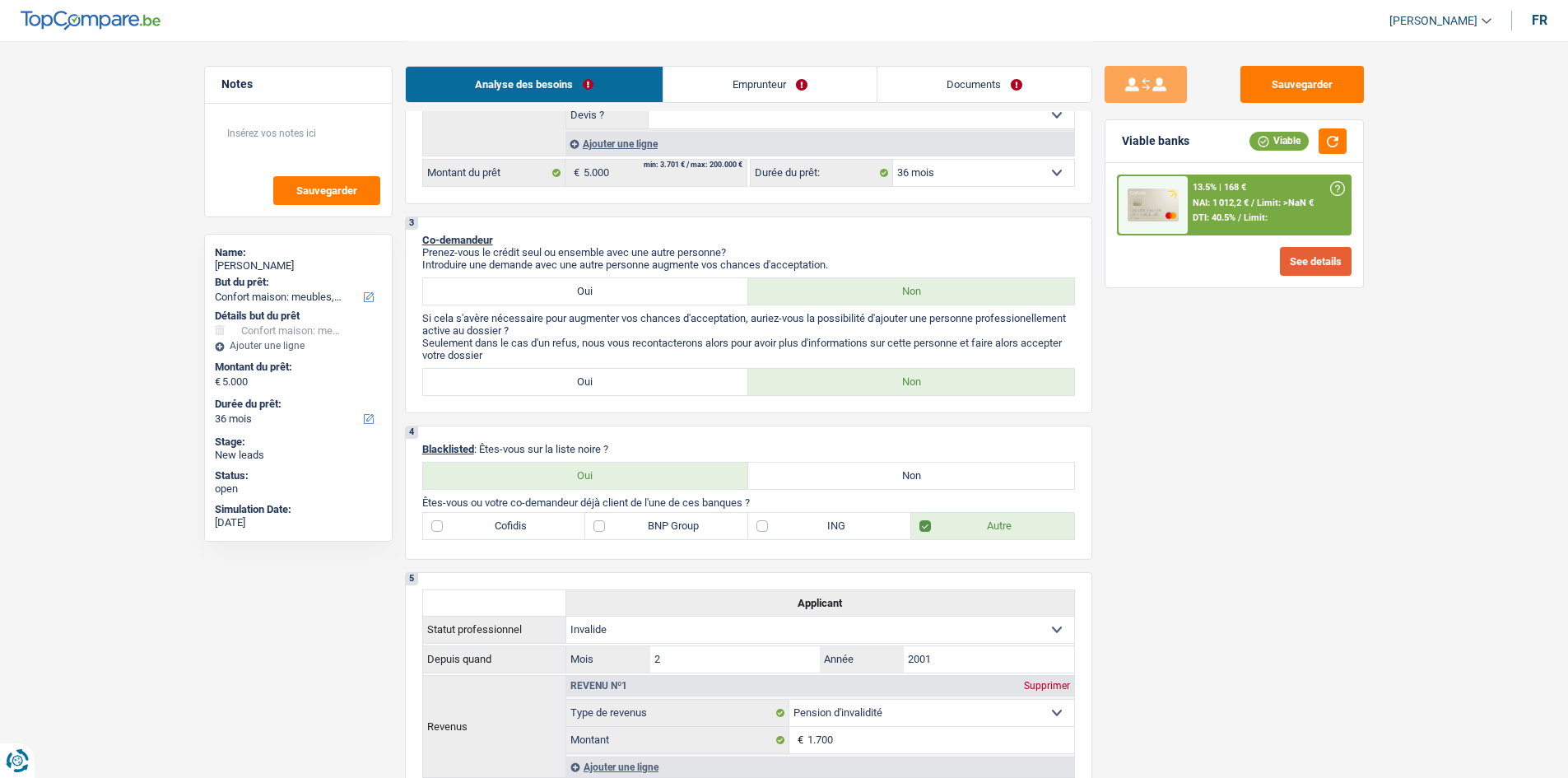
scroll to position [329, 0]
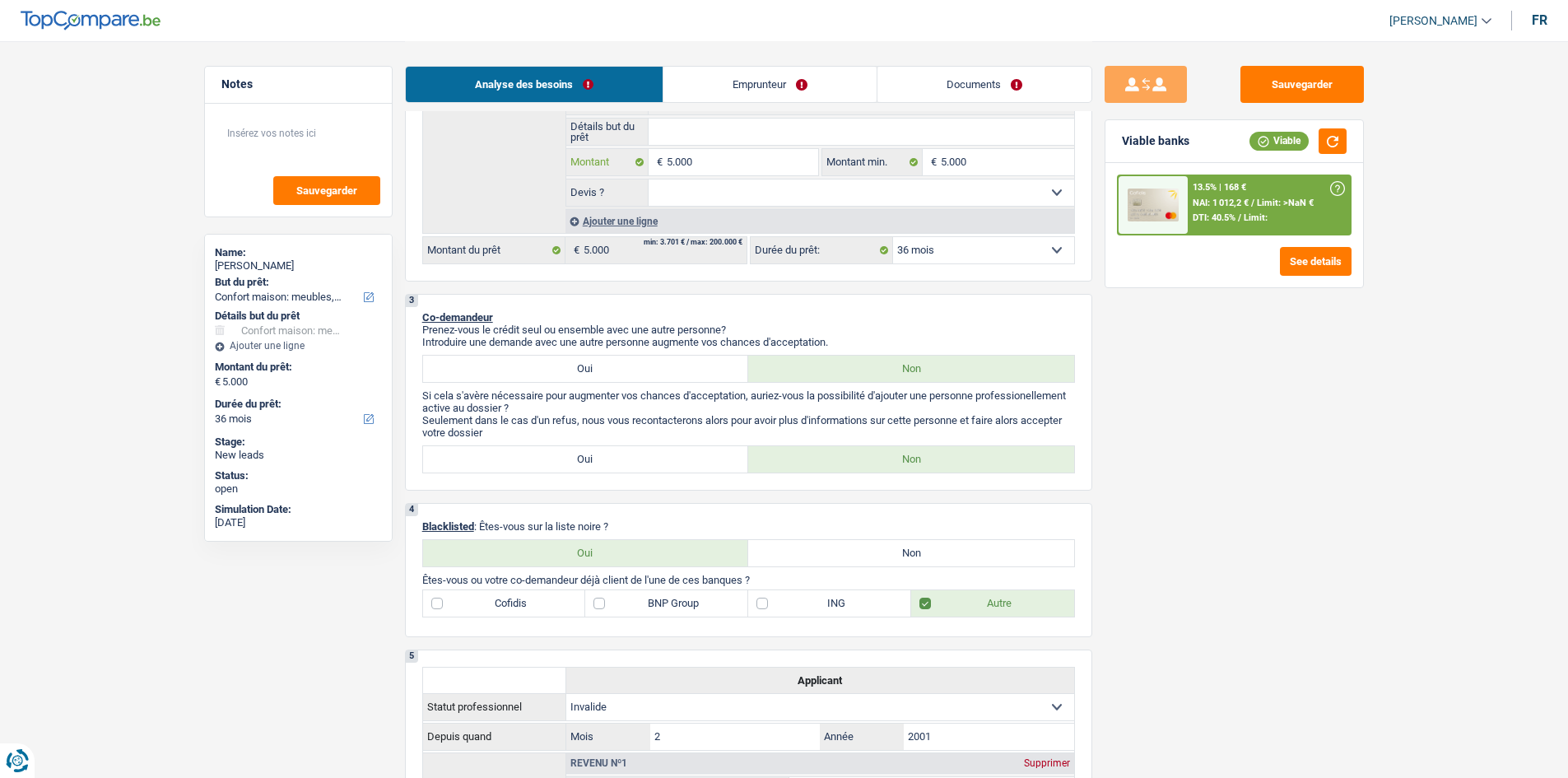
click at [671, 159] on input "5.000" at bounding box center [742, 163] width 150 height 27
type input "0"
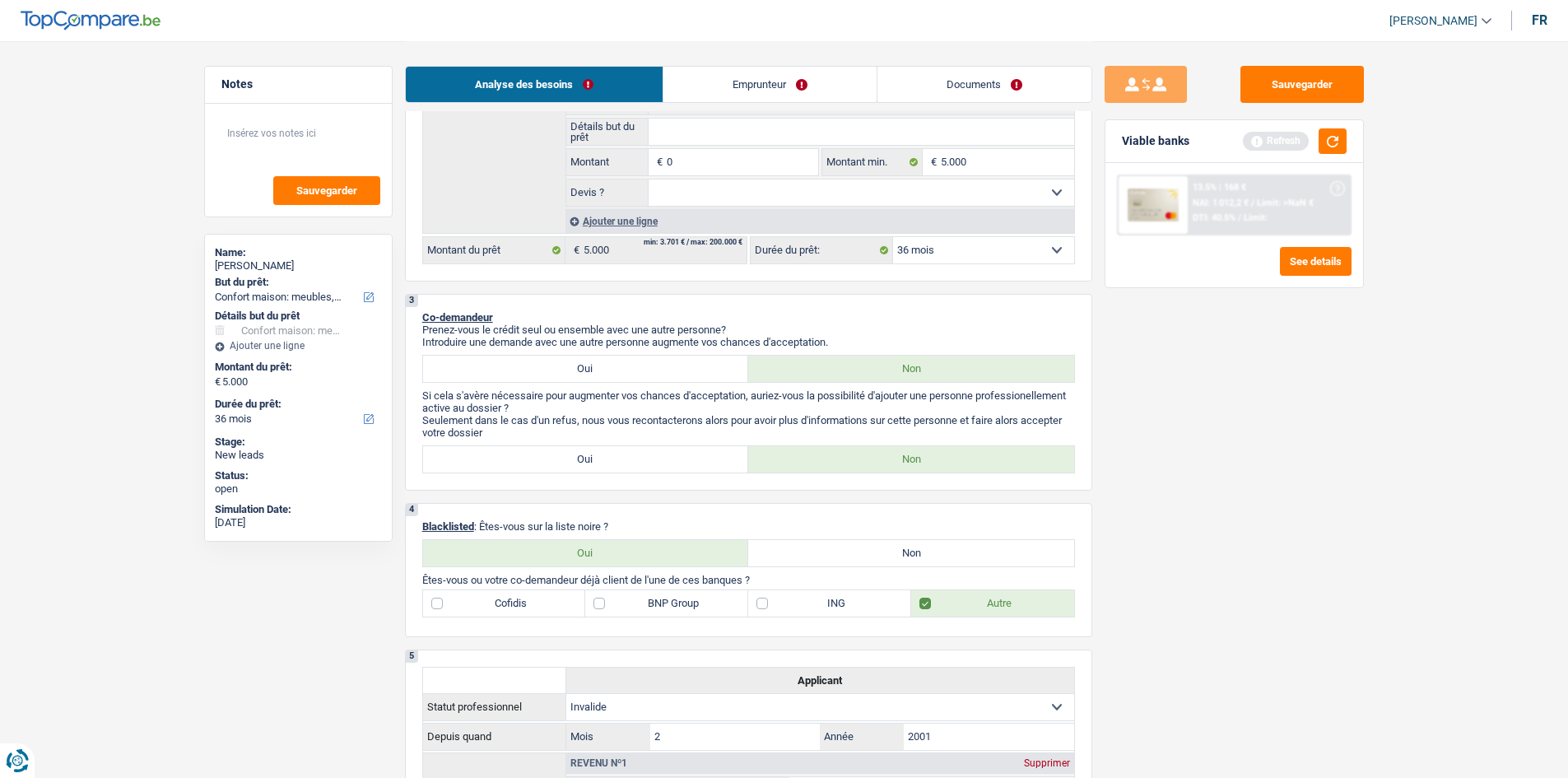
type input "60"
type input "600"
type input "6.000"
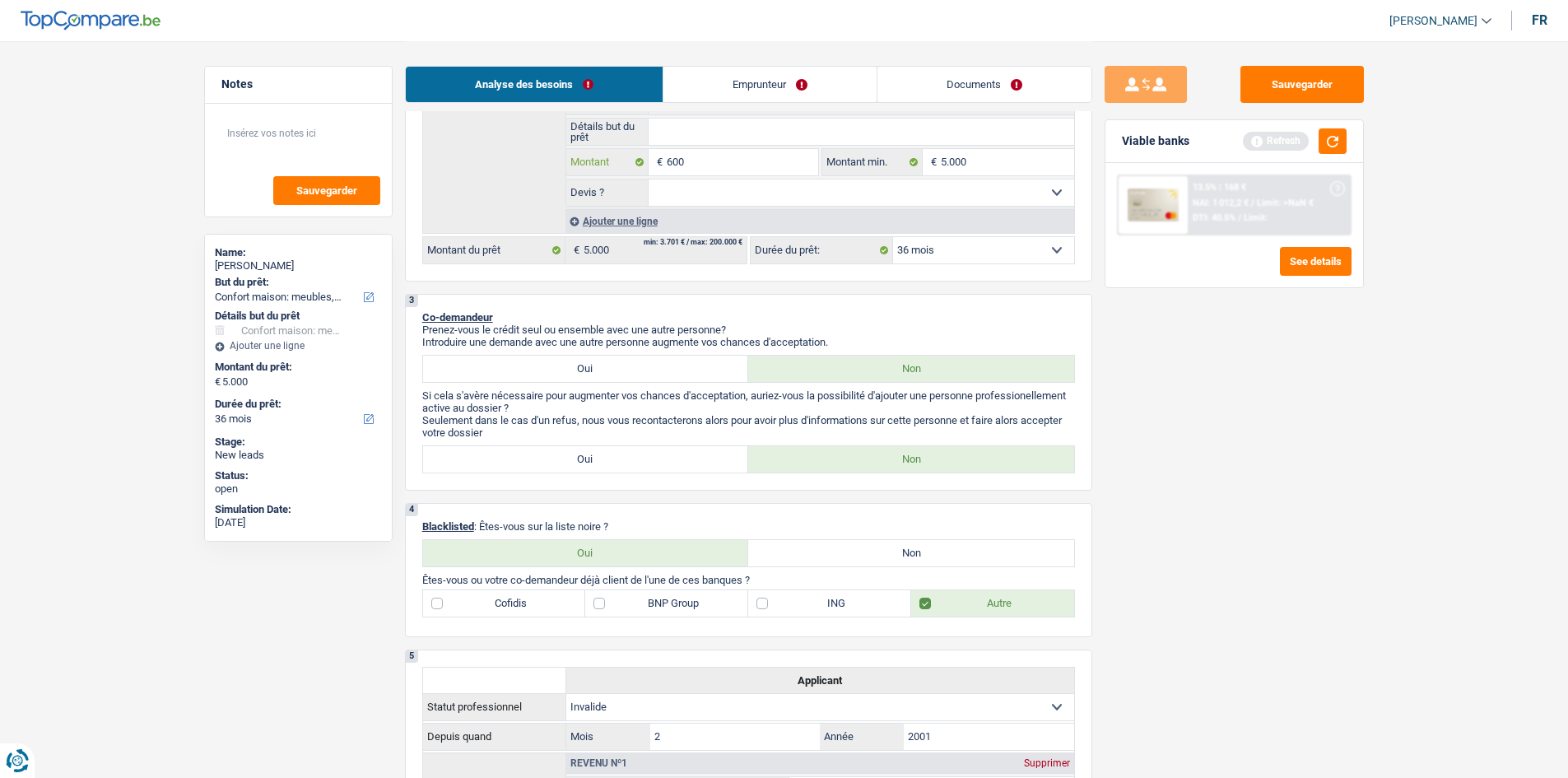
type input "6.000"
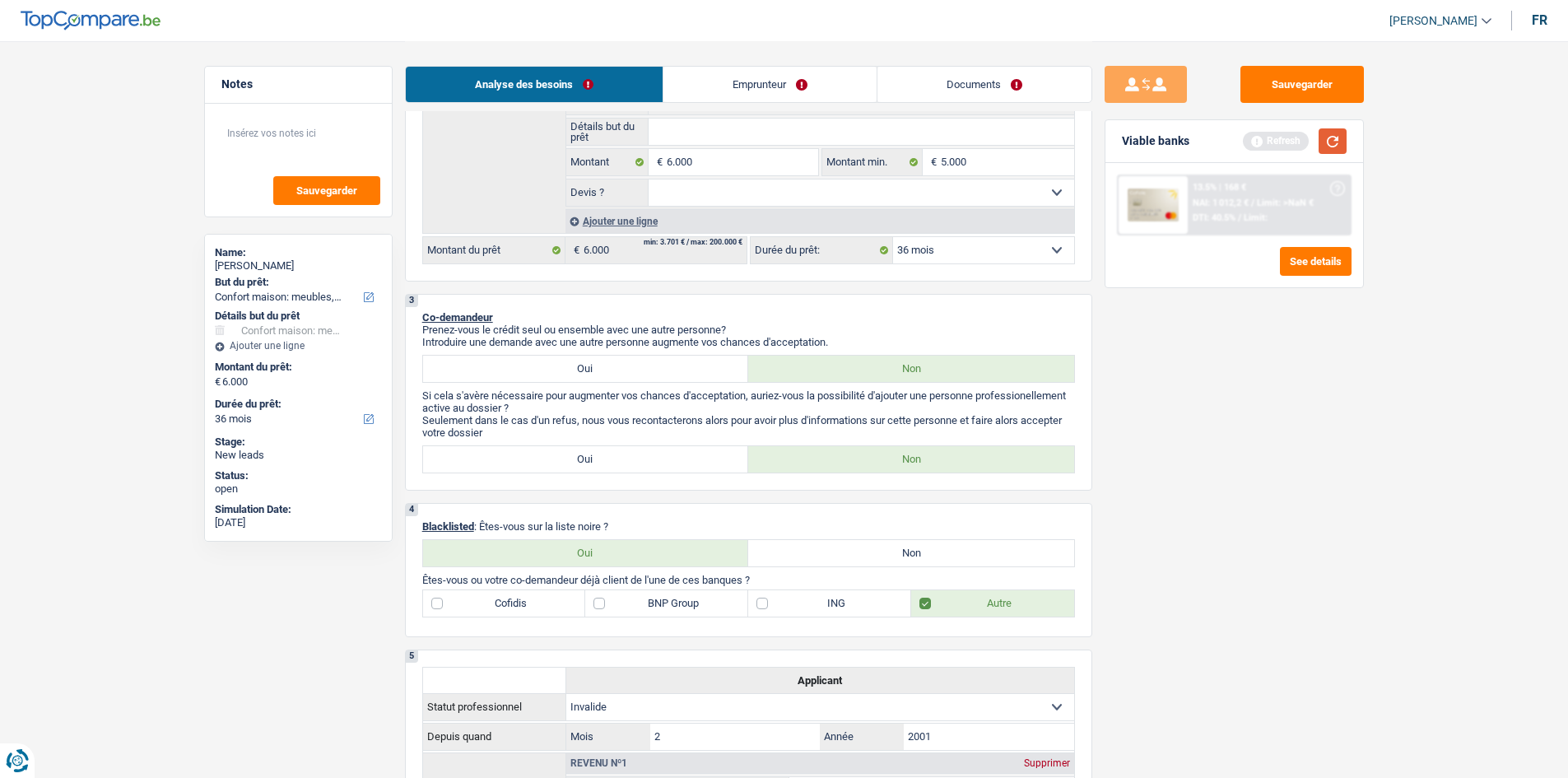
click at [1337, 144] on button "button" at bounding box center [1332, 141] width 28 height 26
select select "42"
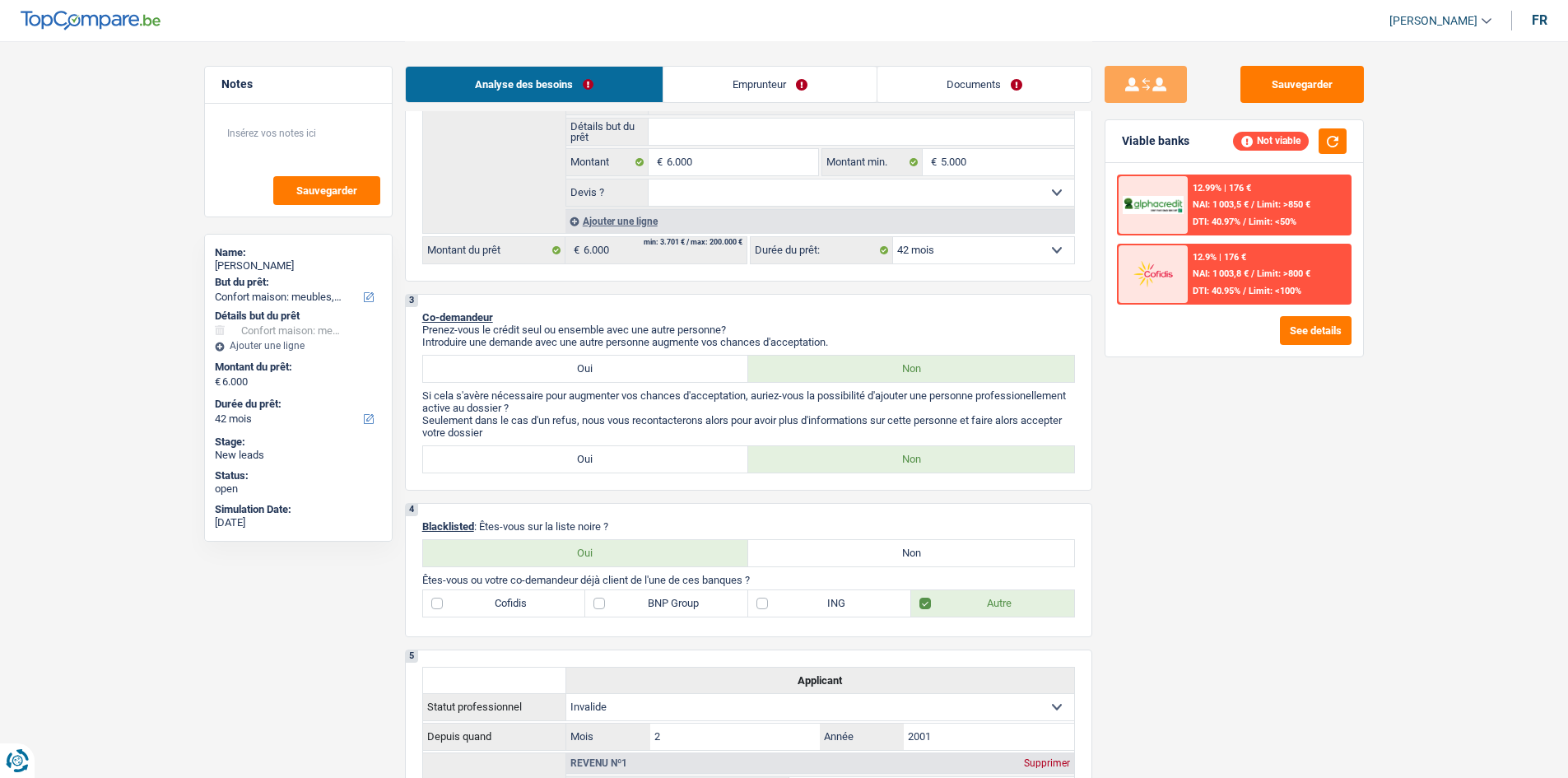
click at [1211, 190] on div "12.99% | 176 €" at bounding box center [1221, 188] width 58 height 10
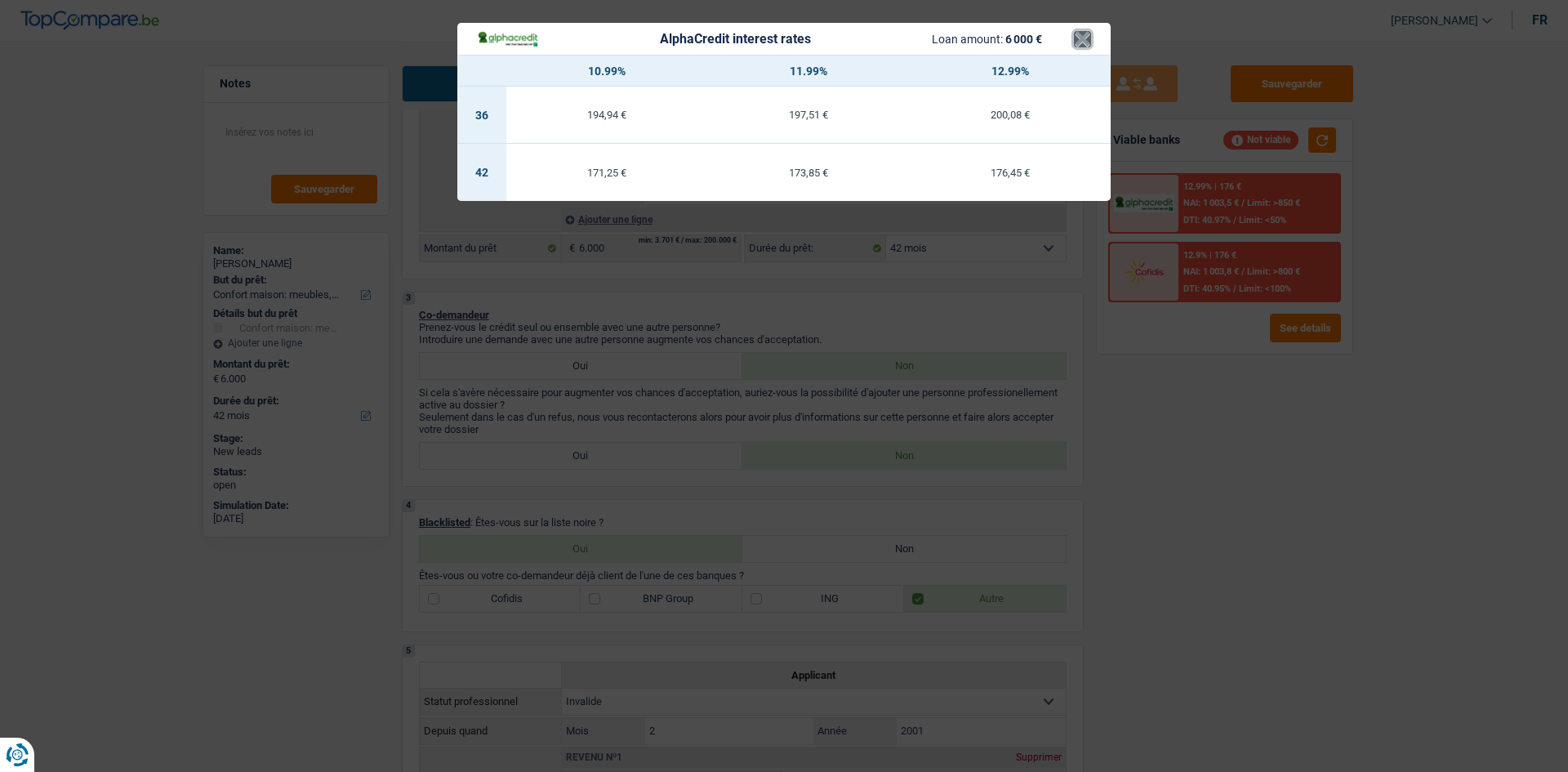
click at [1087, 39] on button "×" at bounding box center [1082, 39] width 17 height 16
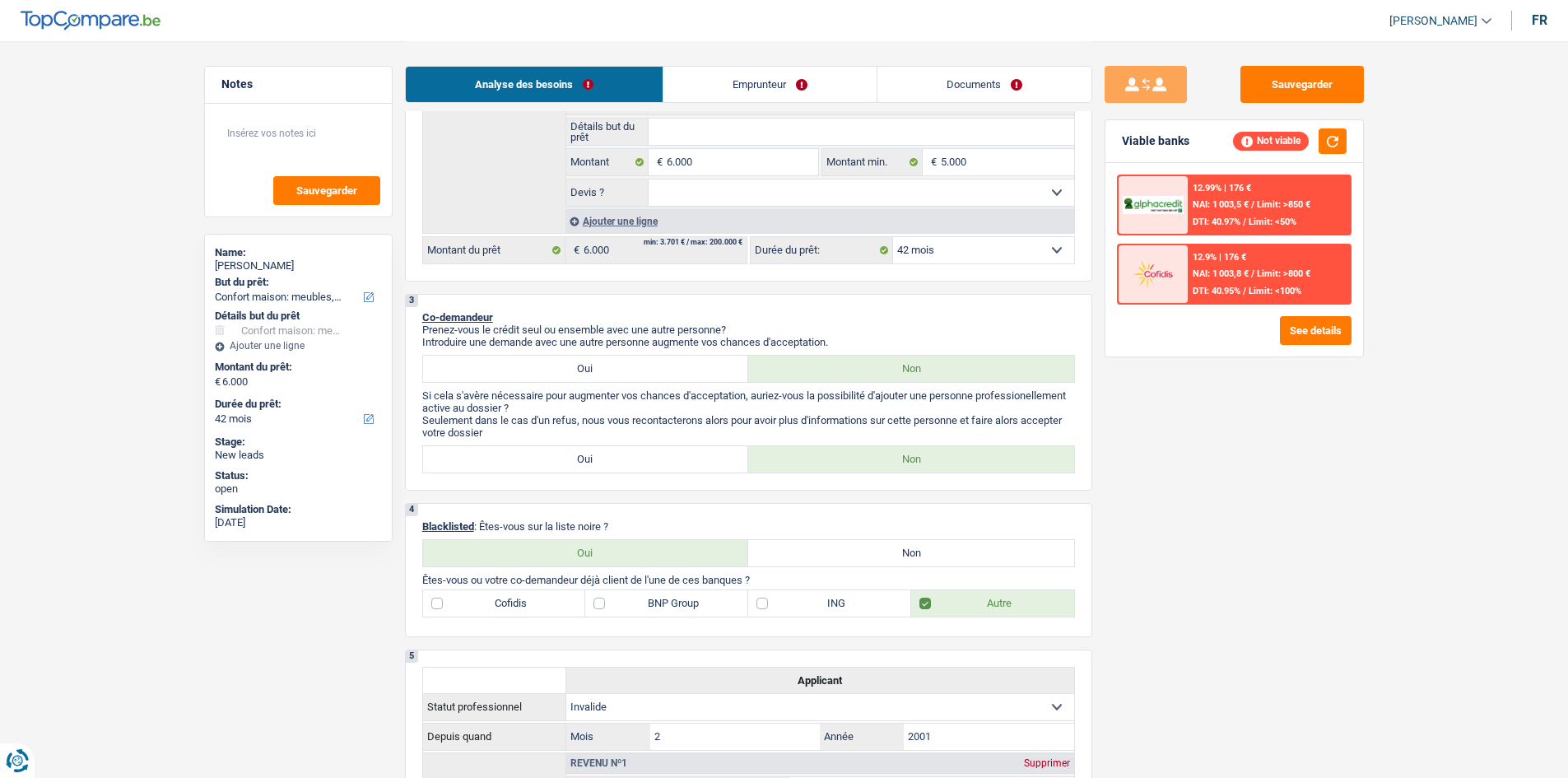
click at [965, 243] on select "12 mois 18 mois 24 mois 30 mois 36 mois 42 mois Sélectionner une option" at bounding box center [983, 250] width 181 height 27
click at [893, 237] on select "12 mois 18 mois 24 mois 30 mois 36 mois 42 mois Sélectionner une option" at bounding box center [983, 250] width 181 height 27
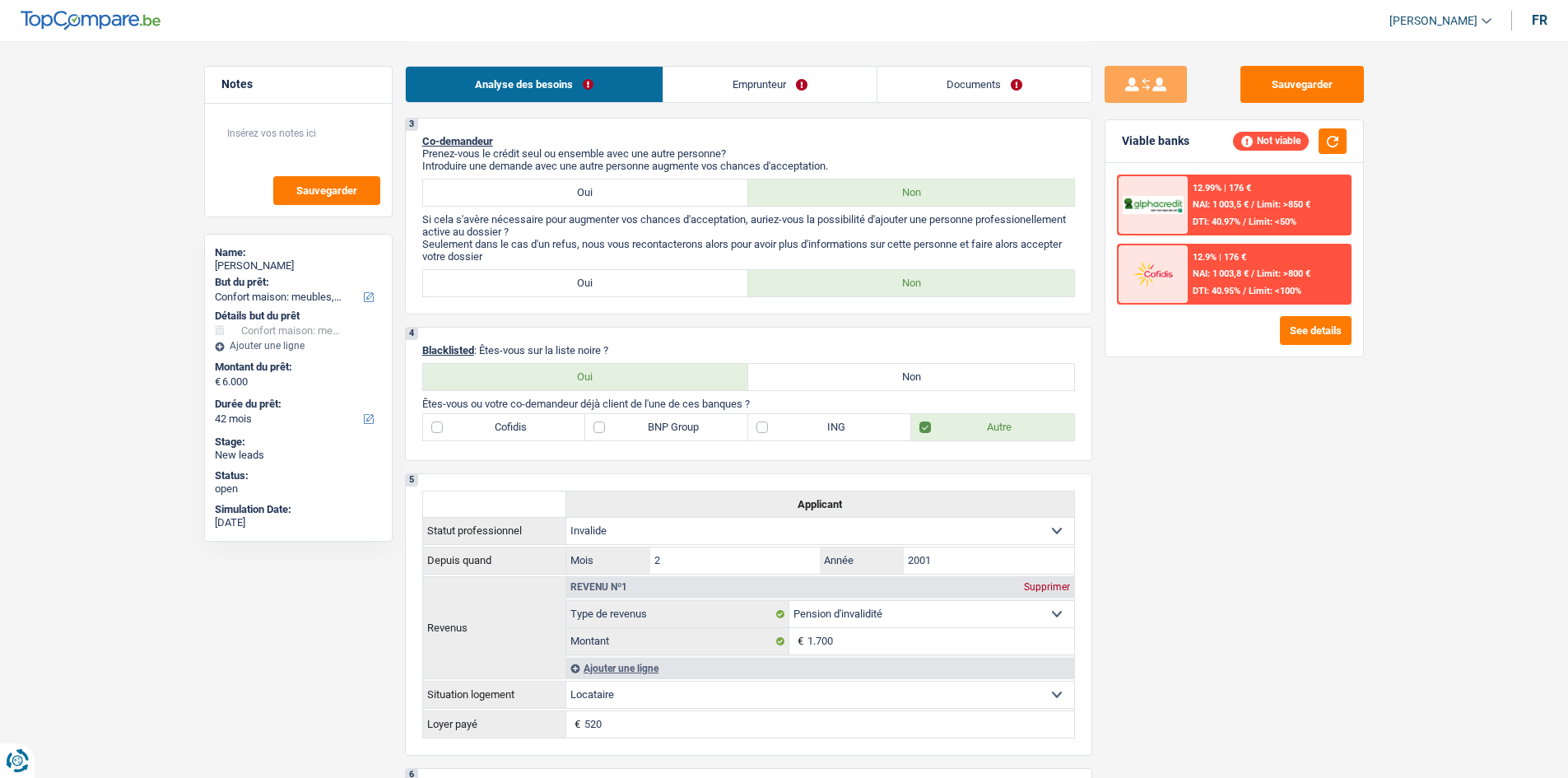
scroll to position [659, 0]
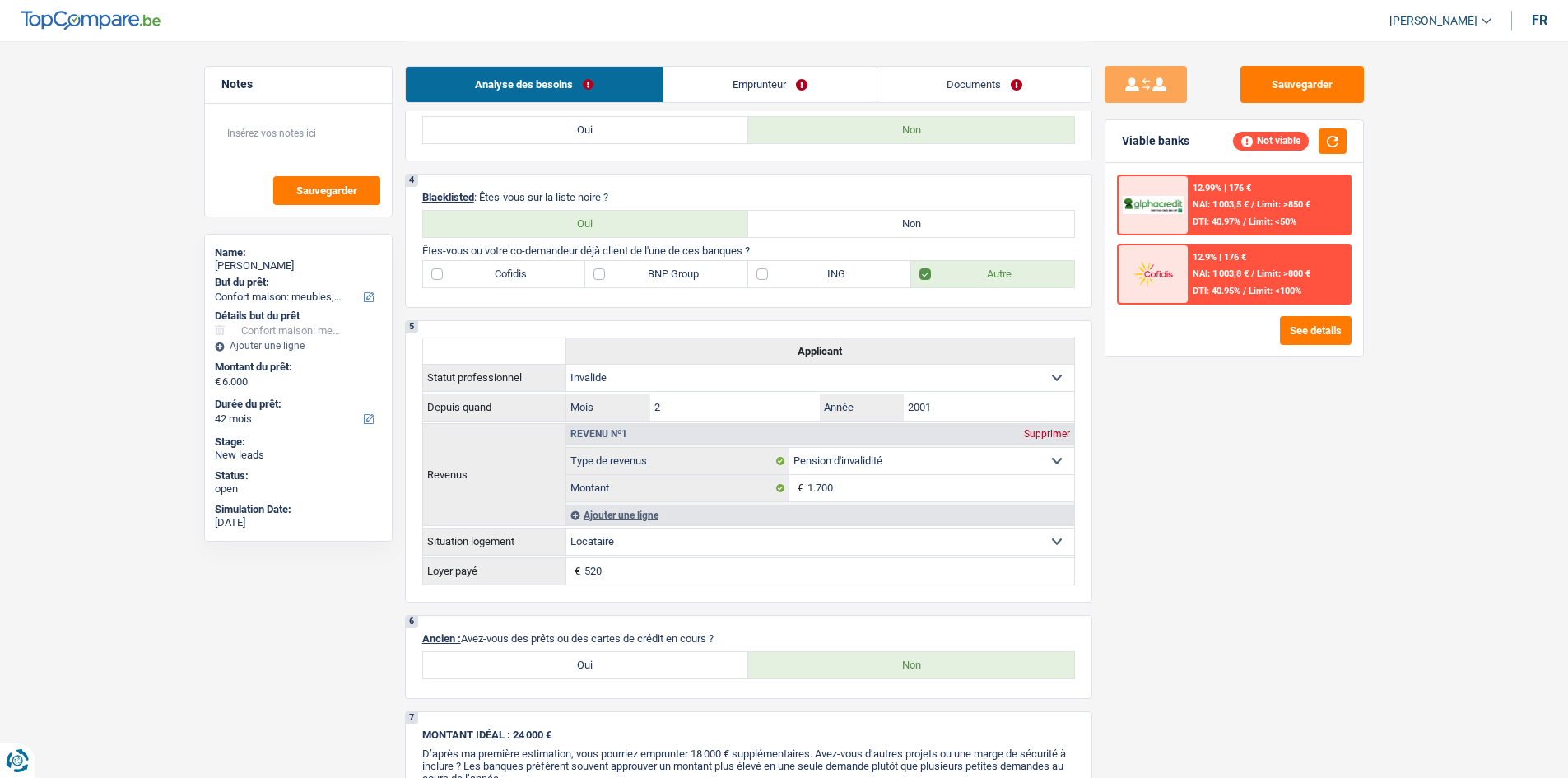
click at [847, 214] on label "Non" at bounding box center [911, 224] width 326 height 27
click at [847, 214] on input "Non" at bounding box center [911, 224] width 326 height 27
radio input "true"
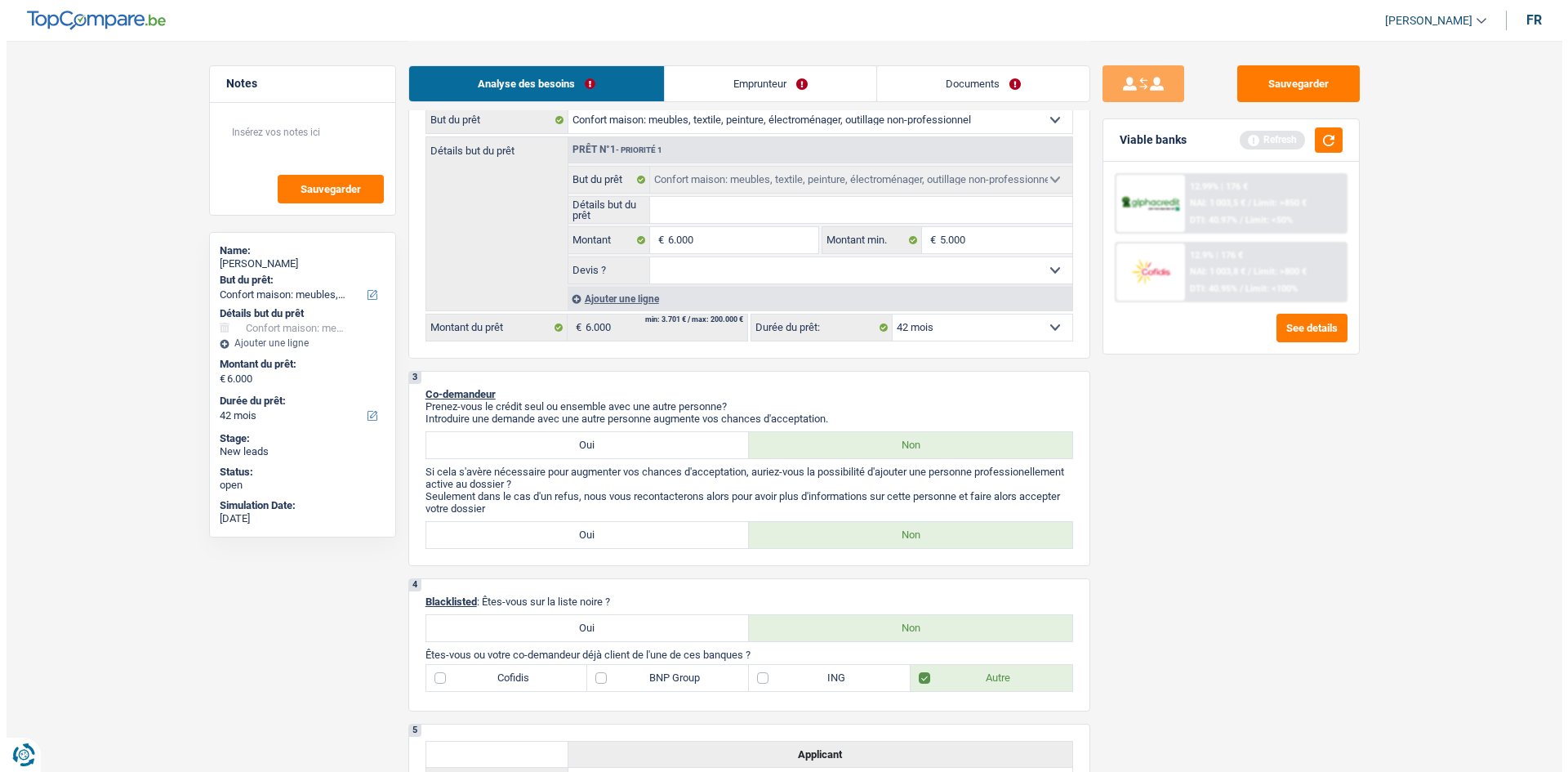
scroll to position [0, 0]
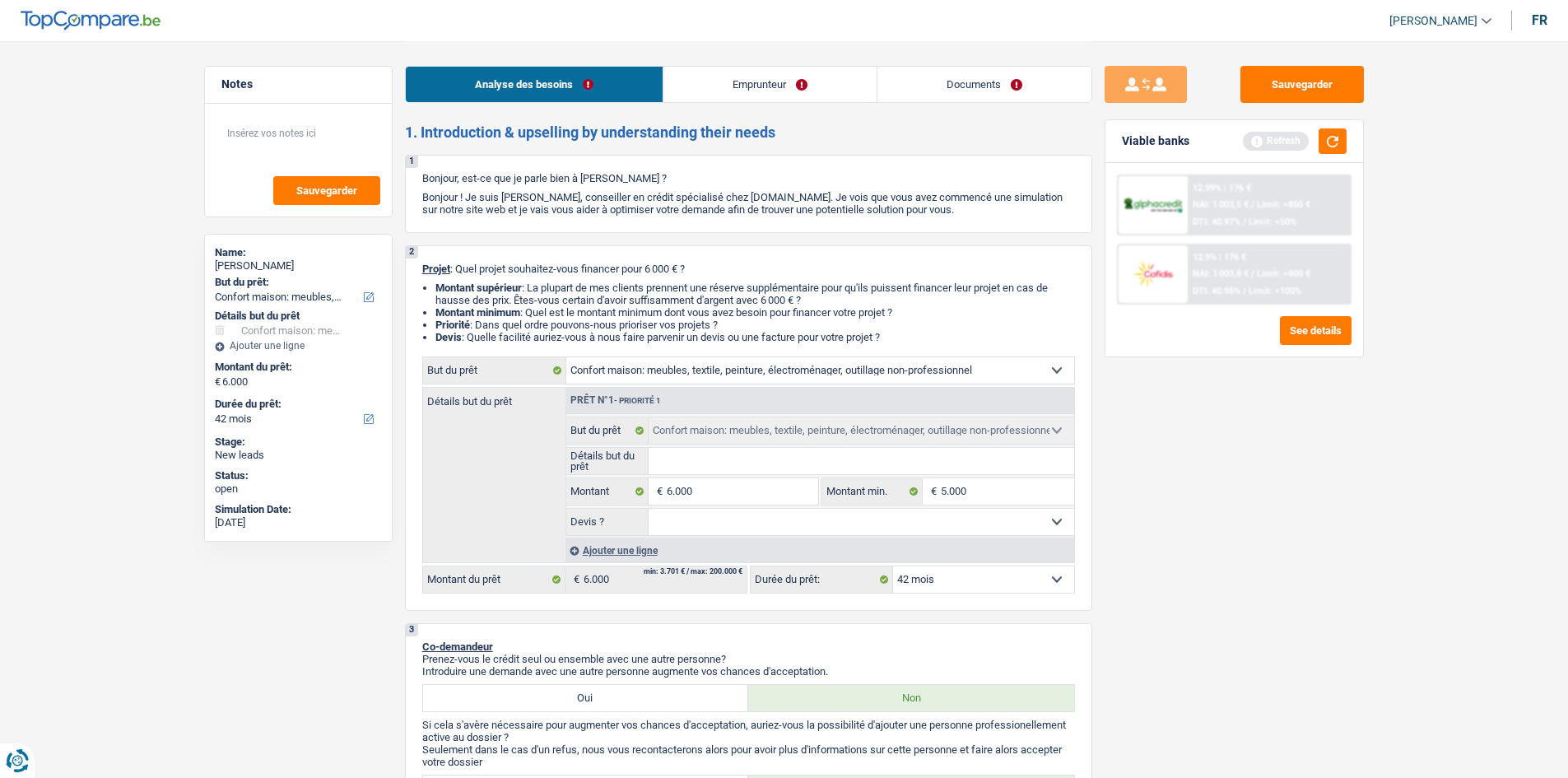
click at [744, 74] on link "Emprunteur" at bounding box center [770, 84] width 213 height 35
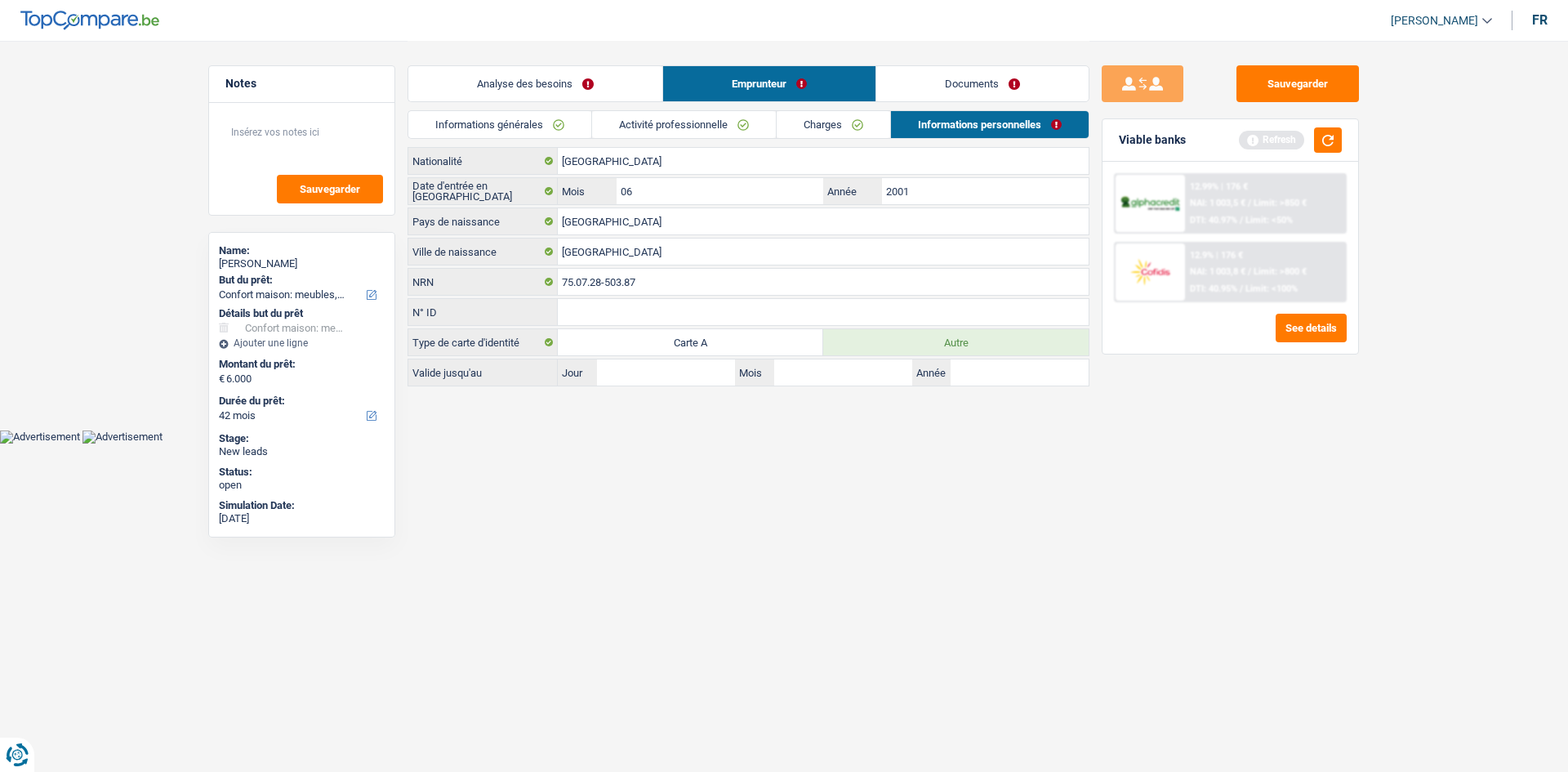
click at [923, 86] on link "Documents" at bounding box center [982, 83] width 213 height 35
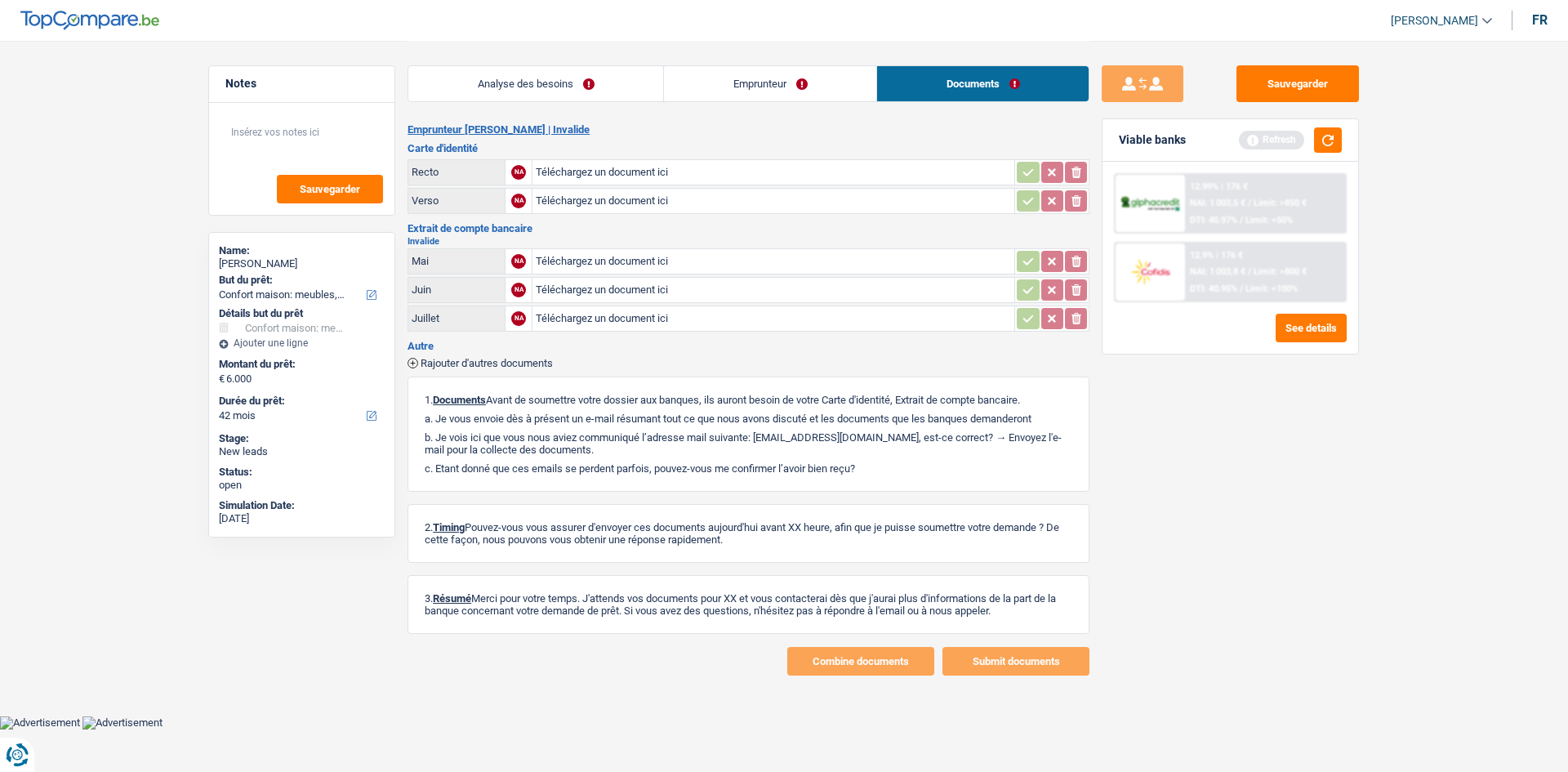
click at [560, 83] on link "Analyse des besoins" at bounding box center [536, 83] width 255 height 35
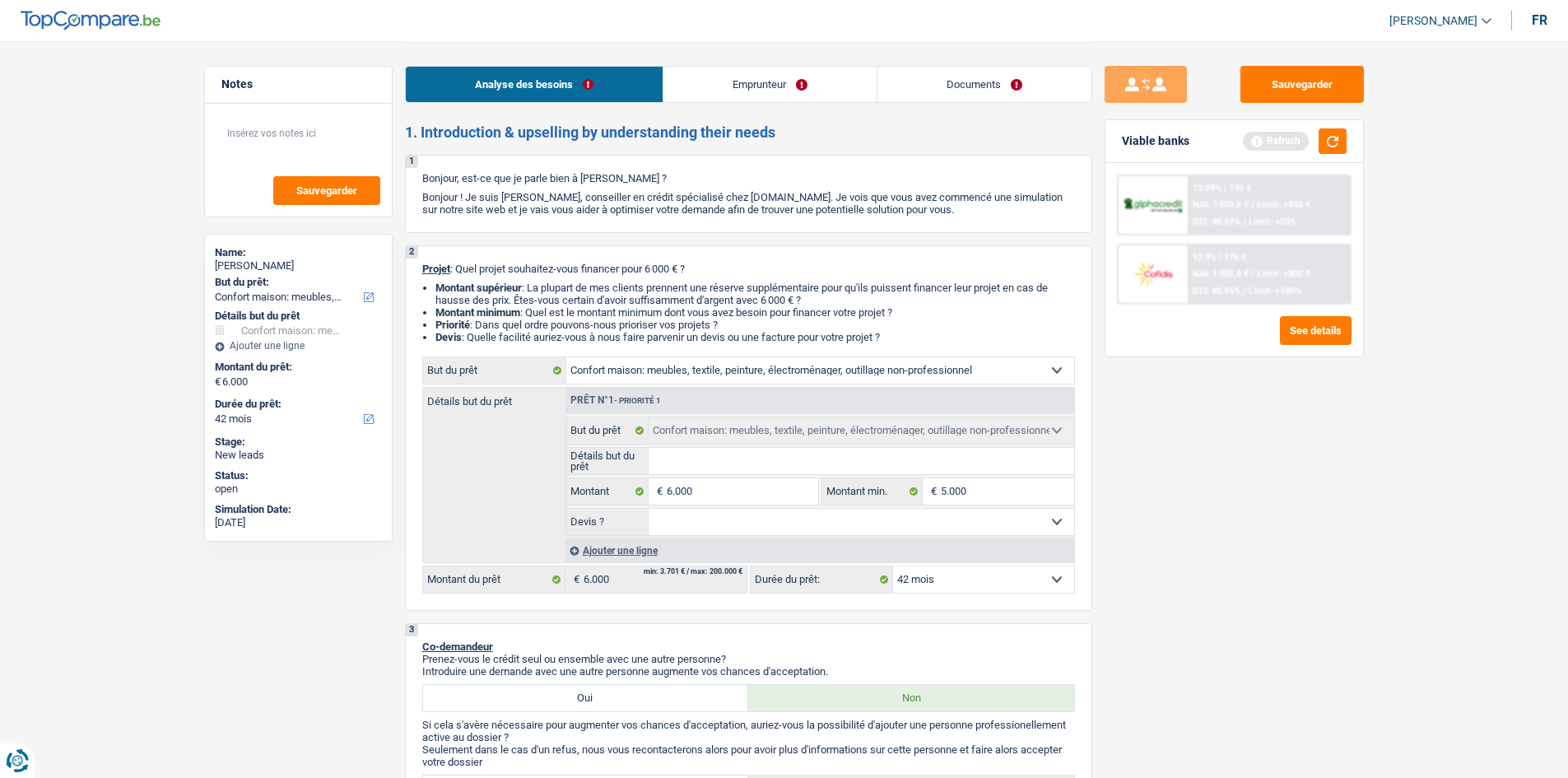
click at [1328, 155] on div "Viable banks Refresh" at bounding box center [1234, 141] width 258 height 43
click at [1329, 150] on button "button" at bounding box center [1332, 141] width 28 height 26
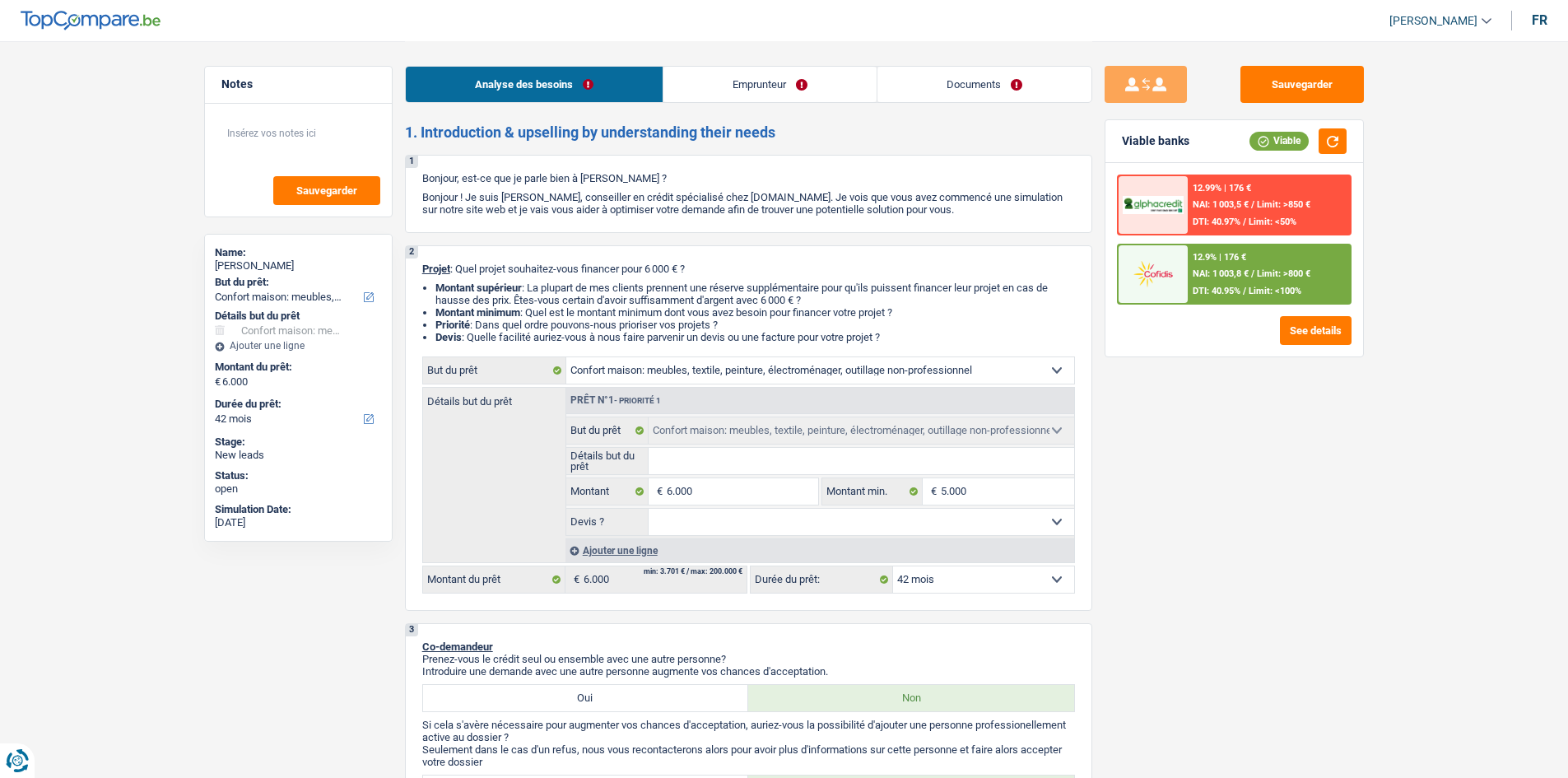
click at [1207, 271] on span "NAI: 1 003,8 €" at bounding box center [1221, 273] width 56 height 10
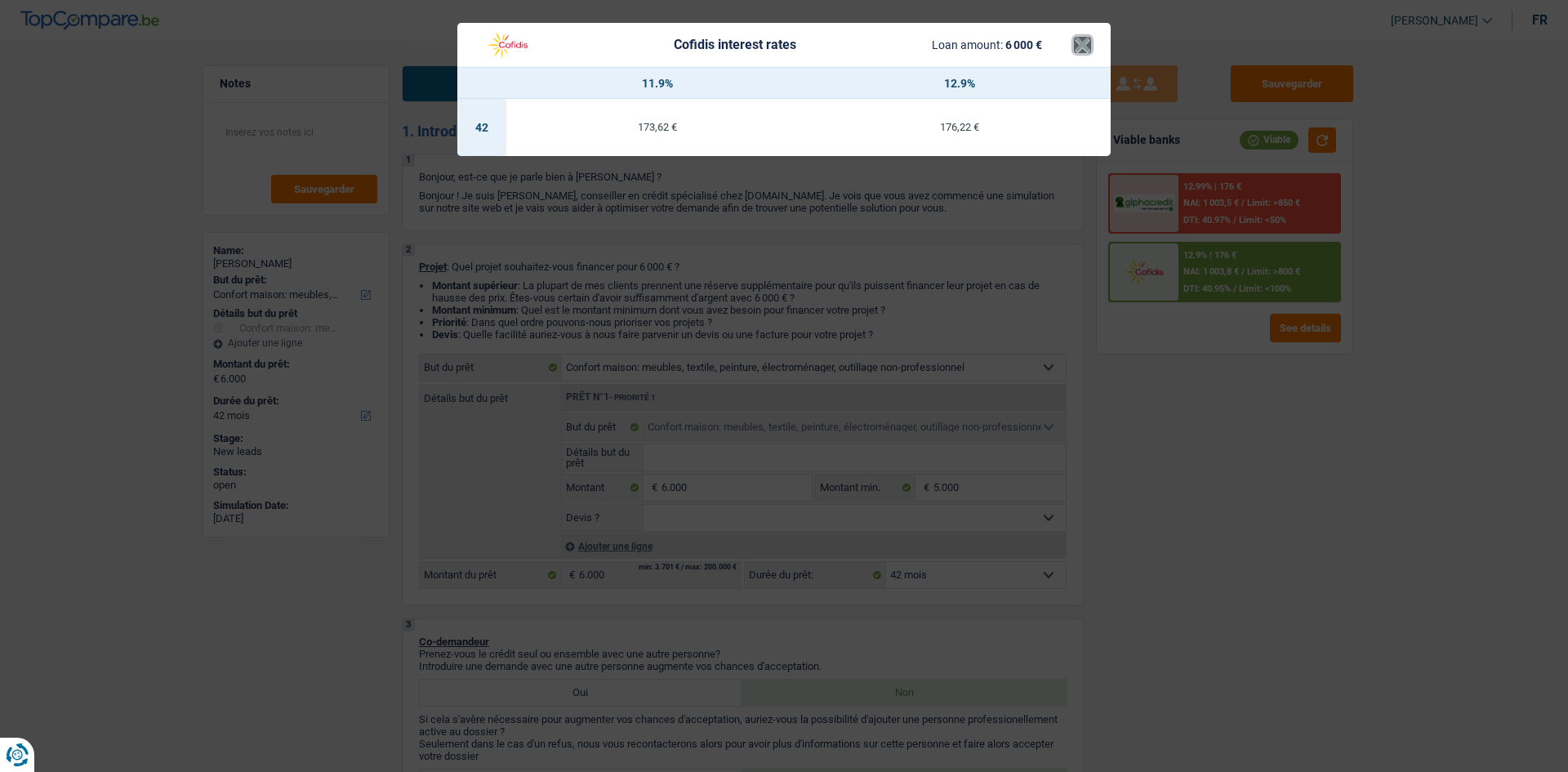
click at [1080, 49] on button "×" at bounding box center [1082, 44] width 17 height 16
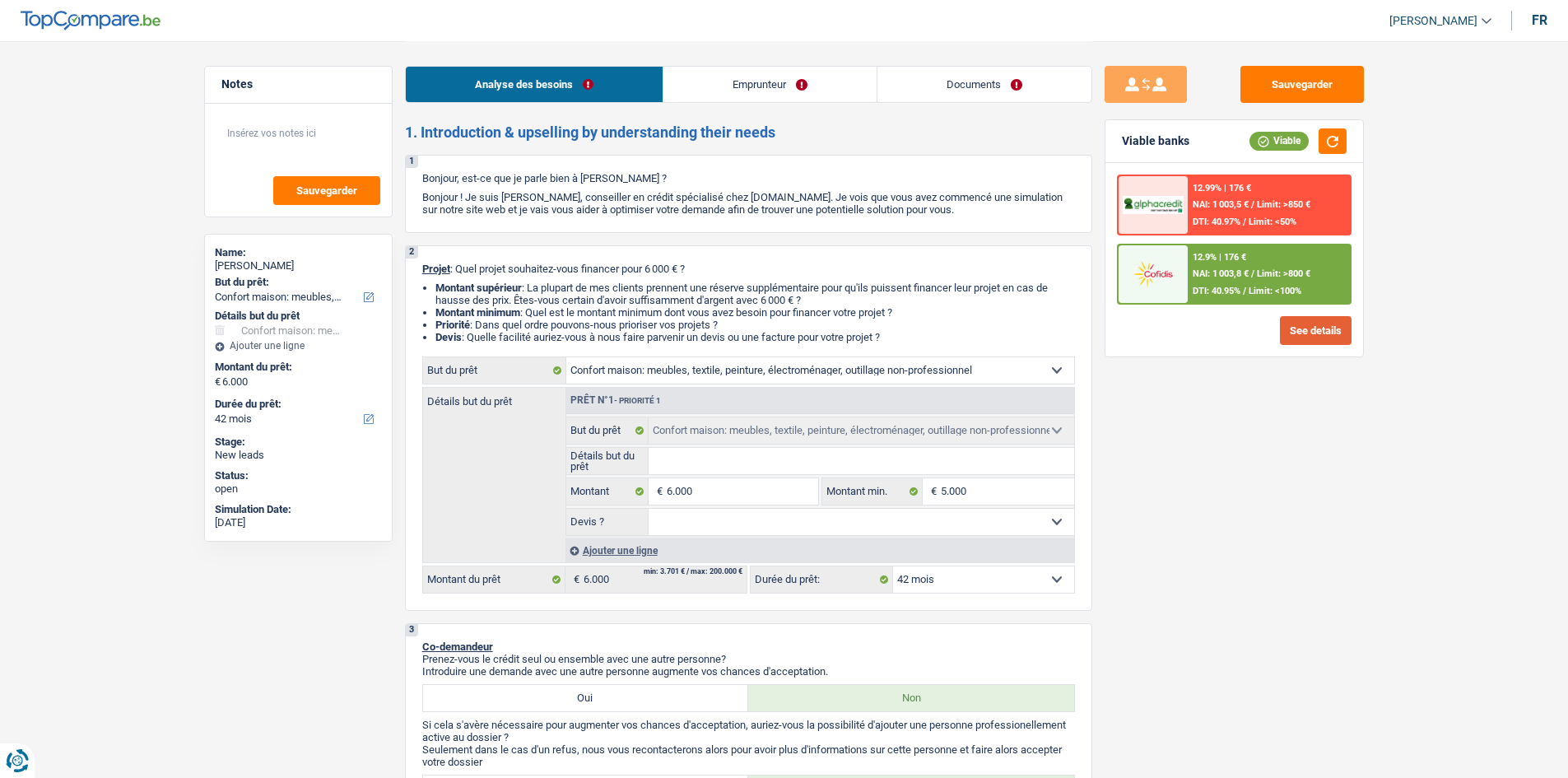
click at [1318, 331] on button "See details" at bounding box center [1316, 330] width 71 height 29
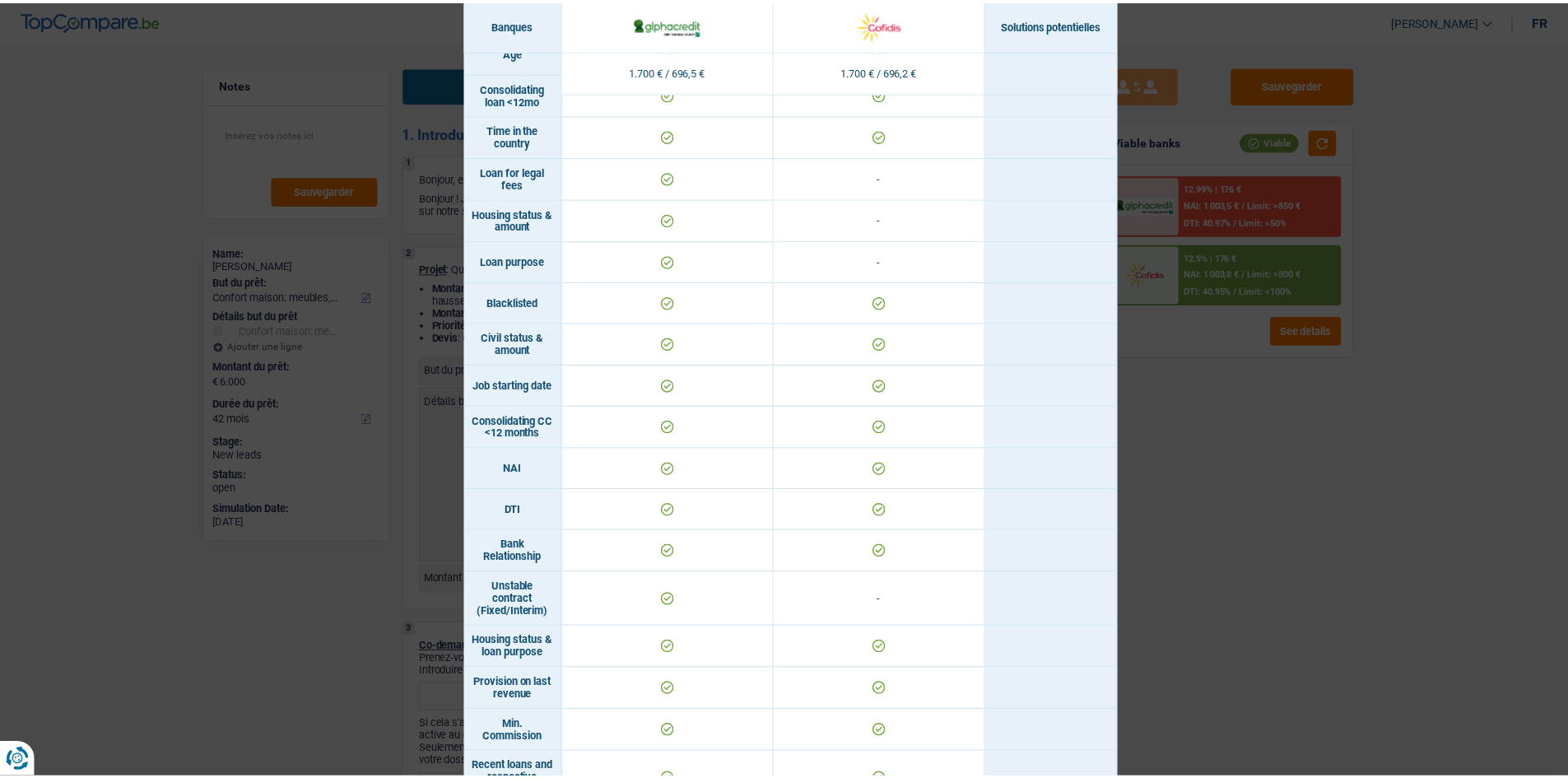
scroll to position [51, 0]
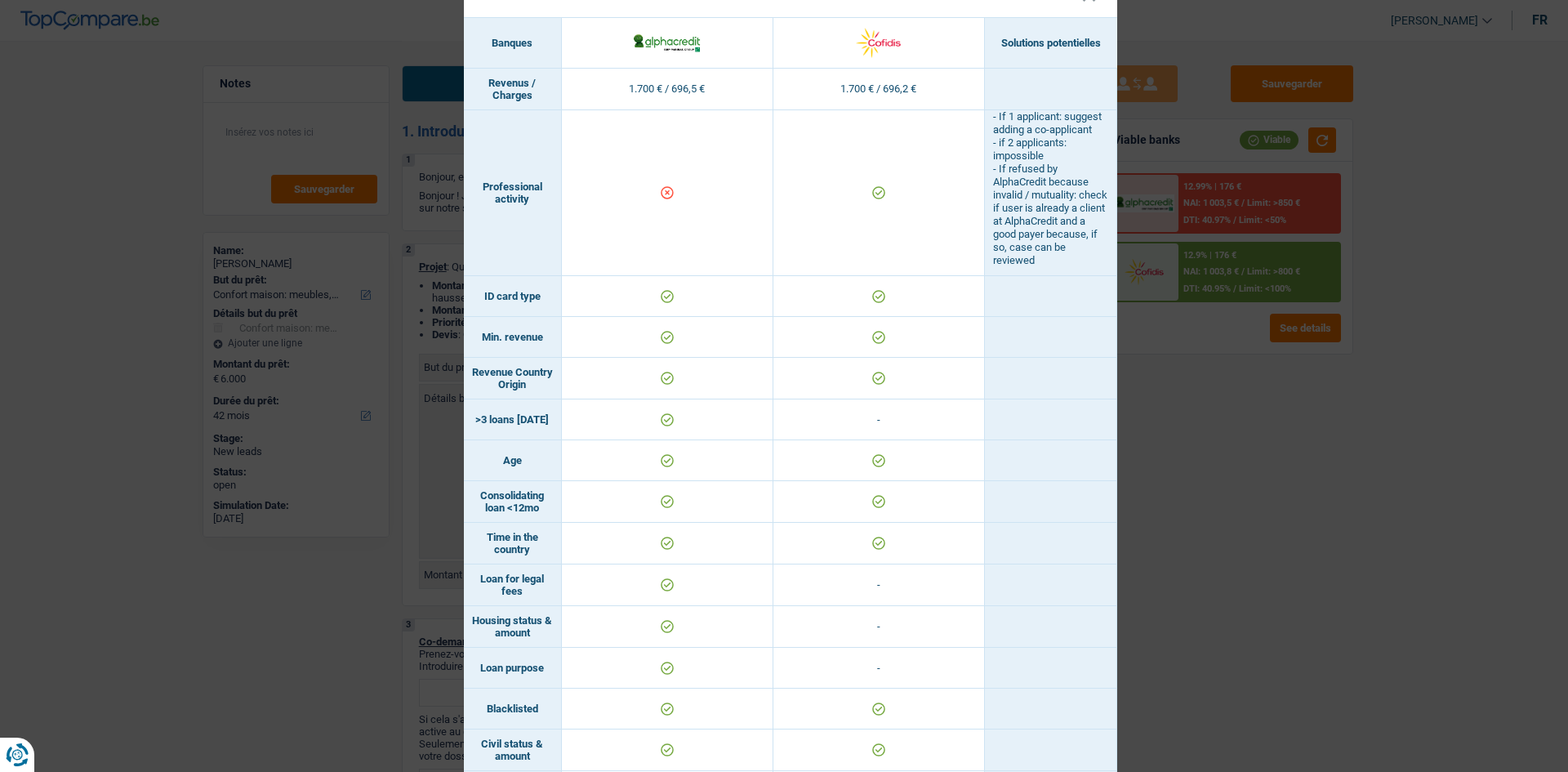
click at [1138, 508] on div "Banks conditions × Banques Solutions potentielles Revenus / Charges 1.700 € / 6…" at bounding box center [784, 386] width 1568 height 772
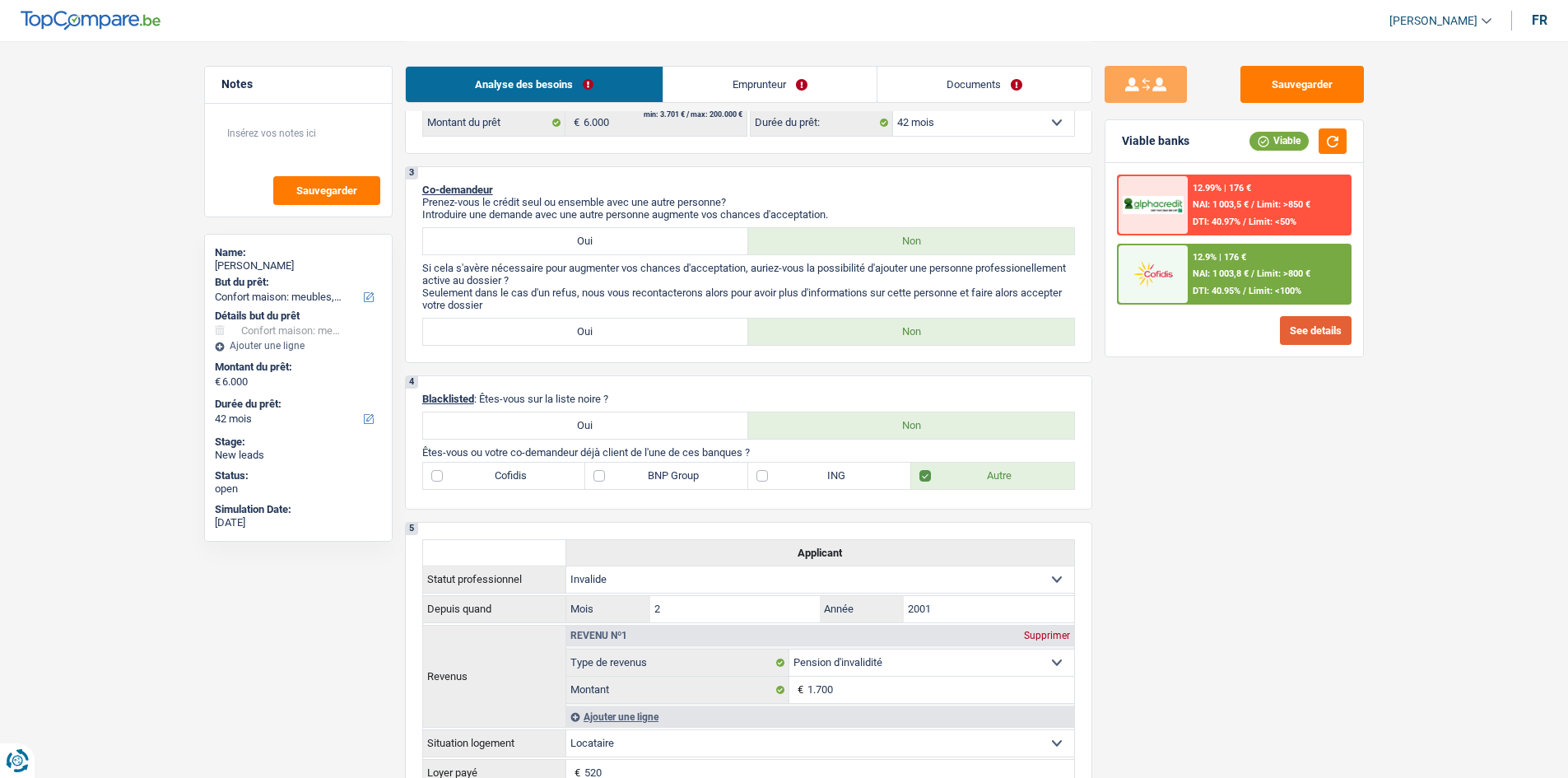
scroll to position [494, 0]
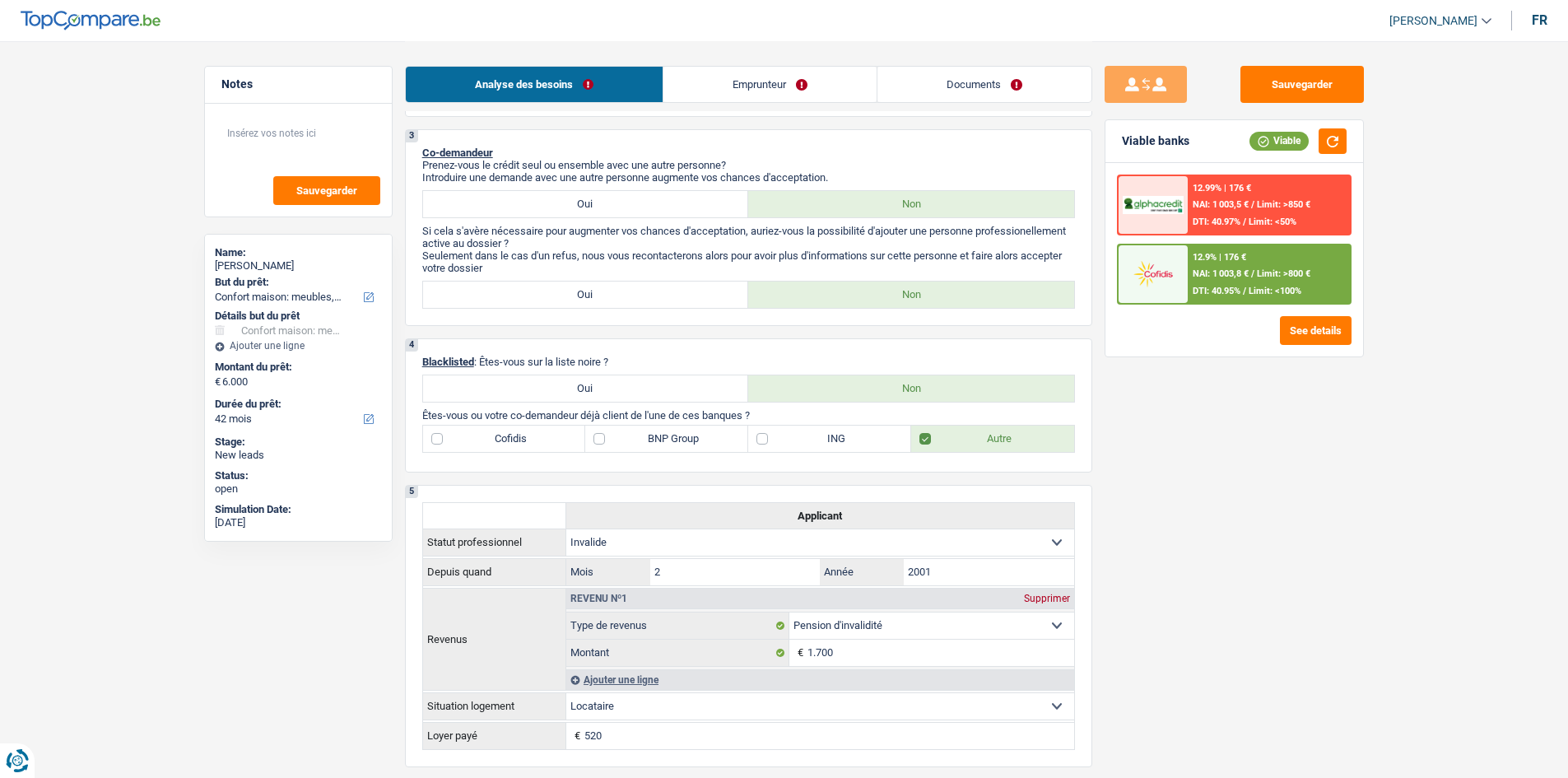
click at [929, 91] on link "Documents" at bounding box center [984, 84] width 214 height 35
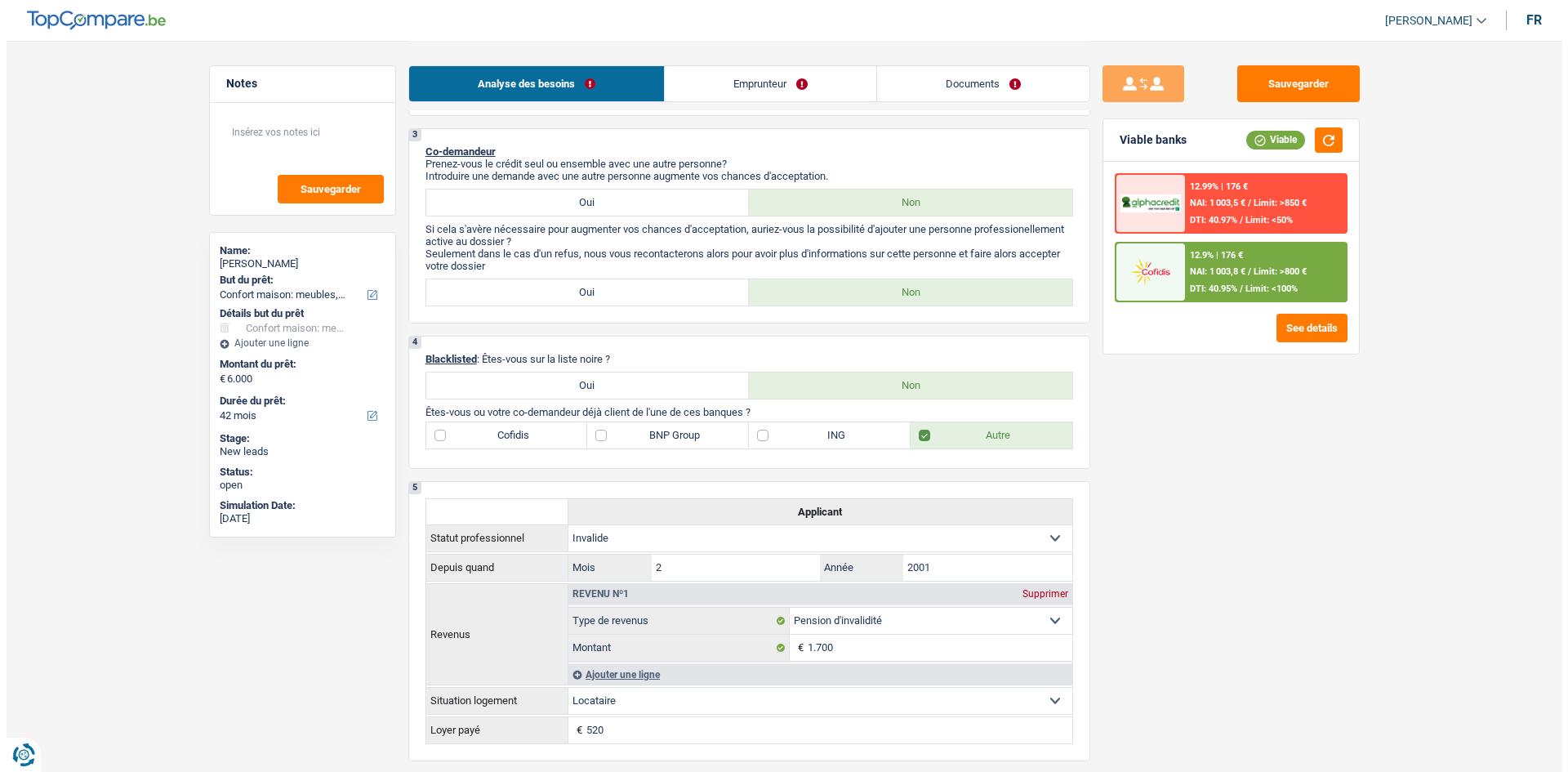
scroll to position [0, 0]
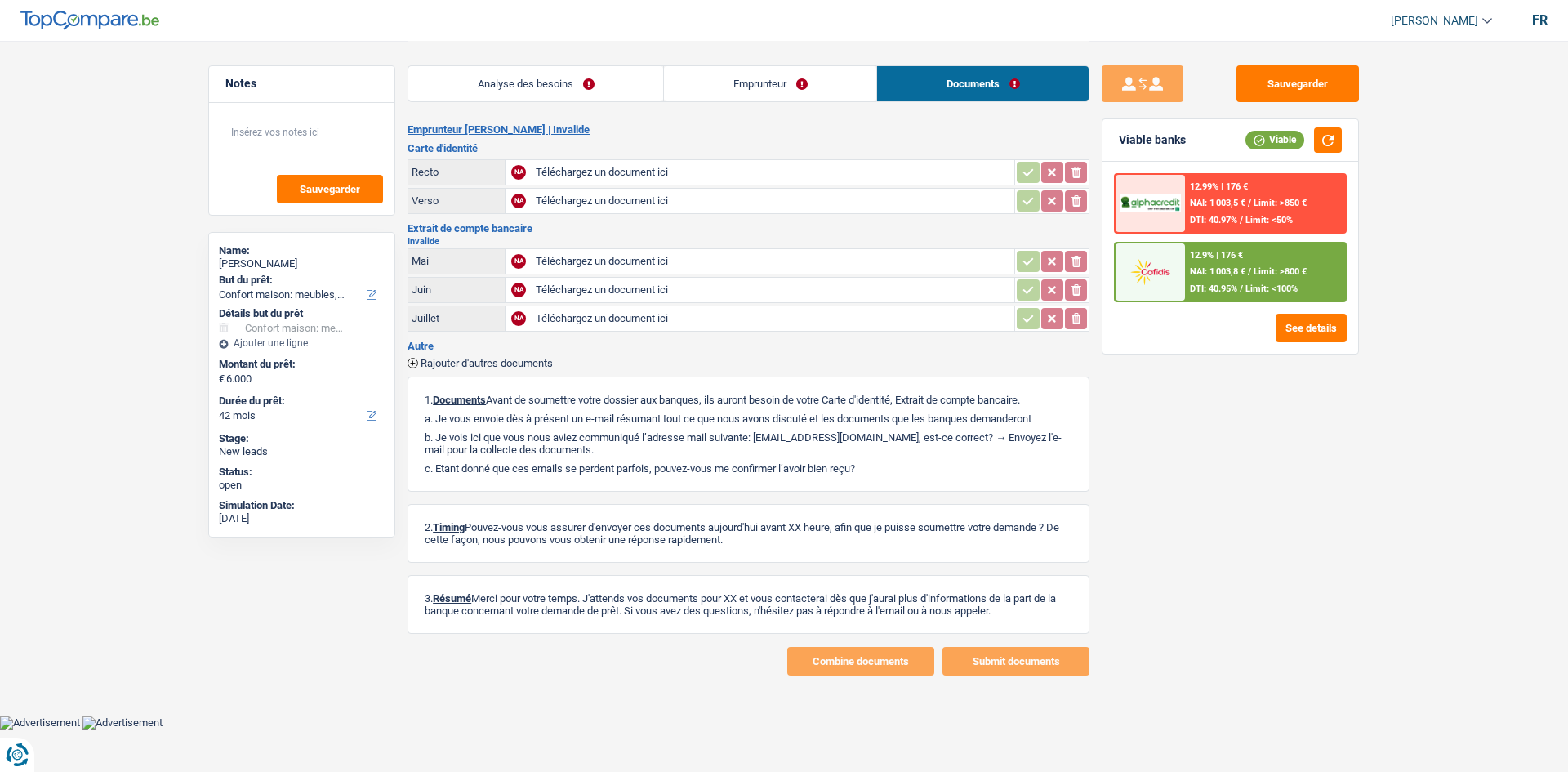
click at [810, 86] on link "Emprunteur" at bounding box center [770, 83] width 213 height 35
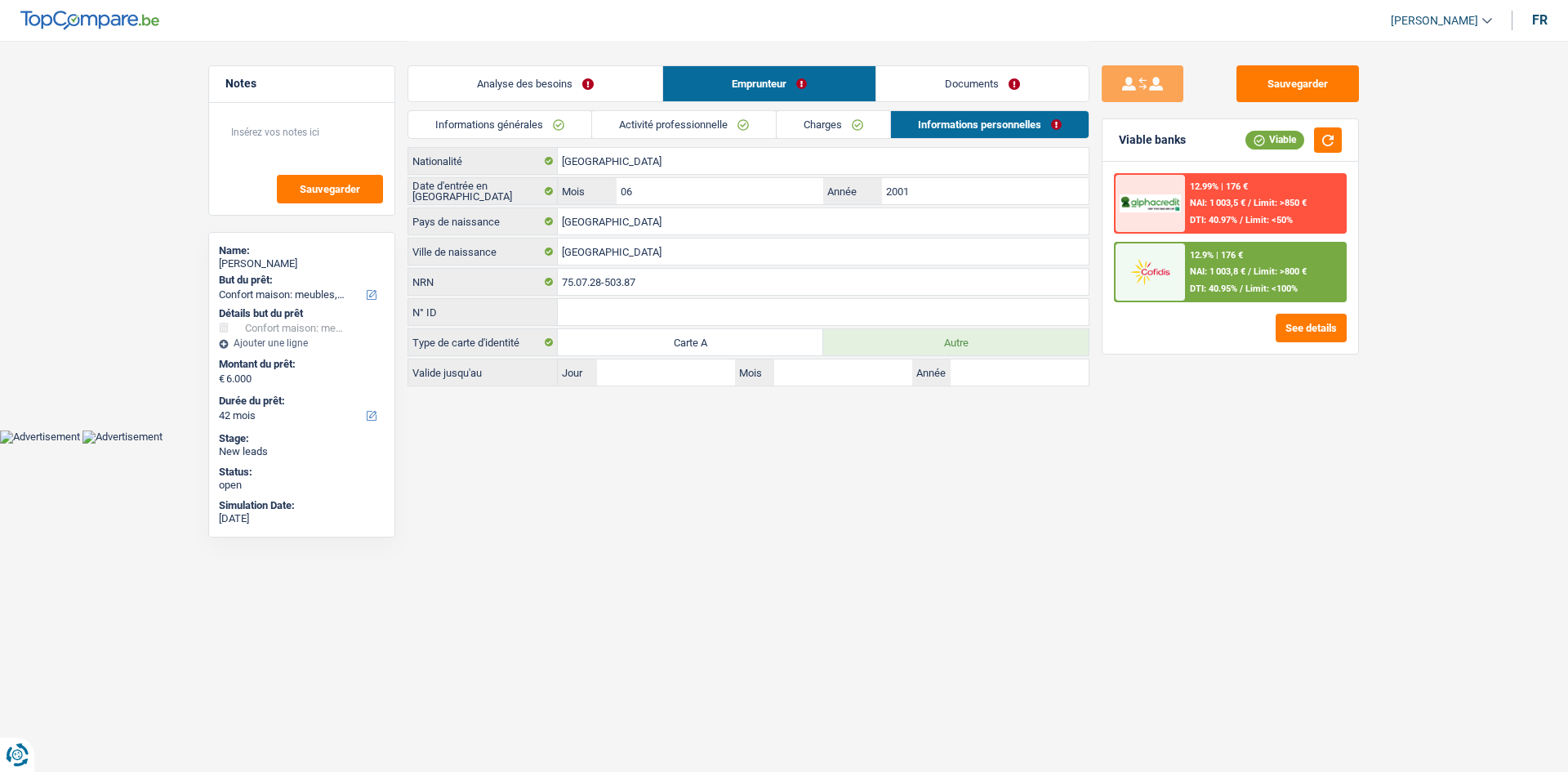
click at [531, 83] on link "Analyse des besoins" at bounding box center [535, 83] width 254 height 35
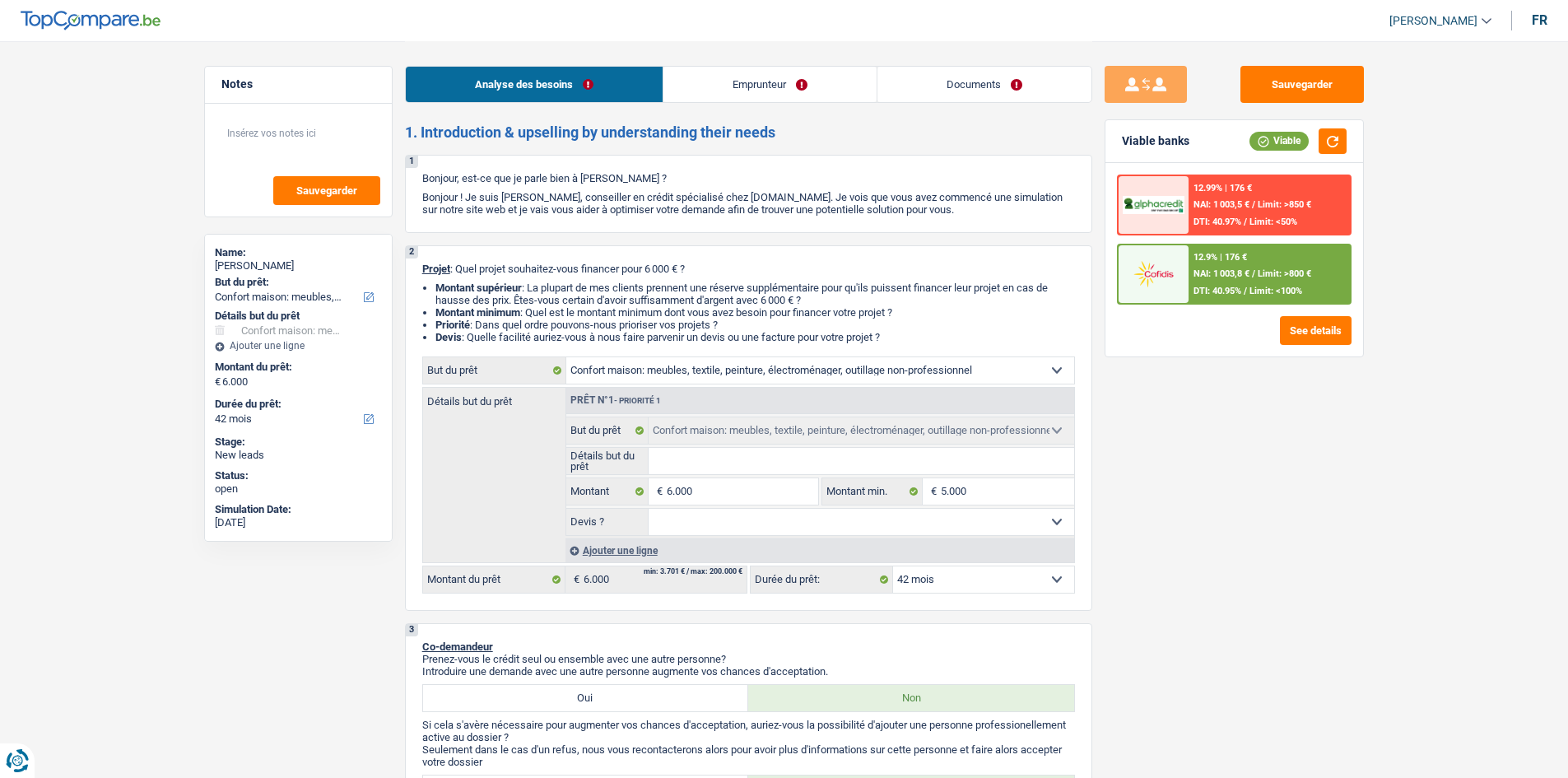
click at [713, 89] on link "Emprunteur" at bounding box center [770, 84] width 213 height 35
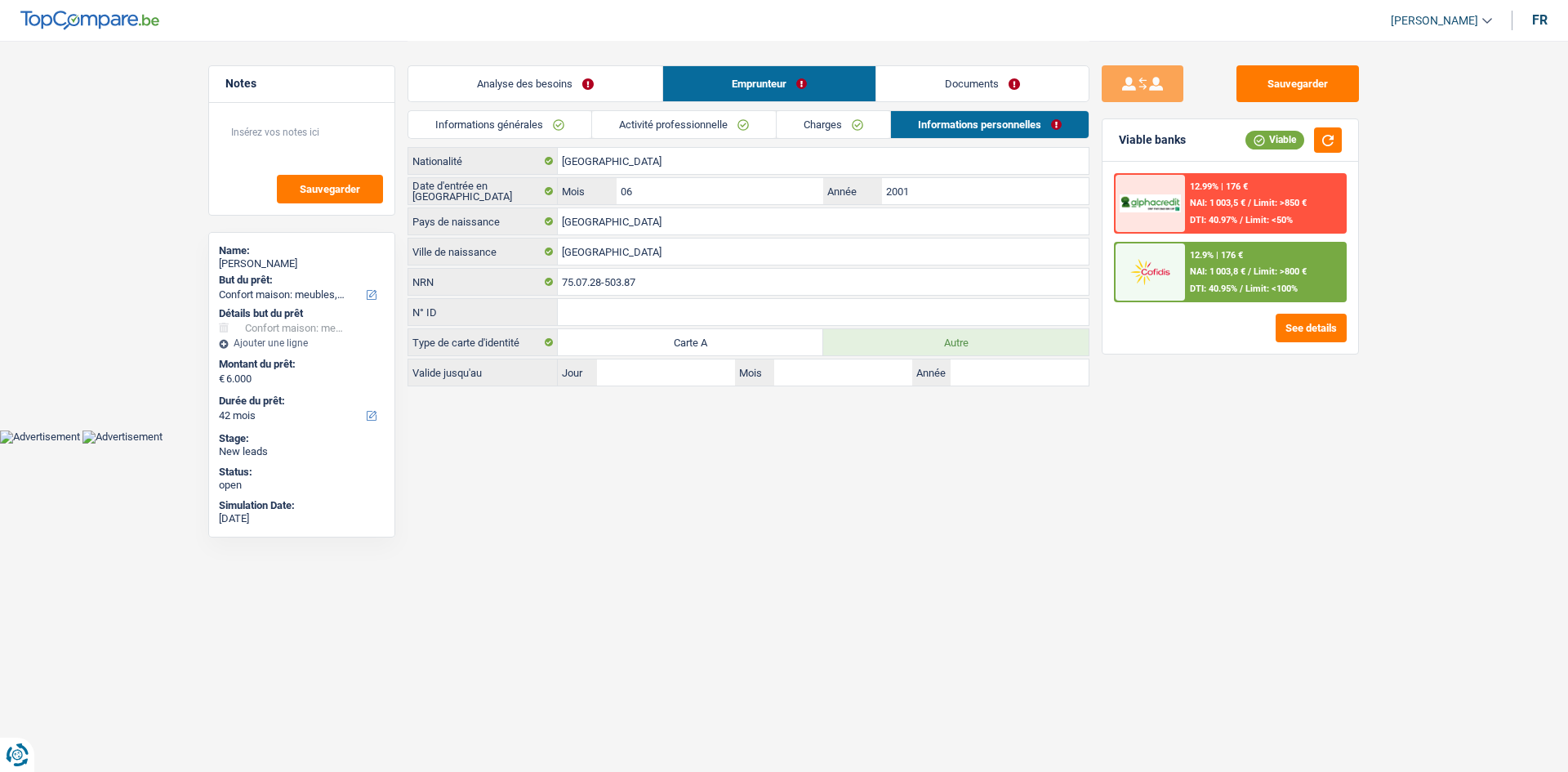
click at [926, 82] on link "Documents" at bounding box center [982, 83] width 213 height 35
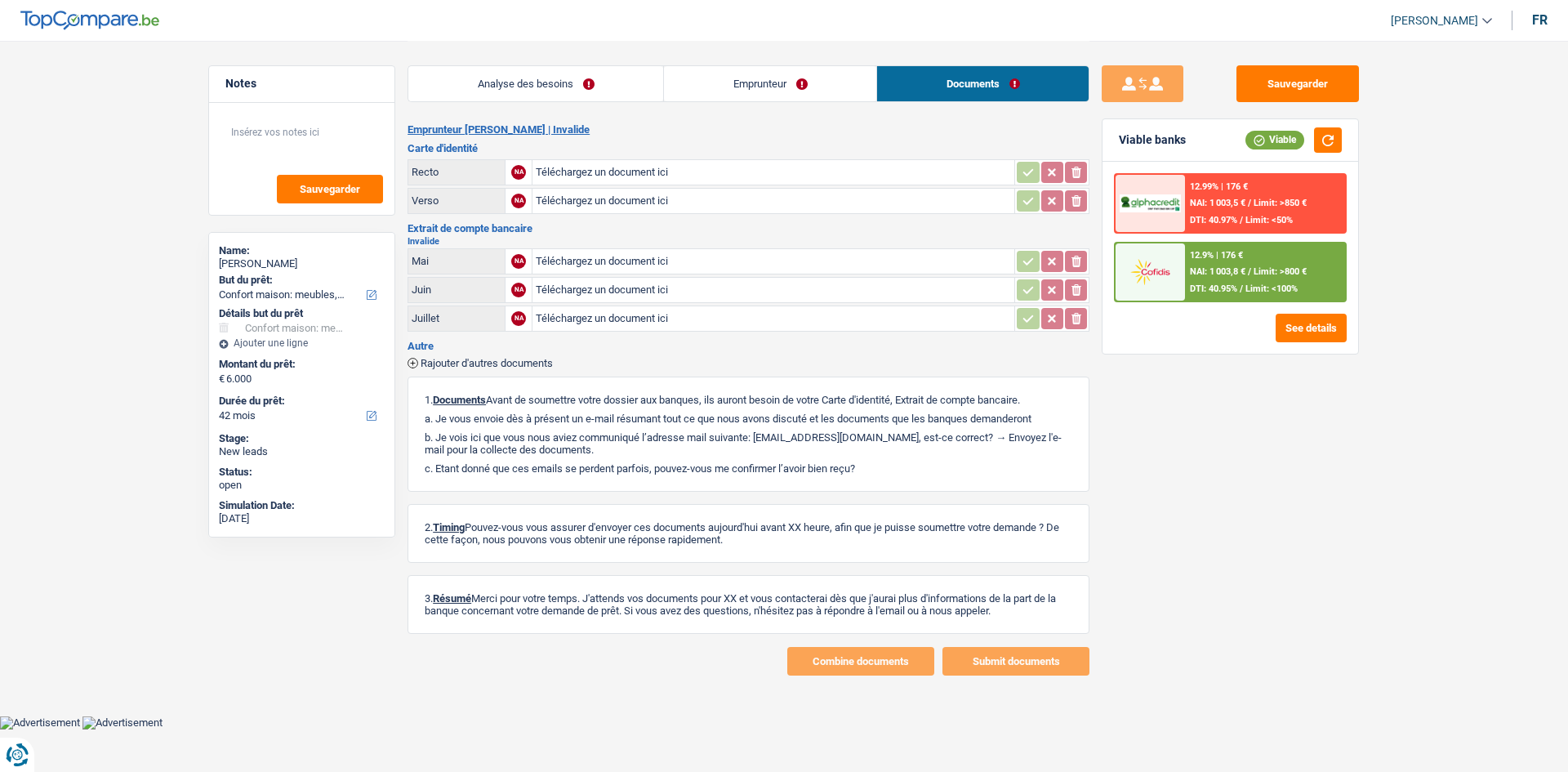
click at [782, 85] on link "Emprunteur" at bounding box center [770, 83] width 213 height 35
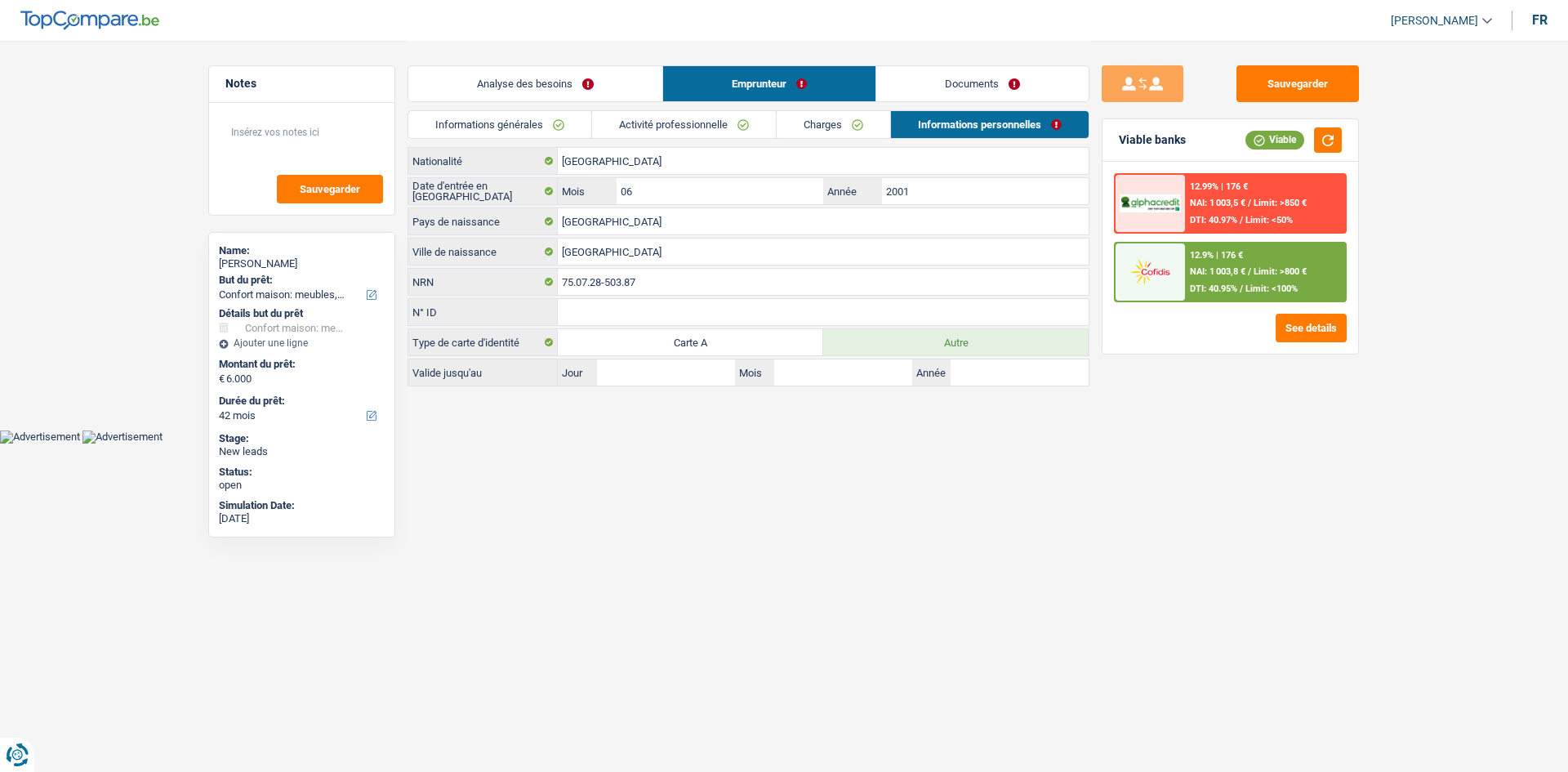
click at [601, 84] on link "Analyse des besoins" at bounding box center [535, 83] width 254 height 35
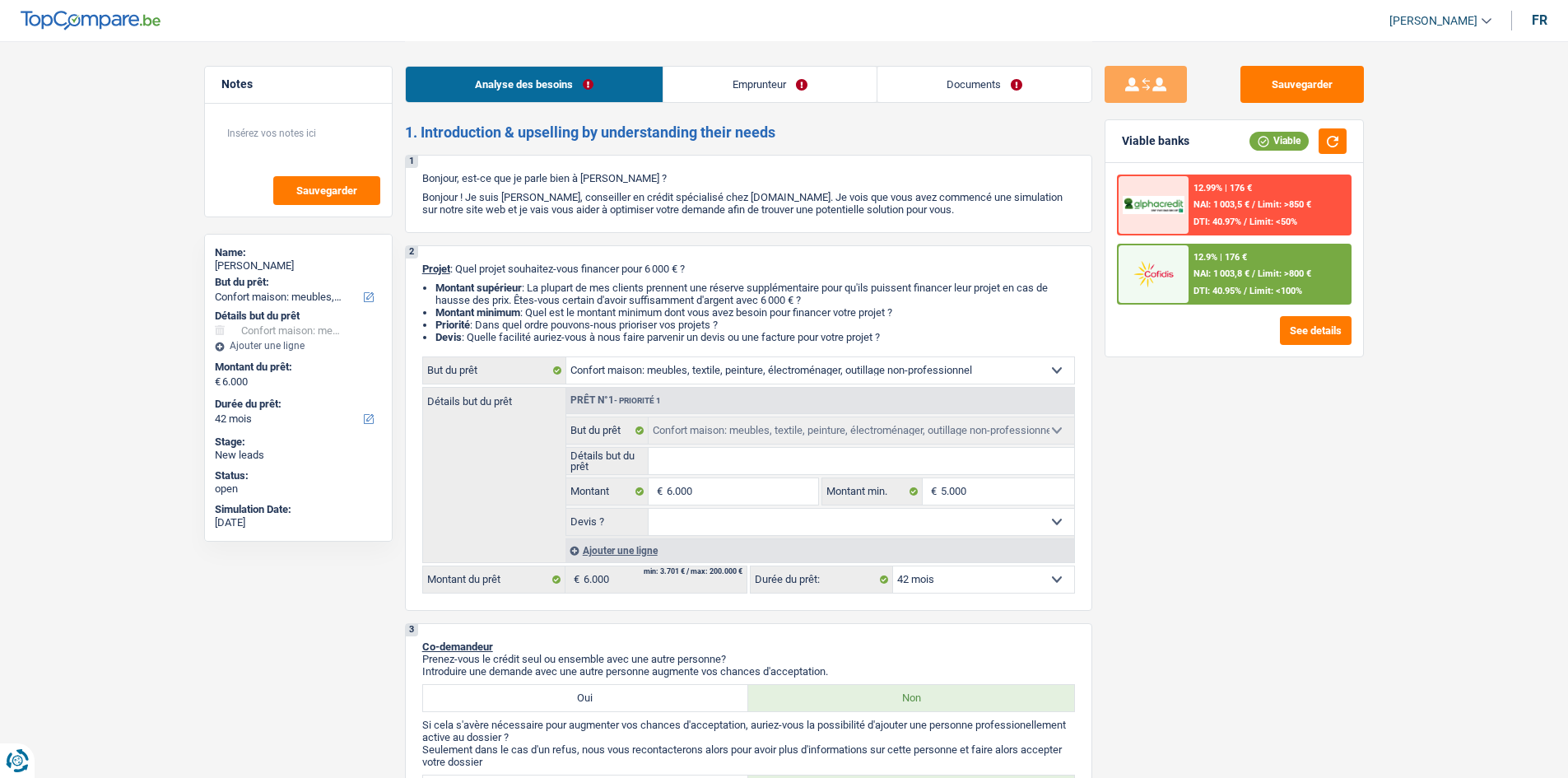
click at [768, 82] on link "Emprunteur" at bounding box center [770, 84] width 213 height 35
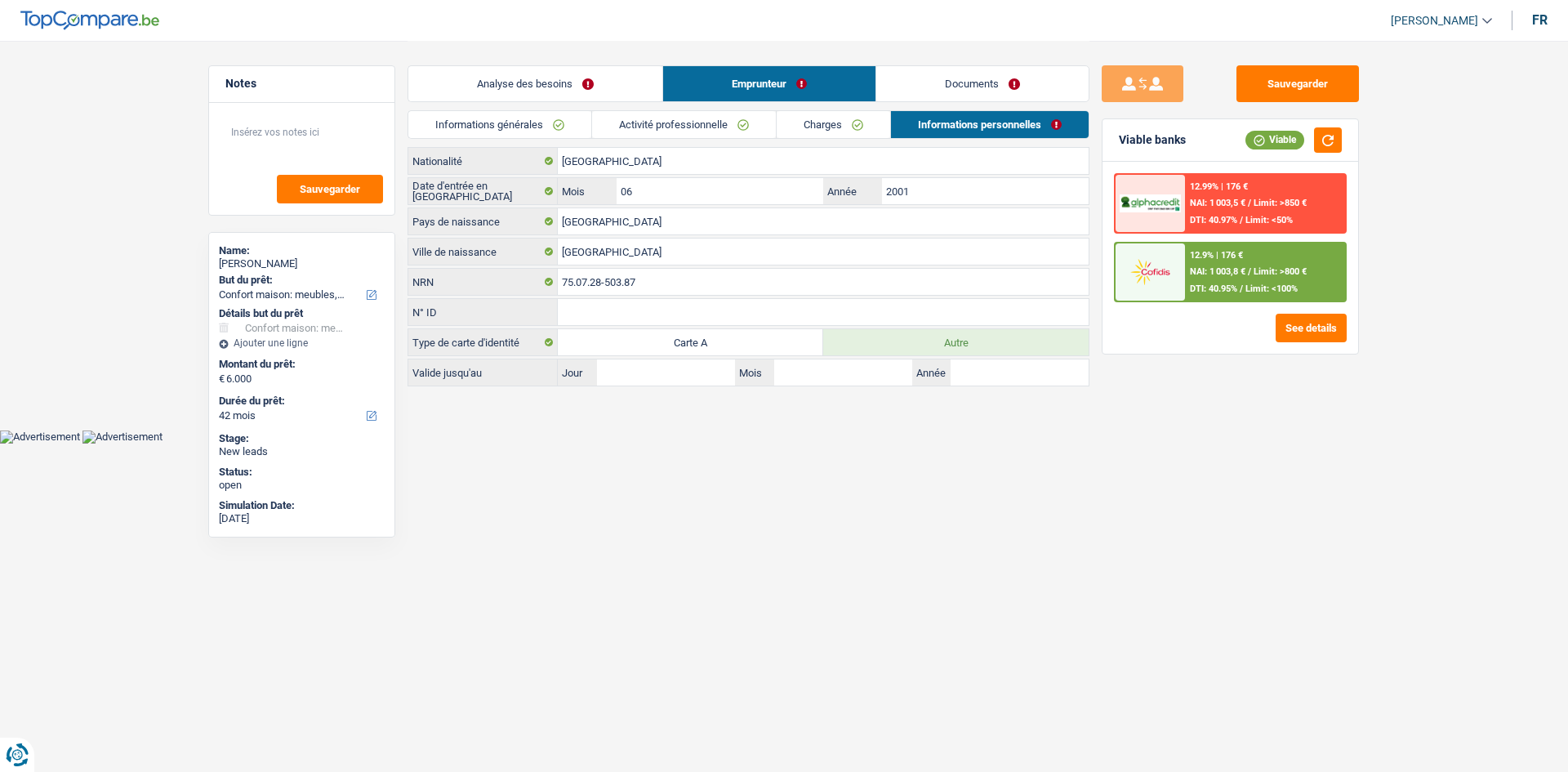
click at [928, 77] on link "Documents" at bounding box center [982, 83] width 213 height 35
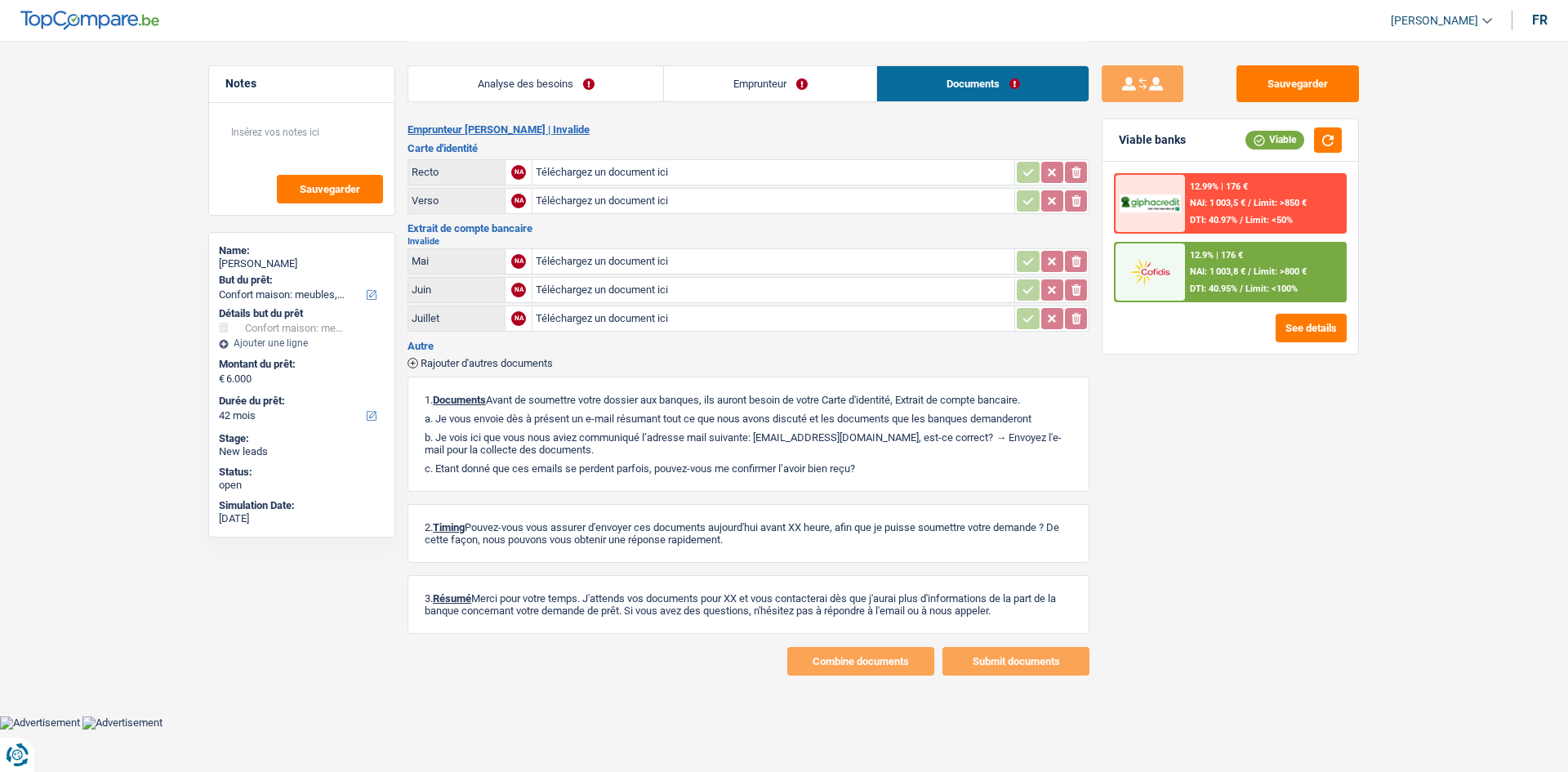
click at [807, 83] on link "Emprunteur" at bounding box center [770, 83] width 213 height 35
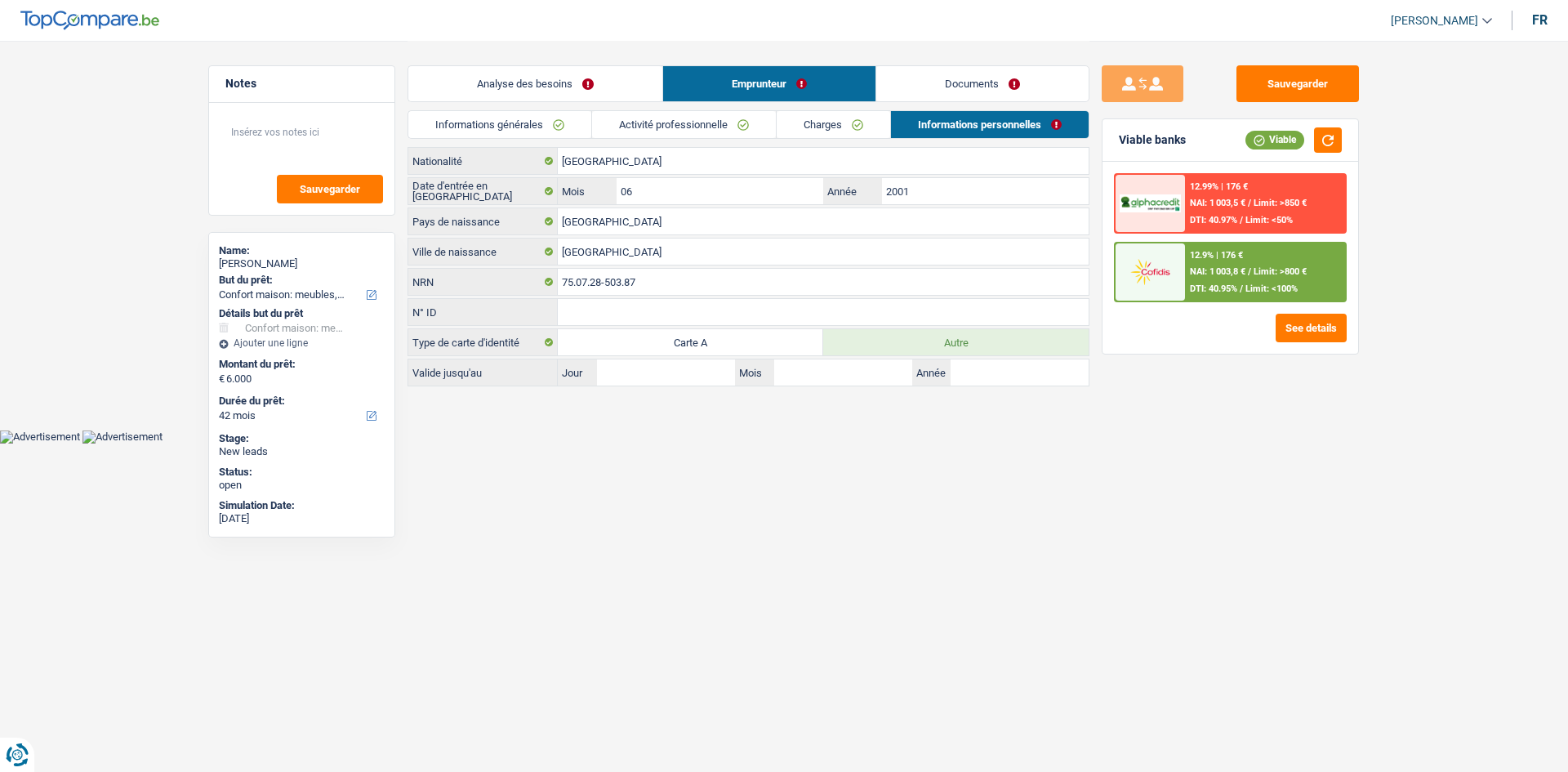
click at [606, 97] on link "Analyse des besoins" at bounding box center [535, 83] width 254 height 35
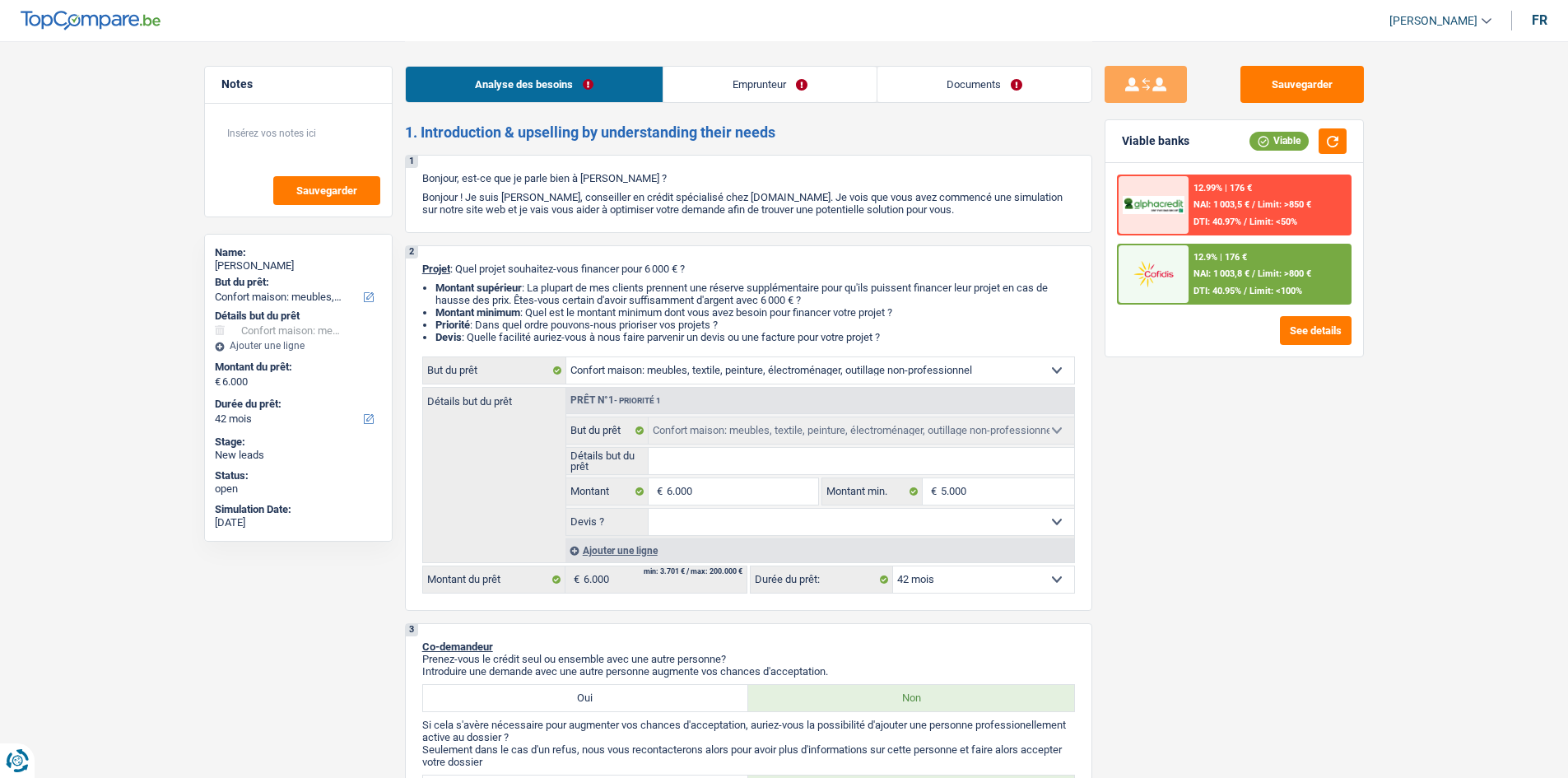
click at [743, 94] on link "Emprunteur" at bounding box center [770, 84] width 213 height 35
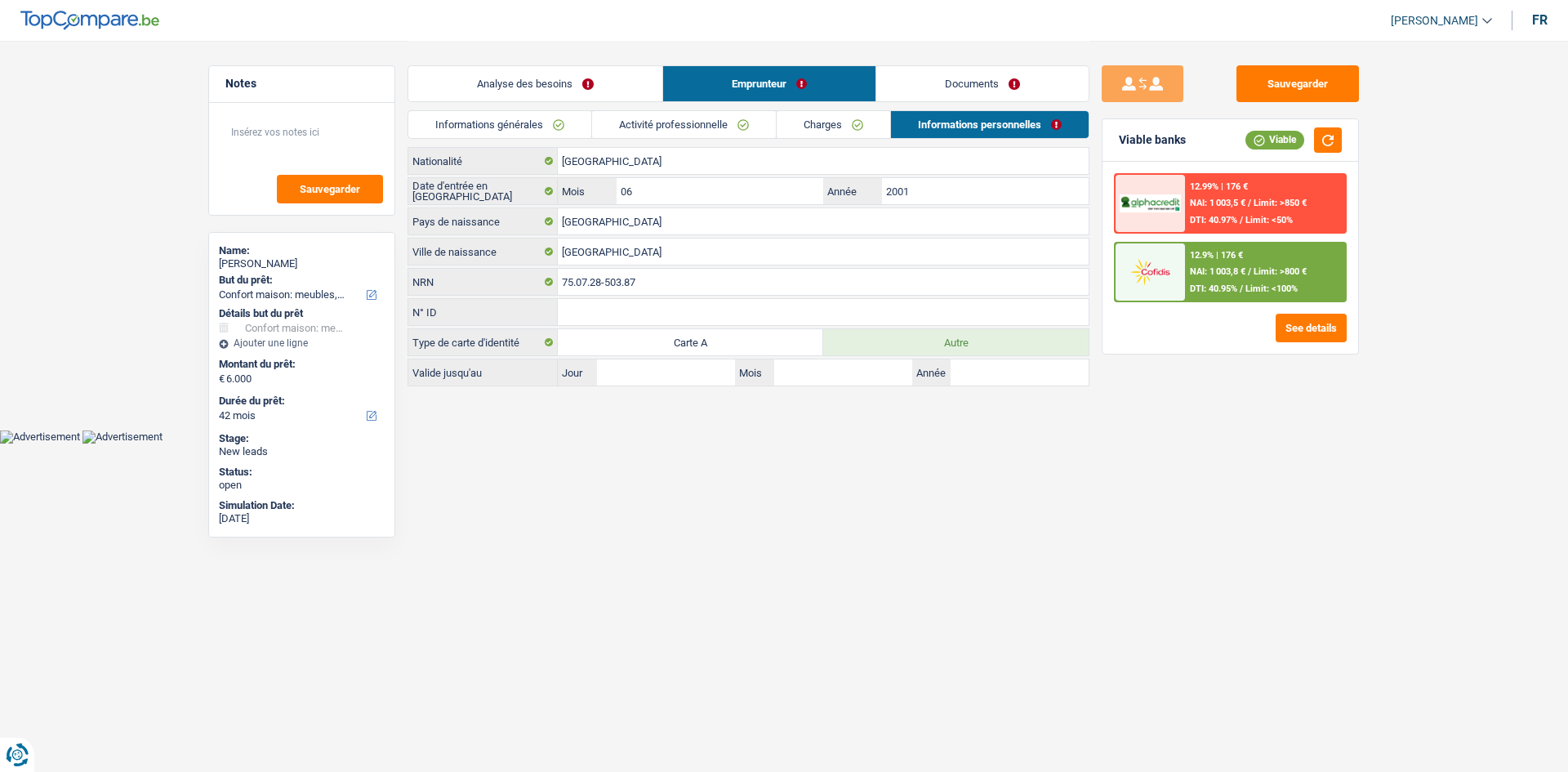
click at [943, 85] on link "Documents" at bounding box center [982, 83] width 213 height 35
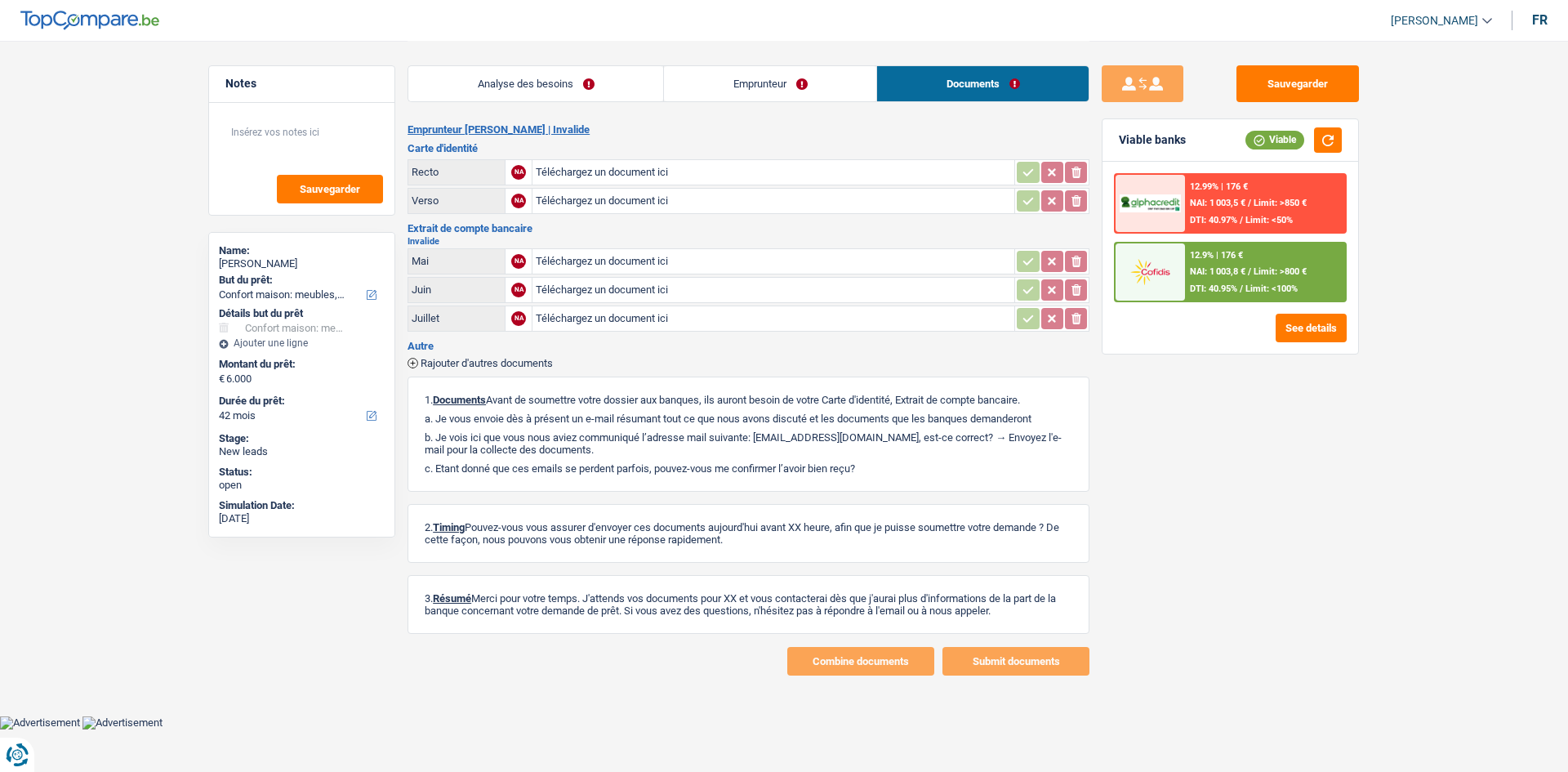
click at [607, 96] on link "Analyse des besoins" at bounding box center [536, 83] width 255 height 35
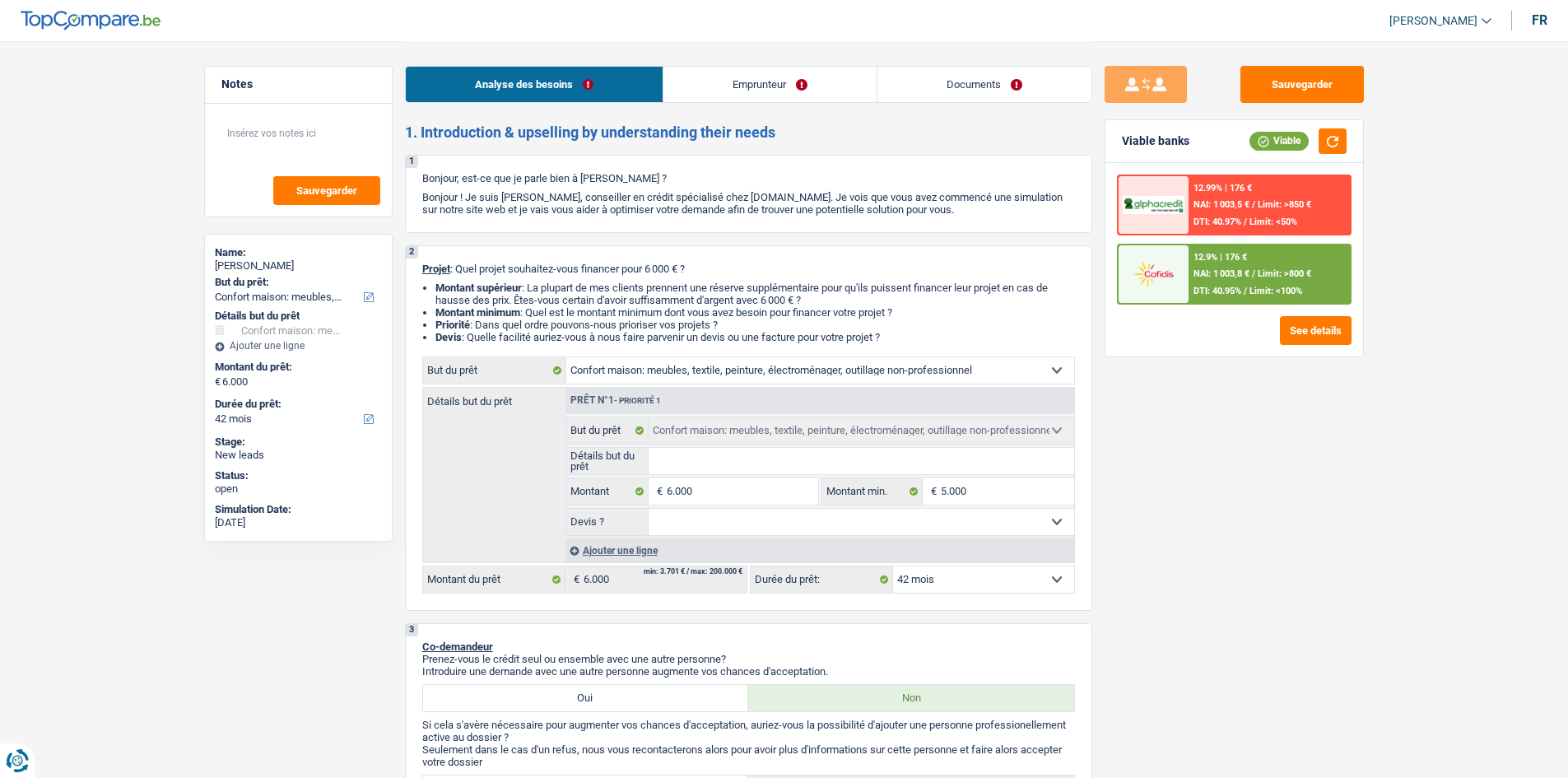
click at [1200, 270] on span "NAI: 1 003,8 €" at bounding box center [1221, 273] width 56 height 10
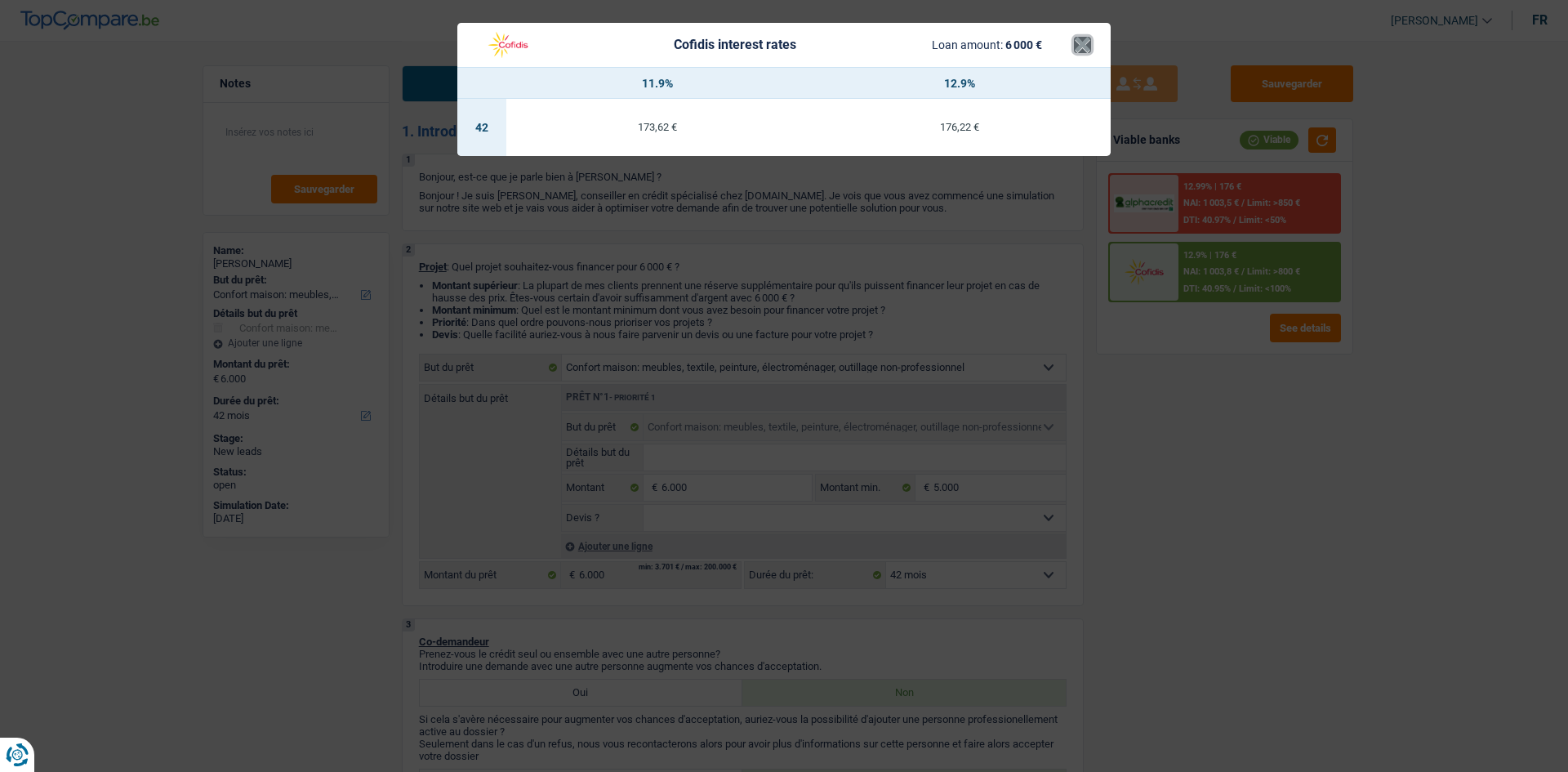
click at [1079, 51] on button "×" at bounding box center [1082, 44] width 17 height 16
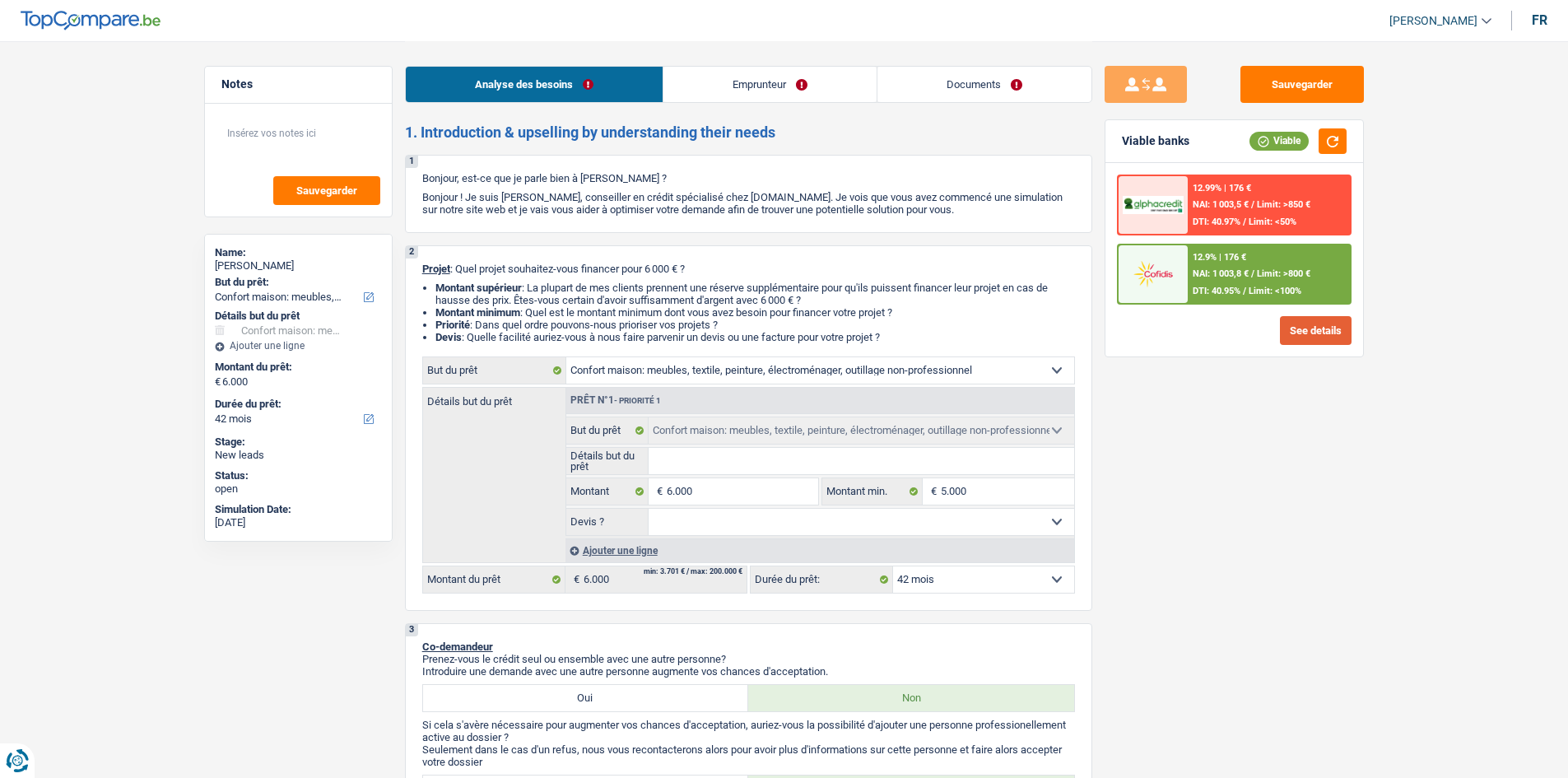
click at [1300, 335] on button "See details" at bounding box center [1316, 330] width 71 height 29
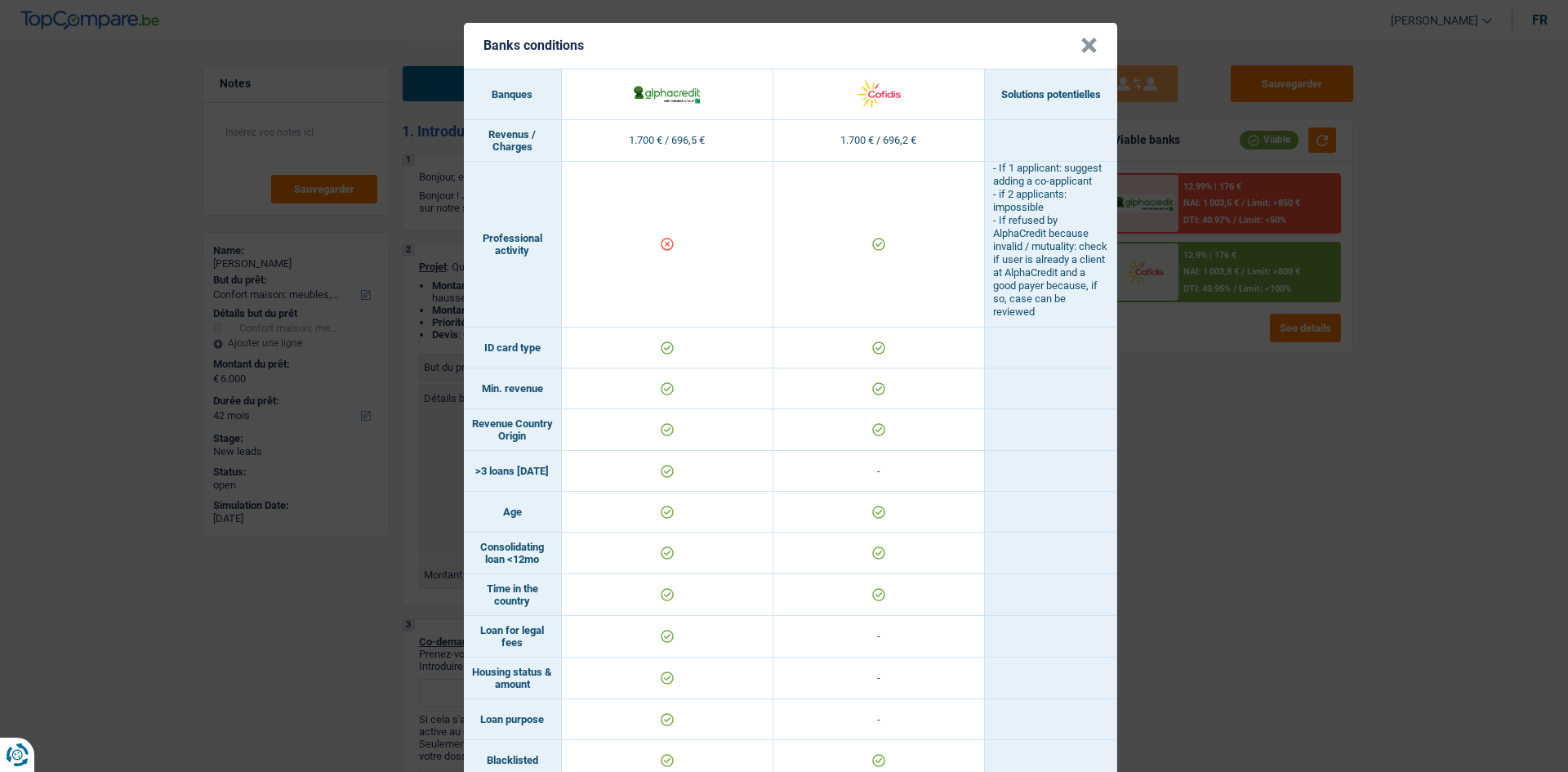
click at [1084, 51] on button "×" at bounding box center [1089, 45] width 17 height 16
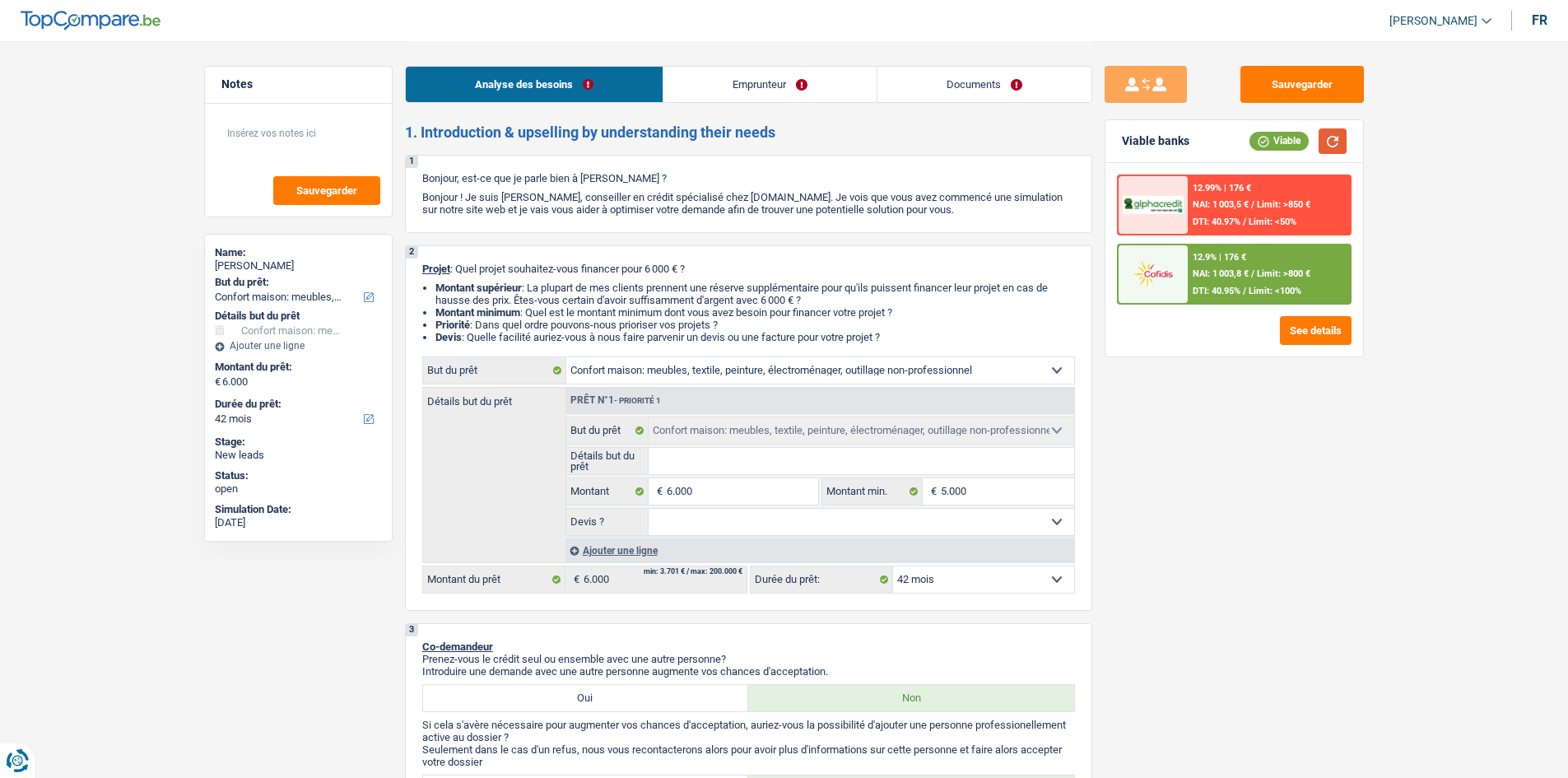
click at [1324, 141] on button "button" at bounding box center [1332, 141] width 28 height 26
click at [1207, 283] on div "12.9% | 176 € NAI: 1 003,8 € / Limit: >800 € DTI: 40.95% / Limit: <100%" at bounding box center [1269, 274] width 162 height 58
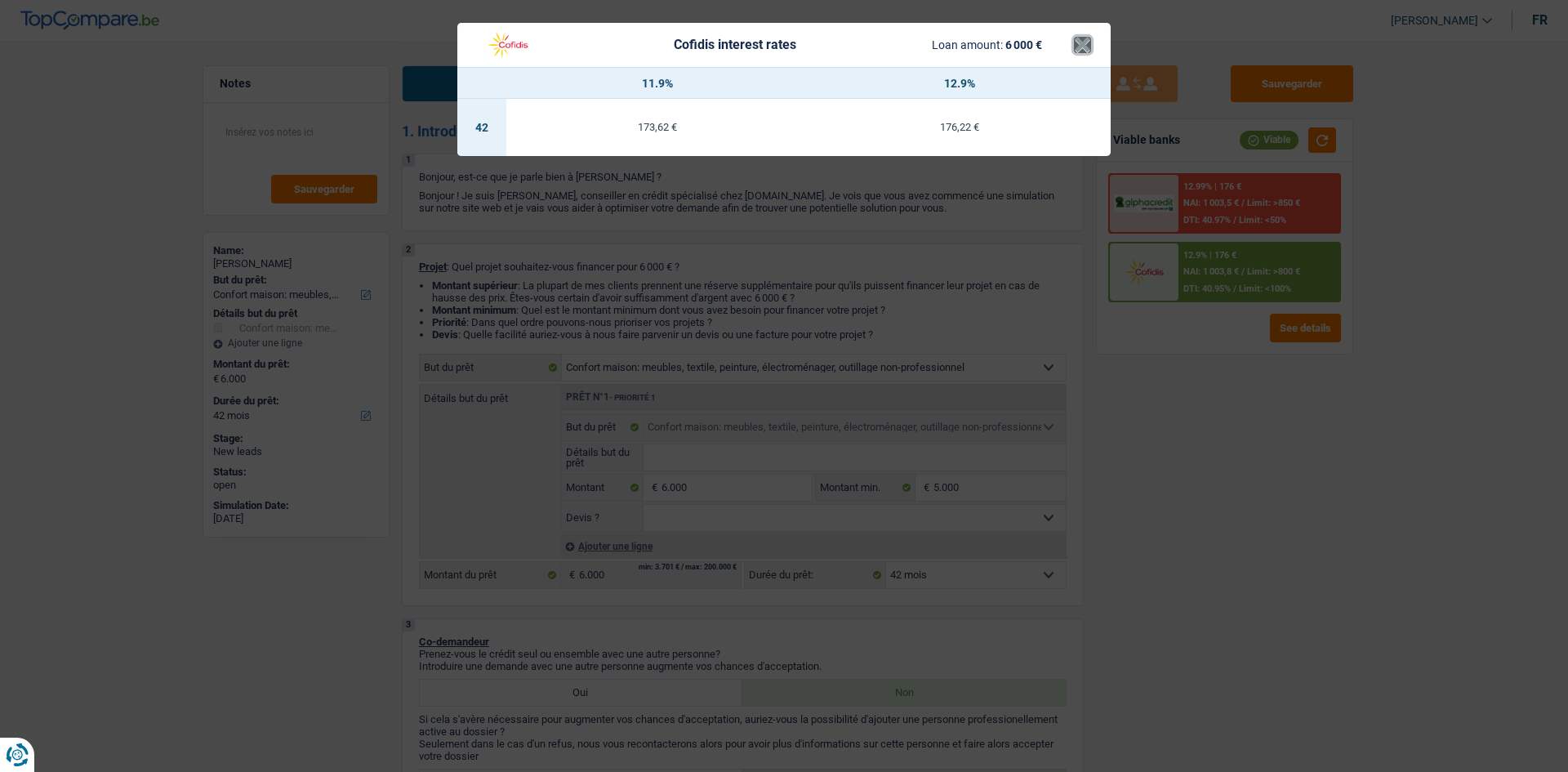
click at [1086, 45] on button "×" at bounding box center [1082, 44] width 17 height 16
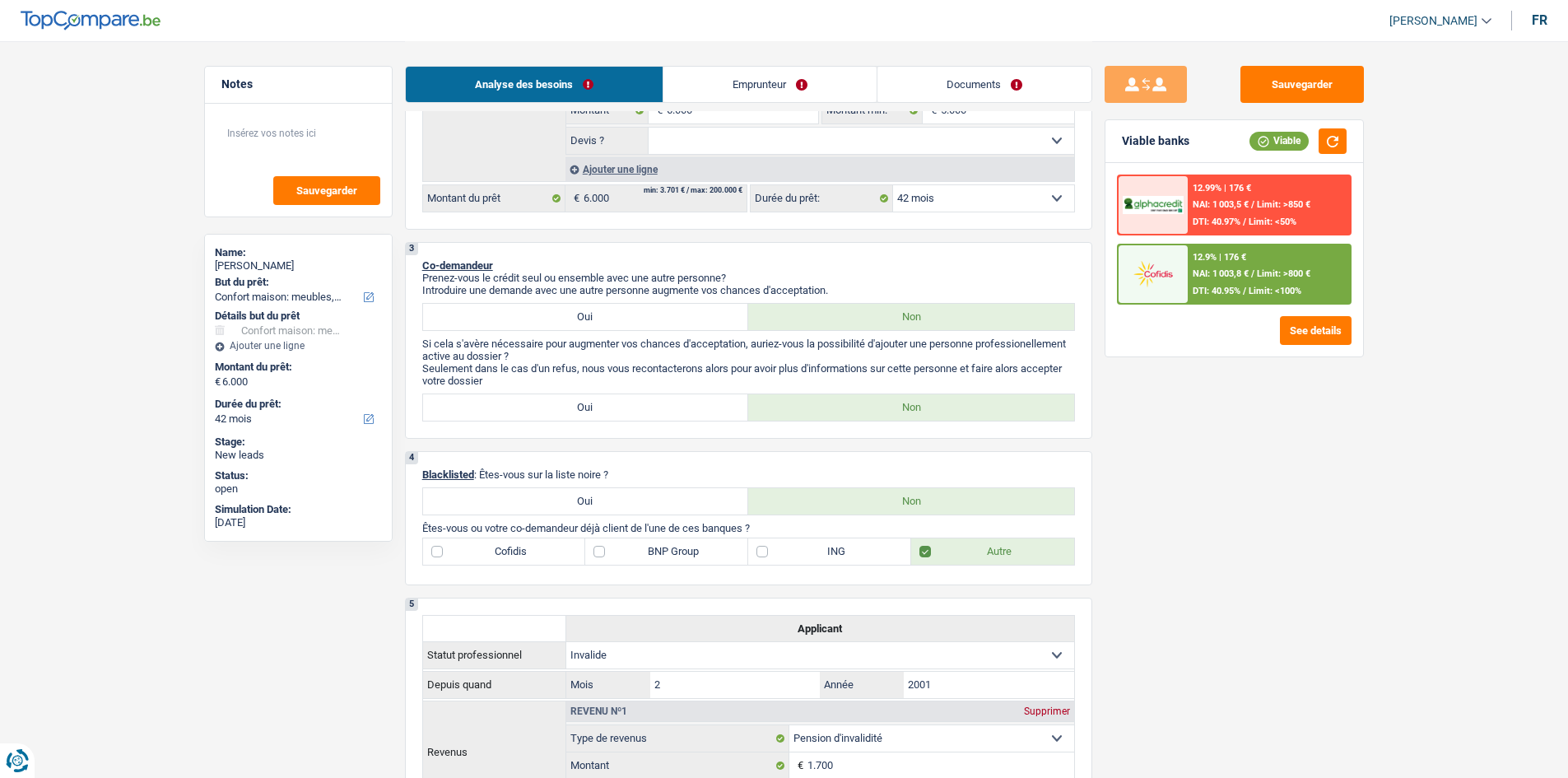
scroll to position [329, 0]
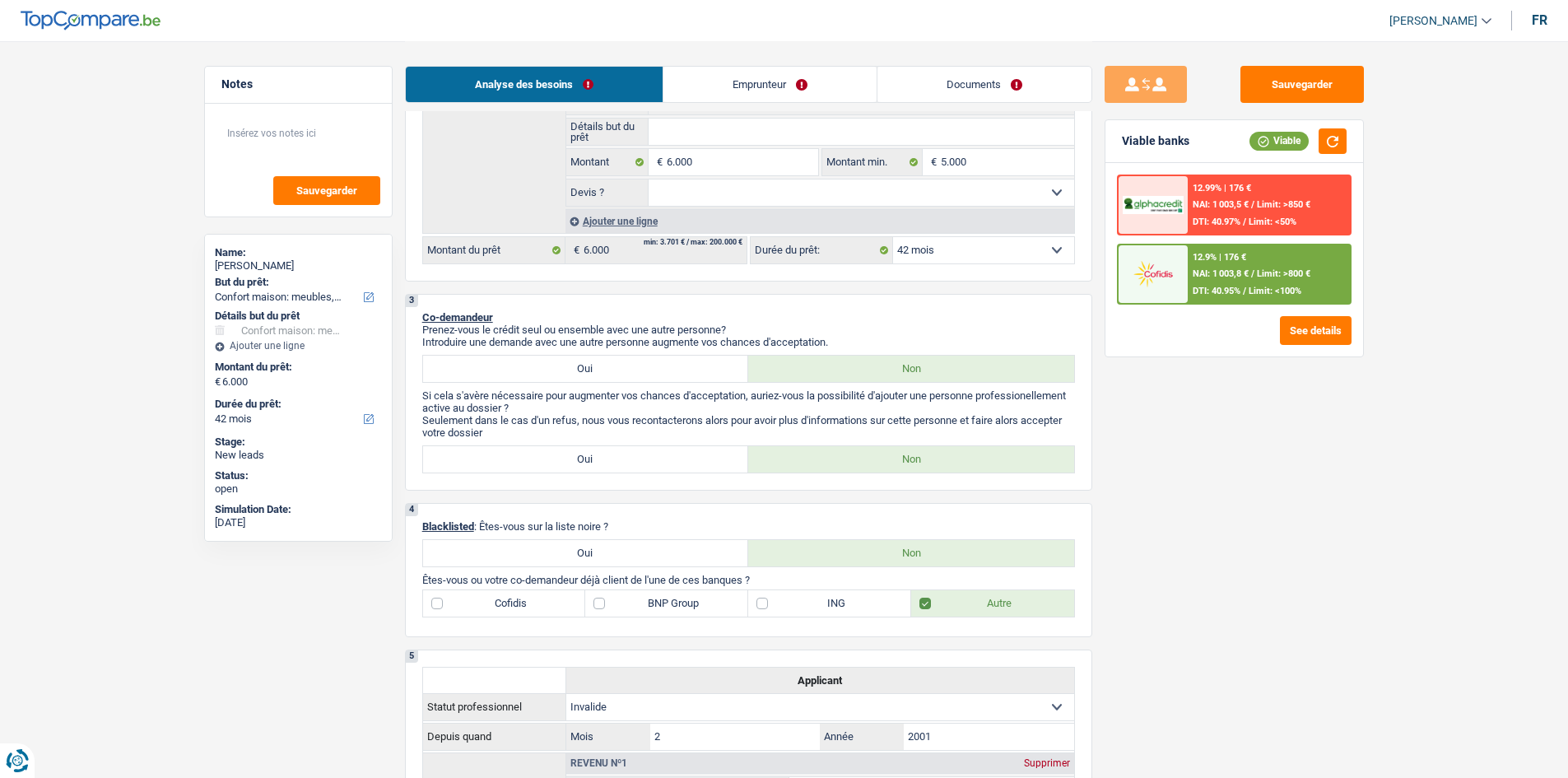
click at [1240, 264] on div "12.9% | 176 € NAI: 1 003,8 € / Limit: >800 € DTI: 40.95% / Limit: <100%" at bounding box center [1269, 274] width 162 height 58
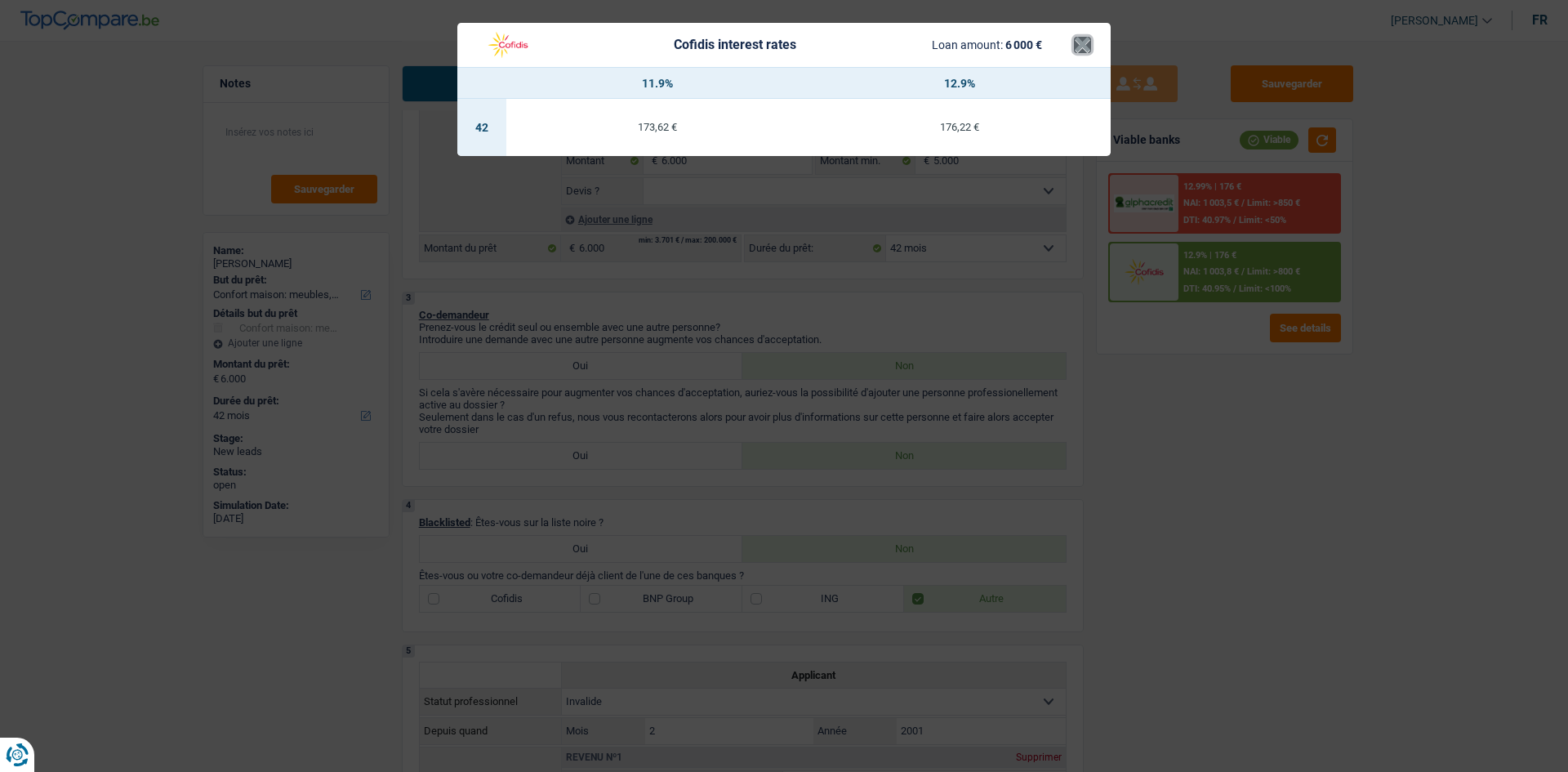
click at [1086, 45] on button "×" at bounding box center [1082, 44] width 17 height 16
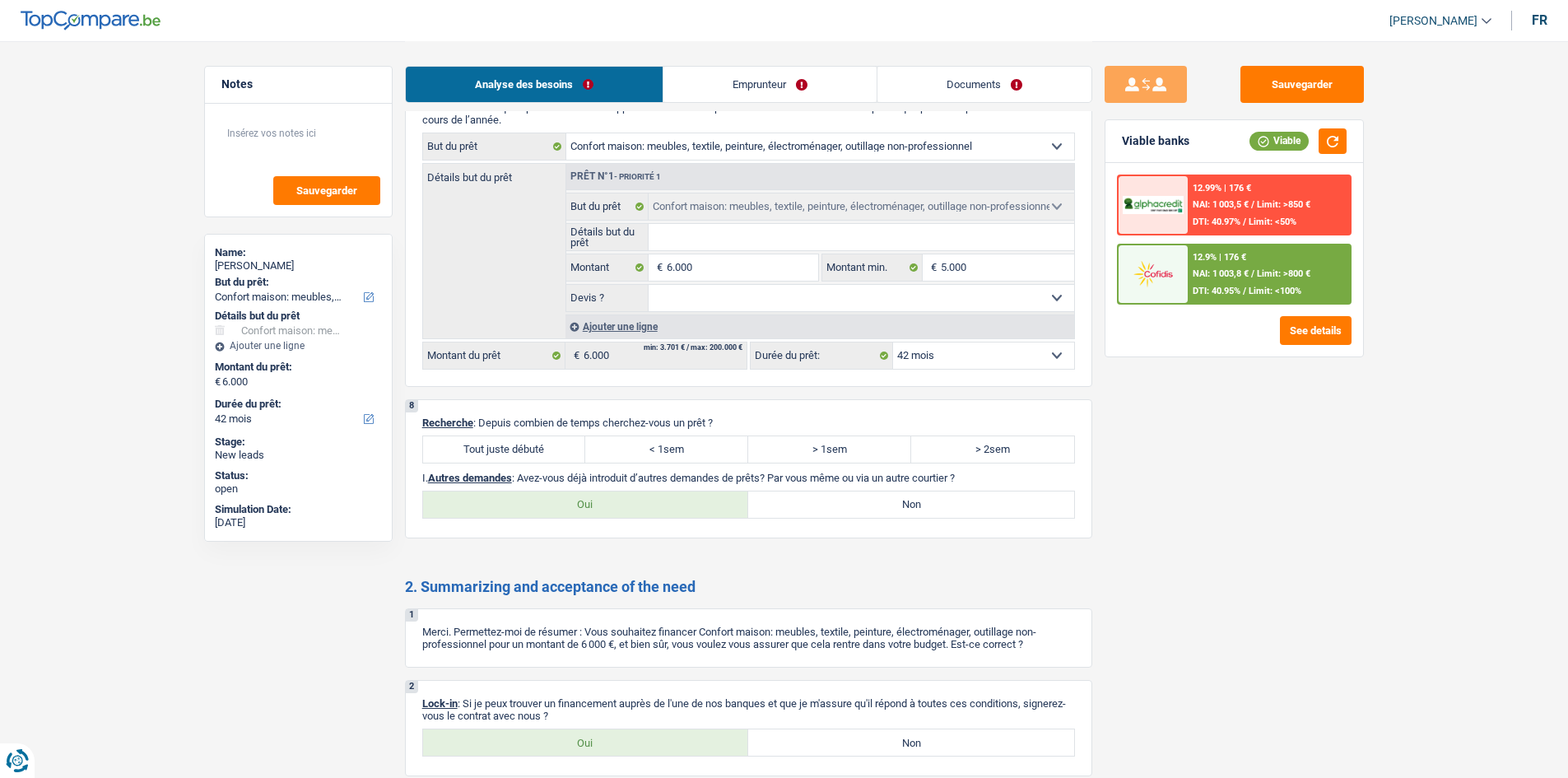
scroll to position [1472, 0]
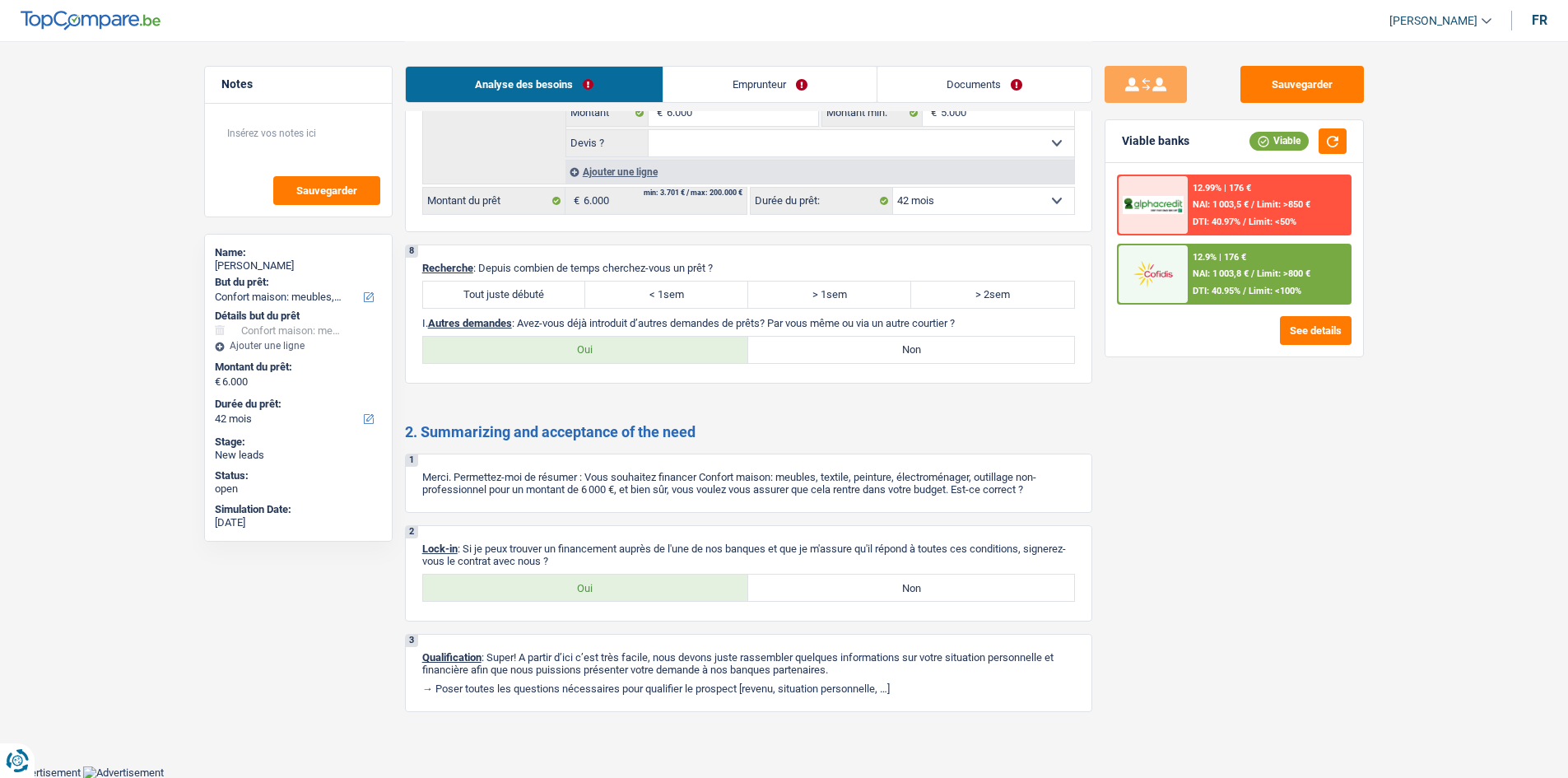
click at [579, 585] on label "Oui" at bounding box center [586, 588] width 326 height 27
click at [579, 585] on input "Oui" at bounding box center [586, 588] width 326 height 27
radio input "true"
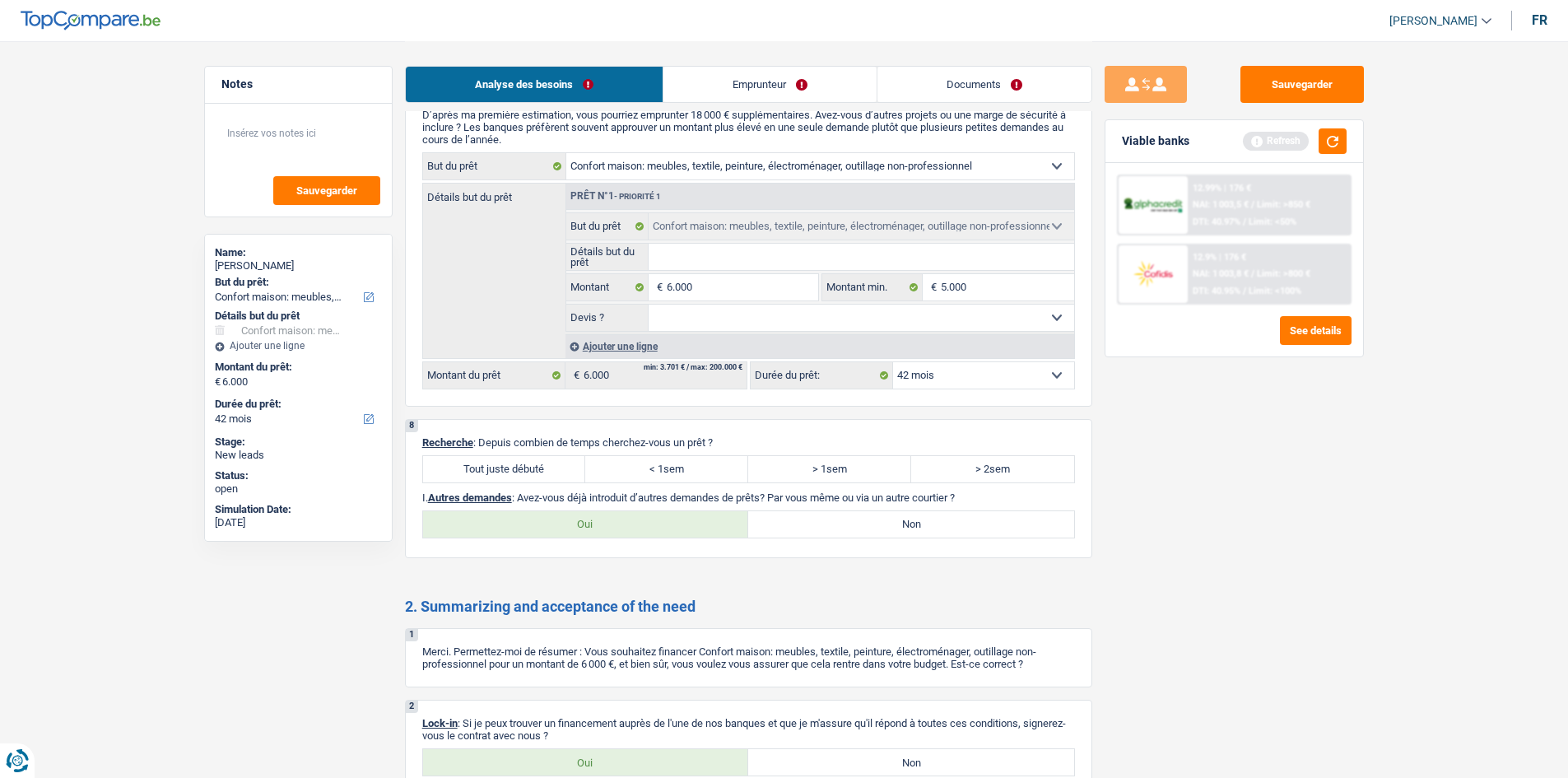
scroll to position [1143, 0]
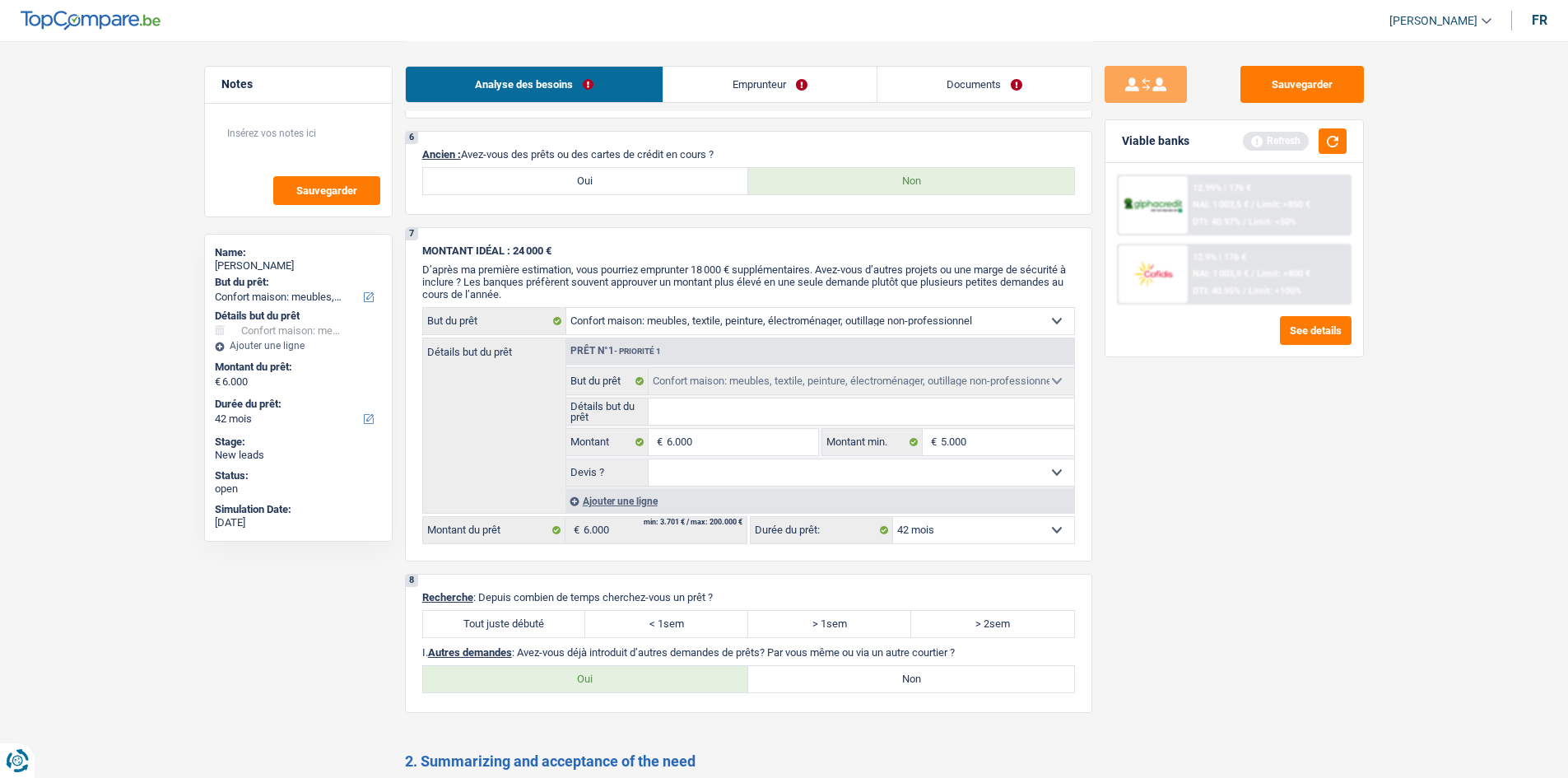
click at [764, 84] on link "Emprunteur" at bounding box center [770, 84] width 213 height 35
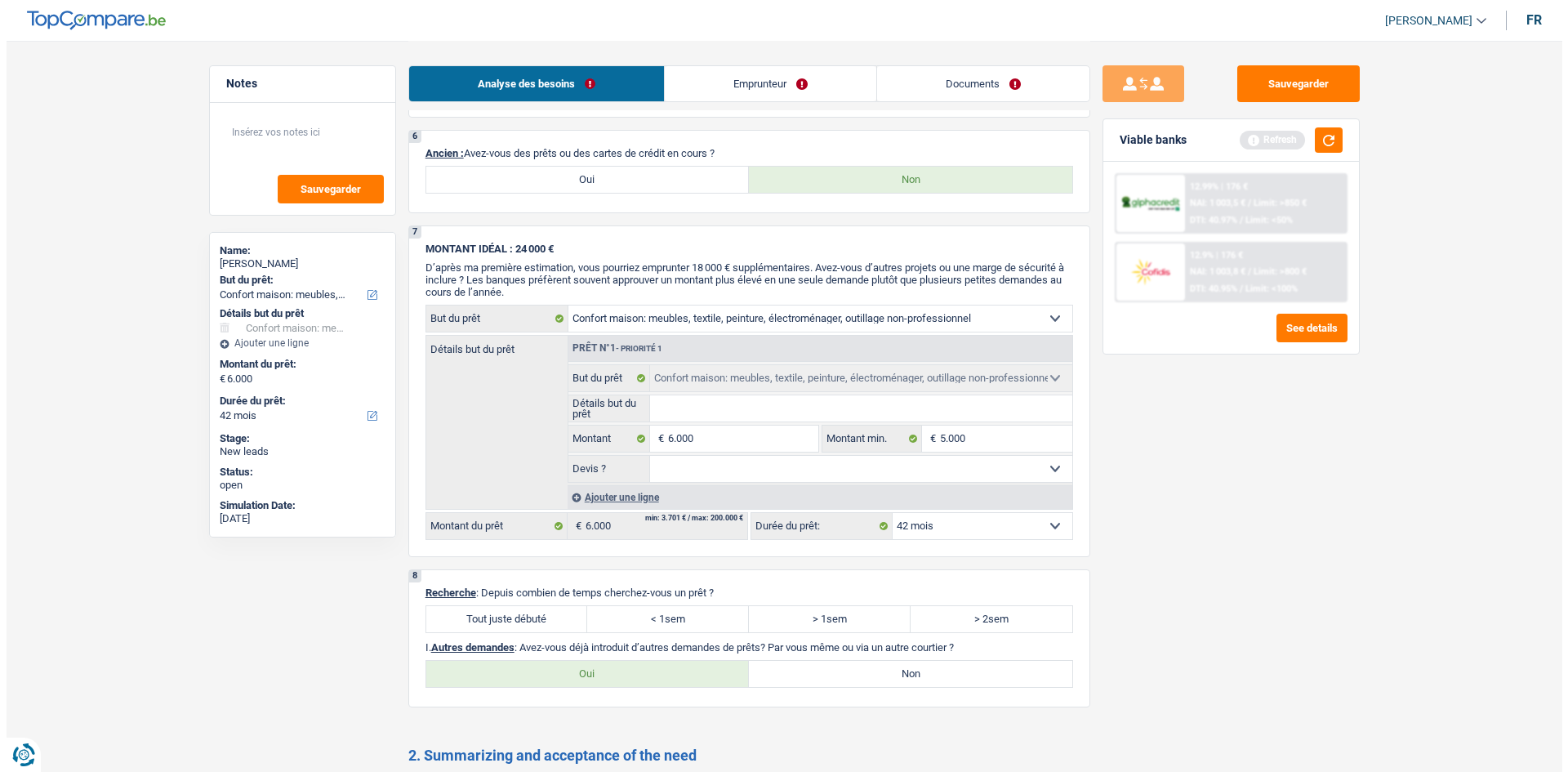
scroll to position [0, 0]
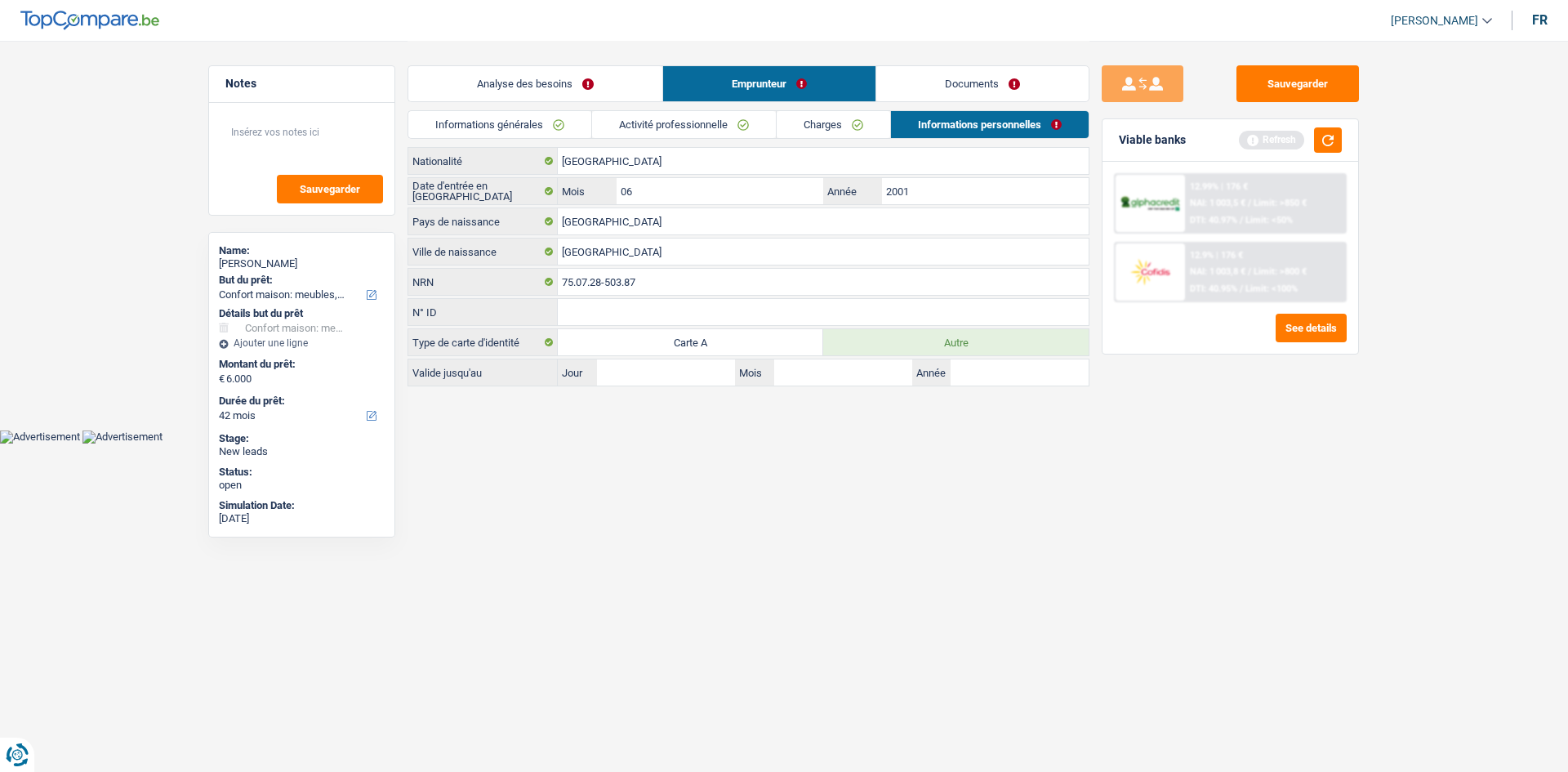
click at [812, 122] on link "Charges" at bounding box center [833, 125] width 113 height 27
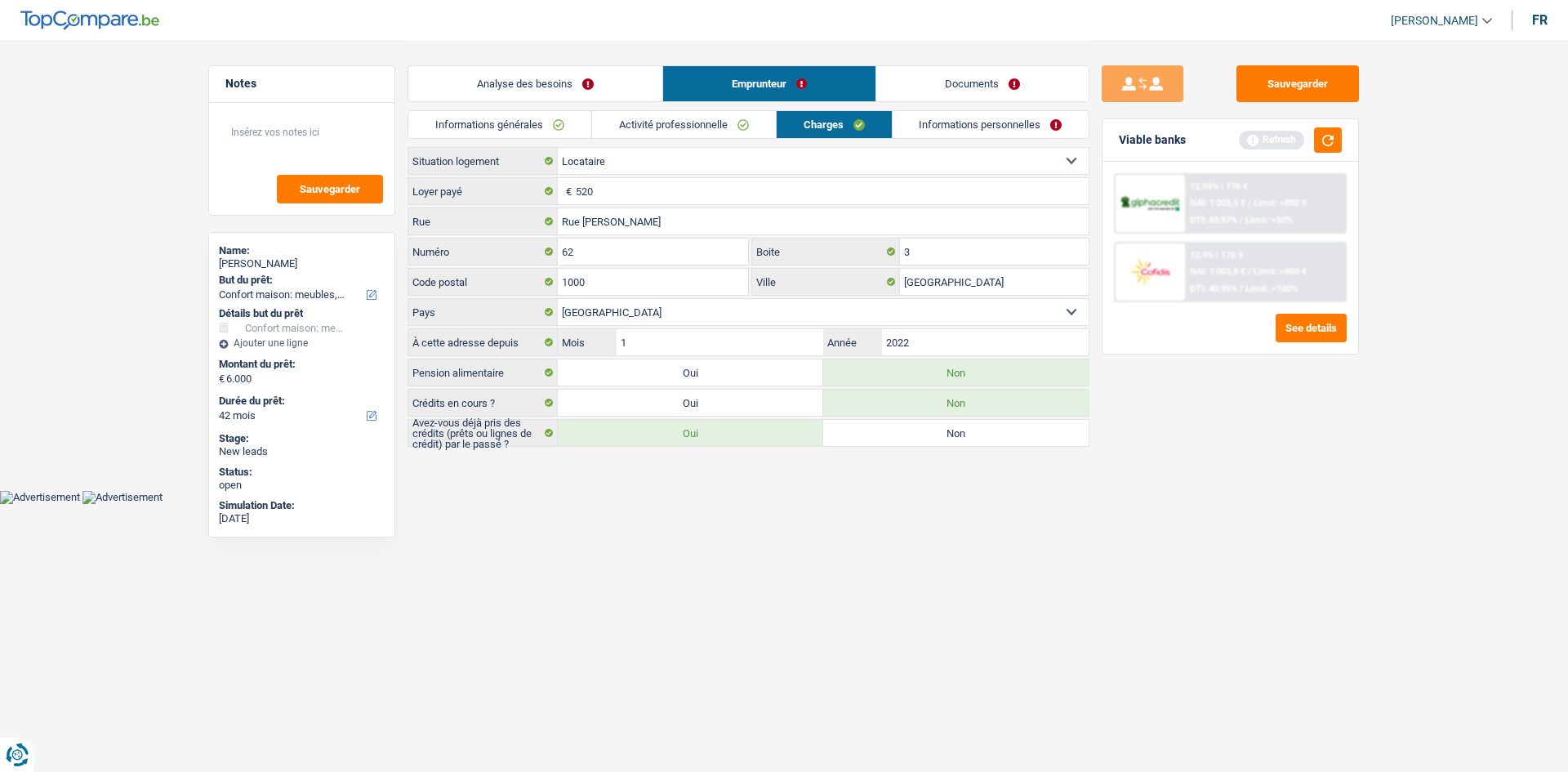
click at [552, 130] on link "Informations générales" at bounding box center [500, 125] width 183 height 27
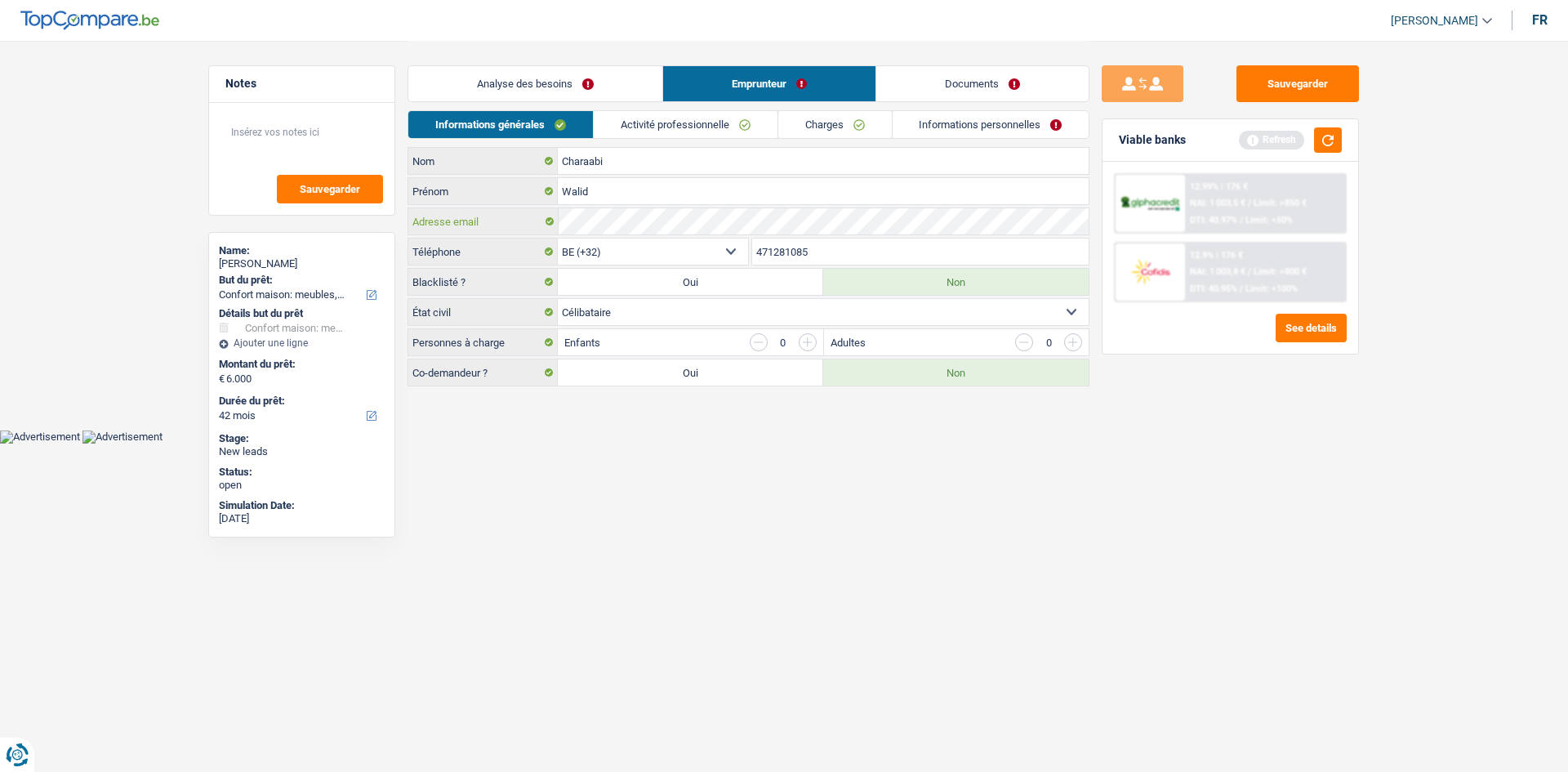
click at [551, 212] on div "Adresse email" at bounding box center [748, 222] width 680 height 26
click at [311, 117] on textarea at bounding box center [301, 139] width 162 height 49
click at [305, 139] on textarea at bounding box center [301, 139] width 162 height 49
click at [1268, 83] on button "Sauvegarder" at bounding box center [1298, 83] width 123 height 37
click at [1273, 88] on button "Sauvegarder" at bounding box center [1298, 83] width 123 height 37
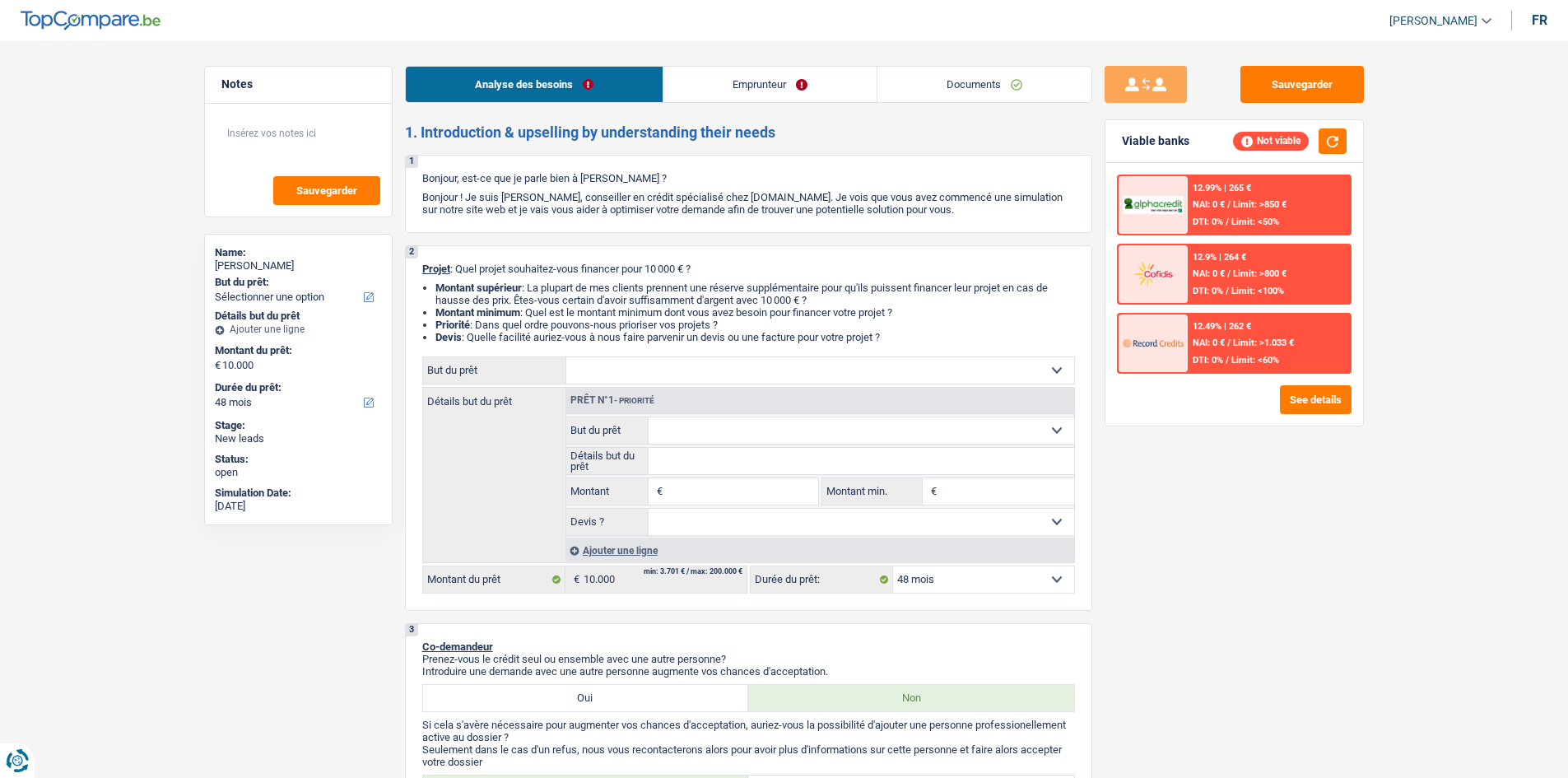
select select "48"
select select "32"
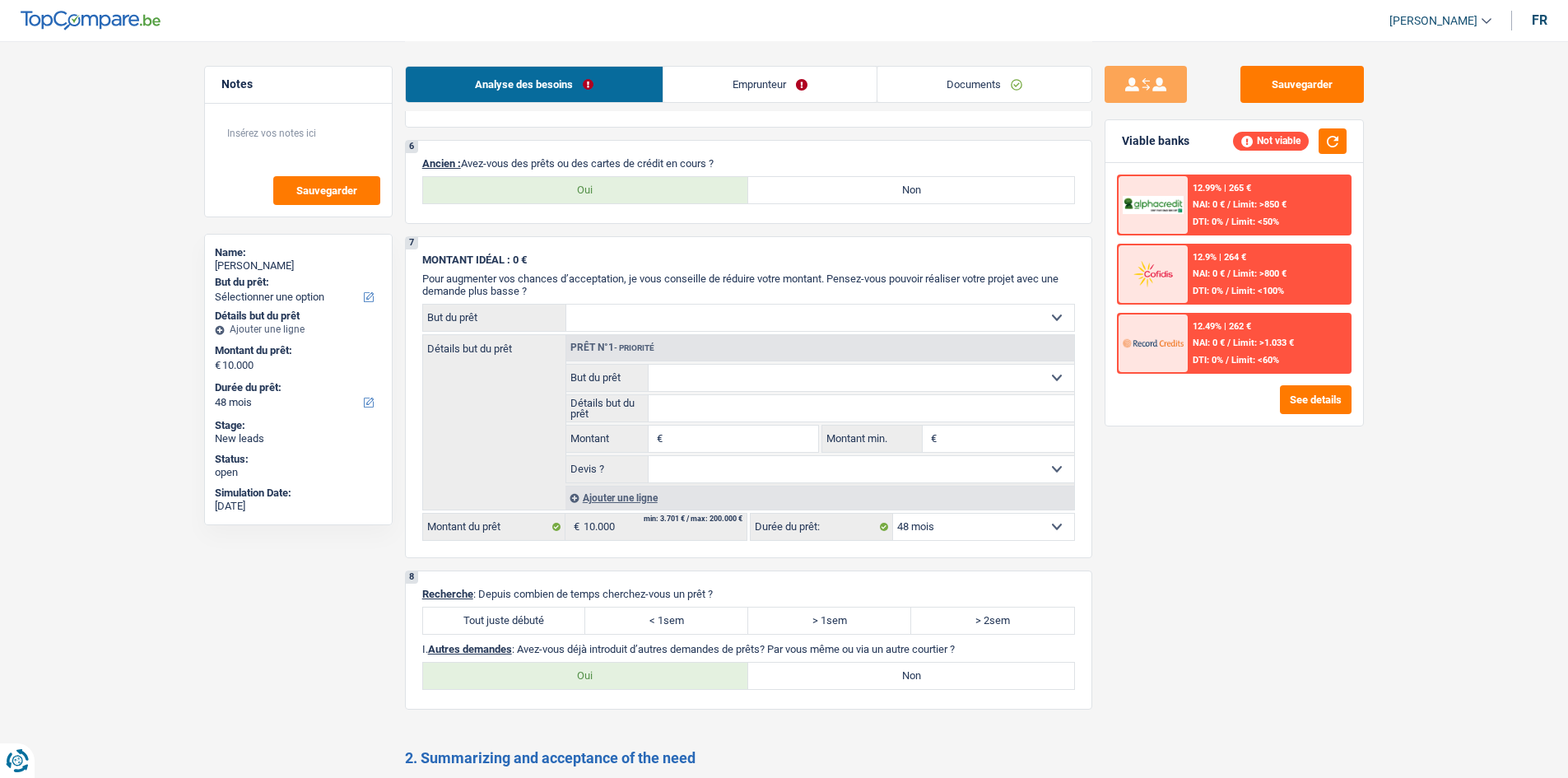
scroll to position [1153, 0]
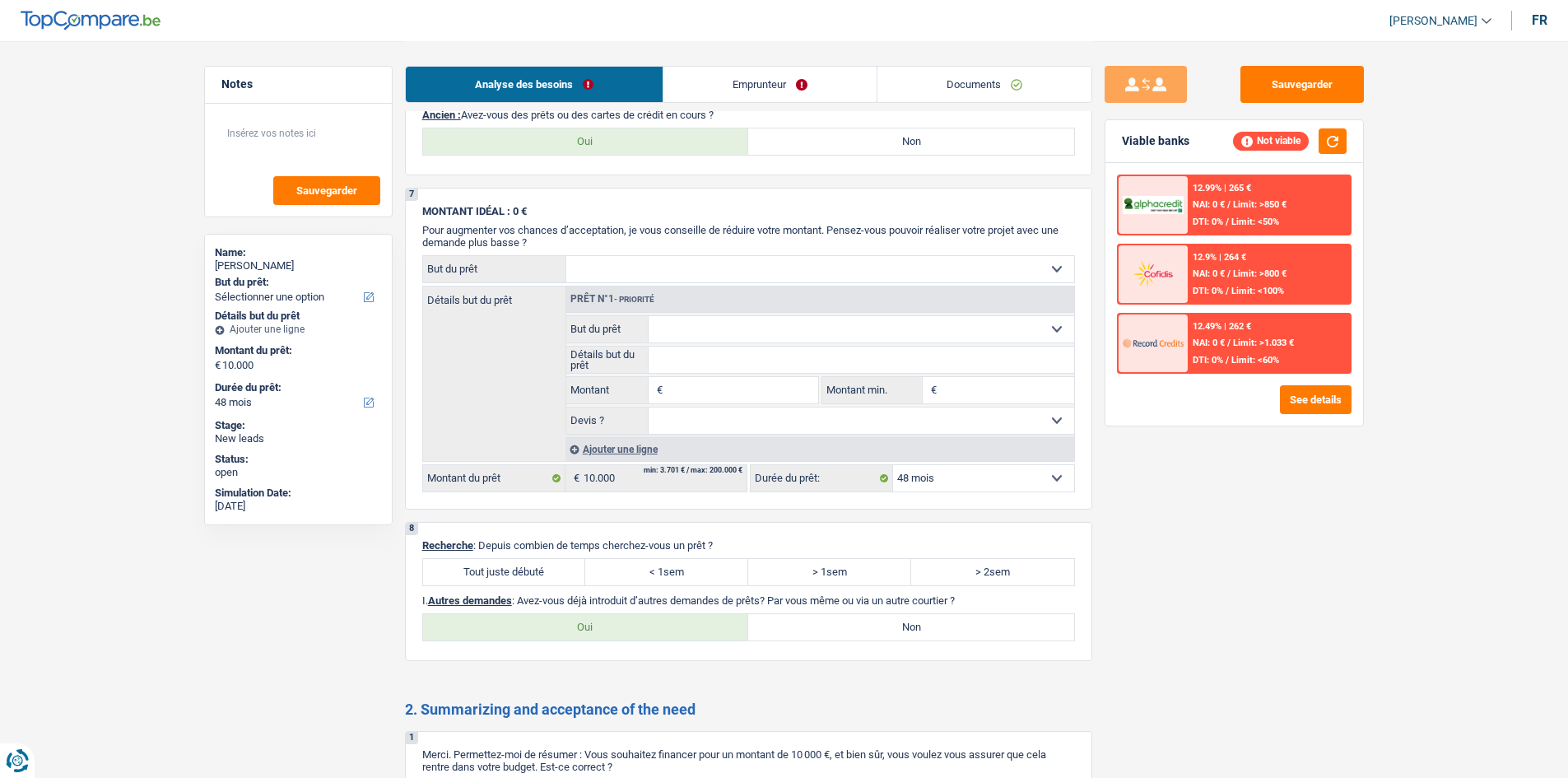
click at [722, 70] on link "Emprunteur" at bounding box center [770, 84] width 213 height 35
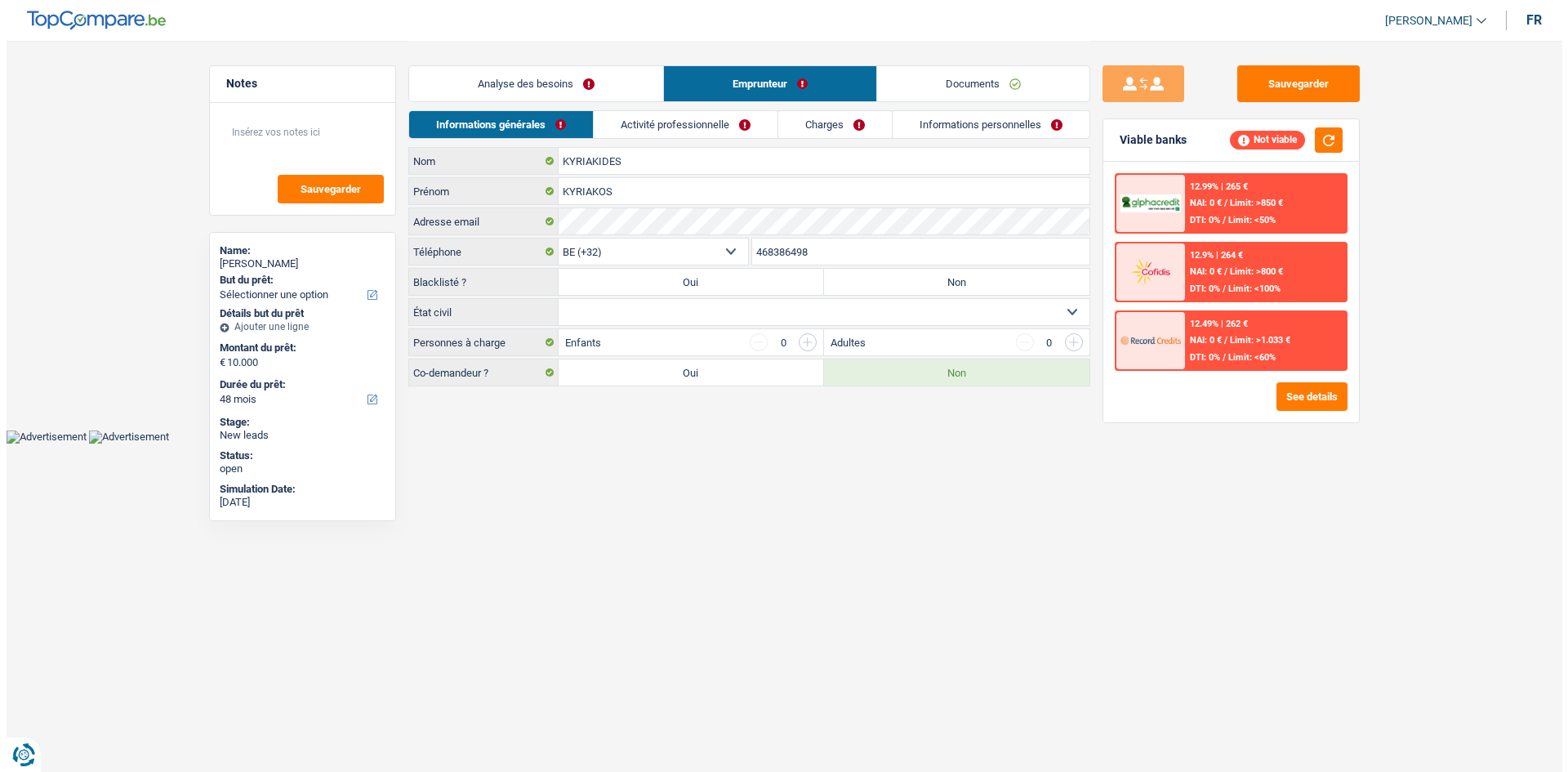
scroll to position [0, 0]
click at [722, 127] on link "Activité professionnelle" at bounding box center [685, 125] width 184 height 27
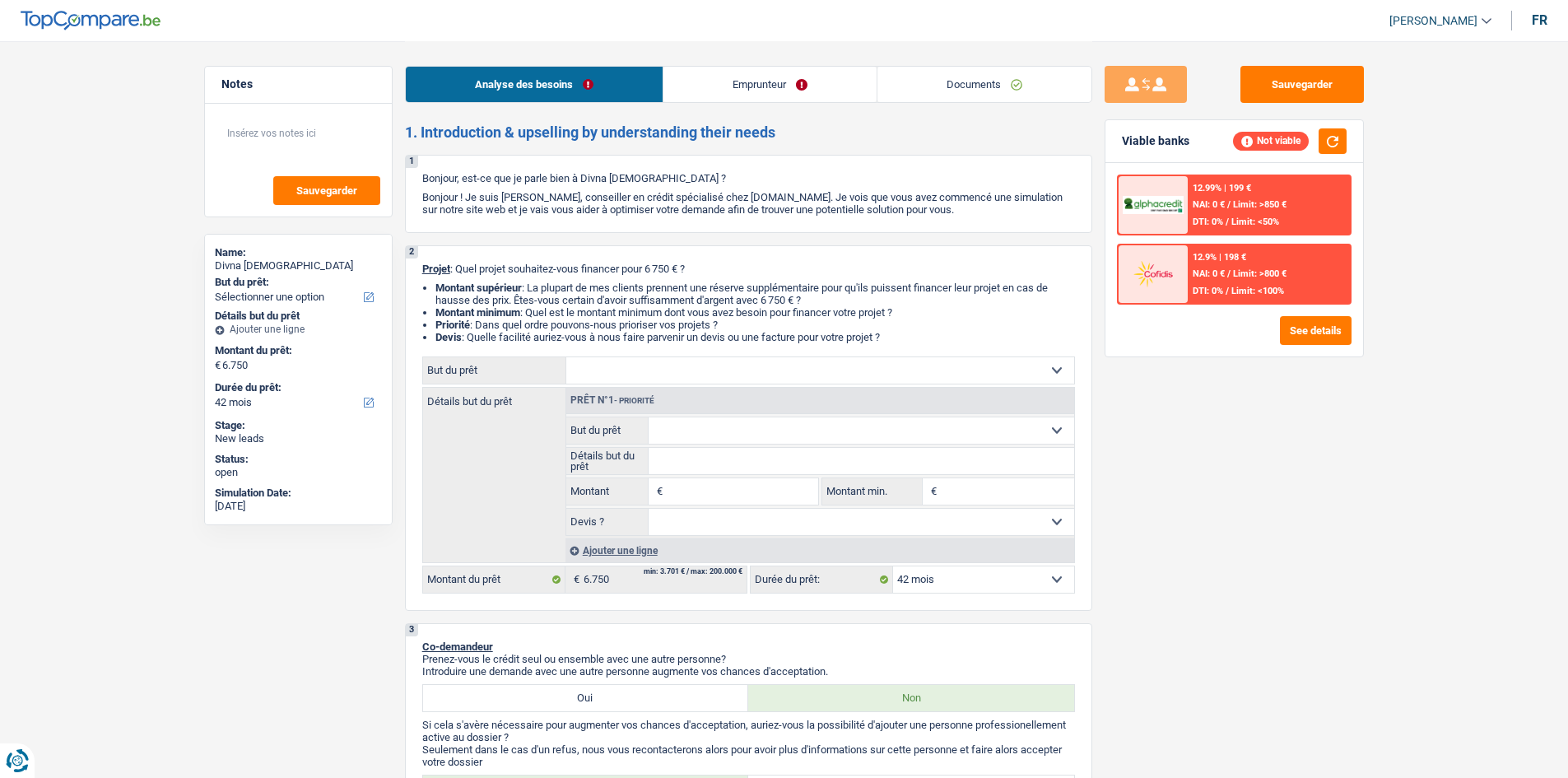
select select "42"
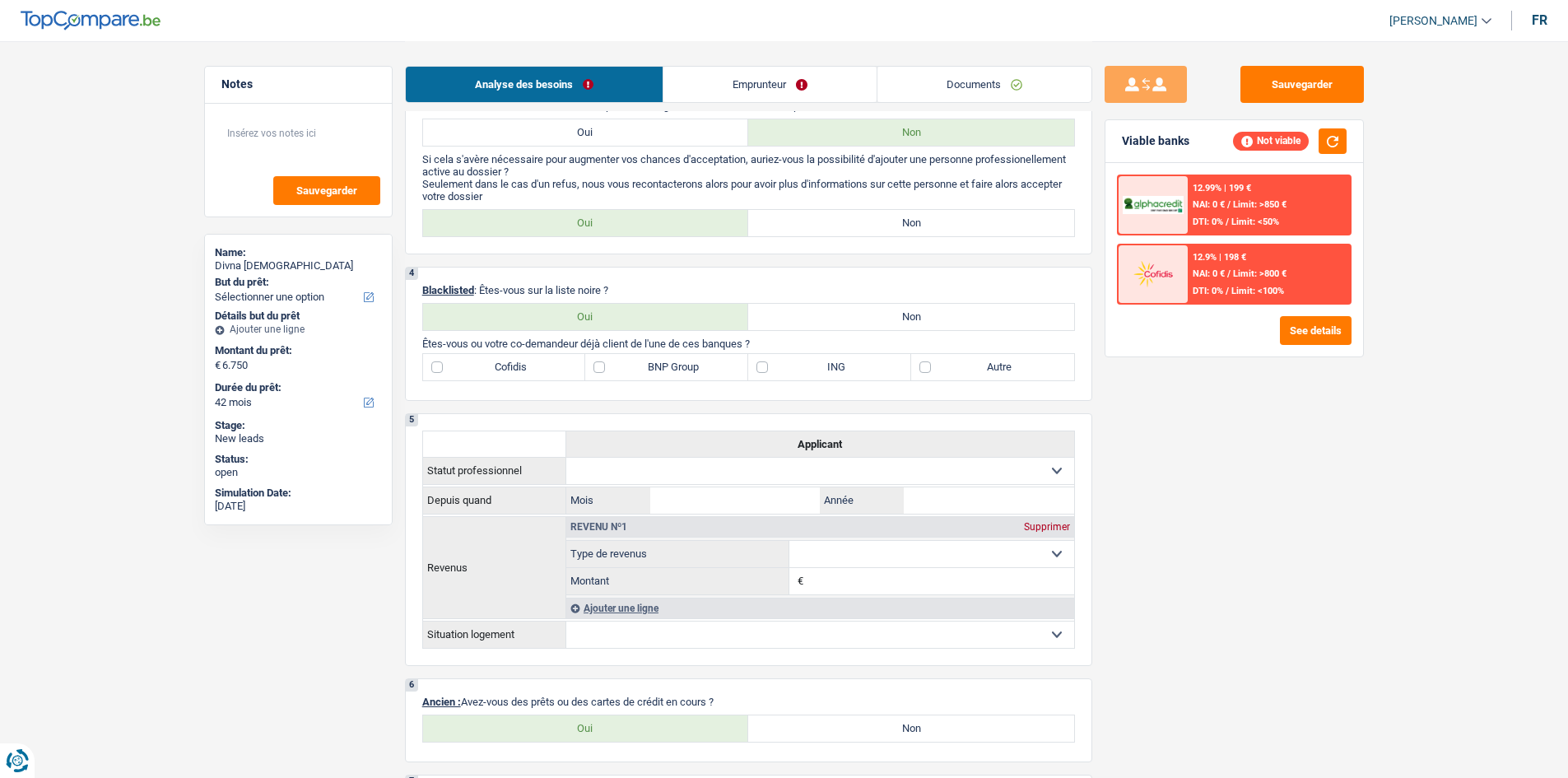
scroll to position [576, 0]
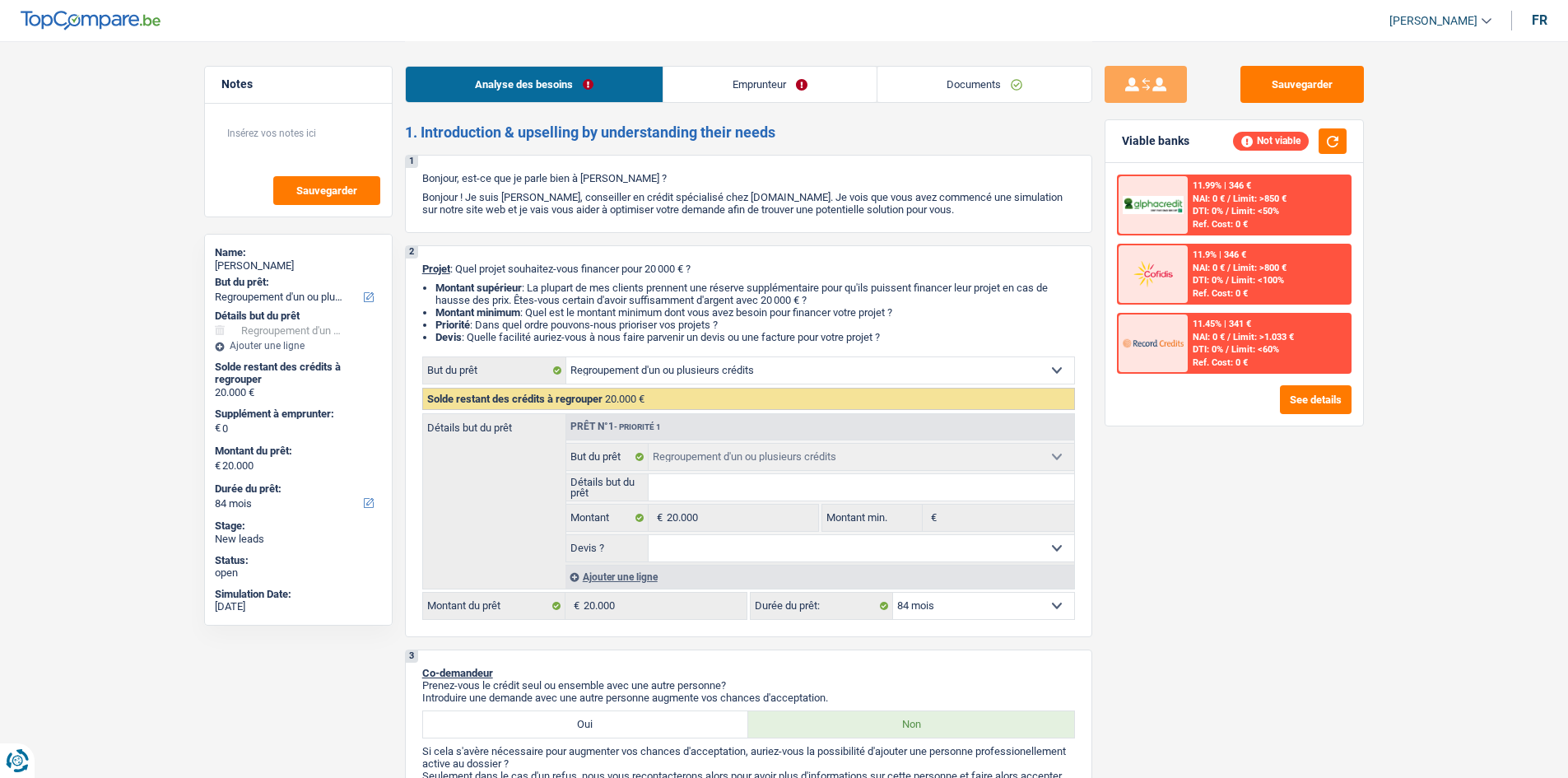
select select "refinancing"
select select "84"
select select "refinancing"
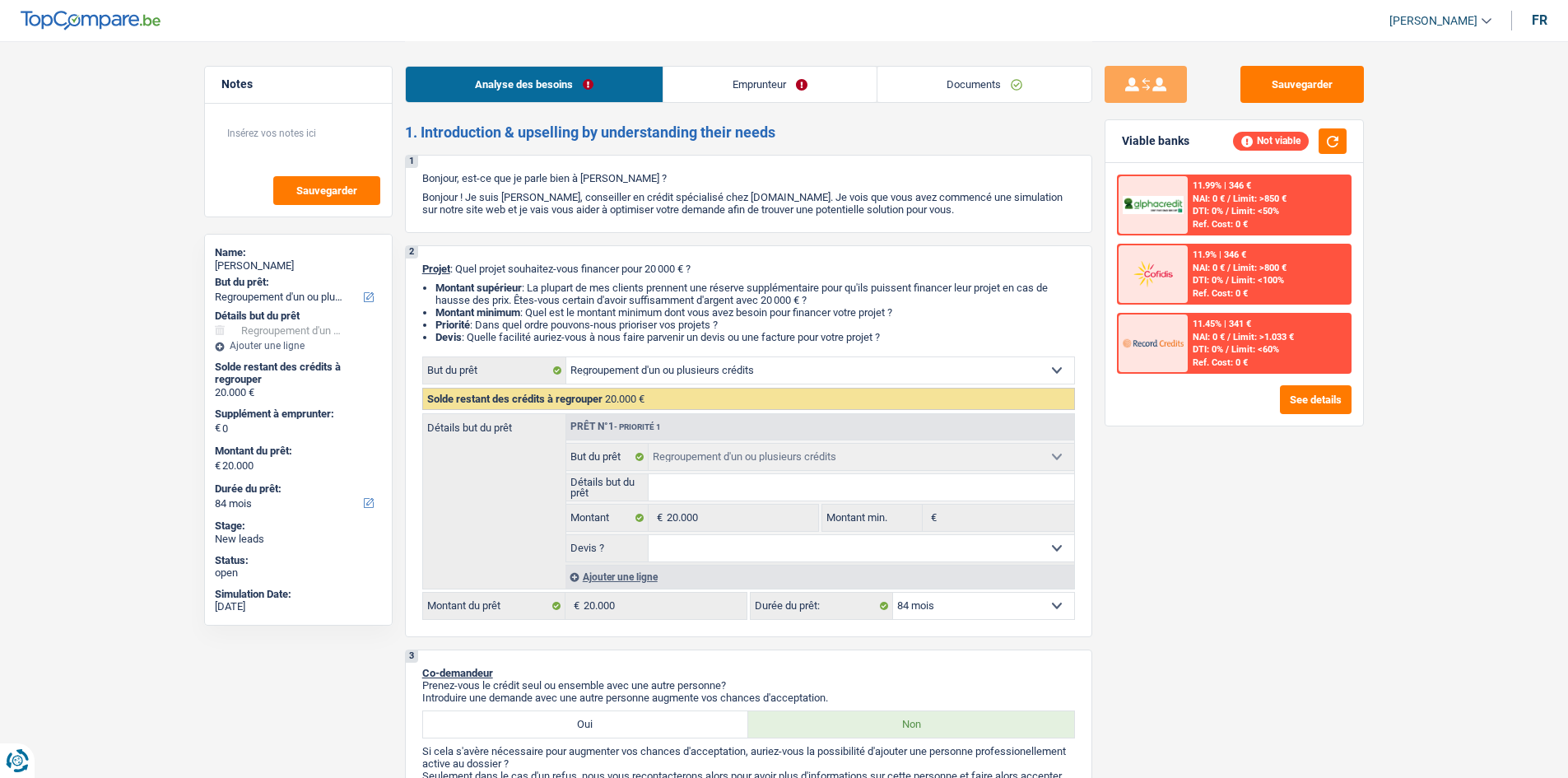
select select "84"
select select "refinancing"
select select "84"
click at [1316, 392] on button "See details" at bounding box center [1316, 400] width 71 height 29
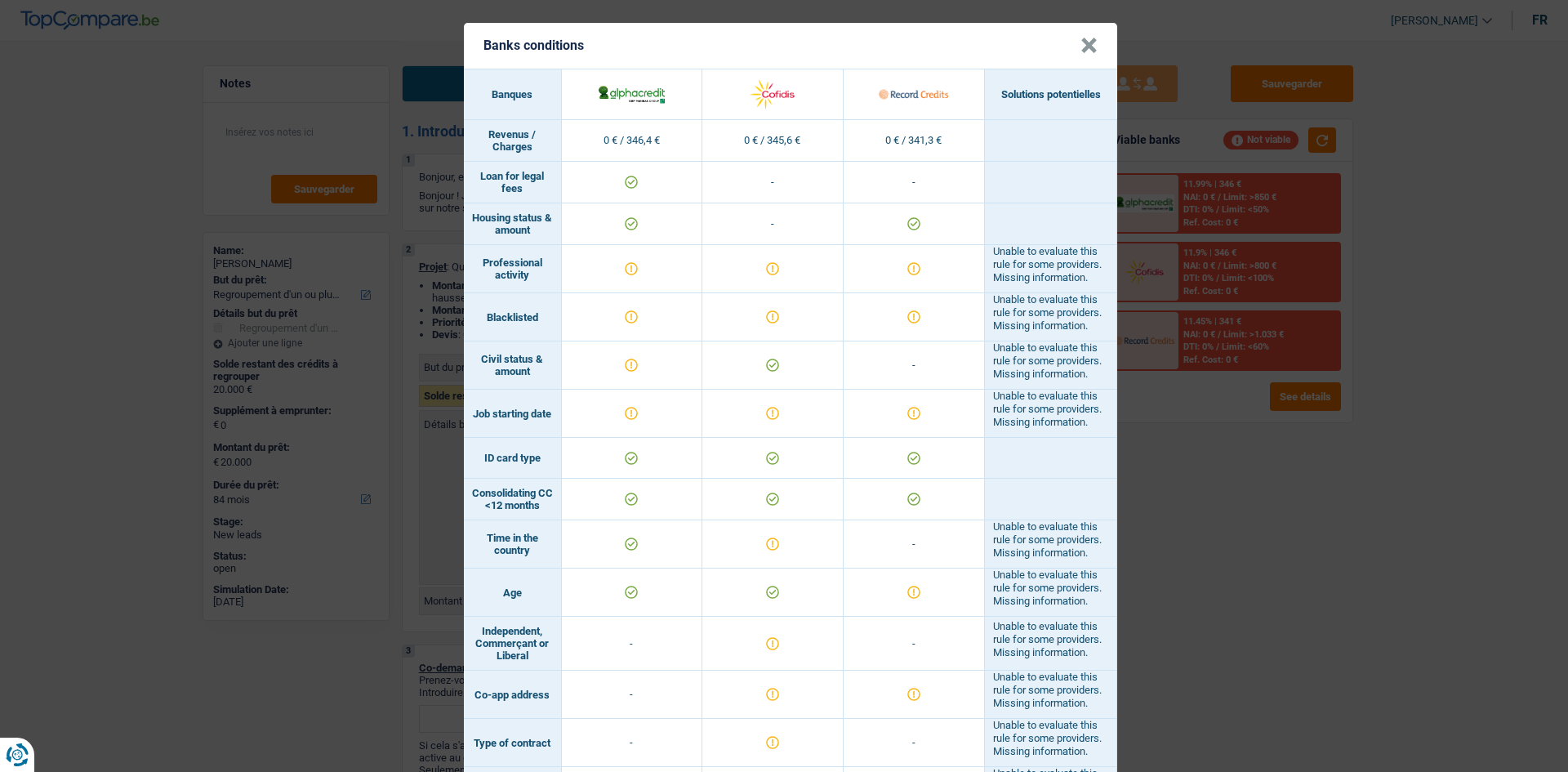
click at [1081, 54] on button "×" at bounding box center [1089, 45] width 17 height 16
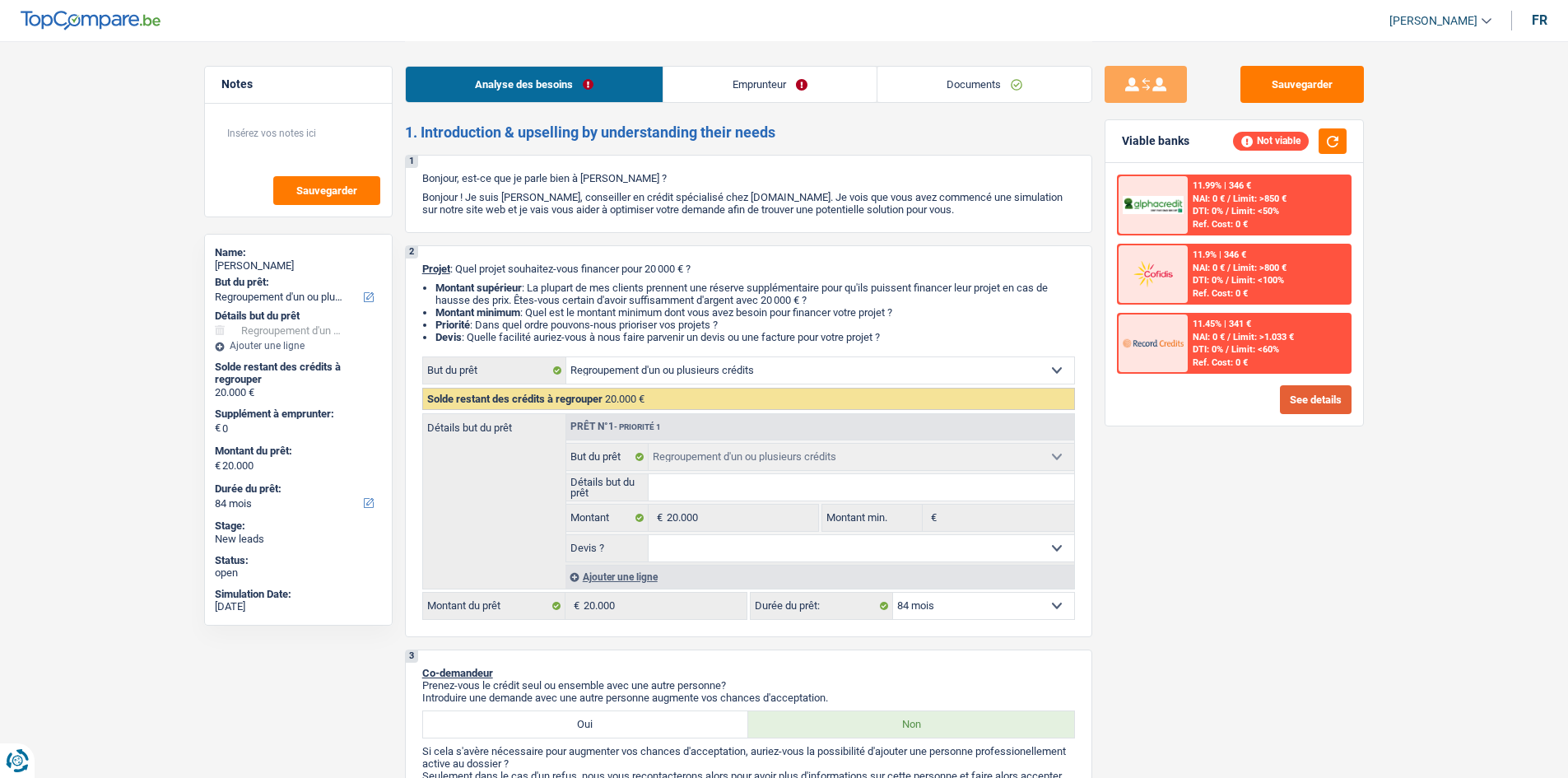
click at [1323, 394] on button "See details" at bounding box center [1316, 400] width 71 height 29
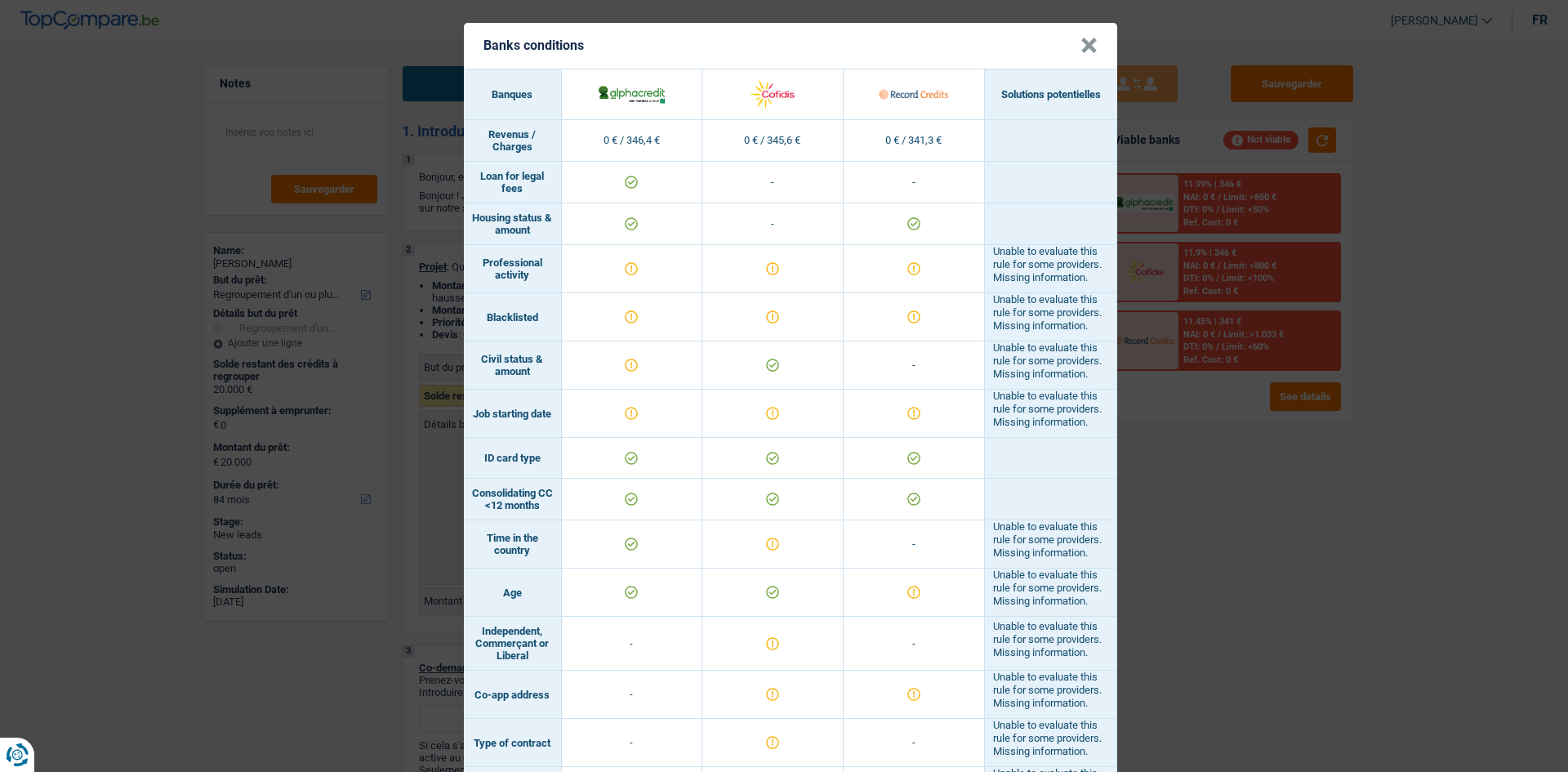
click at [1086, 50] on button "×" at bounding box center [1089, 45] width 17 height 16
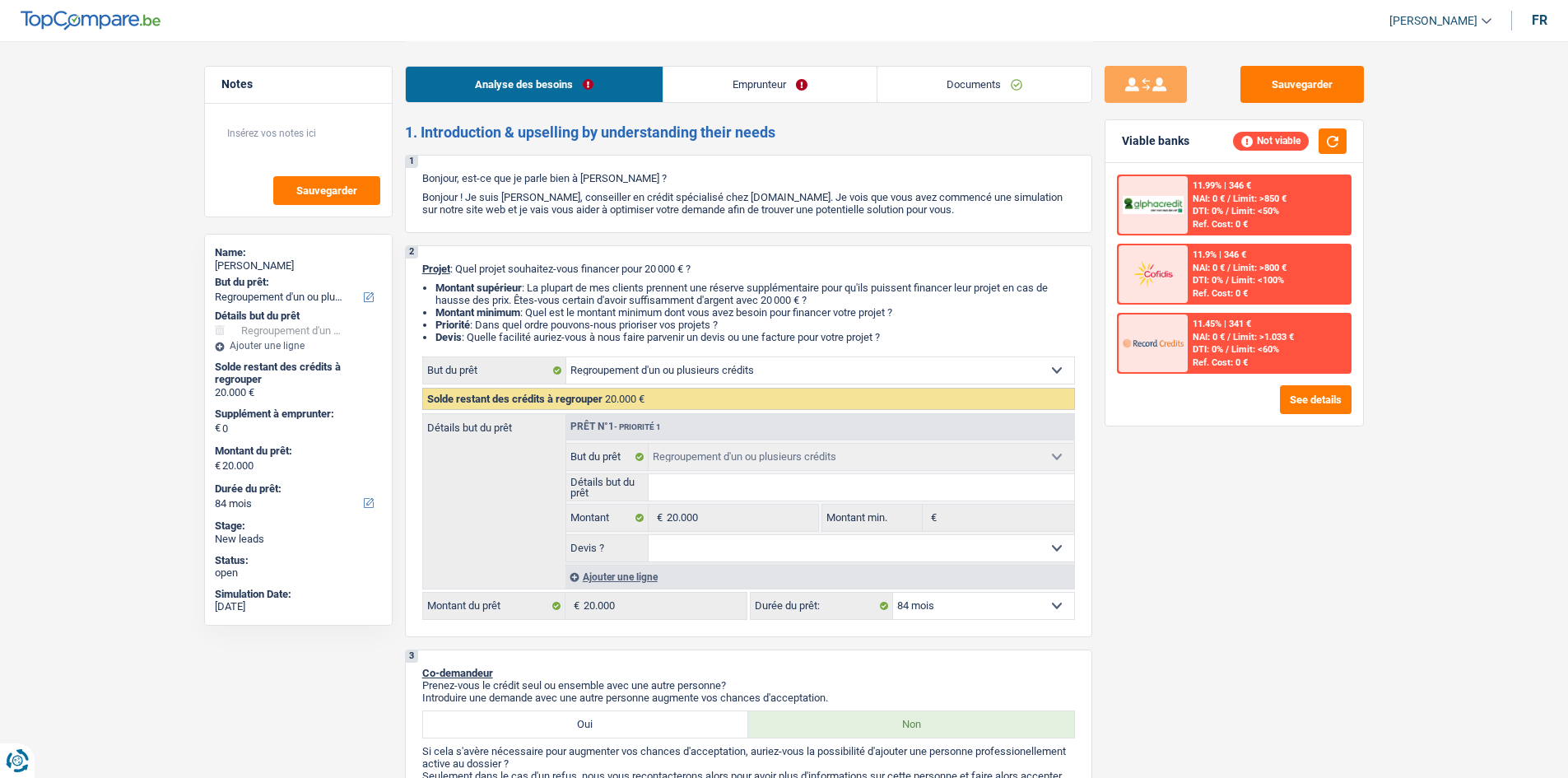
click at [1213, 199] on span "NAI: 0 €" at bounding box center [1209, 198] width 32 height 10
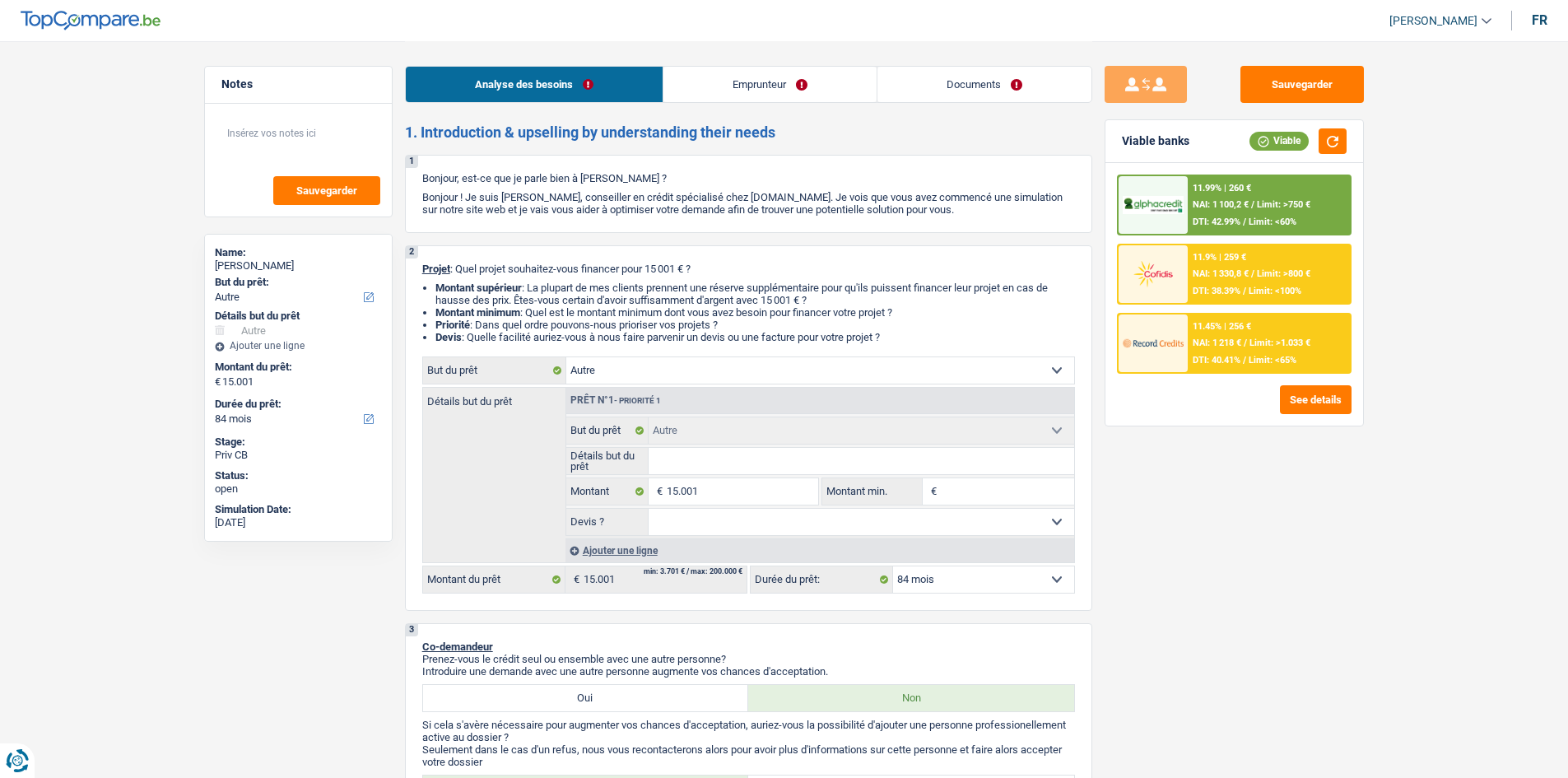
select select "other"
select select "84"
select select "other"
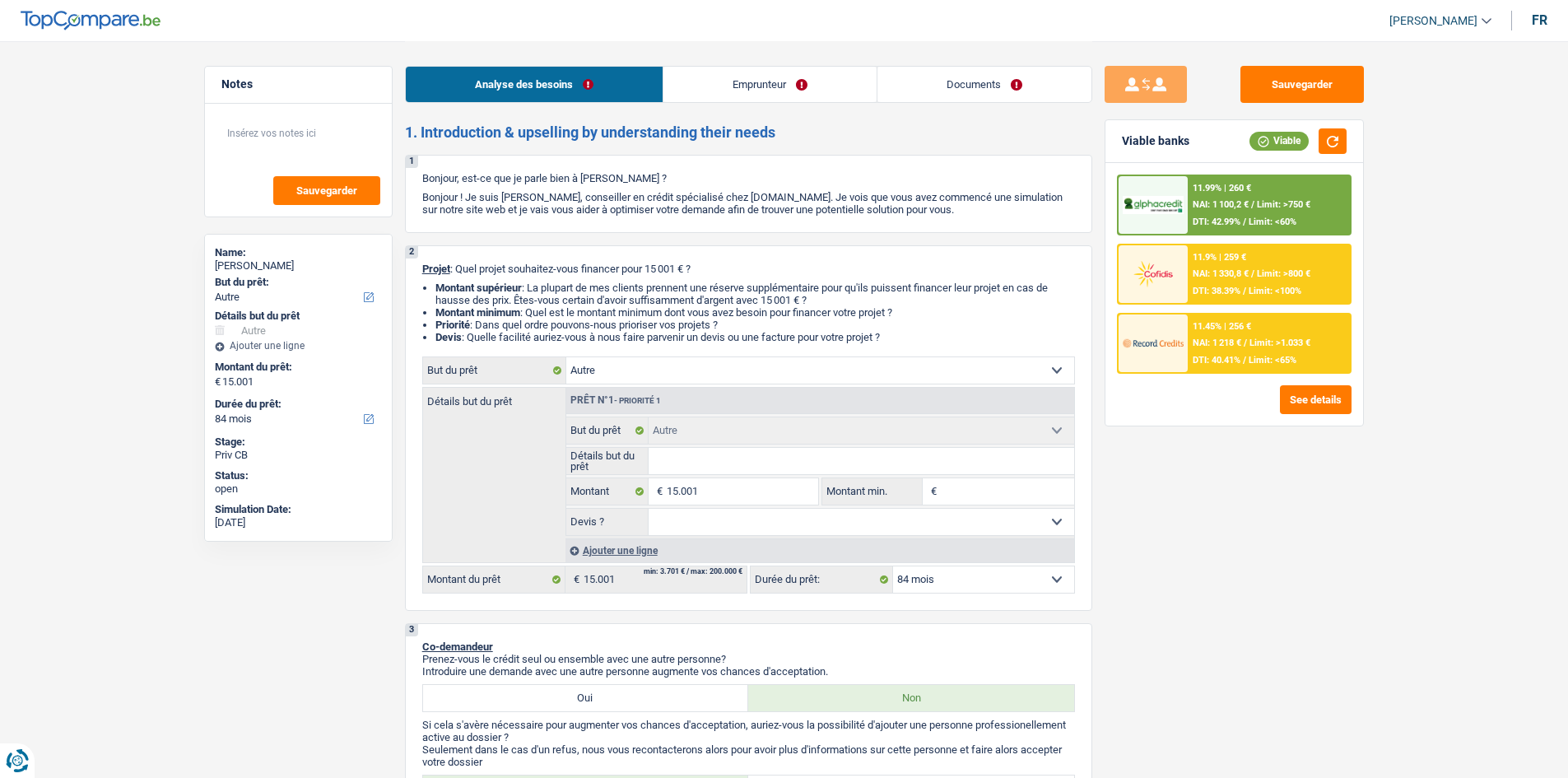
select select "84"
select select "publicEmployee"
select select "familyAllowances"
select select "netSalary"
select select "mealVouchers"
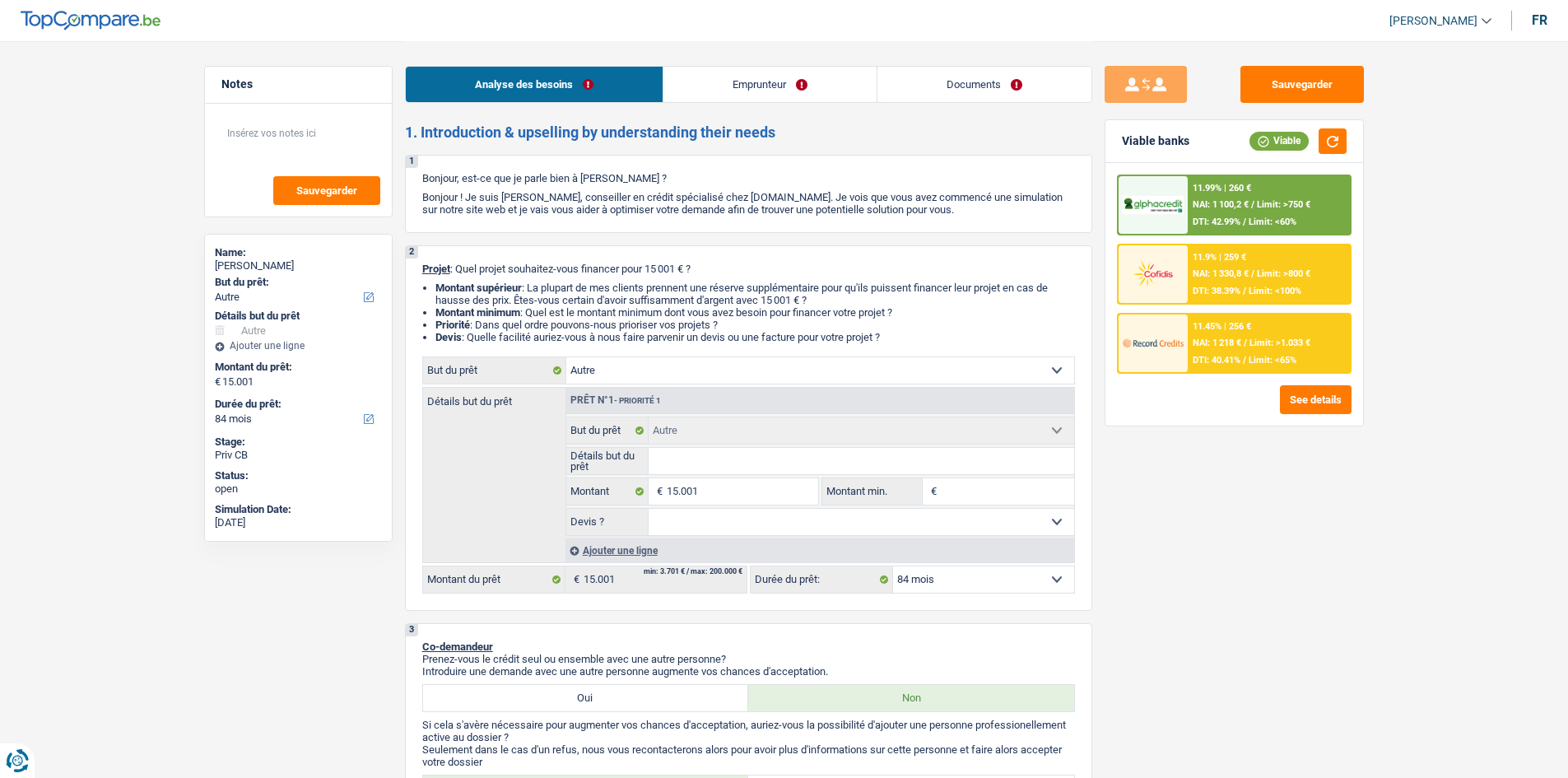
select select "ownerWithMortgage"
select select "mortgage"
select select "300"
select select "other"
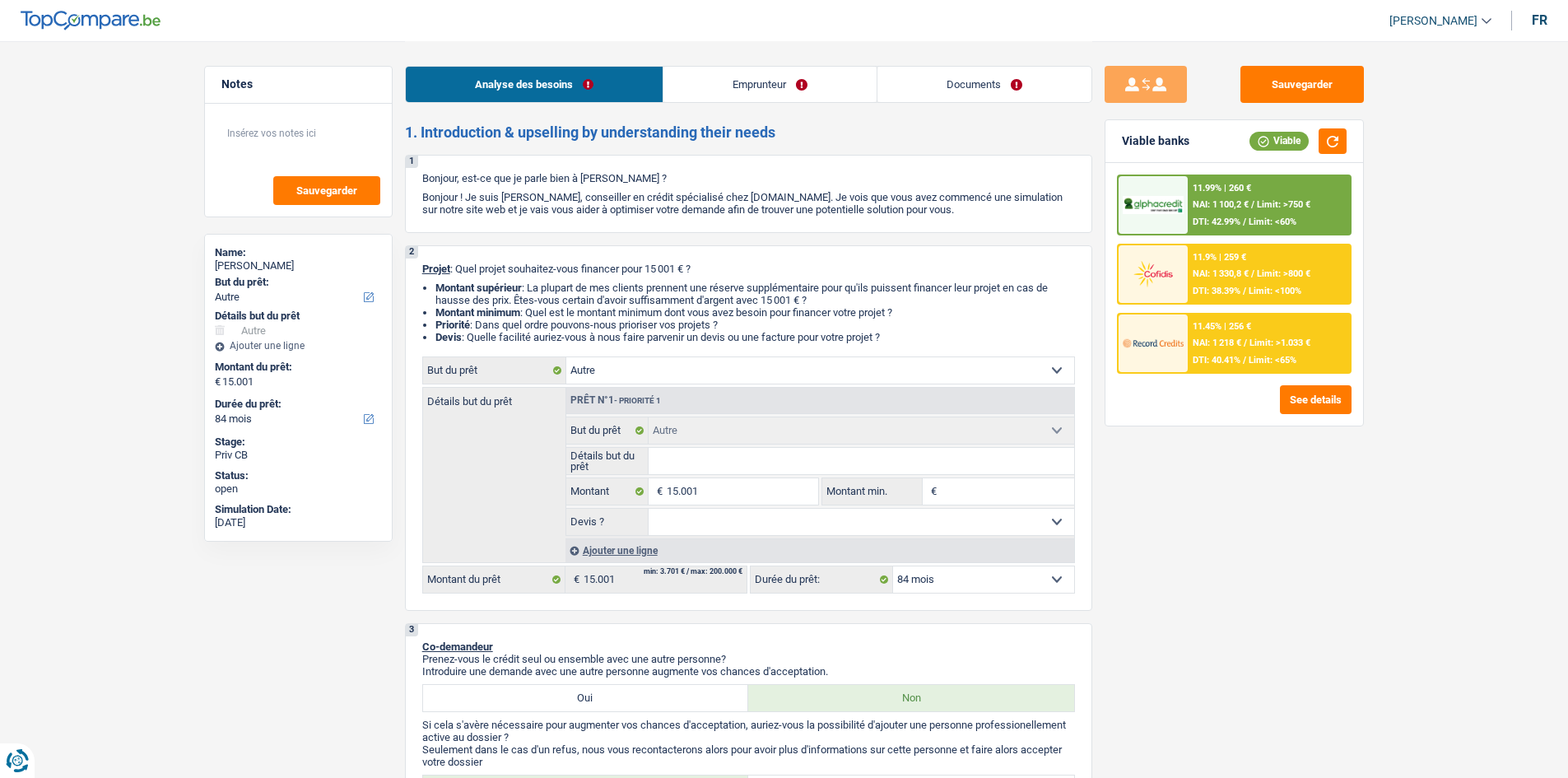
select select "84"
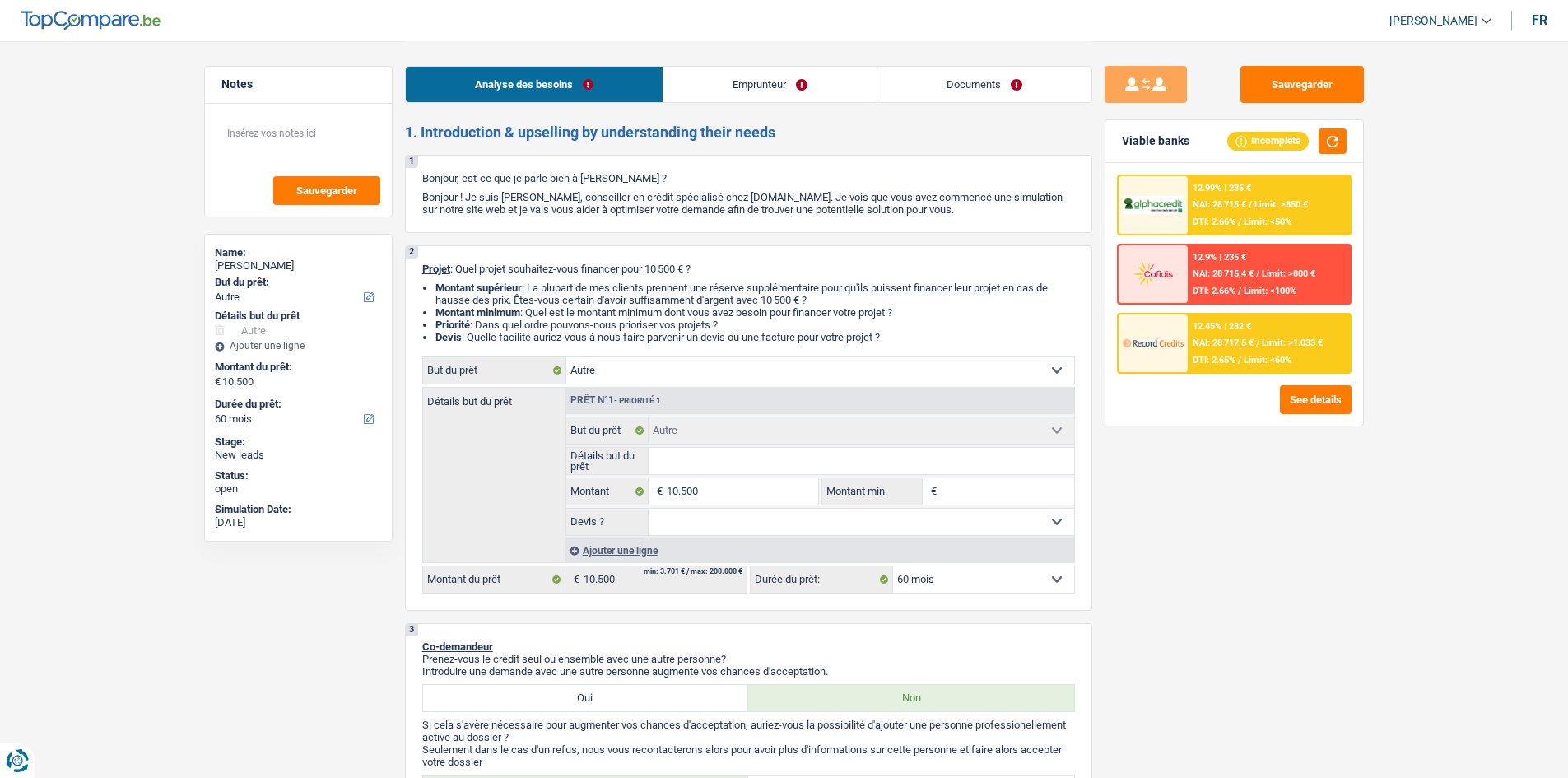
select select "other"
select select "60"
select select "other"
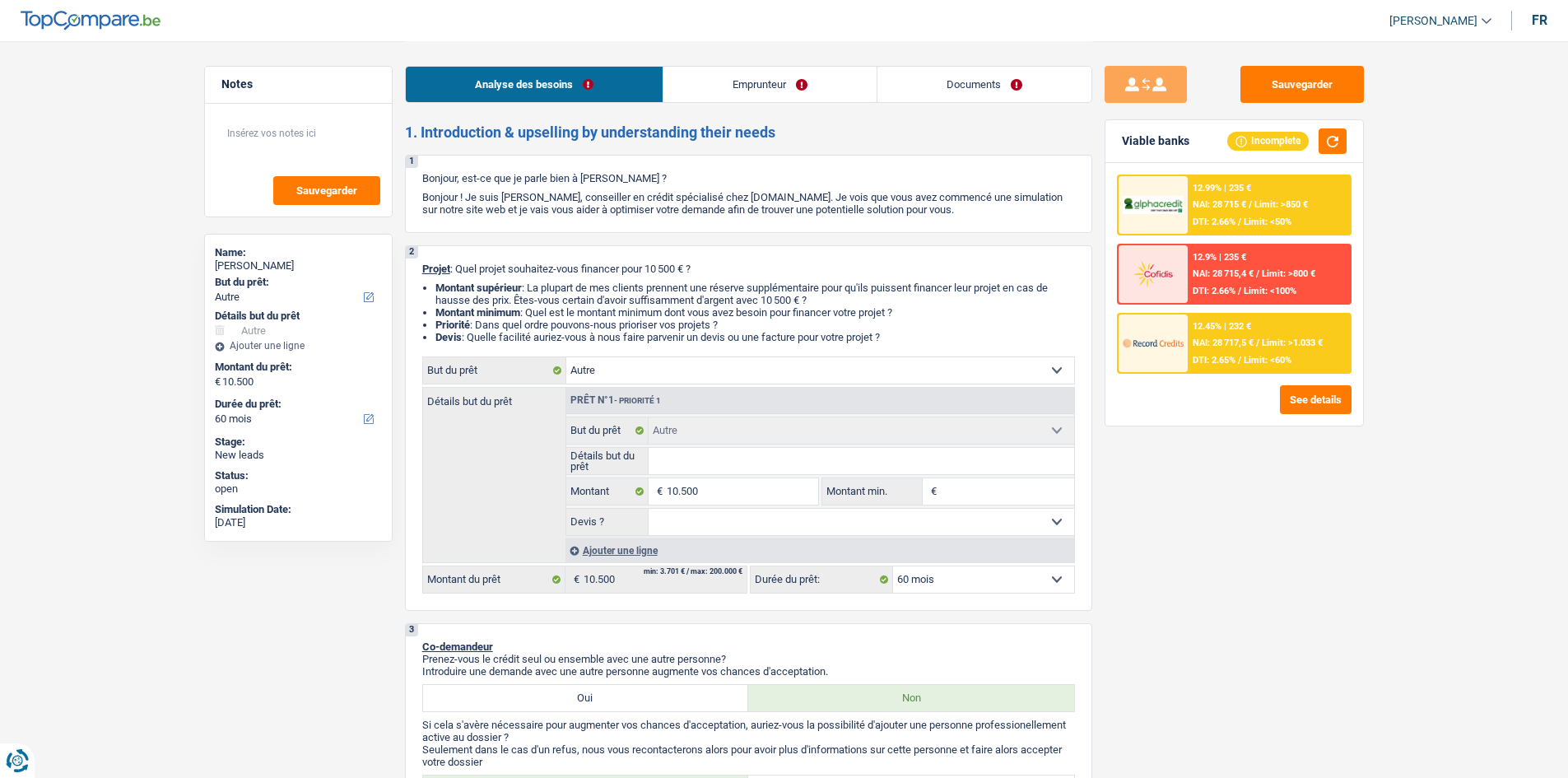
select select "60"
select select "independent"
select select "other"
select select "netSalary"
select select "rents"
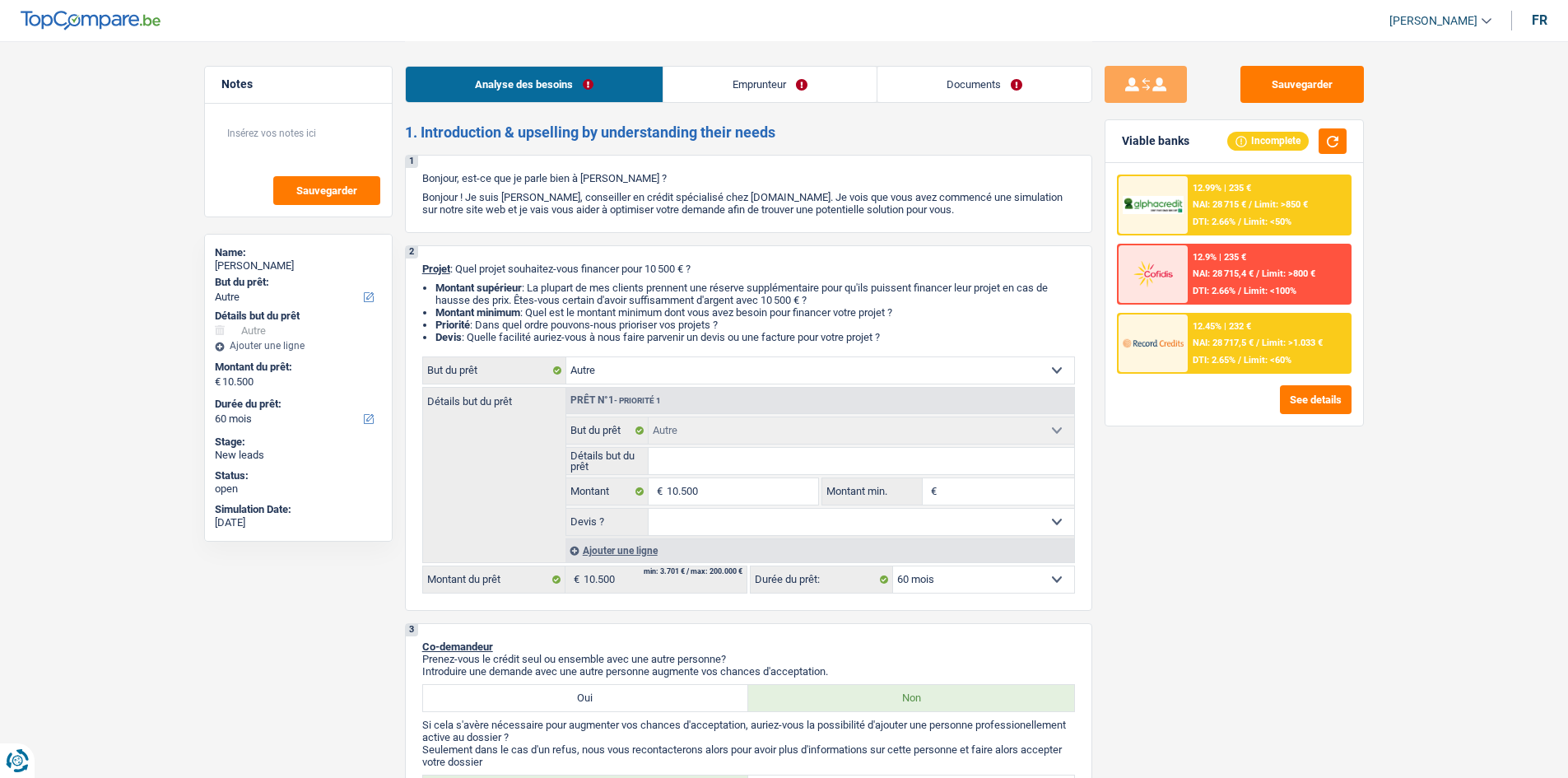
select select "cardOrCredit"
select select "other"
select select "60"
click at [866, 363] on select "Confort maison: meubles, textile, peinture, électroménager, outillage non-profe…" at bounding box center [821, 370] width 508 height 27
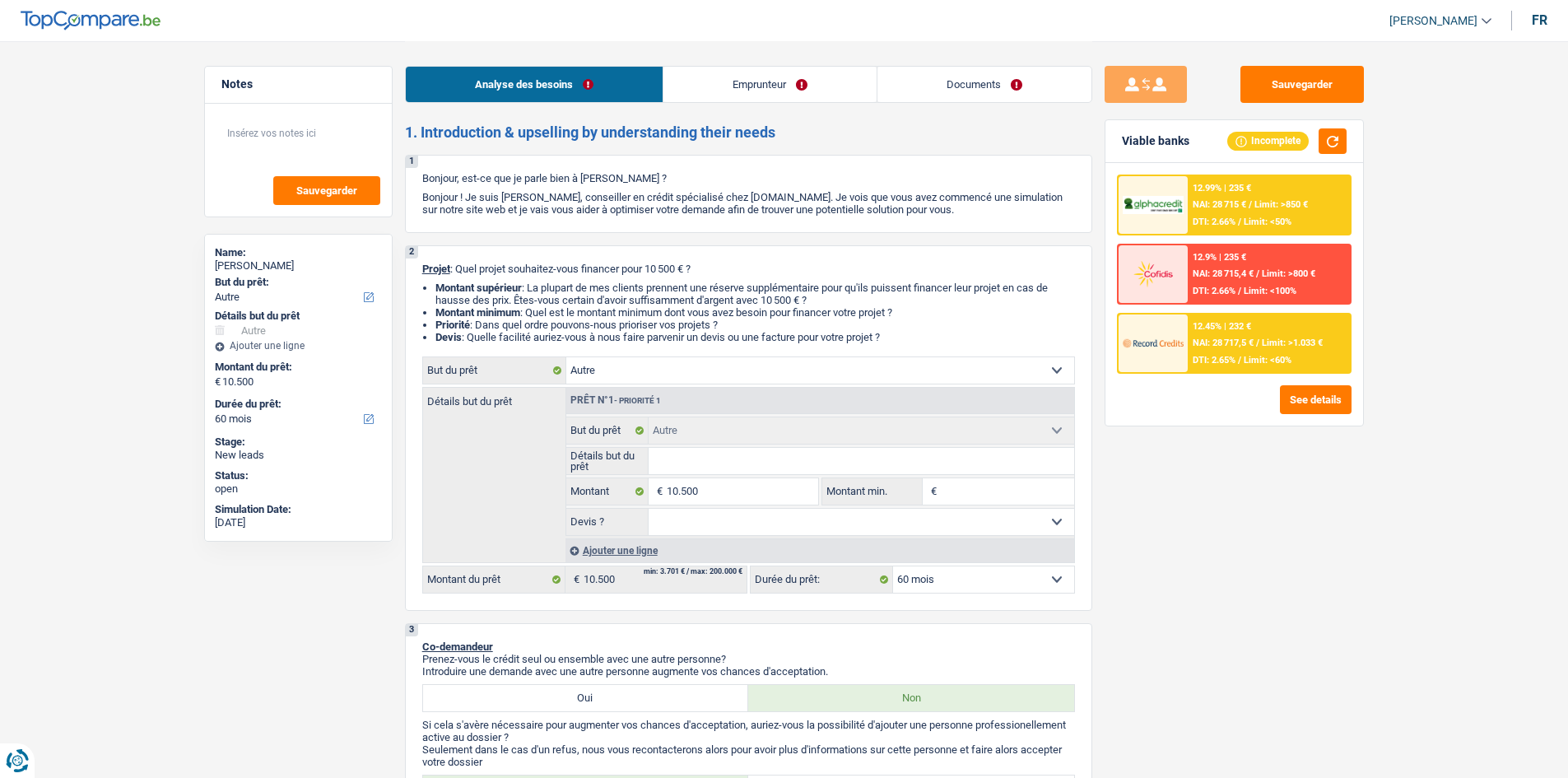
select select "houseOrGarden"
click at [566, 357] on select "Confort maison: meubles, textile, peinture, électroménager, outillage non-profe…" at bounding box center [821, 370] width 508 height 27
select select "houseOrGarden"
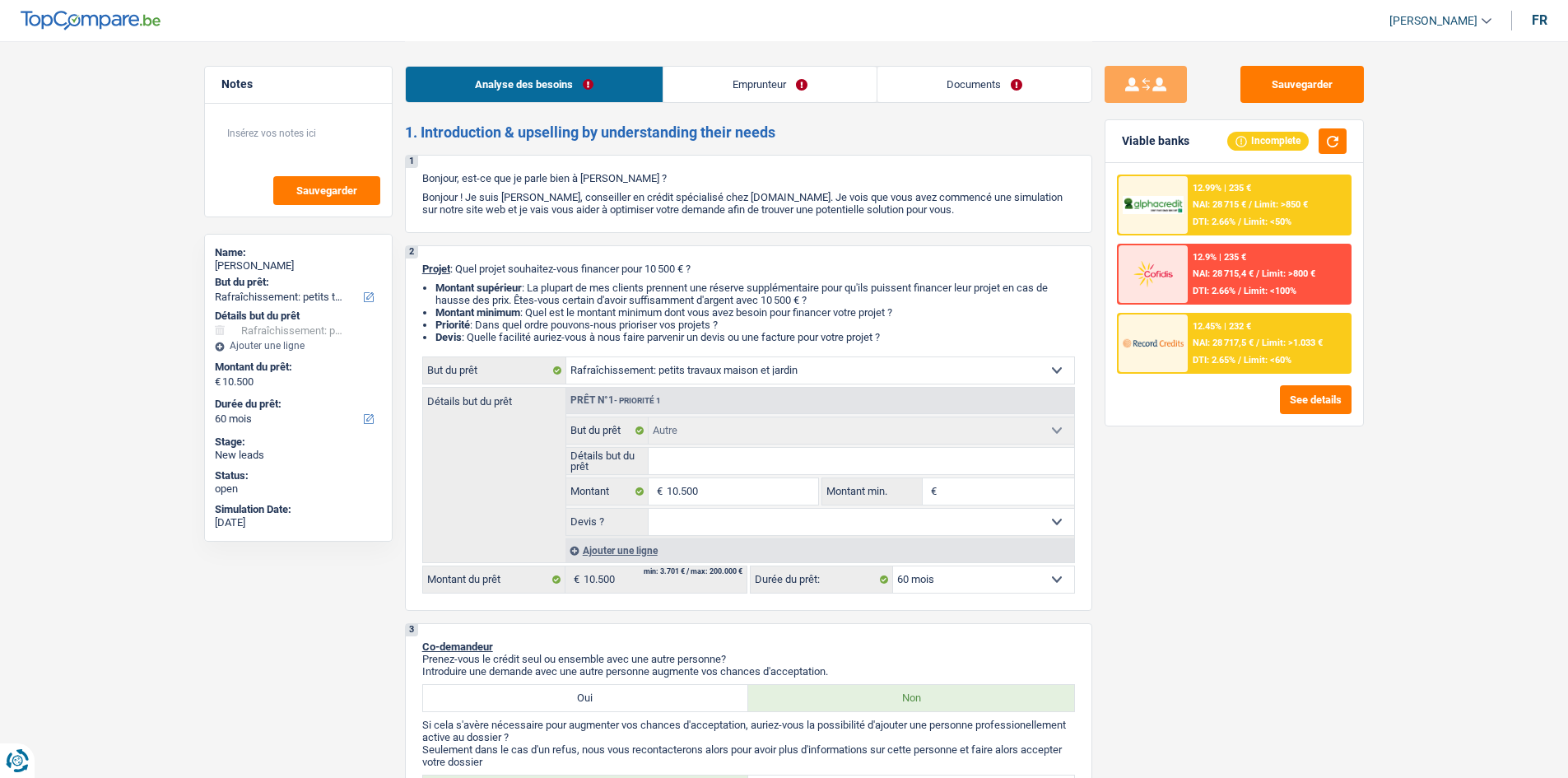
select select "houseOrGarden"
select select "other"
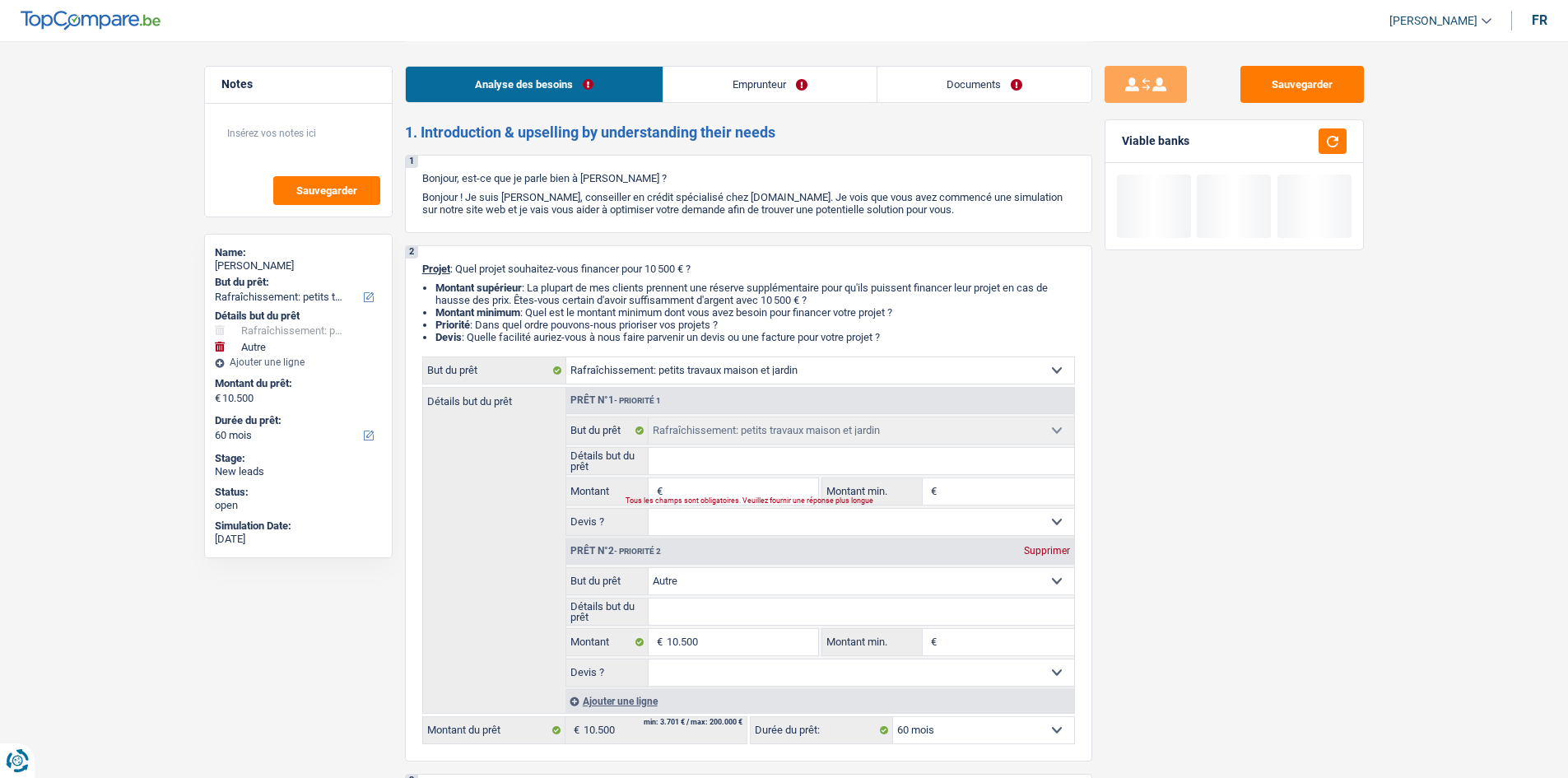
click at [1042, 547] on div "Supprimer" at bounding box center [1046, 550] width 54 height 10
type input "0"
select select
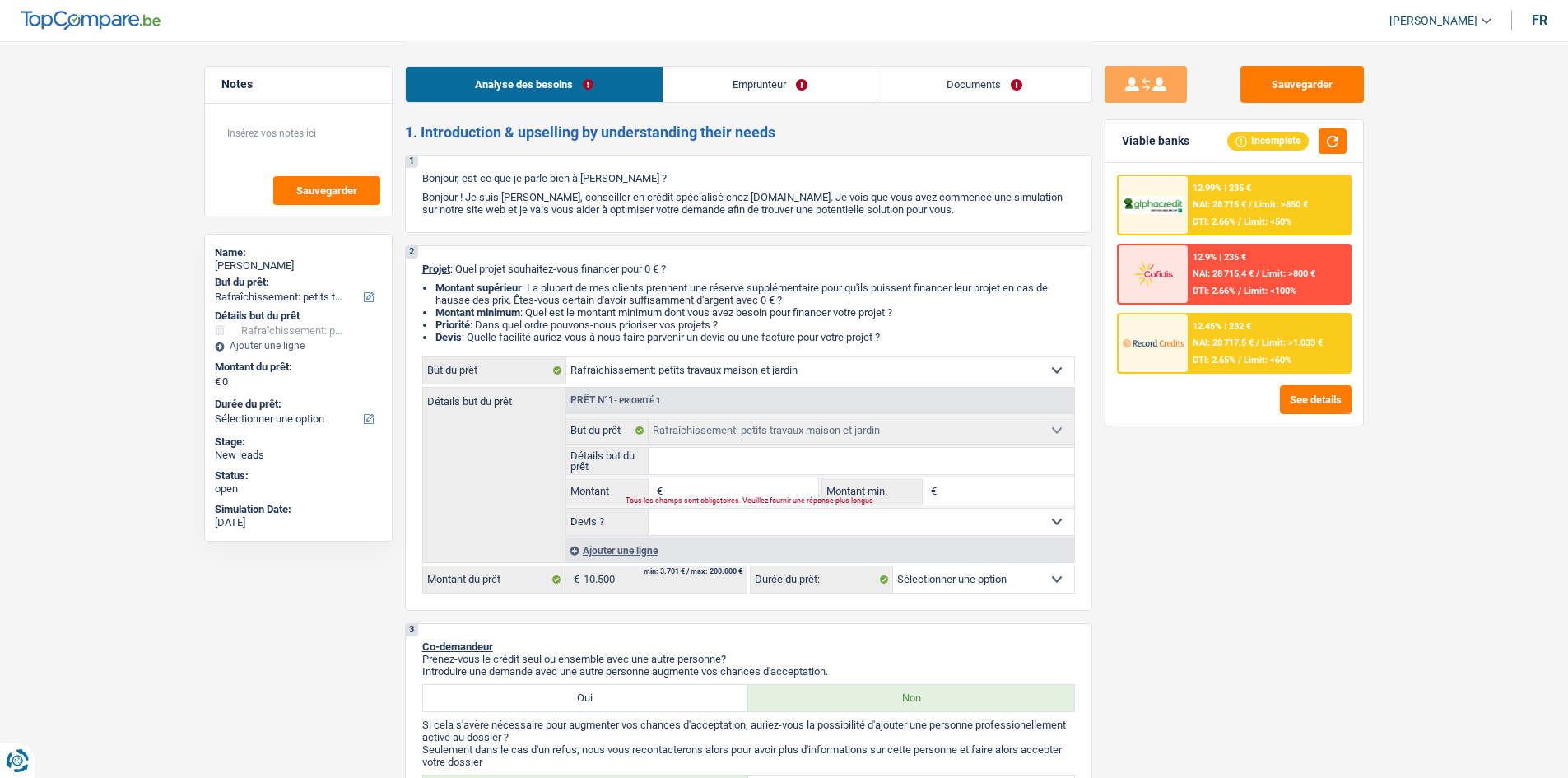
click at [708, 492] on input "Montant" at bounding box center [742, 491] width 150 height 27
type input "1"
type input "10"
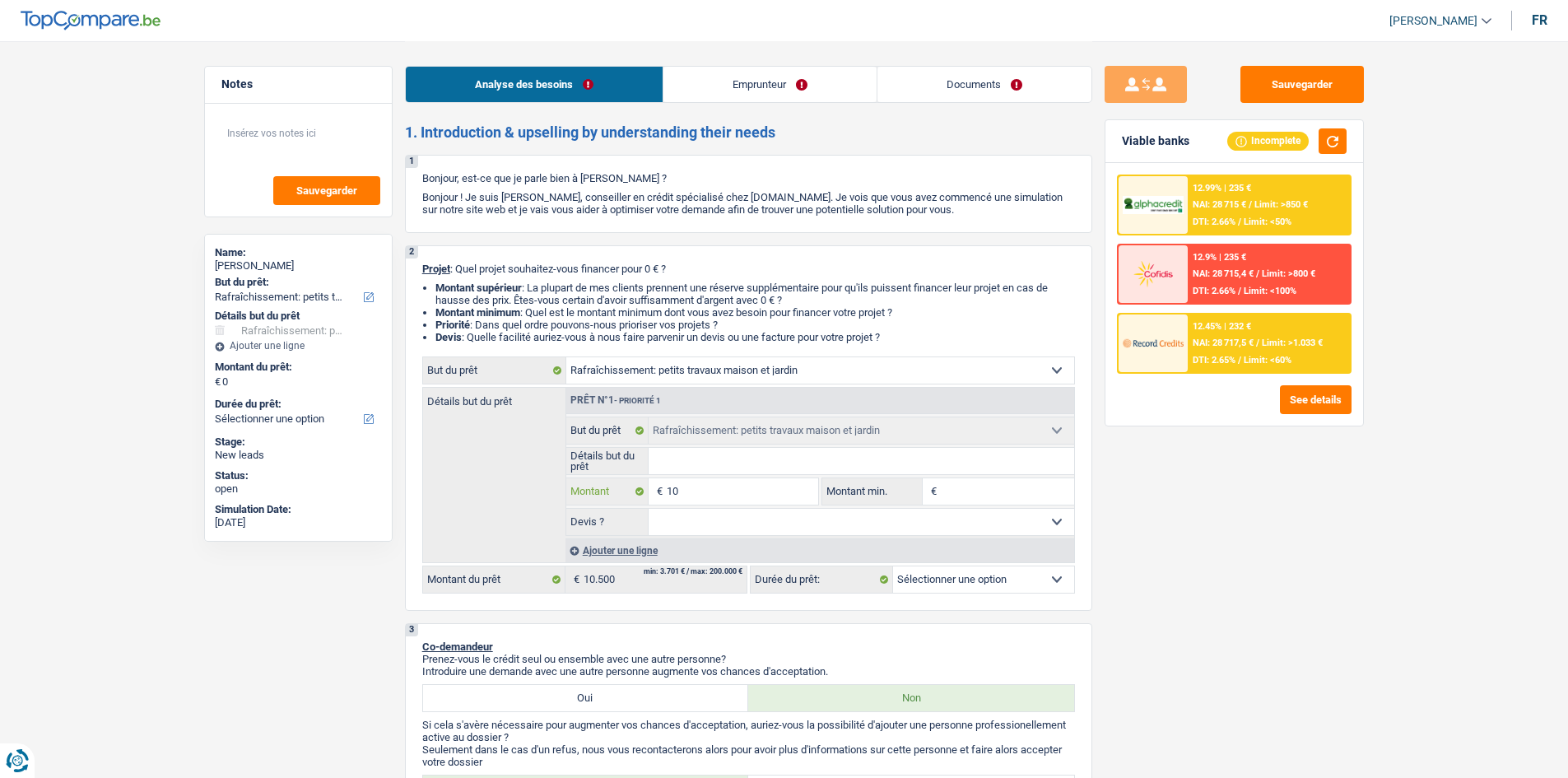
type input "105"
type input "1.050"
type input "10.500"
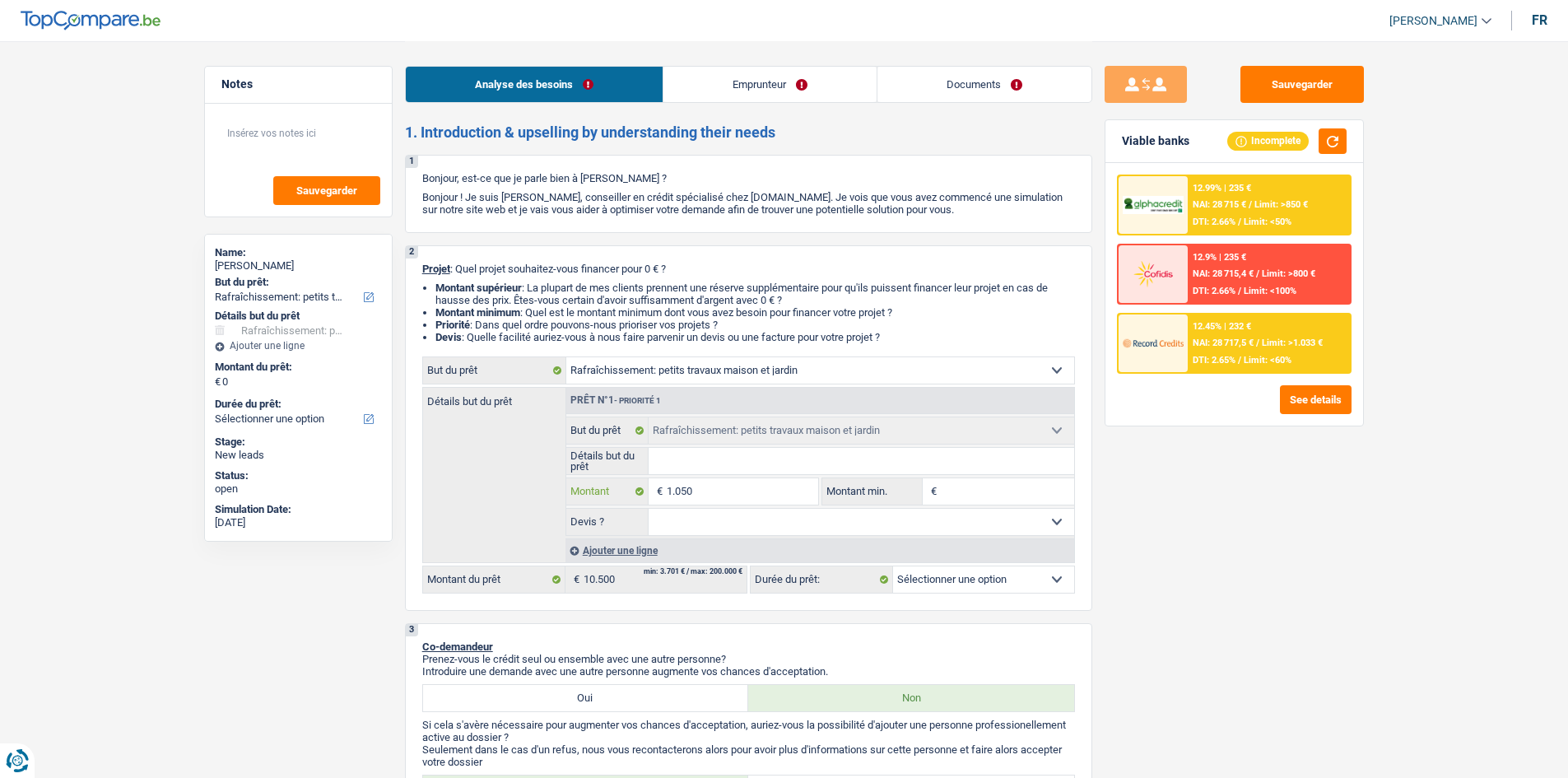
type input "10.500"
select select "60"
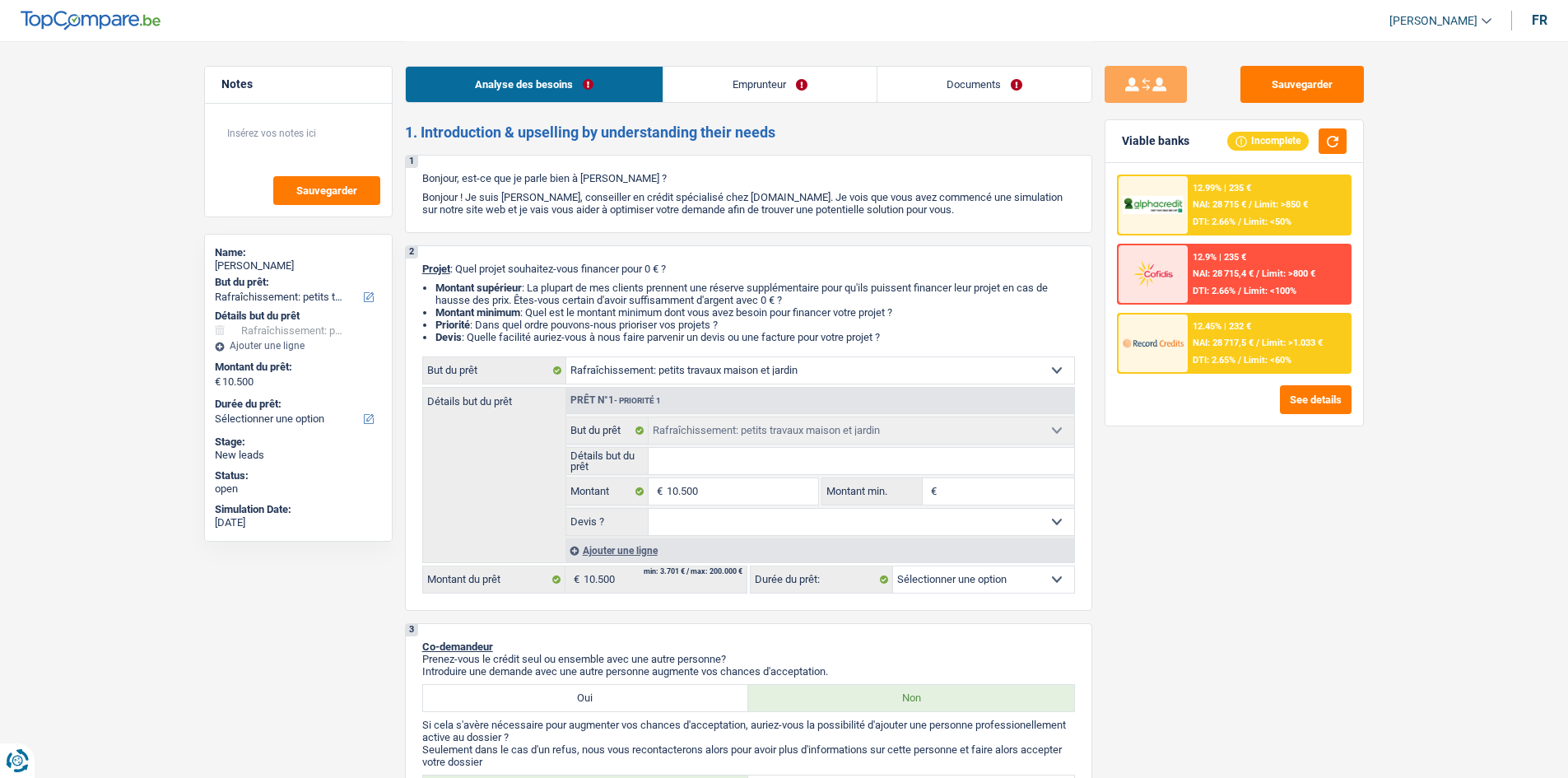
select select "60"
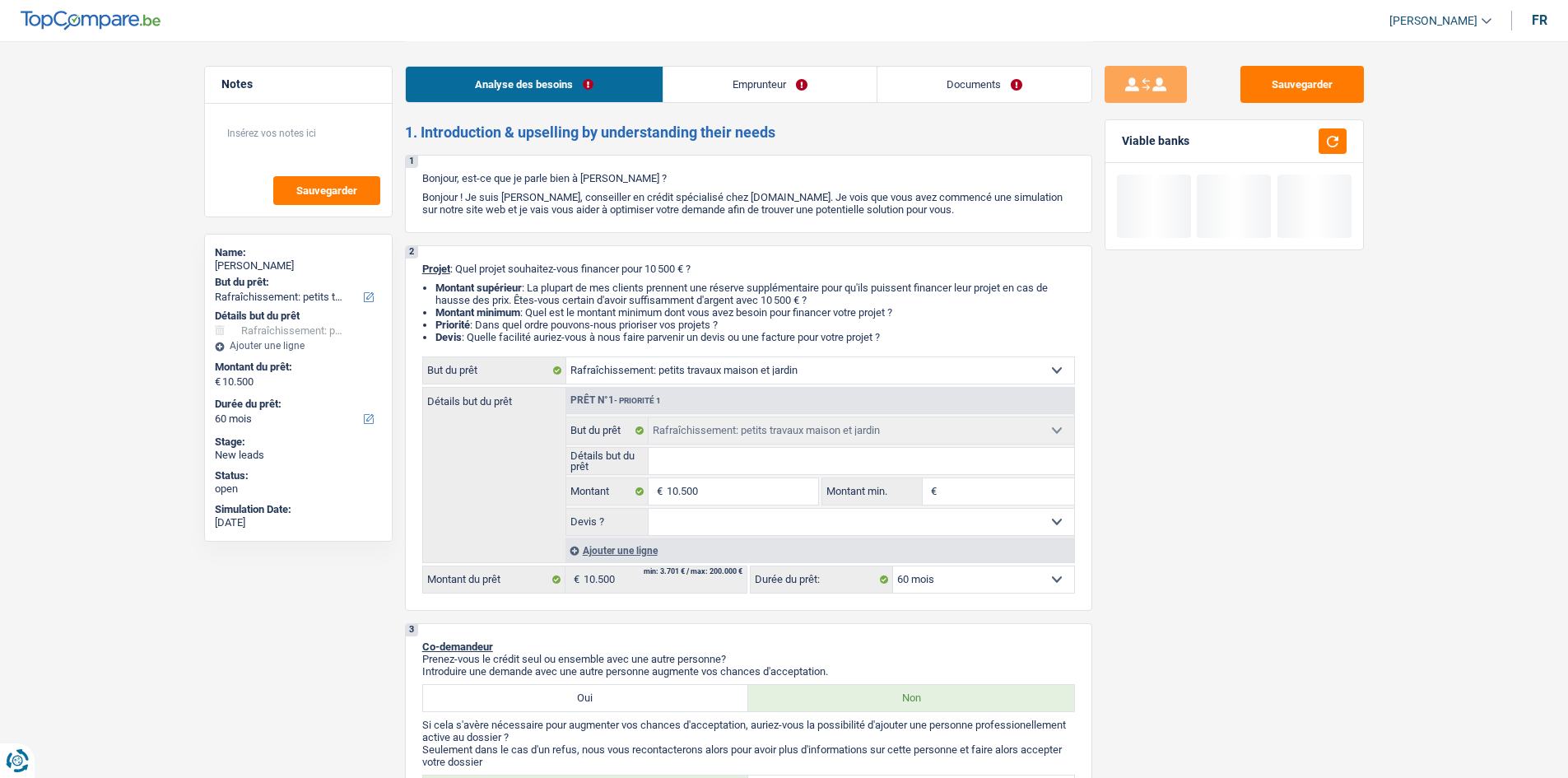
click at [708, 454] on input "Détails but du prêt" at bounding box center [861, 461] width 426 height 27
type input "r"
type input "re"
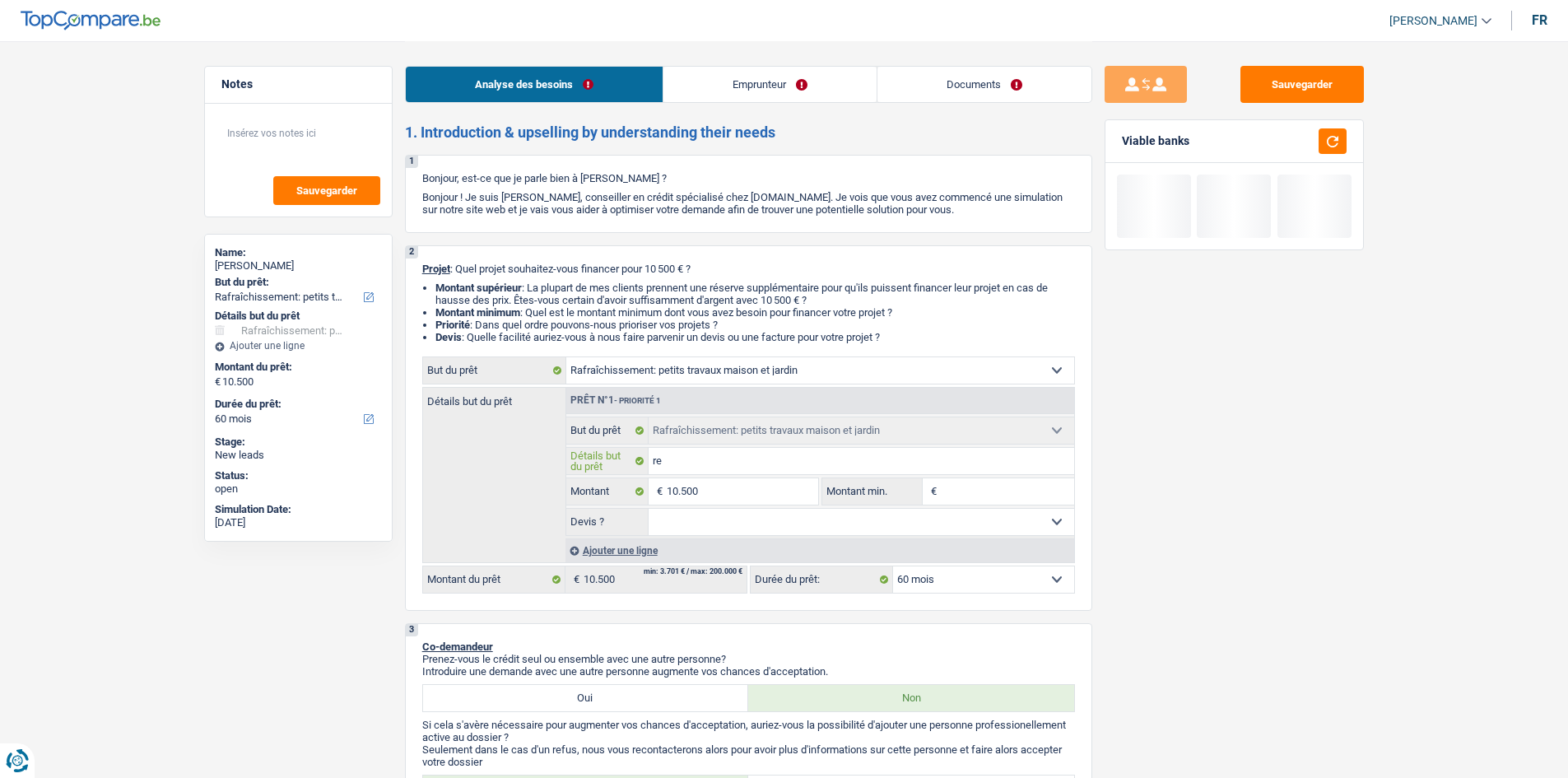
type input "ref"
type input "refa"
type input "refai"
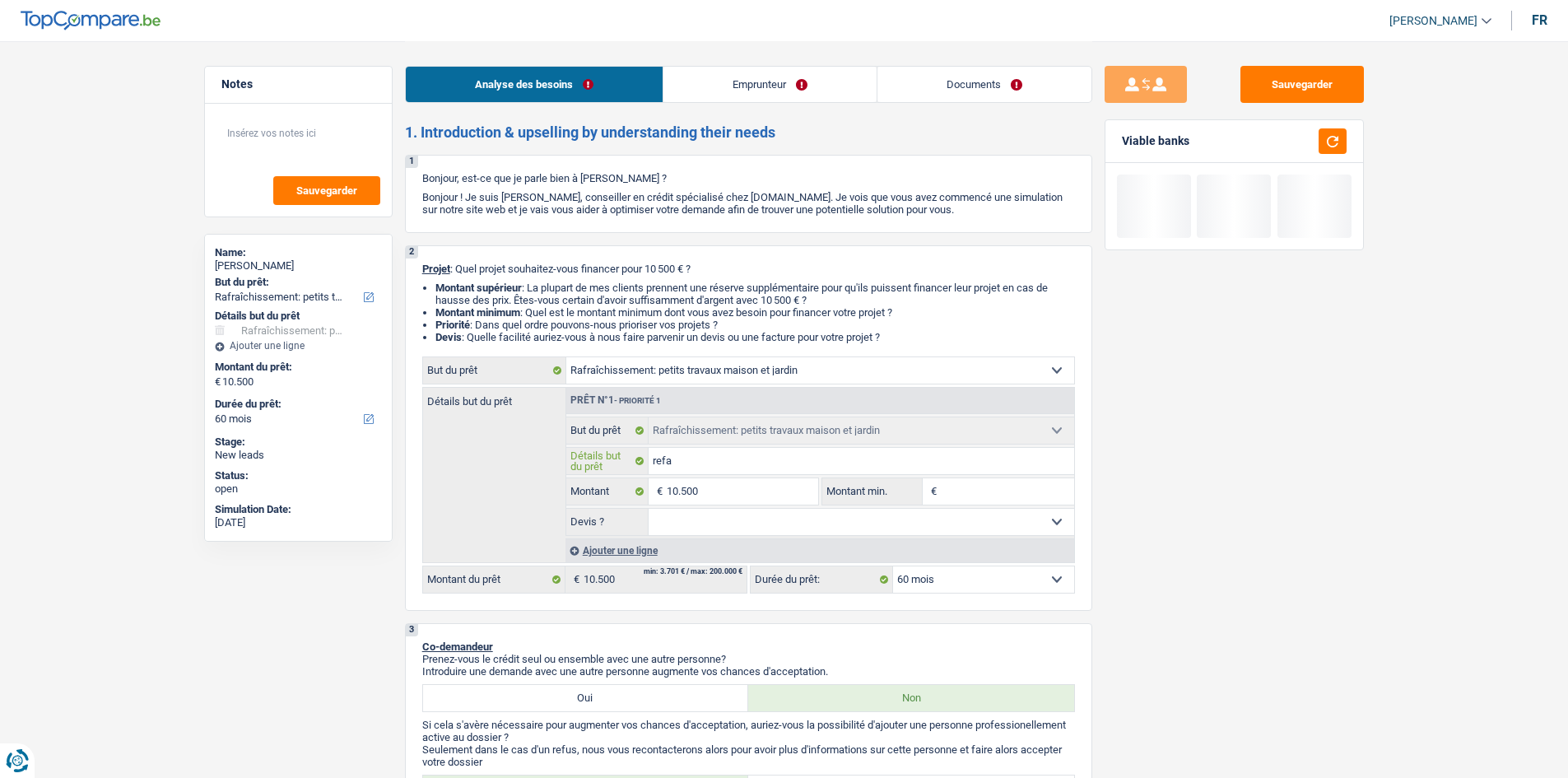
type input "refai"
type input "refair"
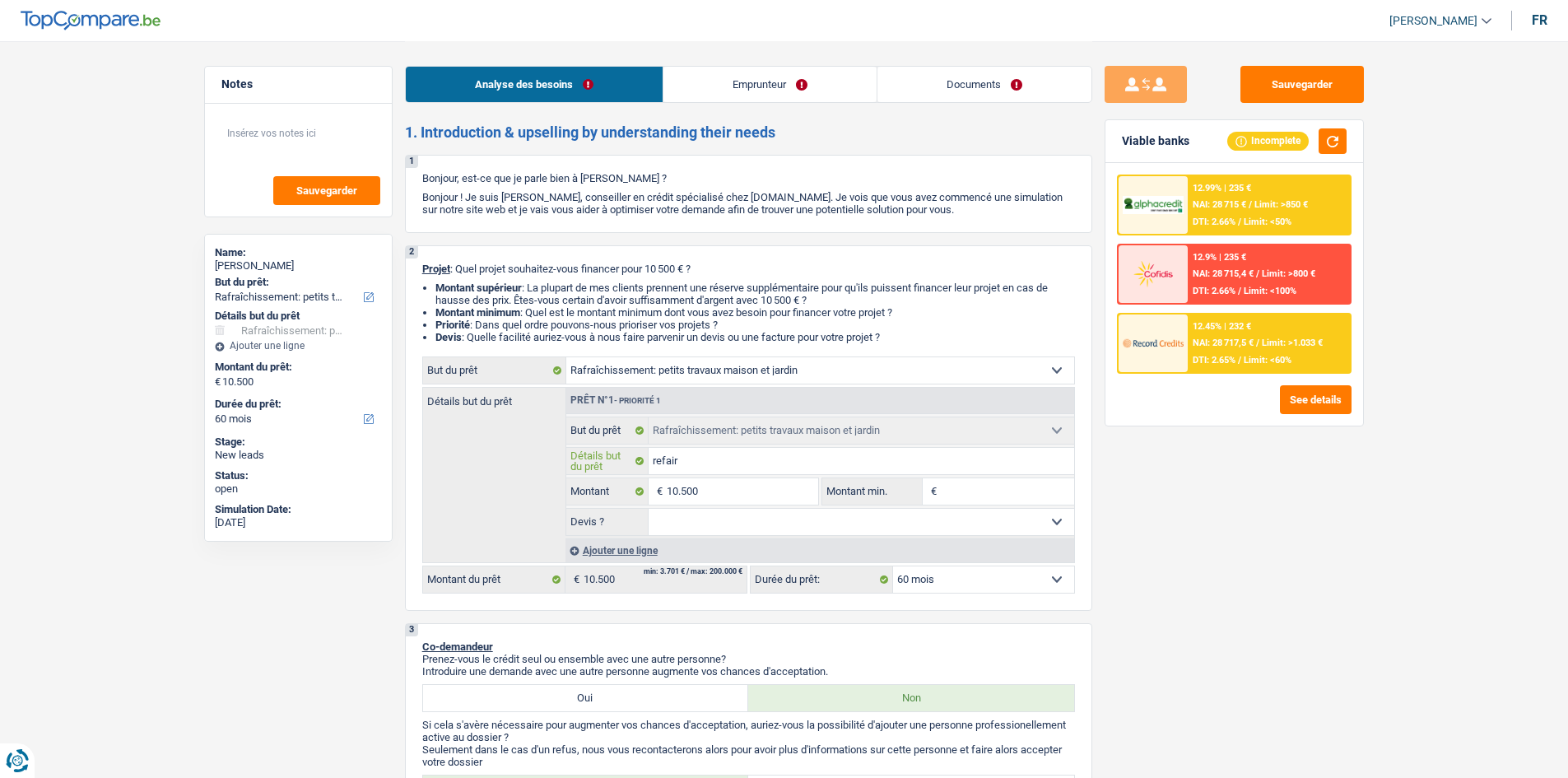
type input "refaire"
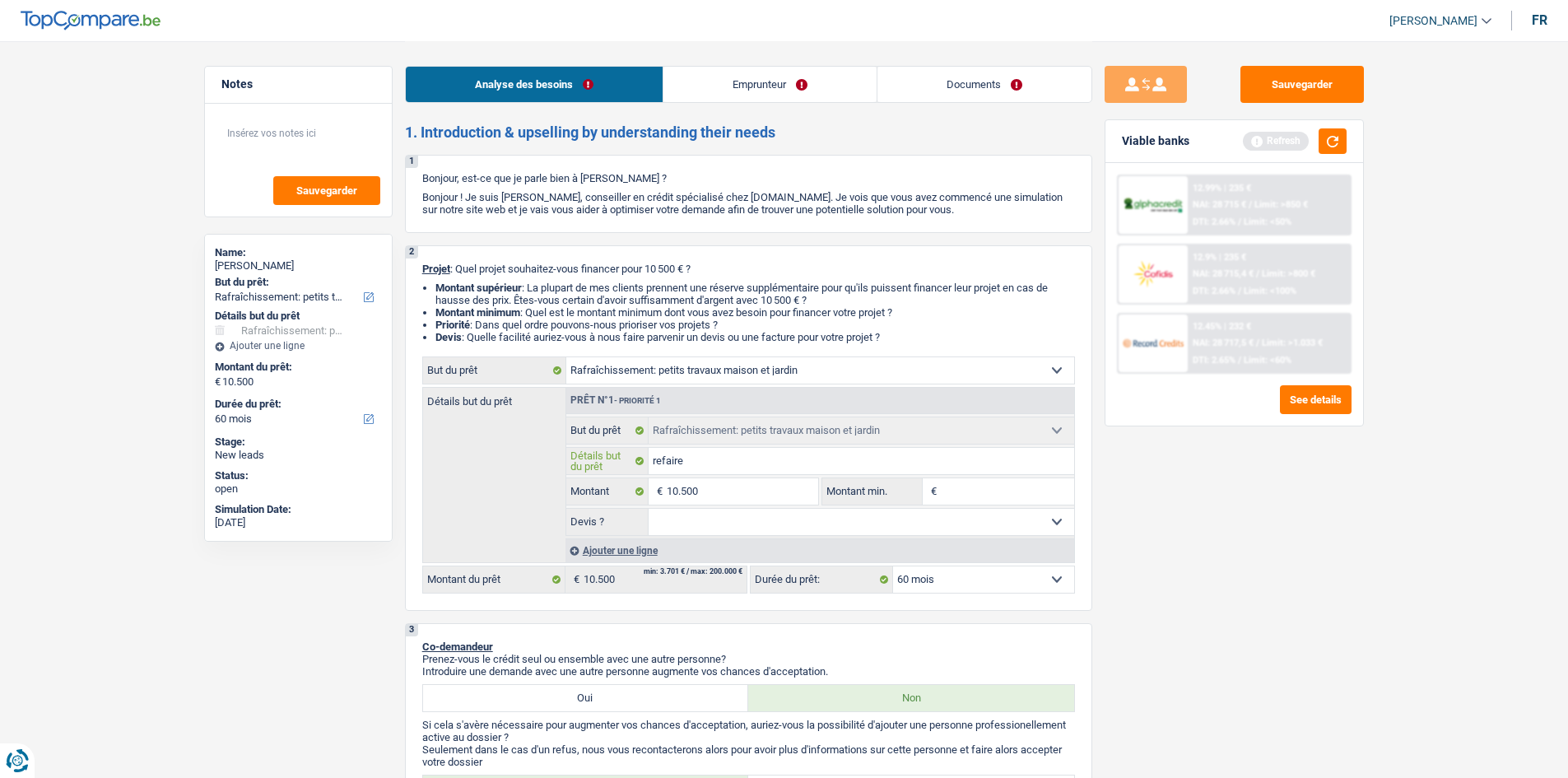
type input "refaire s"
type input "refaire so"
type input "refaire son"
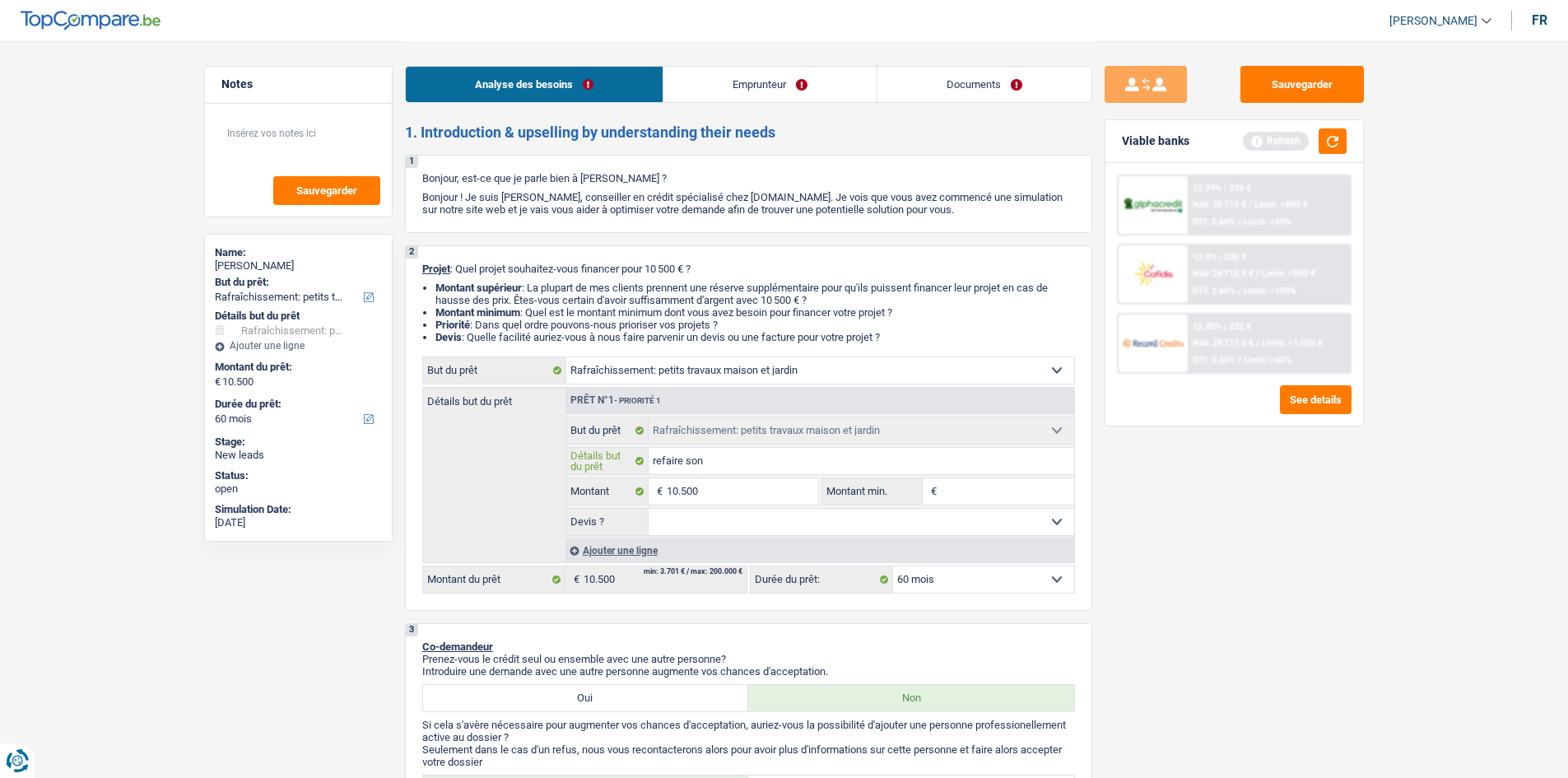
type input "refaire son"
type input "refaire son g"
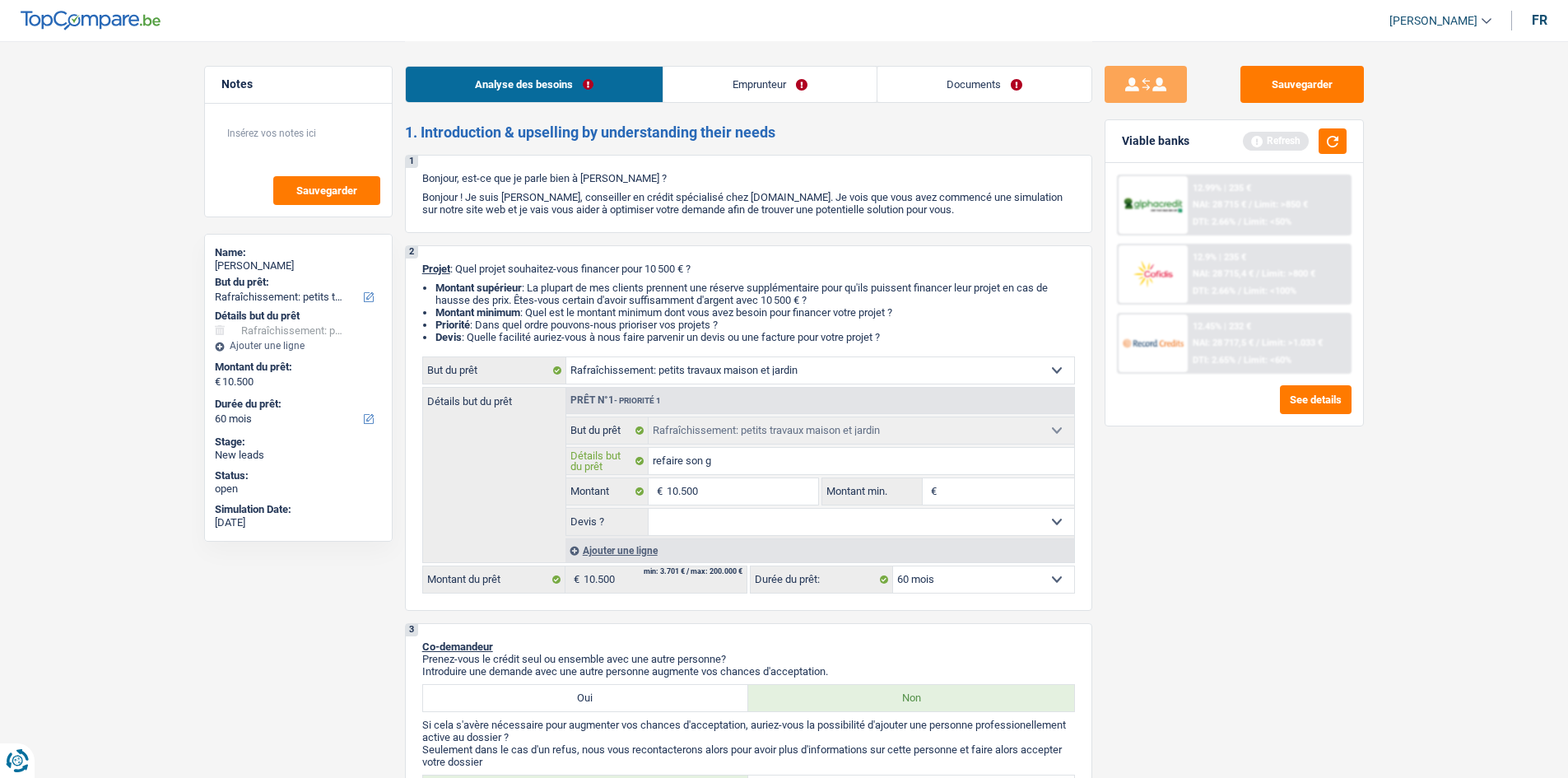
type input "refaire son ga"
type input "refaire son gar"
type input "refaire son gara"
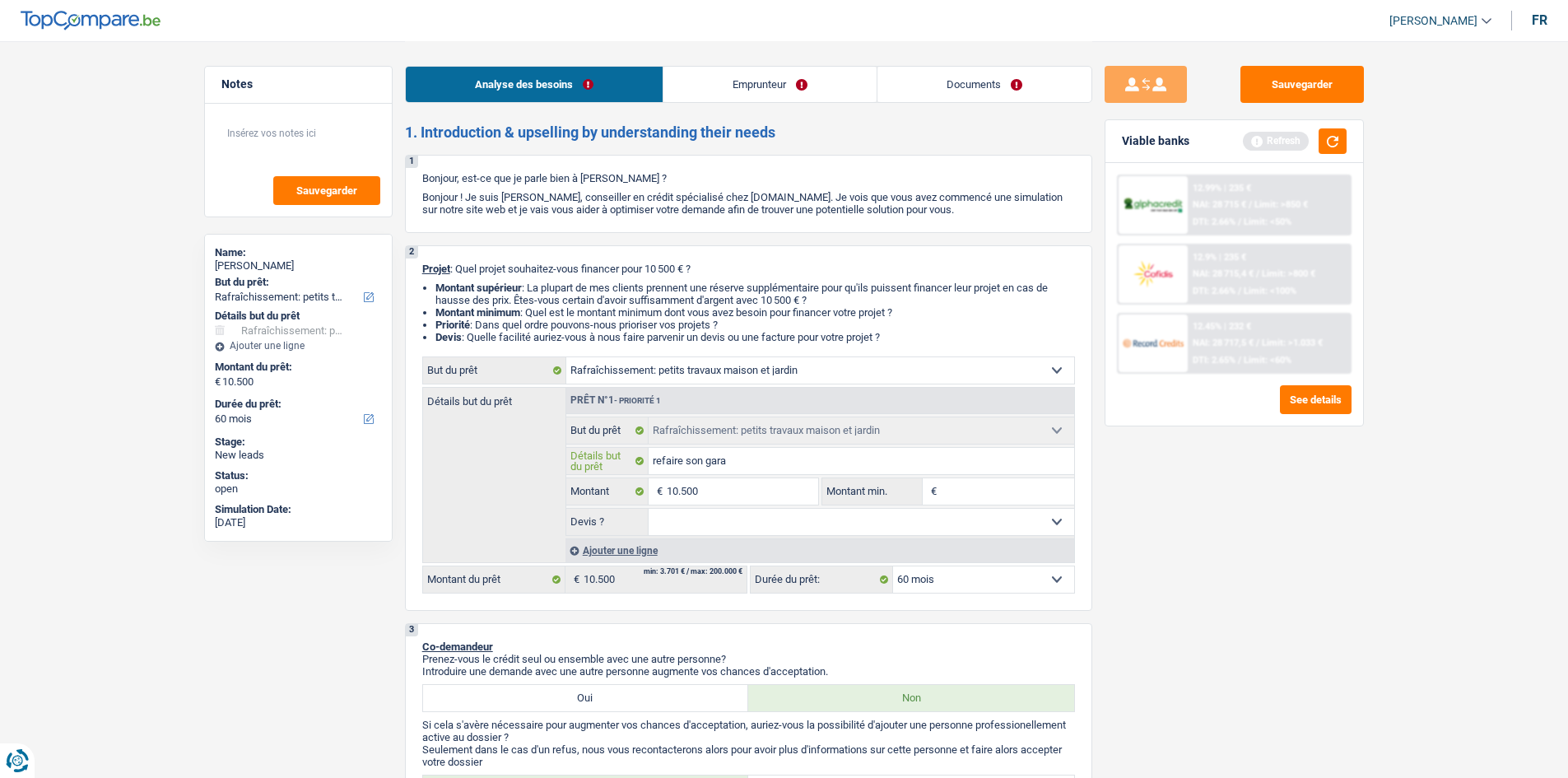
type input "refaire son gara"
type input "refaire son garag"
type input "refaire son garage"
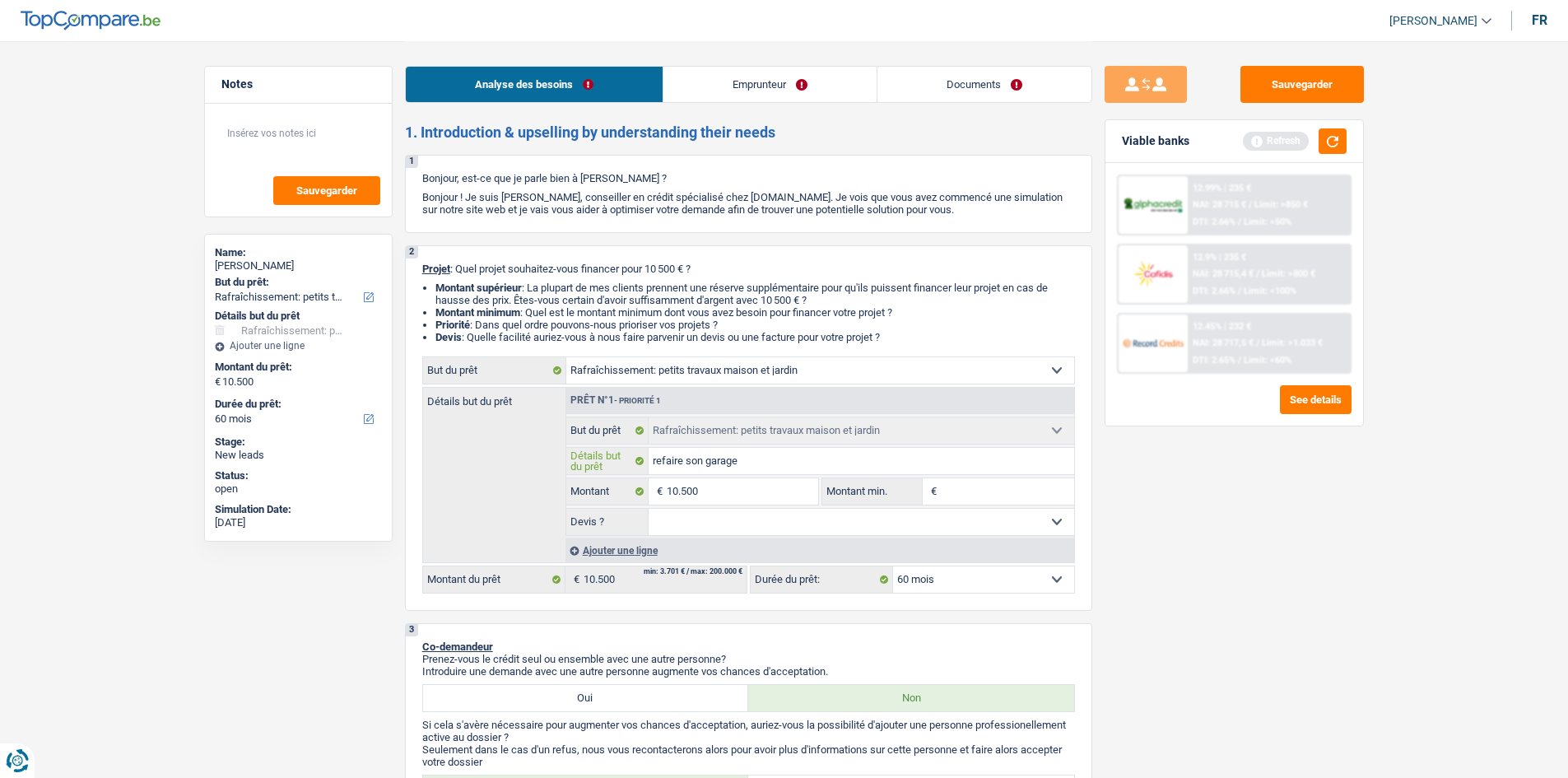
type input "refaire son garage"
type input "refaire son garage a"
type input "refaire son garage am"
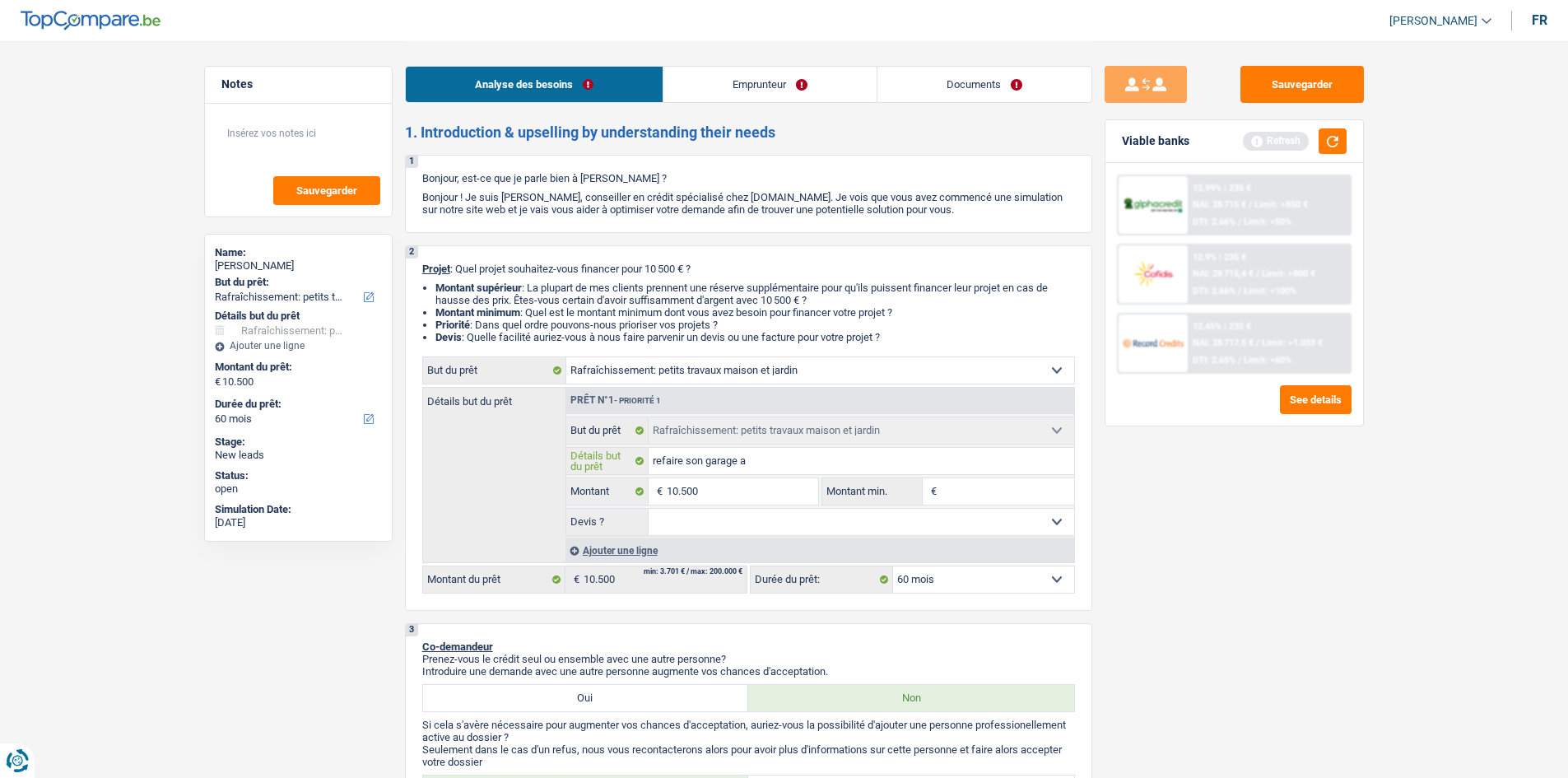
type input "refaire son garage am"
type input "refaire son garage amé"
type input "refaire son garage amén"
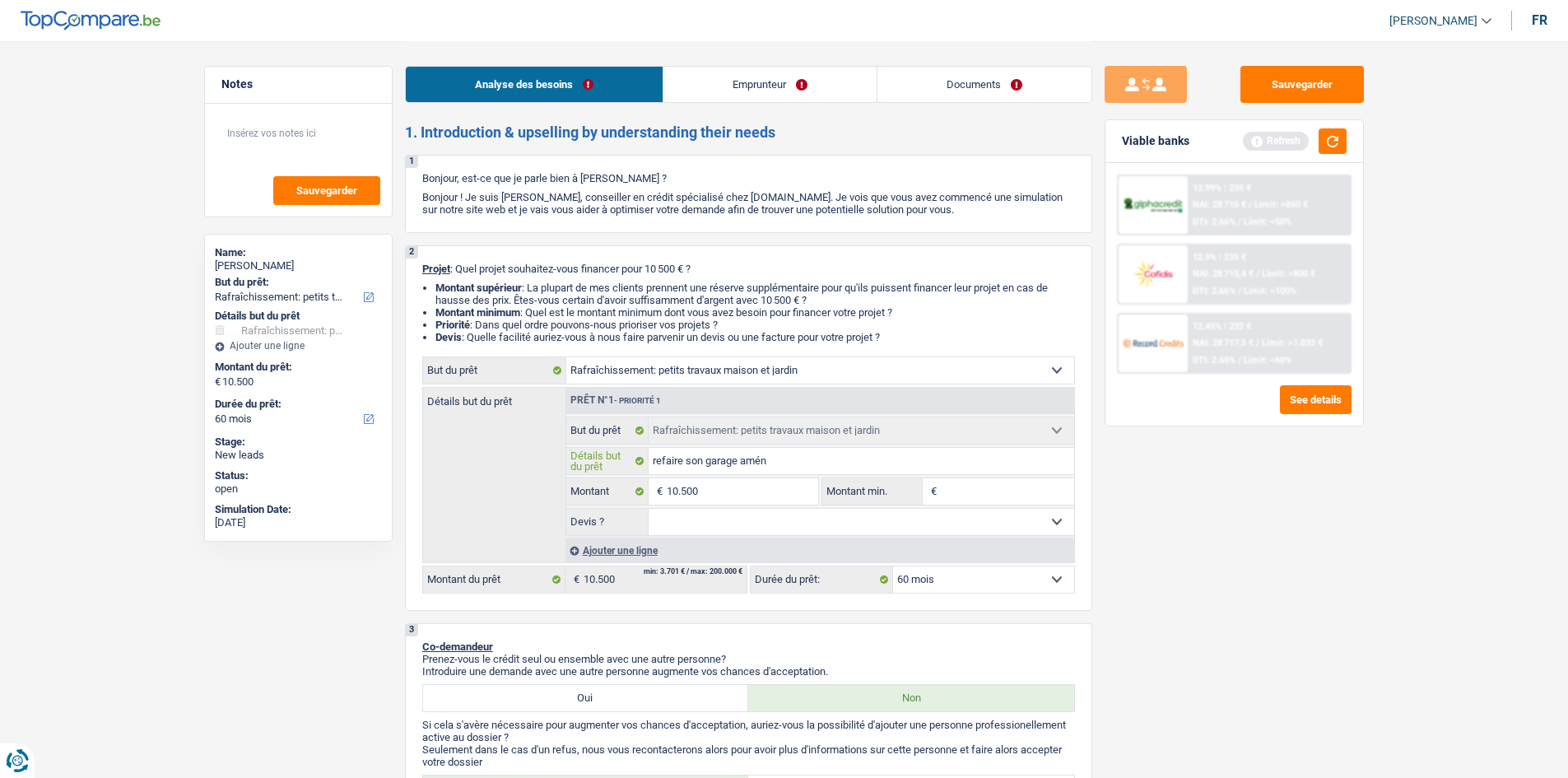
type input "refaire son garage aména"
type input "refaire son garage aménag"
type input "refaire son garage aménage"
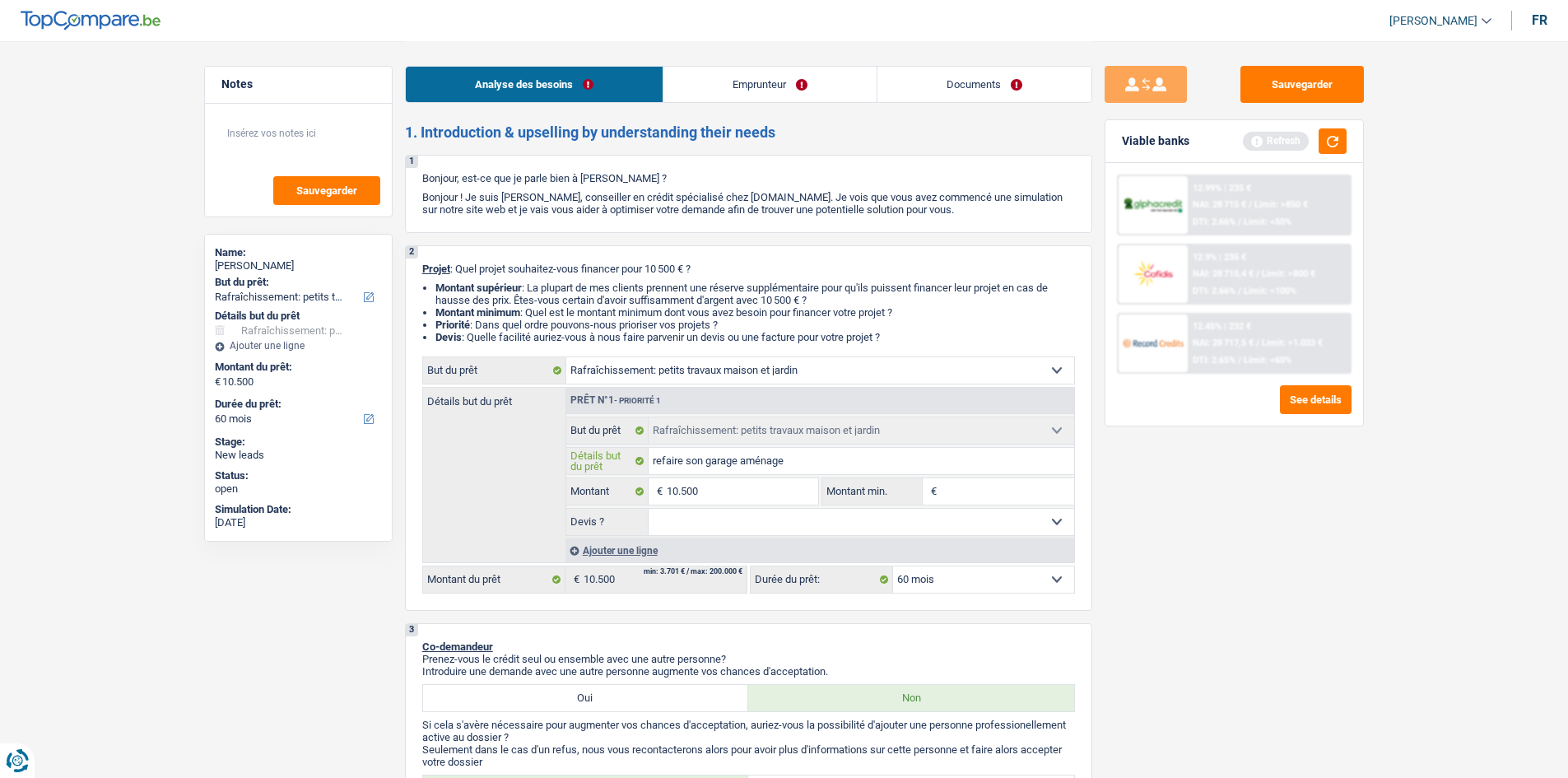
type input "refaire son garage aménage"
type input "refaire son garage aménager"
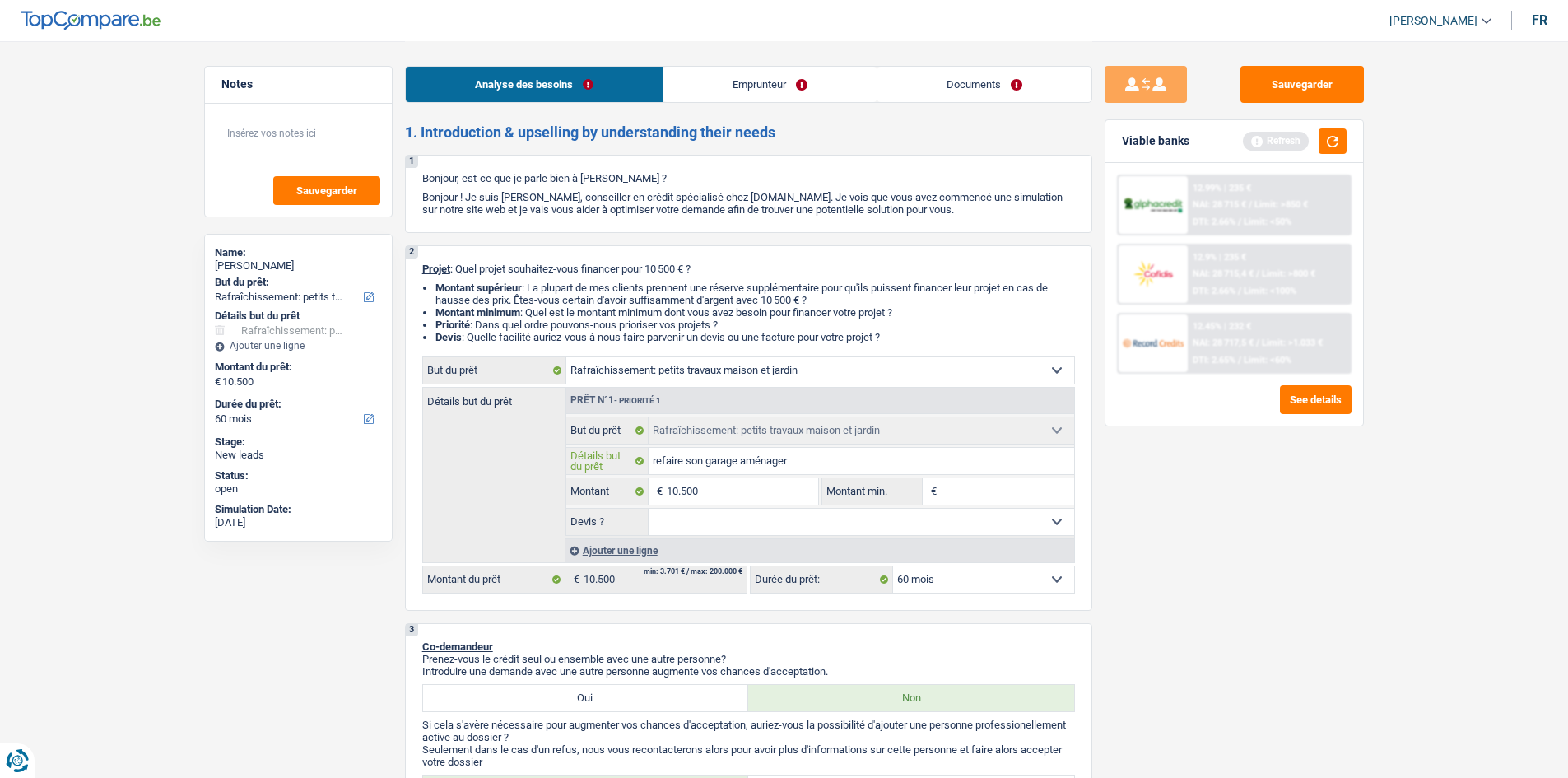
type input "refaire son garage aménager"
click at [774, 515] on select "Oui Non Non répondu Sélectionner une option" at bounding box center [861, 522] width 426 height 27
select select "false"
click at [648, 509] on select "Oui Non Non répondu Sélectionner une option" at bounding box center [861, 522] width 426 height 27
select select "false"
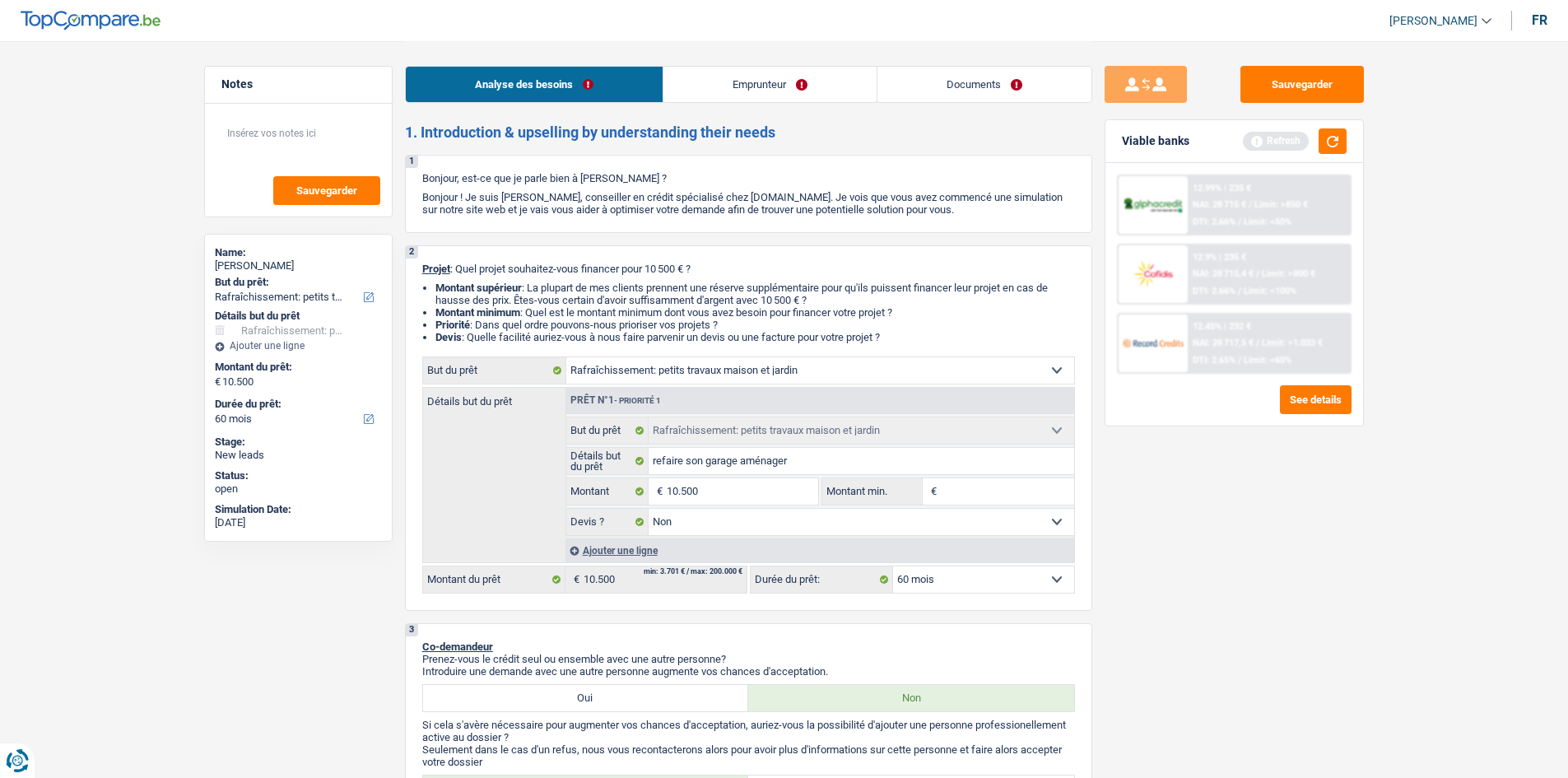
click at [784, 79] on link "Emprunteur" at bounding box center [770, 84] width 213 height 35
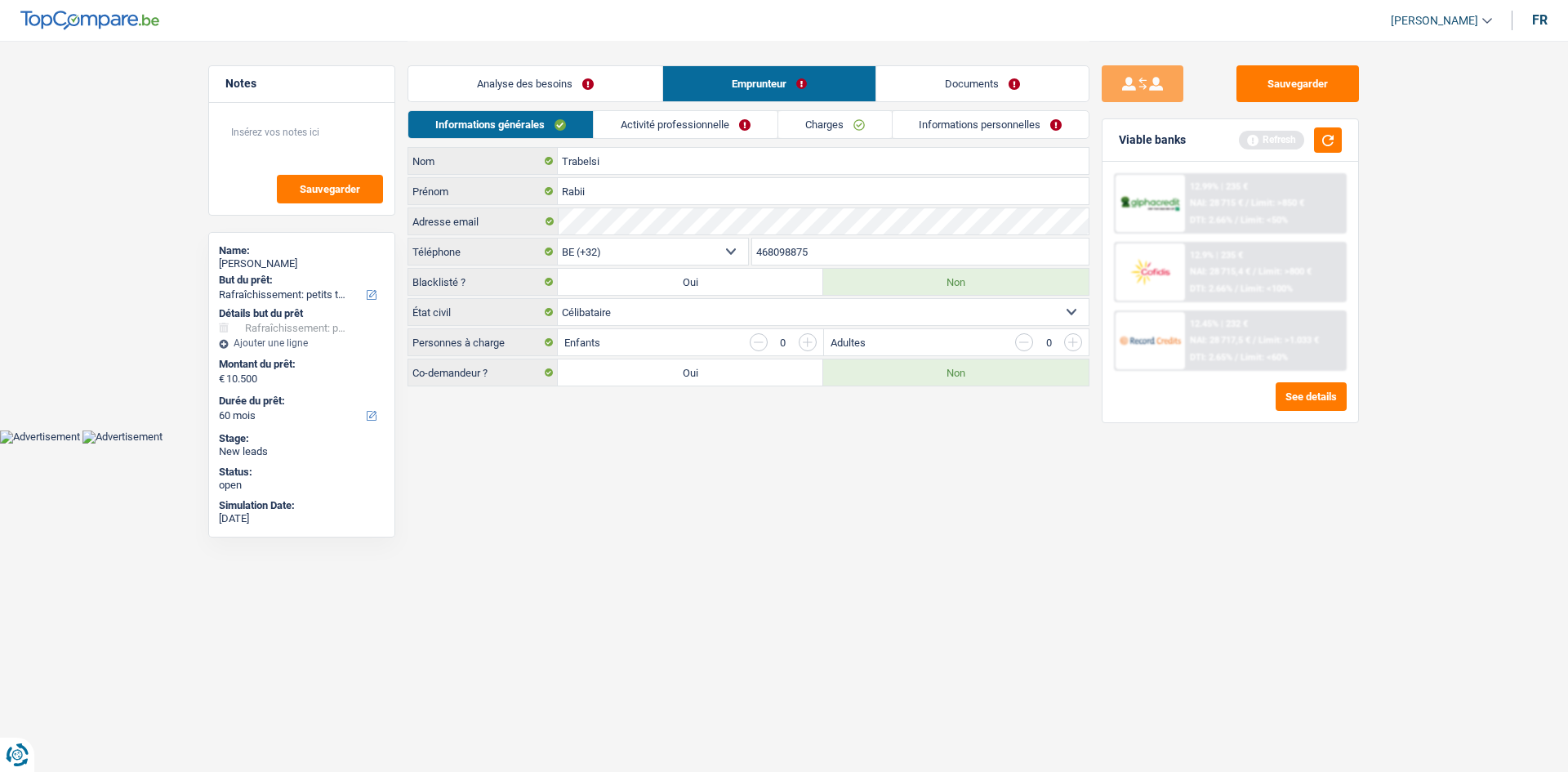
click at [683, 128] on link "Activité professionnelle" at bounding box center [686, 125] width 184 height 27
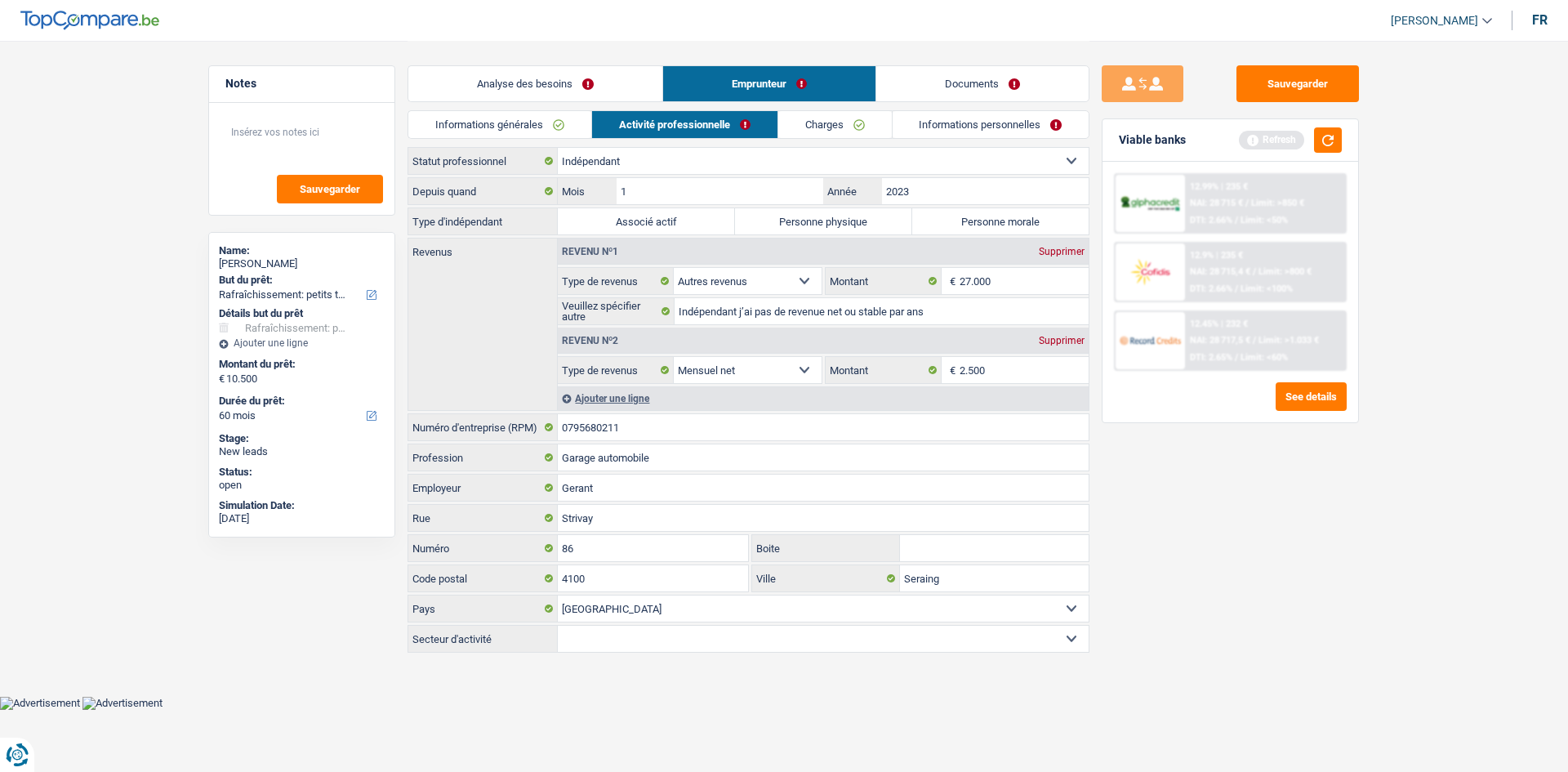
click at [812, 221] on label "Personne physique" at bounding box center [824, 222] width 178 height 26
click at [812, 221] on input "Personne physique" at bounding box center [824, 222] width 178 height 26
radio input "true"
click at [1049, 248] on div "Supprimer" at bounding box center [1062, 251] width 54 height 9
select select "netSalary"
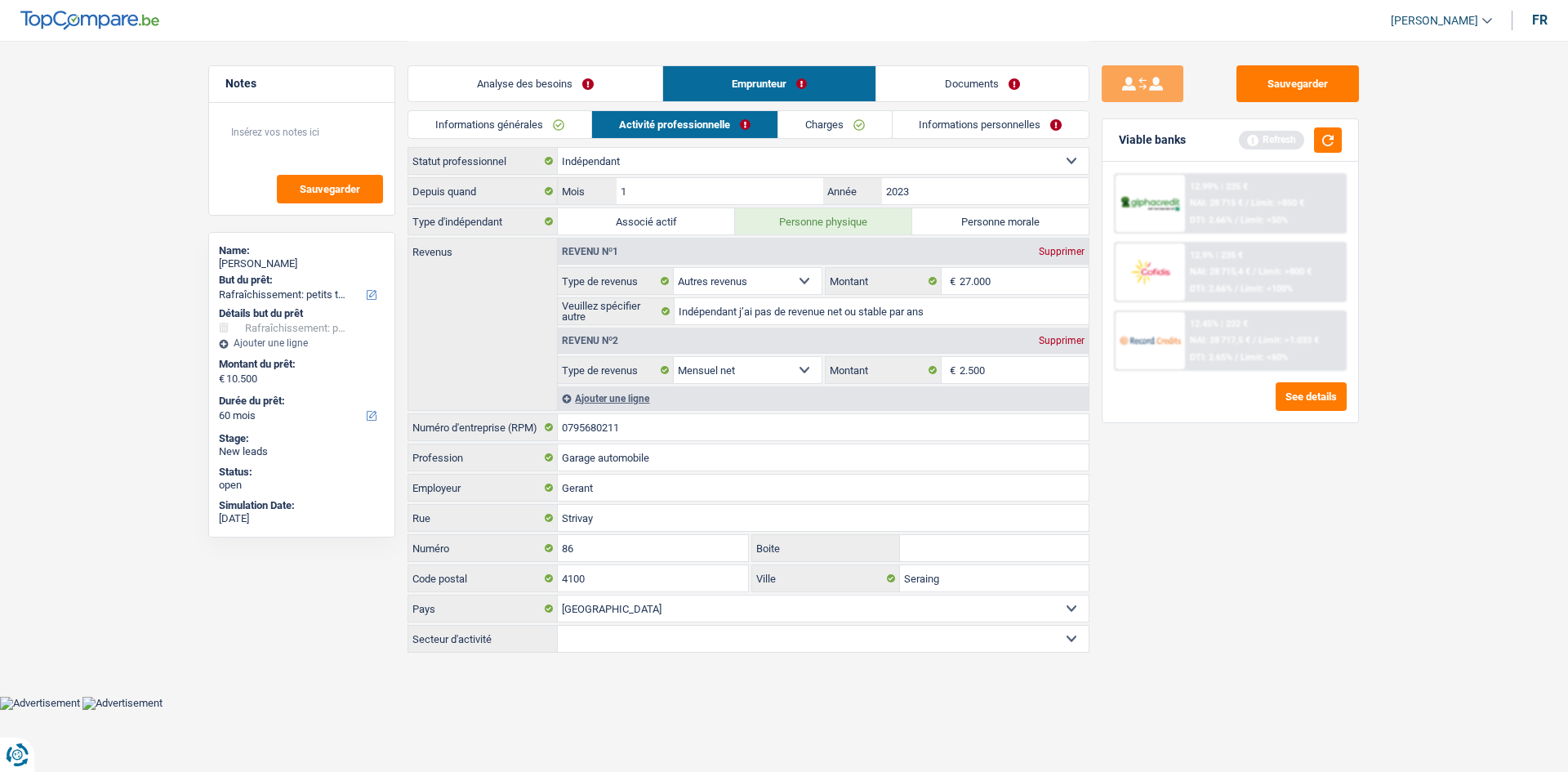
type input "2.500"
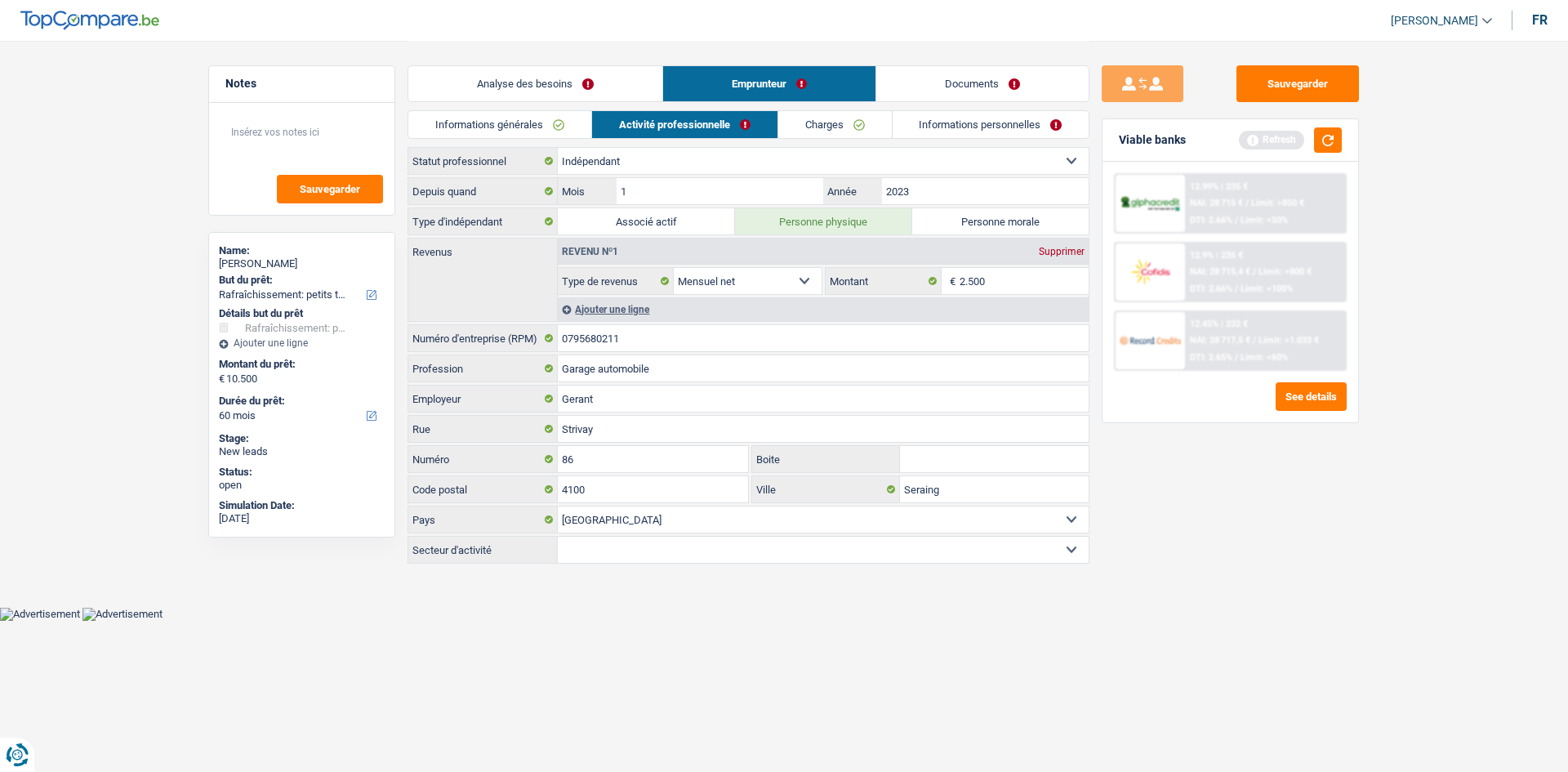
click at [840, 128] on link "Charges" at bounding box center [835, 125] width 113 height 27
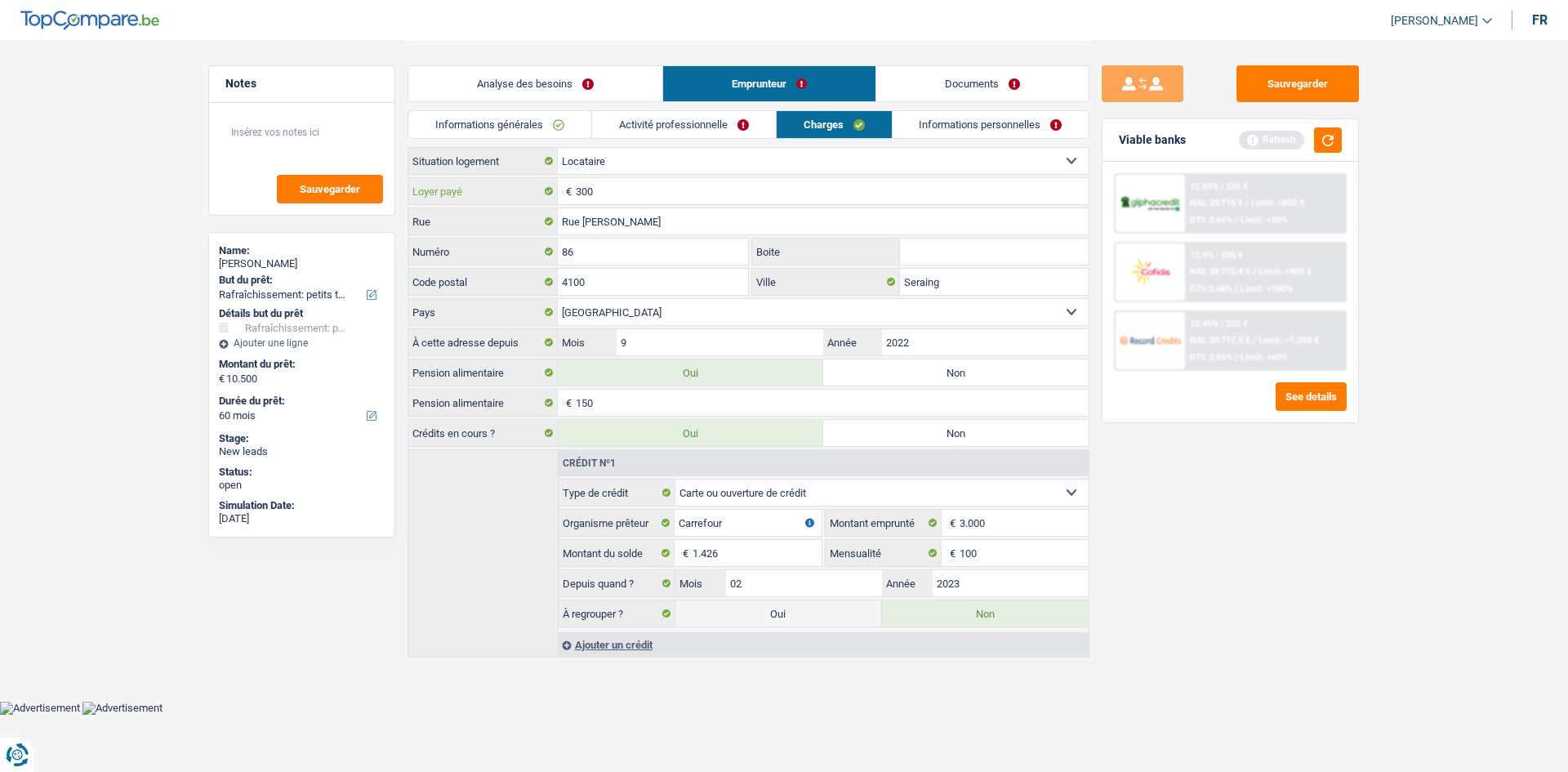
click at [614, 198] on input "300" at bounding box center [832, 192] width 513 height 26
click at [728, 138] on li "Activité professionnelle" at bounding box center [683, 125] width 184 height 28
click at [725, 126] on link "Activité professionnelle" at bounding box center [684, 125] width 184 height 27
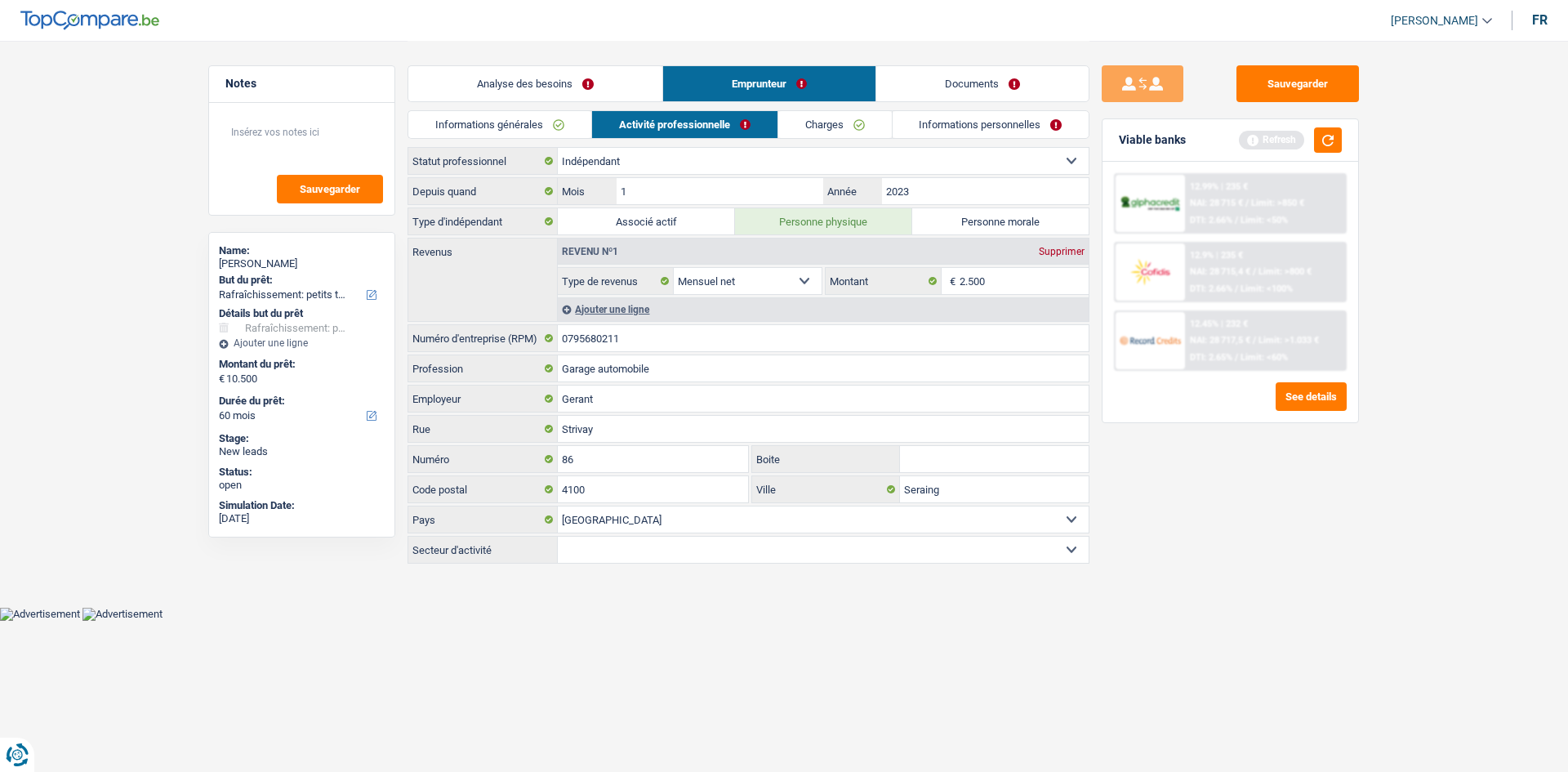
click at [825, 129] on link "Charges" at bounding box center [835, 125] width 113 height 27
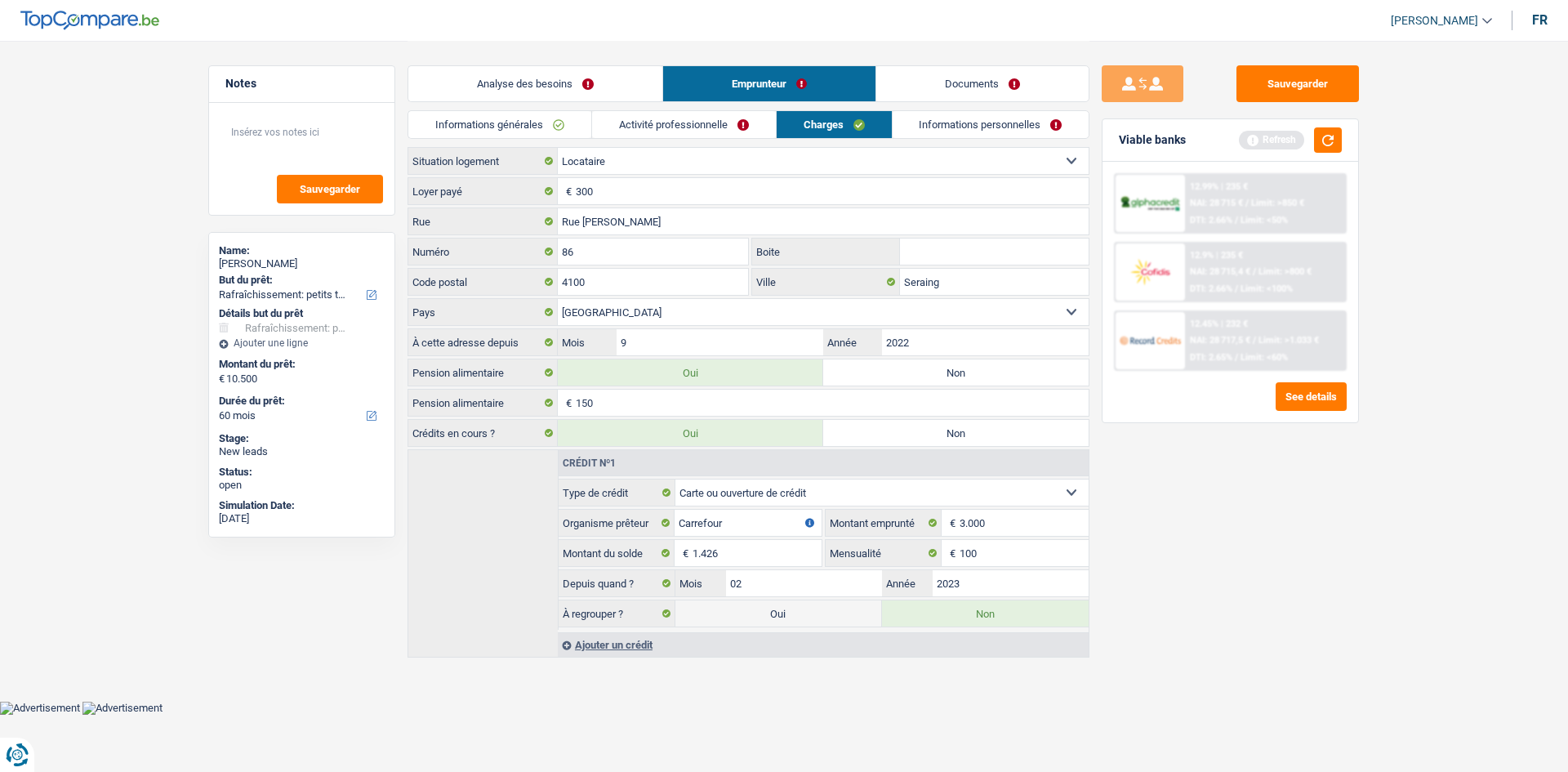
click at [956, 125] on link "Informations personnelles" at bounding box center [991, 125] width 196 height 27
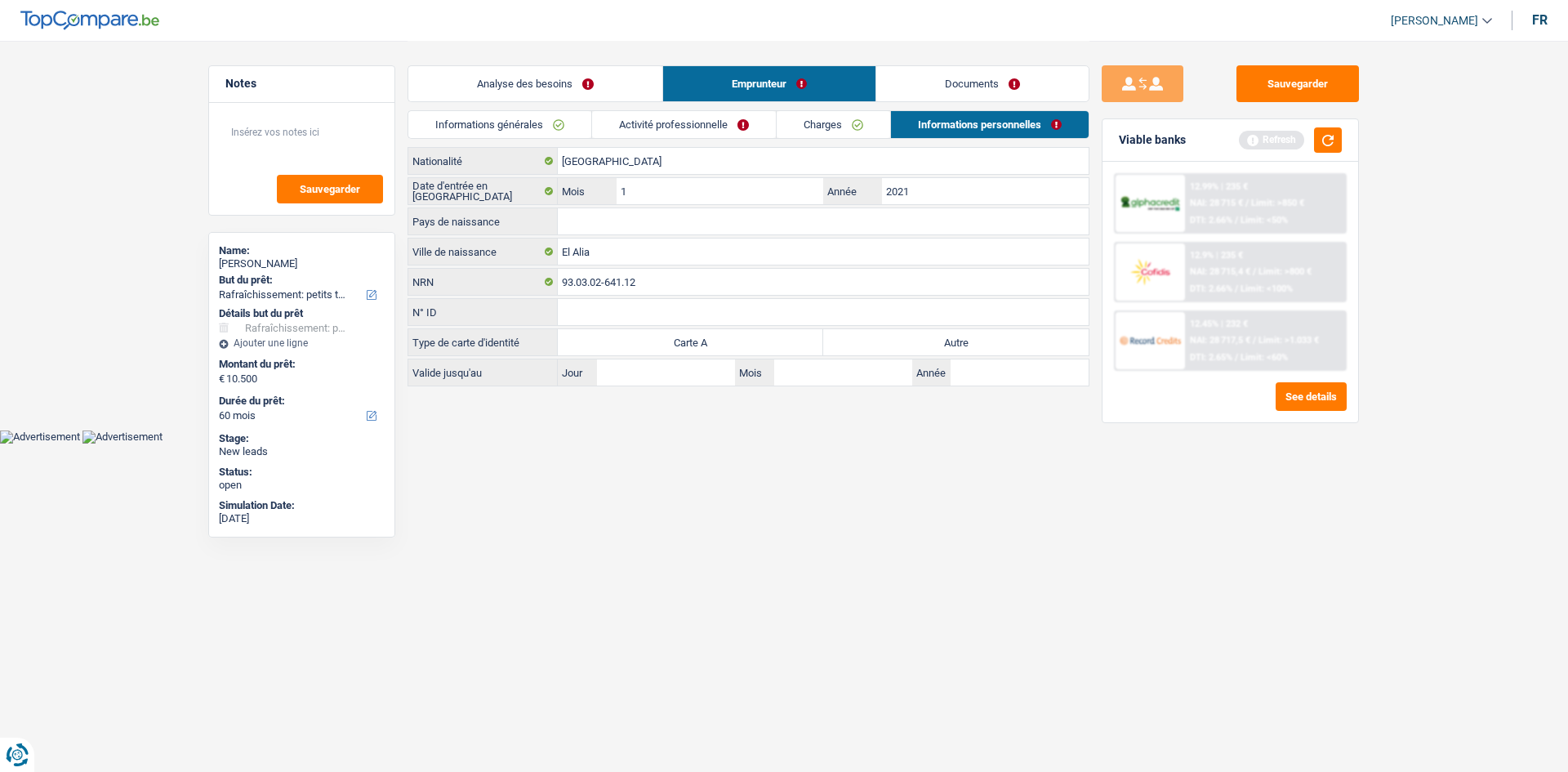
click at [611, 89] on link "Analyse des besoins" at bounding box center [535, 83] width 254 height 35
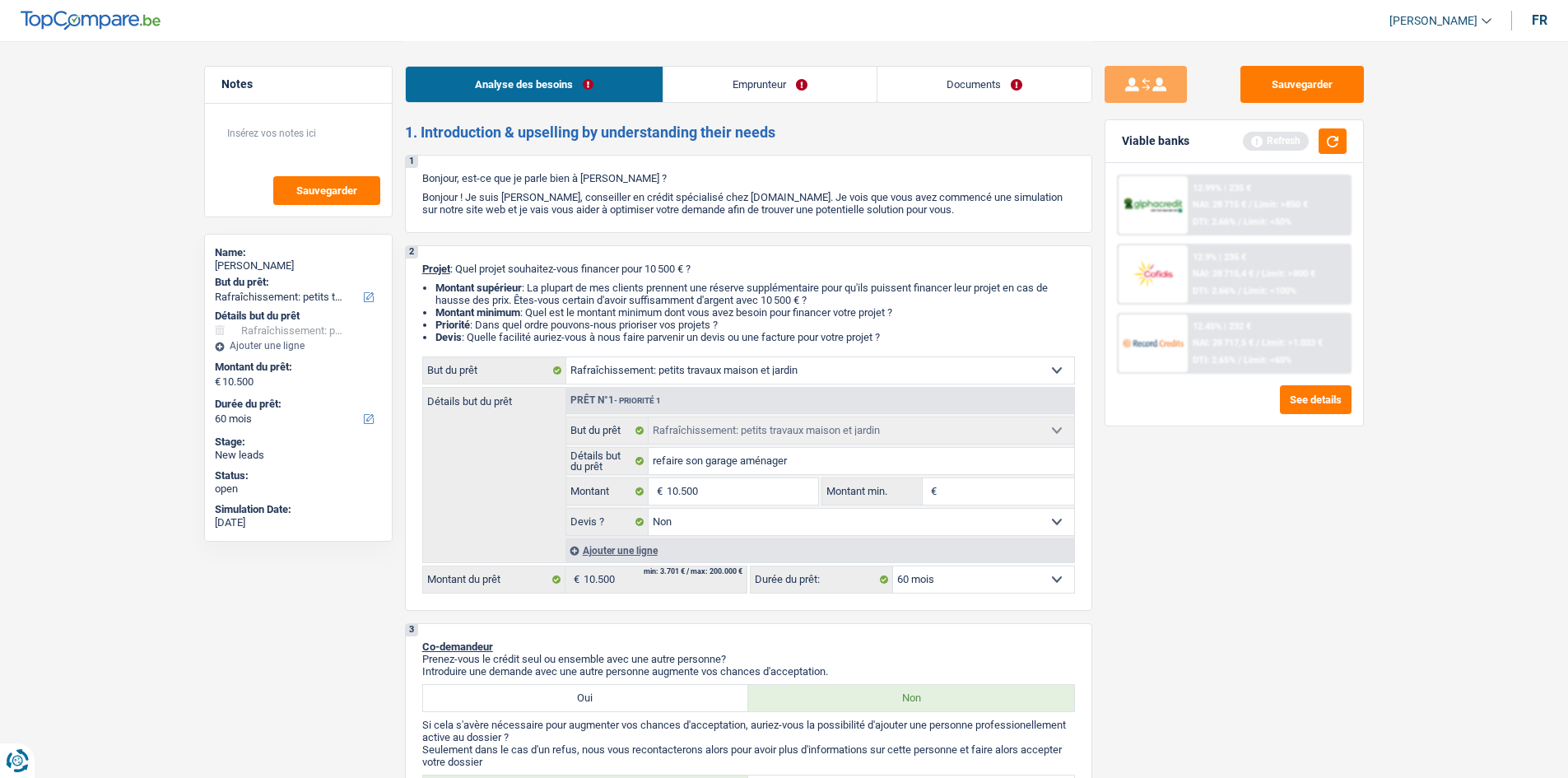
click at [718, 83] on link "Emprunteur" at bounding box center [770, 84] width 213 height 35
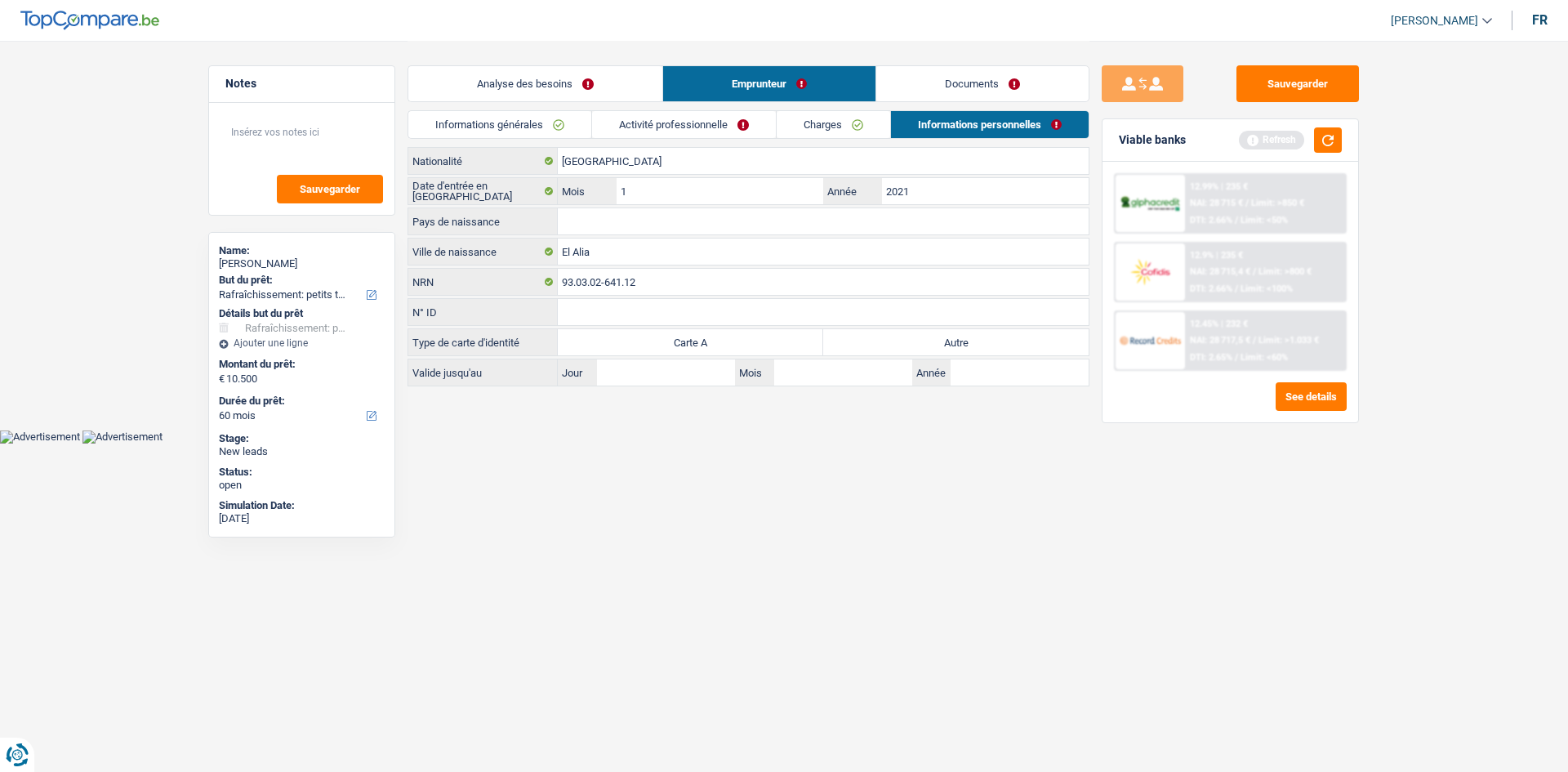
click at [554, 125] on link "Informations générales" at bounding box center [500, 125] width 183 height 27
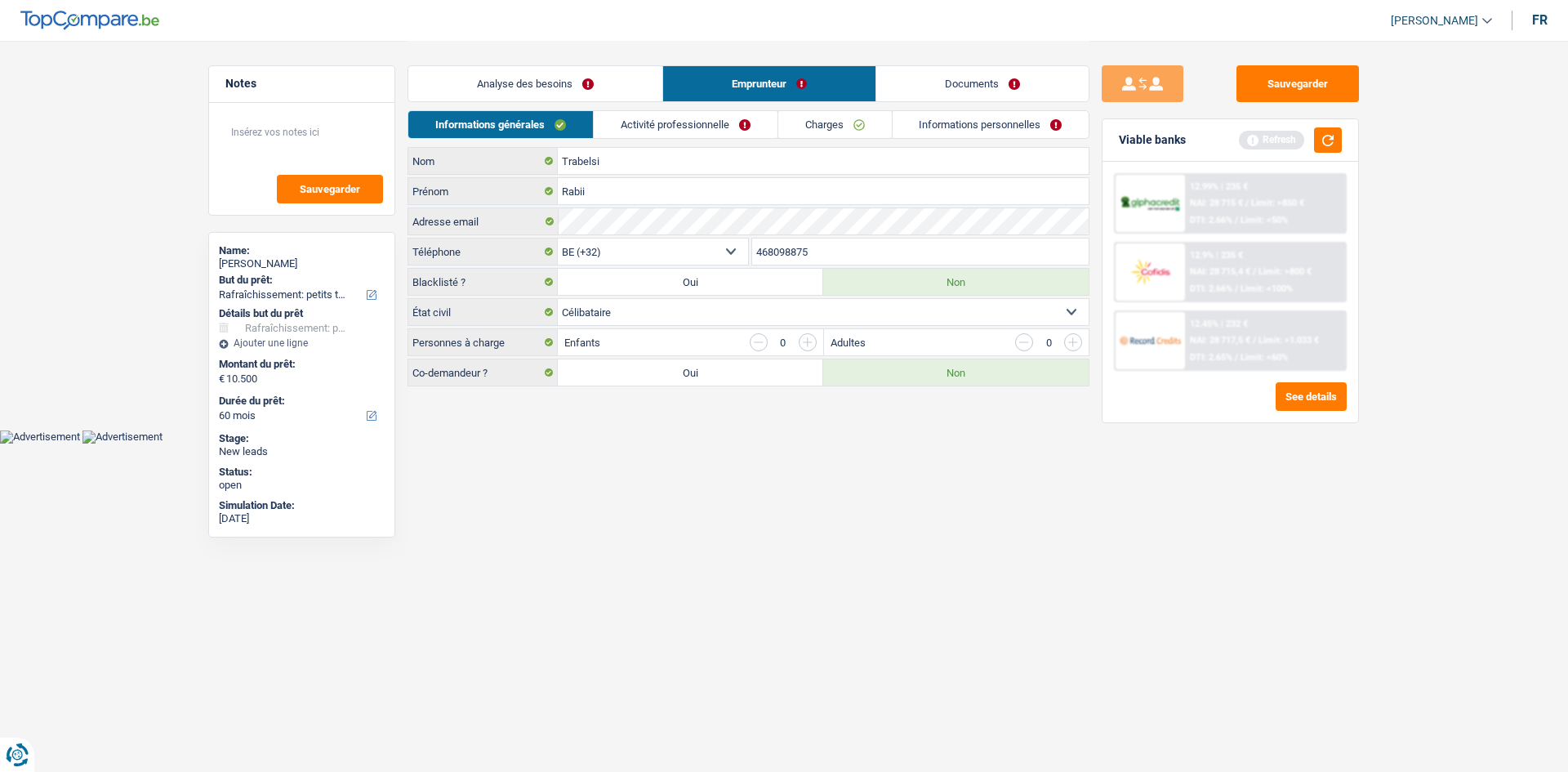
click at [910, 121] on link "Informations personnelles" at bounding box center [991, 125] width 196 height 27
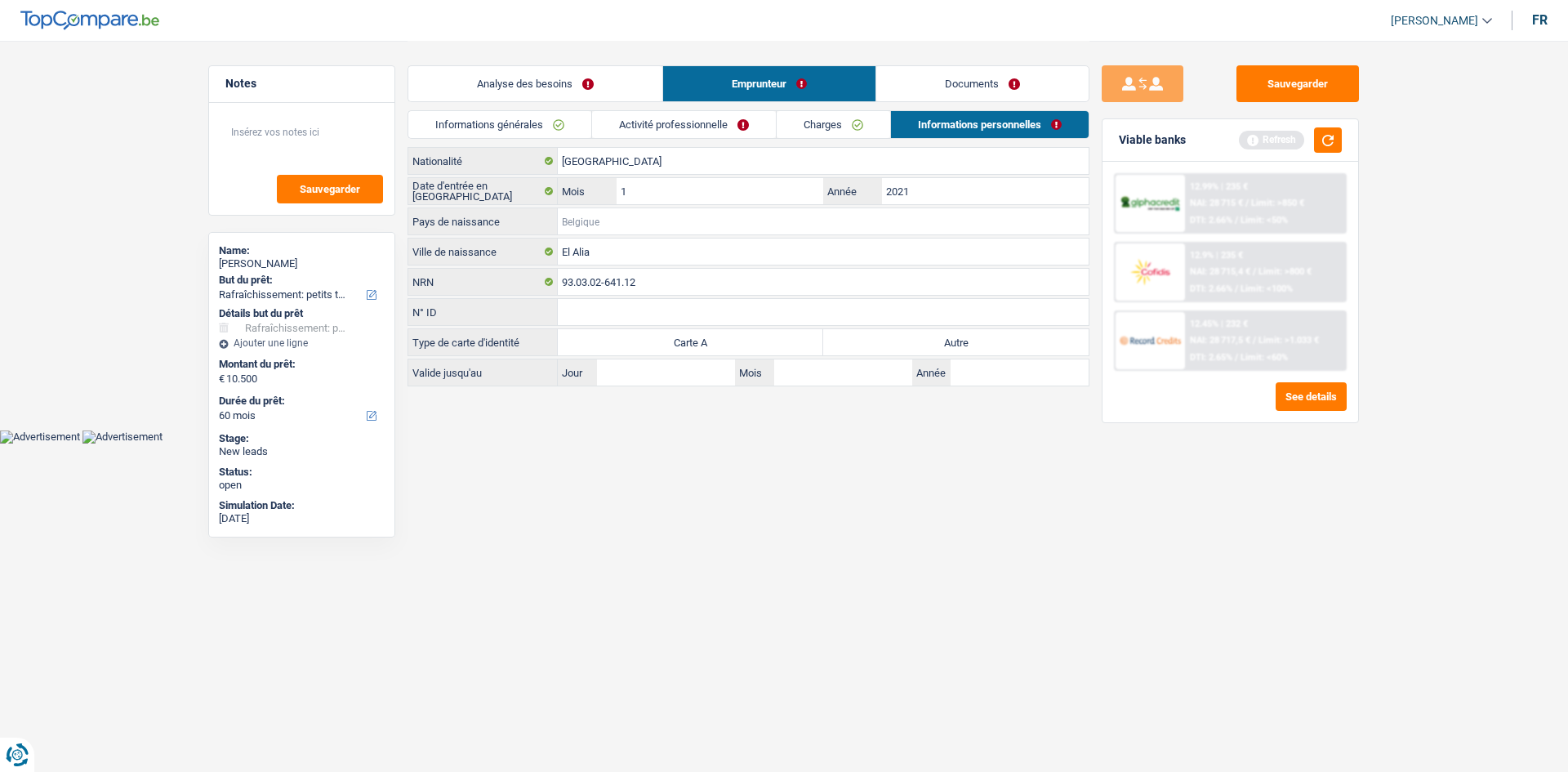
click at [644, 218] on input "Pays de naissance" at bounding box center [824, 222] width 531 height 26
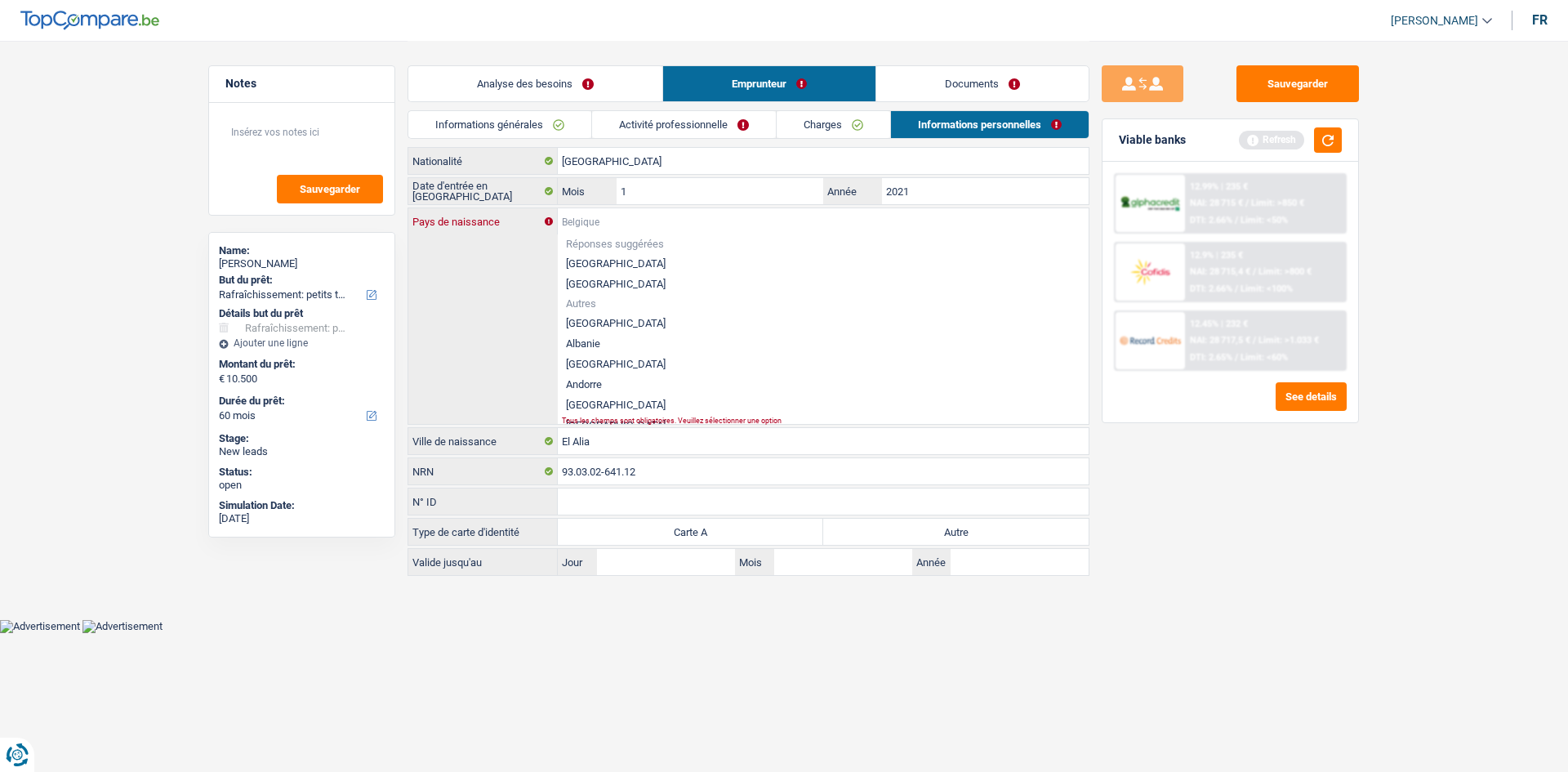
type input "T"
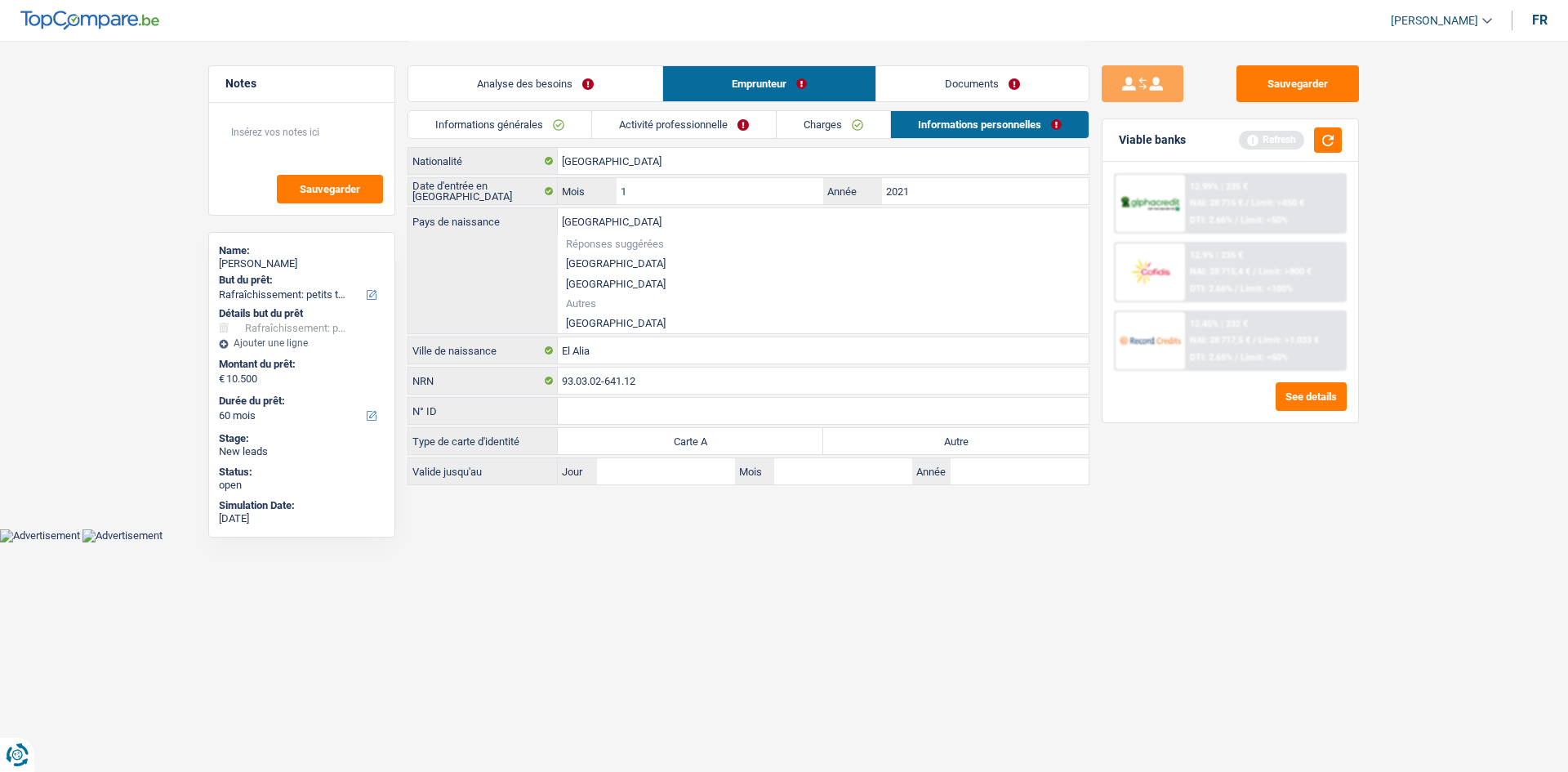
type input "[GEOGRAPHIC_DATA]"
click at [593, 322] on li "[GEOGRAPHIC_DATA]" at bounding box center [824, 323] width 531 height 21
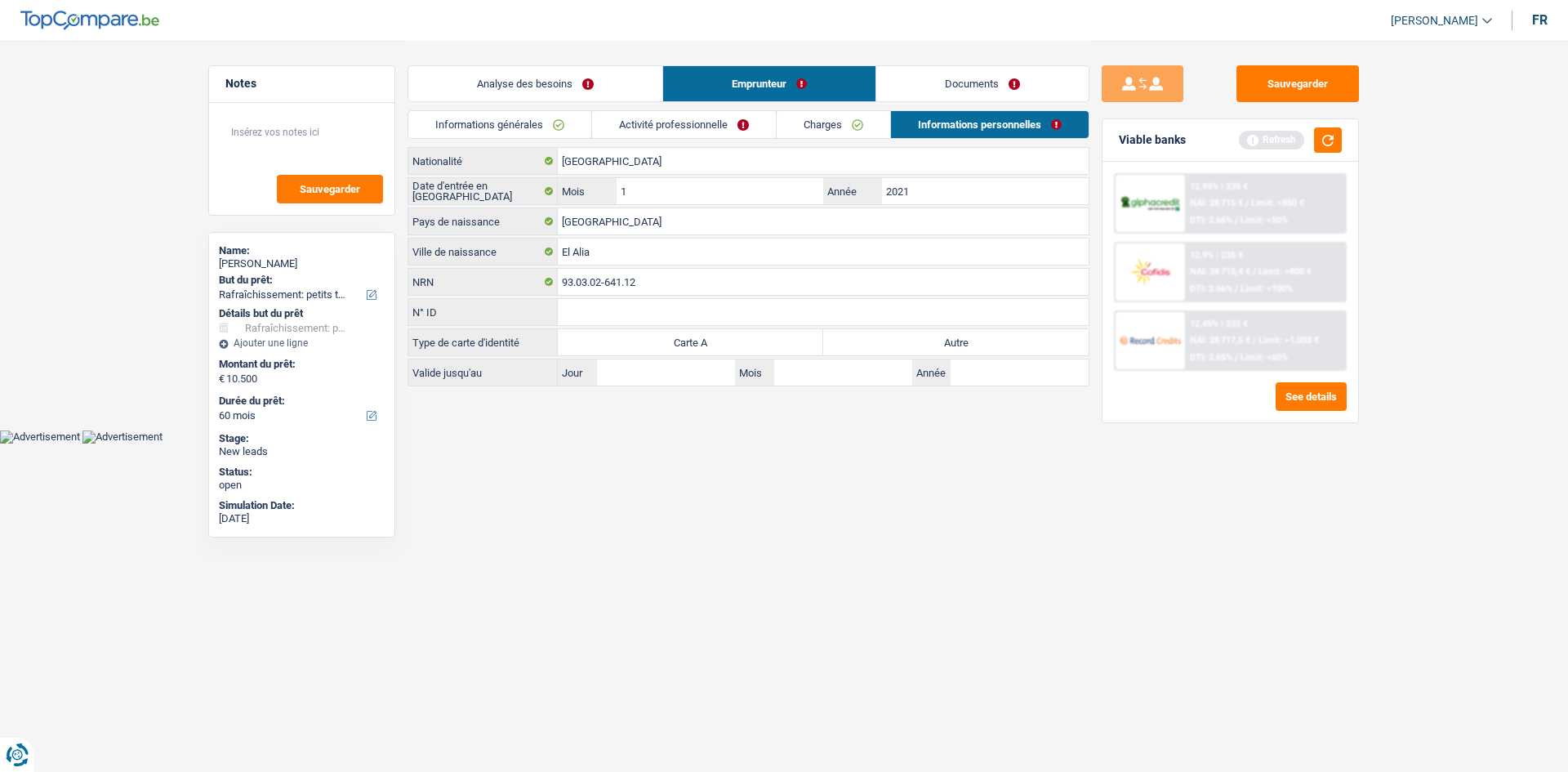
click at [1012, 76] on link "Documents" at bounding box center [982, 83] width 213 height 35
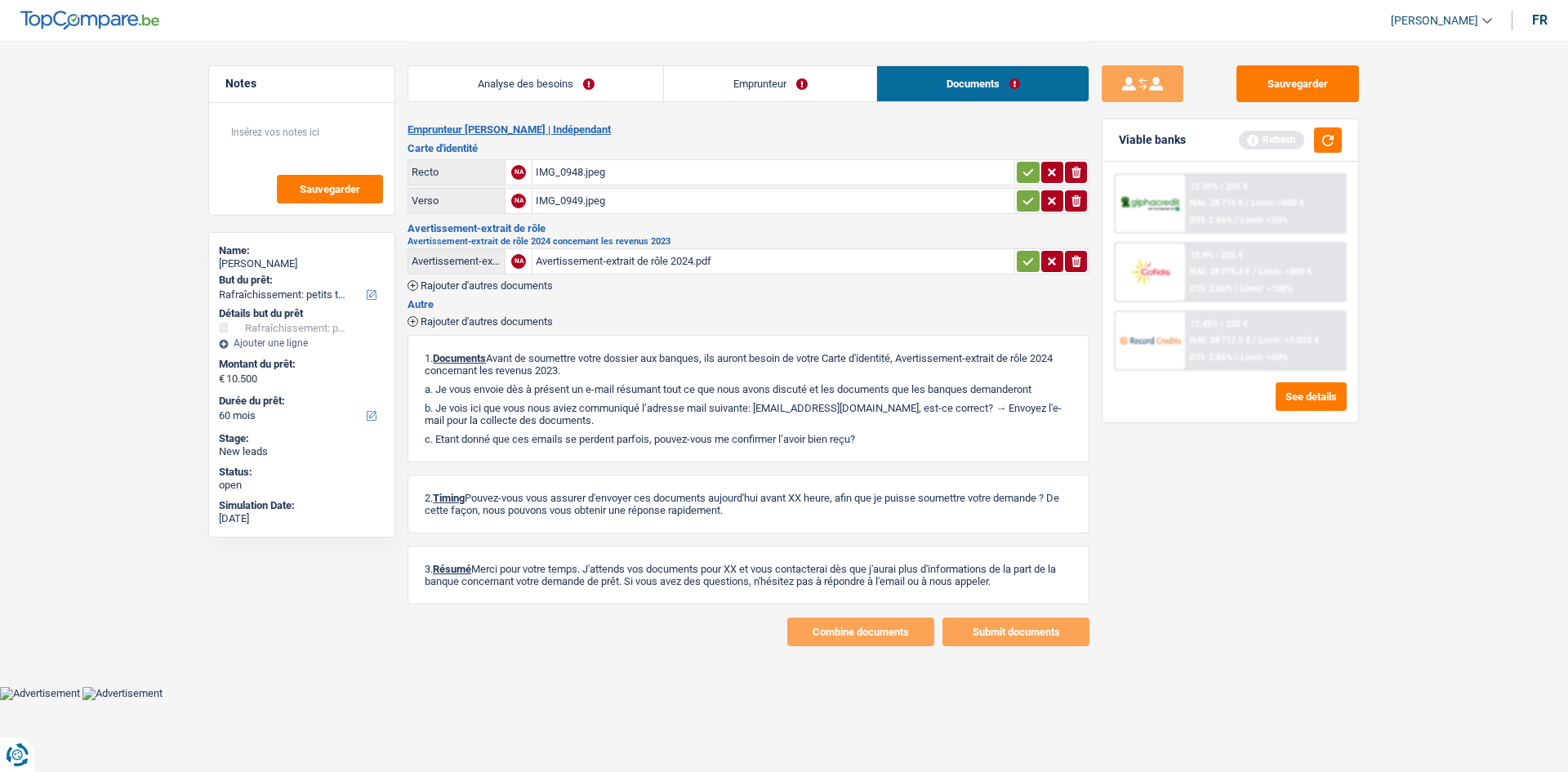
click at [594, 171] on div "IMG_0948.jpeg" at bounding box center [773, 172] width 475 height 25
click at [728, 88] on link "Emprunteur" at bounding box center [770, 83] width 213 height 35
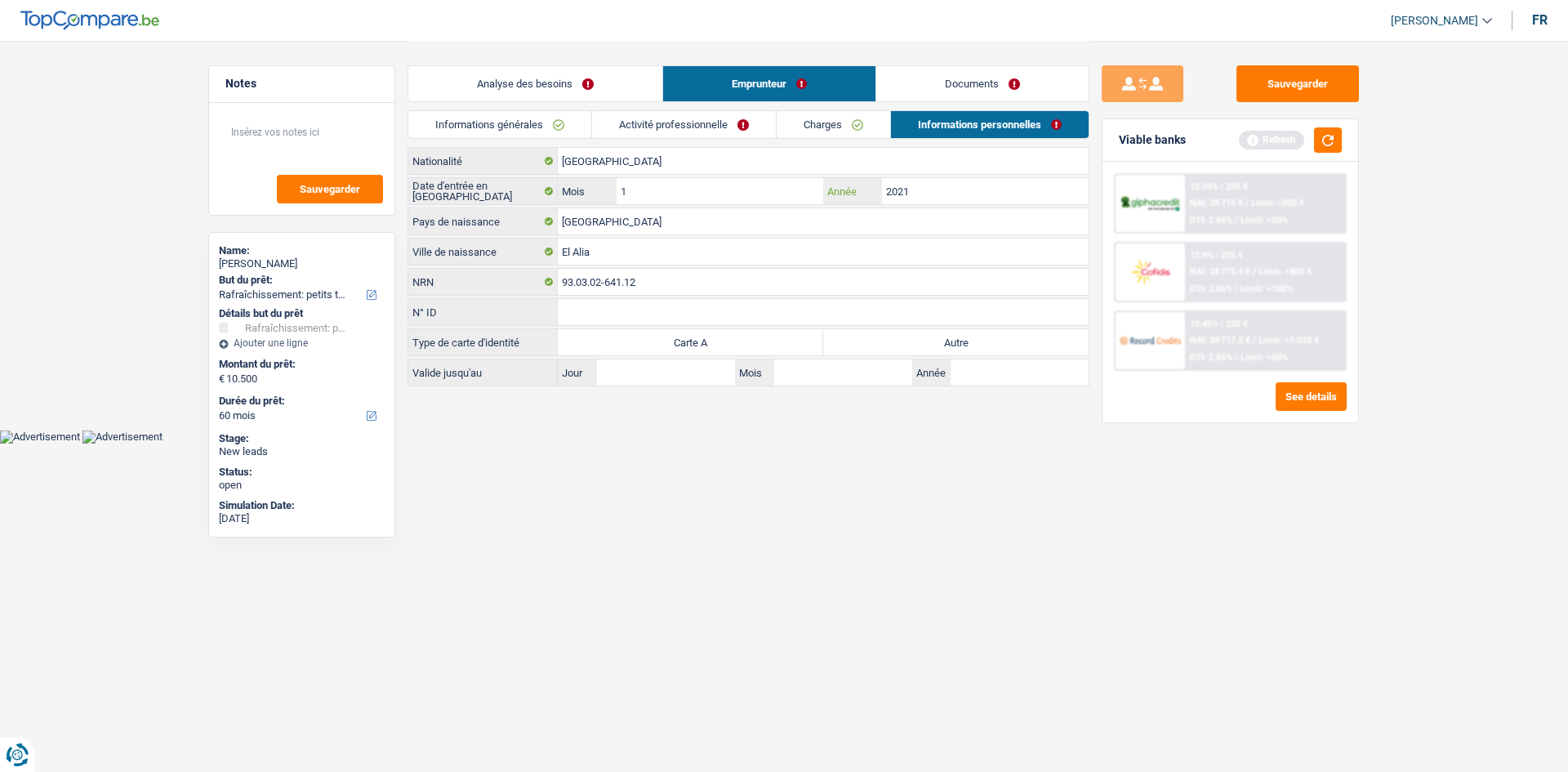
click at [917, 197] on input "2021" at bounding box center [985, 192] width 207 height 26
type input "2017"
click at [956, 91] on link "Documents" at bounding box center [982, 83] width 213 height 35
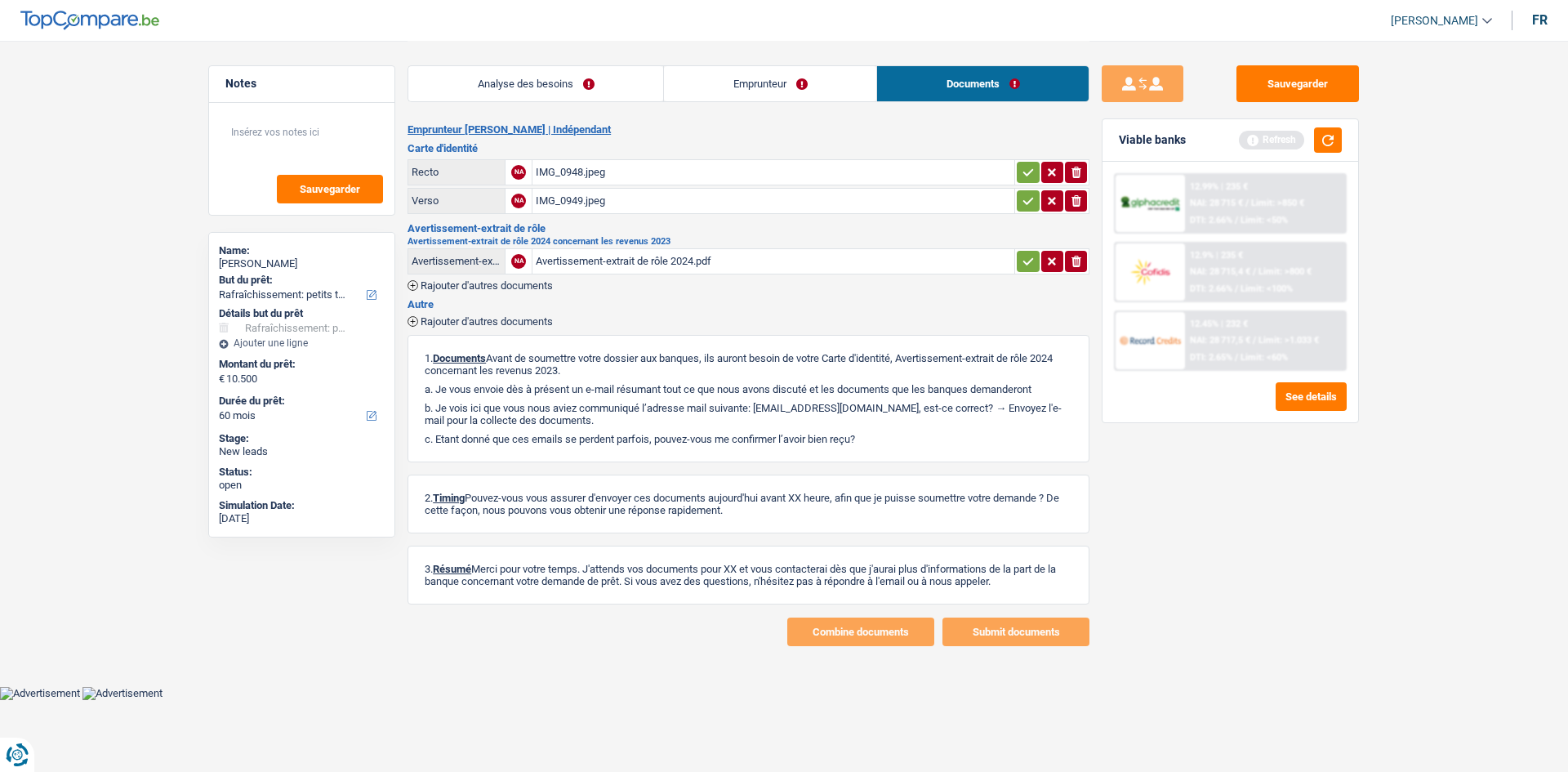
click at [587, 170] on div "IMG_0948.jpeg" at bounding box center [773, 172] width 475 height 25
click at [583, 198] on div "IMG_0949.jpeg" at bounding box center [773, 201] width 475 height 25
click at [604, 253] on div "Avertissement-extrait de rôle 2024.pdf" at bounding box center [773, 262] width 475 height 25
click at [771, 93] on link "Emprunteur" at bounding box center [770, 83] width 213 height 35
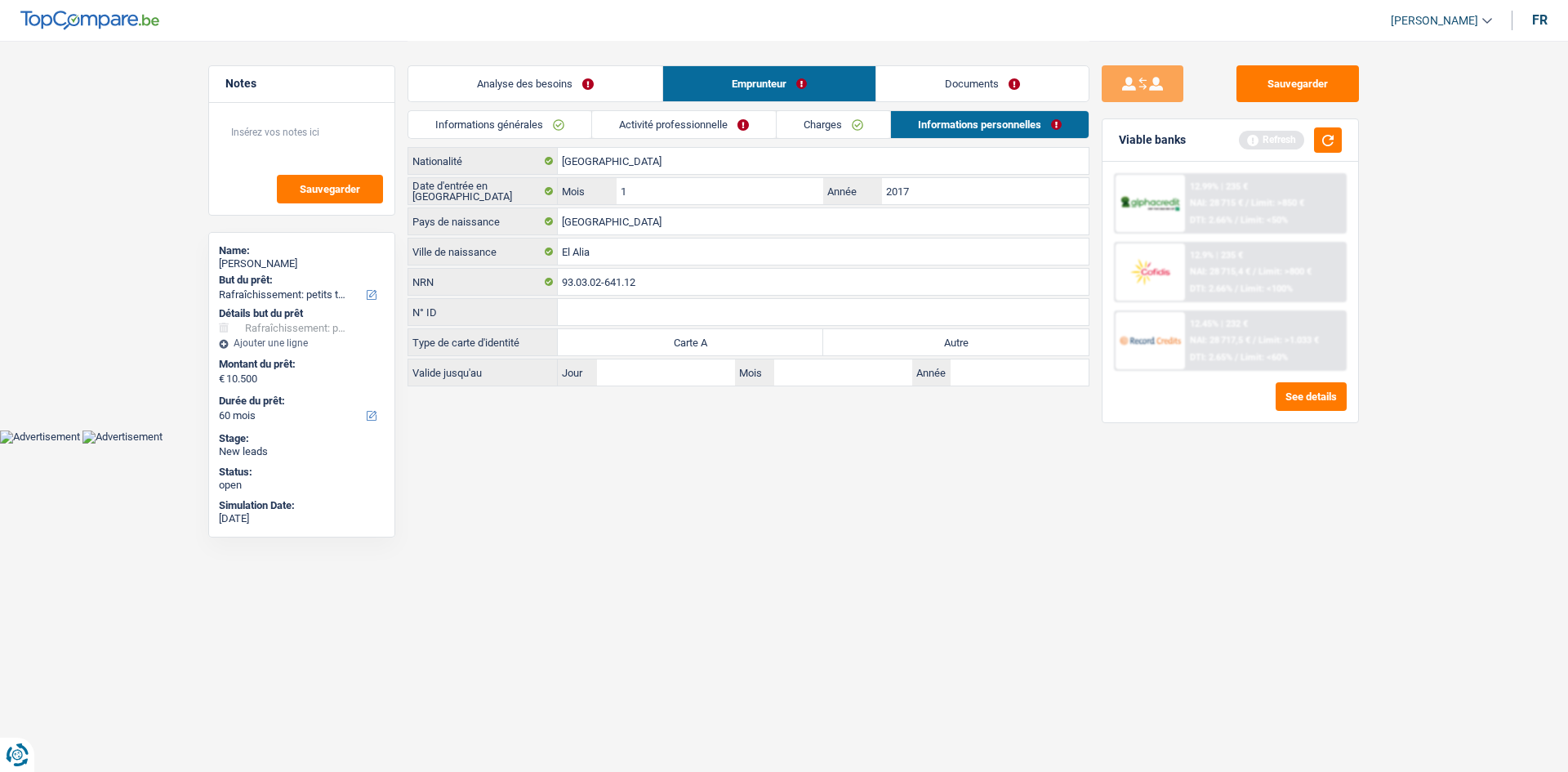
click at [576, 88] on link "Analyse des besoins" at bounding box center [535, 83] width 254 height 35
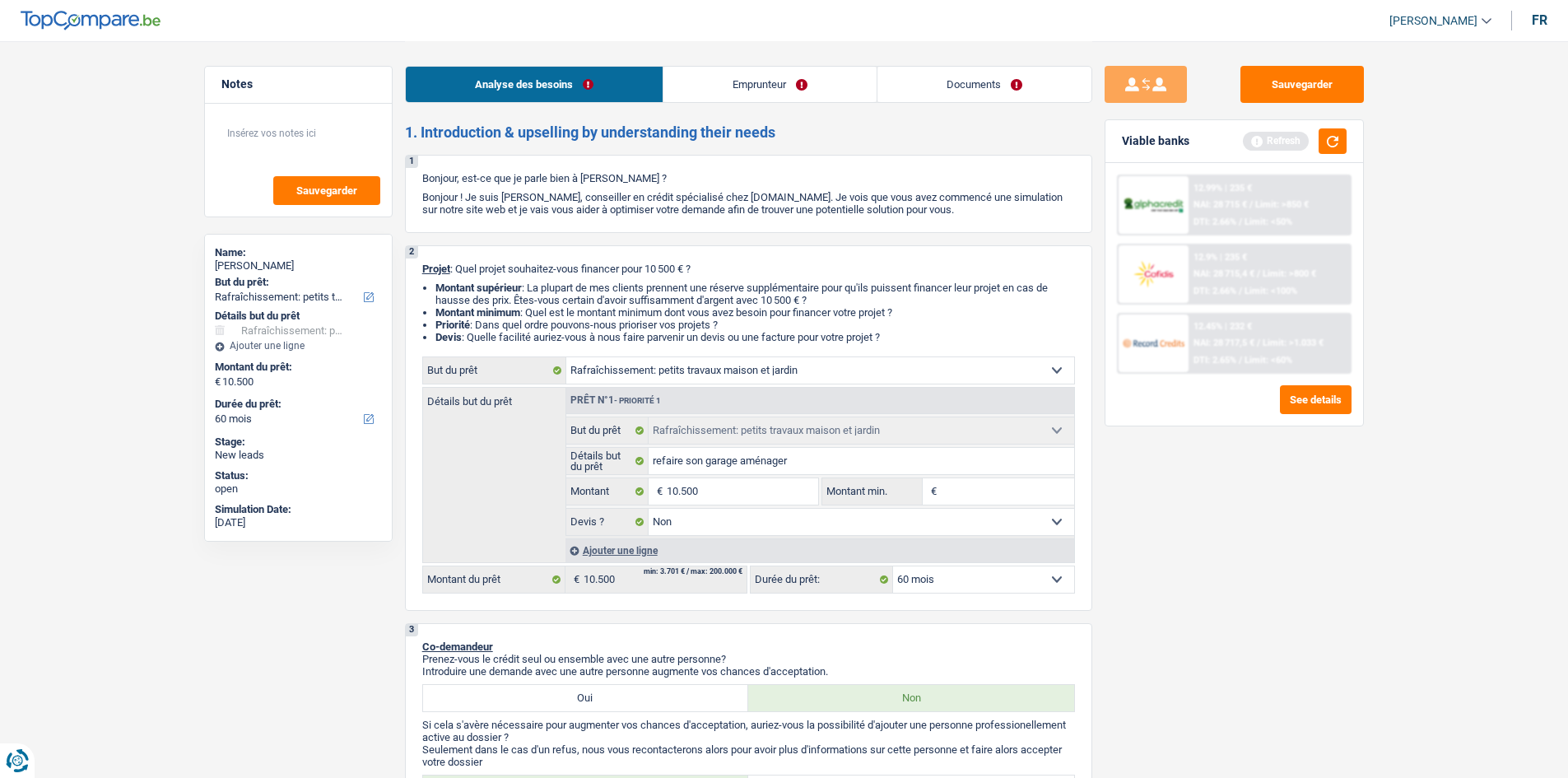
click at [758, 83] on link "Emprunteur" at bounding box center [770, 84] width 213 height 35
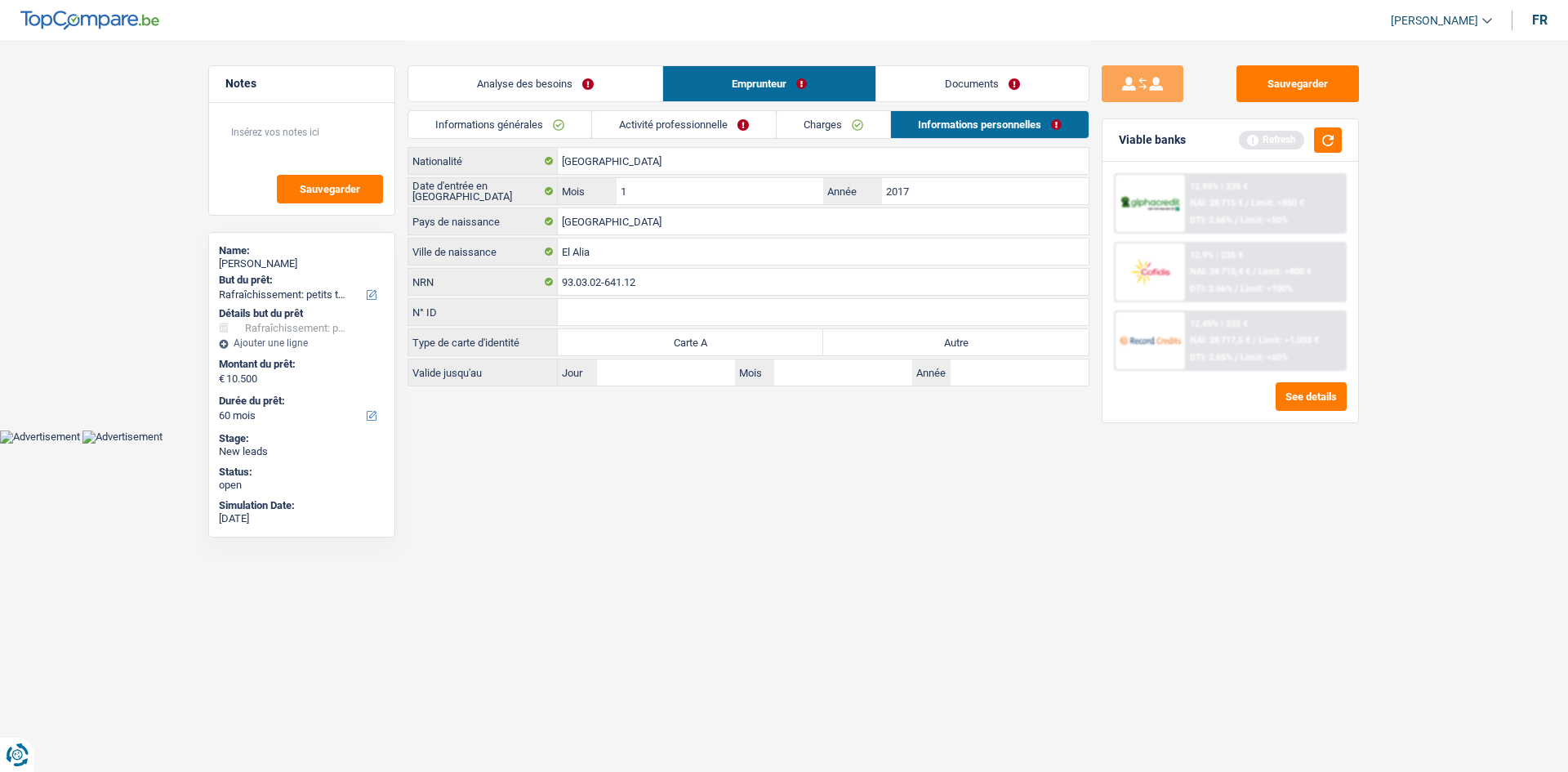
click at [931, 336] on label "Autre" at bounding box center [956, 343] width 265 height 26
click at [931, 336] on input "Autre" at bounding box center [956, 343] width 265 height 26
radio input "true"
click at [925, 83] on link "Documents" at bounding box center [982, 83] width 213 height 35
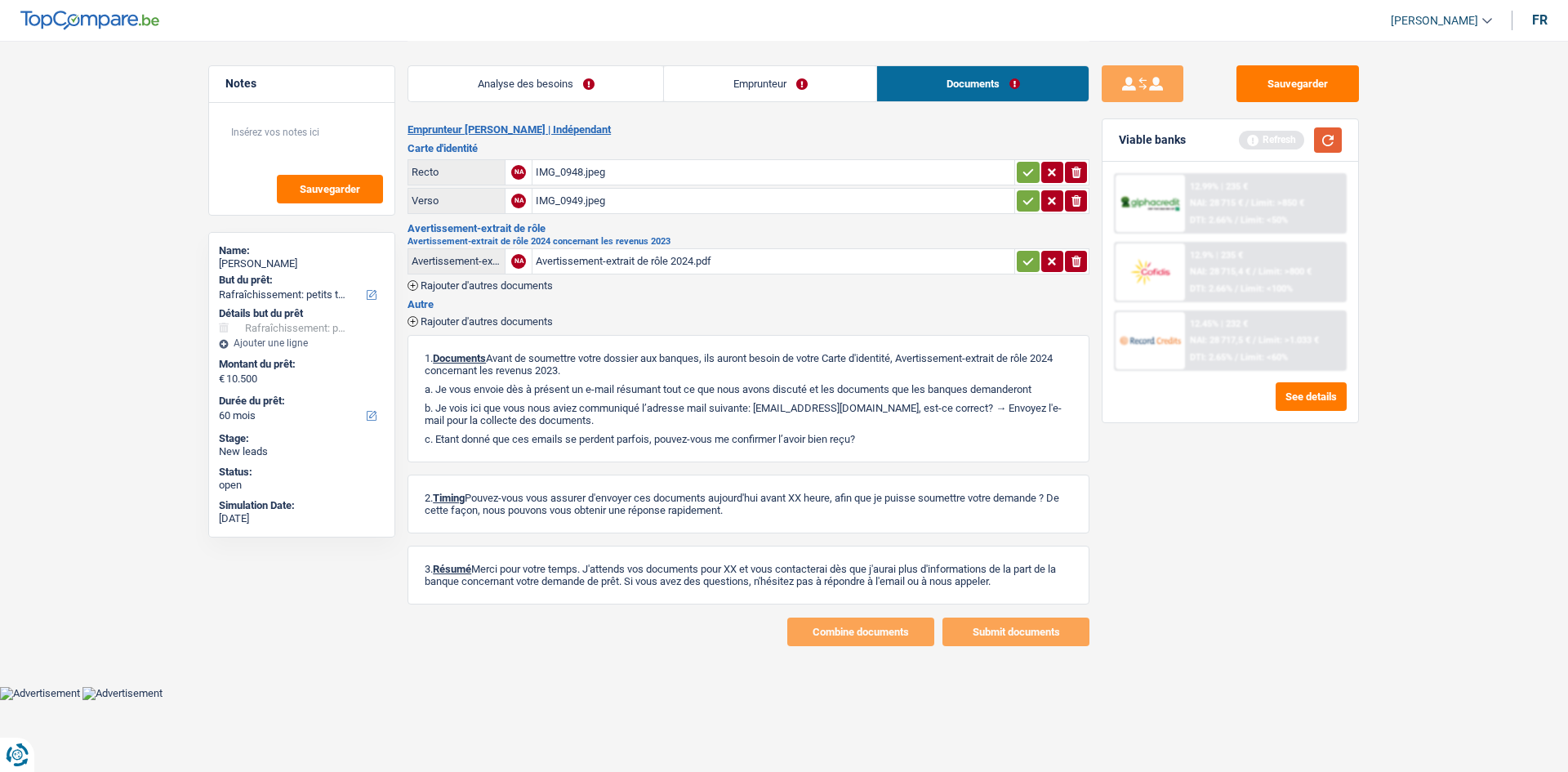
click at [1324, 141] on button "button" at bounding box center [1327, 140] width 27 height 26
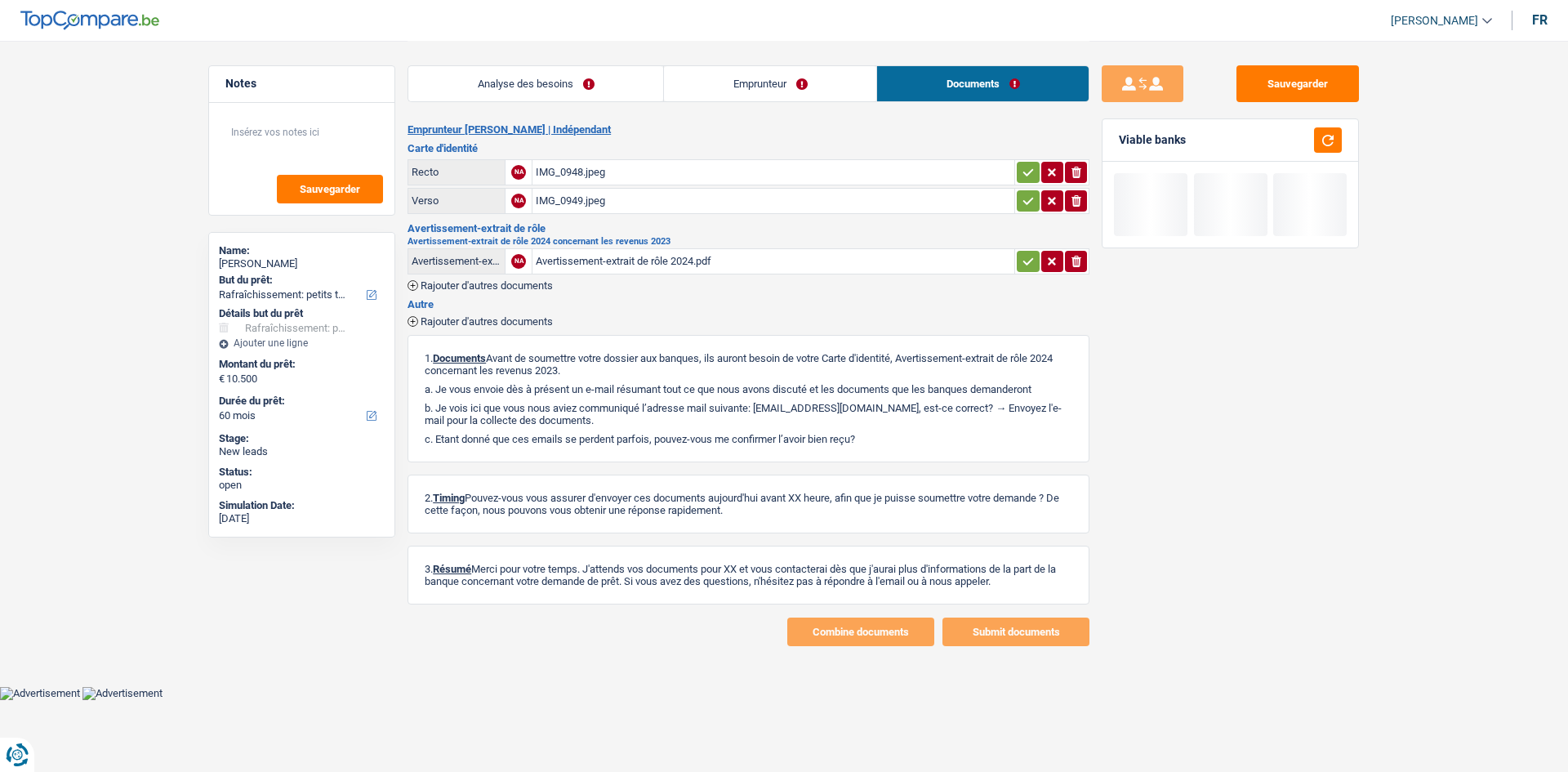
click at [530, 81] on link "Analyse des besoins" at bounding box center [536, 83] width 255 height 35
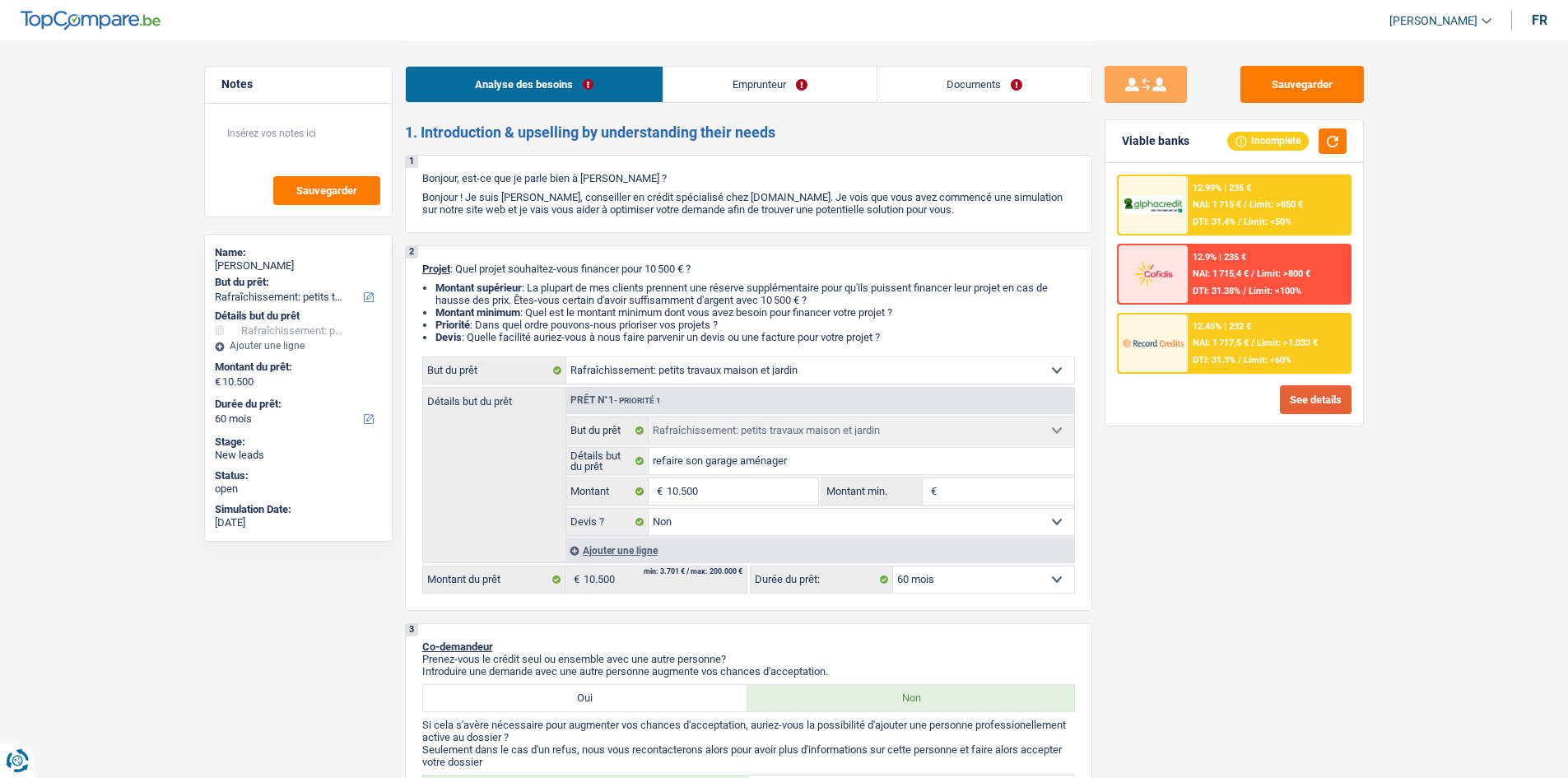
click at [1324, 408] on button "See details" at bounding box center [1316, 400] width 71 height 29
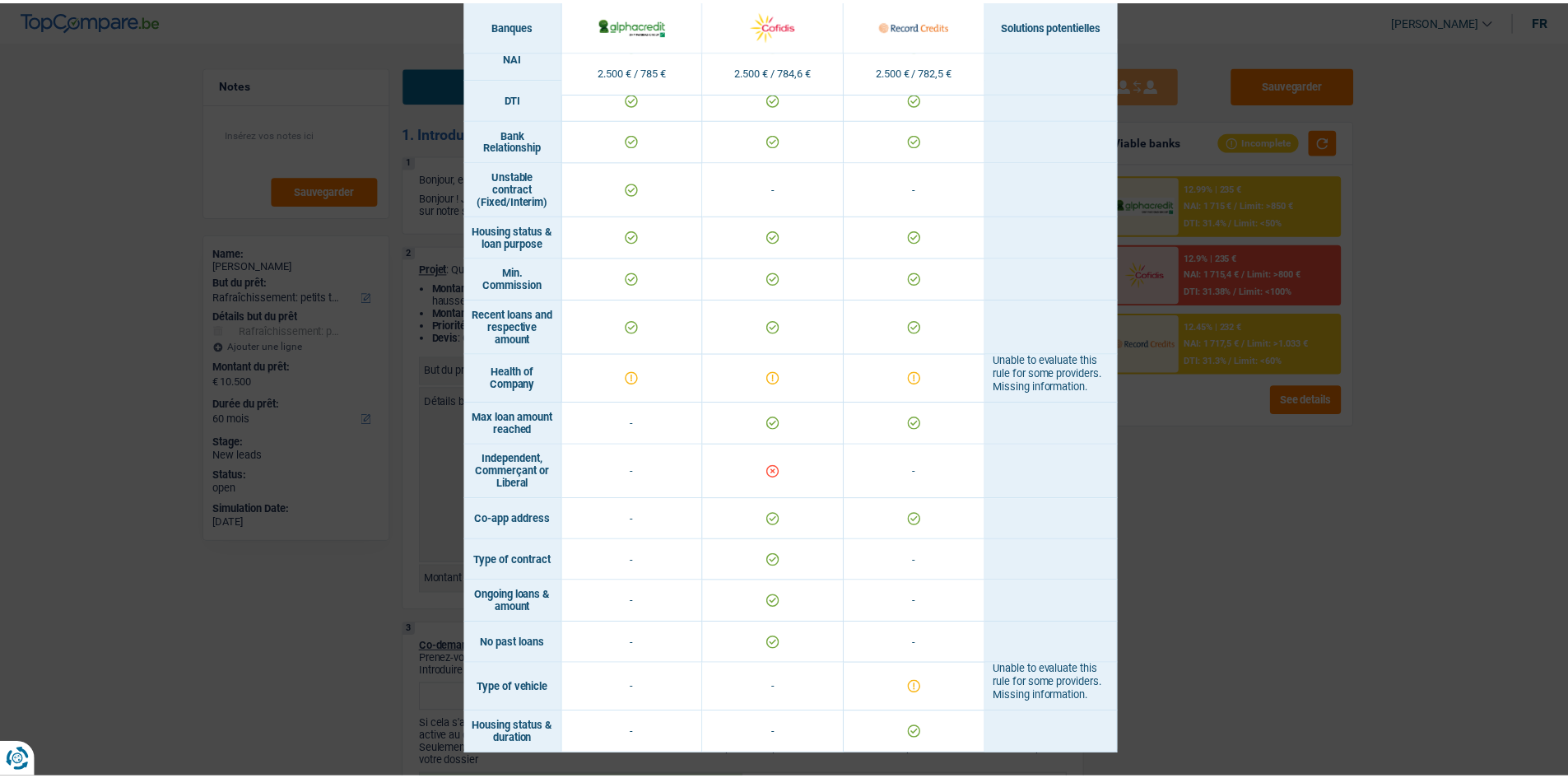
scroll to position [778, 0]
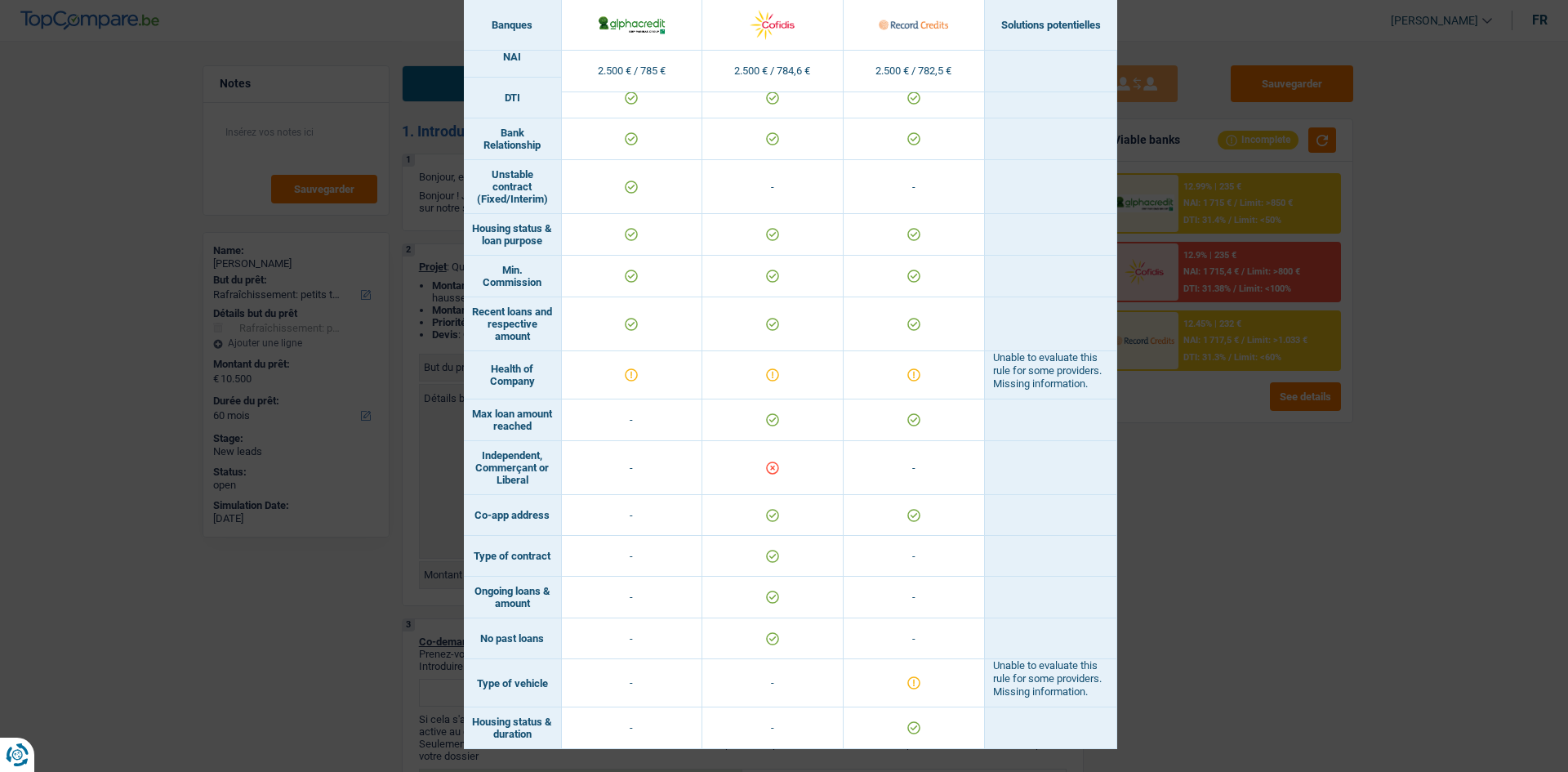
click at [1182, 473] on div "Banks conditions × Banques Solutions potentielles Revenus / Charges 2.500 € / 7…" at bounding box center [784, 386] width 1568 height 772
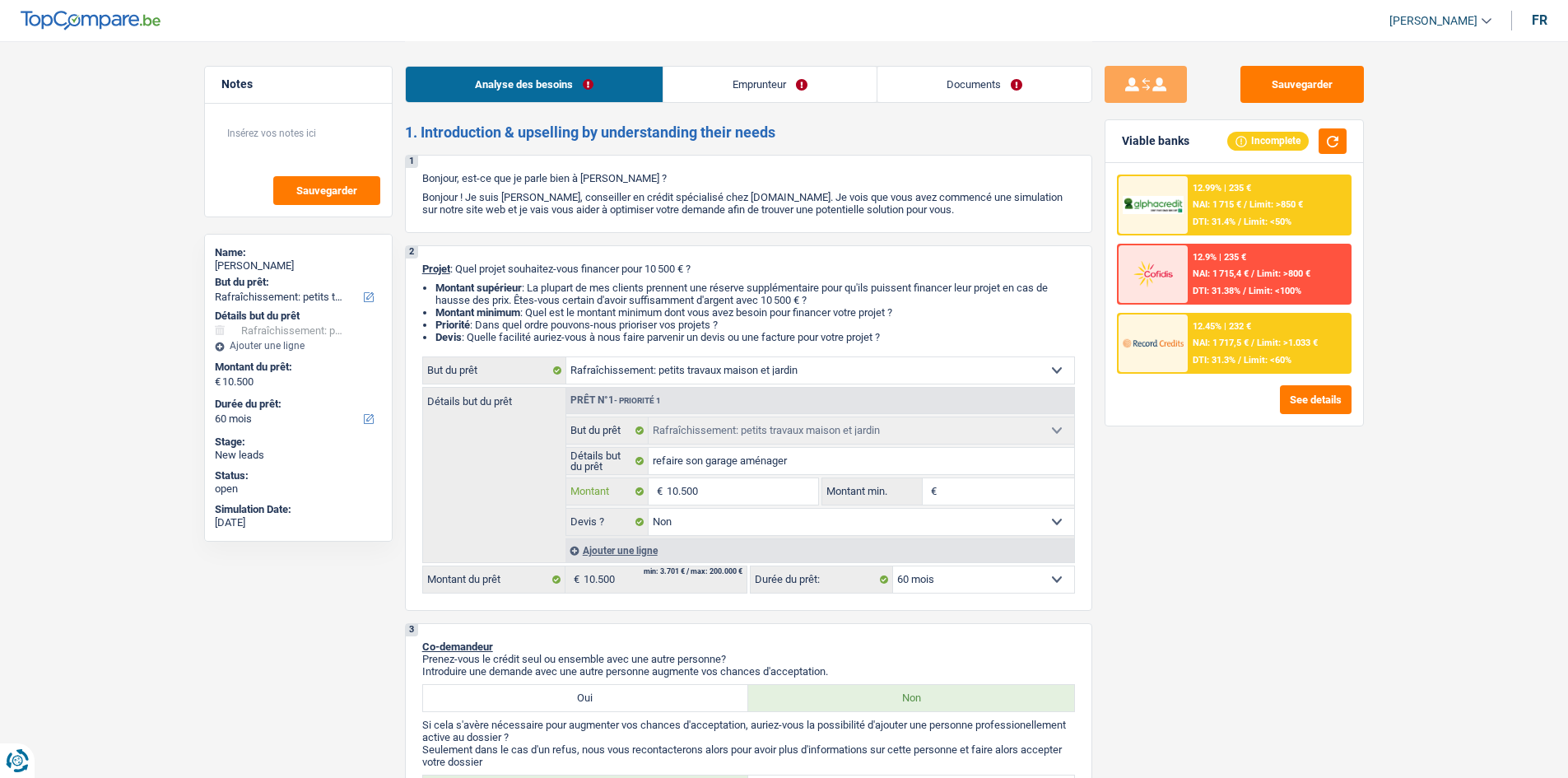
click at [715, 485] on input "10.500" at bounding box center [742, 491] width 150 height 27
type input "1.050"
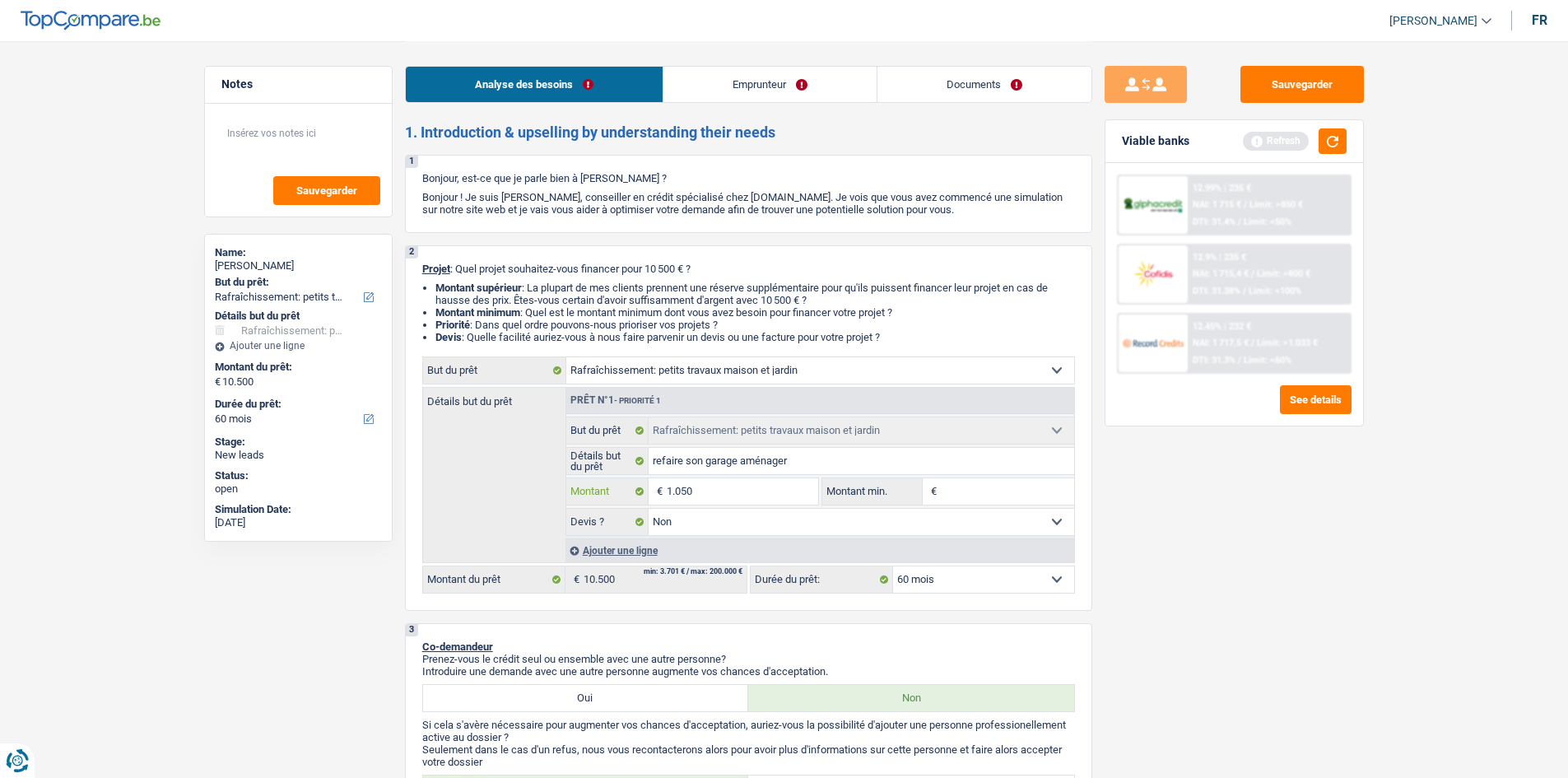
type input "105"
type input "10"
type input "100"
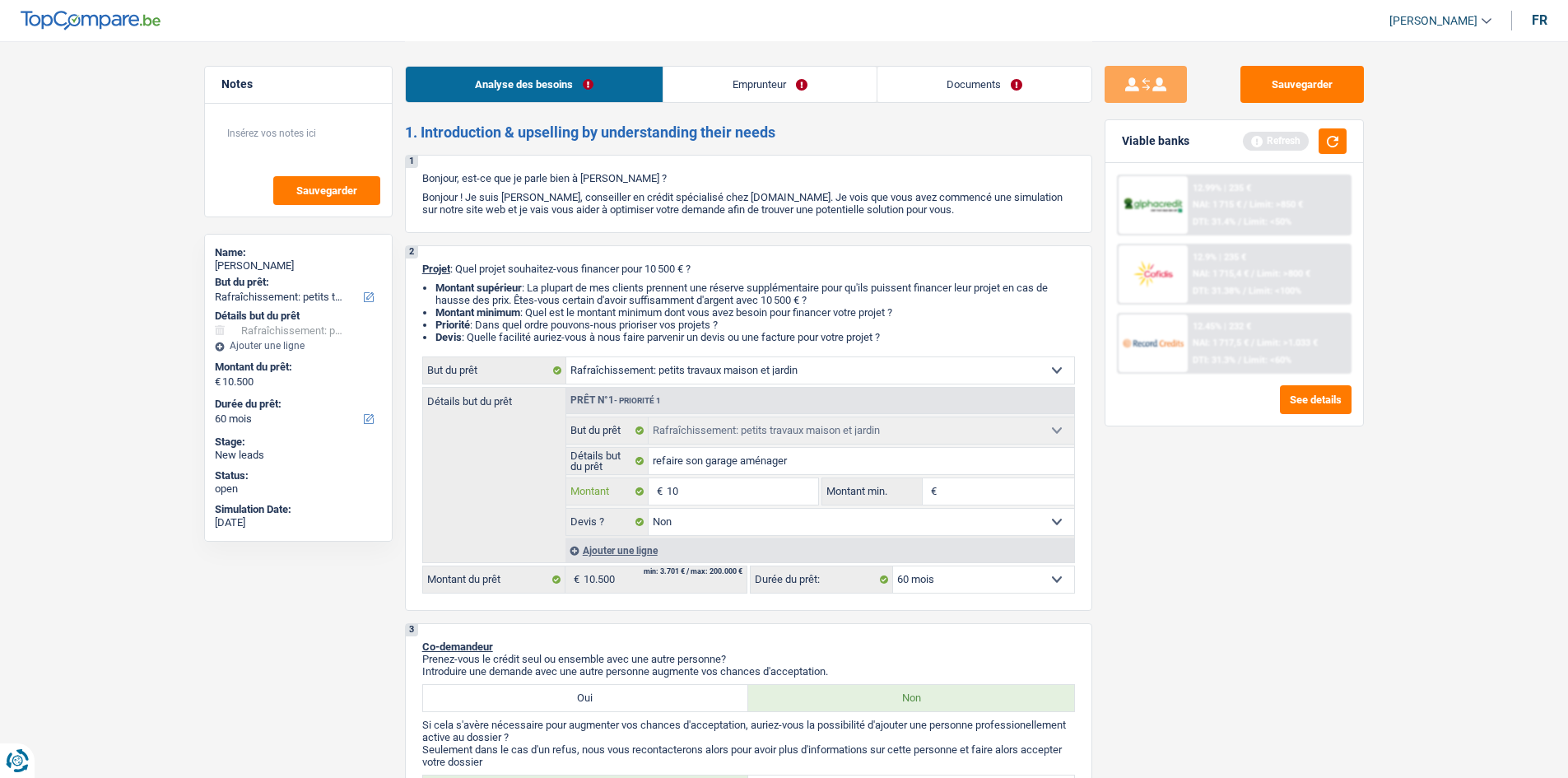
type input "100"
type input "1.000"
type input "10.001"
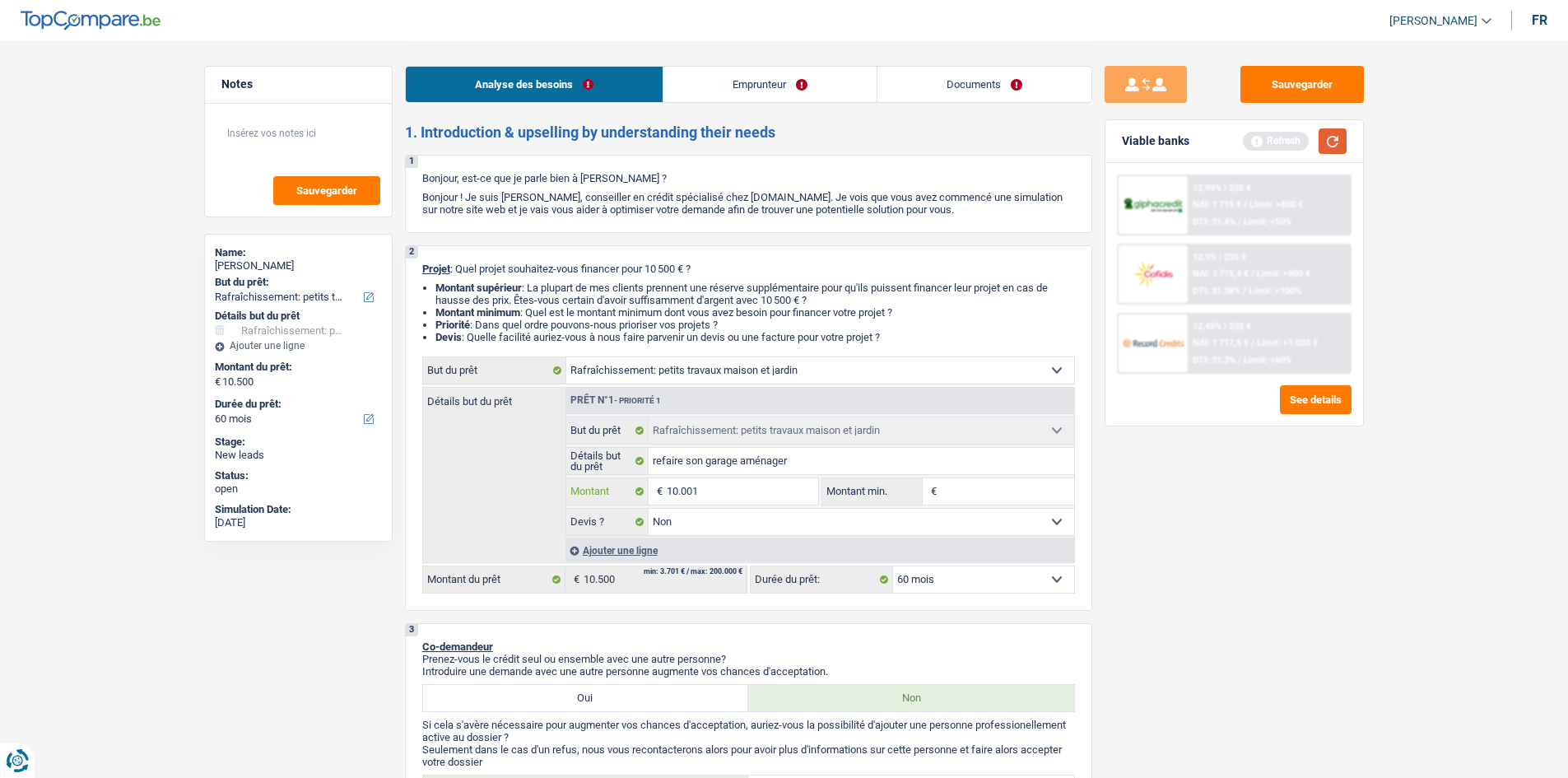
type input "10.001"
click at [1338, 145] on button "button" at bounding box center [1332, 141] width 28 height 26
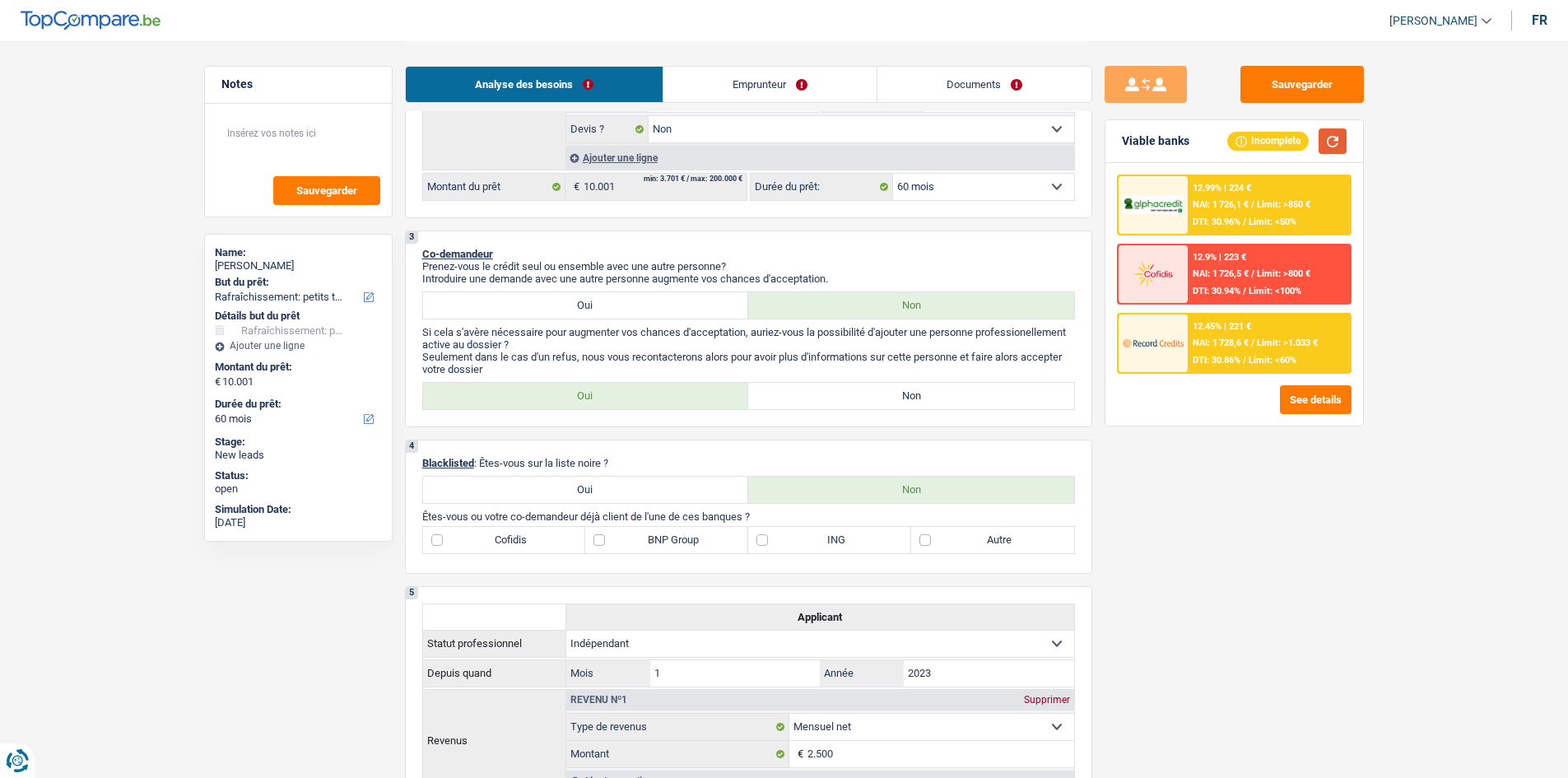
scroll to position [329, 0]
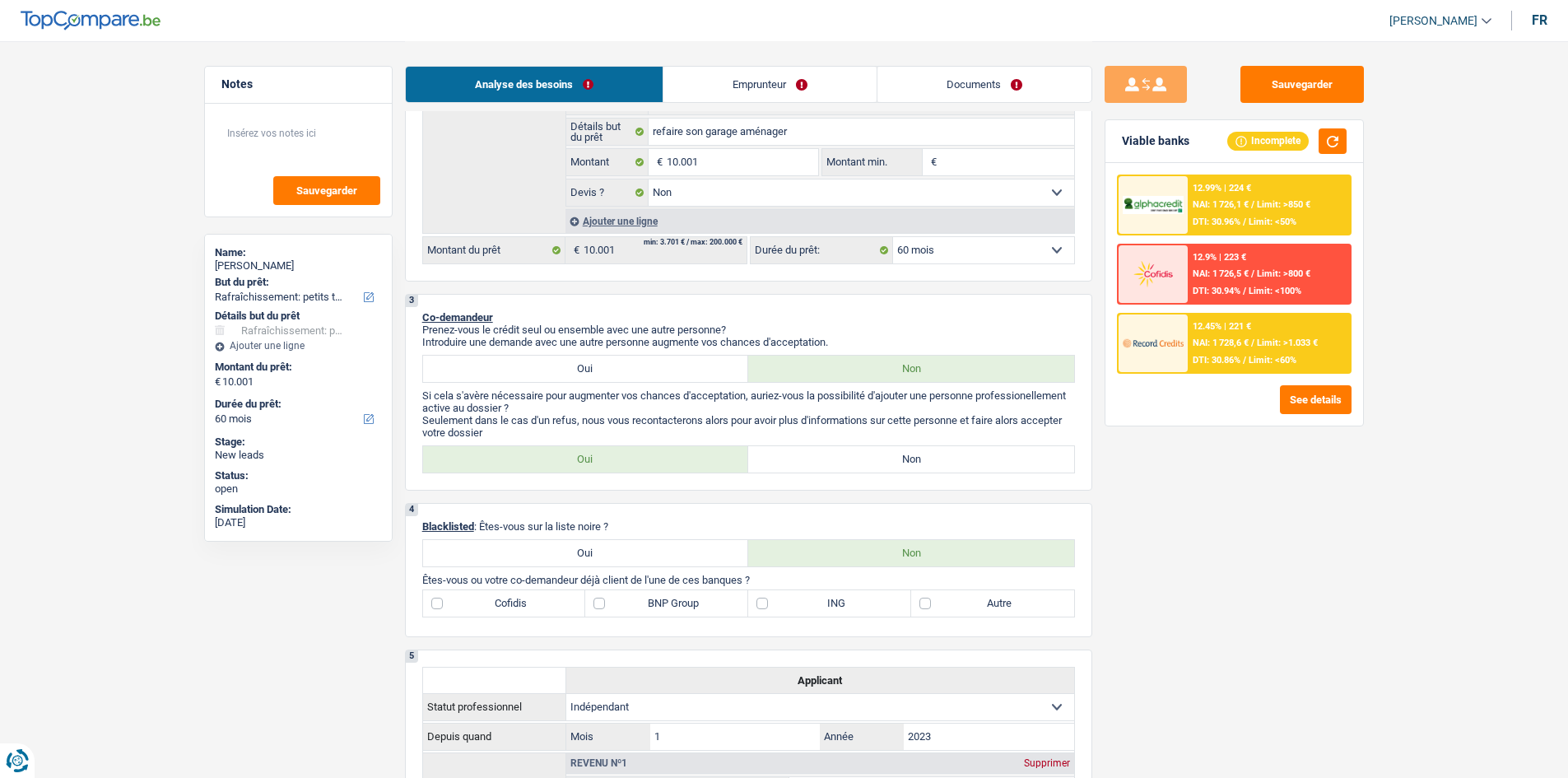
click at [882, 470] on label "Non" at bounding box center [911, 460] width 326 height 27
click at [882, 470] on input "Non" at bounding box center [911, 460] width 326 height 27
radio input "true"
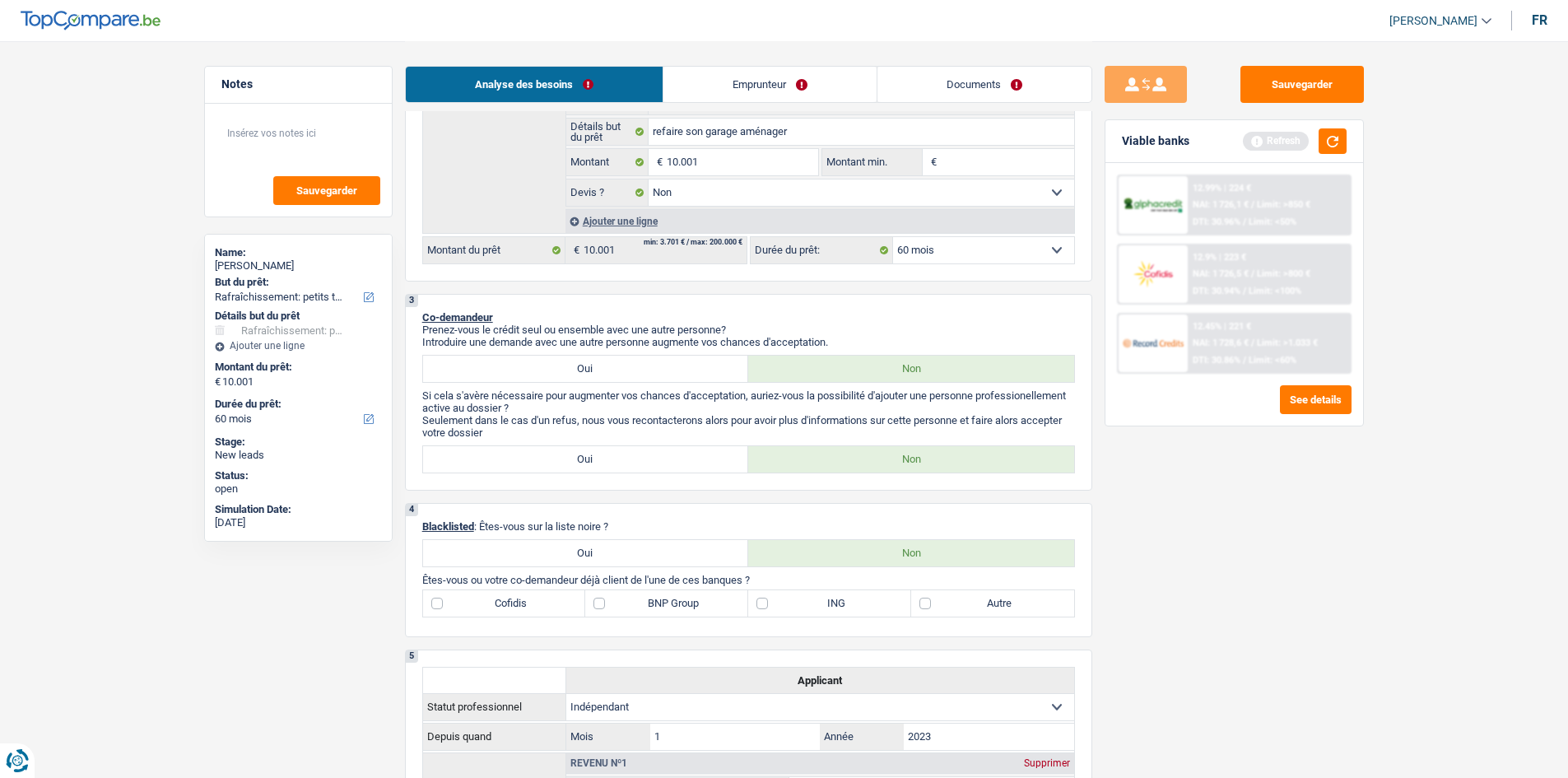
scroll to position [82, 0]
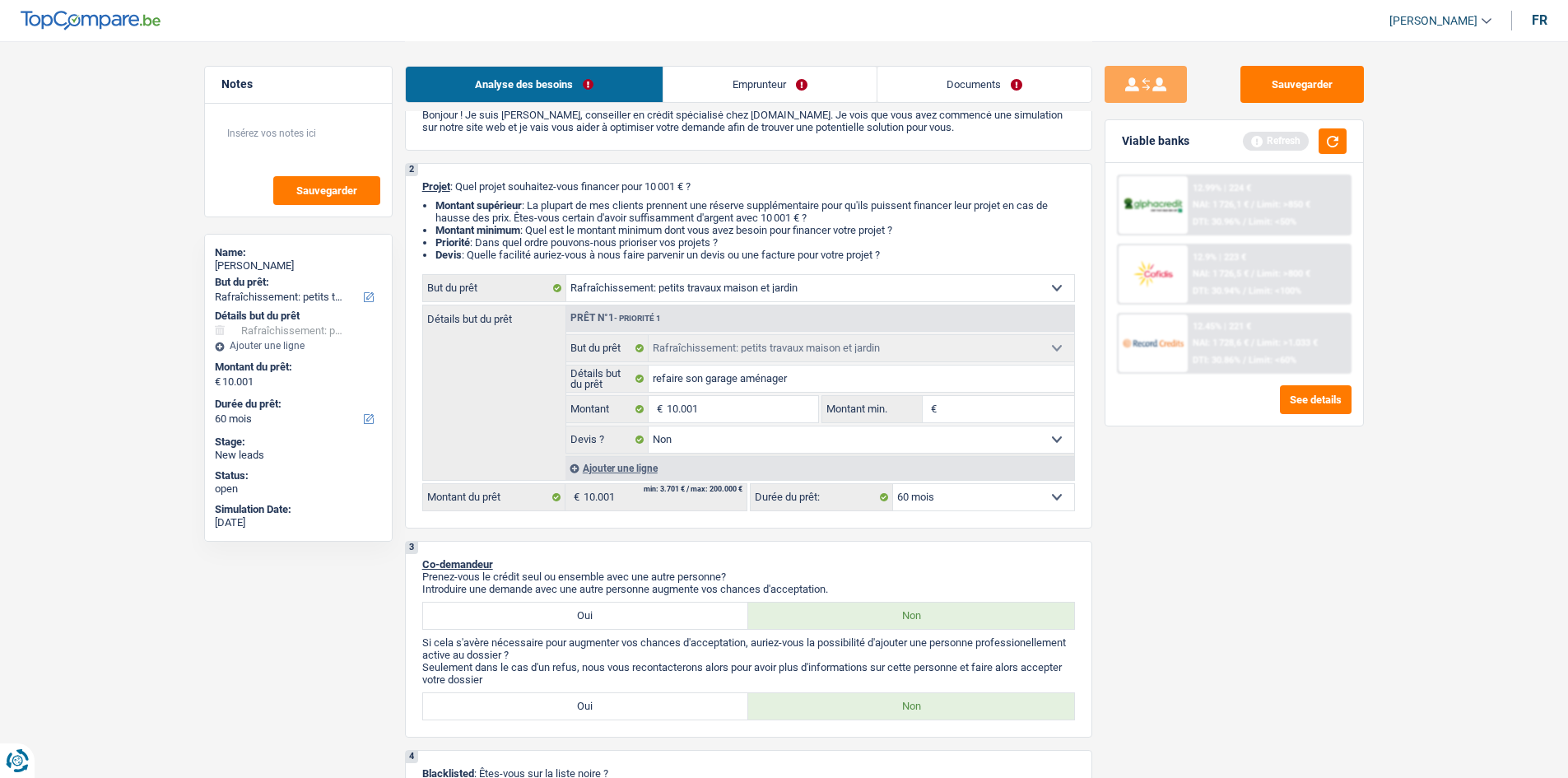
click at [788, 90] on link "Emprunteur" at bounding box center [770, 84] width 213 height 35
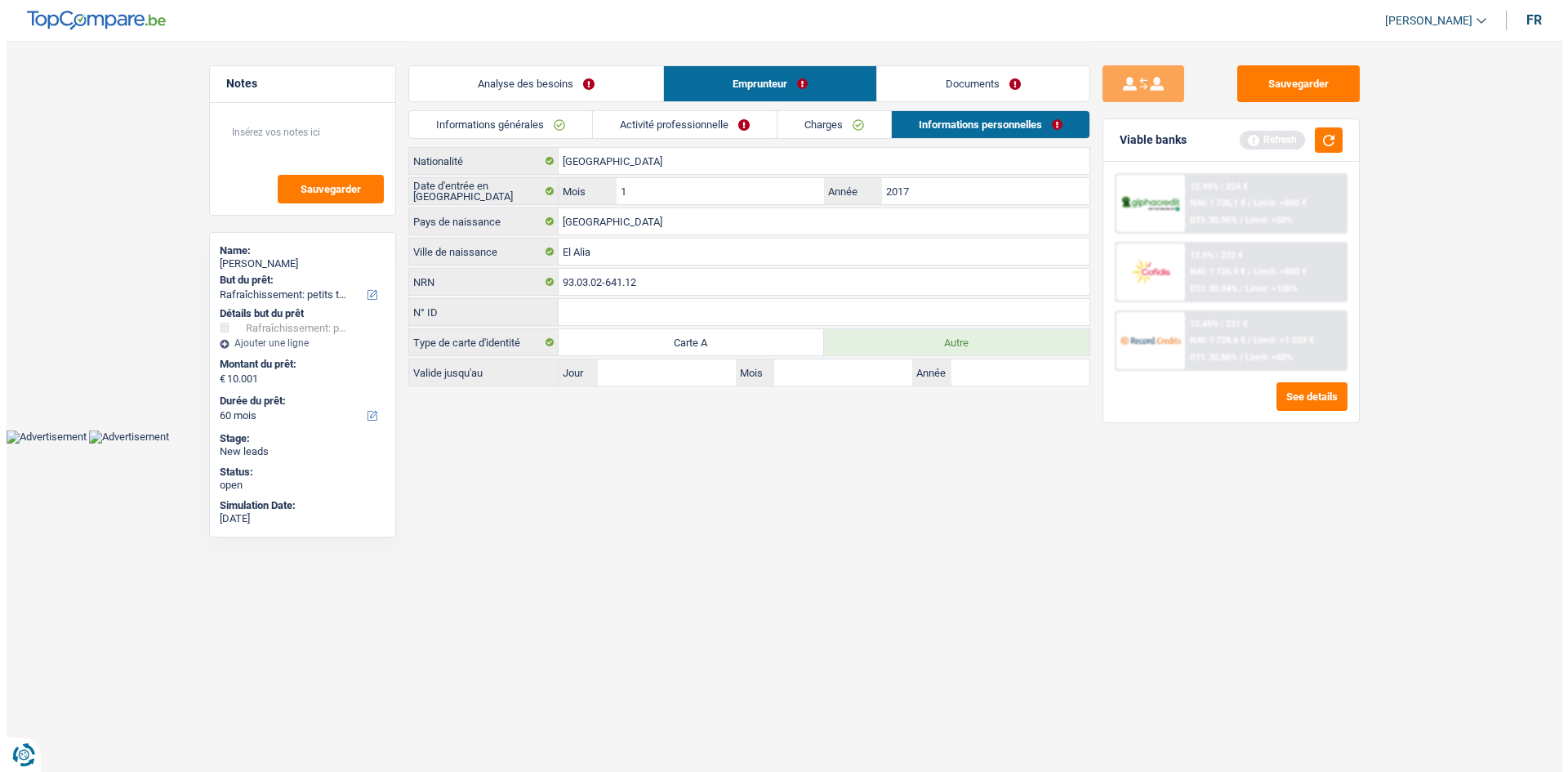
scroll to position [0, 0]
click at [665, 124] on link "Activité professionnelle" at bounding box center [684, 125] width 184 height 27
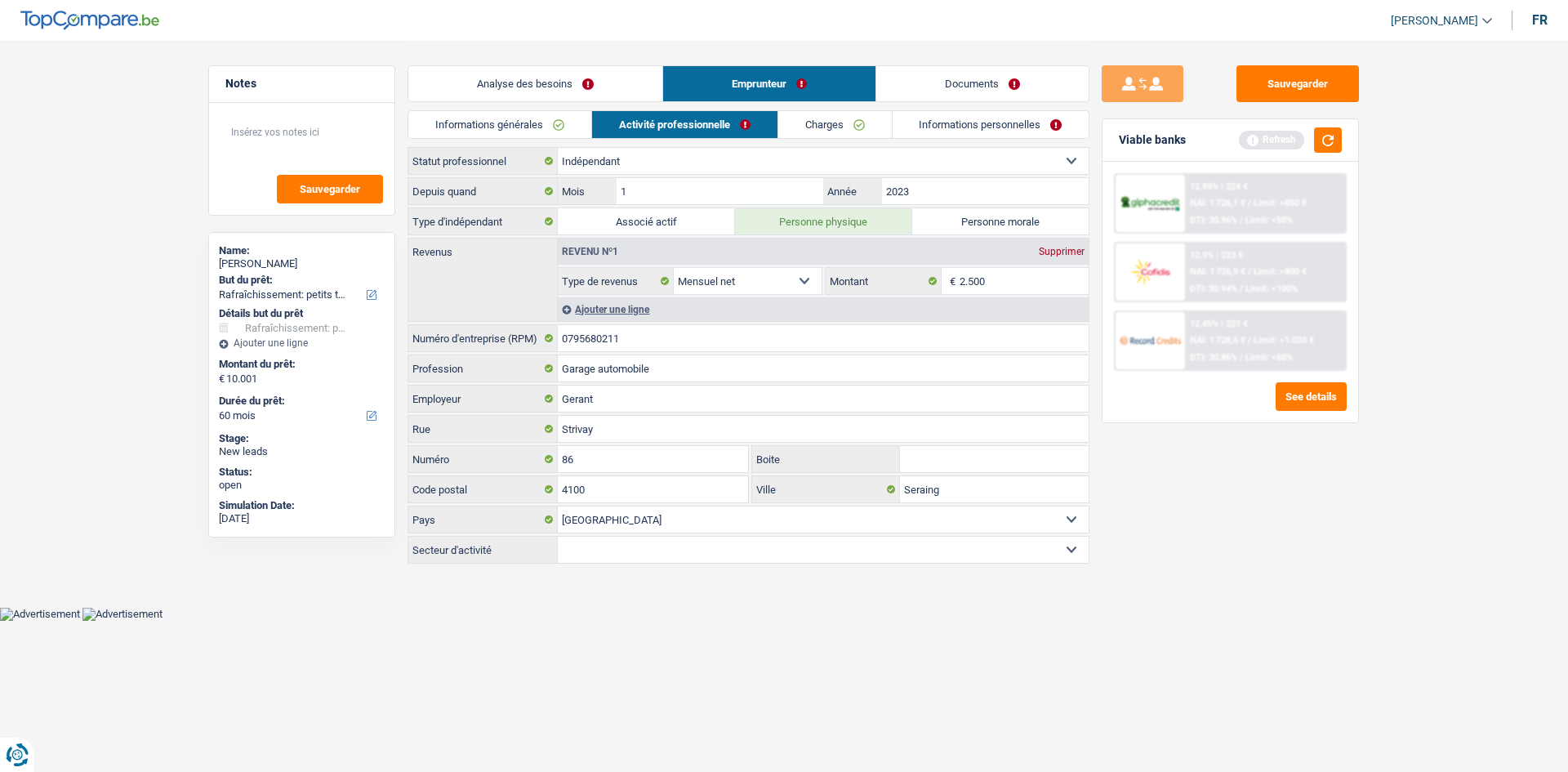
click at [571, 90] on link "Analyse des besoins" at bounding box center [535, 83] width 254 height 35
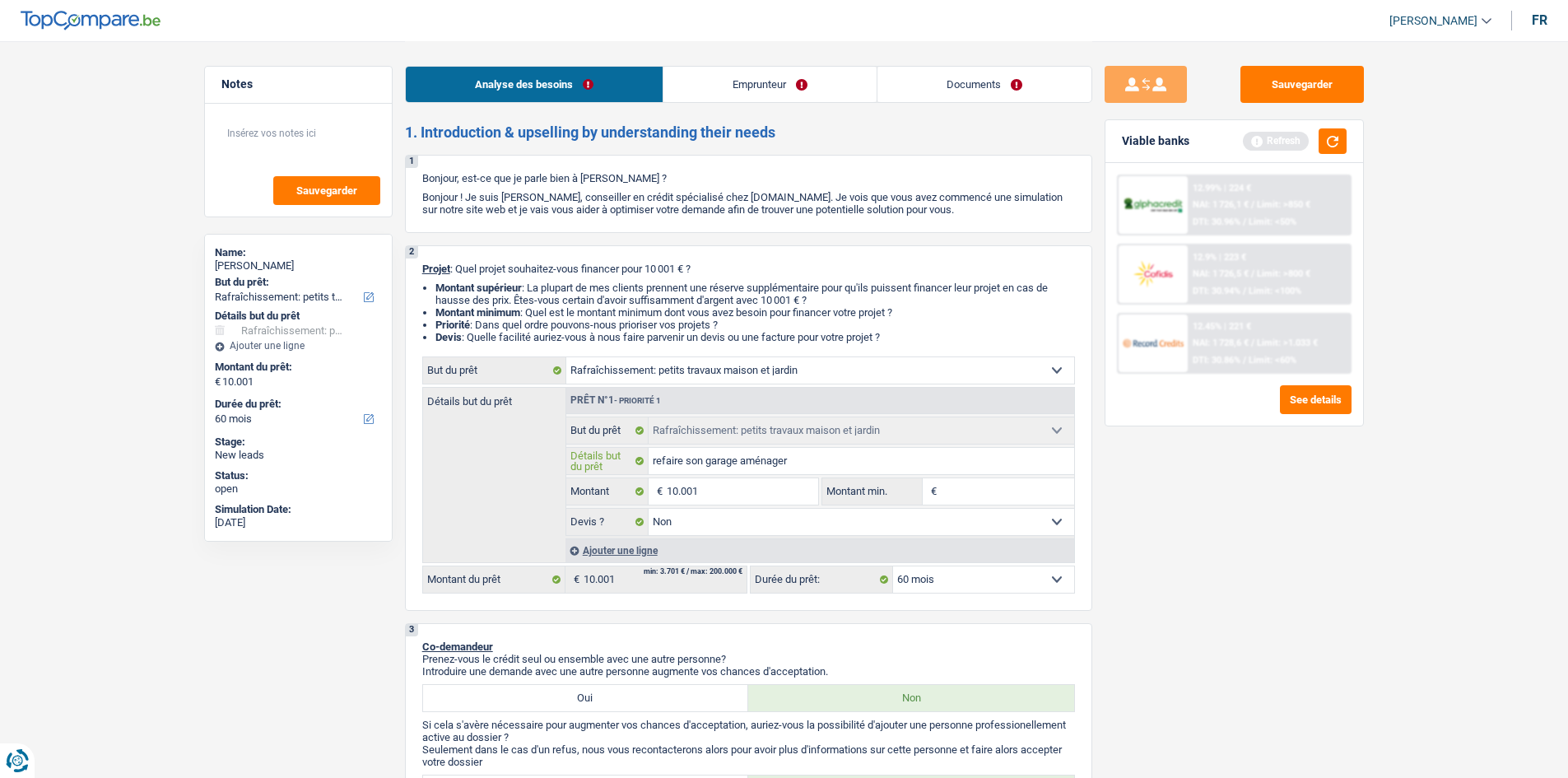
click at [804, 465] on input "refaire son garage aménager" at bounding box center [861, 461] width 426 height 27
type input "refaire son garage aménager"
type input "refaire son gara"
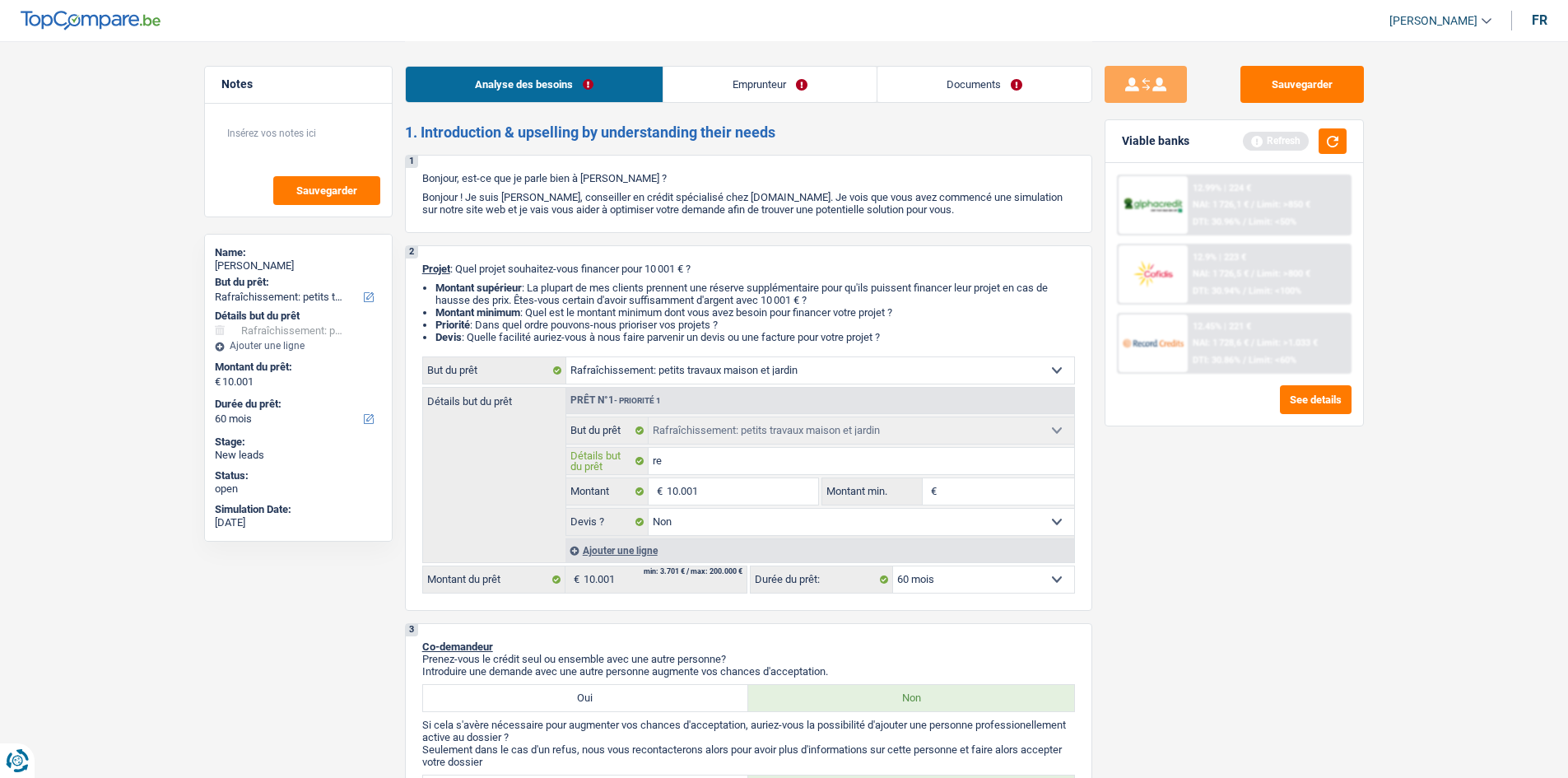
type input "r"
type input "A"
type input "Am"
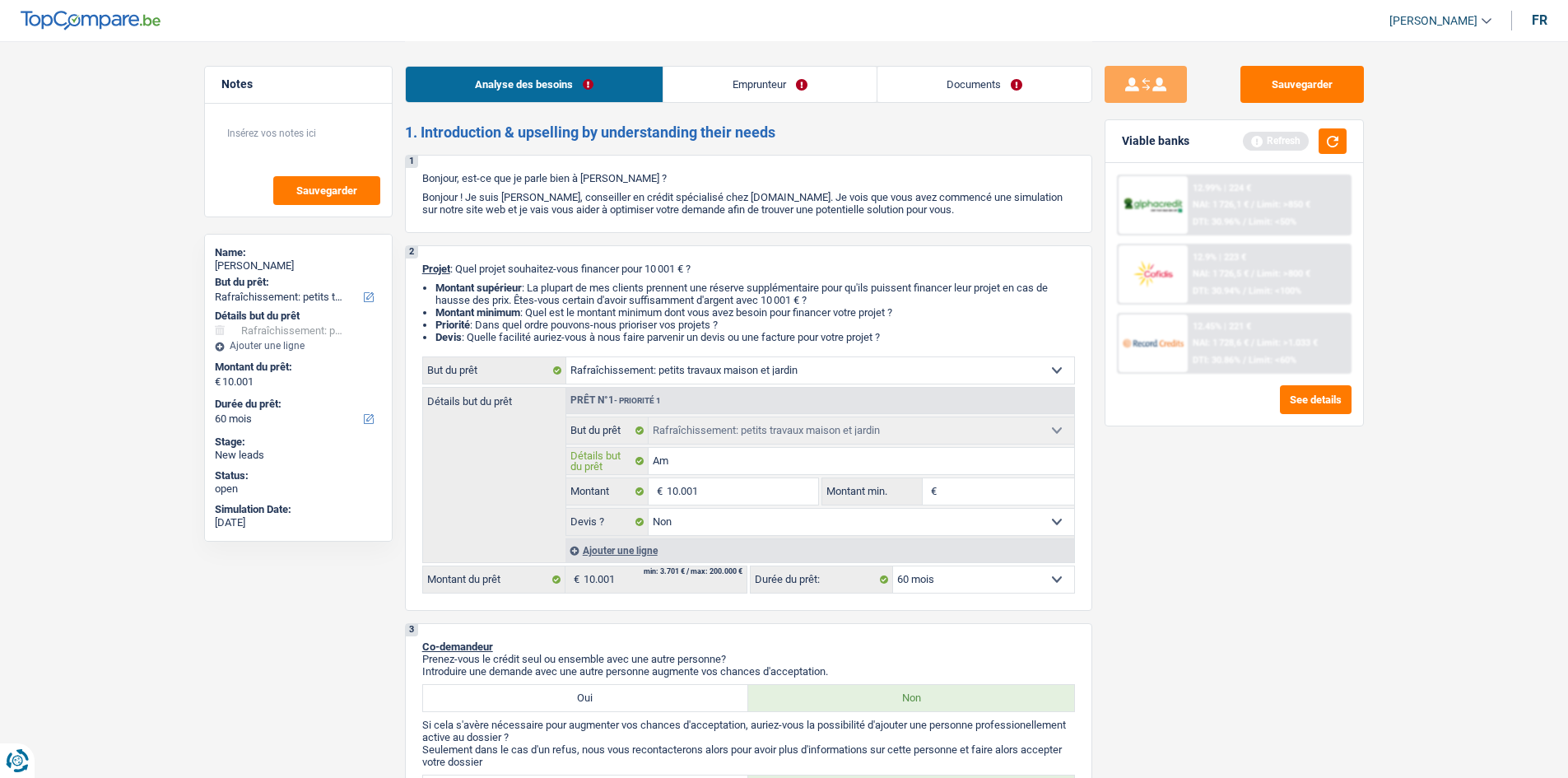
type input "Amé"
type input "Amén"
type input "Aména"
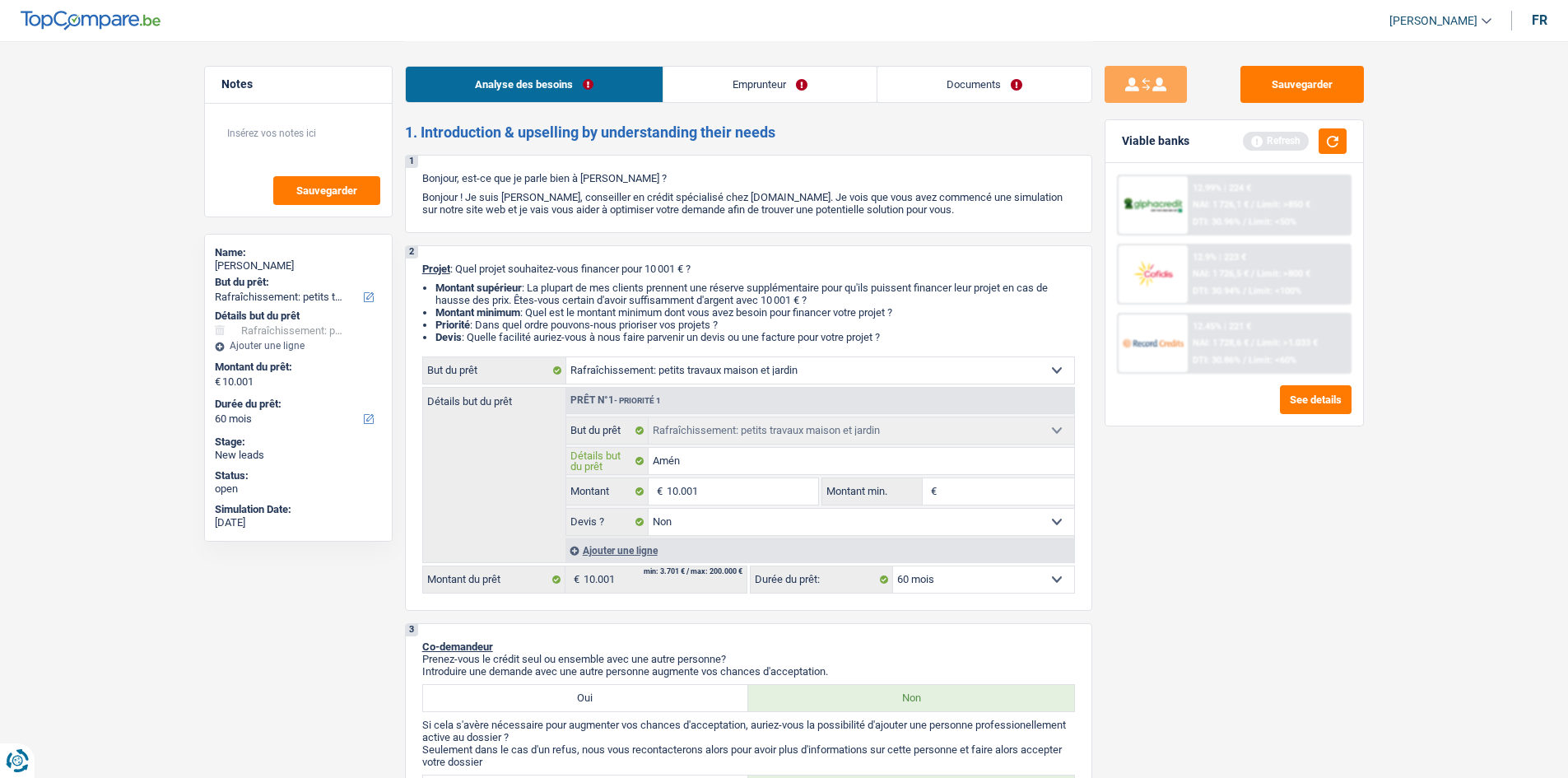
type input "Aména"
type input "Aménag"
type input "Aménage"
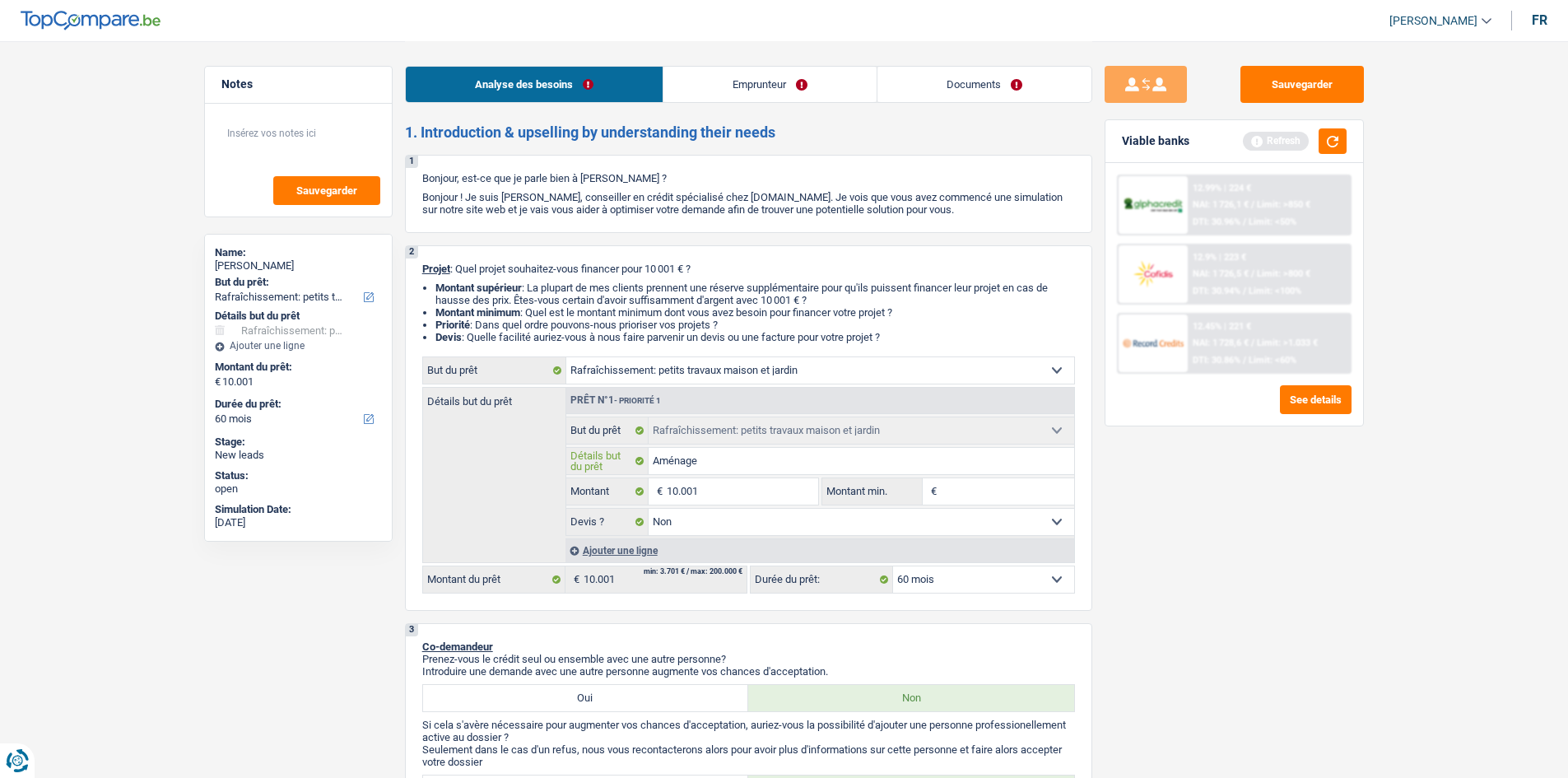
type input "Aménager"
type input "Aménager s"
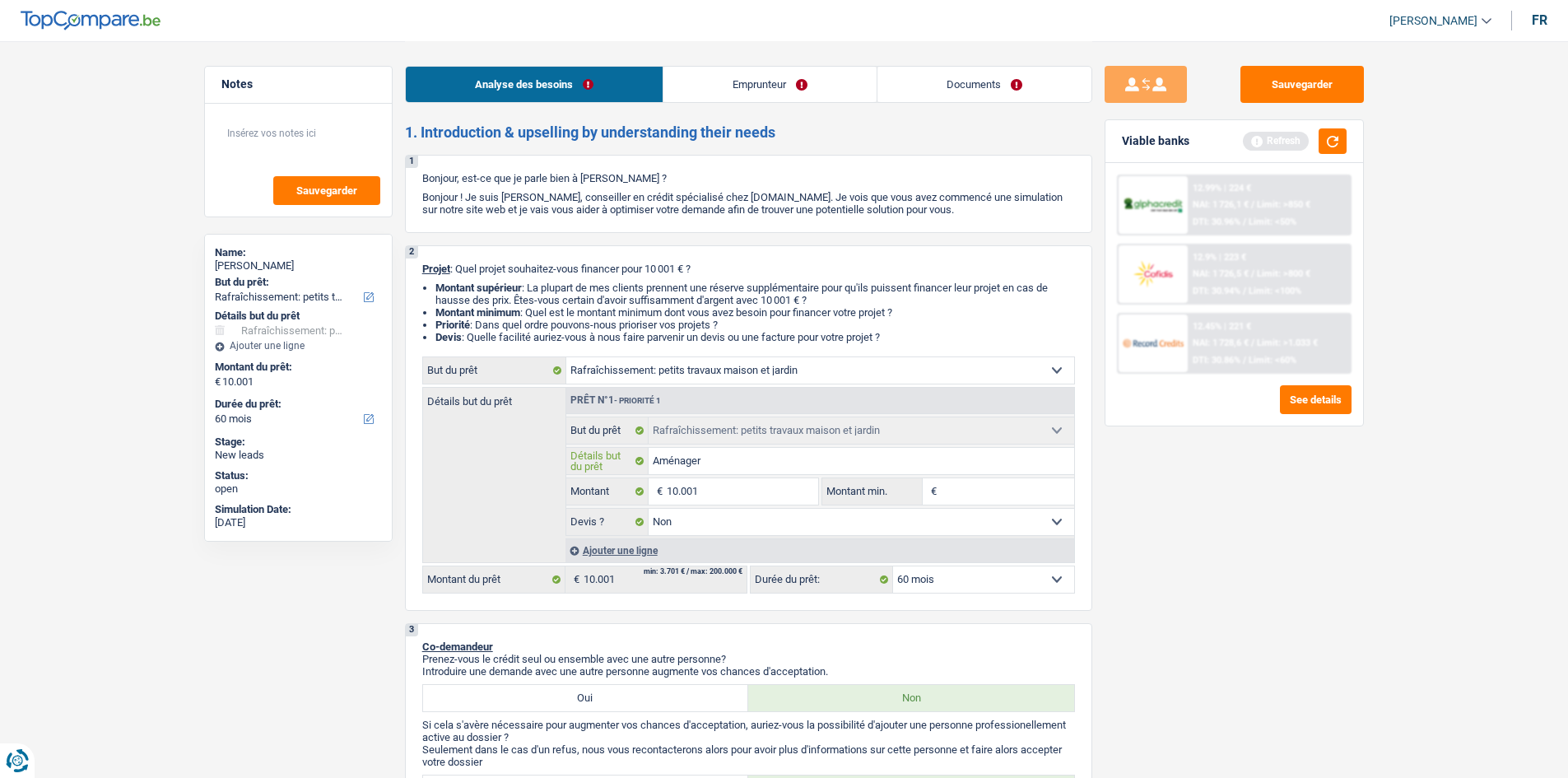
type input "Aménager s"
type input "Aménager so"
type input "Aménager son"
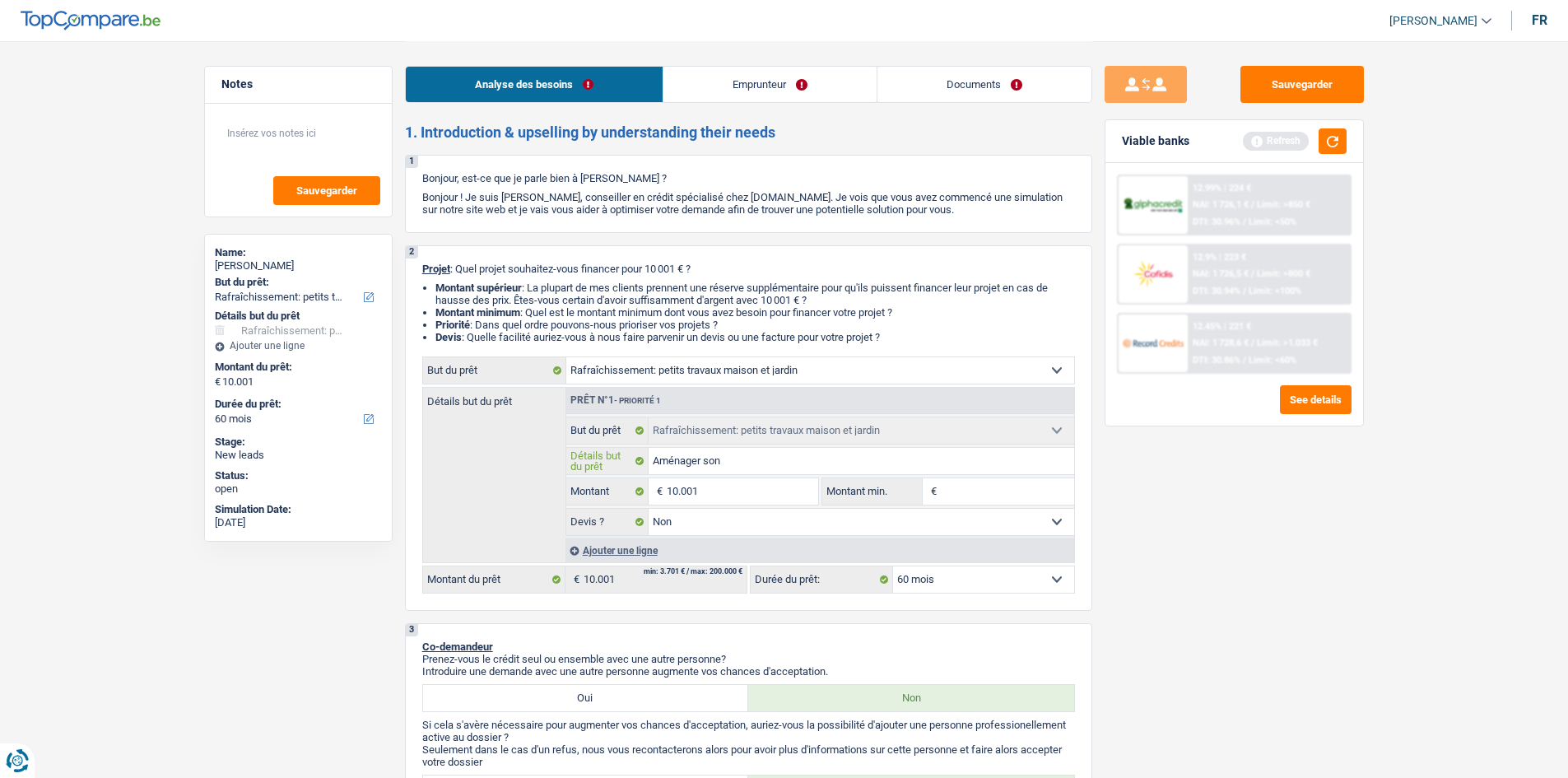
type input "Aménager son"
type input "Aménager son g"
type input "Aménager son ga"
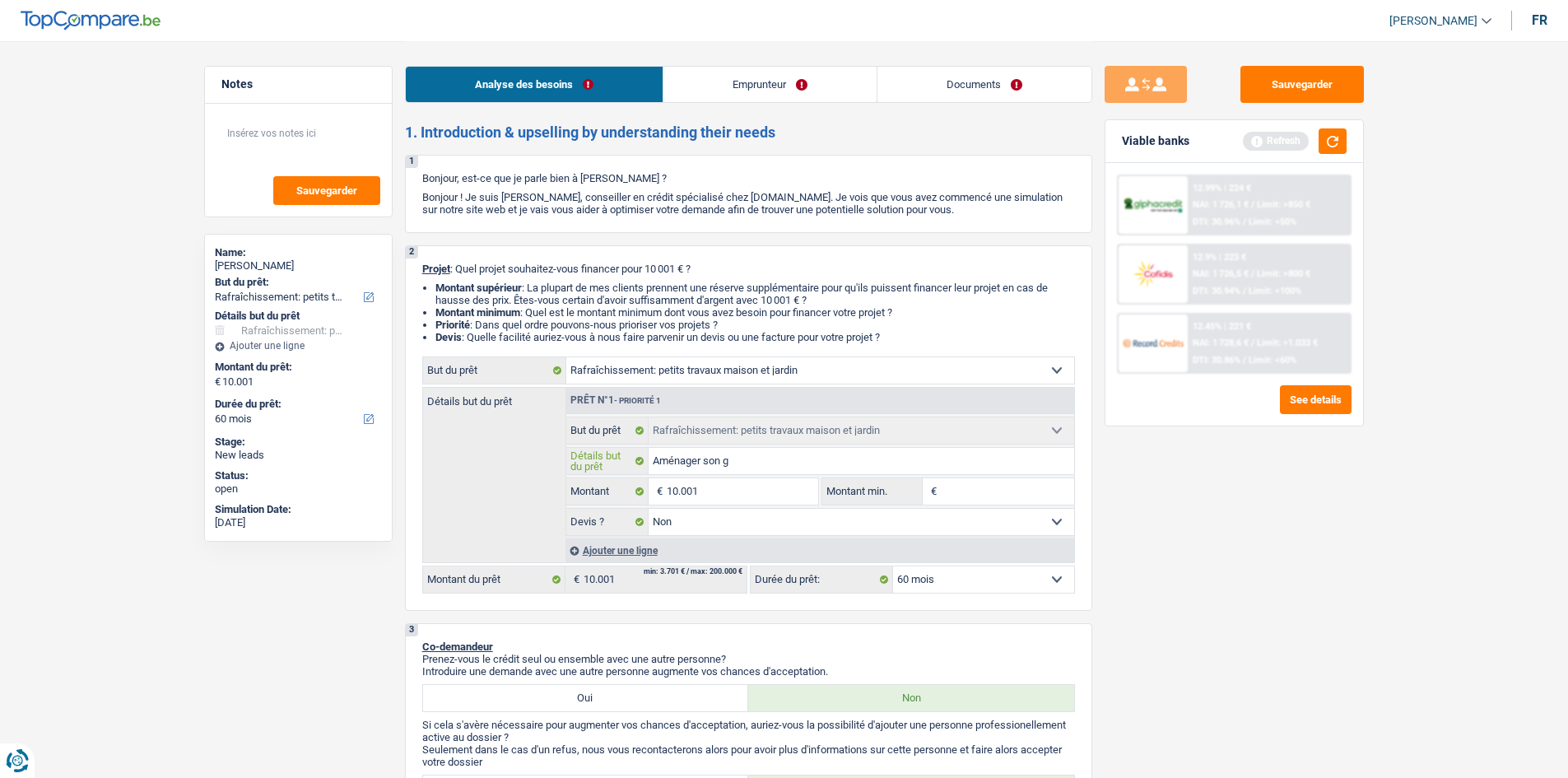
type input "Aménager son ga"
type input "Aménager son gar"
type input "Aménager son gara"
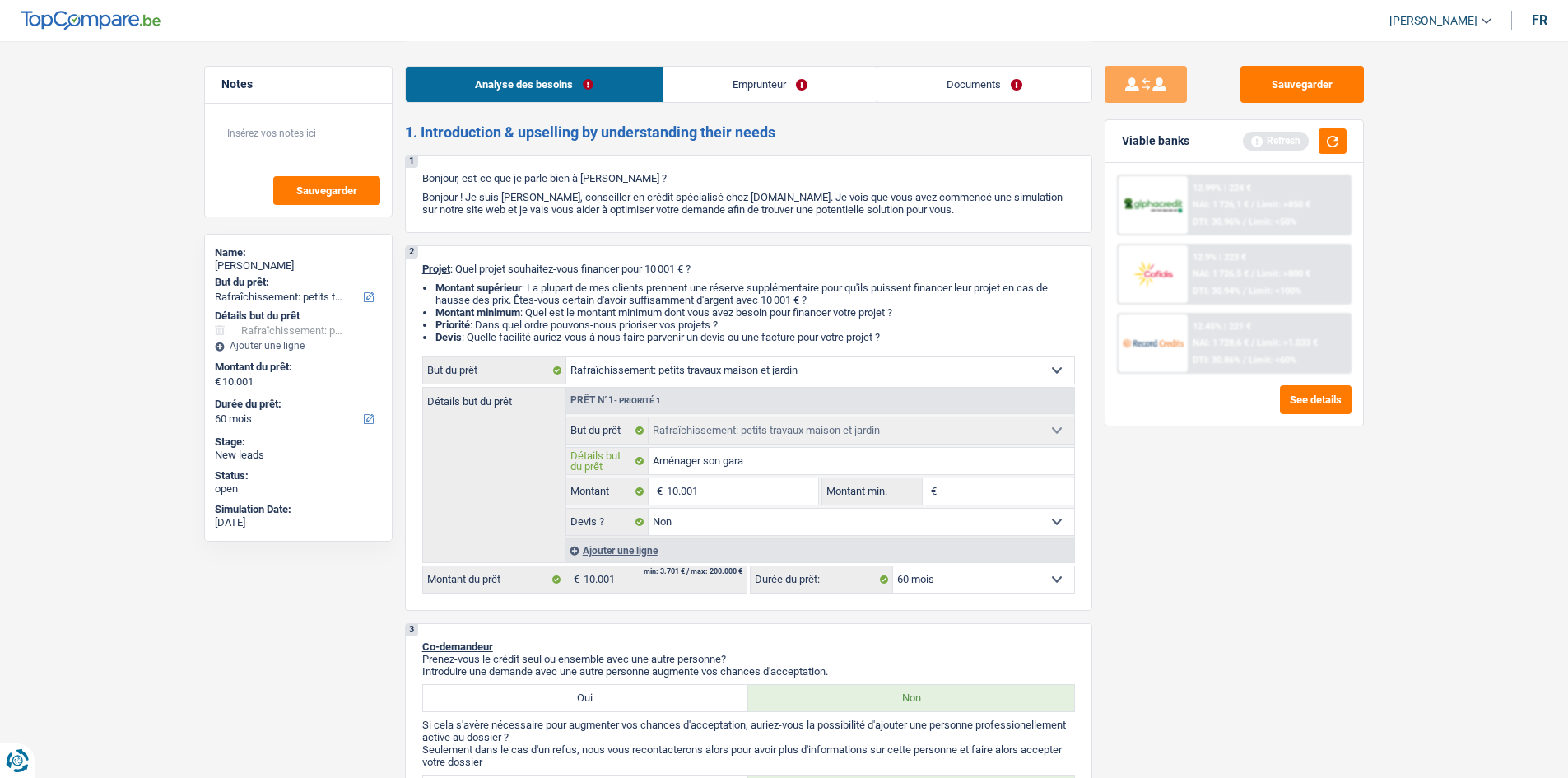
type input "Aménager son garag"
type input "Aménager son garage"
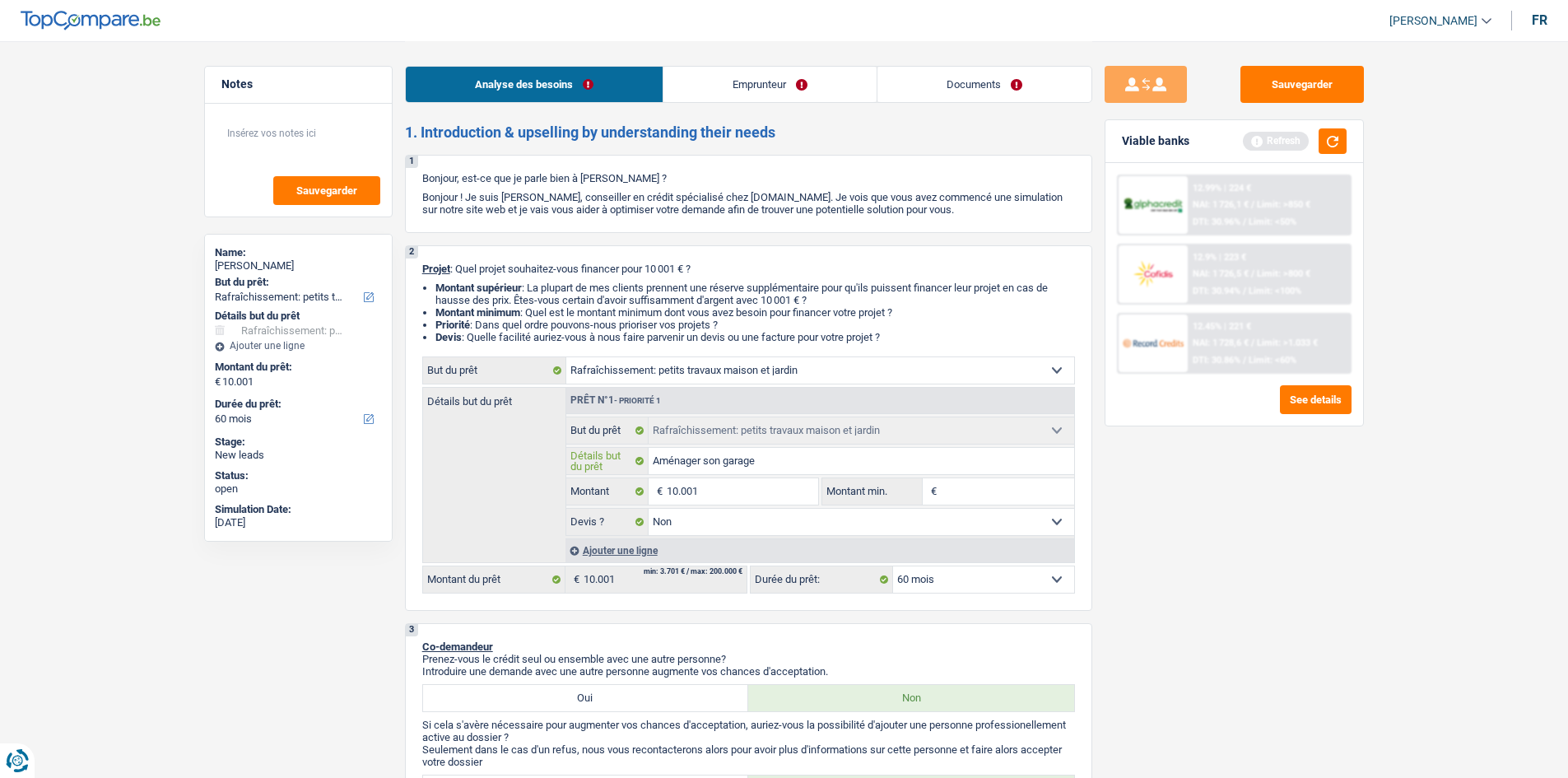
type input "Aménager son garage"
click at [1312, 406] on button "See details" at bounding box center [1316, 400] width 71 height 29
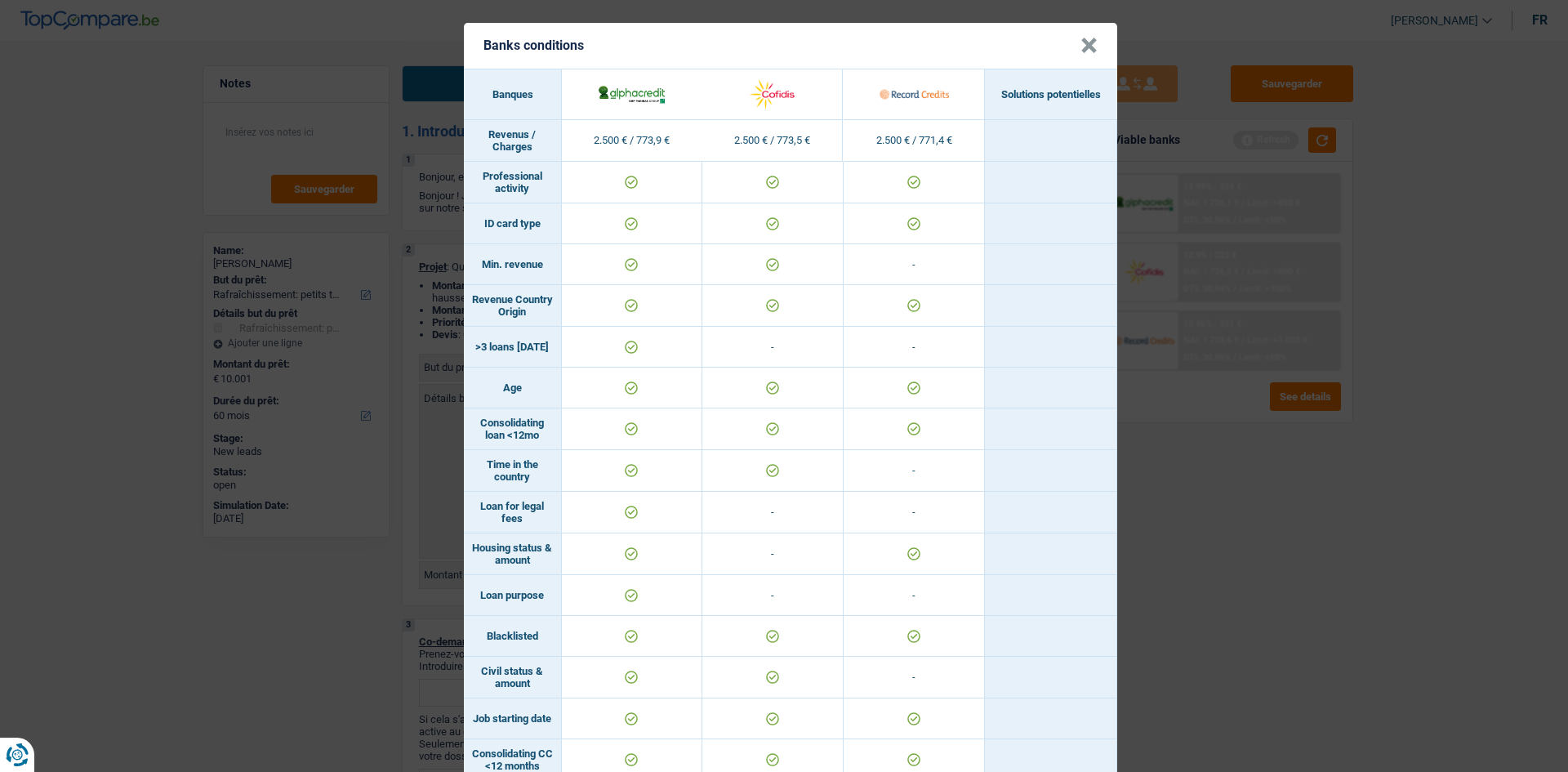
click at [1087, 46] on button "×" at bounding box center [1089, 45] width 17 height 16
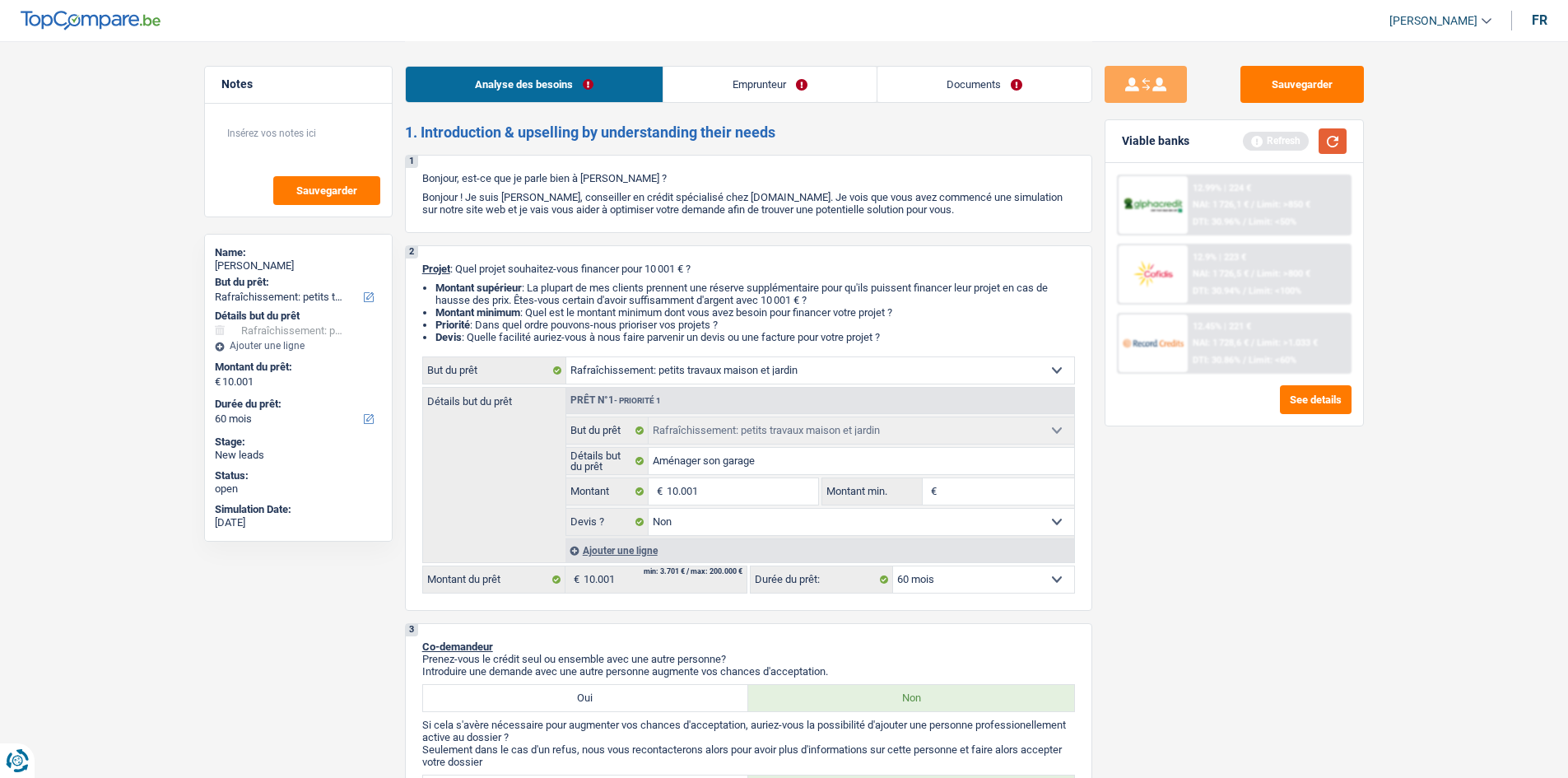
click at [1340, 148] on button "button" at bounding box center [1332, 141] width 28 height 26
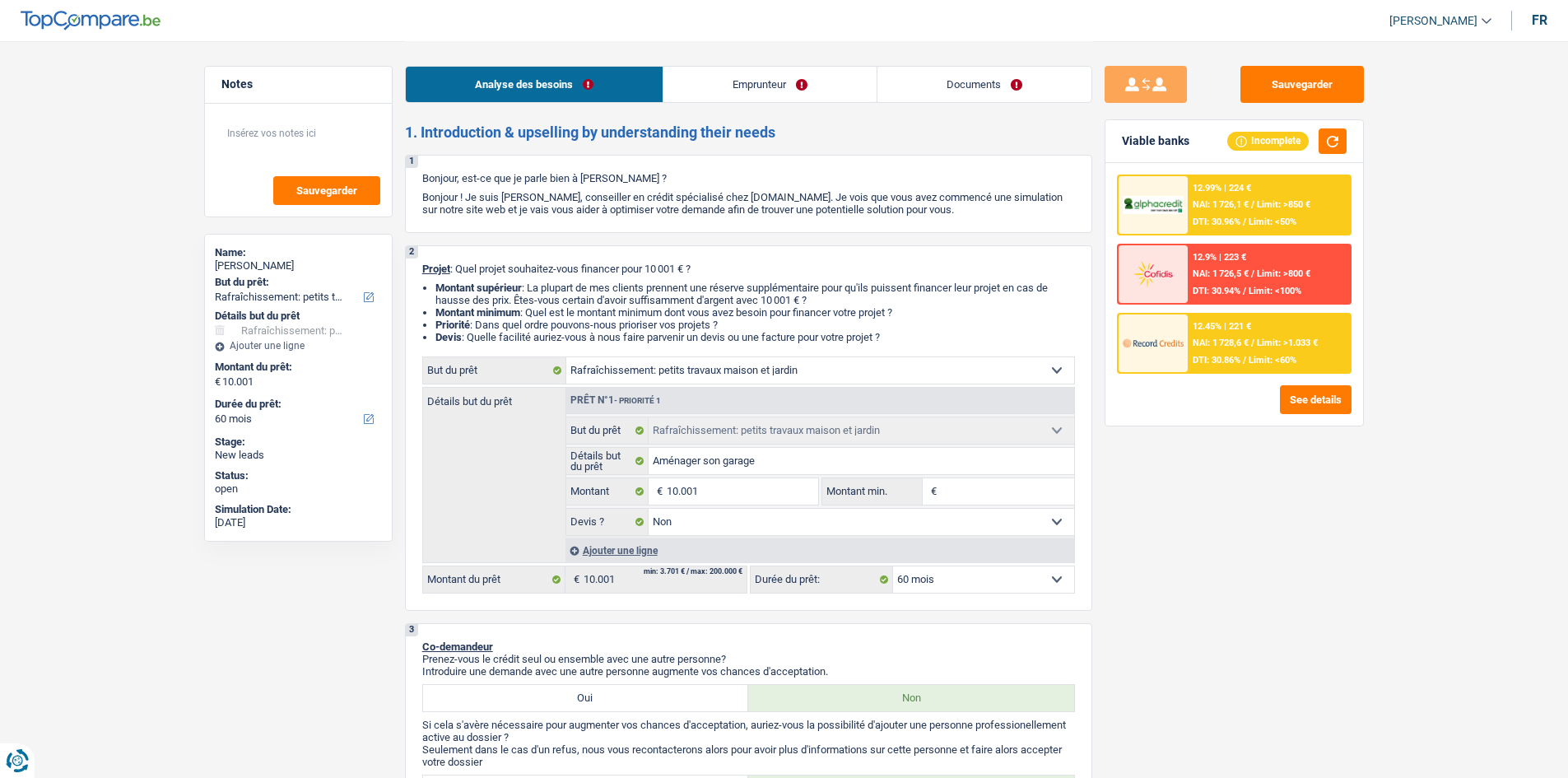
click at [1209, 368] on div "12.45% | 221 € NAI: 1 728,6 € / Limit: >1.033 € DTI: 30.86% / Limit: <60%" at bounding box center [1269, 343] width 162 height 58
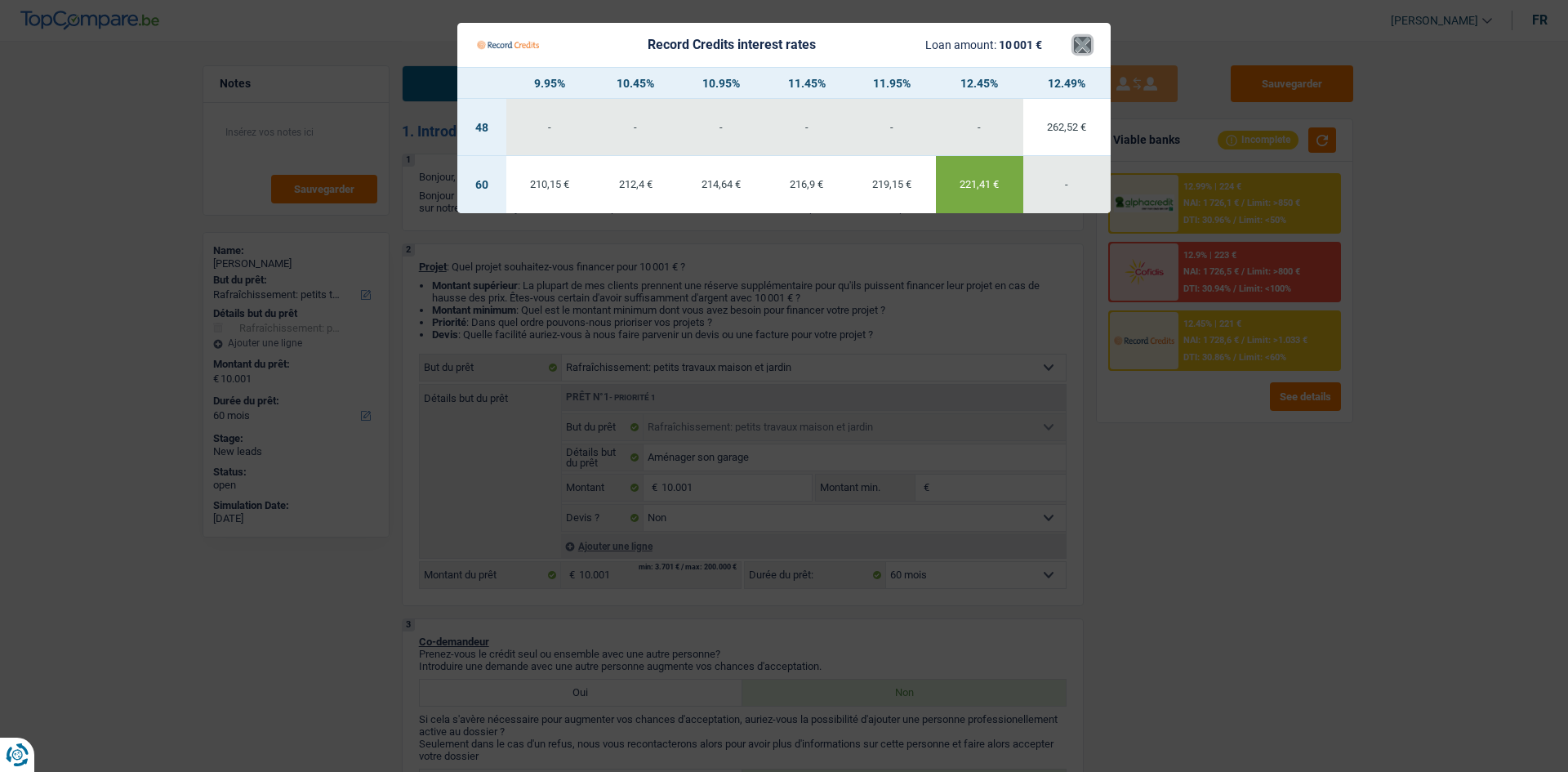
click at [1086, 53] on button "×" at bounding box center [1082, 44] width 17 height 16
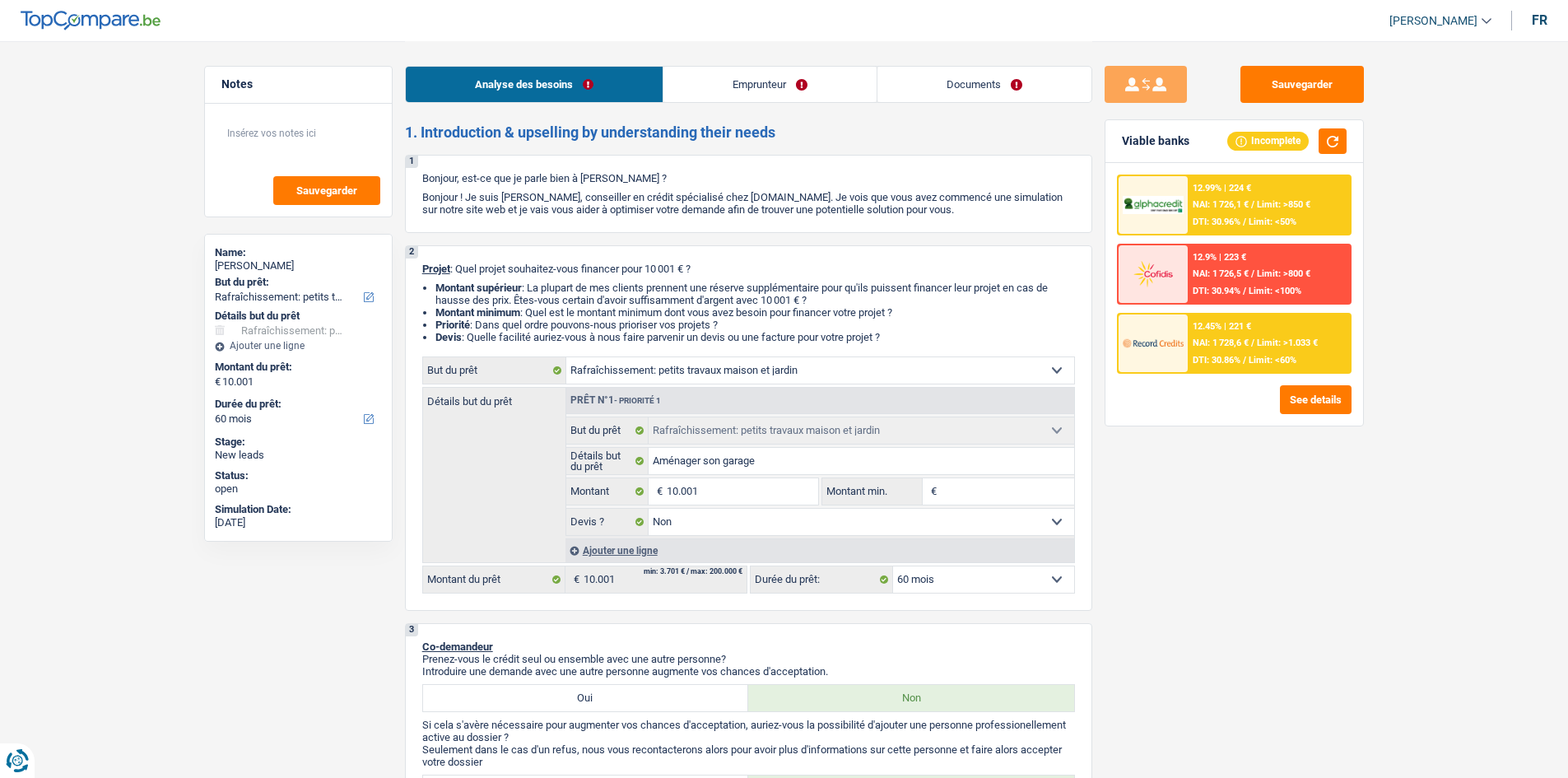
click at [1237, 225] on span "DTI: 30.96%" at bounding box center [1217, 221] width 48 height 10
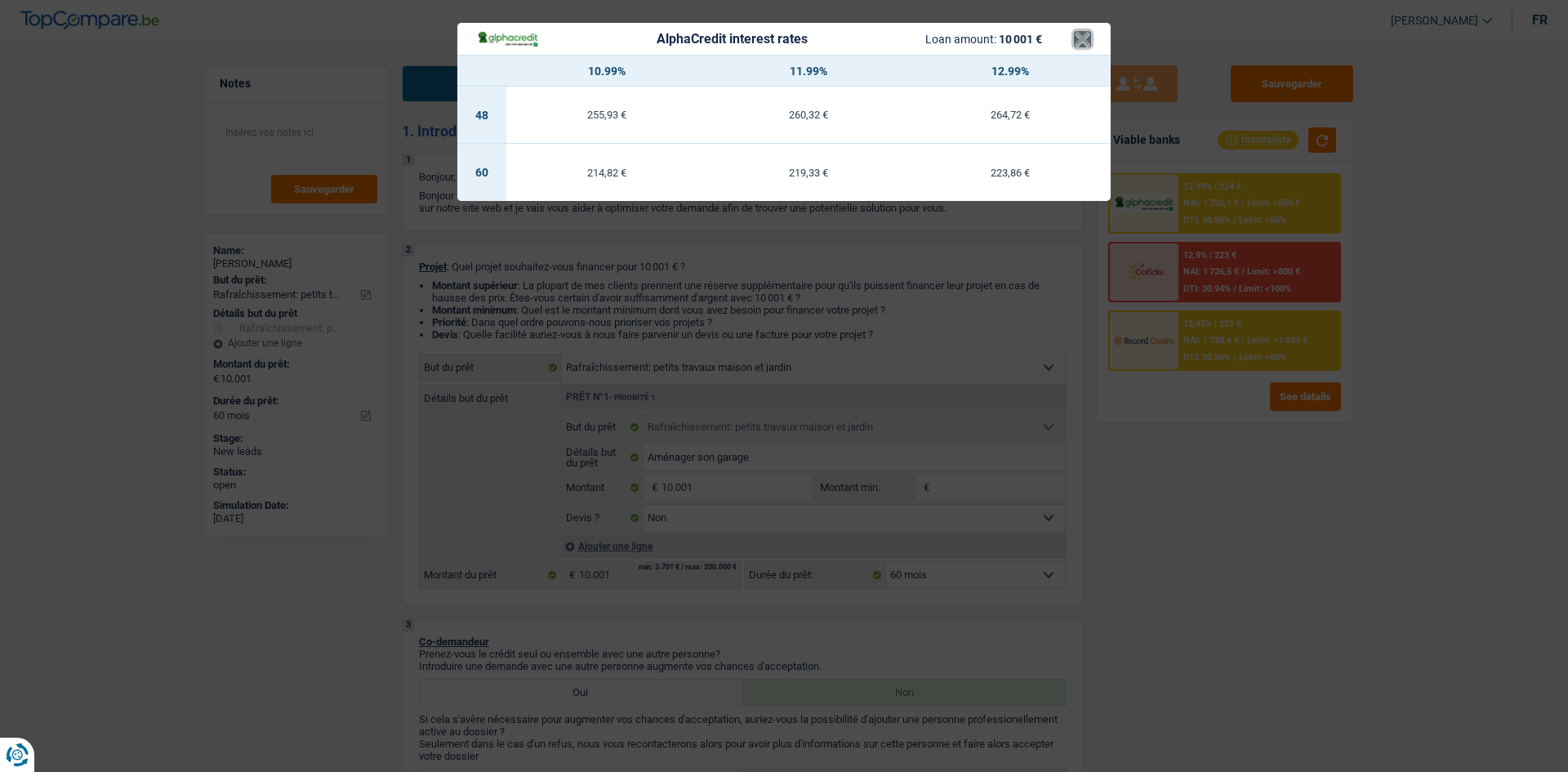
click at [1085, 44] on button "×" at bounding box center [1082, 39] width 17 height 16
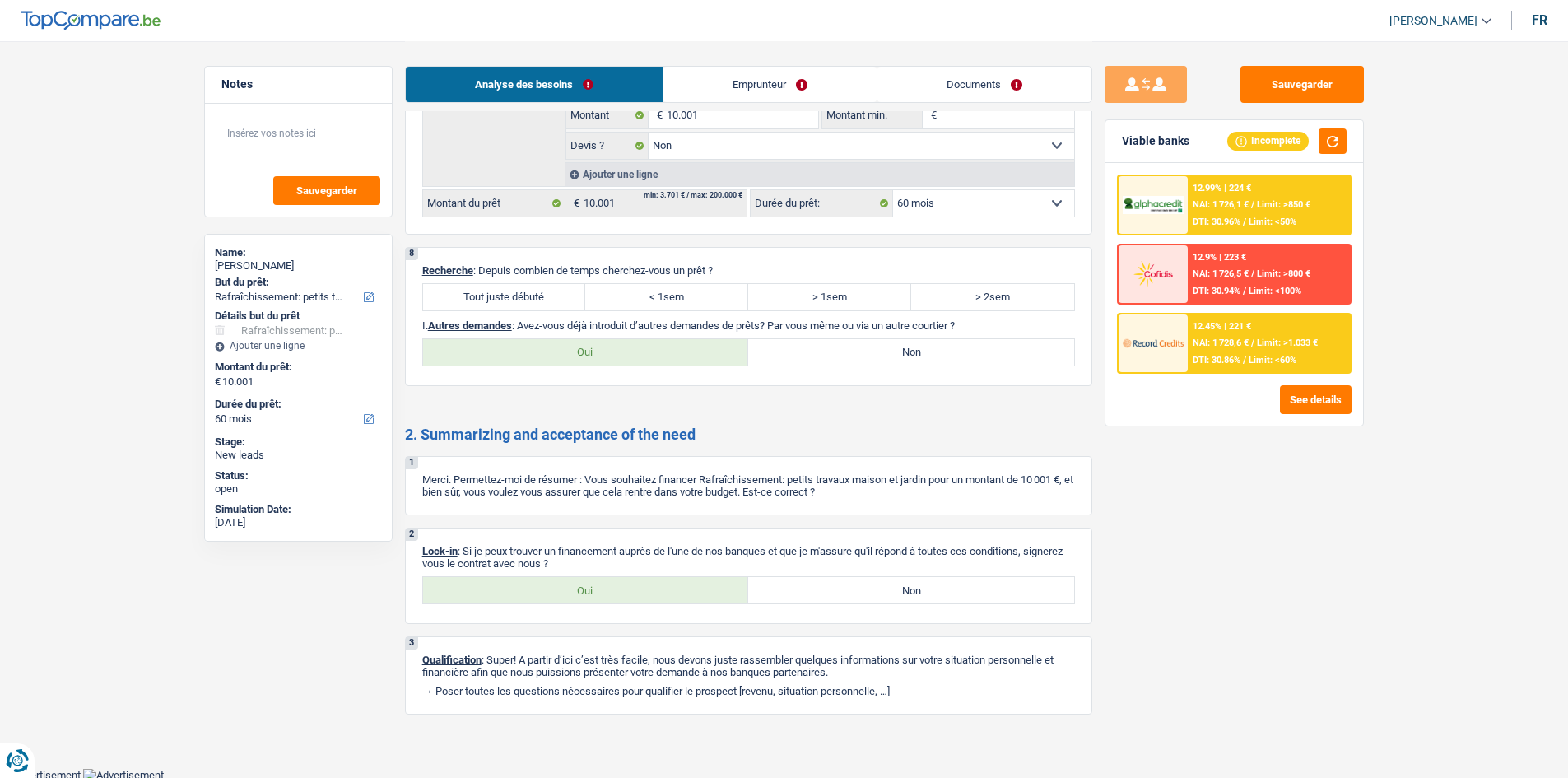
scroll to position [1927, 0]
click at [515, 292] on label "Tout juste débuté" at bounding box center [505, 295] width 163 height 27
click at [515, 292] on input "Tout juste débuté" at bounding box center [505, 295] width 163 height 27
radio input "true"
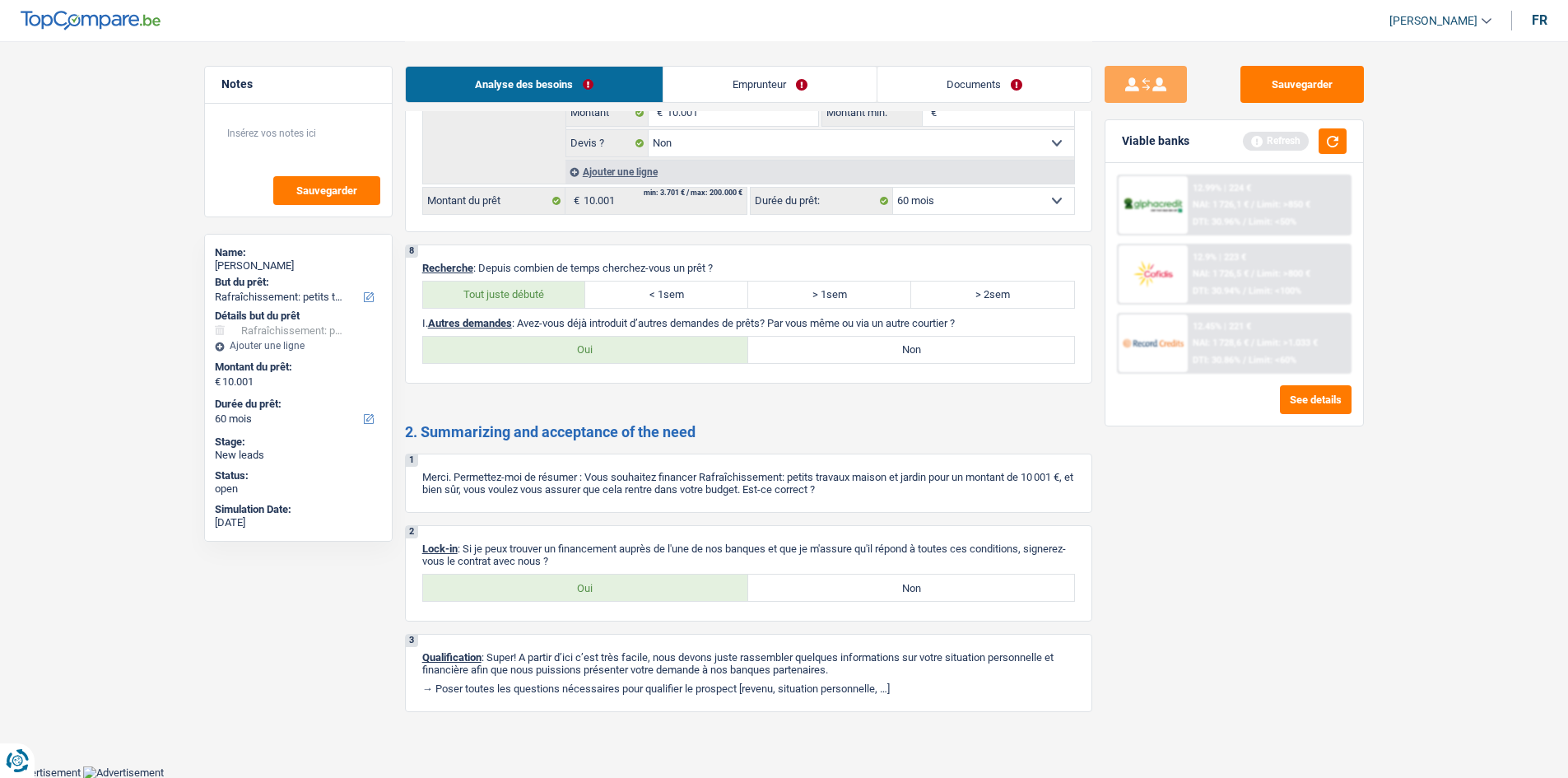
click at [803, 345] on label "Non" at bounding box center [911, 350] width 326 height 27
click at [803, 345] on input "Non" at bounding box center [911, 350] width 326 height 27
radio input "true"
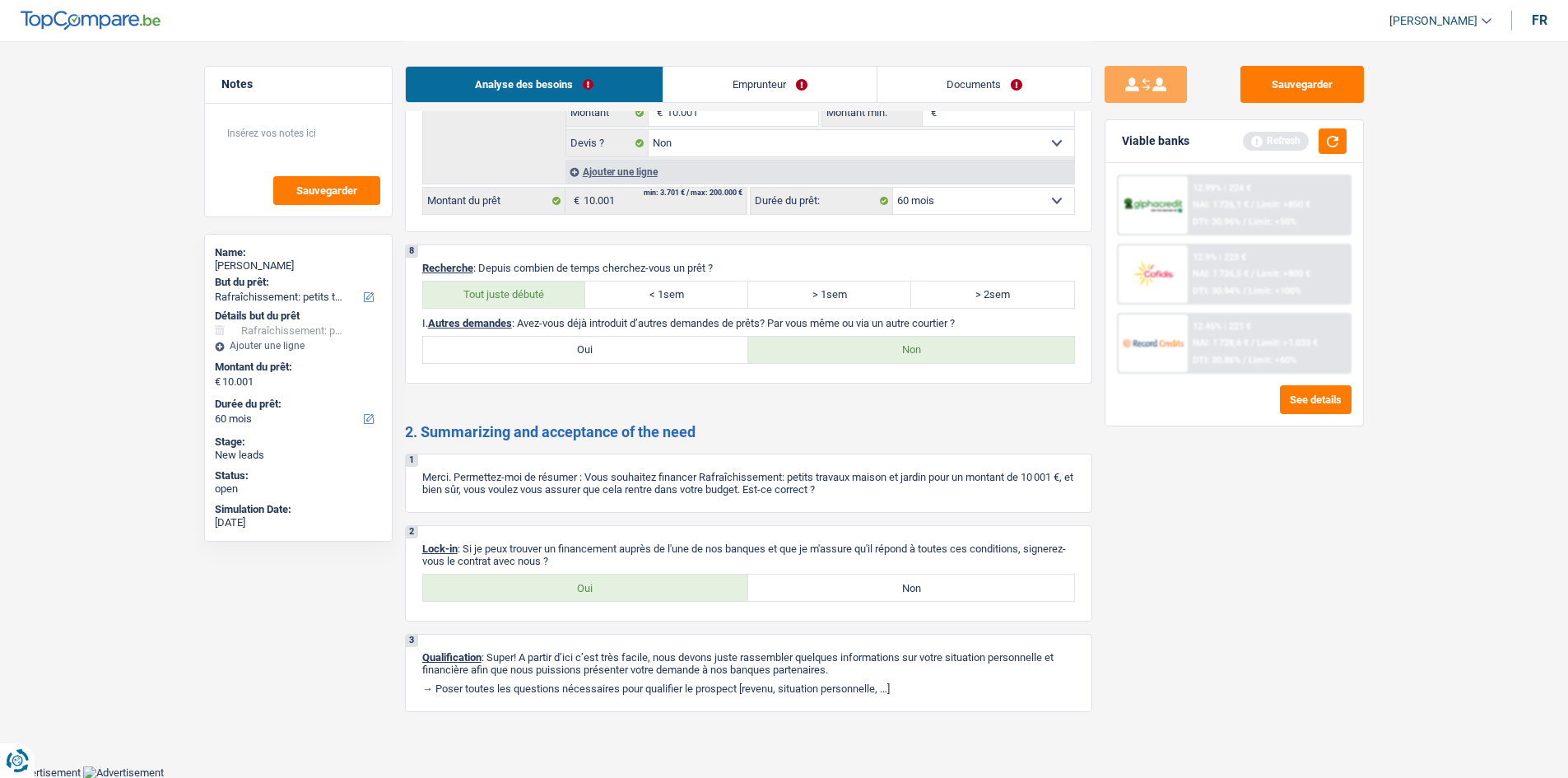
click at [606, 594] on label "Oui" at bounding box center [586, 588] width 326 height 27
click at [606, 594] on input "Oui" at bounding box center [586, 588] width 326 height 27
radio input "true"
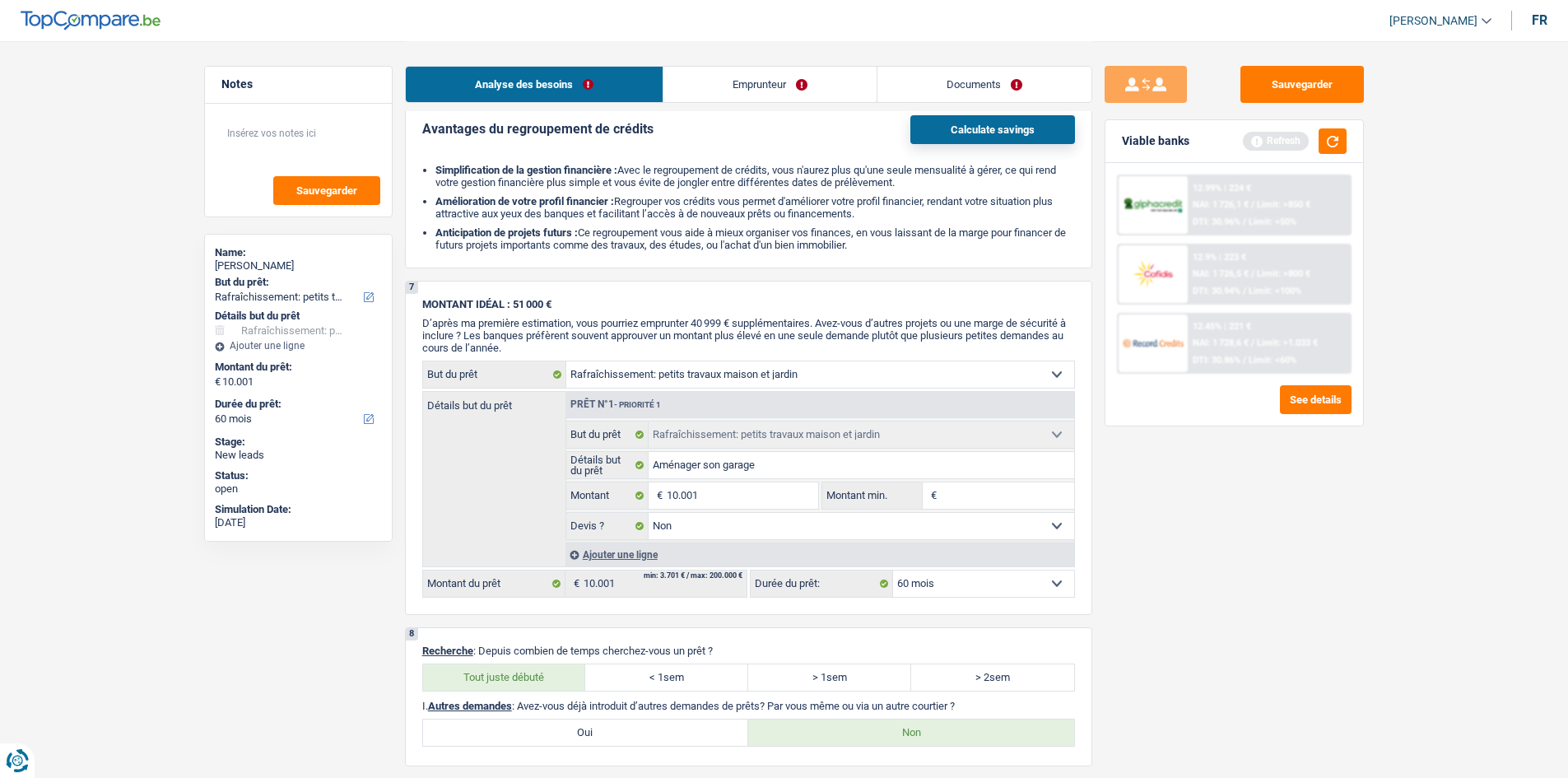
scroll to position [1515, 0]
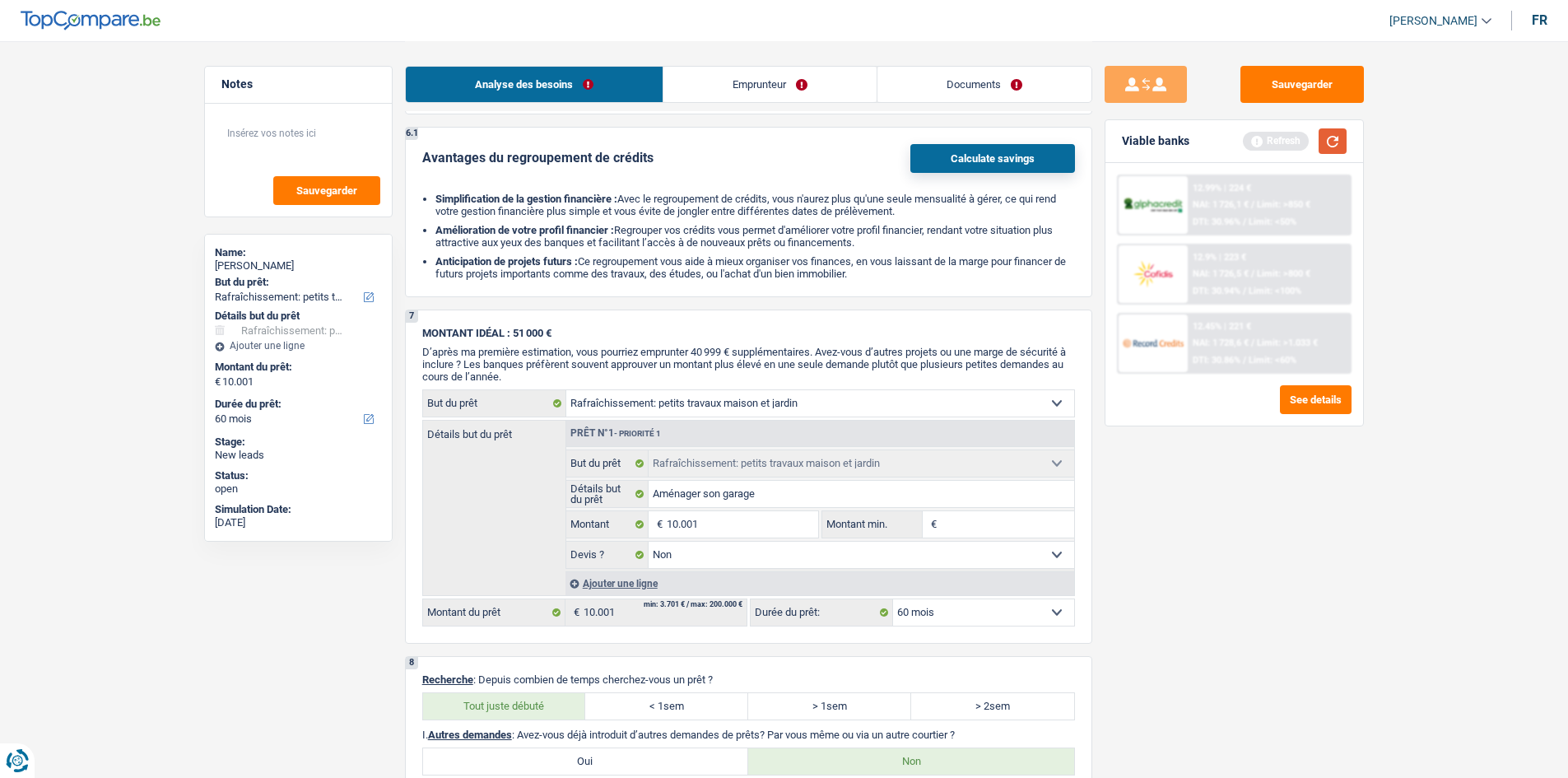
click at [1323, 150] on button "button" at bounding box center [1332, 141] width 28 height 26
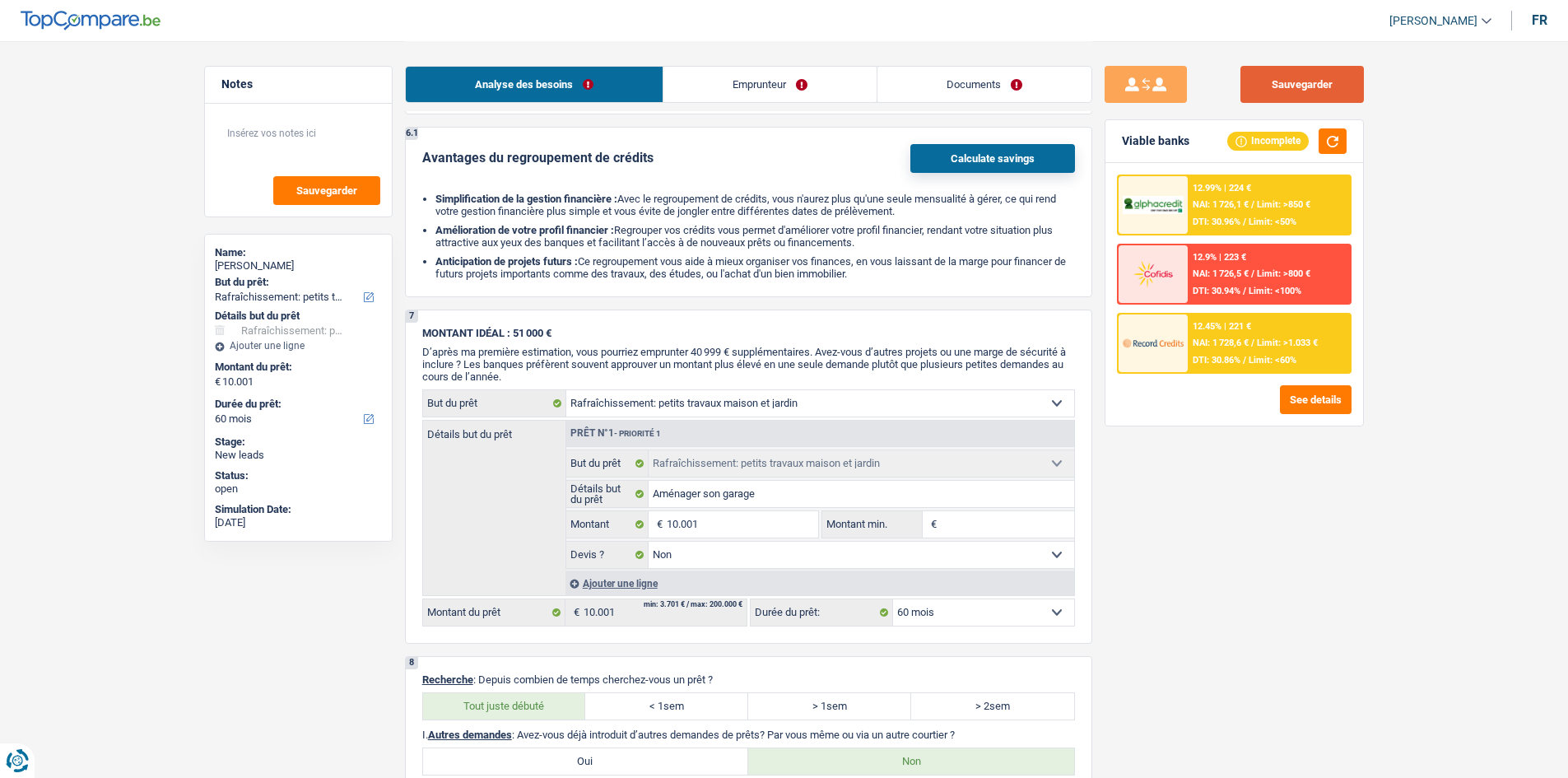
click at [1312, 94] on button "Sauvegarder" at bounding box center [1302, 84] width 124 height 37
click at [276, 132] on textarea at bounding box center [298, 140] width 164 height 50
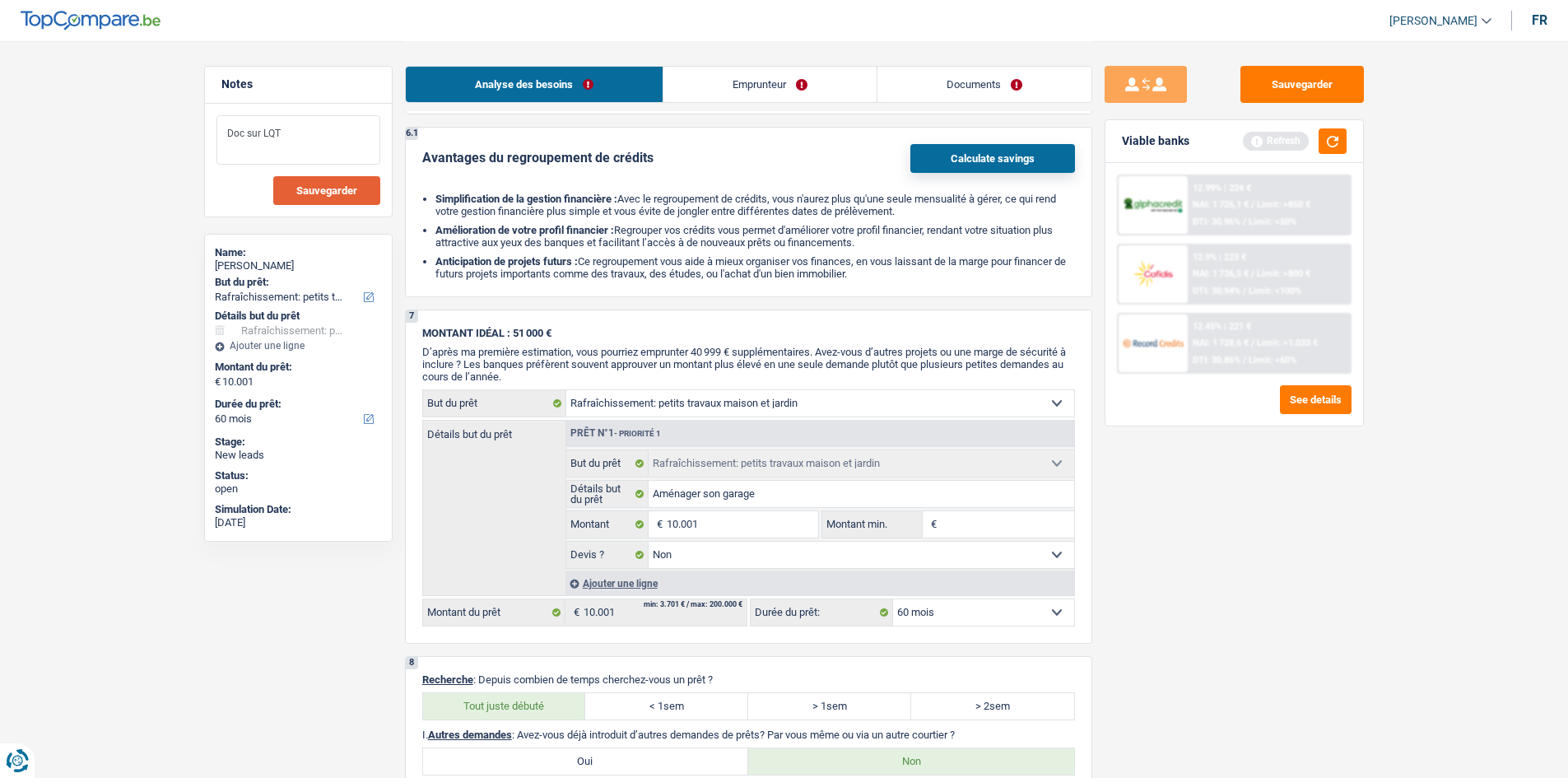
type textarea "Doc sur LQT"
click at [332, 186] on span "Sauvegarder" at bounding box center [327, 190] width 61 height 10
click at [1291, 101] on button "Sauvegarder" at bounding box center [1302, 84] width 124 height 37
drag, startPoint x: 304, startPoint y: 136, endPoint x: 203, endPoint y: 136, distance: 101.0
click at [203, 136] on div "Notes Doc sur LQT Sauvegarder Name: [PERSON_NAME] But du prêt: Confort maison: …" at bounding box center [298, 409] width 213 height 686
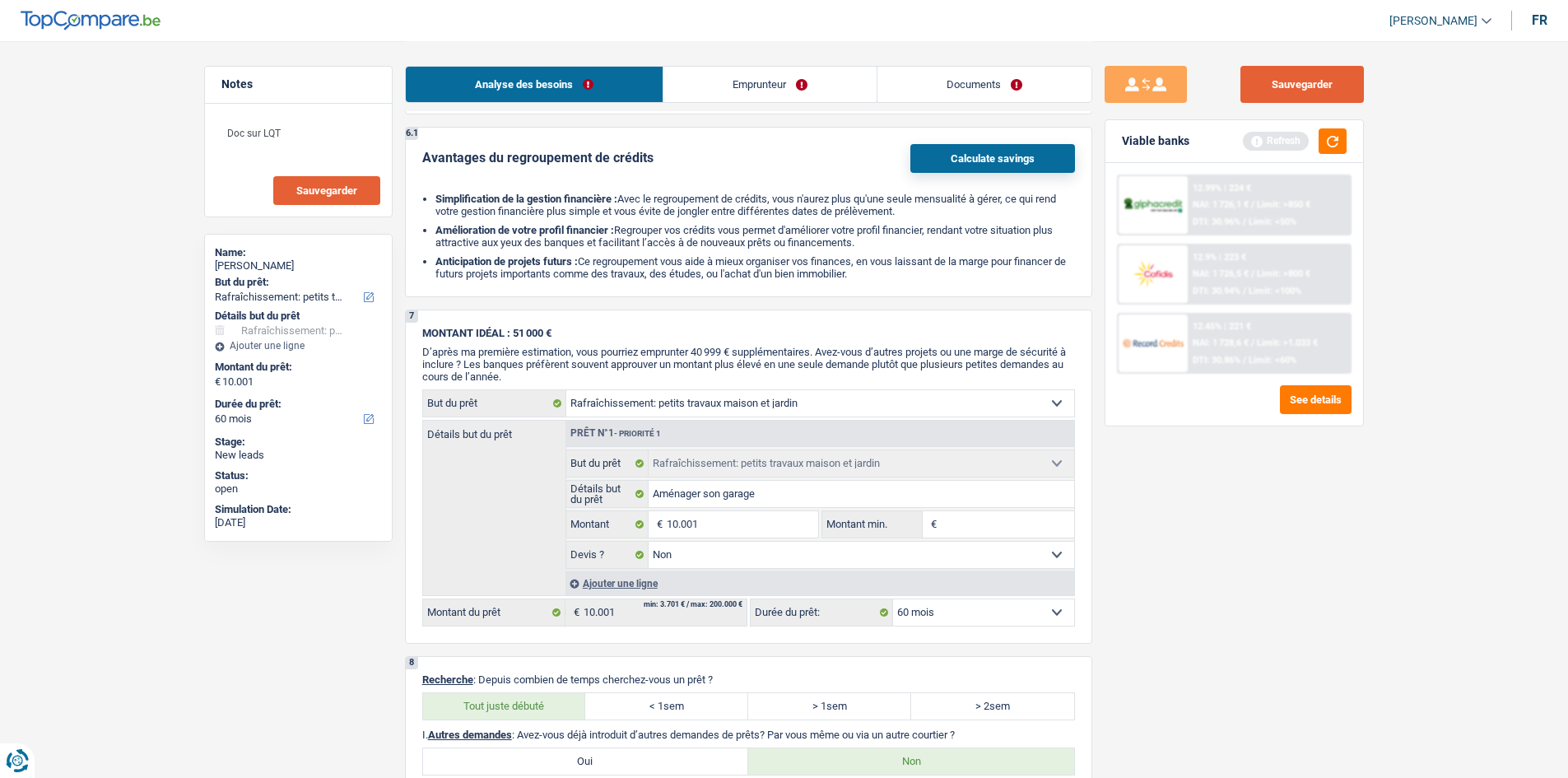
click at [1270, 98] on button "Sauvegarder" at bounding box center [1302, 84] width 124 height 37
